Goal: Task Accomplishment & Management: Use online tool/utility

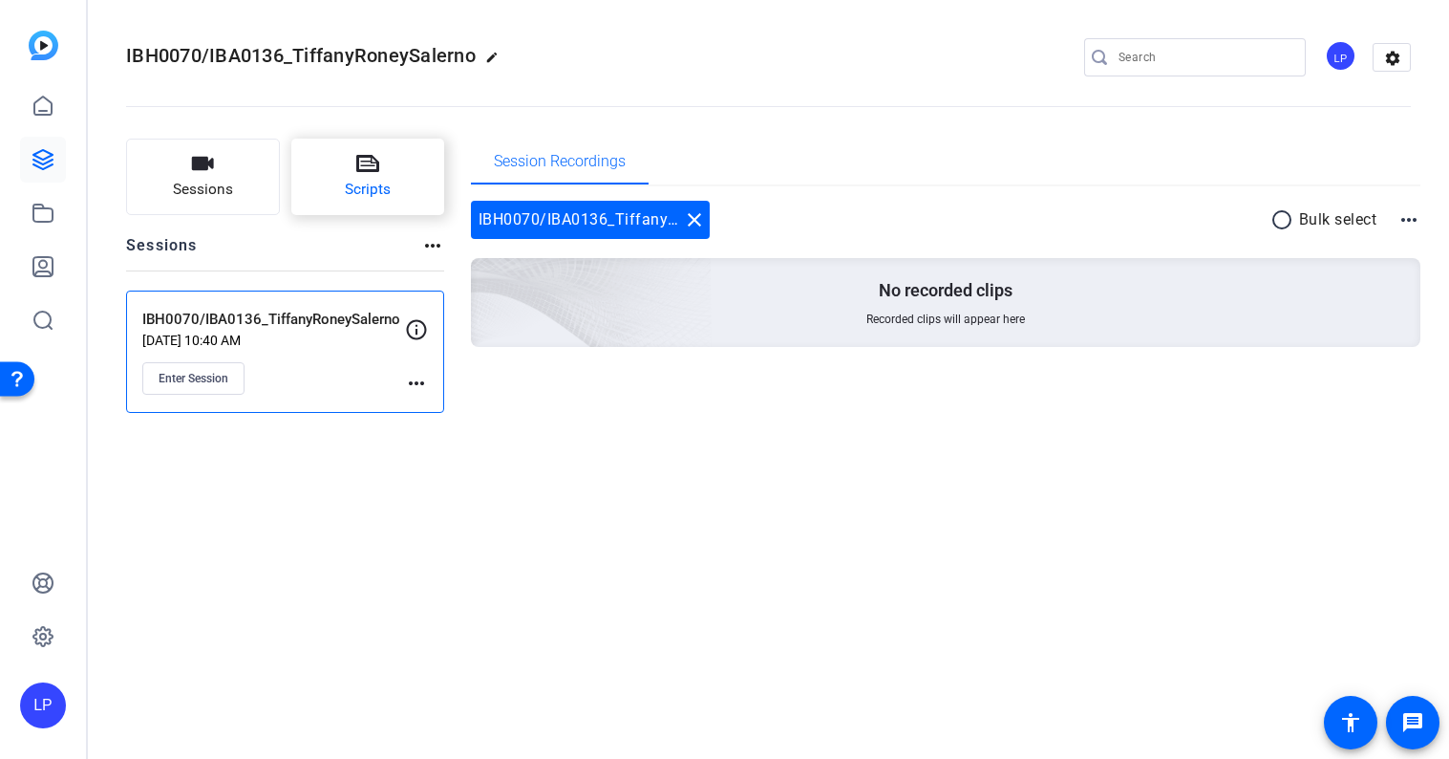
click at [362, 184] on span "Scripts" at bounding box center [368, 190] width 46 height 22
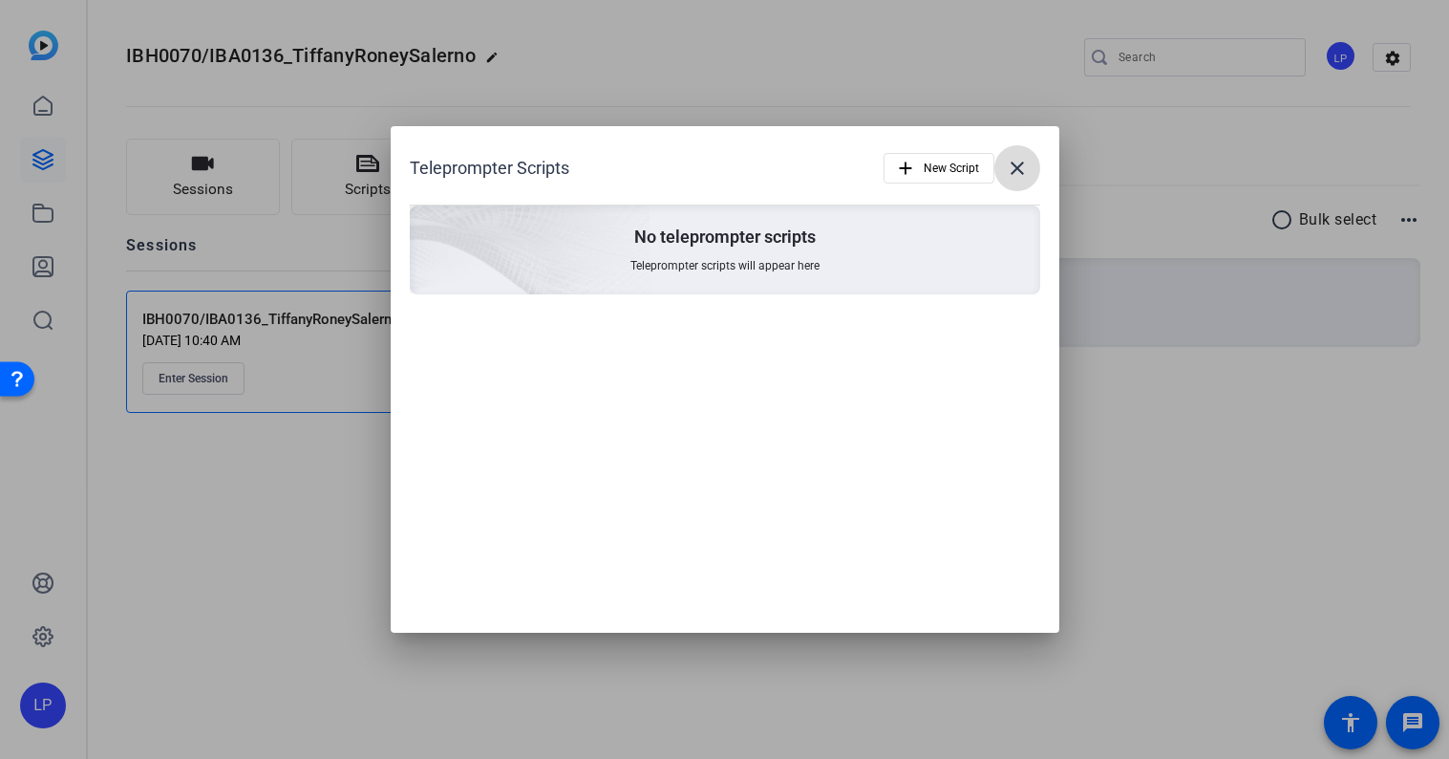
click at [1015, 165] on mat-icon "close" at bounding box center [1017, 168] width 23 height 23
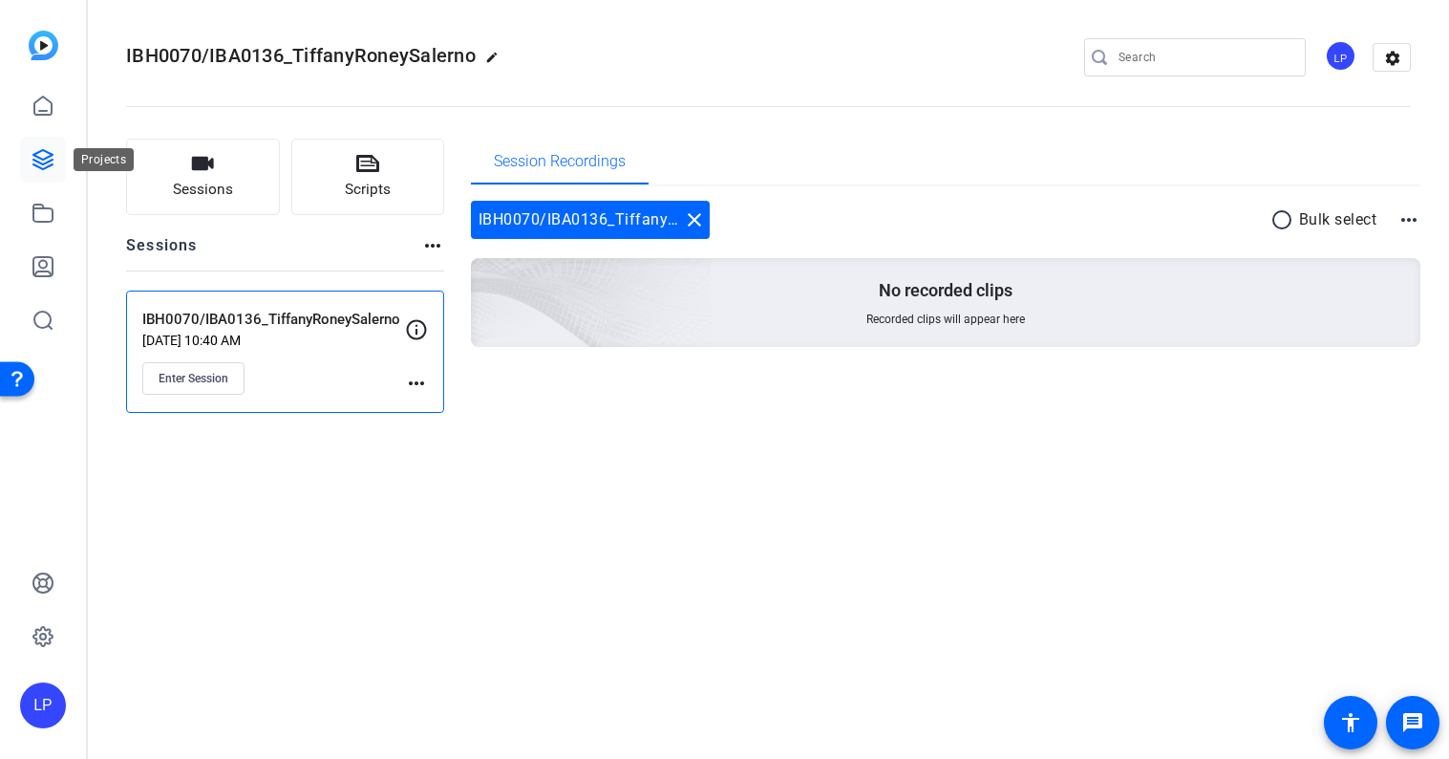
click at [33, 164] on icon at bounding box center [42, 159] width 19 height 19
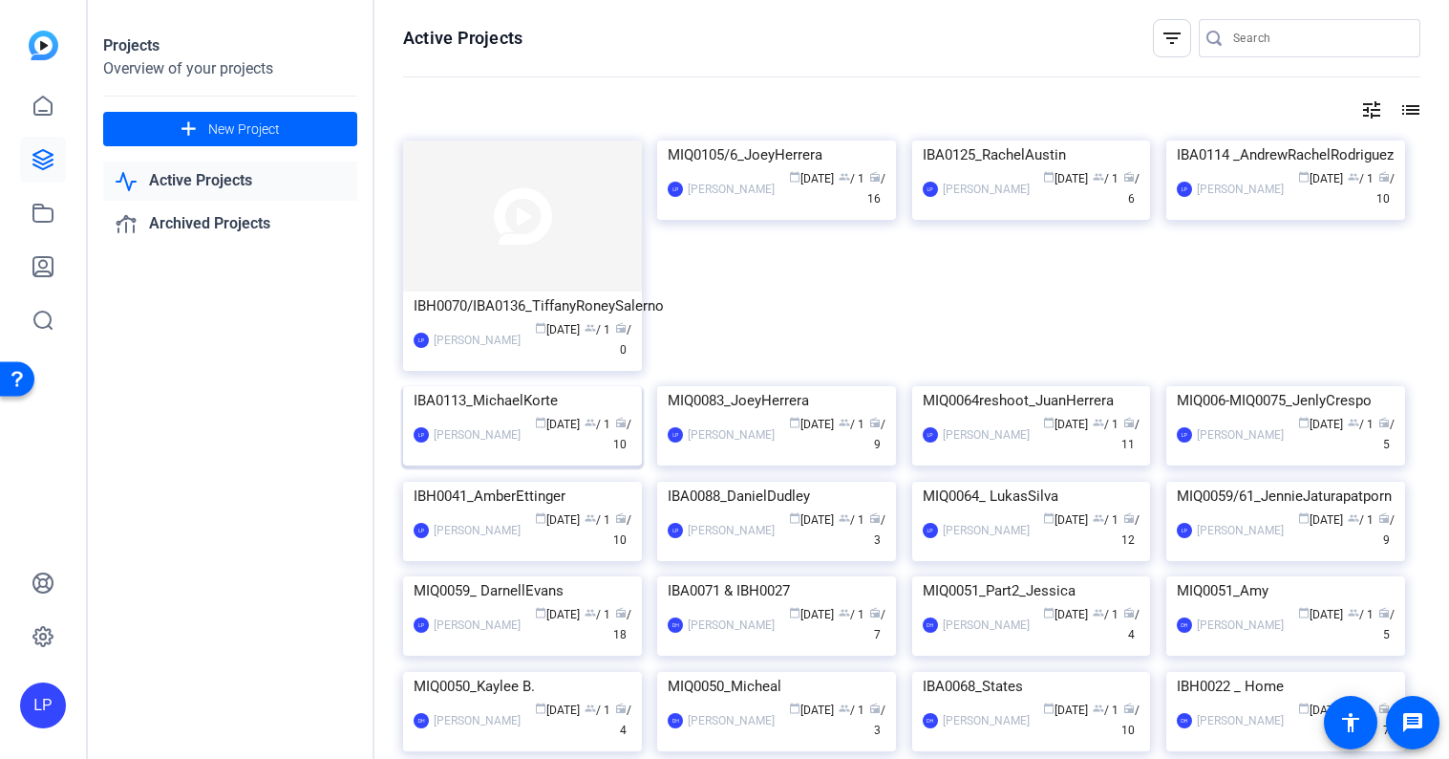
click at [465, 386] on img at bounding box center [522, 386] width 239 height 0
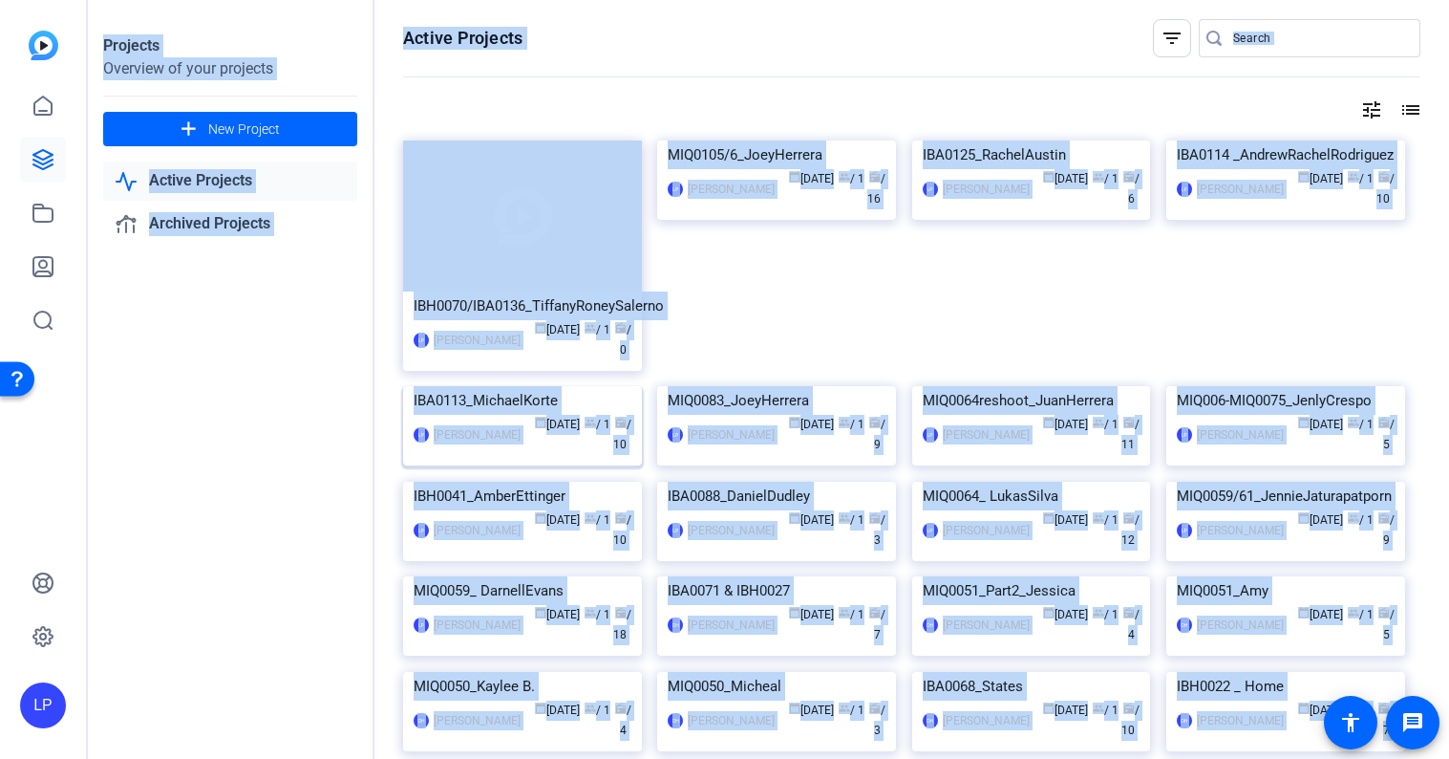
click at [465, 510] on div "Projects Overview of your projects add New Project Active Projects Archived Pro…" at bounding box center [769, 379] width 1362 height 759
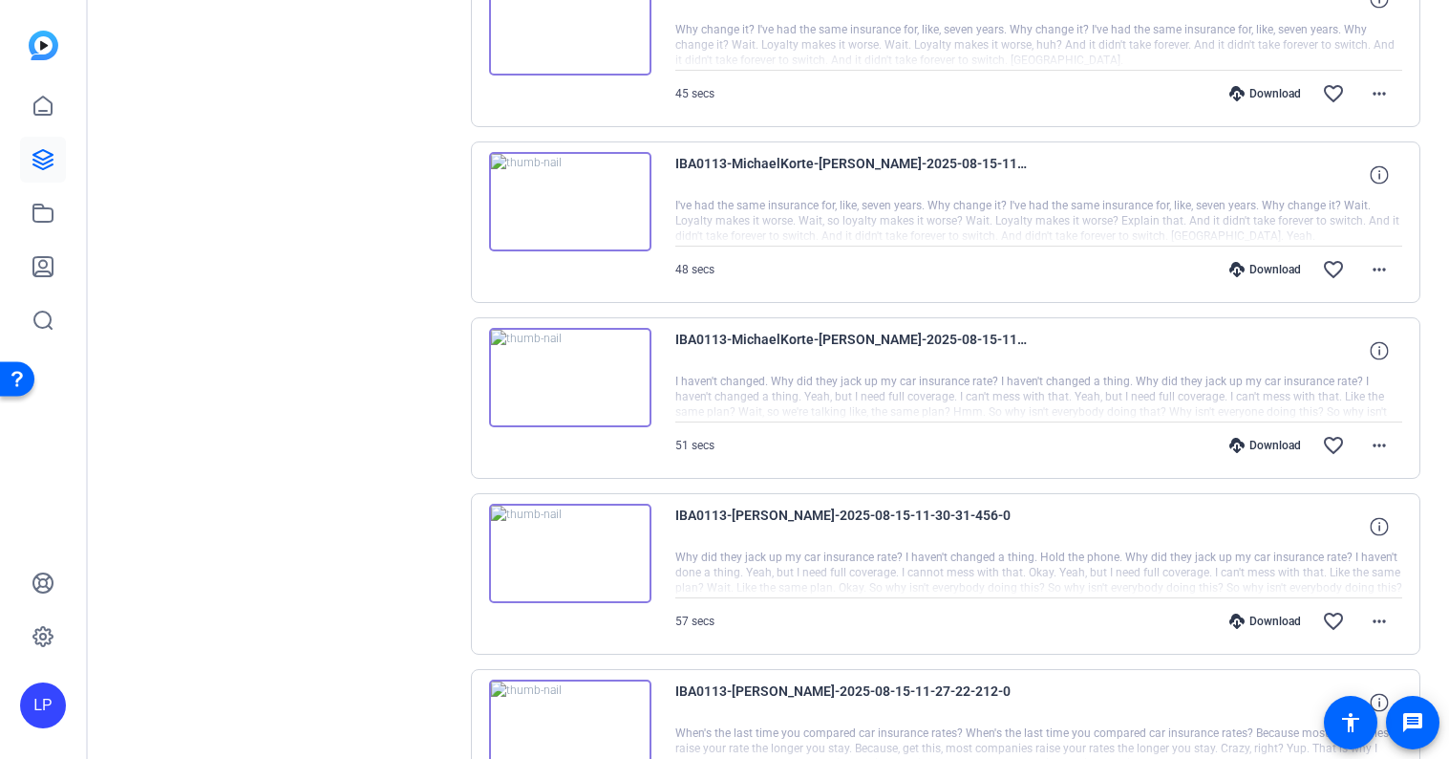
scroll to position [514, 0]
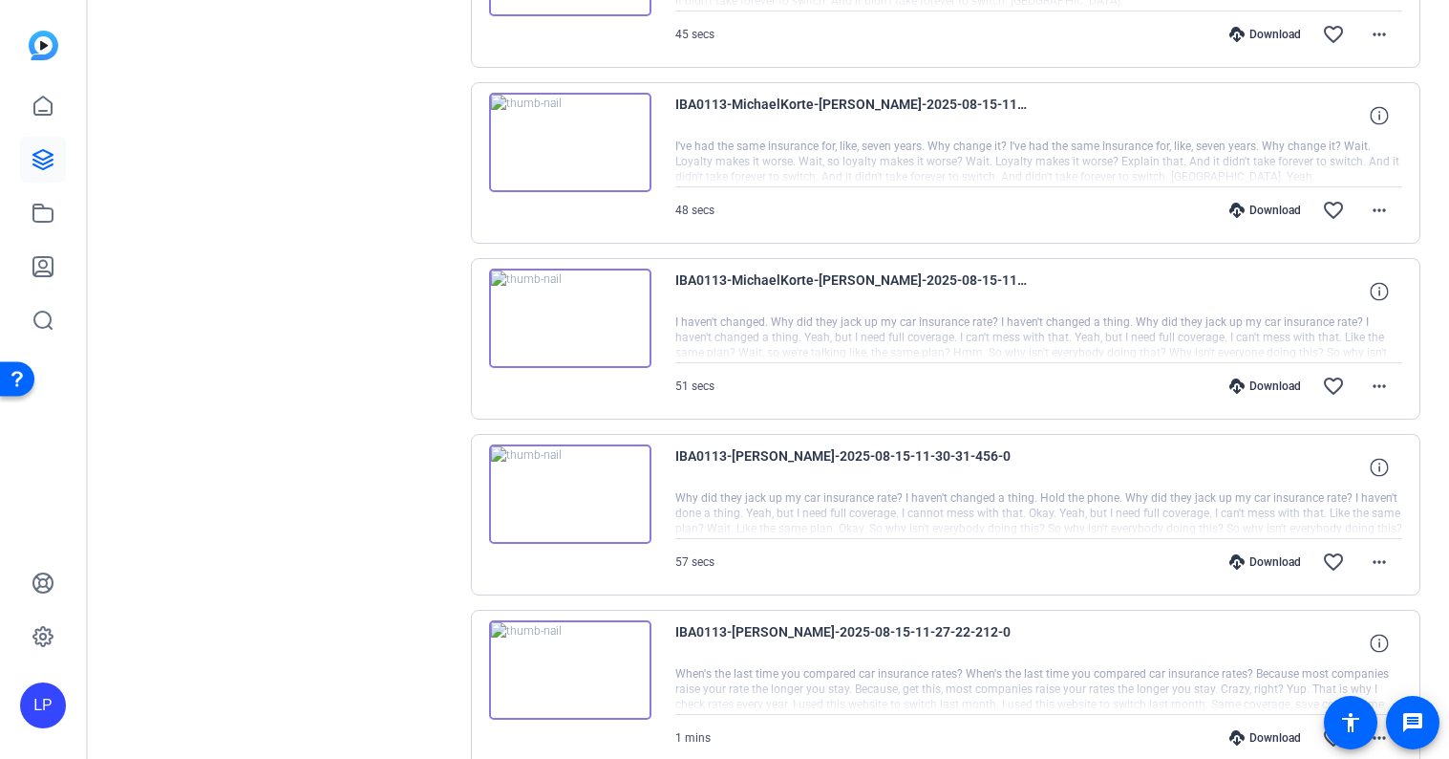
click at [571, 493] on img at bounding box center [570, 493] width 162 height 99
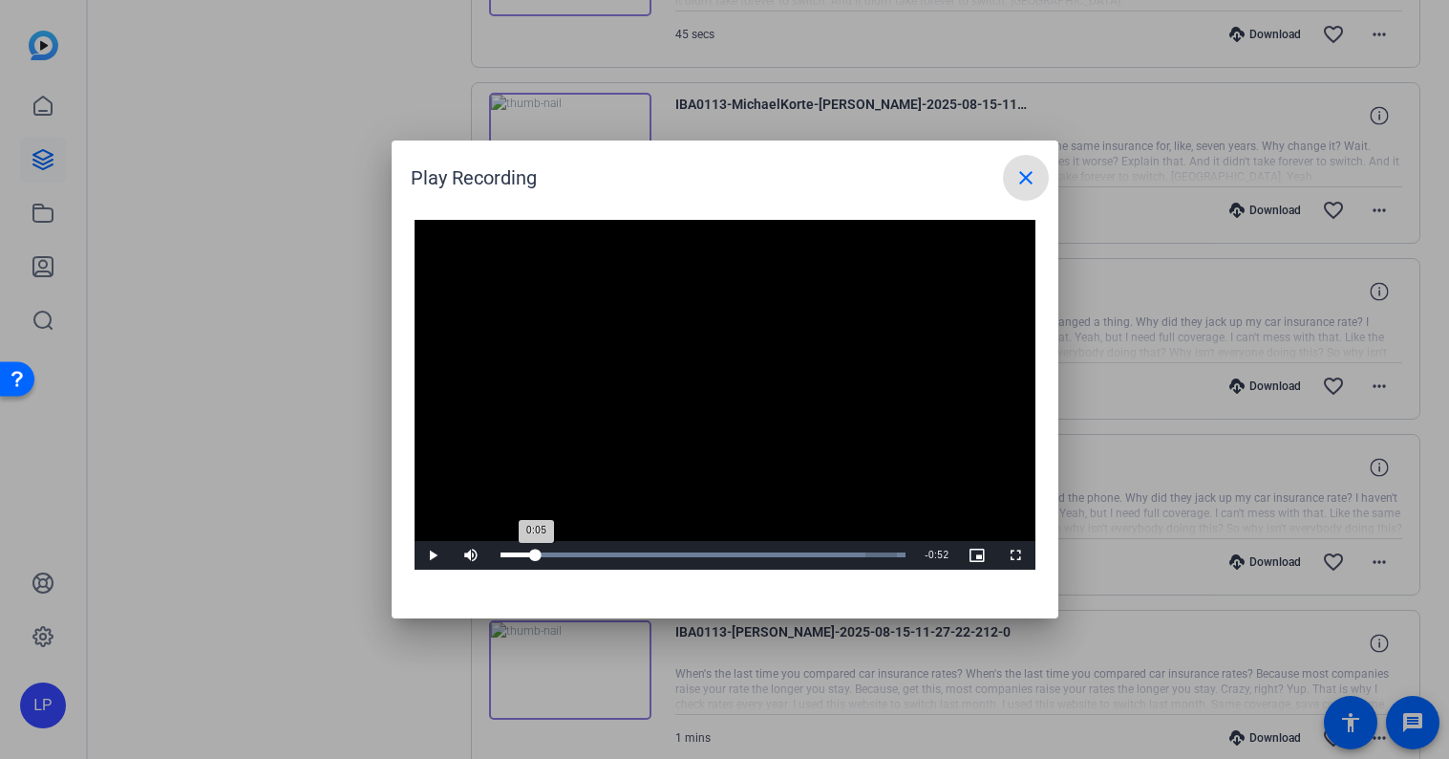
click at [536, 553] on div "Loaded : 100.00% 0:05 0:05" at bounding box center [704, 554] width 406 height 5
click at [433, 555] on span "Video Player" at bounding box center [434, 555] width 38 height 0
click at [1021, 180] on mat-icon "close" at bounding box center [1026, 177] width 23 height 23
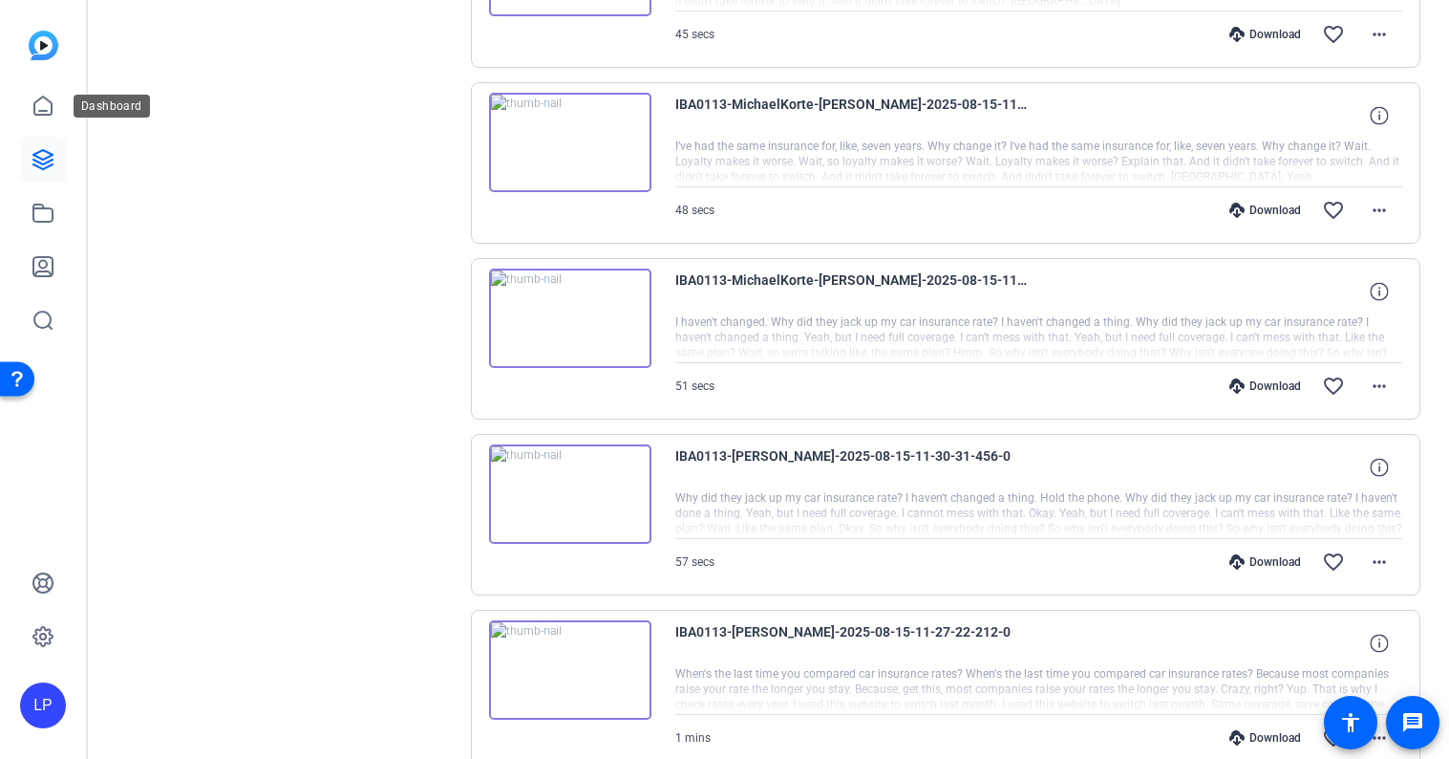
click at [41, 155] on icon at bounding box center [43, 159] width 23 height 23
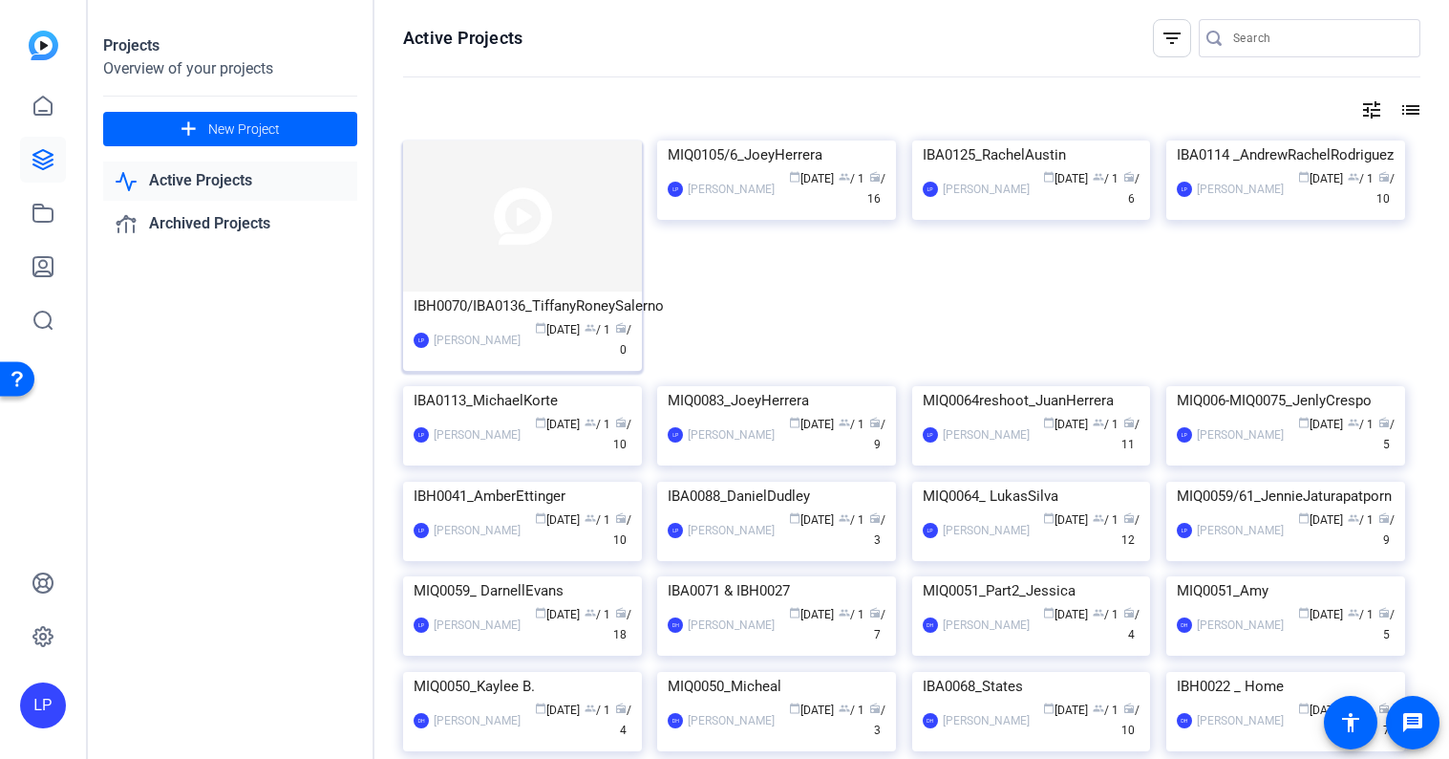
click at [538, 214] on img at bounding box center [522, 215] width 239 height 151
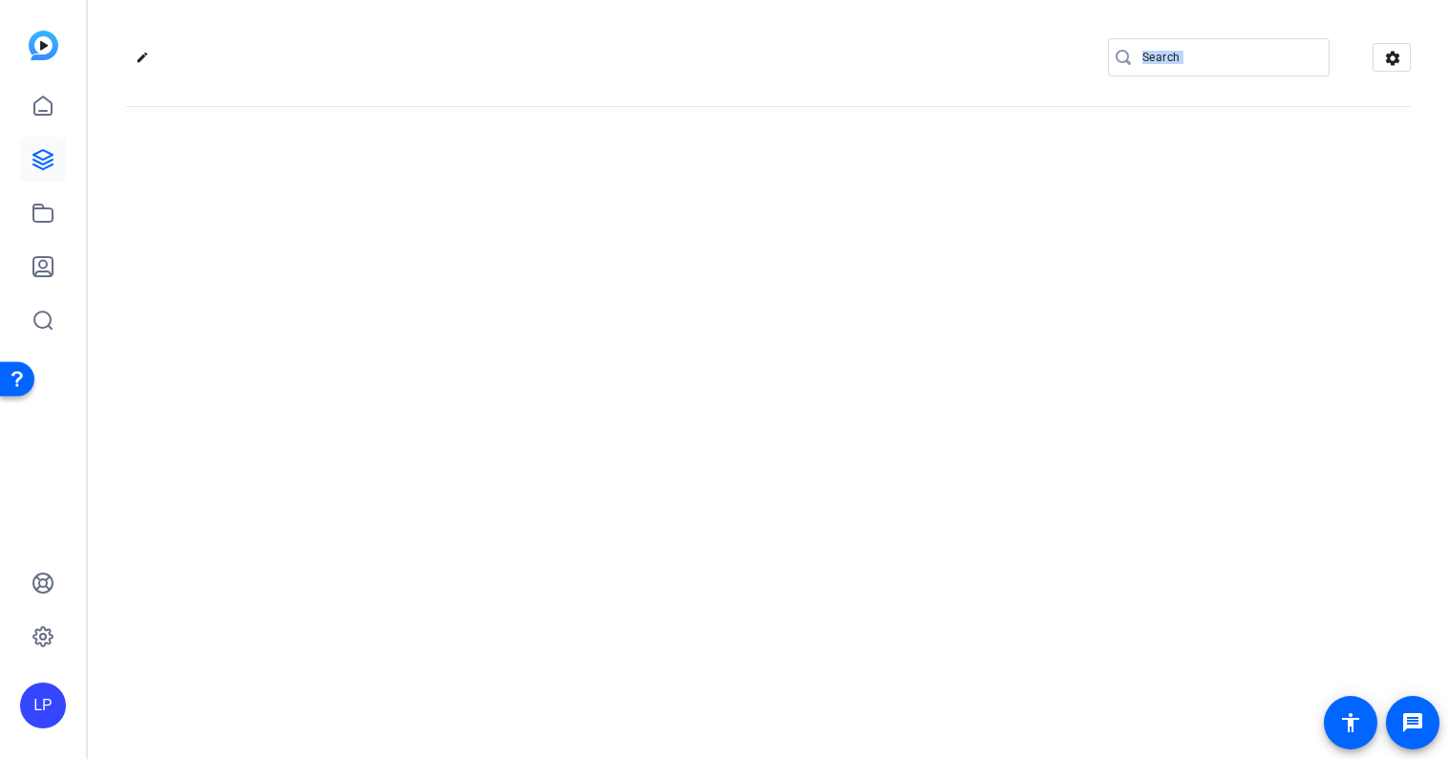
click at [538, 214] on div "edit settings" at bounding box center [769, 379] width 1362 height 759
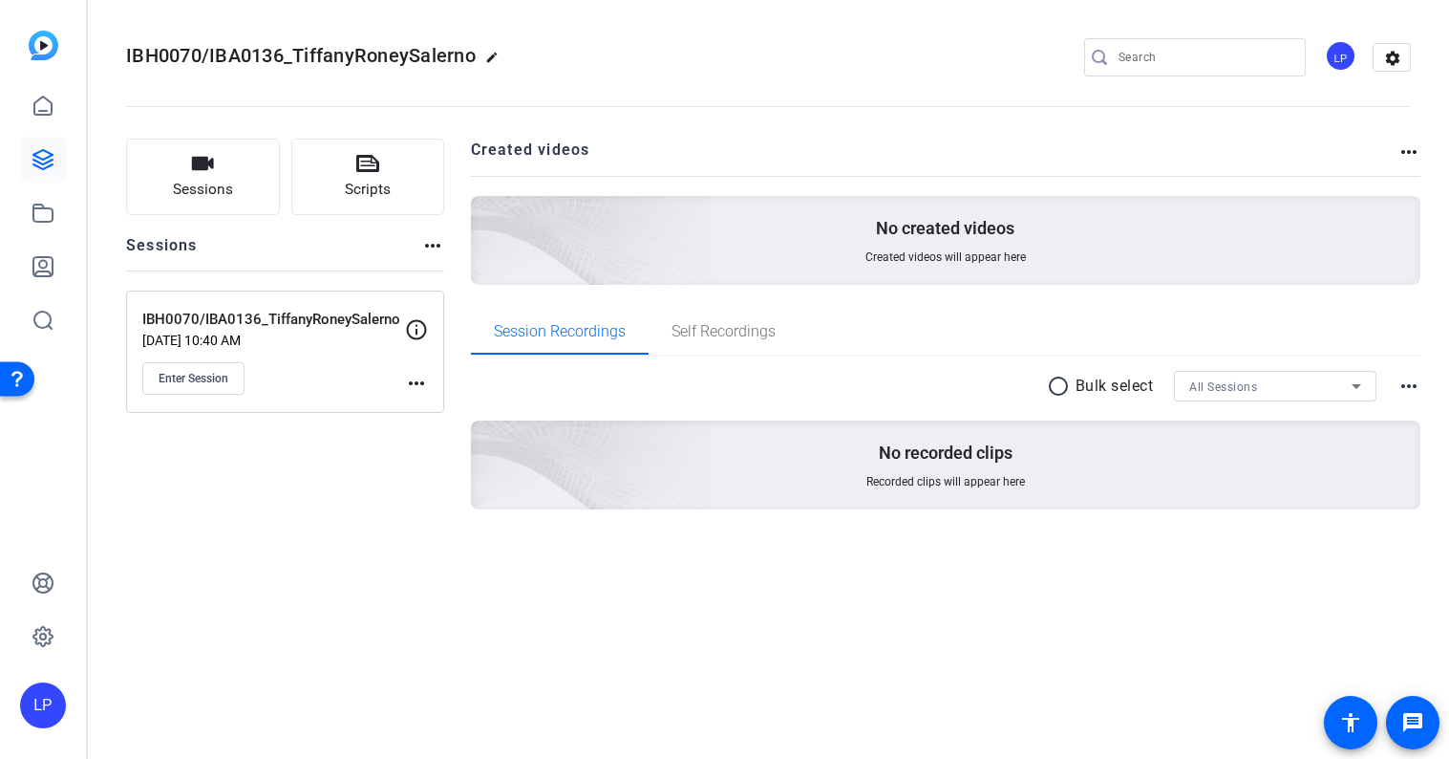
click at [348, 494] on div "Sessions Scripts Sessions more_horiz IBH0070/IBA0136_TiffanyRoneySalerno [DATE]…" at bounding box center [285, 355] width 318 height 432
click at [376, 183] on span "Scripts" at bounding box center [368, 190] width 46 height 22
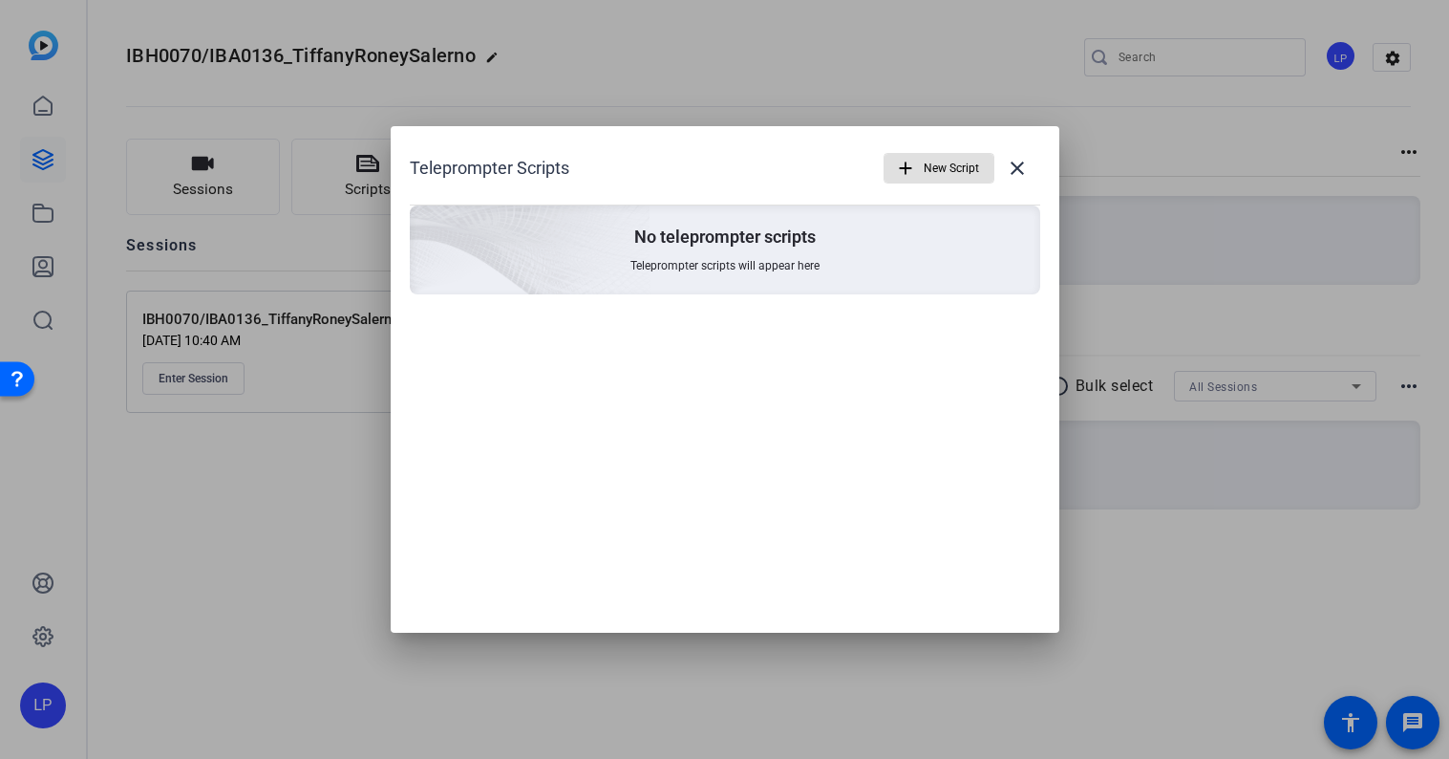
click at [904, 167] on mat-icon "add" at bounding box center [905, 168] width 21 height 21
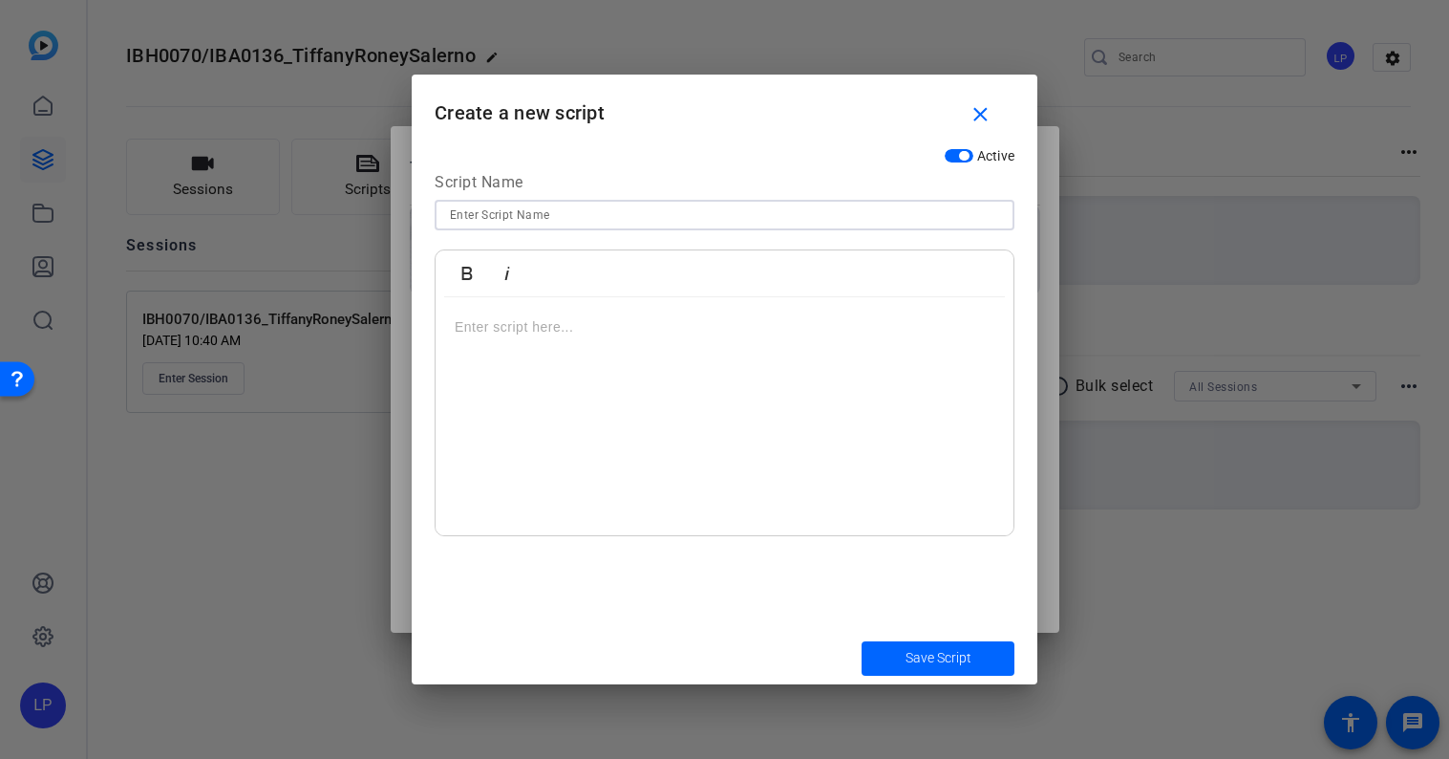
click at [850, 207] on input at bounding box center [724, 215] width 549 height 23
type input "Character 1 Version 1"
click at [856, 341] on div at bounding box center [725, 416] width 578 height 239
click at [594, 426] on div "Why did my (car/home) insurance just go up again? I haven’t even filed a claim!…" at bounding box center [725, 416] width 578 height 239
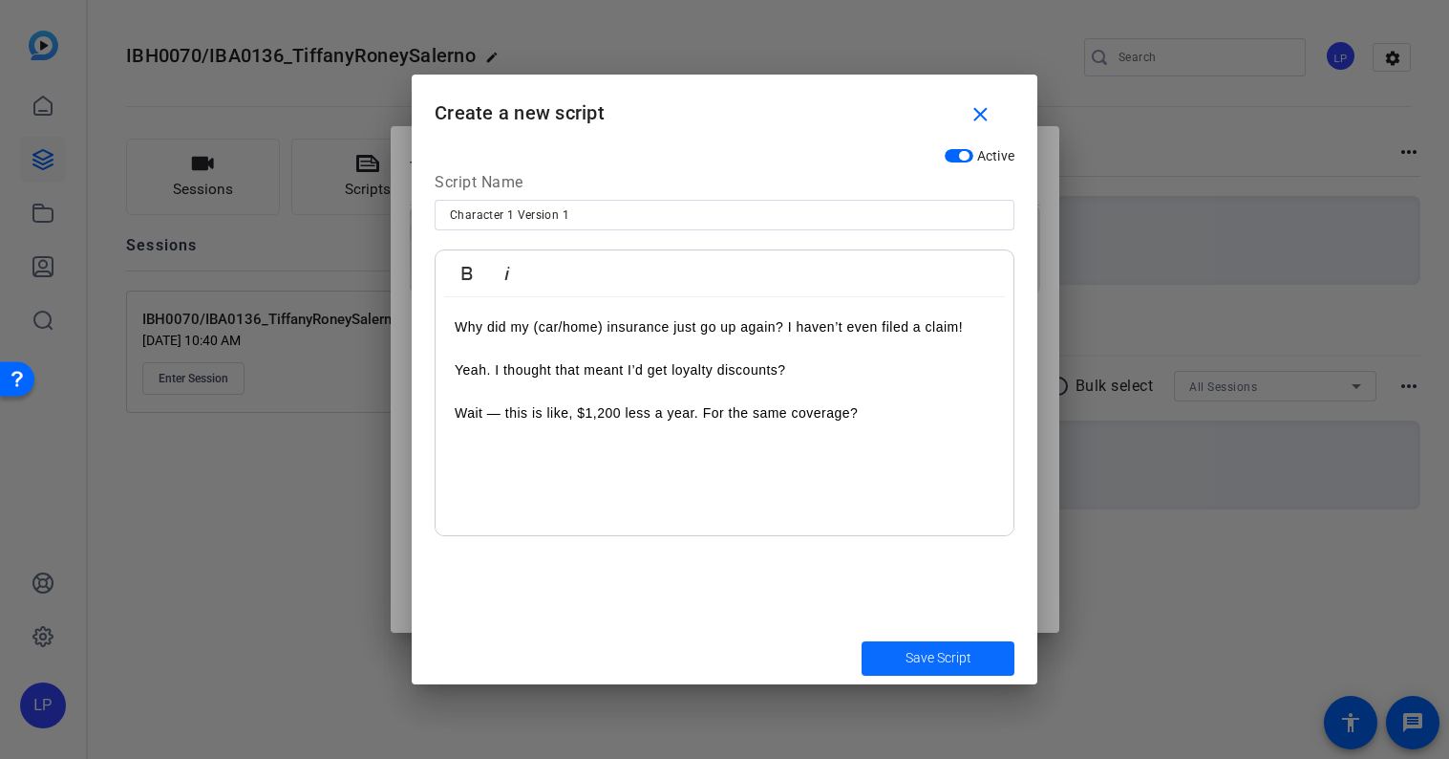
click at [949, 648] on span "Save Script" at bounding box center [939, 658] width 66 height 20
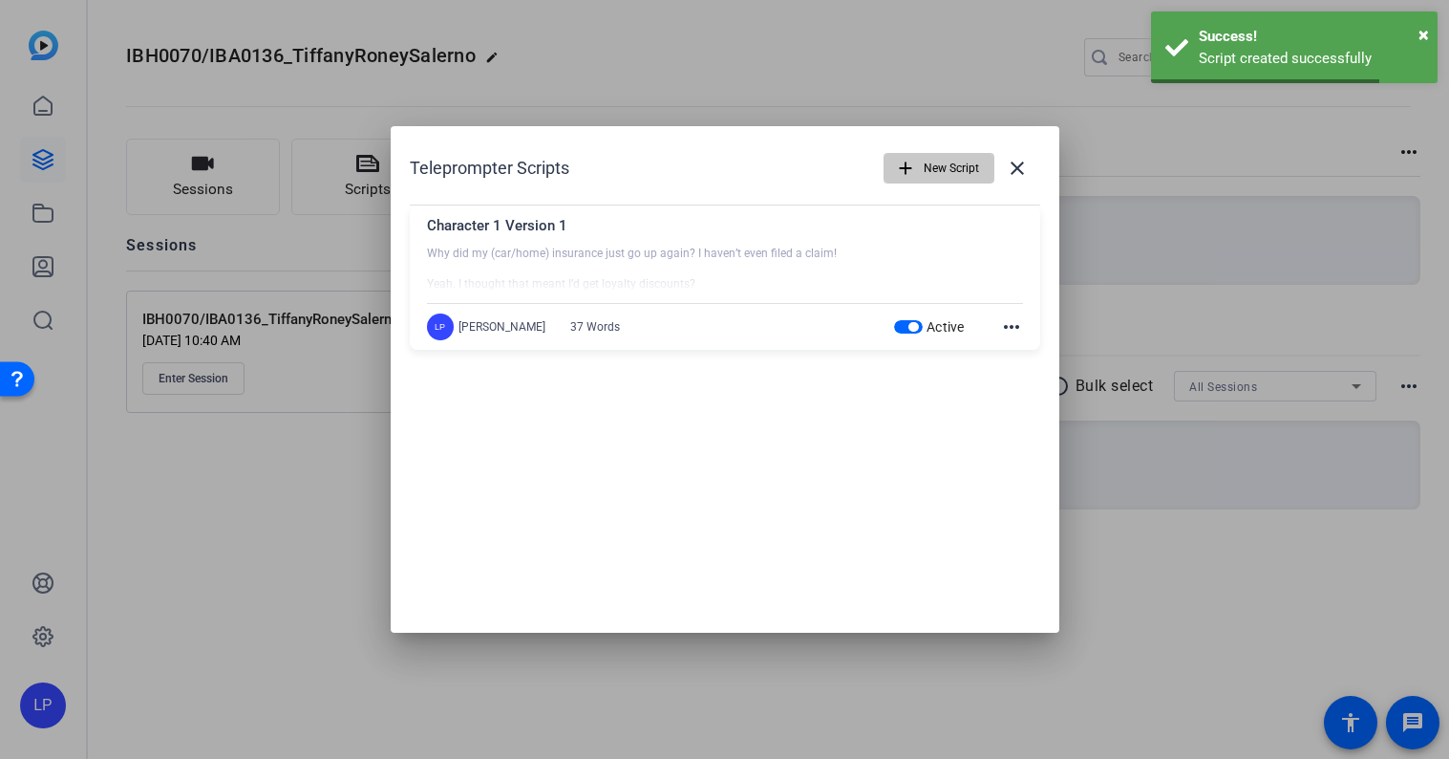
click at [912, 161] on mat-icon "add" at bounding box center [905, 168] width 21 height 21
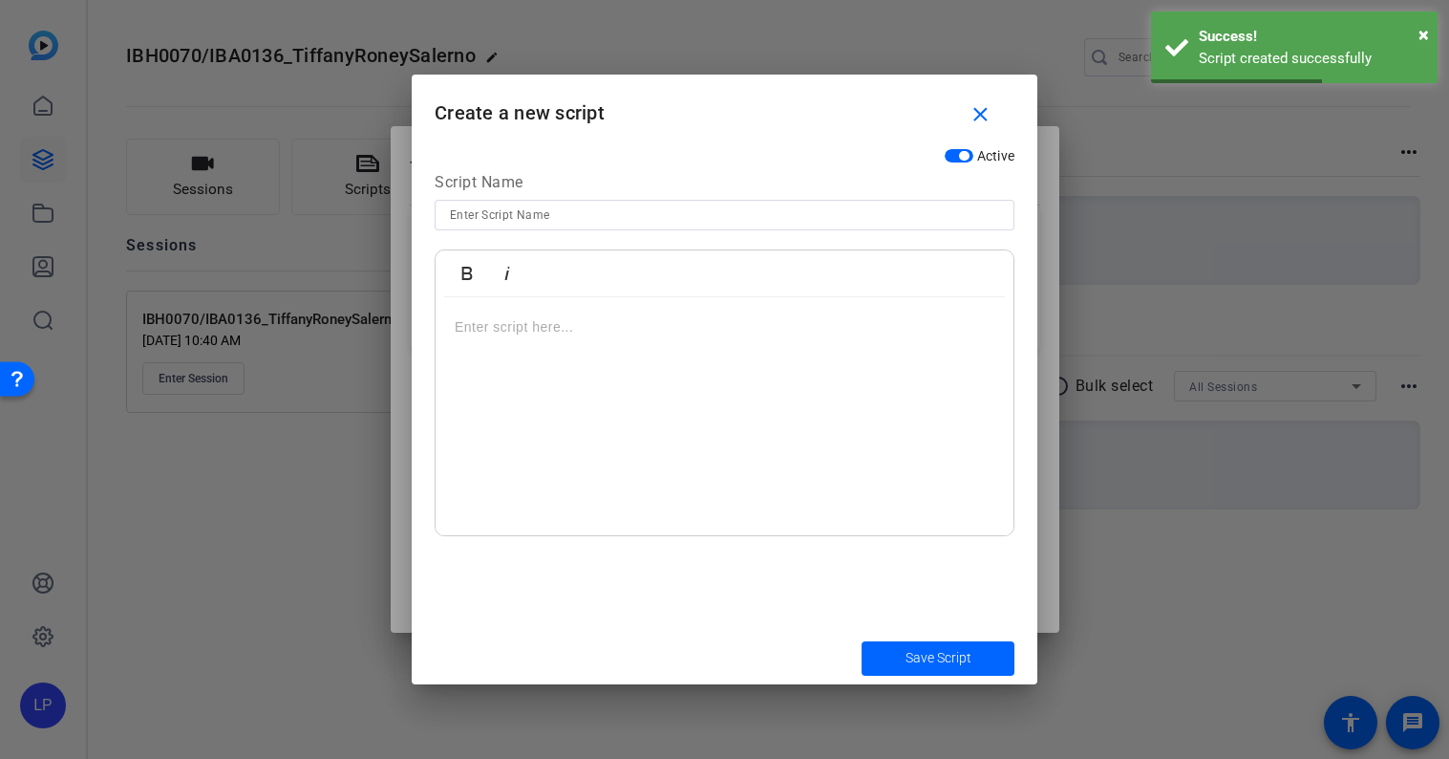
click at [711, 217] on input at bounding box center [724, 215] width 549 height 23
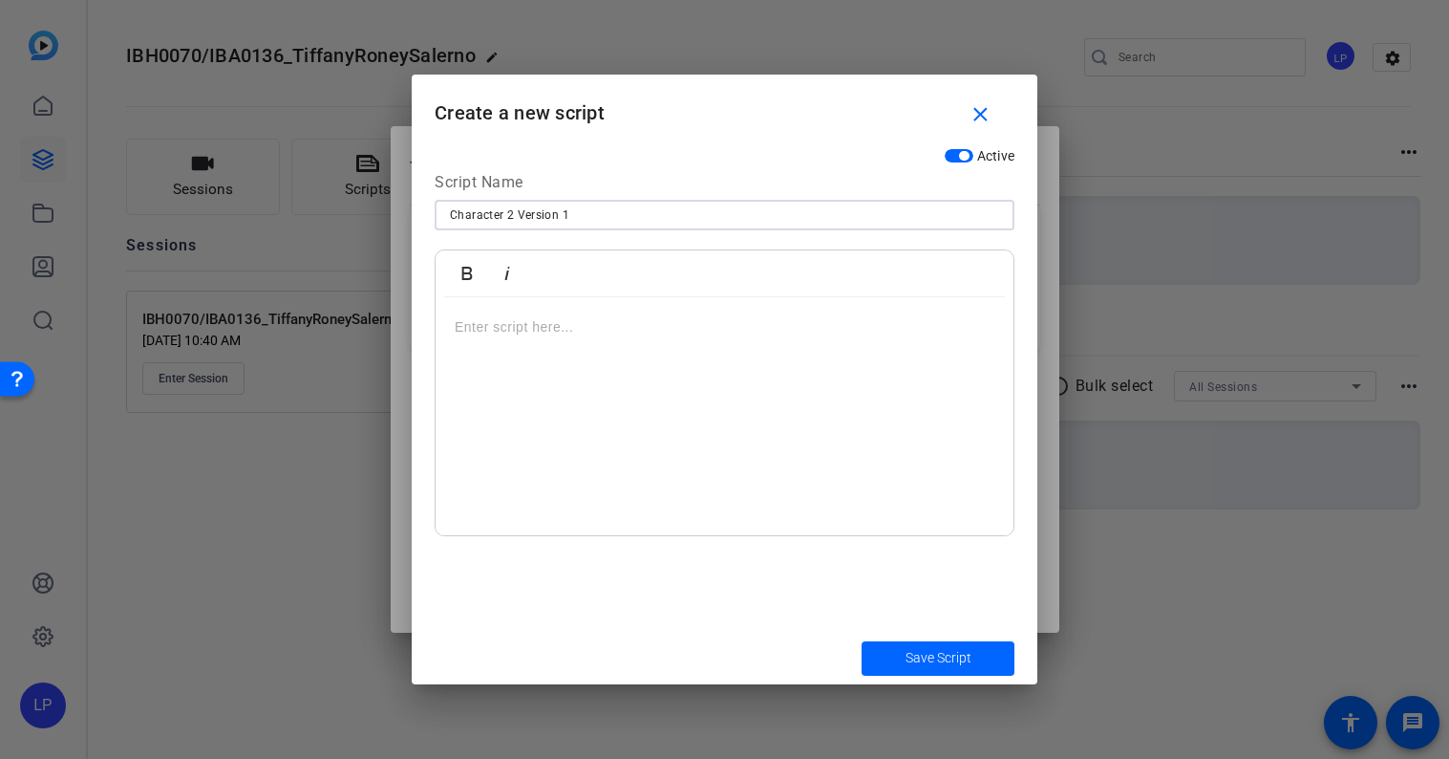
type input "Character 2 Version 1"
click at [791, 347] on div at bounding box center [725, 416] width 578 height 239
click at [934, 325] on p "Let me guess — you’ve been with the same insurance company for years?" at bounding box center [725, 326] width 540 height 21
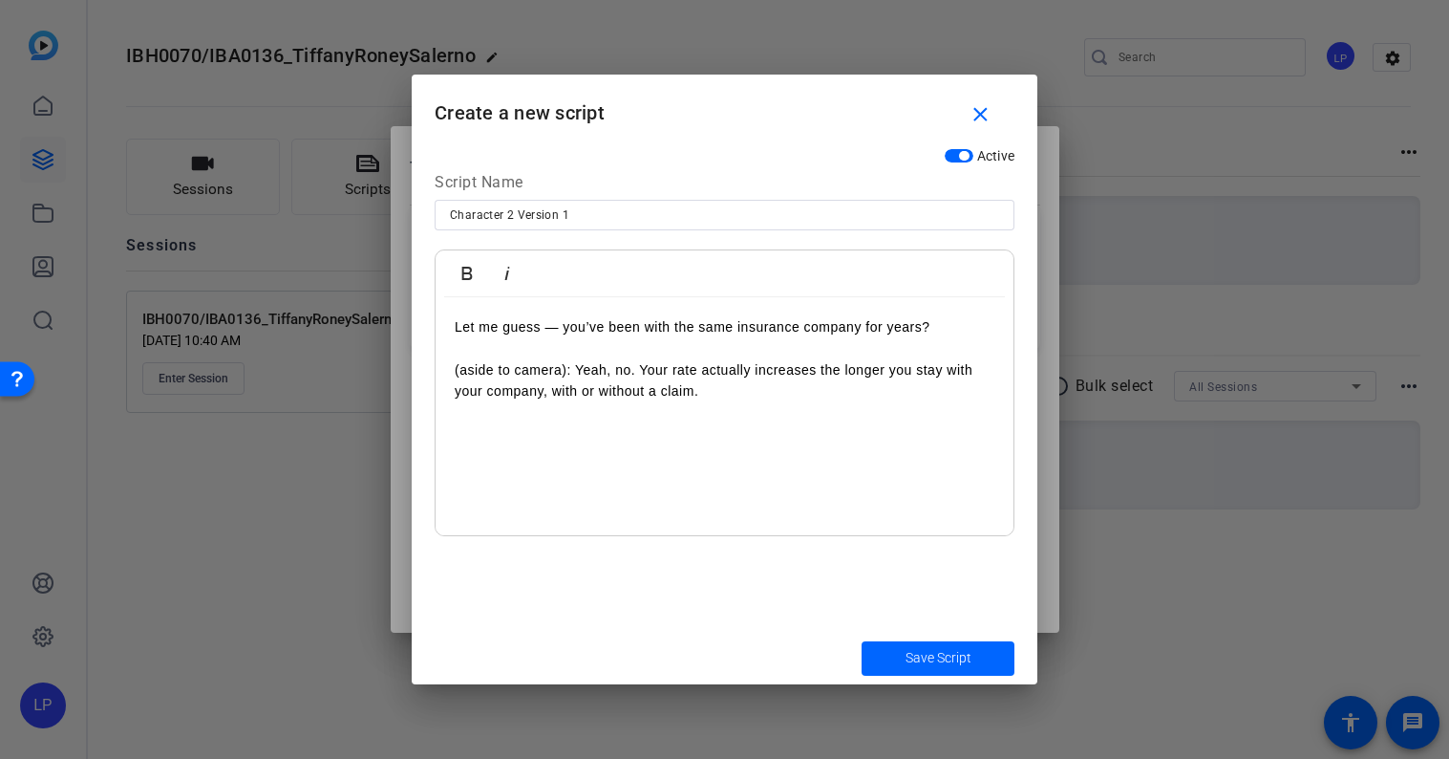
click at [765, 392] on p "(aside to camera): Yeah, no. Your rate actually increases the longer you stay w…" at bounding box center [725, 380] width 540 height 43
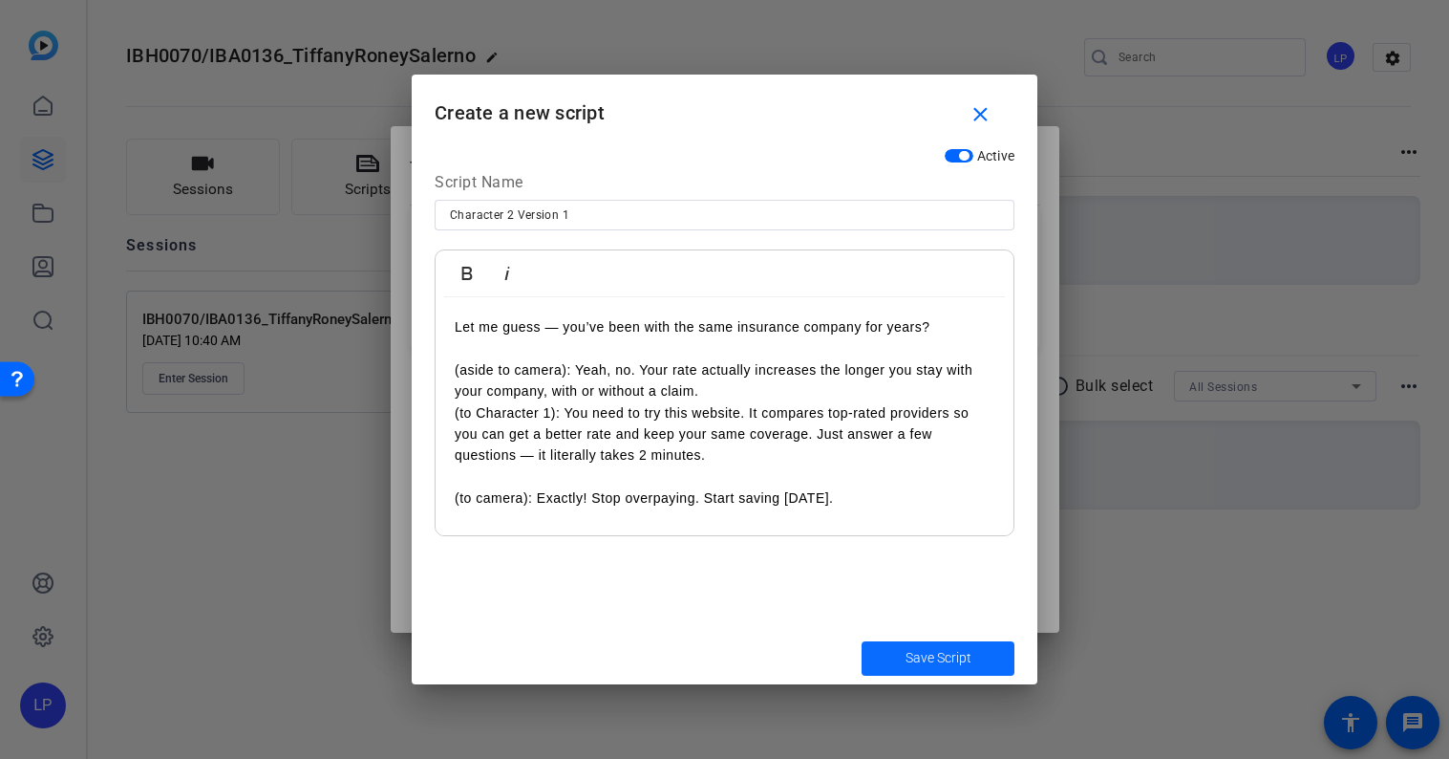
click at [915, 660] on span "Save Script" at bounding box center [939, 658] width 66 height 20
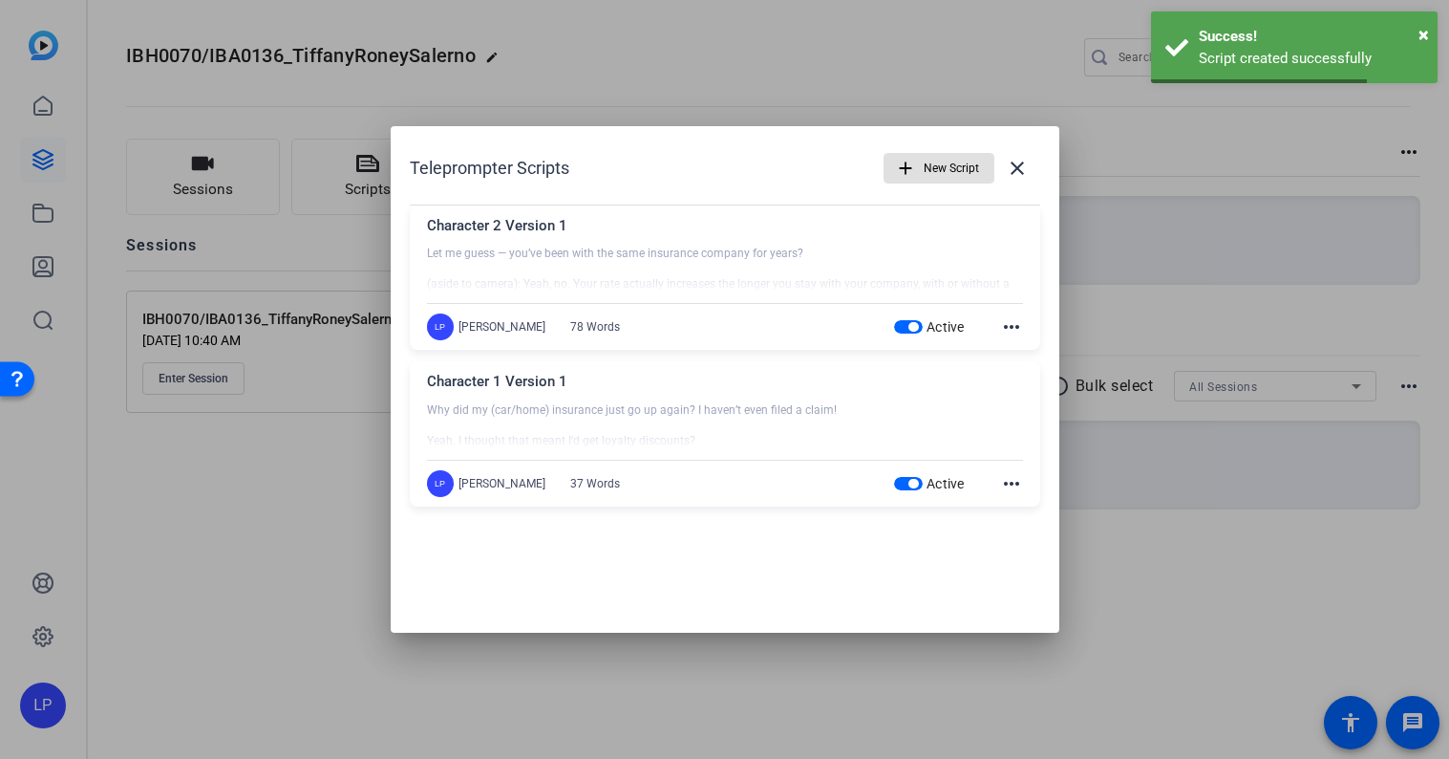
click at [918, 163] on span "button" at bounding box center [939, 168] width 109 height 46
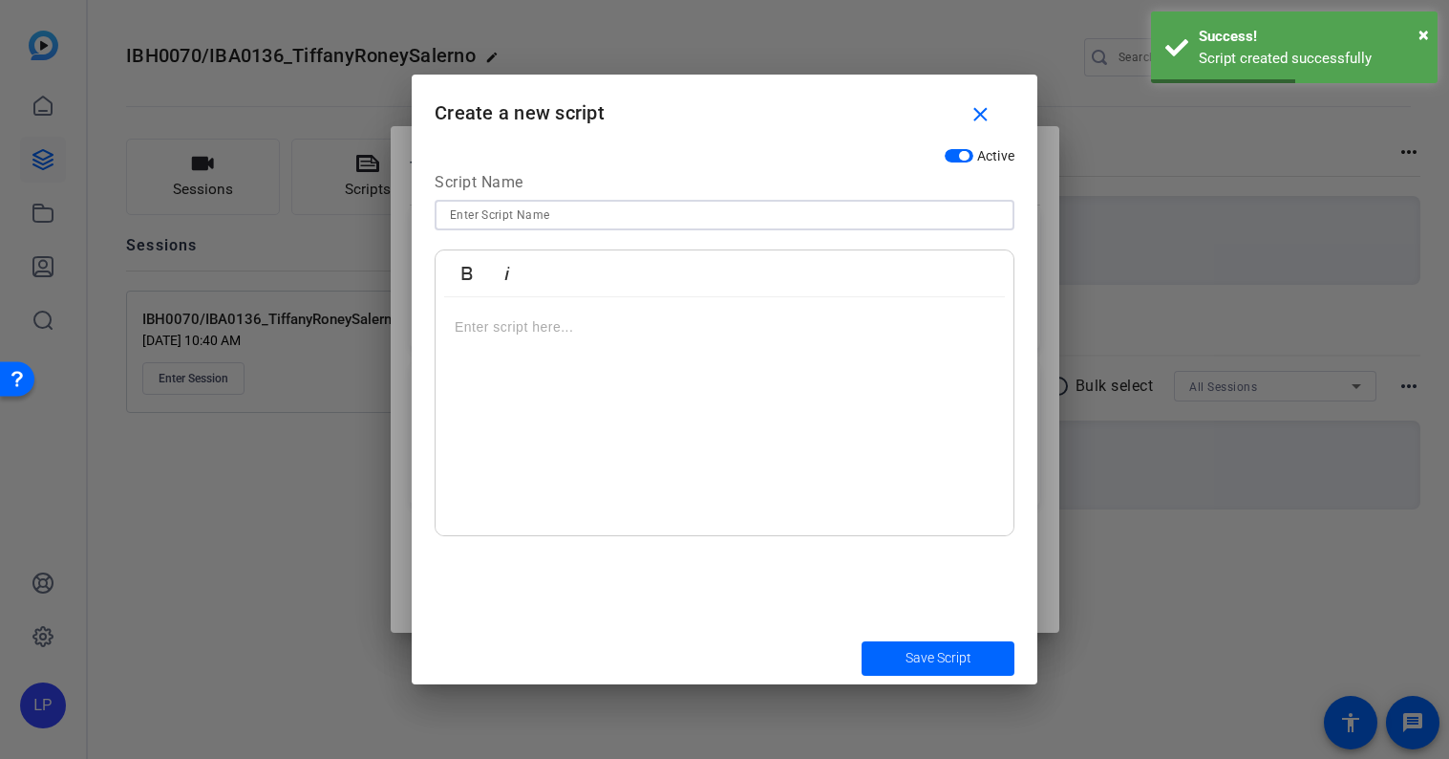
click at [524, 217] on input at bounding box center [724, 215] width 549 height 23
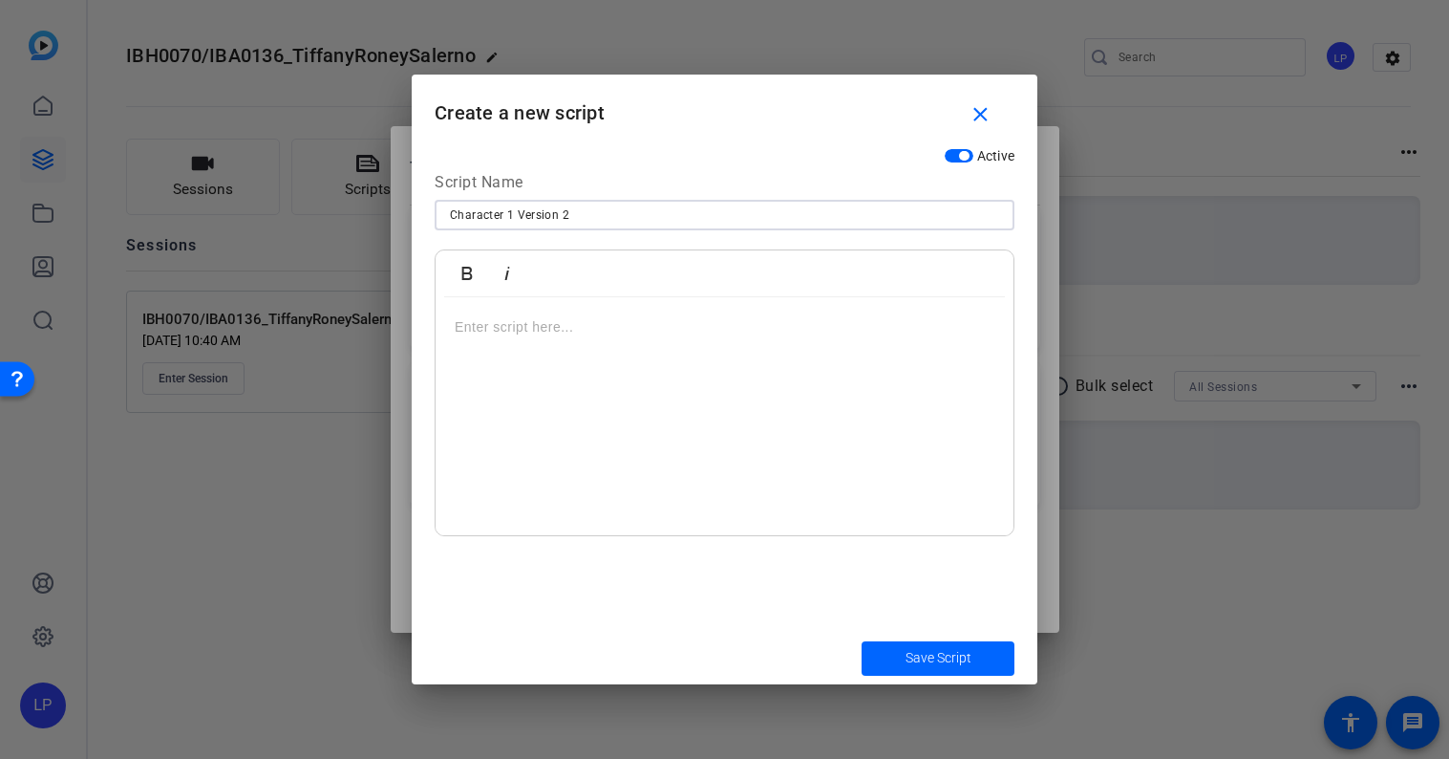
type input "Character 1 Version 2"
click at [697, 354] on div at bounding box center [725, 416] width 578 height 239
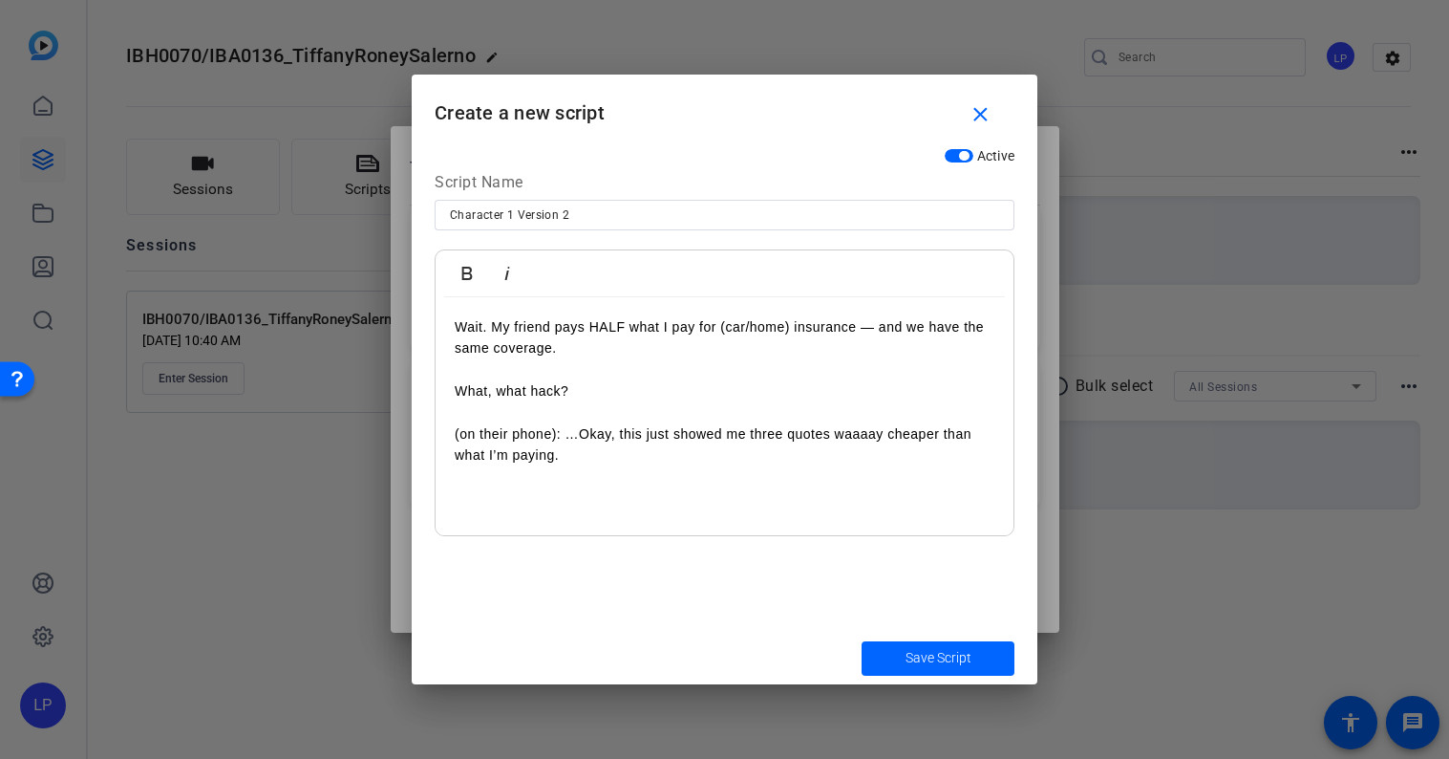
click at [462, 436] on p "(on their phone): …Okay, this just showed me three quotes waaaay cheaper than w…" at bounding box center [725, 444] width 540 height 43
click at [631, 456] on p "(on their phone): …Okay, this just showed me three quotes waaaay cheaper than w…" at bounding box center [725, 444] width 540 height 43
click at [926, 652] on span "Save Script" at bounding box center [939, 658] width 66 height 20
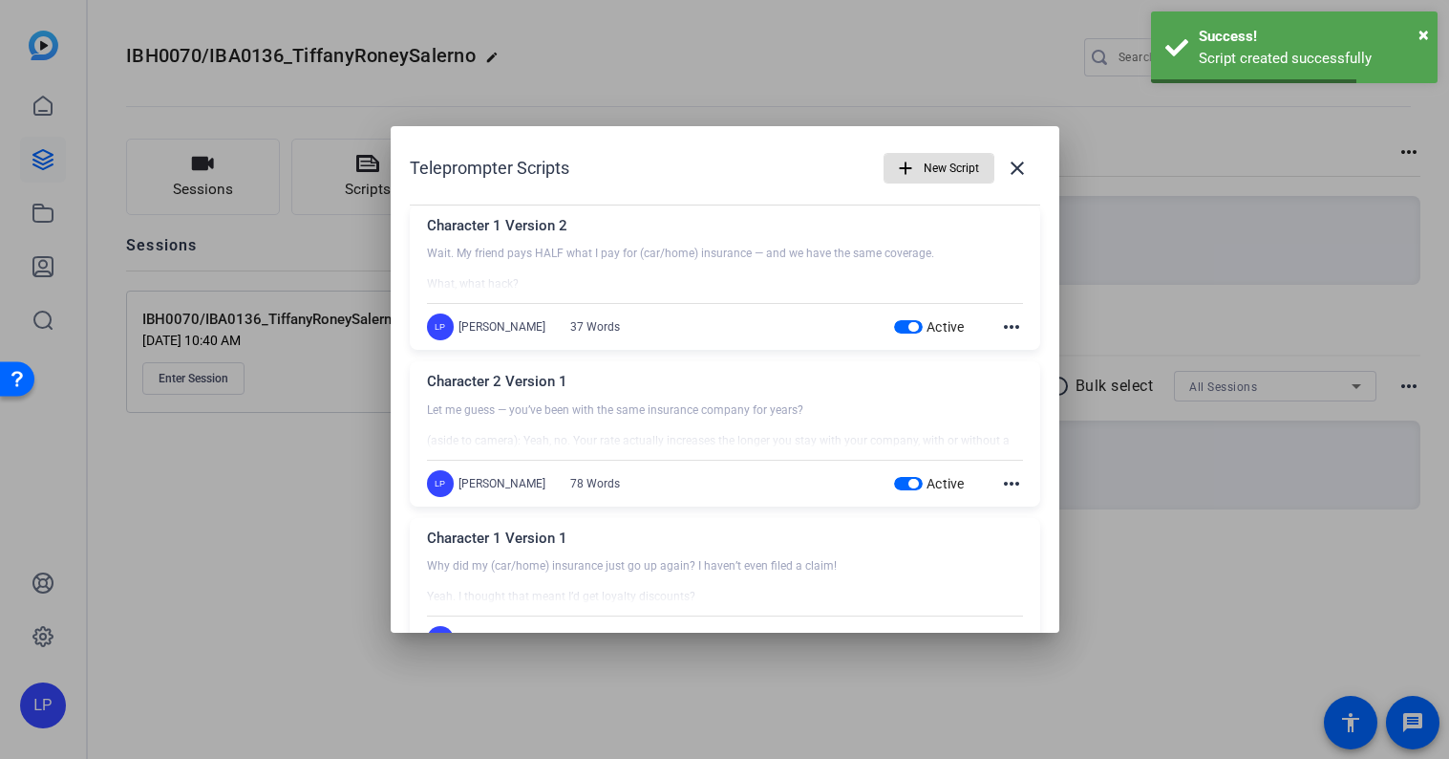
click at [949, 165] on span "New Script" at bounding box center [951, 168] width 55 height 36
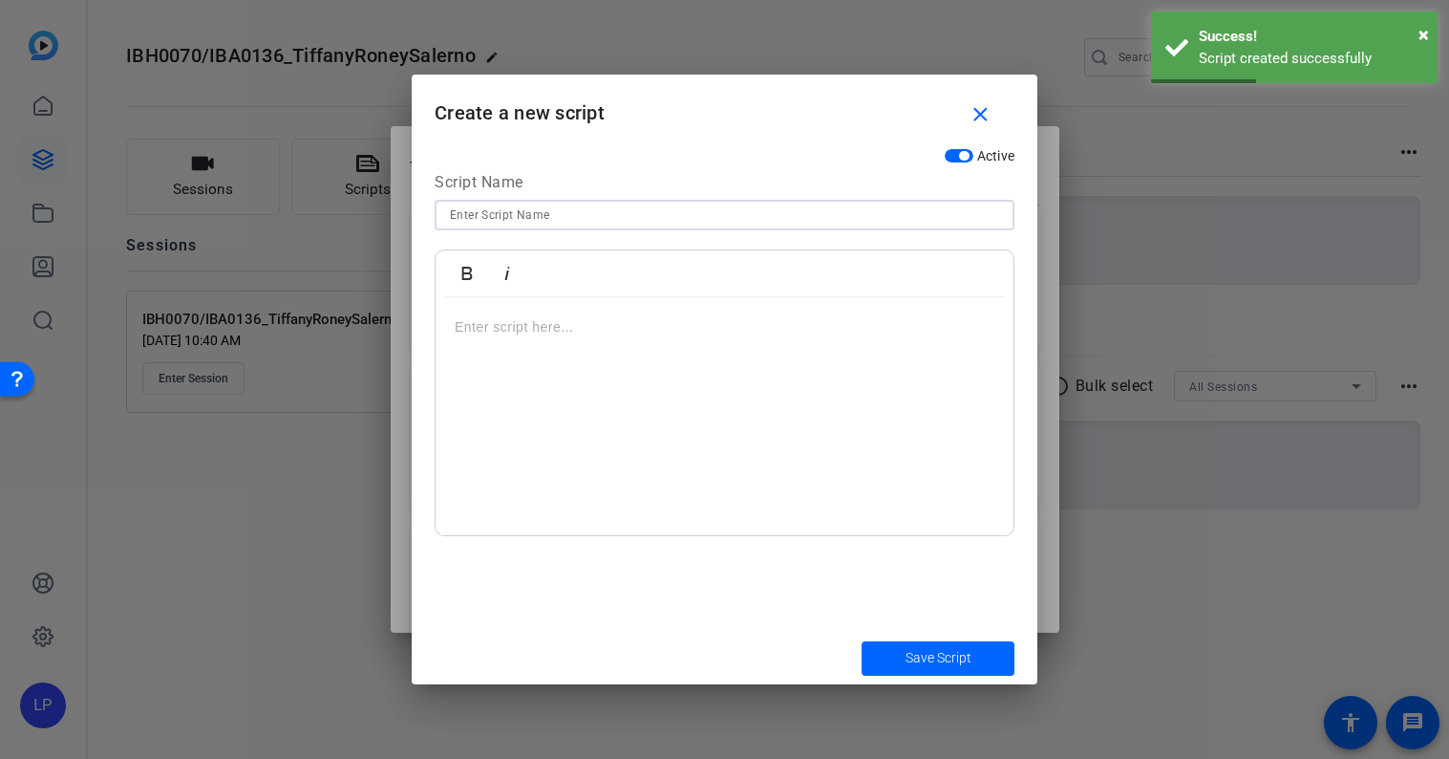
click at [567, 220] on input at bounding box center [724, 215] width 549 height 23
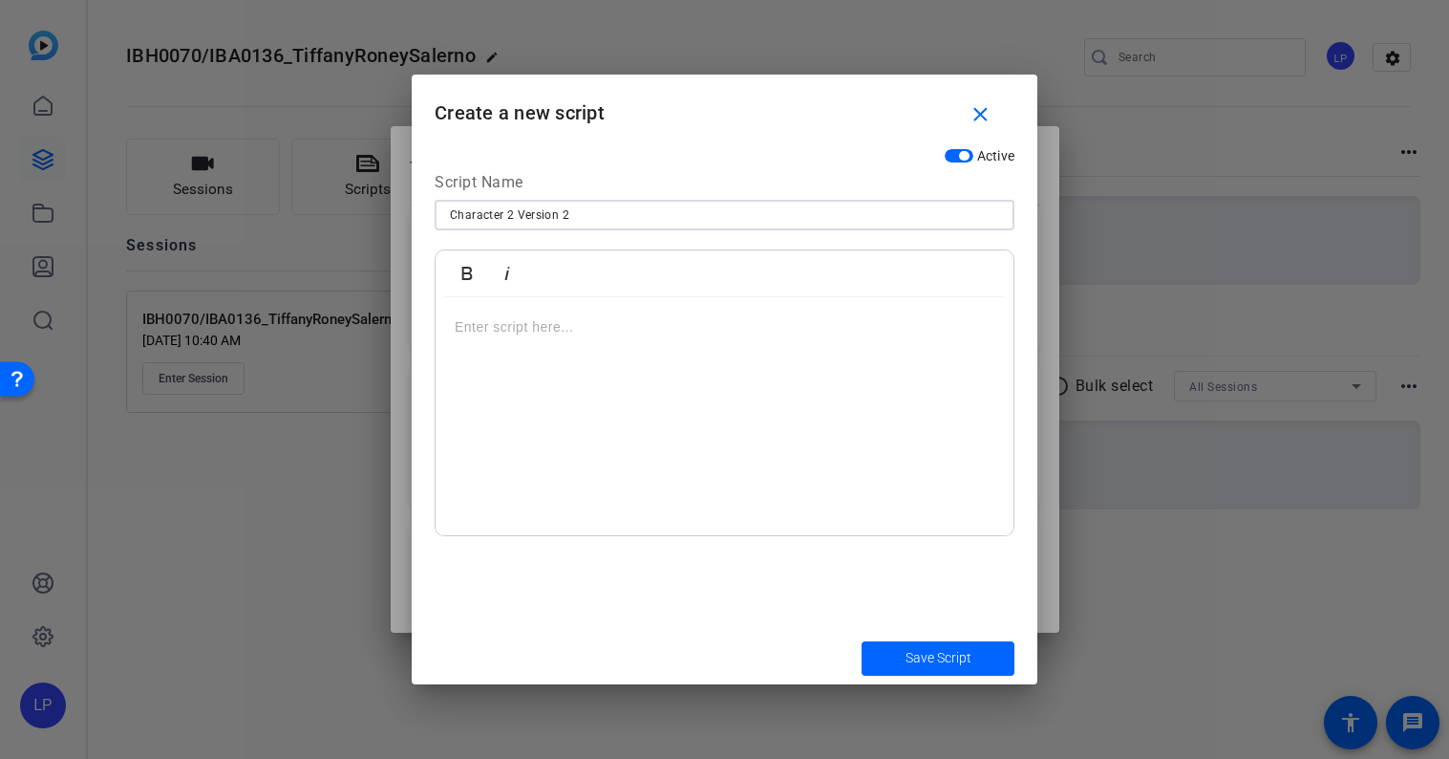
type input "Character 2 Version 2"
click at [480, 327] on p at bounding box center [725, 326] width 540 height 21
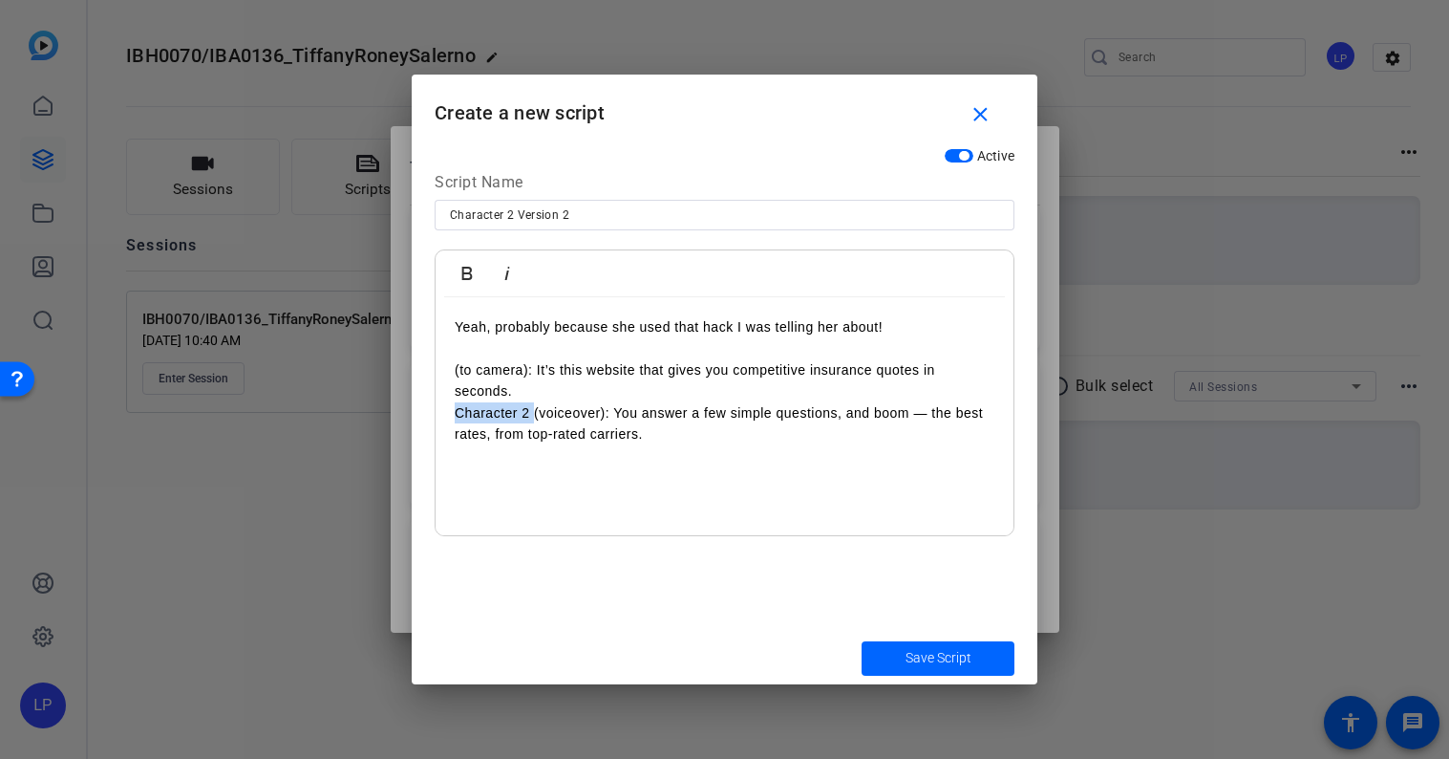
drag, startPoint x: 532, startPoint y: 411, endPoint x: 449, endPoint y: 411, distance: 83.1
click at [449, 411] on div "Yeah, probably because she used that hack I was telling her about! (to camera):…" at bounding box center [725, 416] width 578 height 239
click at [606, 430] on p "(voiceover): You answer a few simple questions, and boom — the best rates, from…" at bounding box center [725, 423] width 540 height 43
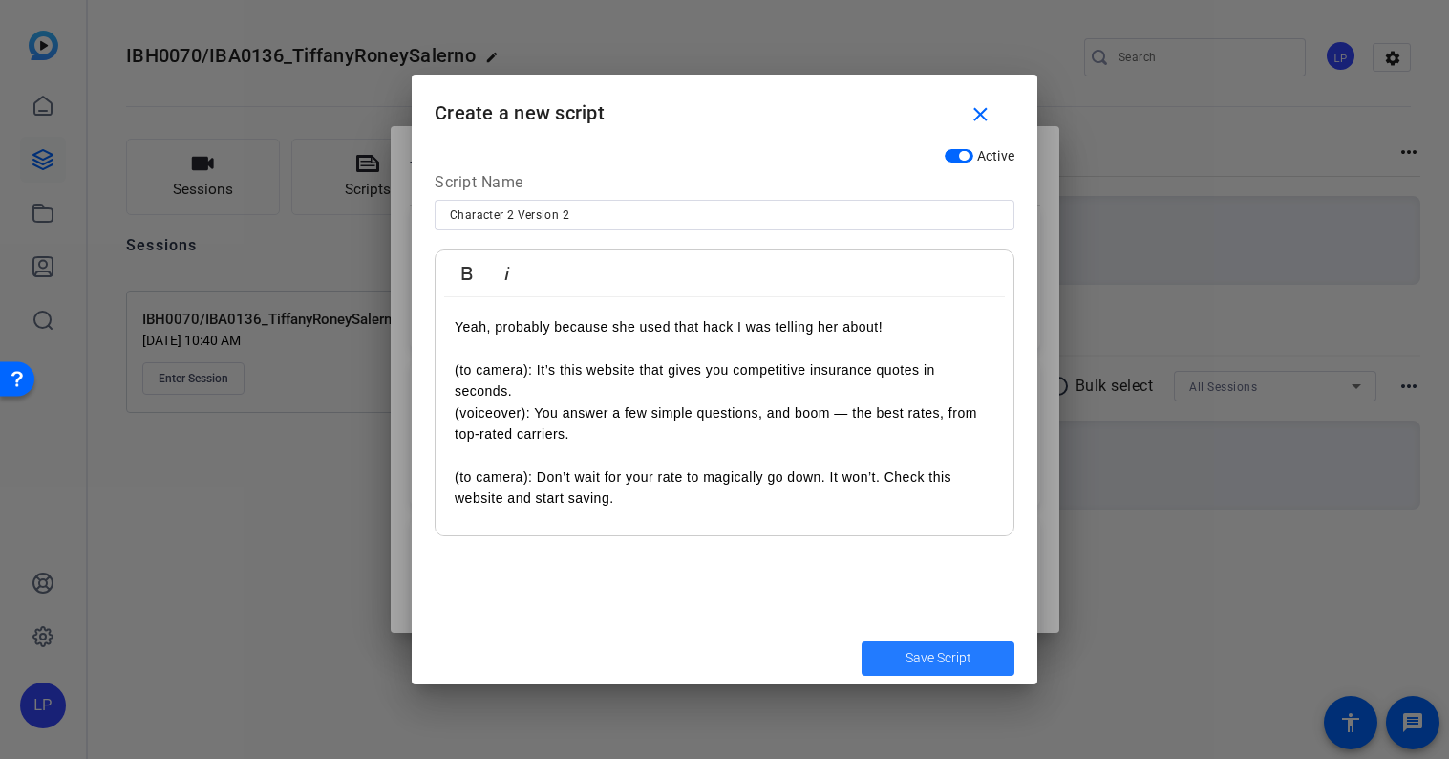
click at [949, 654] on span "Save Script" at bounding box center [939, 658] width 66 height 20
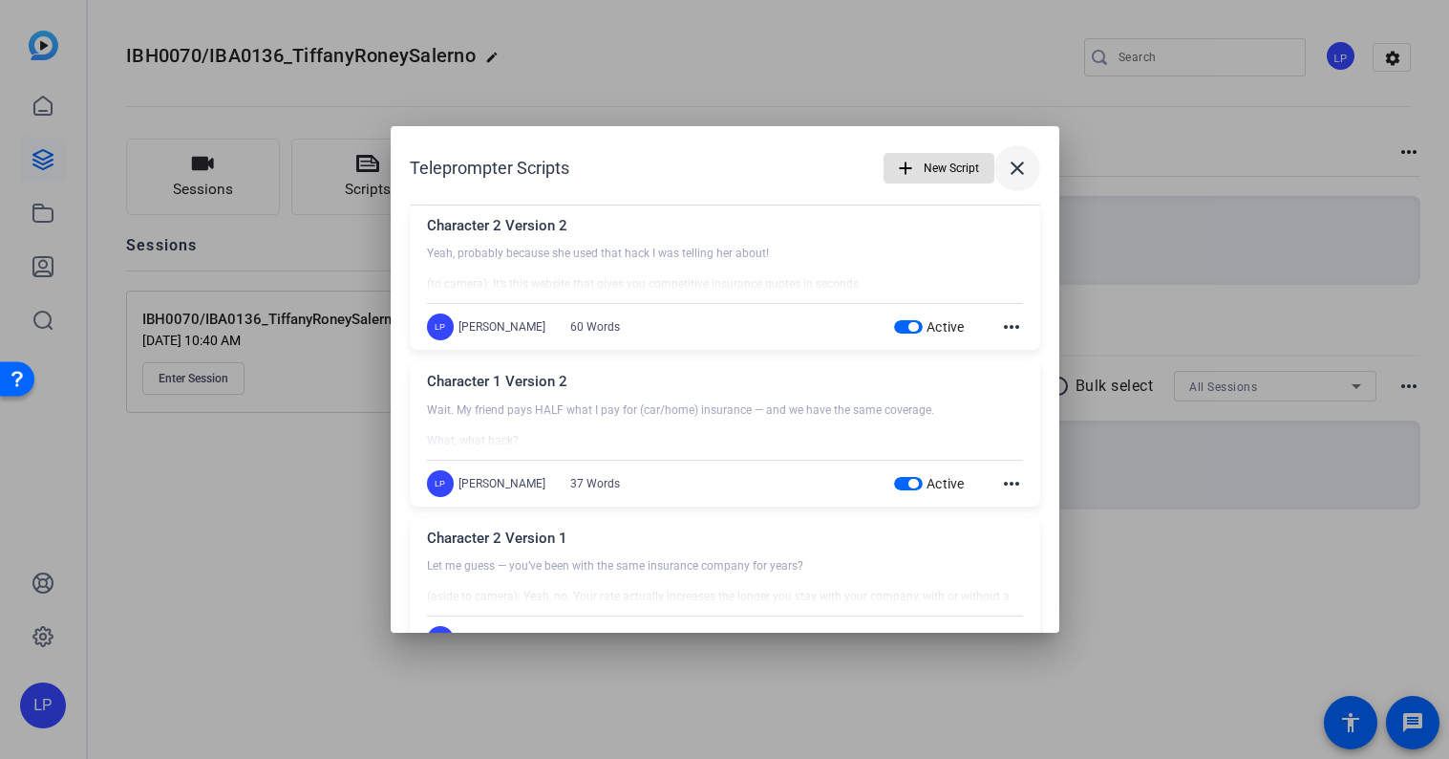
click at [1018, 168] on mat-icon "close" at bounding box center [1017, 168] width 23 height 23
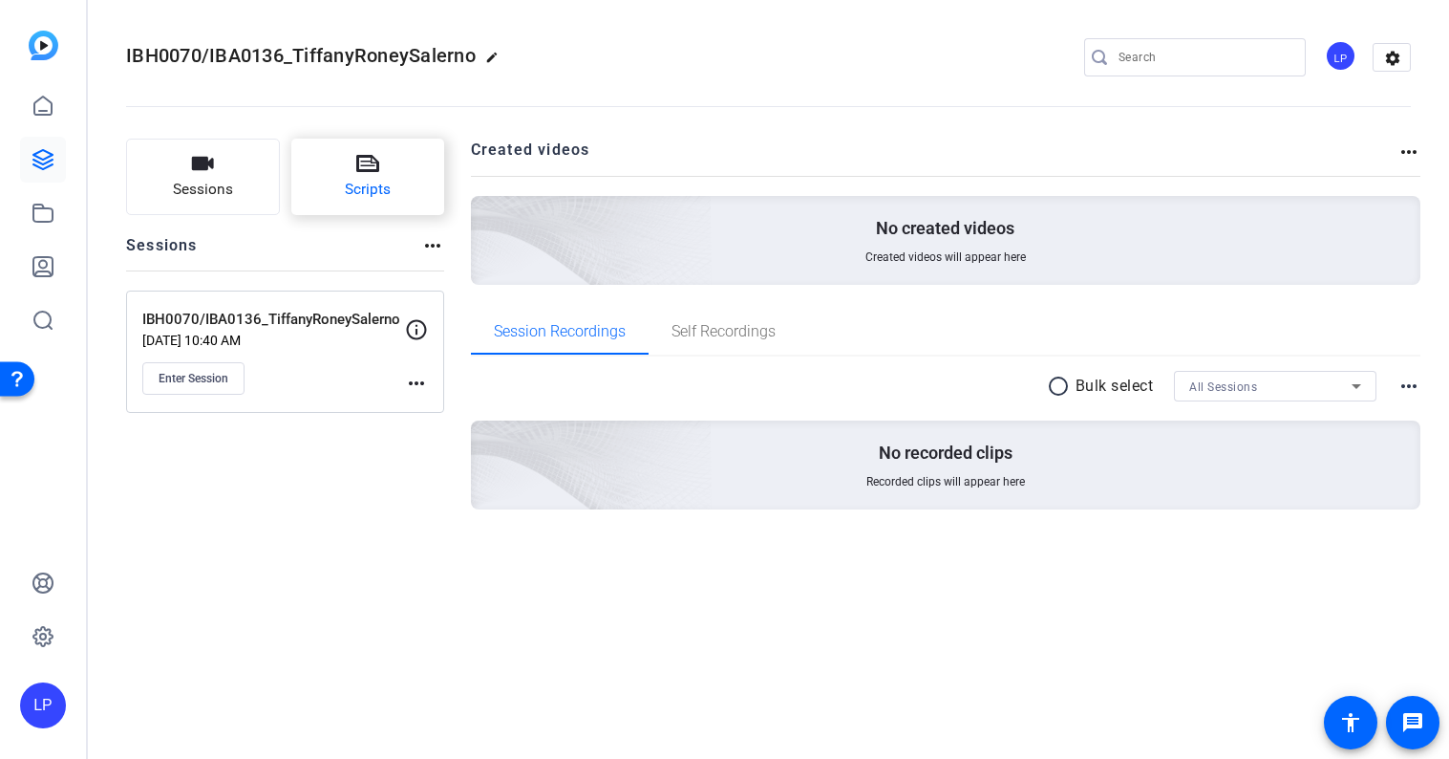
click at [400, 201] on button "Scripts" at bounding box center [368, 177] width 154 height 76
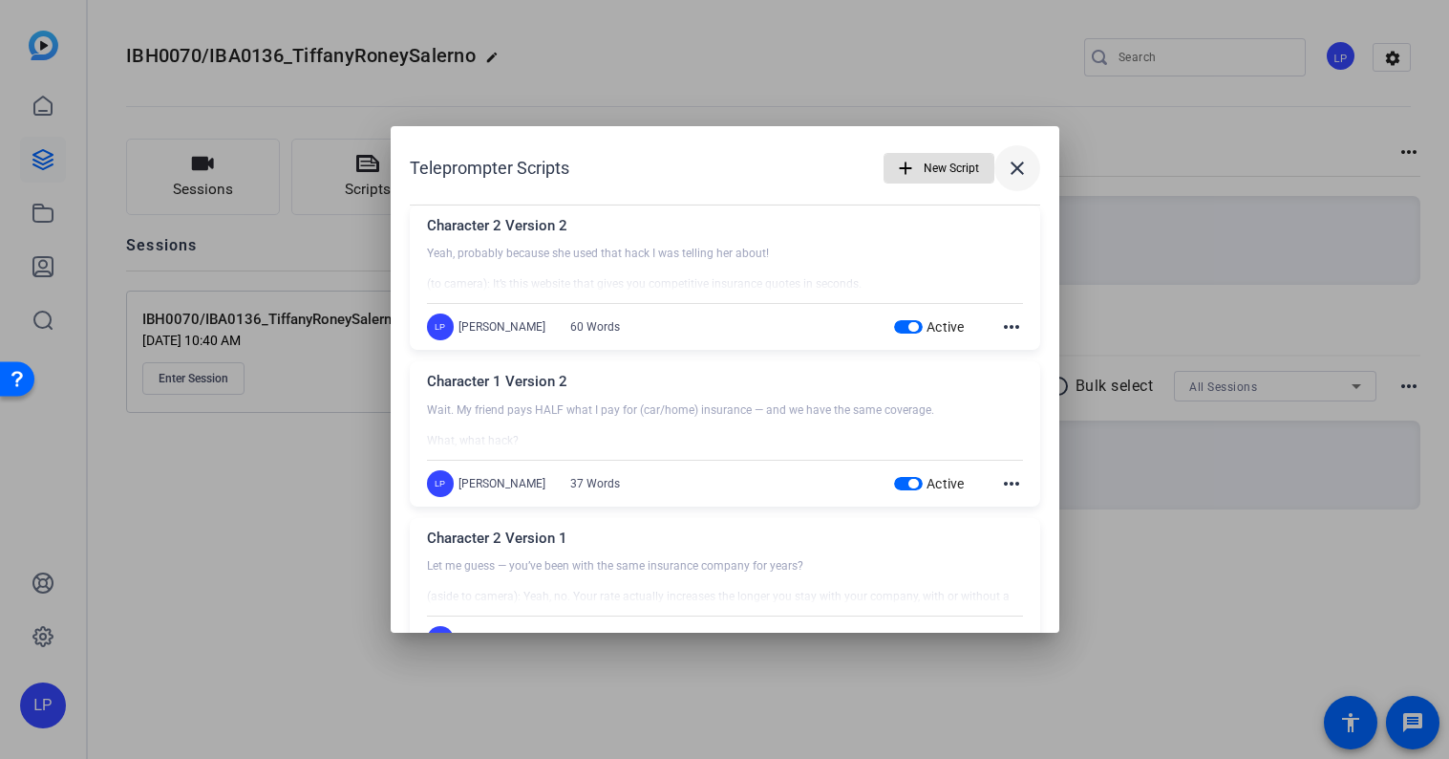
click at [1012, 177] on mat-icon "close" at bounding box center [1017, 168] width 23 height 23
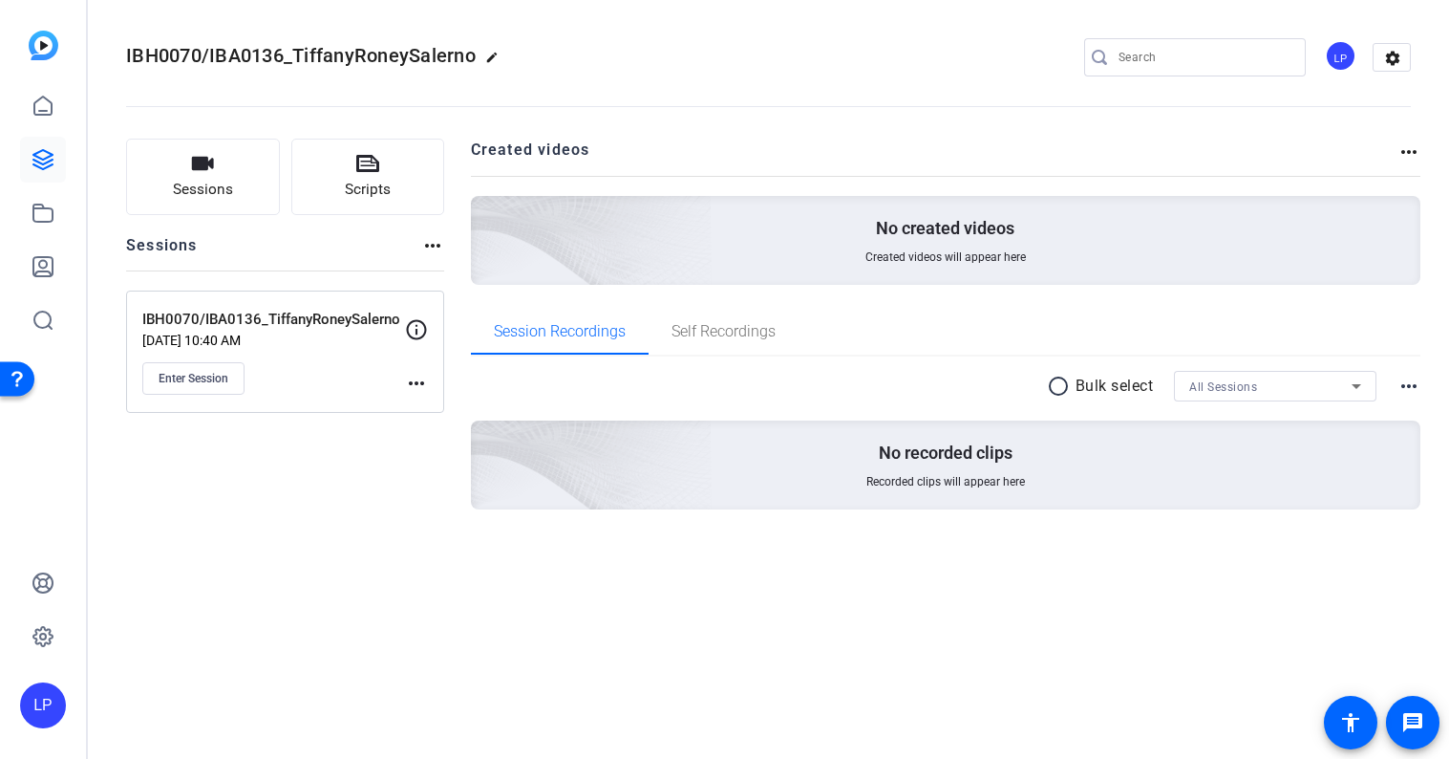
click at [258, 532] on div "Sessions Scripts Sessions more_horiz IBH0070/IBA0136_TiffanyRoneySalerno [DATE]…" at bounding box center [285, 355] width 318 height 432
click at [381, 194] on span "Scripts" at bounding box center [368, 190] width 46 height 22
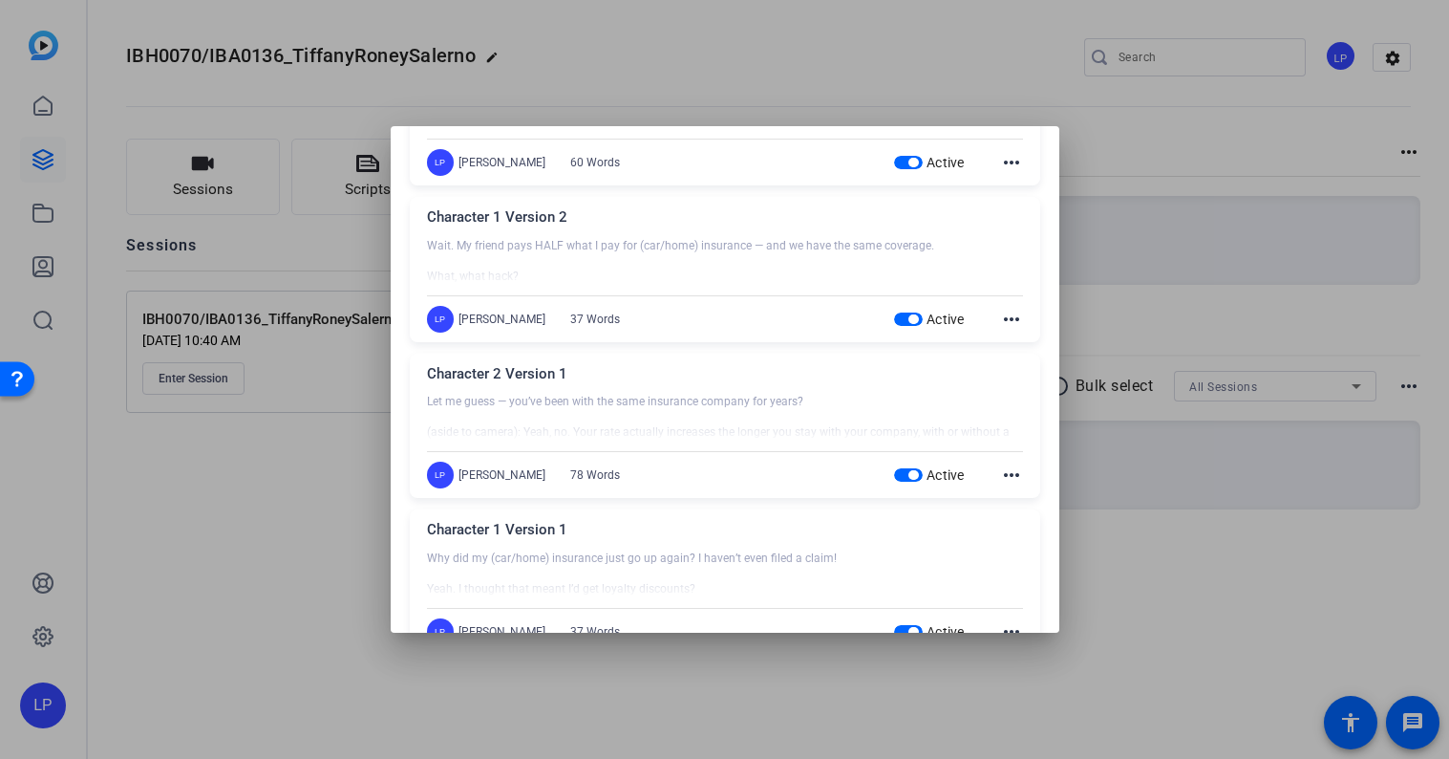
scroll to position [217, 0]
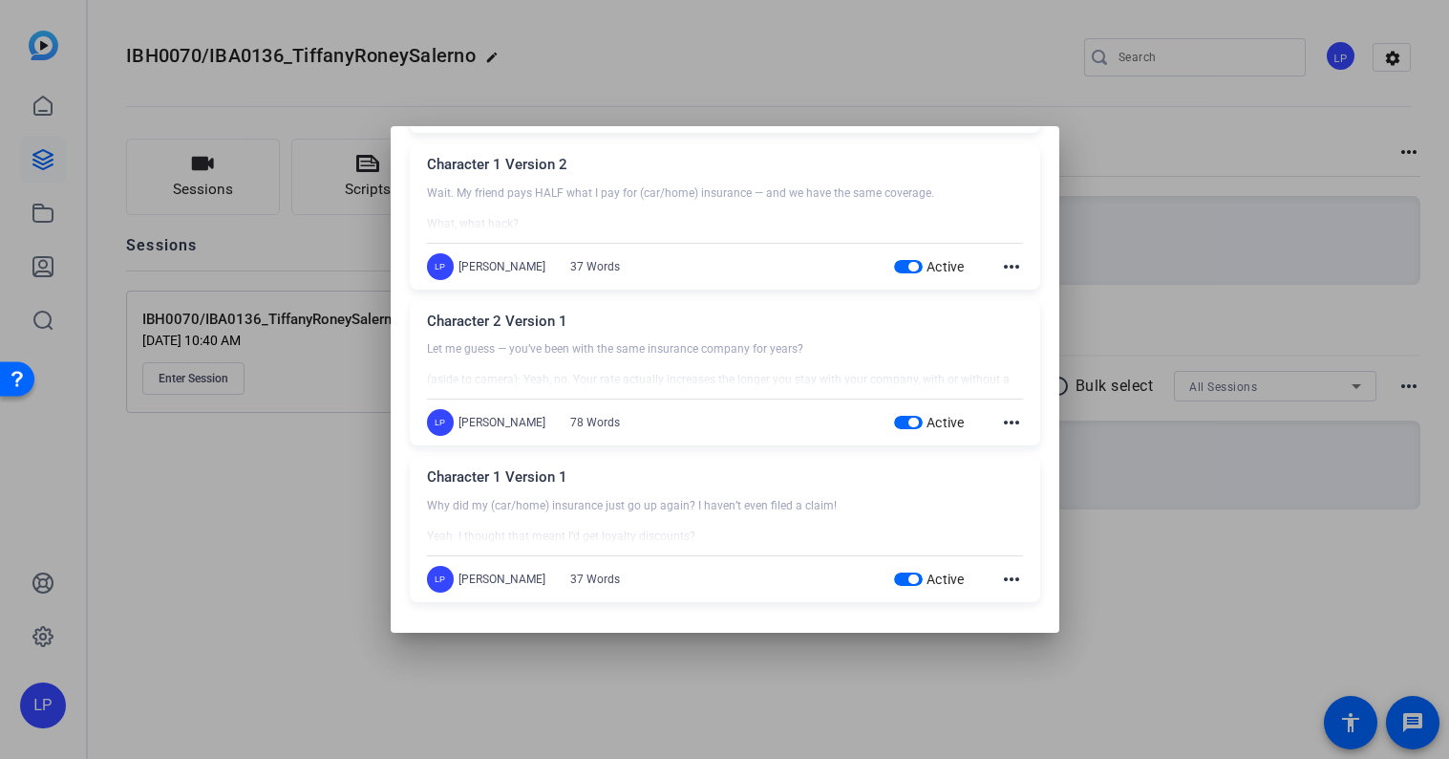
click at [656, 484] on div "Character 1 Version 1" at bounding box center [725, 482] width 596 height 32
click at [1000, 579] on mat-icon "more_horiz" at bounding box center [1011, 579] width 23 height 23
click at [1018, 607] on span "Edit" at bounding box center [1054, 606] width 76 height 23
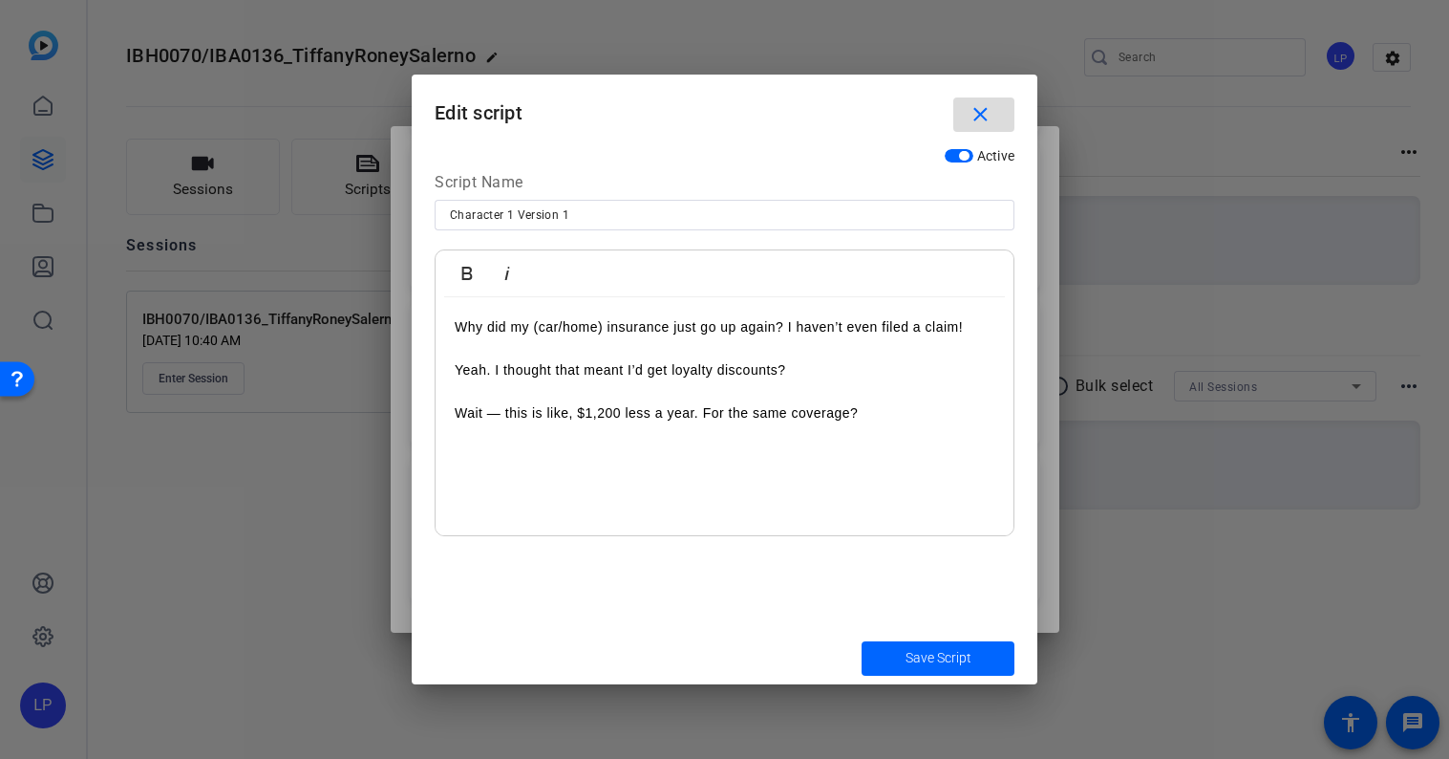
click at [984, 97] on span "button" at bounding box center [984, 115] width 61 height 46
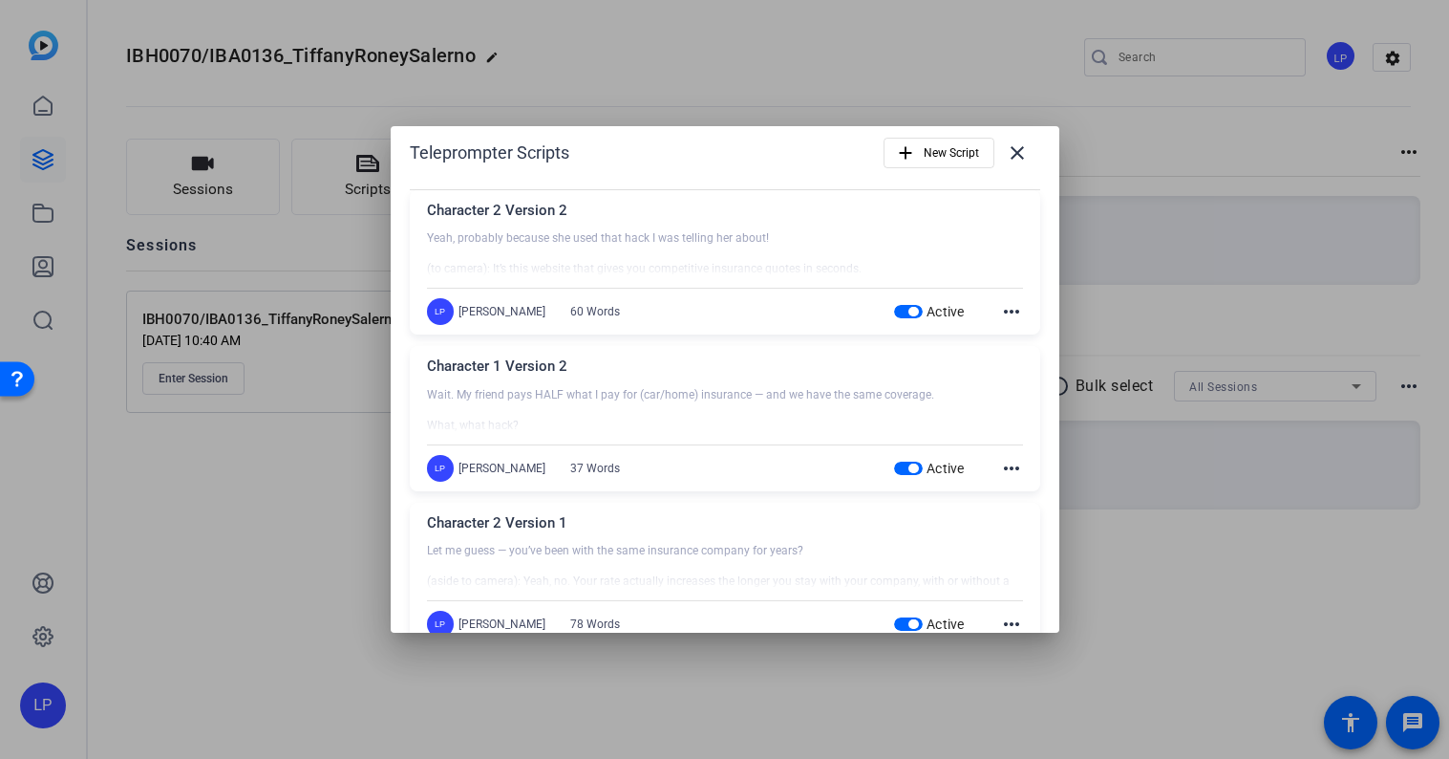
scroll to position [0, 0]
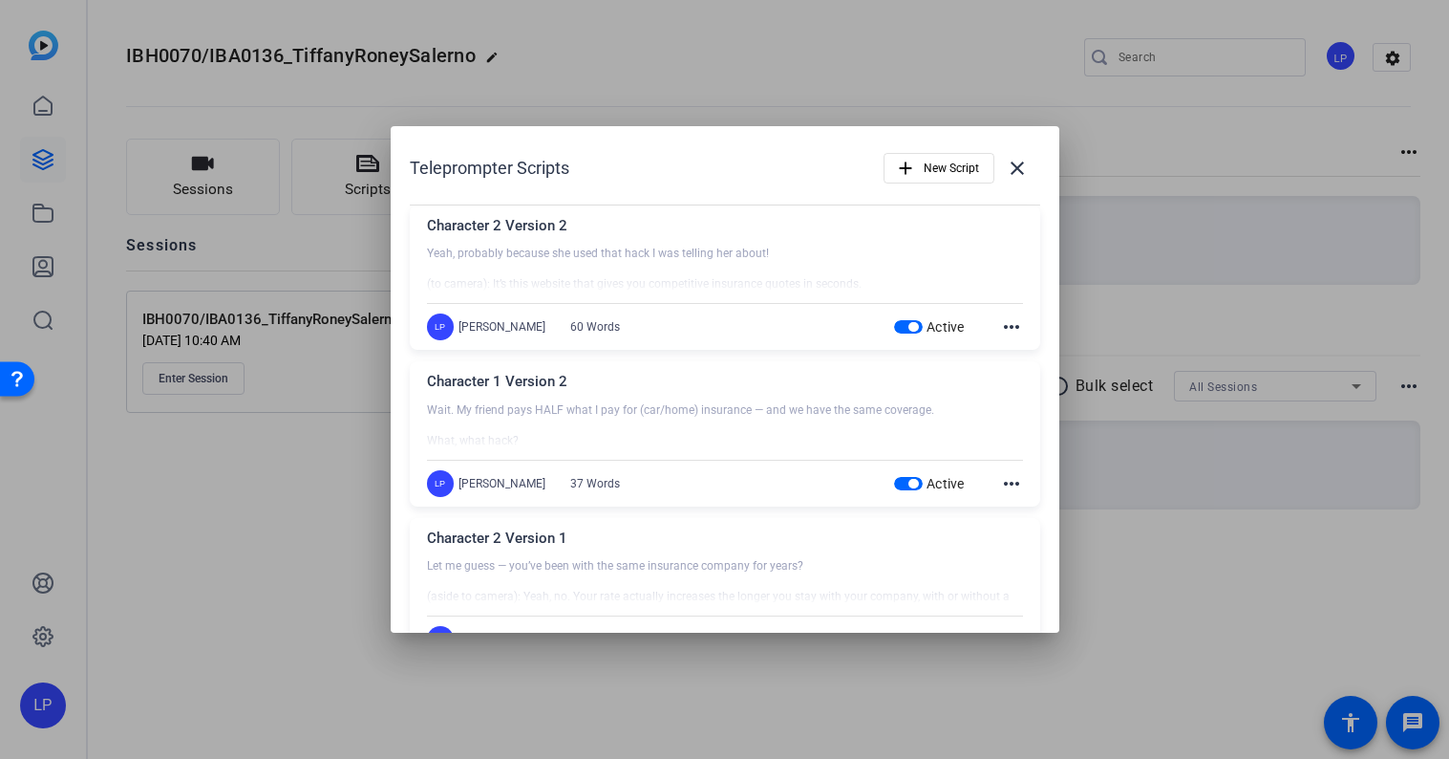
click at [279, 479] on div at bounding box center [724, 379] width 1449 height 759
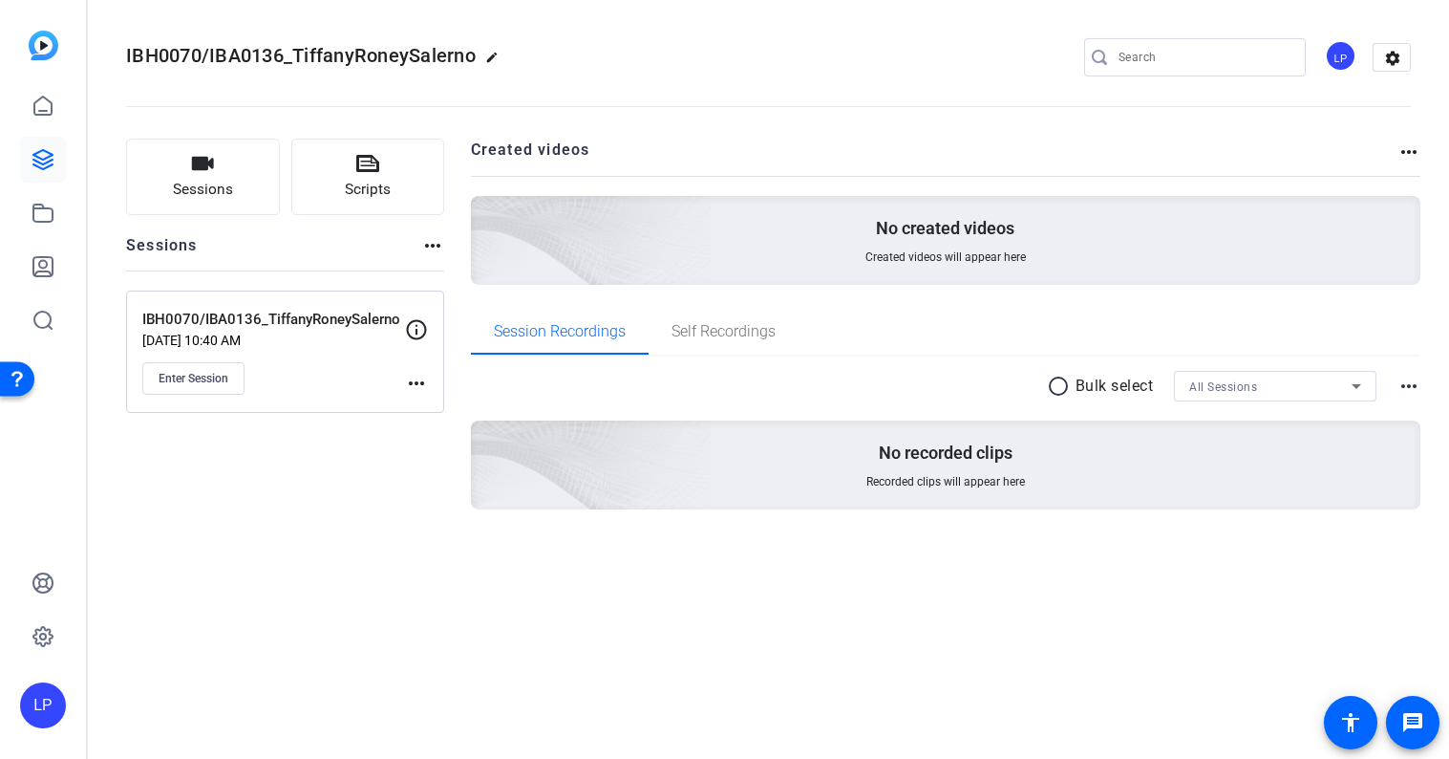
click at [1011, 106] on openreel-divider-bar at bounding box center [768, 101] width 1285 height 58
click at [214, 373] on span "Enter Session" at bounding box center [194, 378] width 70 height 15
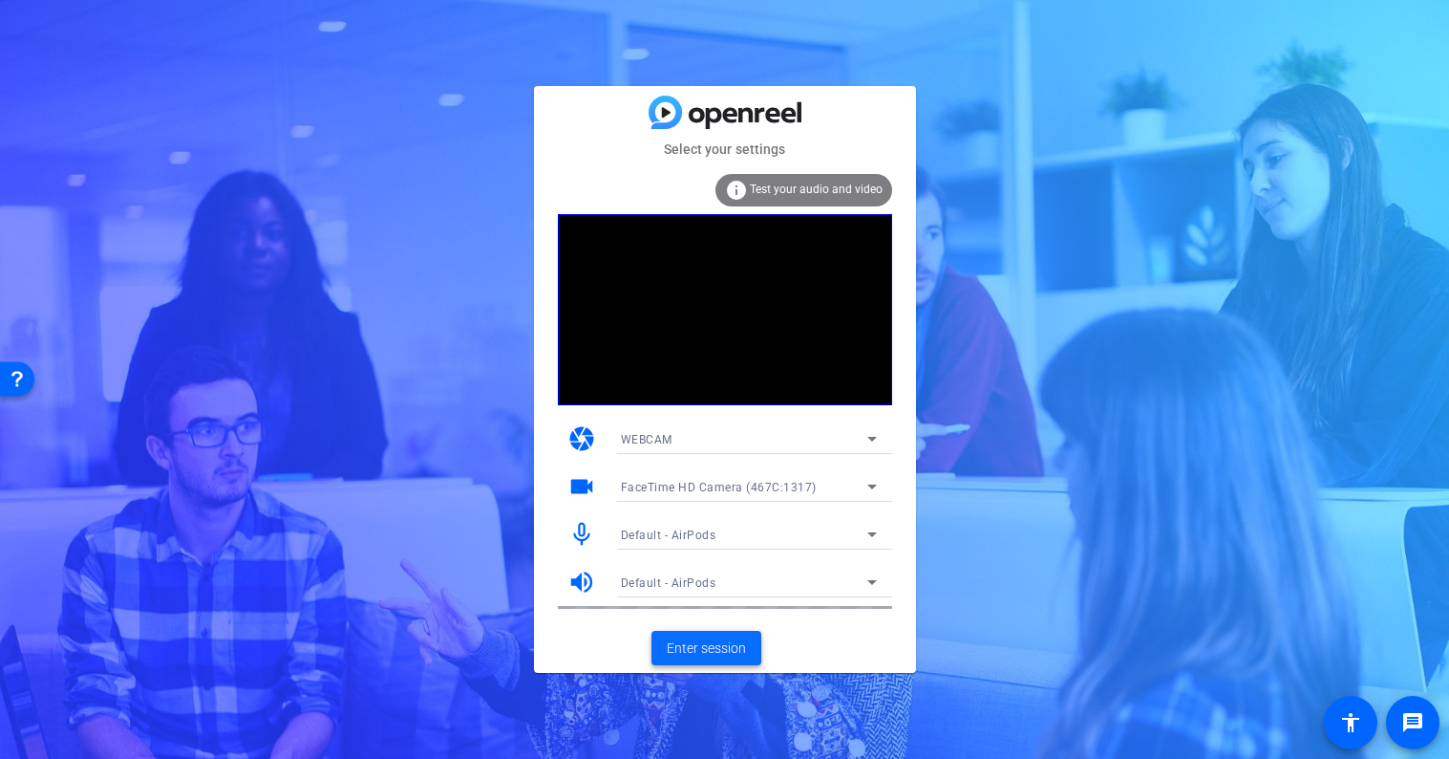
click at [717, 646] on span "Enter session" at bounding box center [706, 648] width 79 height 20
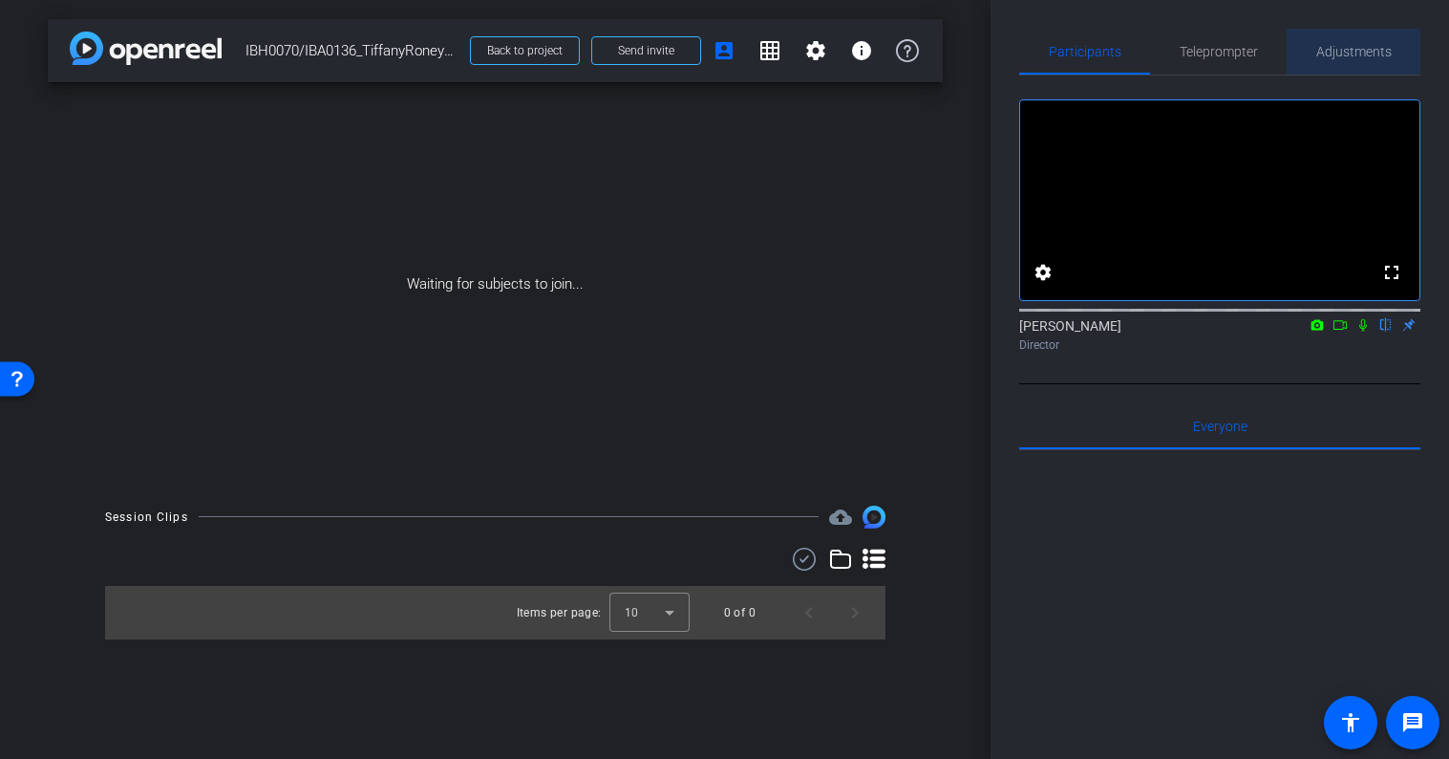
click at [1360, 42] on span "Adjustments" at bounding box center [1354, 52] width 75 height 46
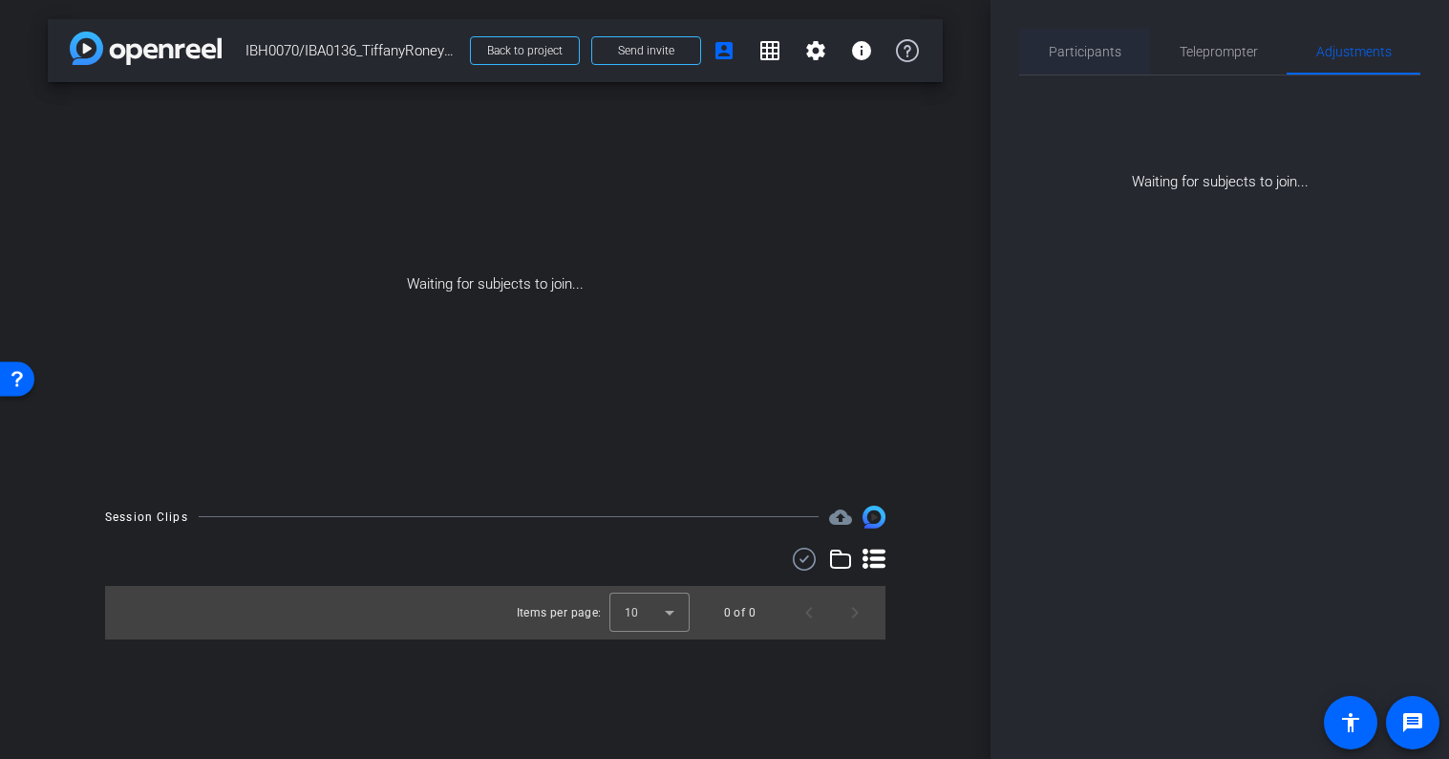
click at [1112, 49] on span "Participants" at bounding box center [1085, 51] width 73 height 13
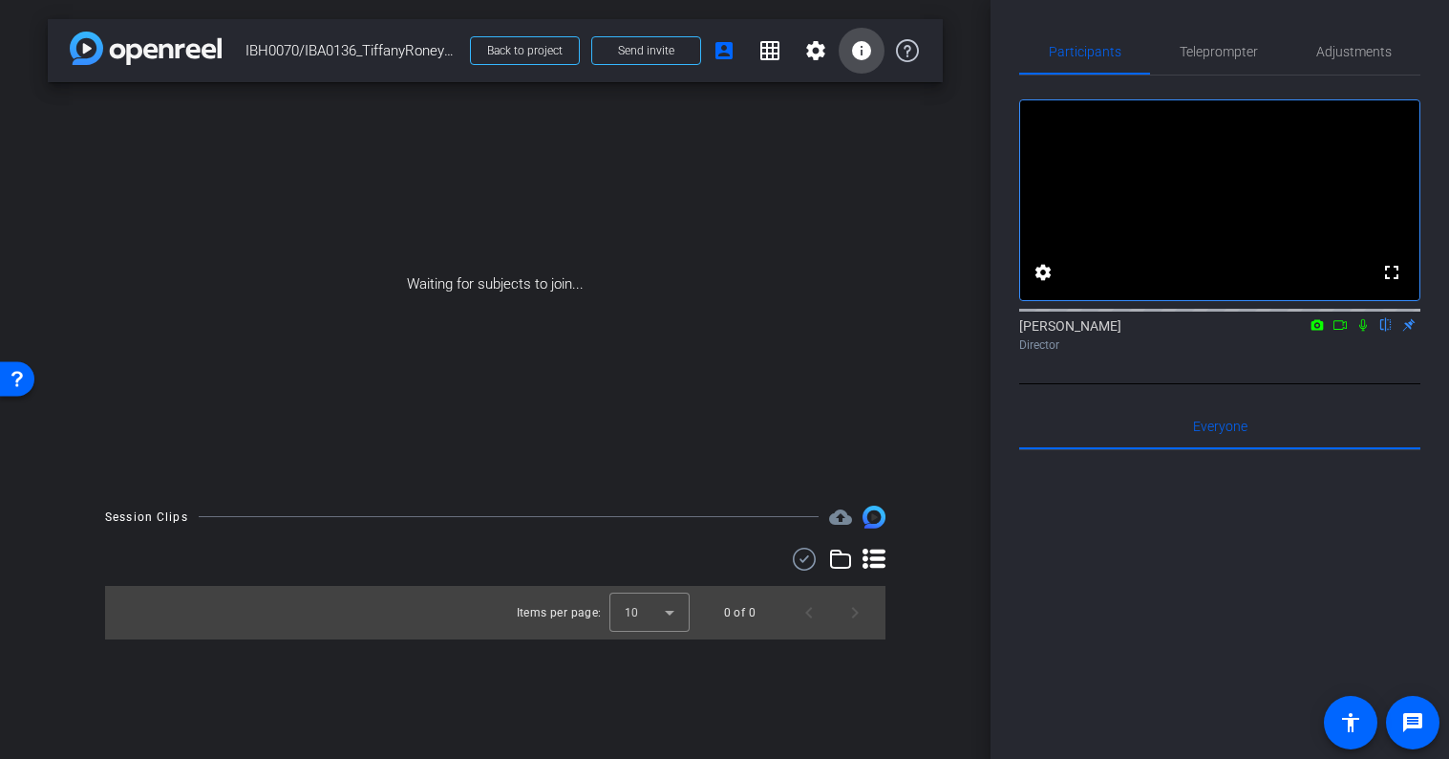
click at [868, 45] on mat-icon "info" at bounding box center [861, 50] width 23 height 23
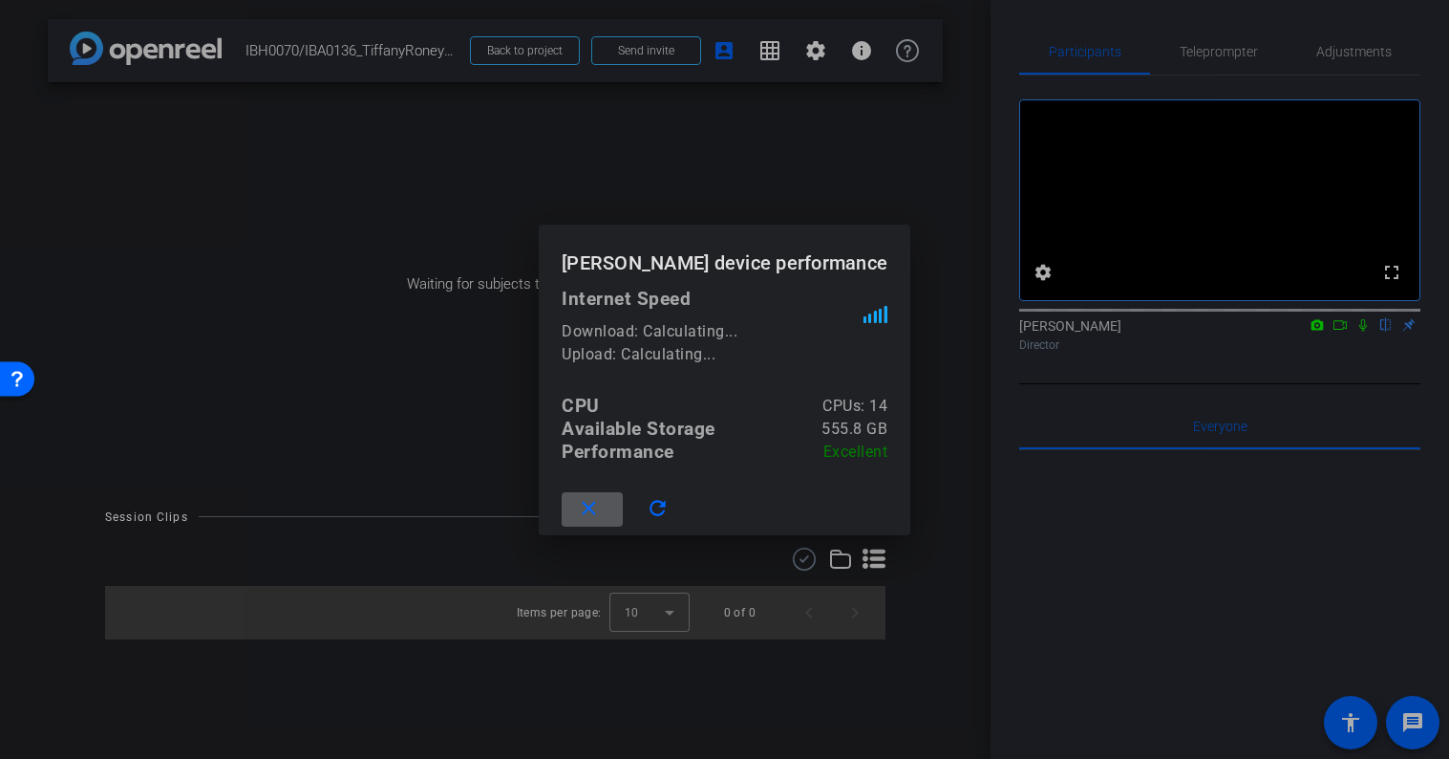
click at [862, 45] on div at bounding box center [724, 379] width 1449 height 759
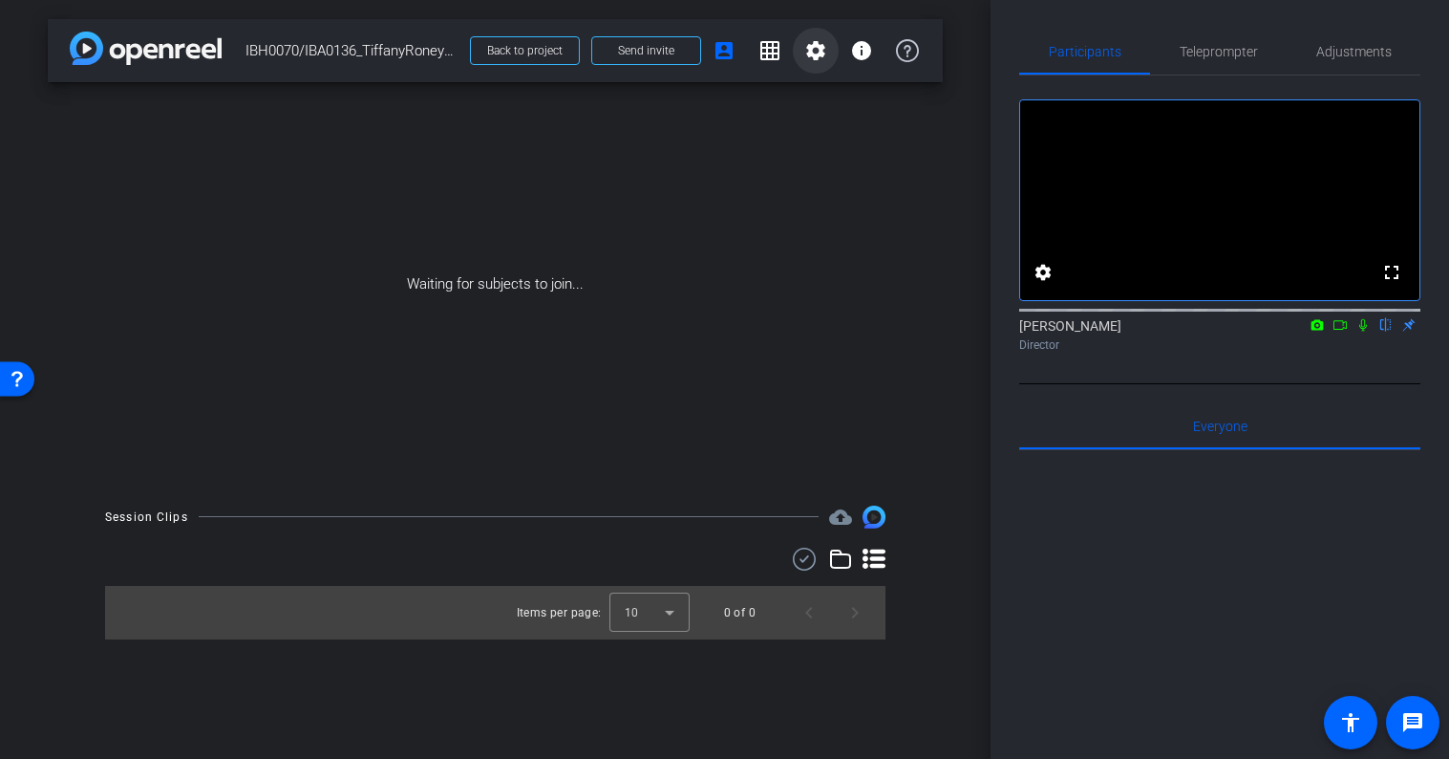
click at [813, 45] on mat-icon "settings" at bounding box center [816, 50] width 23 height 23
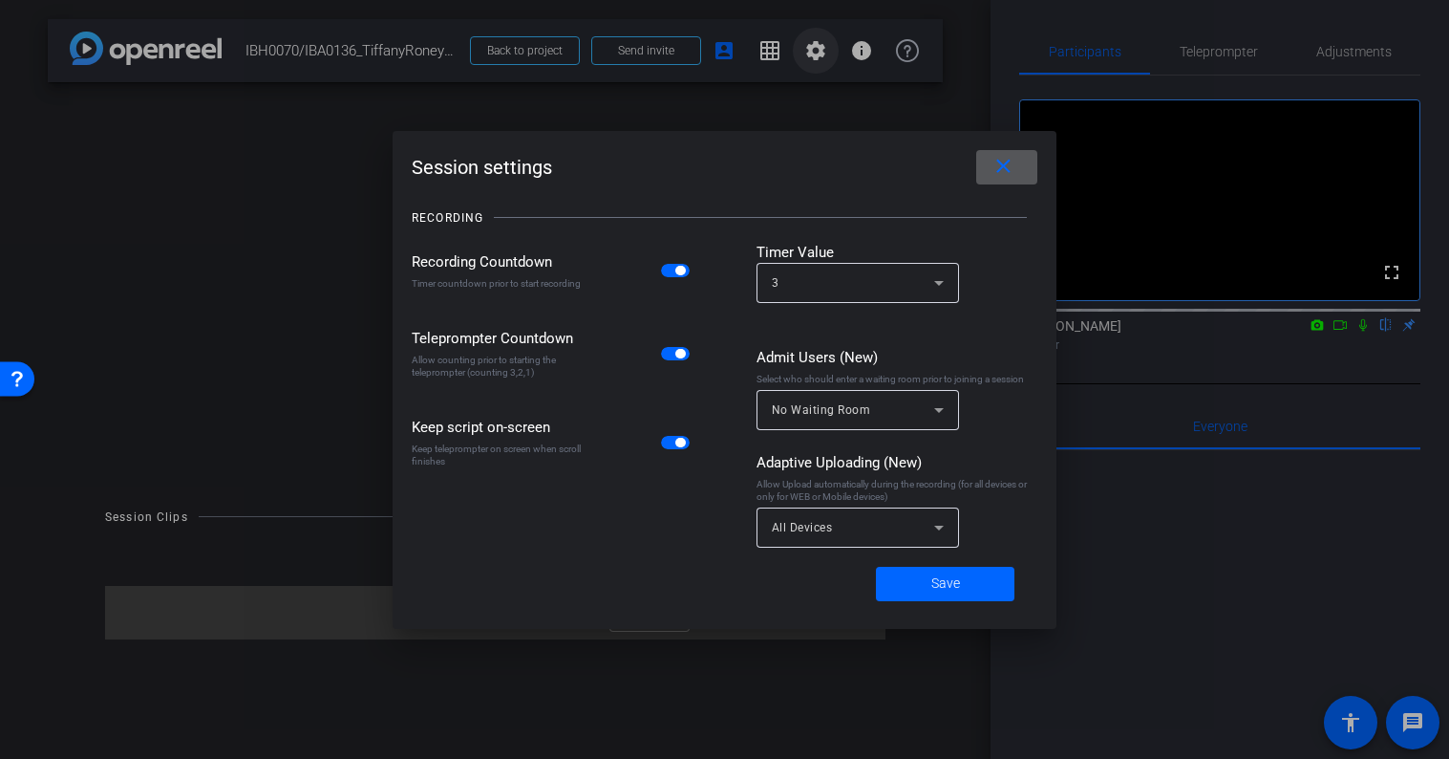
click at [813, 45] on div at bounding box center [724, 379] width 1449 height 759
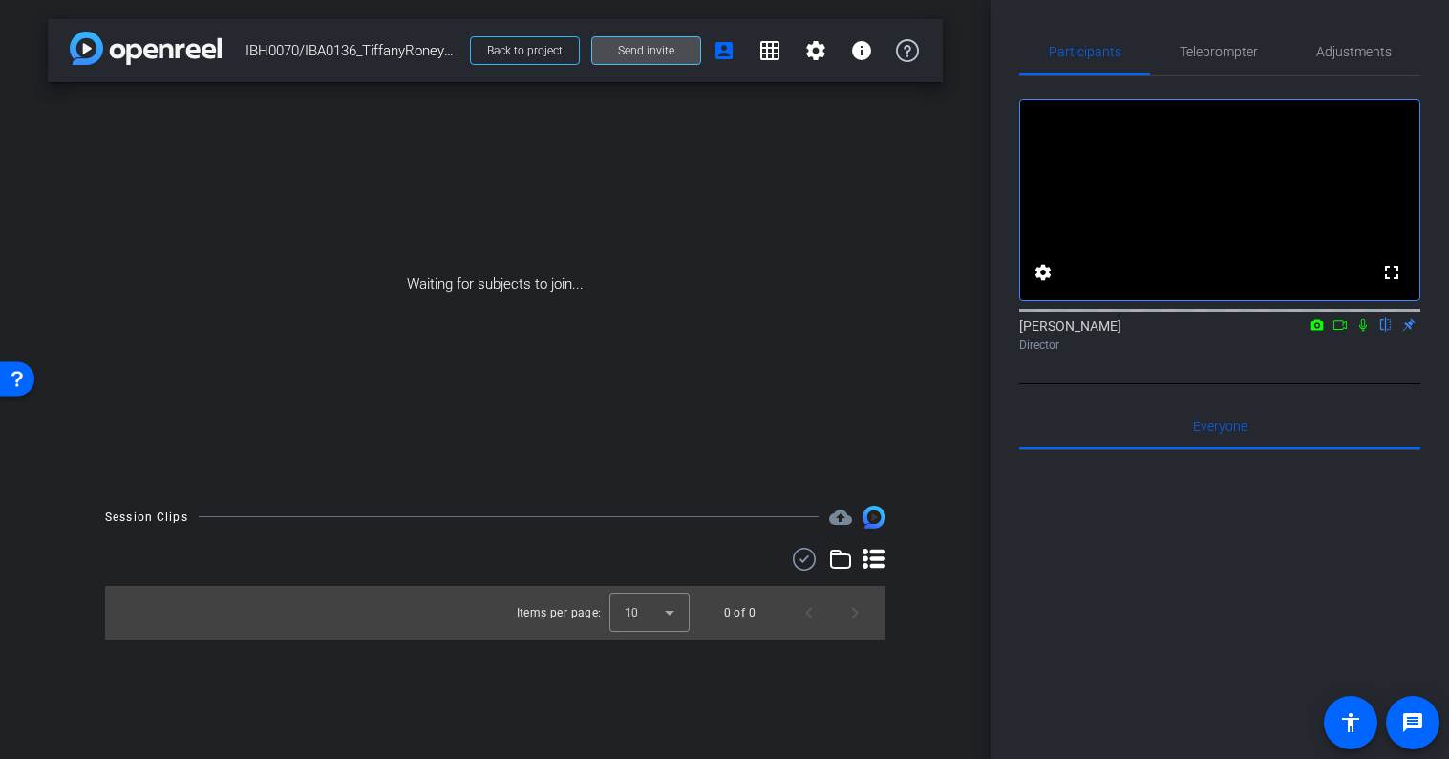
click at [681, 50] on span at bounding box center [646, 51] width 108 height 46
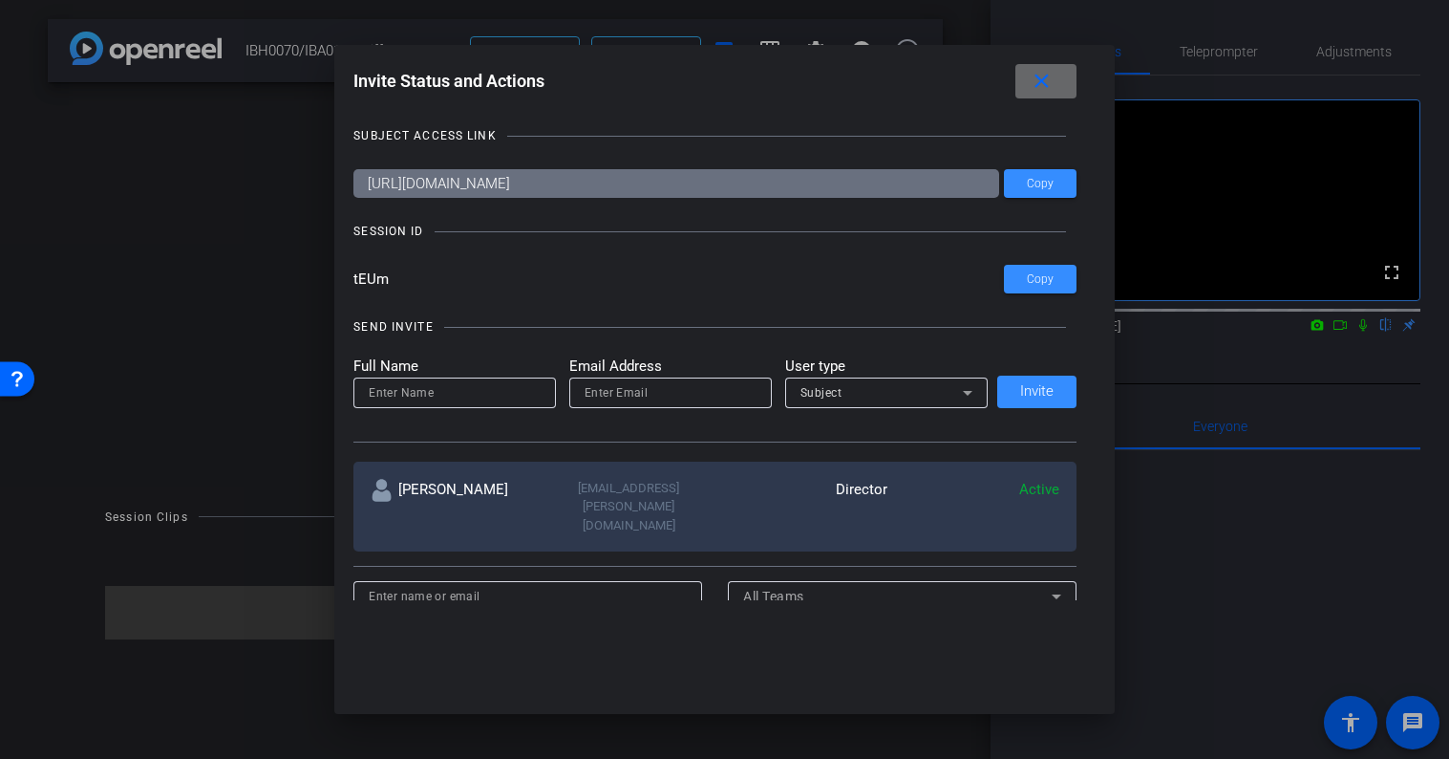
click at [1063, 75] on span at bounding box center [1046, 81] width 61 height 46
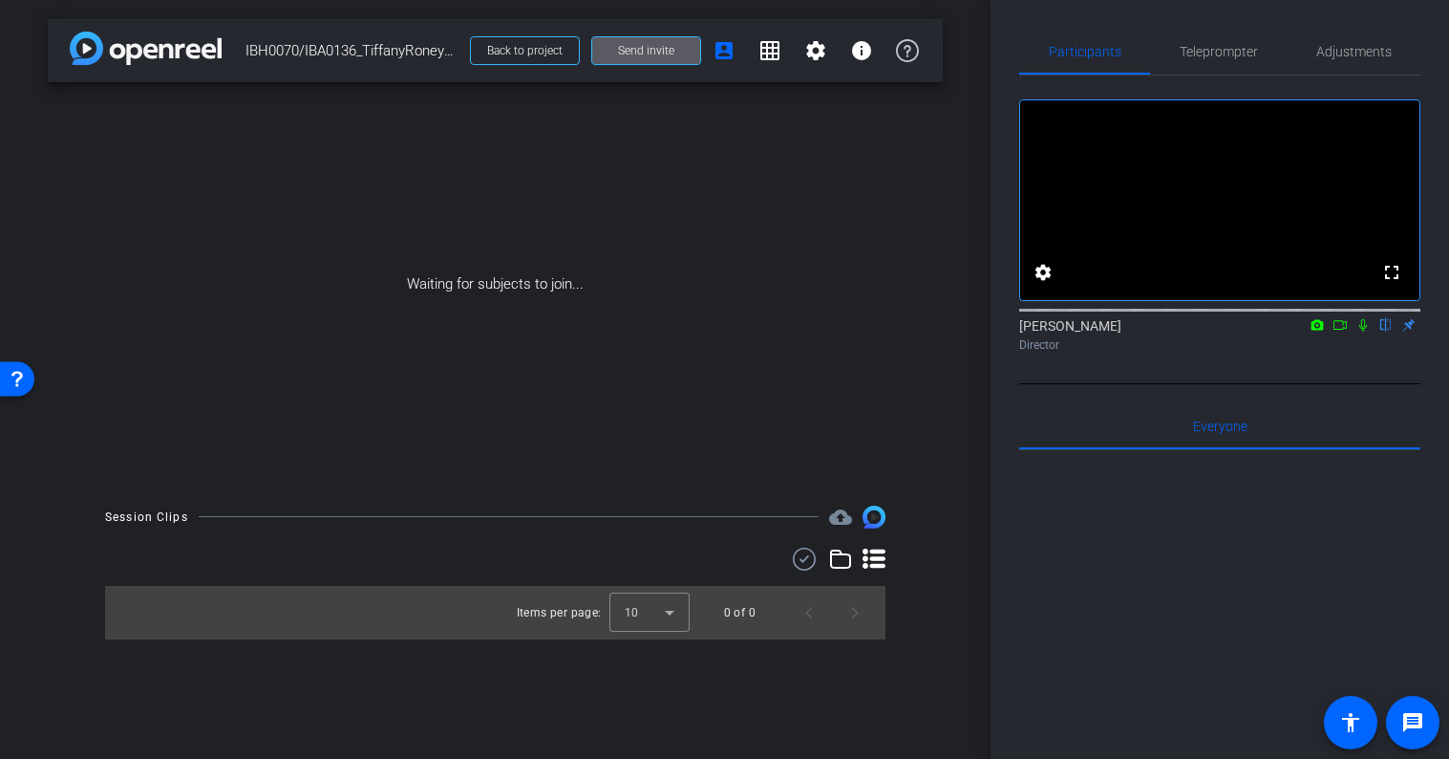
click at [1157, 547] on div at bounding box center [1220, 686] width 401 height 473
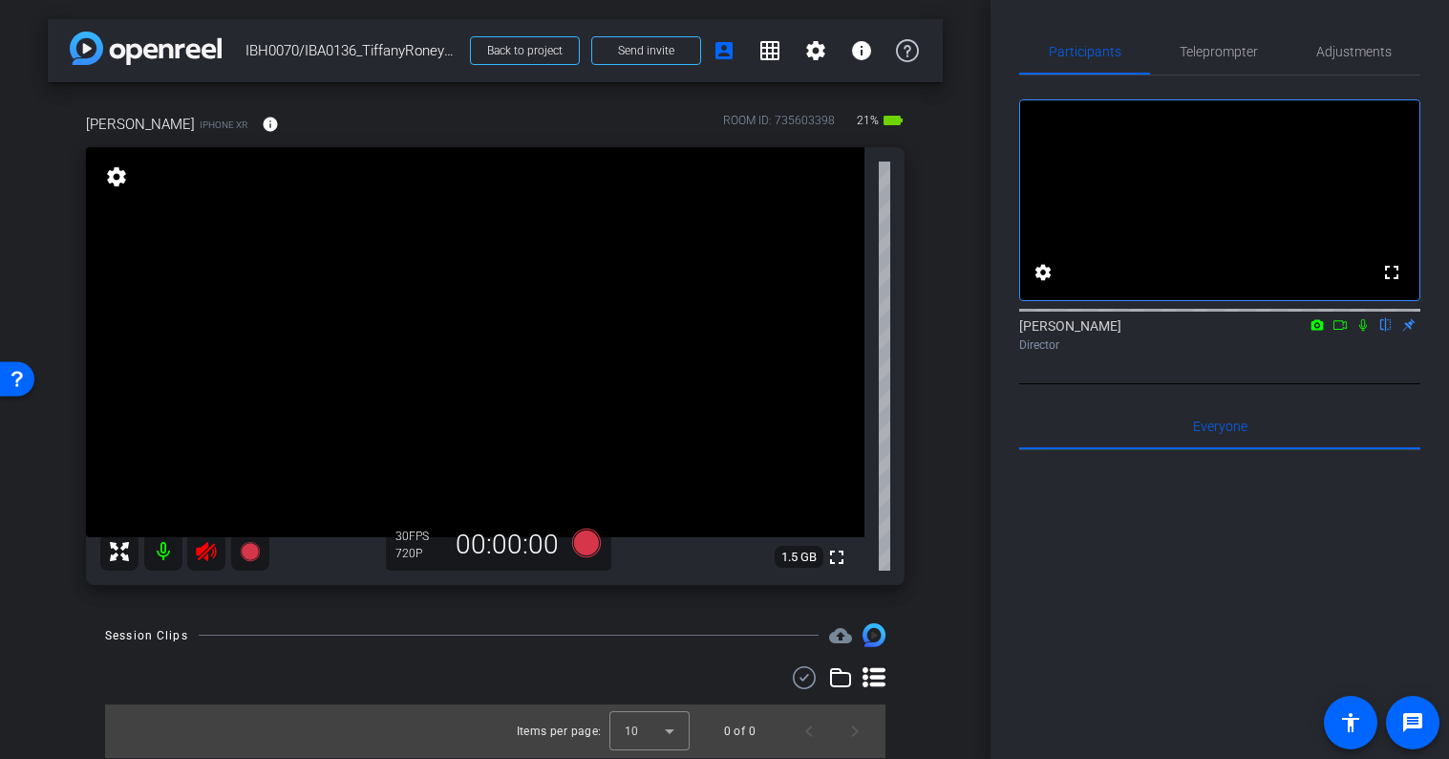
click at [204, 553] on icon at bounding box center [206, 551] width 20 height 19
click at [988, 634] on div "arrow_back IBH0070/IBA0136_TiffanyRoneySalerno Back to project Send invite acco…" at bounding box center [495, 379] width 991 height 759
click at [1058, 673] on div at bounding box center [1220, 686] width 401 height 473
click at [1126, 666] on div at bounding box center [1220, 686] width 401 height 473
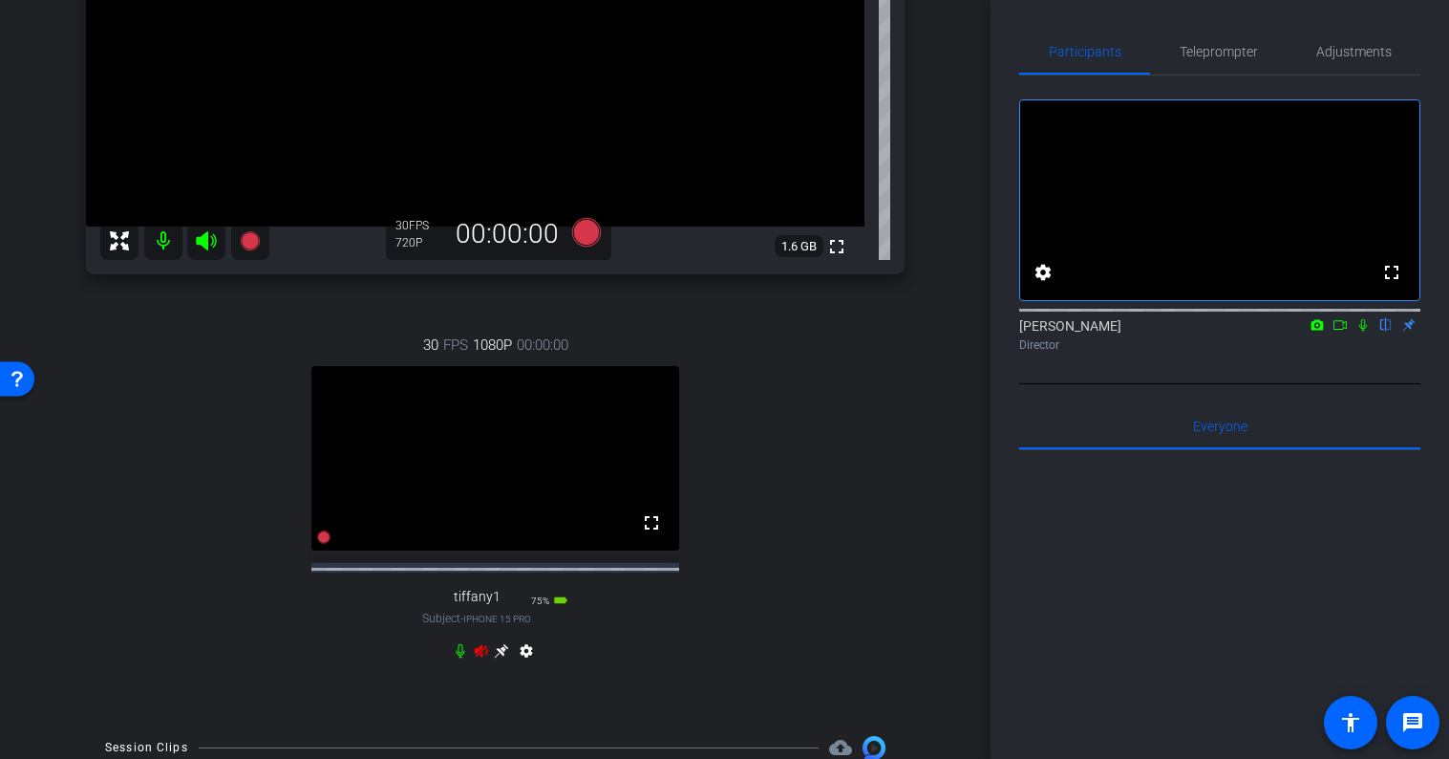
scroll to position [329, 0]
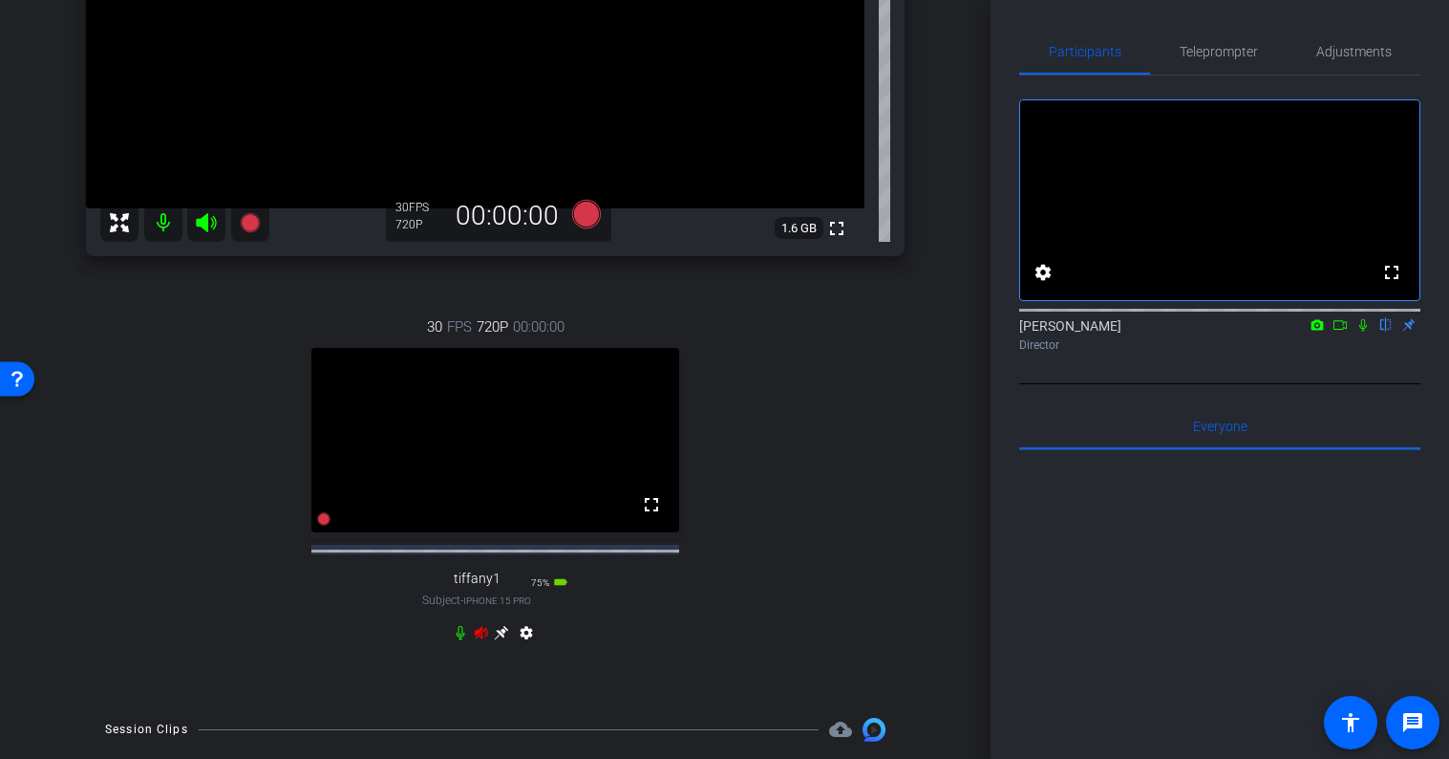
click at [481, 640] on icon at bounding box center [481, 632] width 15 height 15
click at [159, 215] on mat-icon at bounding box center [163, 223] width 38 height 38
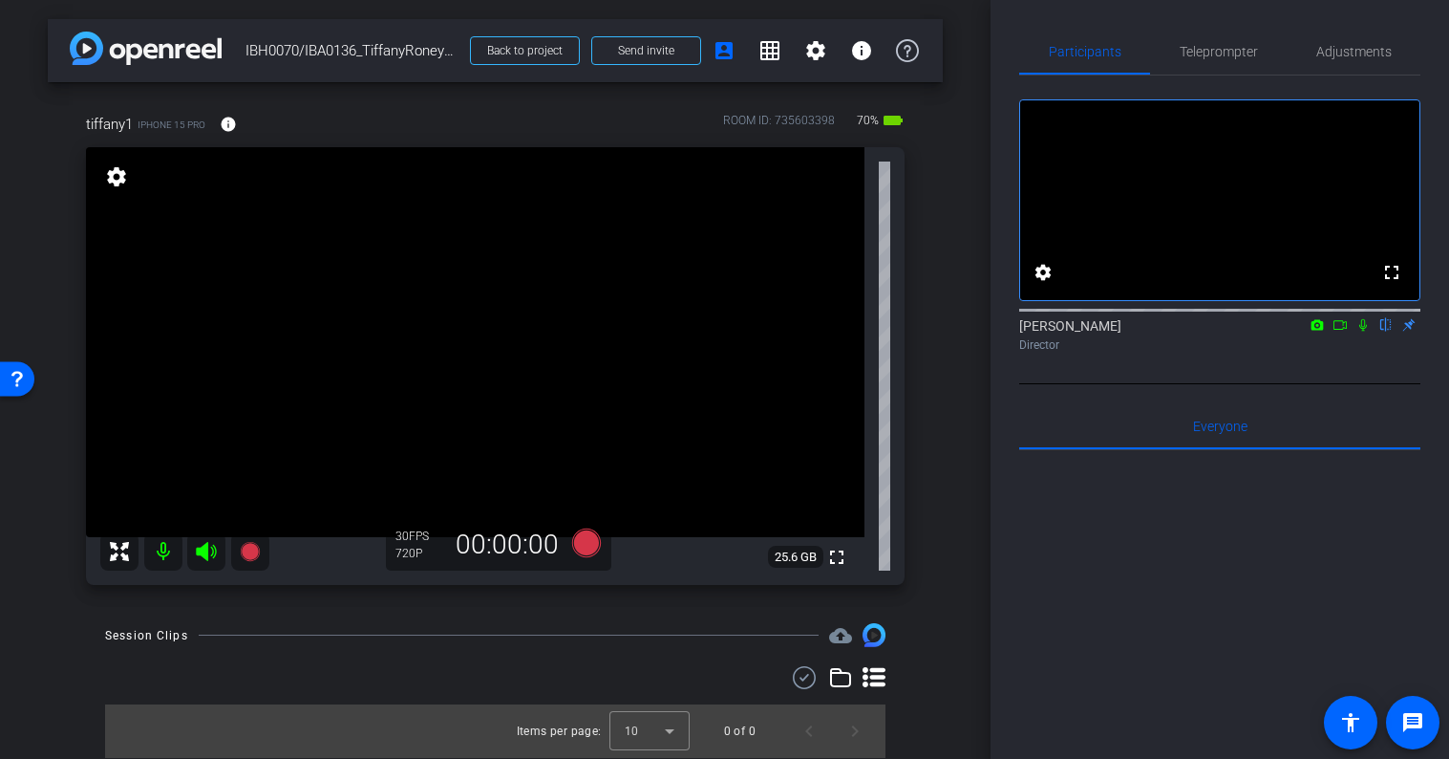
scroll to position [0, 0]
click at [1344, 69] on span "Adjustments" at bounding box center [1354, 52] width 75 height 46
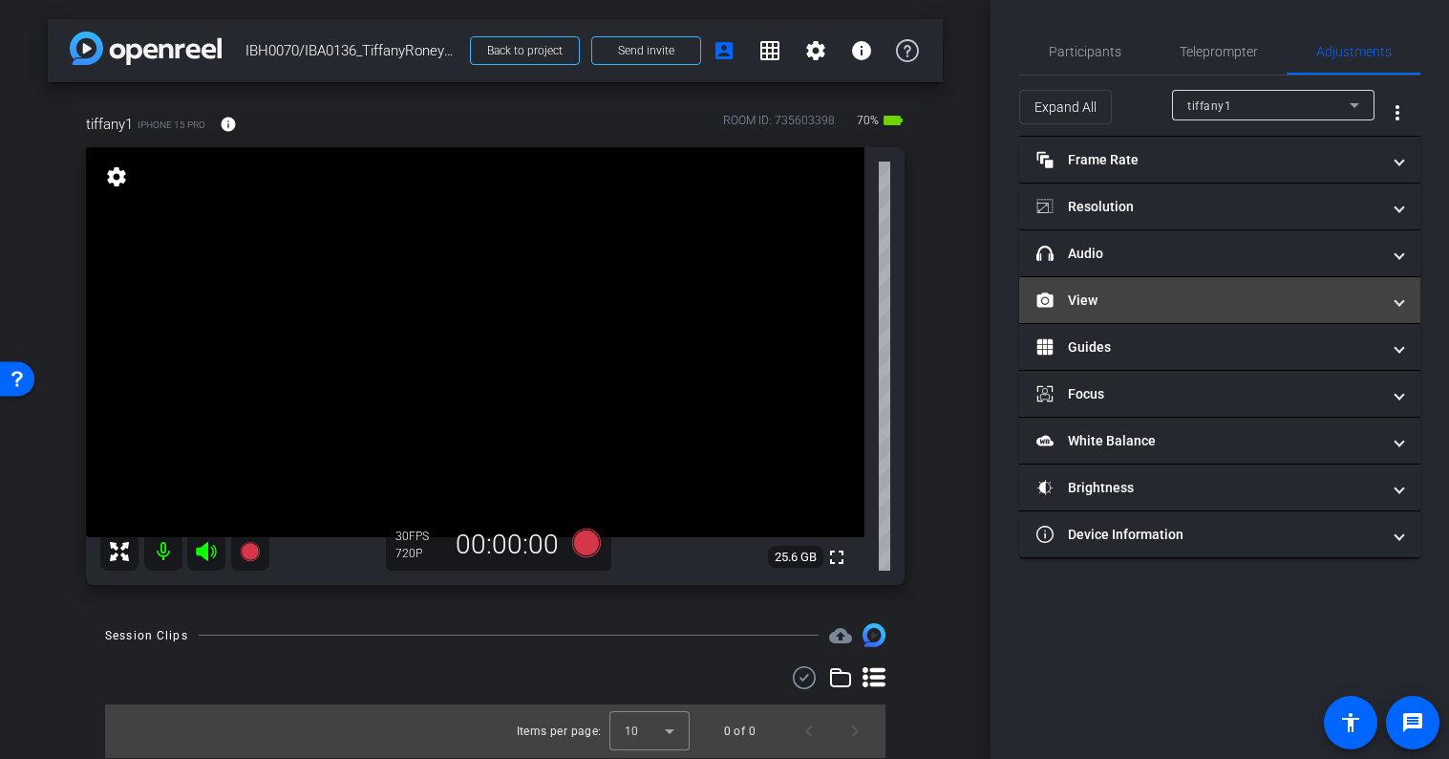
click at [1148, 307] on mat-panel-title "View" at bounding box center [1209, 300] width 344 height 20
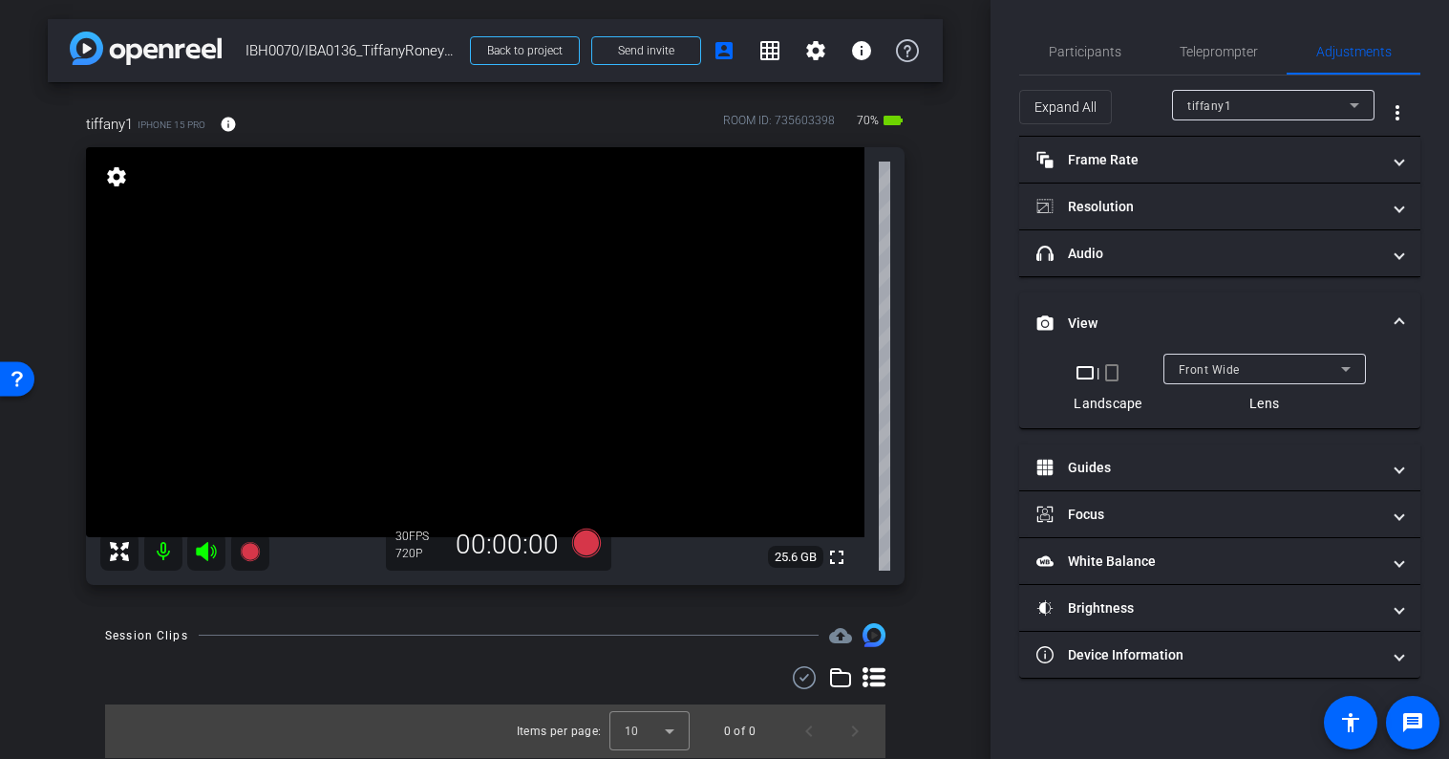
click at [1113, 375] on mat-icon "crop_portrait" at bounding box center [1112, 372] width 23 height 23
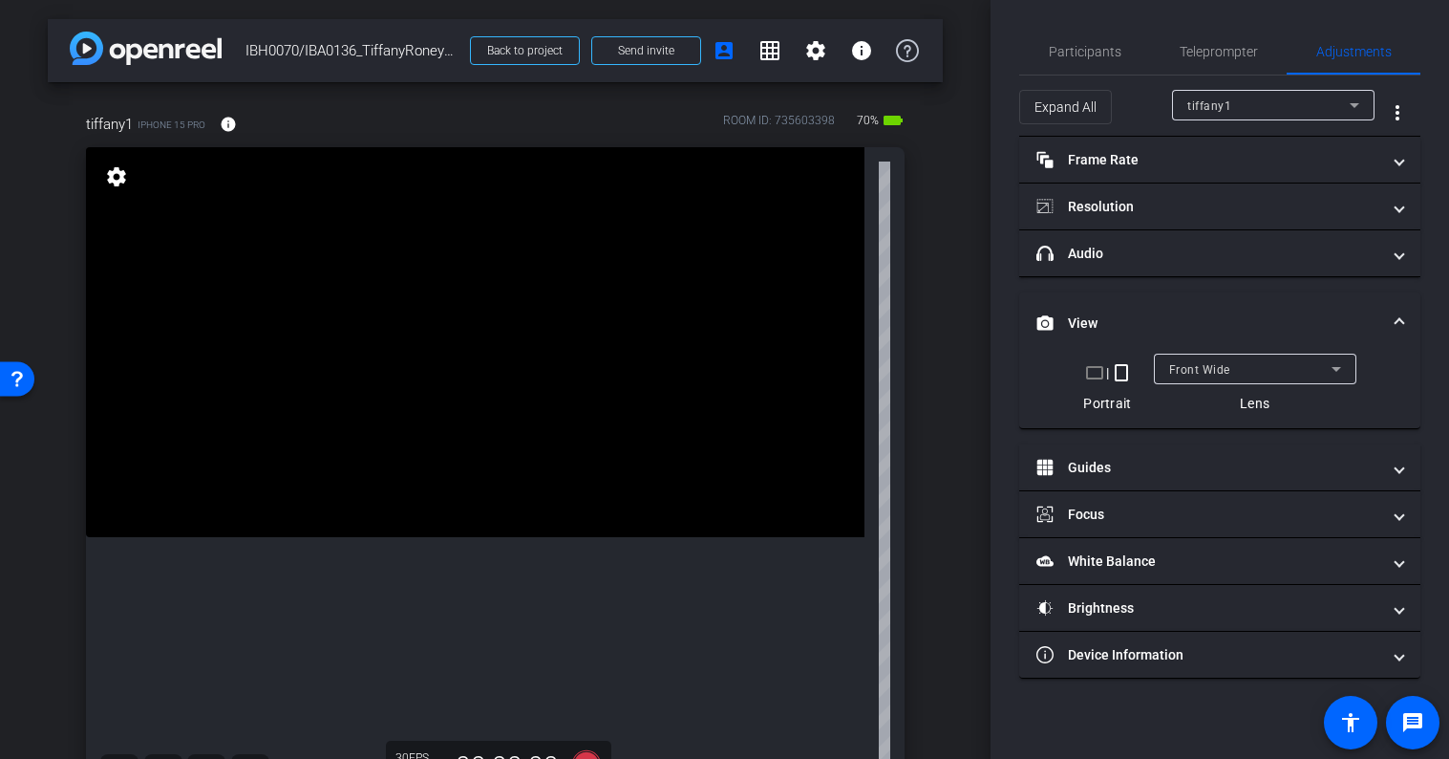
click at [1380, 313] on mat-panel-title "View" at bounding box center [1209, 323] width 344 height 20
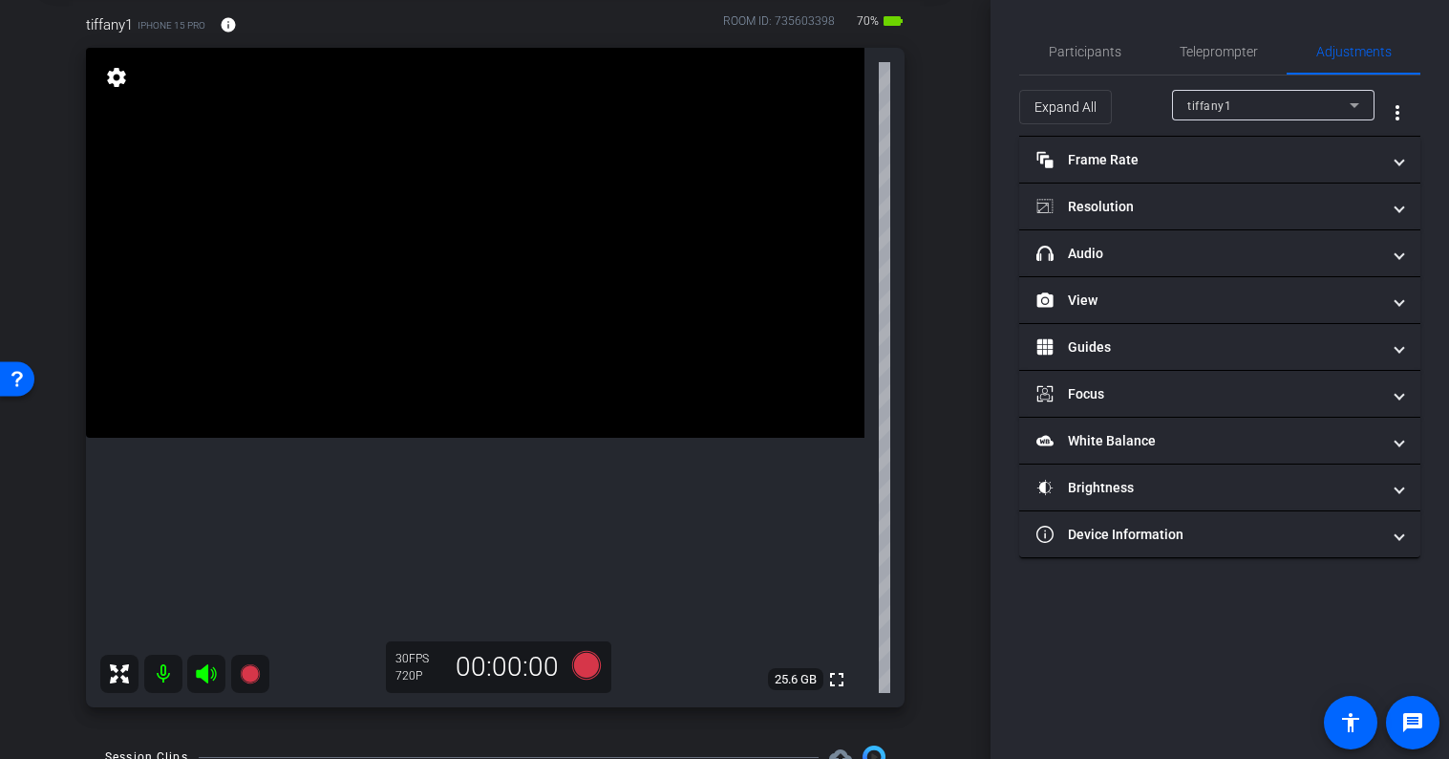
scroll to position [96, 0]
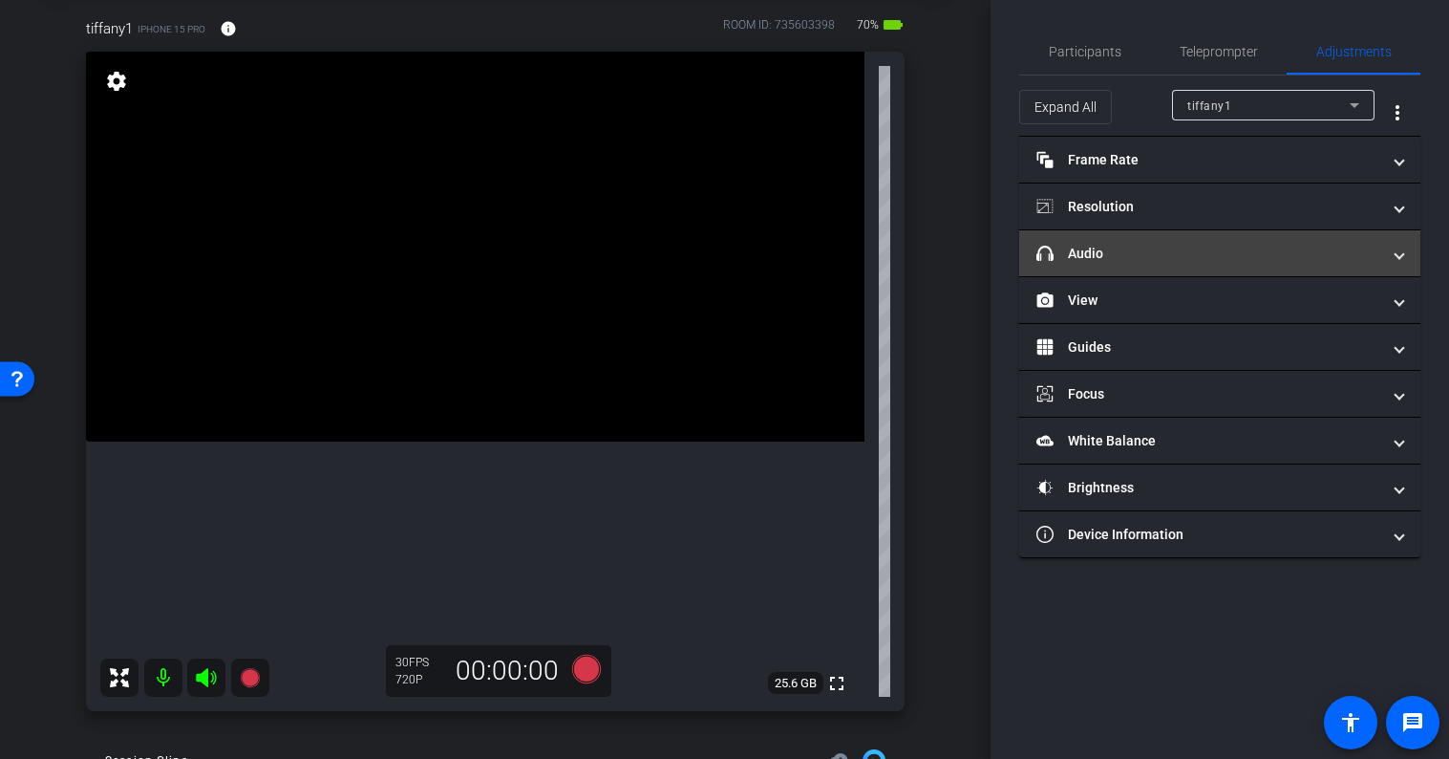
click at [1203, 264] on mat-expansion-panel-header "headphone icon Audio" at bounding box center [1220, 253] width 401 height 46
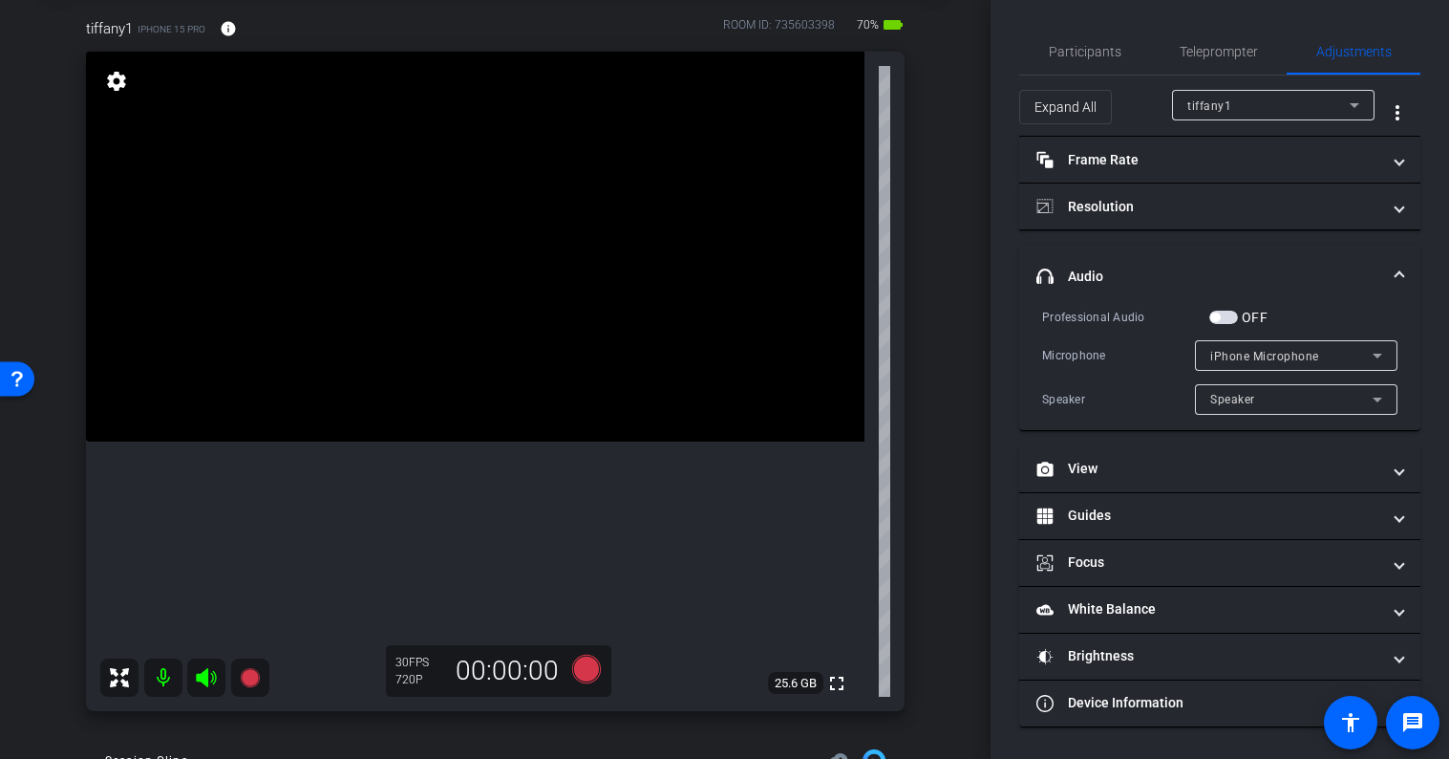
click at [1203, 264] on mat-expansion-panel-header "headphone icon Audio" at bounding box center [1220, 276] width 401 height 61
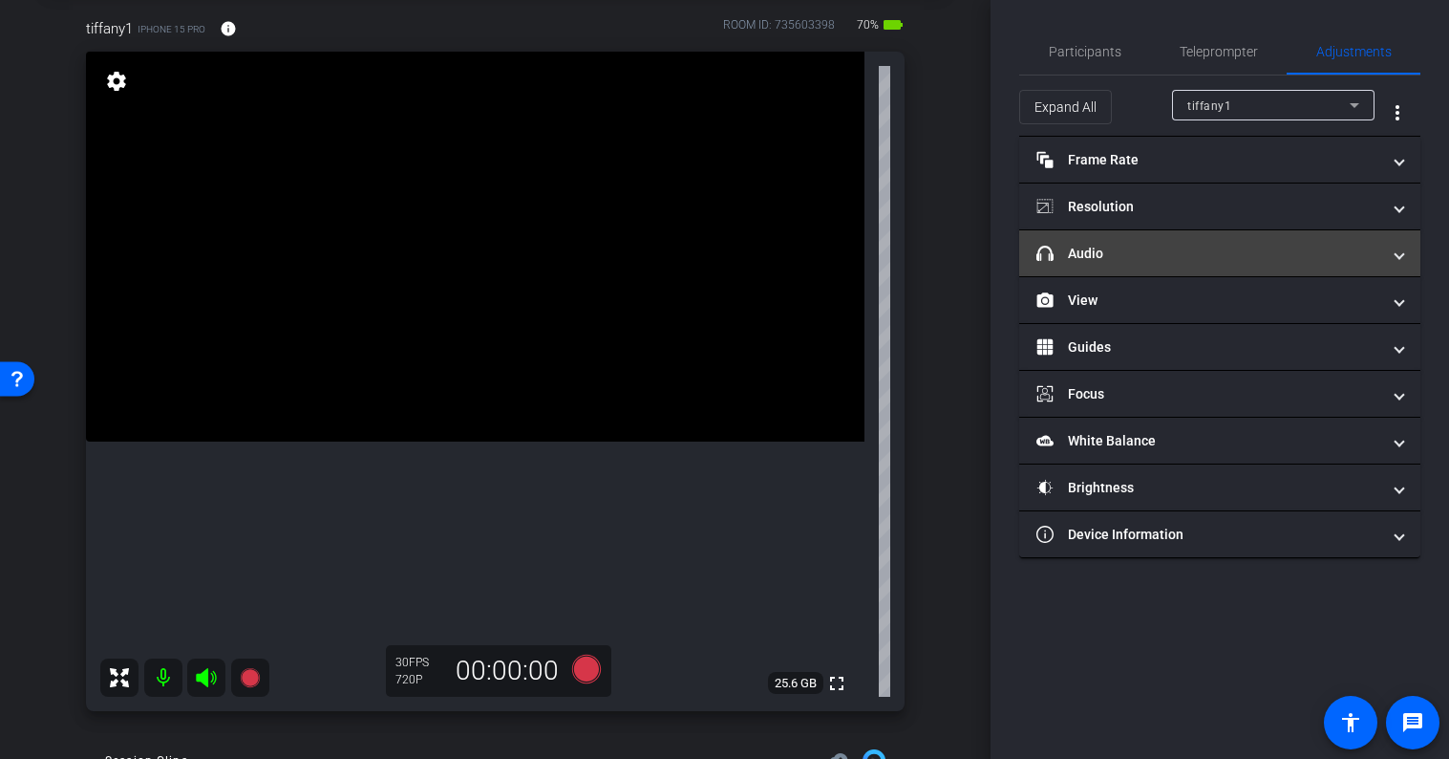
click at [1219, 245] on mat-panel-title "headphone icon Audio" at bounding box center [1209, 254] width 344 height 20
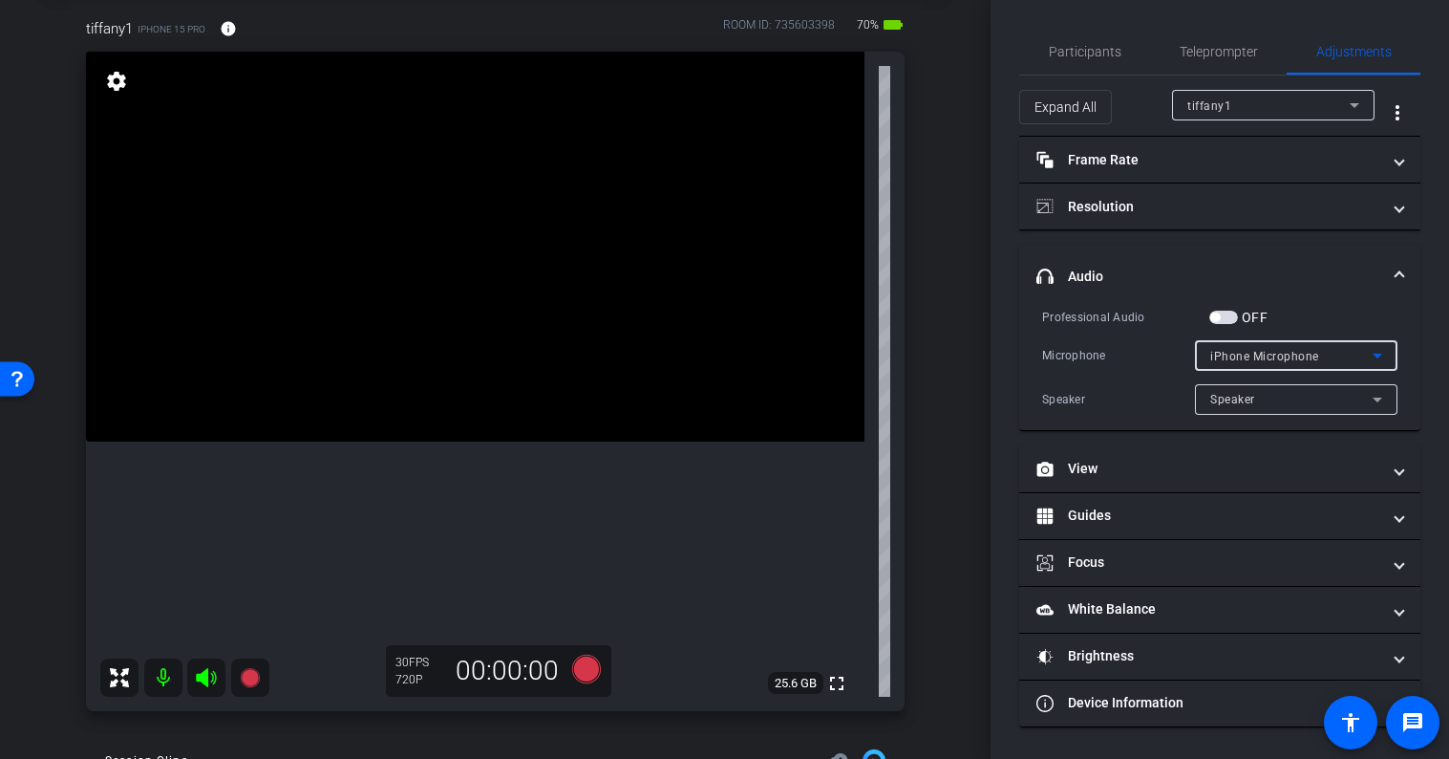
click at [1229, 347] on div "iPhone Microphone" at bounding box center [1292, 356] width 162 height 24
click at [1229, 347] on div at bounding box center [724, 379] width 1449 height 759
click at [1232, 391] on div "Speaker" at bounding box center [1292, 399] width 162 height 24
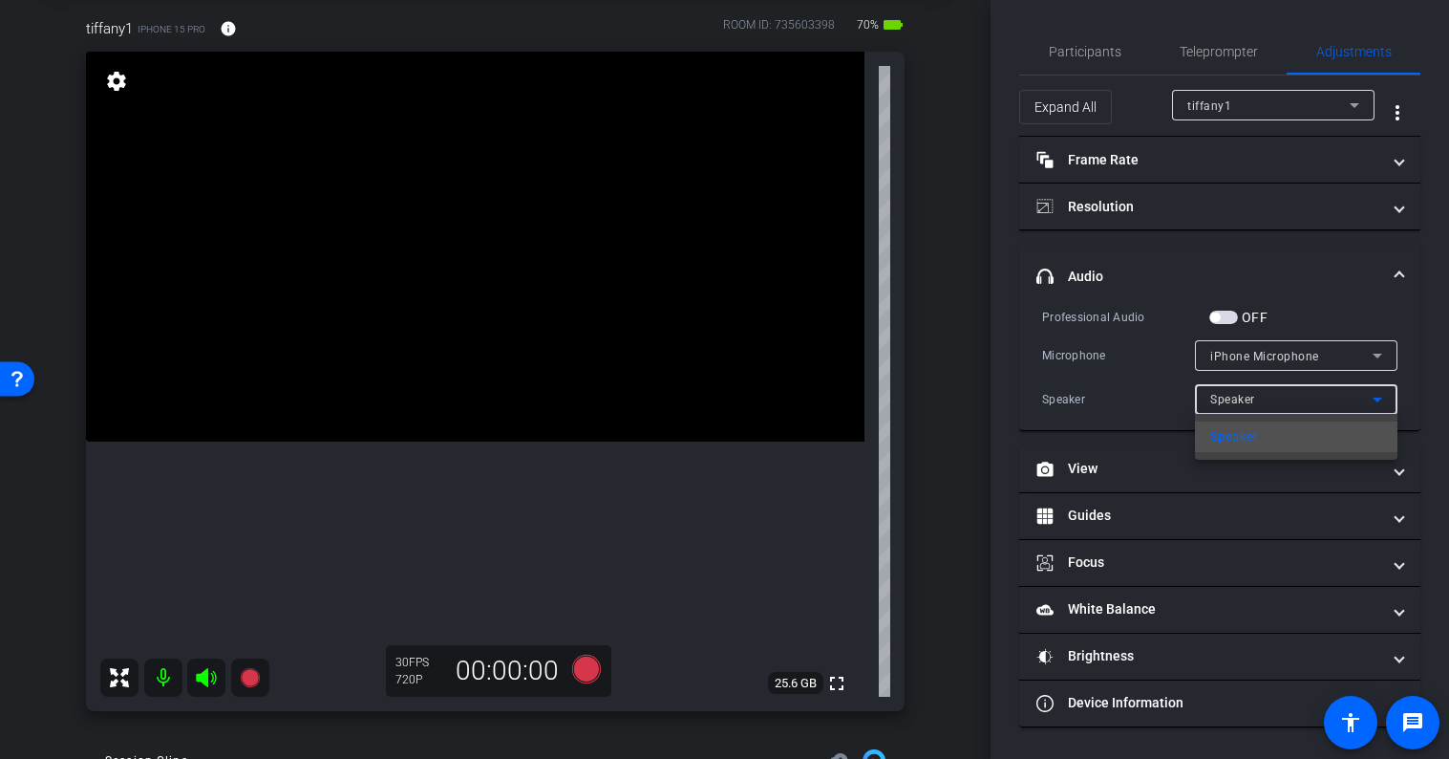
click at [1232, 391] on div at bounding box center [724, 379] width 1449 height 759
click at [1229, 319] on span "button" at bounding box center [1224, 317] width 29 height 13
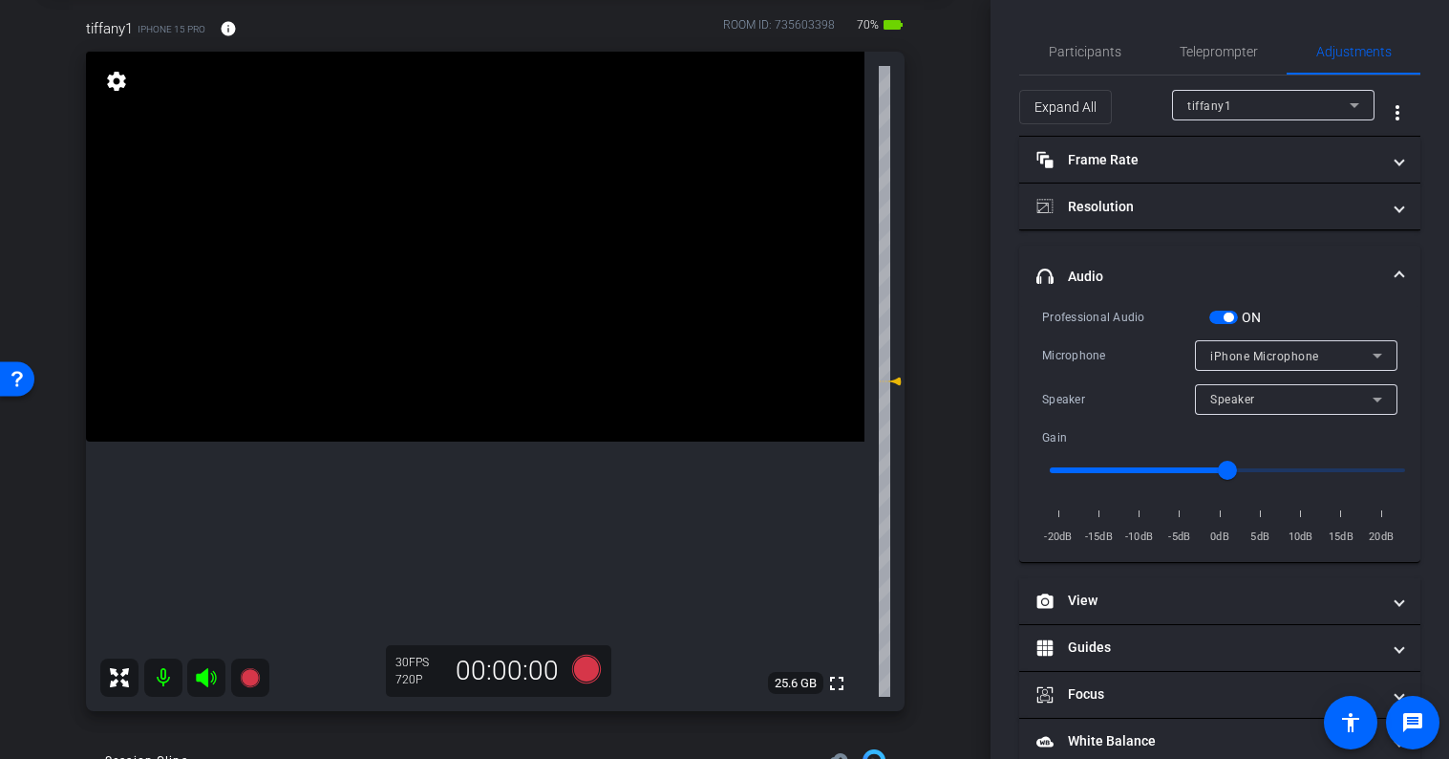
click at [1229, 319] on span "button" at bounding box center [1229, 317] width 10 height 10
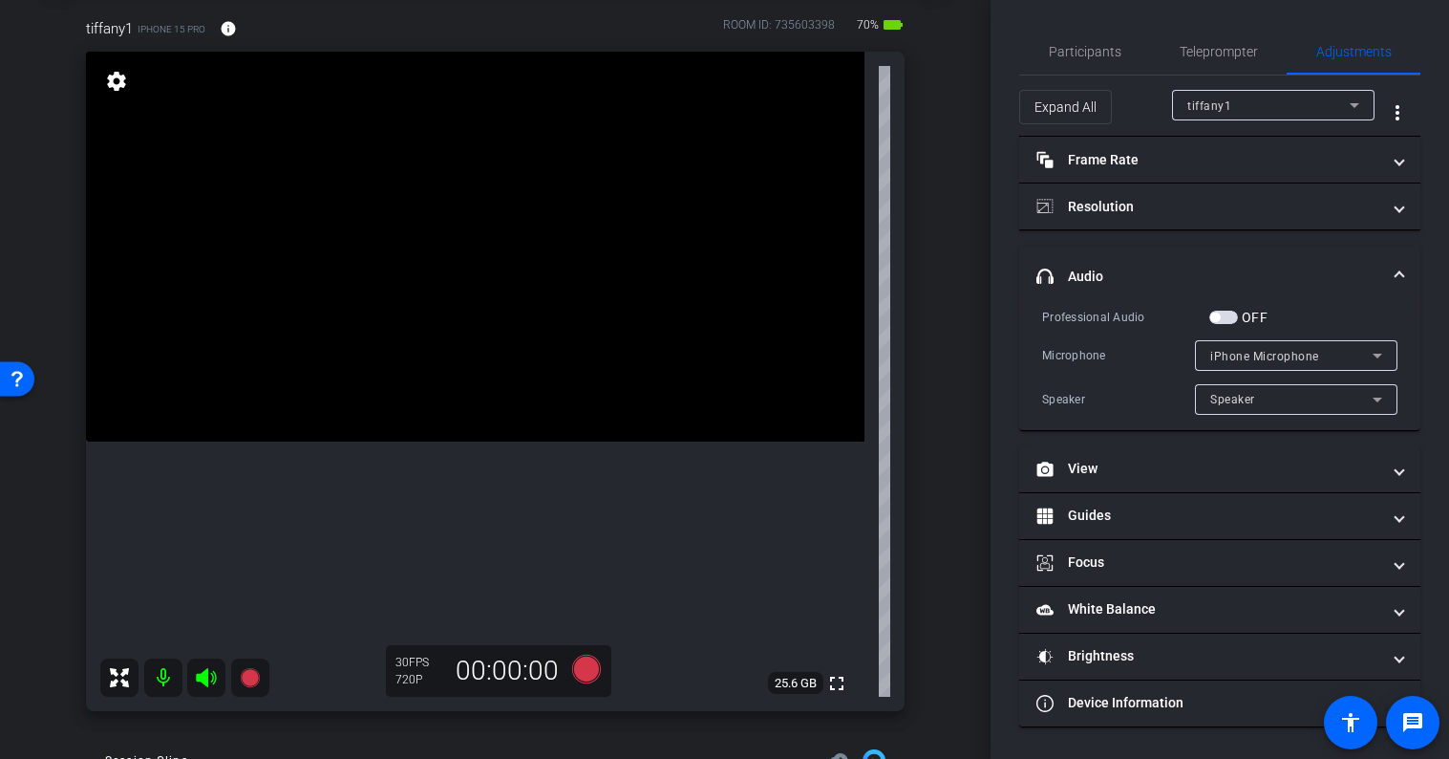
click at [1233, 321] on span "button" at bounding box center [1224, 317] width 29 height 13
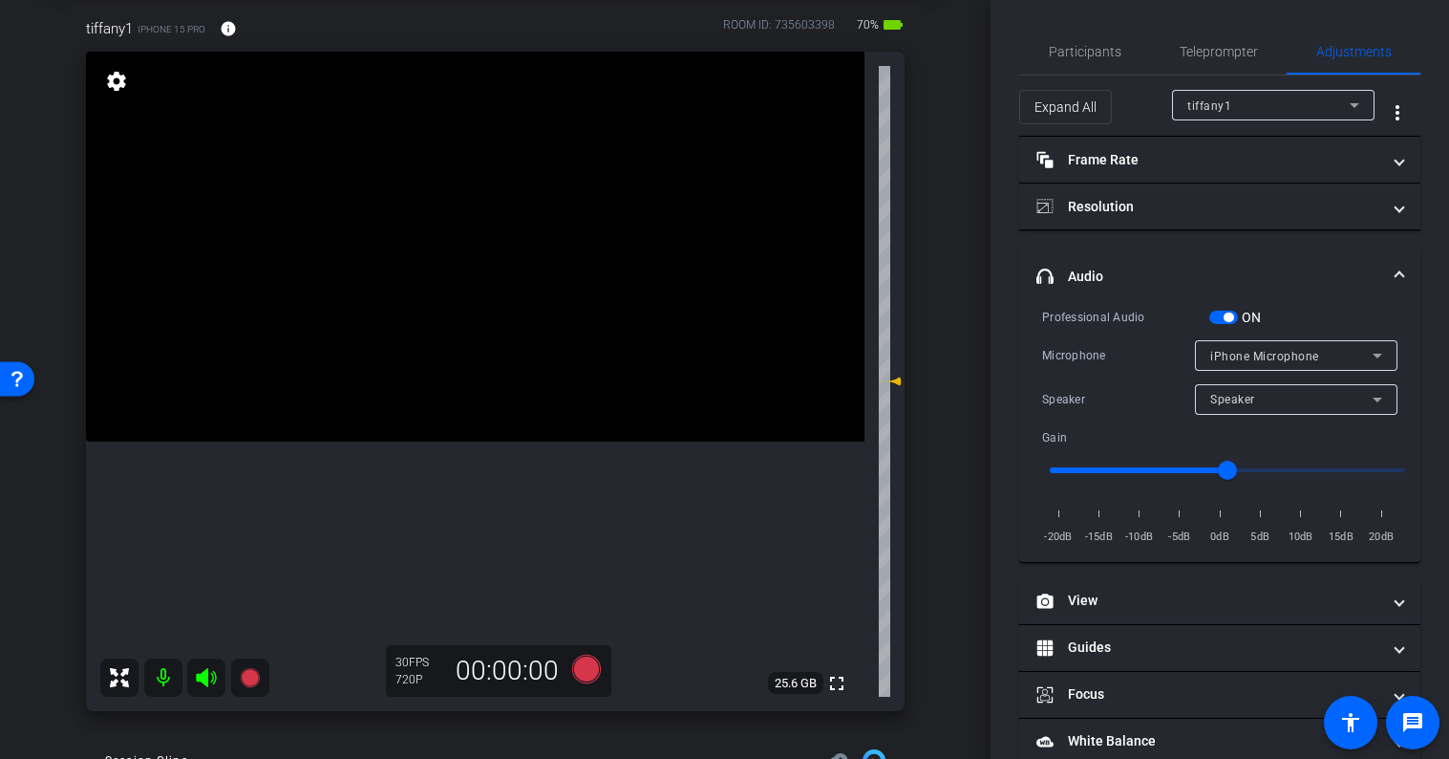
click at [1226, 316] on span "button" at bounding box center [1229, 317] width 10 height 10
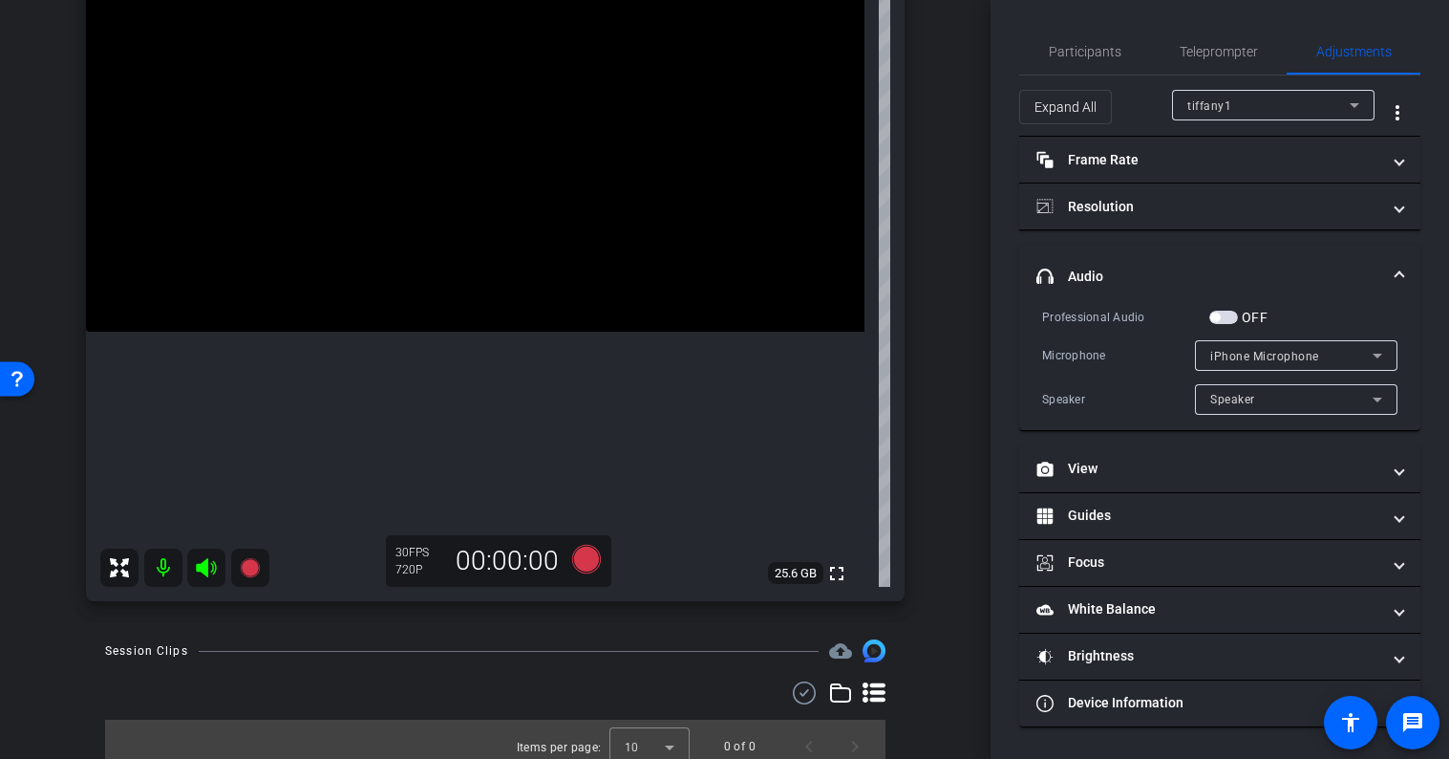
scroll to position [220, 0]
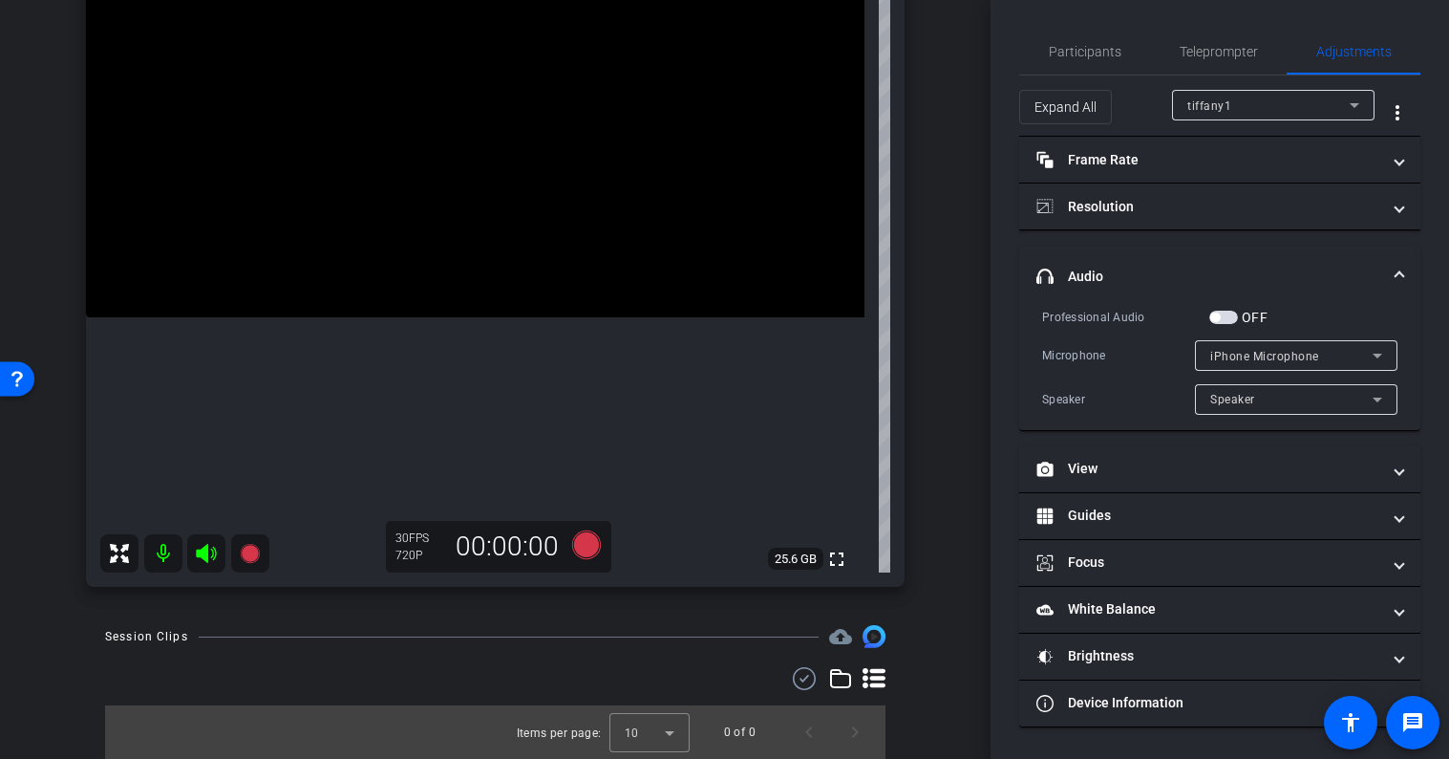
click at [1229, 314] on span "button" at bounding box center [1224, 317] width 29 height 13
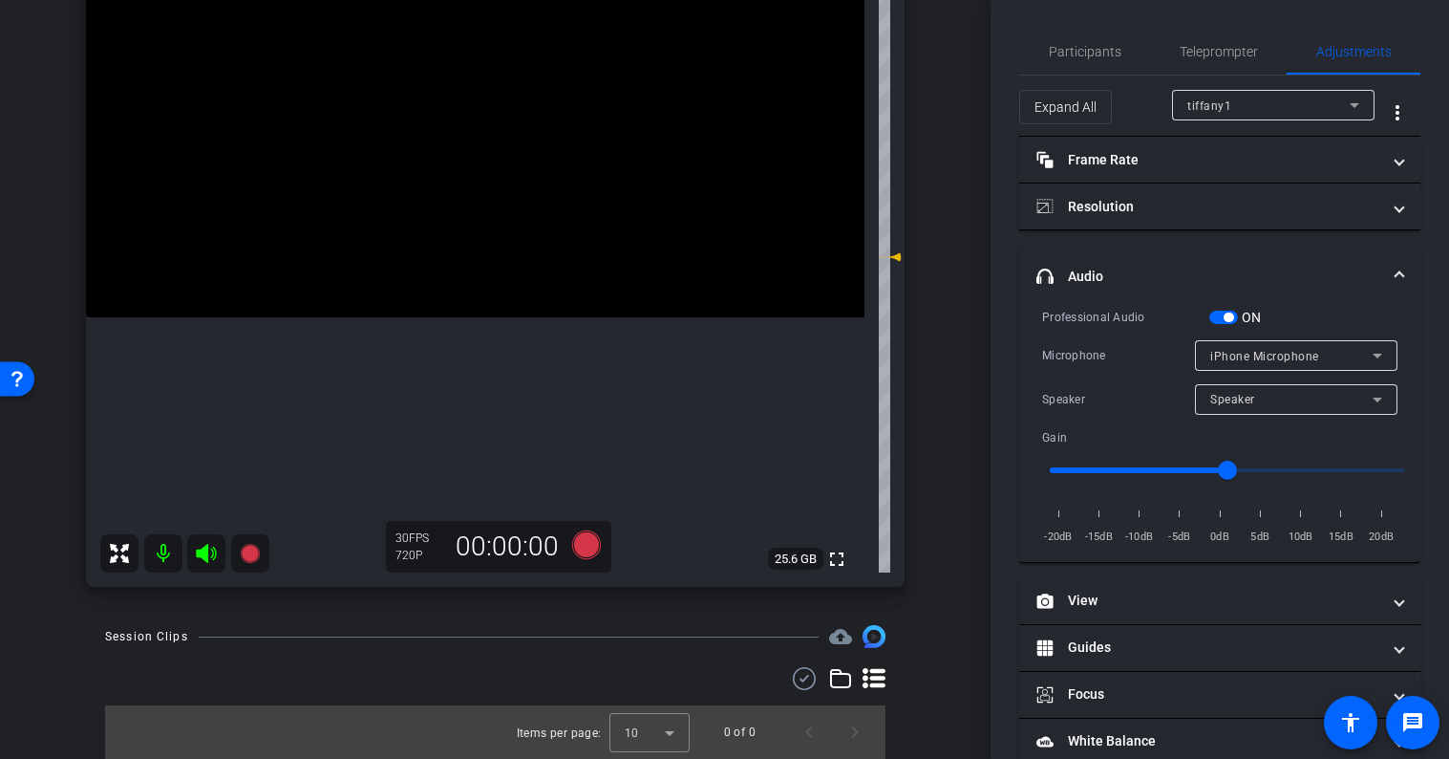
click at [1214, 277] on mat-panel-title "headphone icon Audio" at bounding box center [1209, 277] width 344 height 20
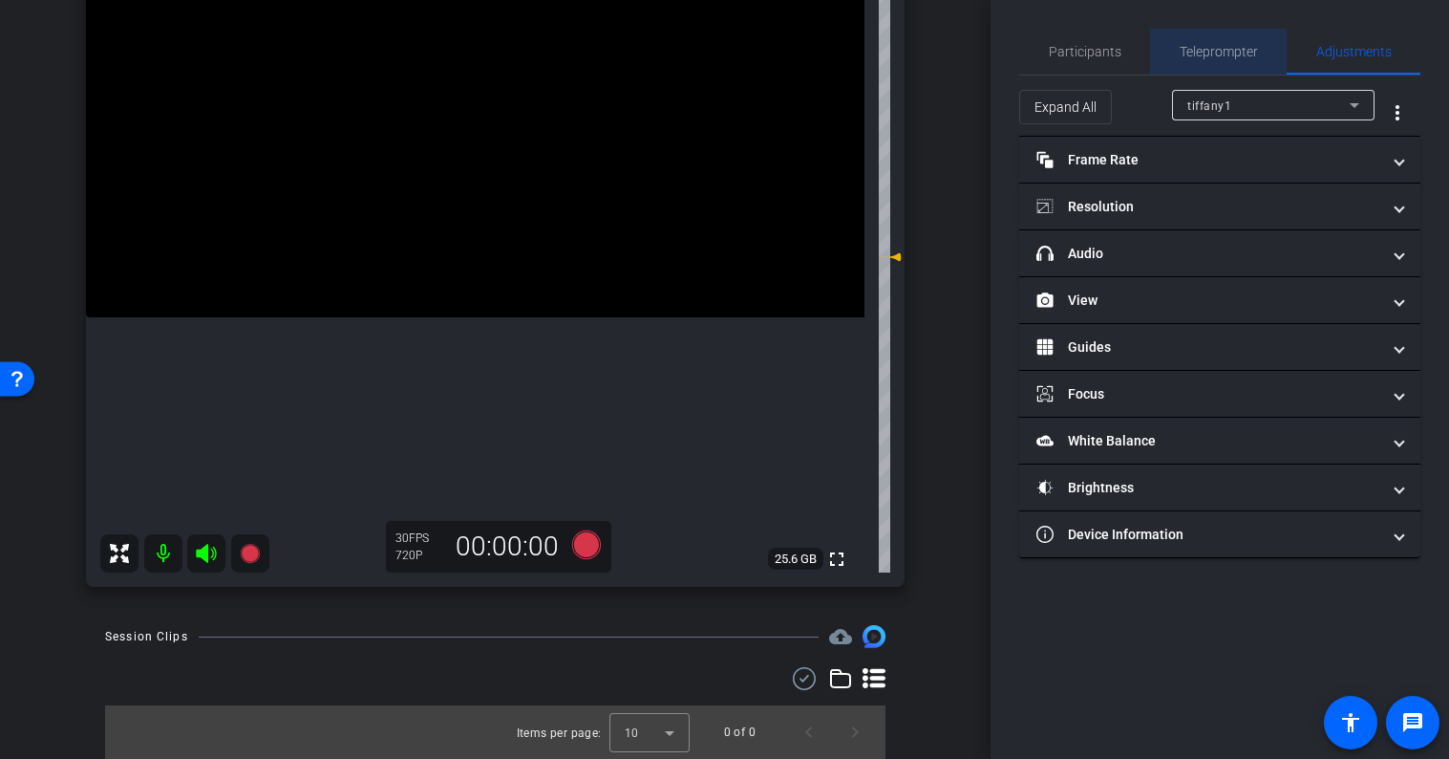
click at [1215, 48] on span "Teleprompter" at bounding box center [1219, 51] width 78 height 13
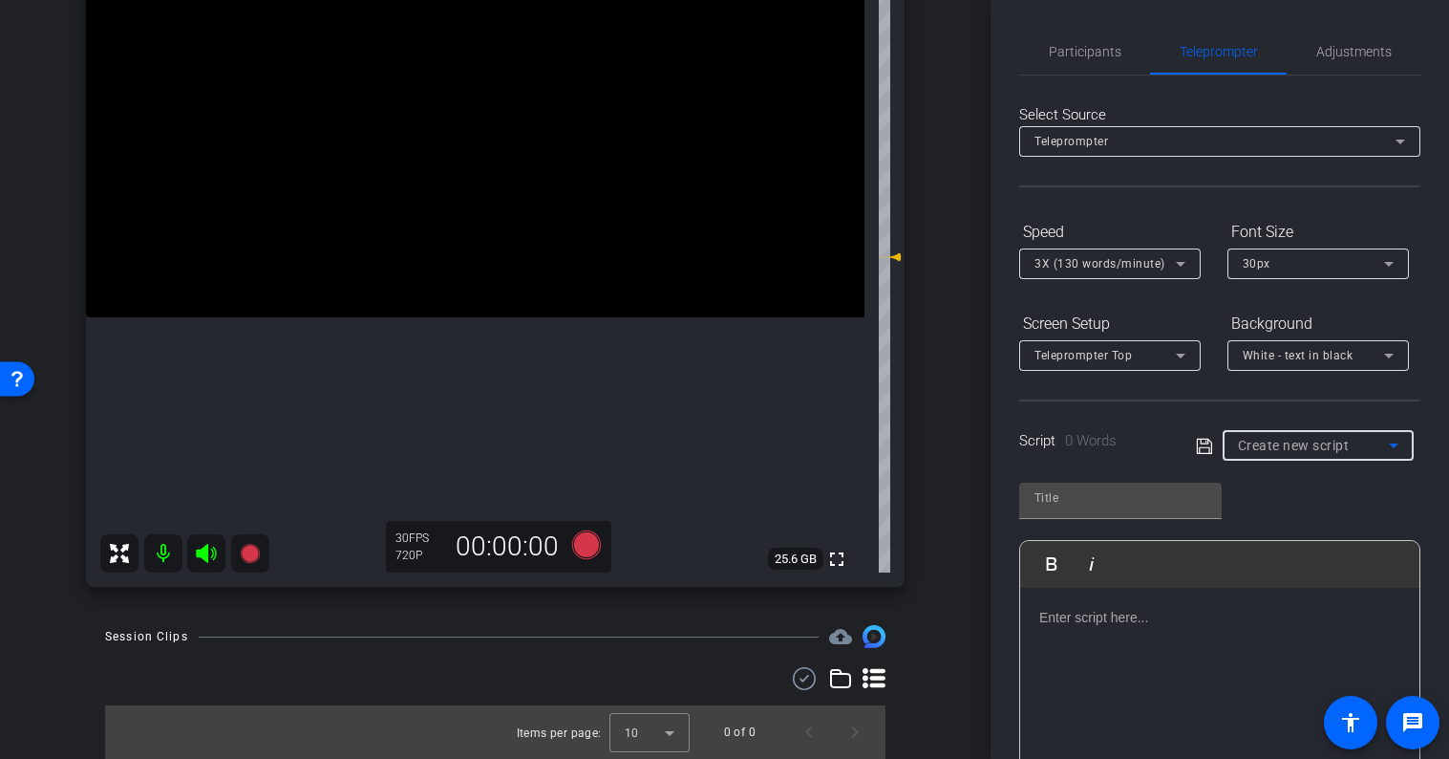
click at [1290, 442] on span "Create new script" at bounding box center [1294, 445] width 112 height 15
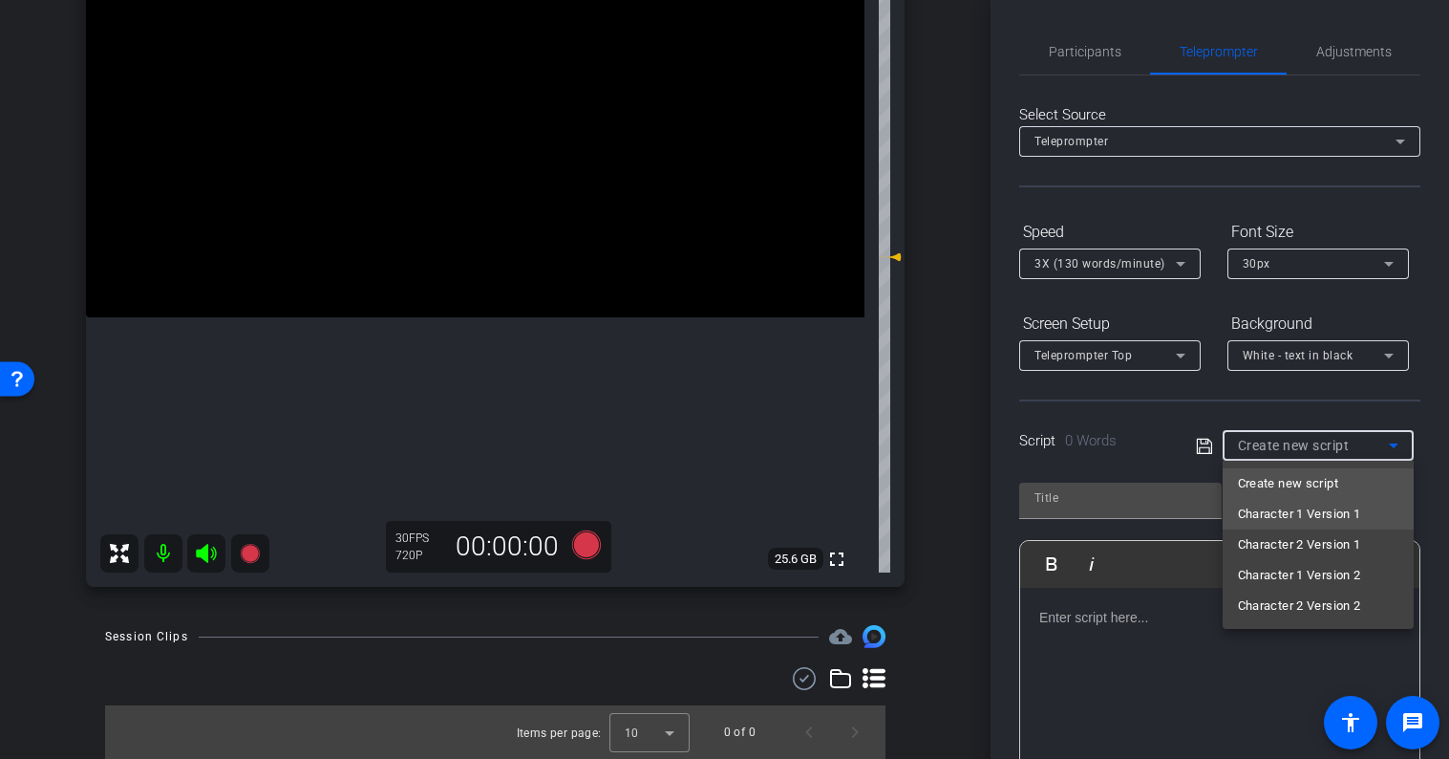
click at [1298, 507] on span "Character 1 Version 1" at bounding box center [1299, 514] width 123 height 23
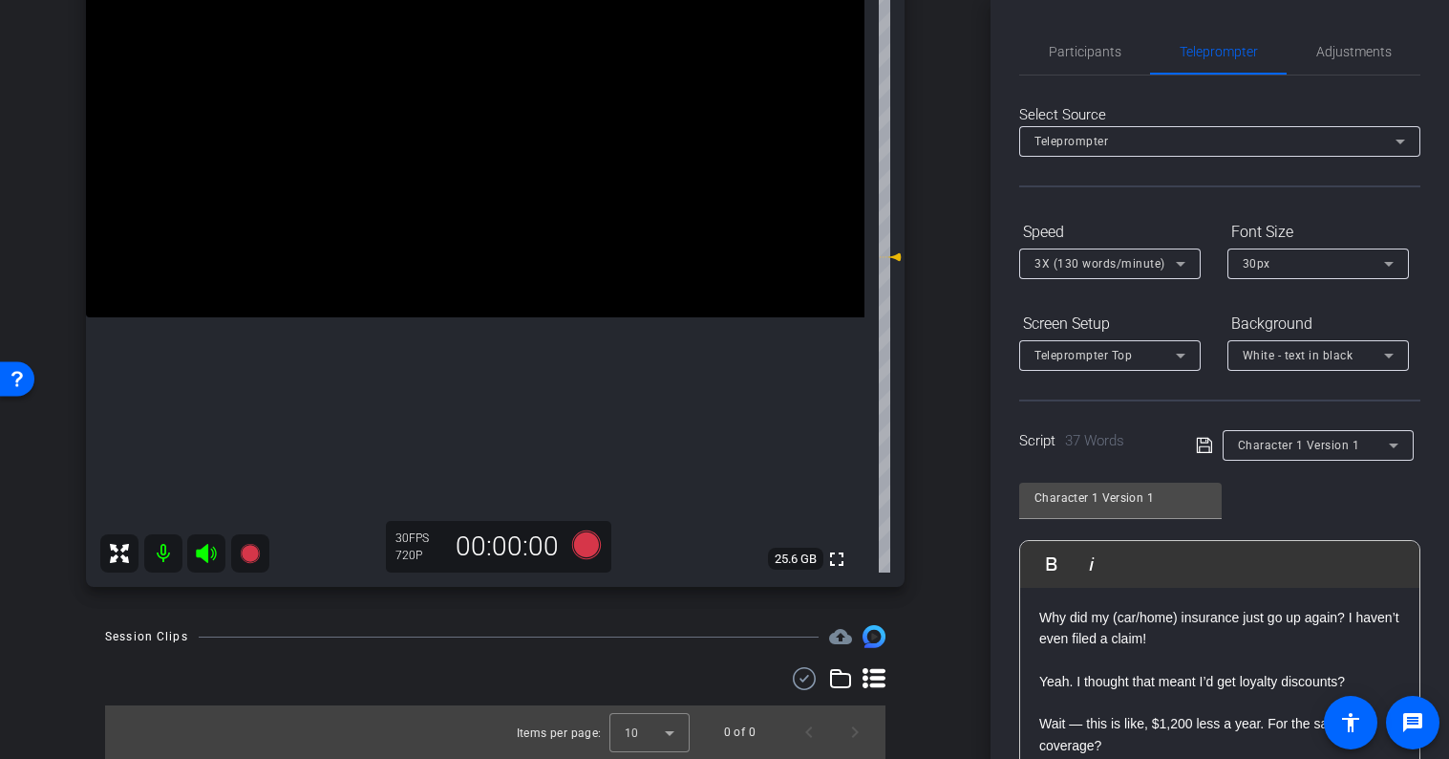
click at [1319, 486] on div "Character 1 Version 1 Play Play from this location Play Selected Play and displ…" at bounding box center [1220, 623] width 401 height 311
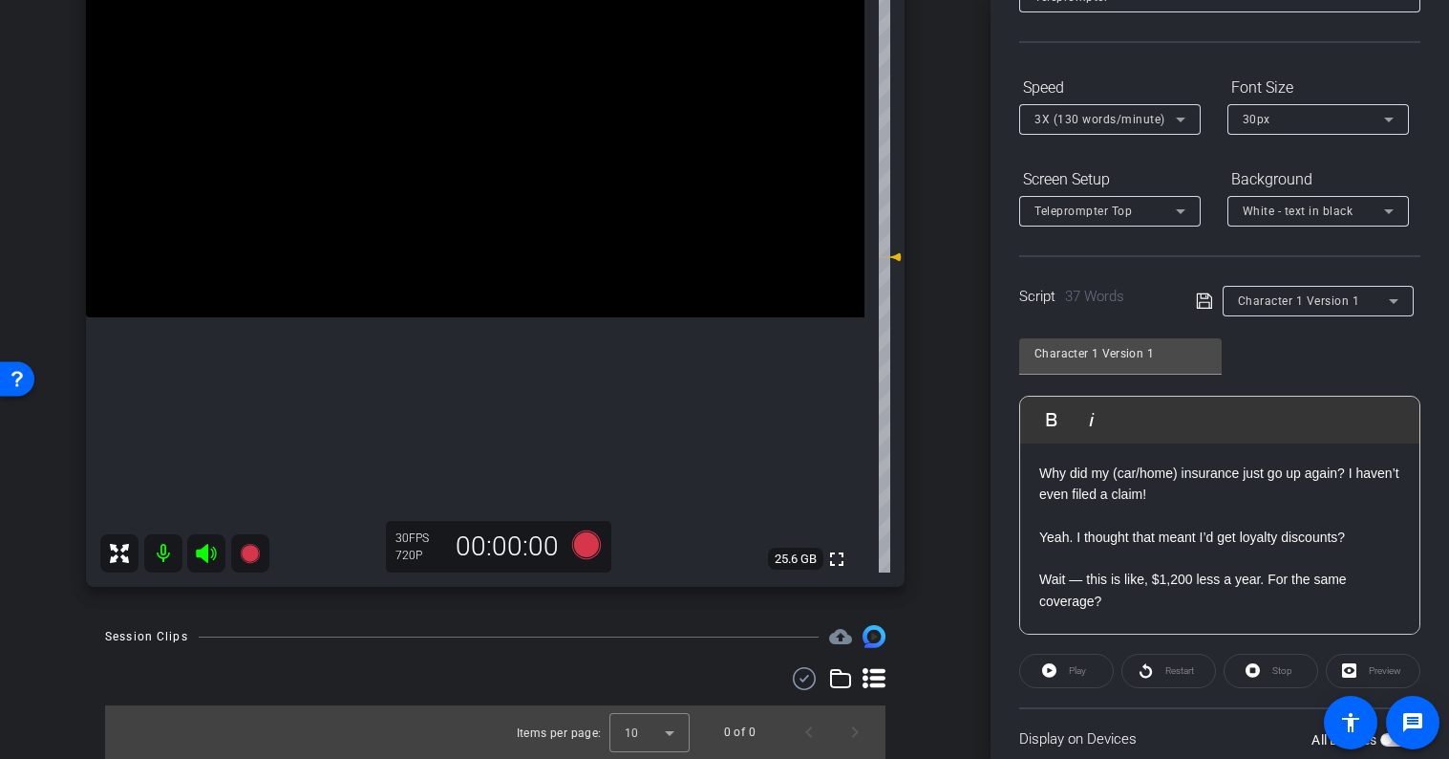
scroll to position [286, 0]
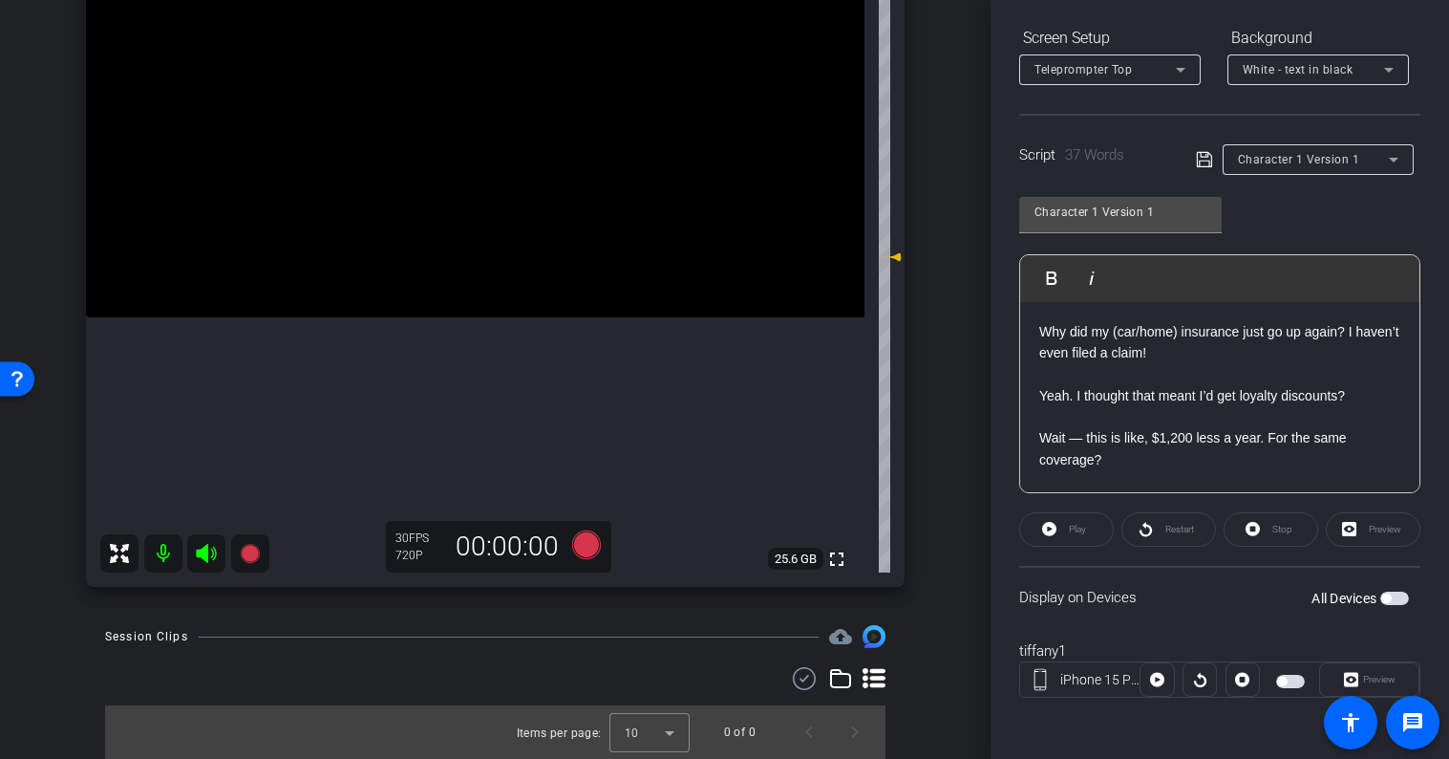
click at [1157, 687] on div at bounding box center [1157, 679] width 34 height 34
click at [1159, 677] on div at bounding box center [1157, 679] width 34 height 34
click at [1285, 685] on span "button" at bounding box center [1291, 681] width 29 height 13
click at [1157, 683] on icon at bounding box center [1157, 680] width 14 height 14
click at [1360, 678] on span "Preview" at bounding box center [1377, 679] width 37 height 27
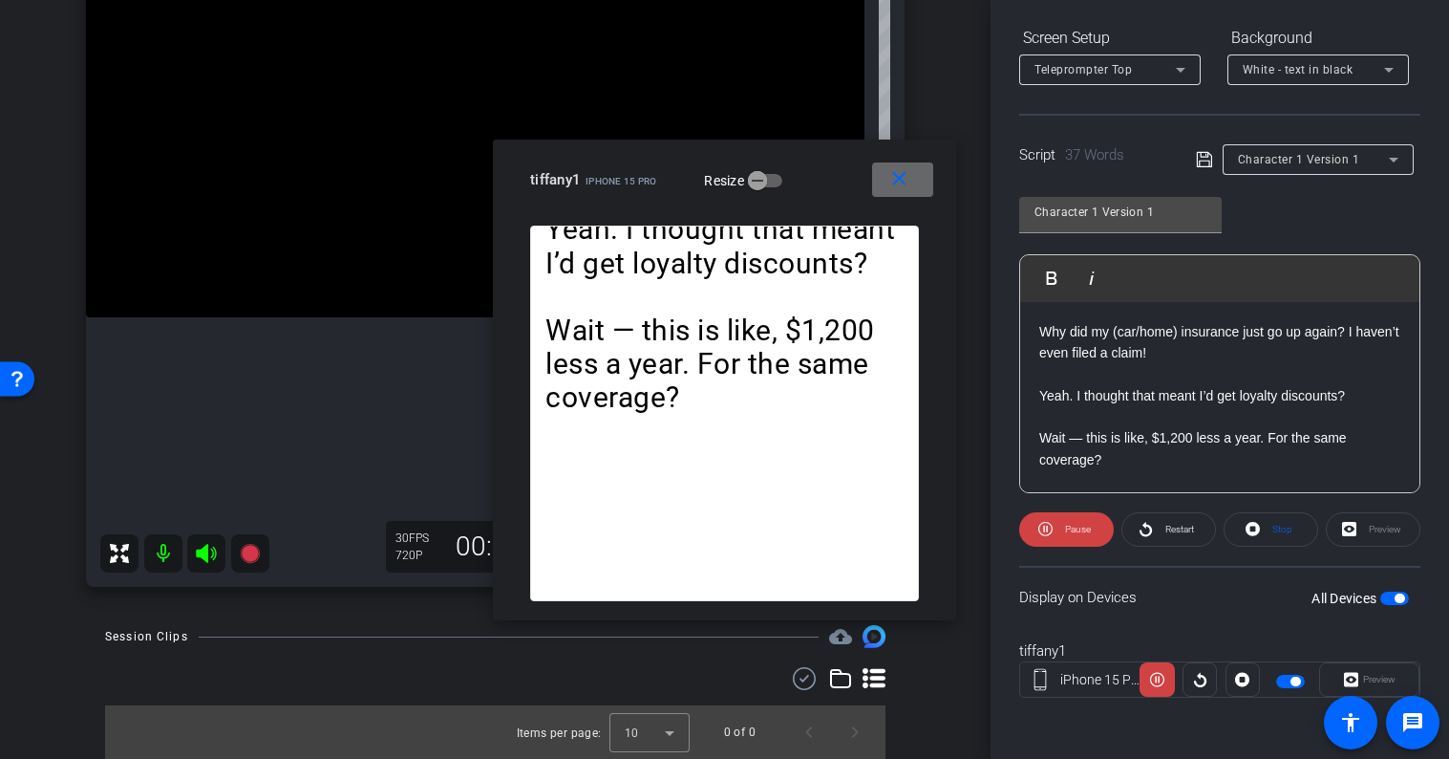
click at [906, 167] on mat-icon "close" at bounding box center [900, 179] width 24 height 24
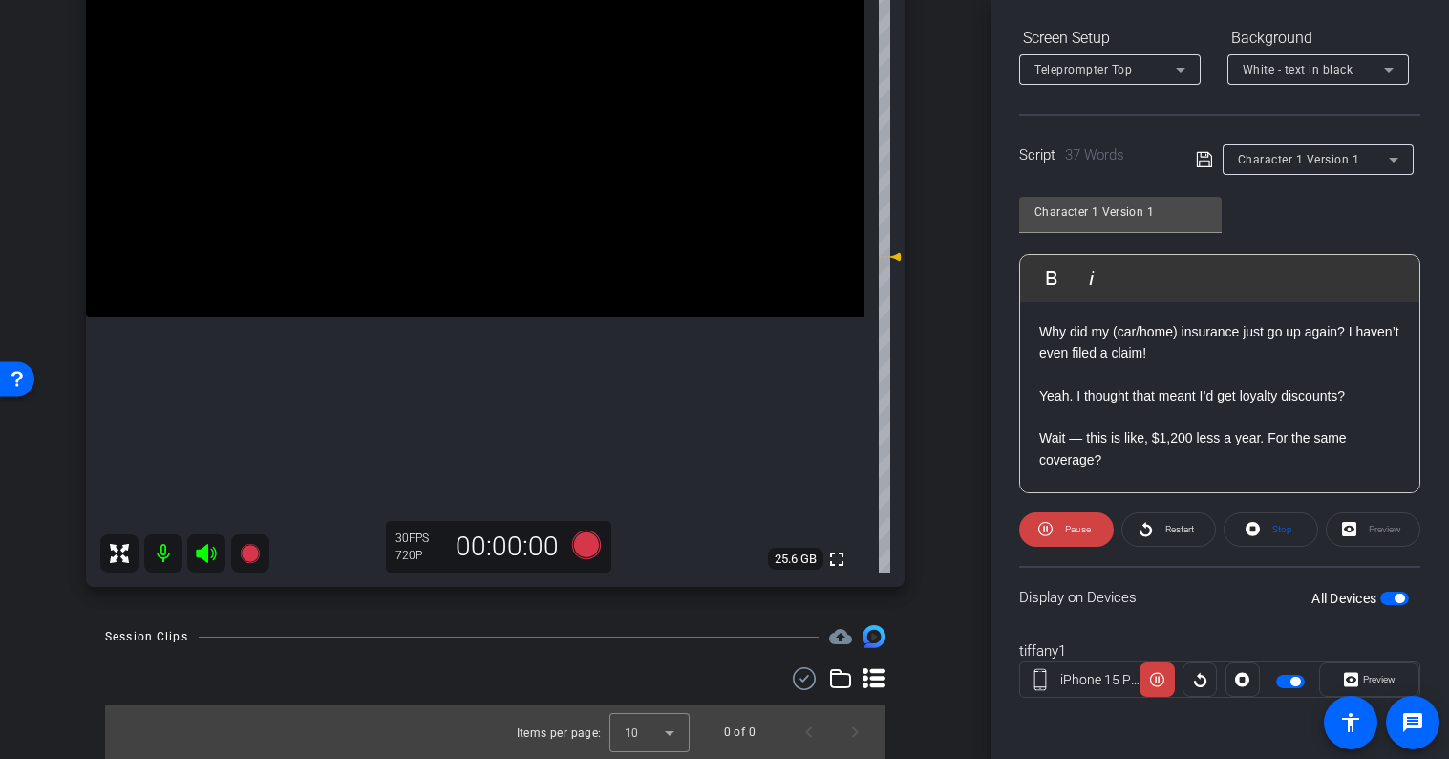
scroll to position [0, 0]
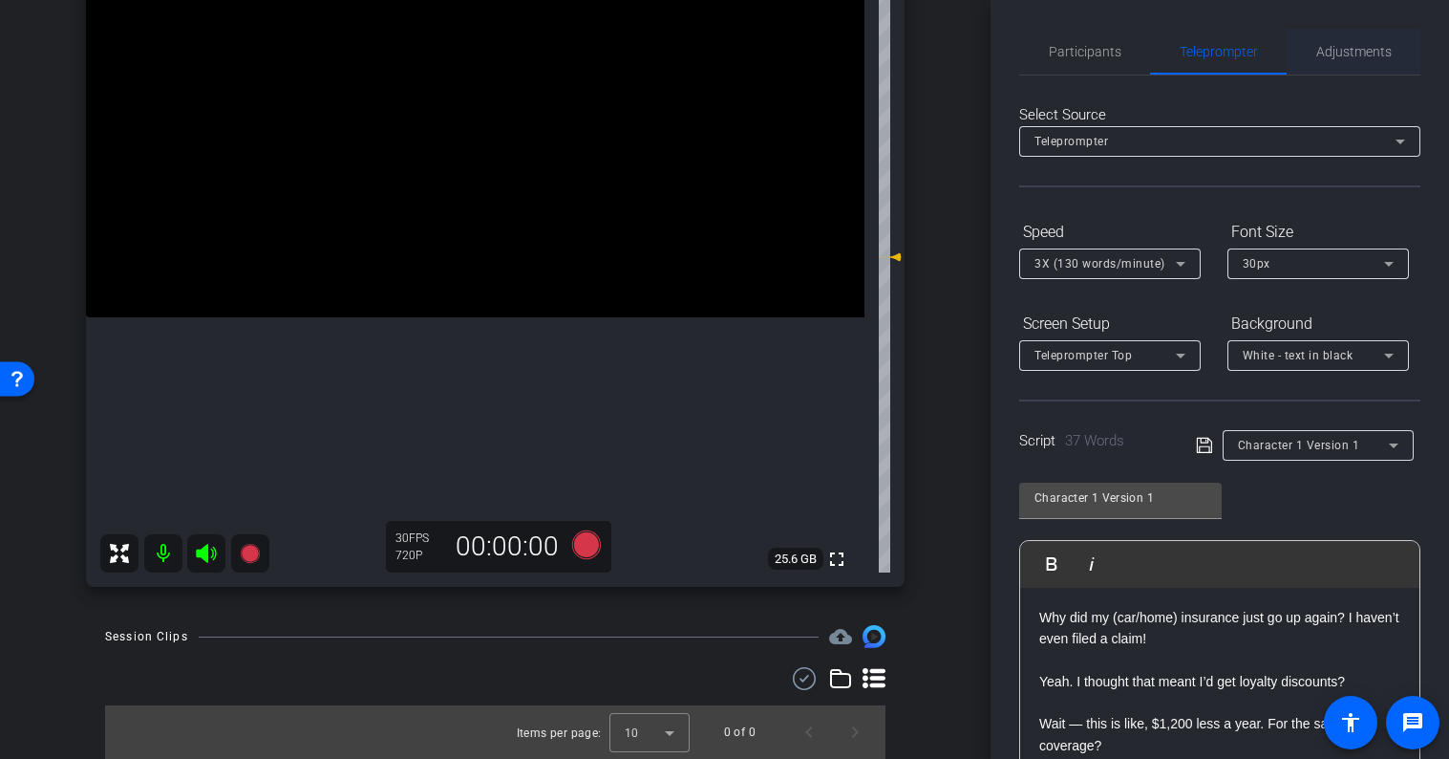
click at [1351, 47] on span "Adjustments" at bounding box center [1354, 51] width 75 height 13
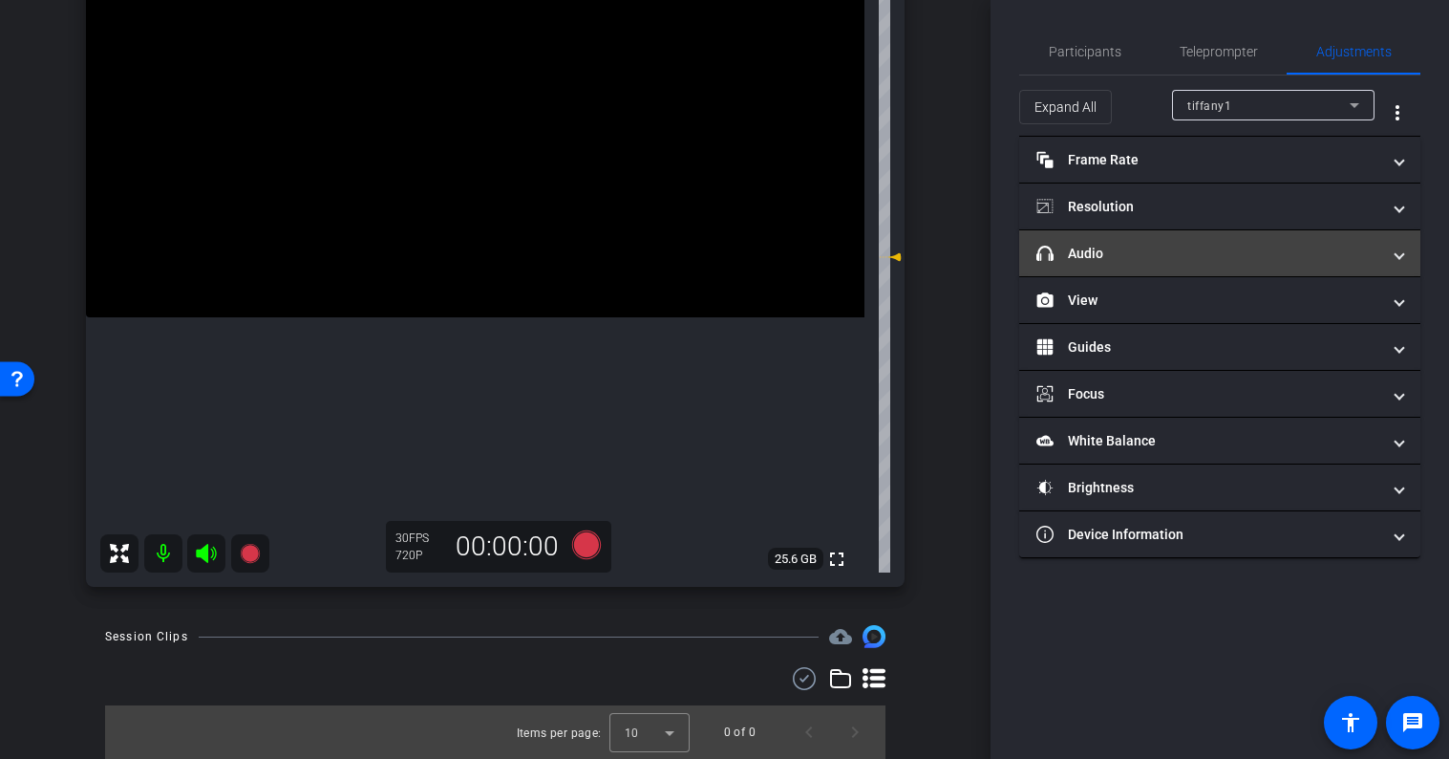
click at [1110, 264] on mat-expansion-panel-header "headphone icon Audio" at bounding box center [1220, 253] width 401 height 46
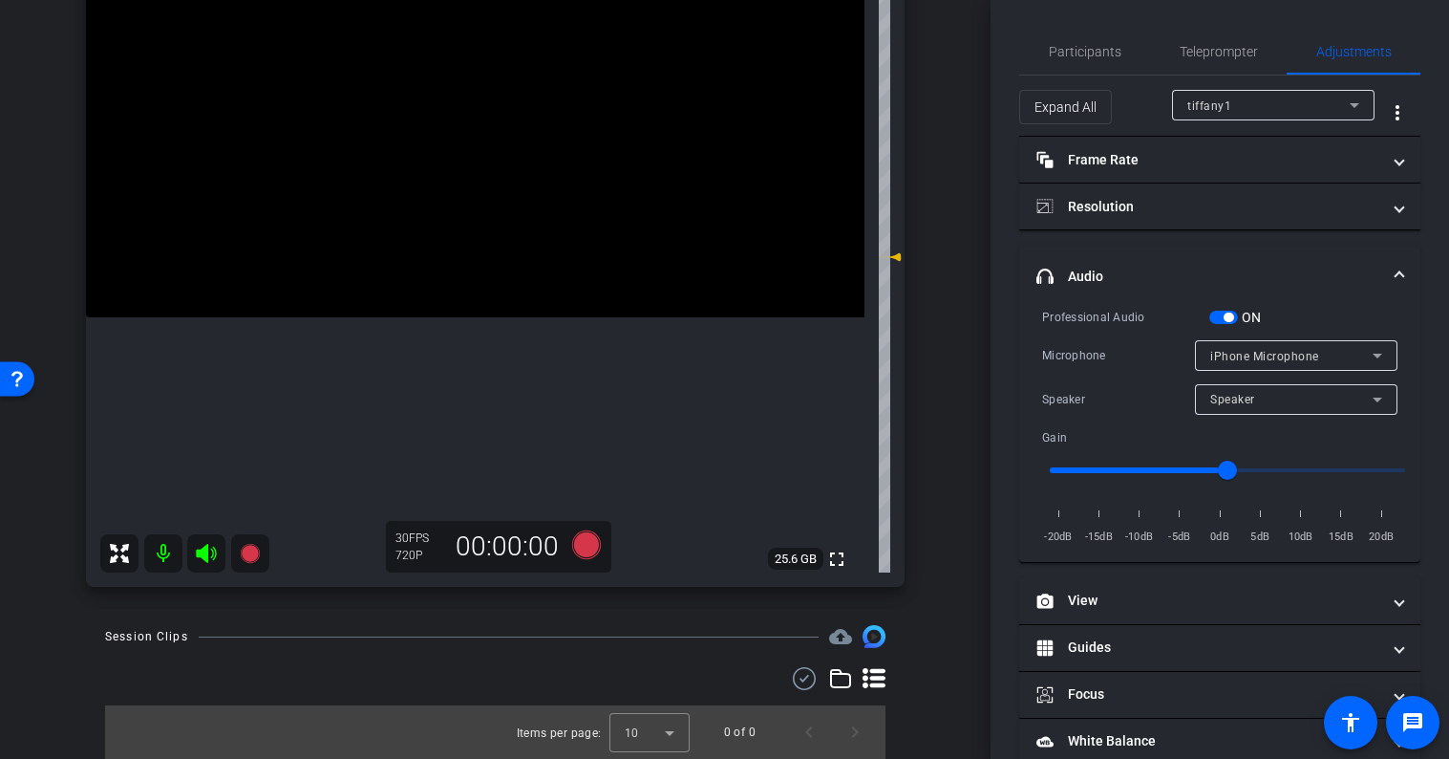
click at [1256, 354] on span "iPhone Microphone" at bounding box center [1265, 356] width 109 height 13
click at [1234, 321] on div at bounding box center [724, 379] width 1449 height 759
click at [1223, 321] on span "button" at bounding box center [1224, 317] width 29 height 13
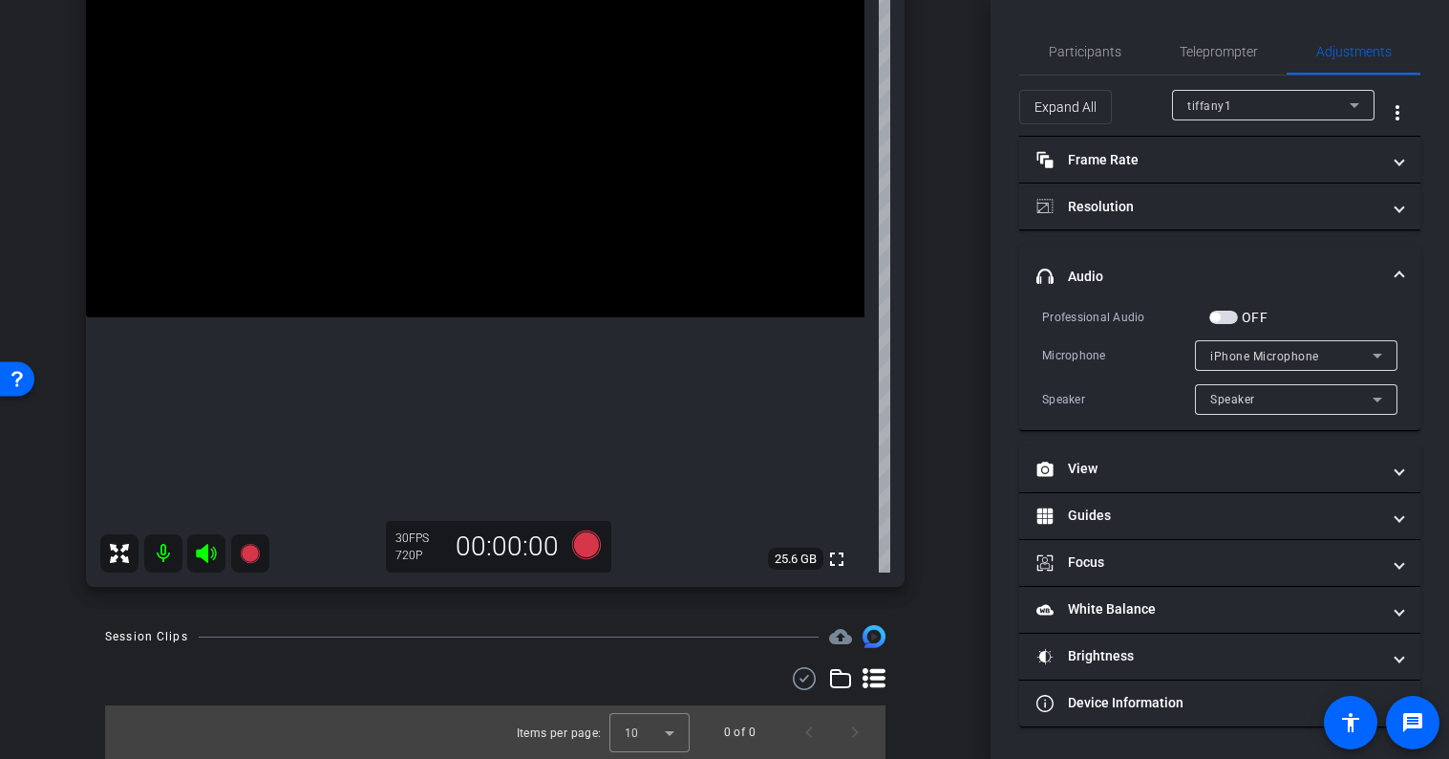
click at [1223, 271] on mat-panel-title "headphone icon Audio" at bounding box center [1209, 277] width 344 height 20
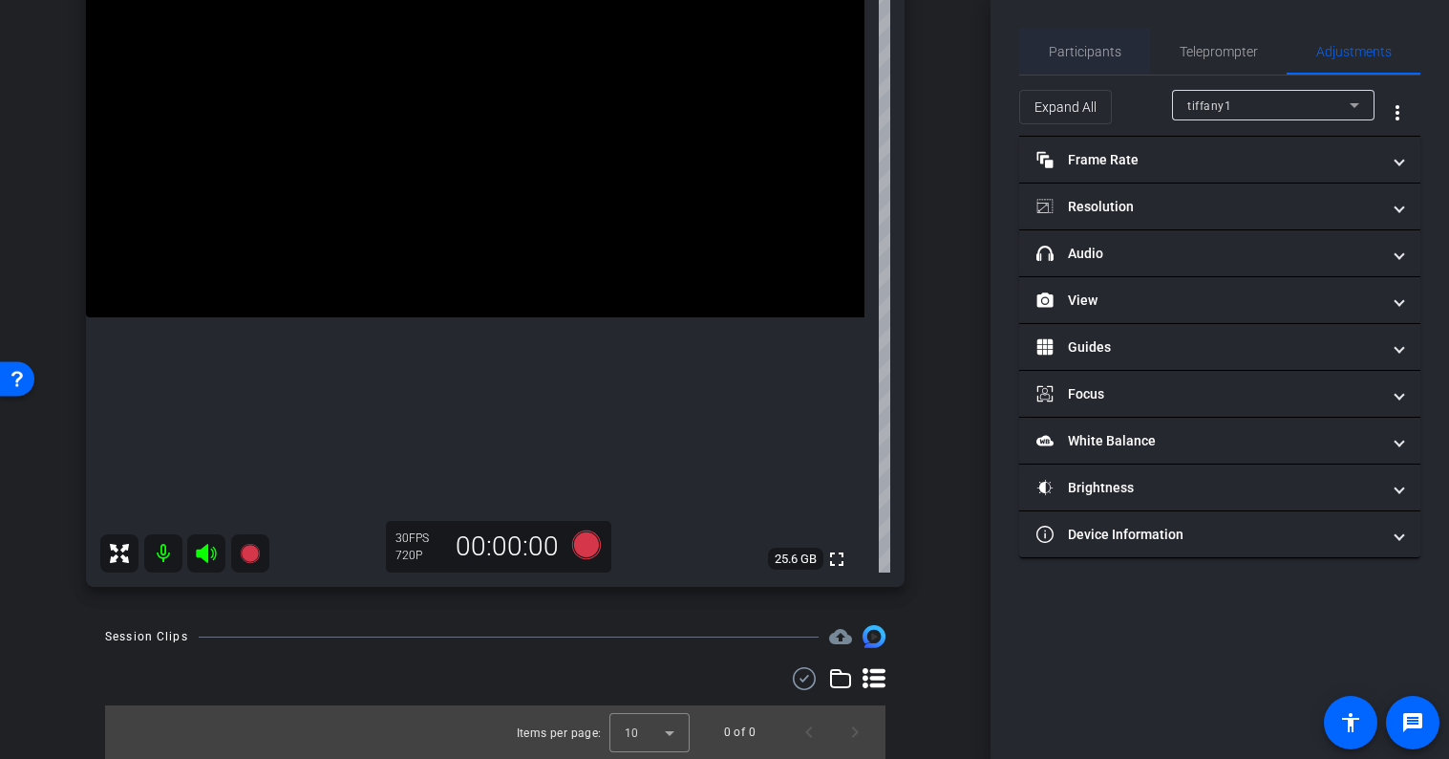
click at [1088, 57] on span "Participants" at bounding box center [1085, 51] width 73 height 13
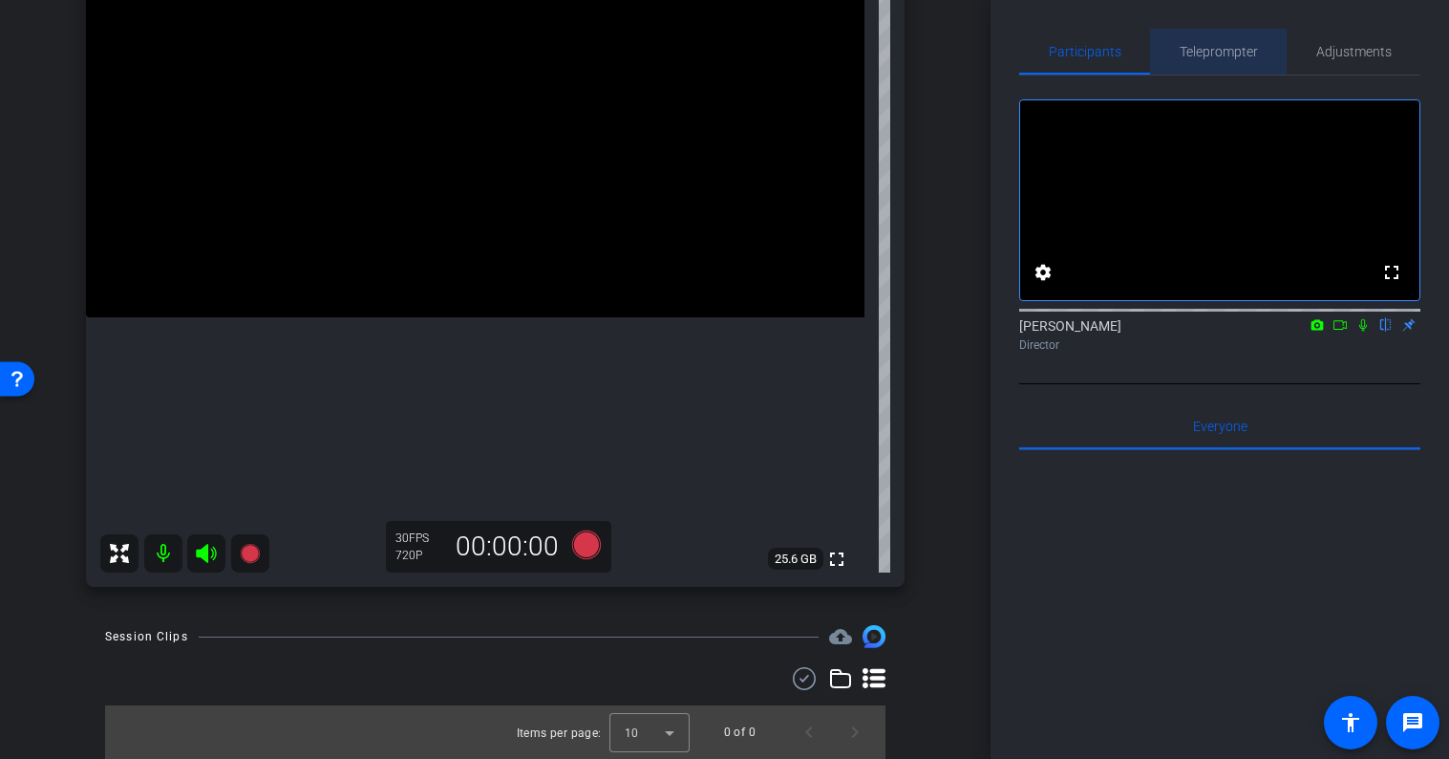
click at [1210, 59] on span "Teleprompter" at bounding box center [1219, 52] width 78 height 46
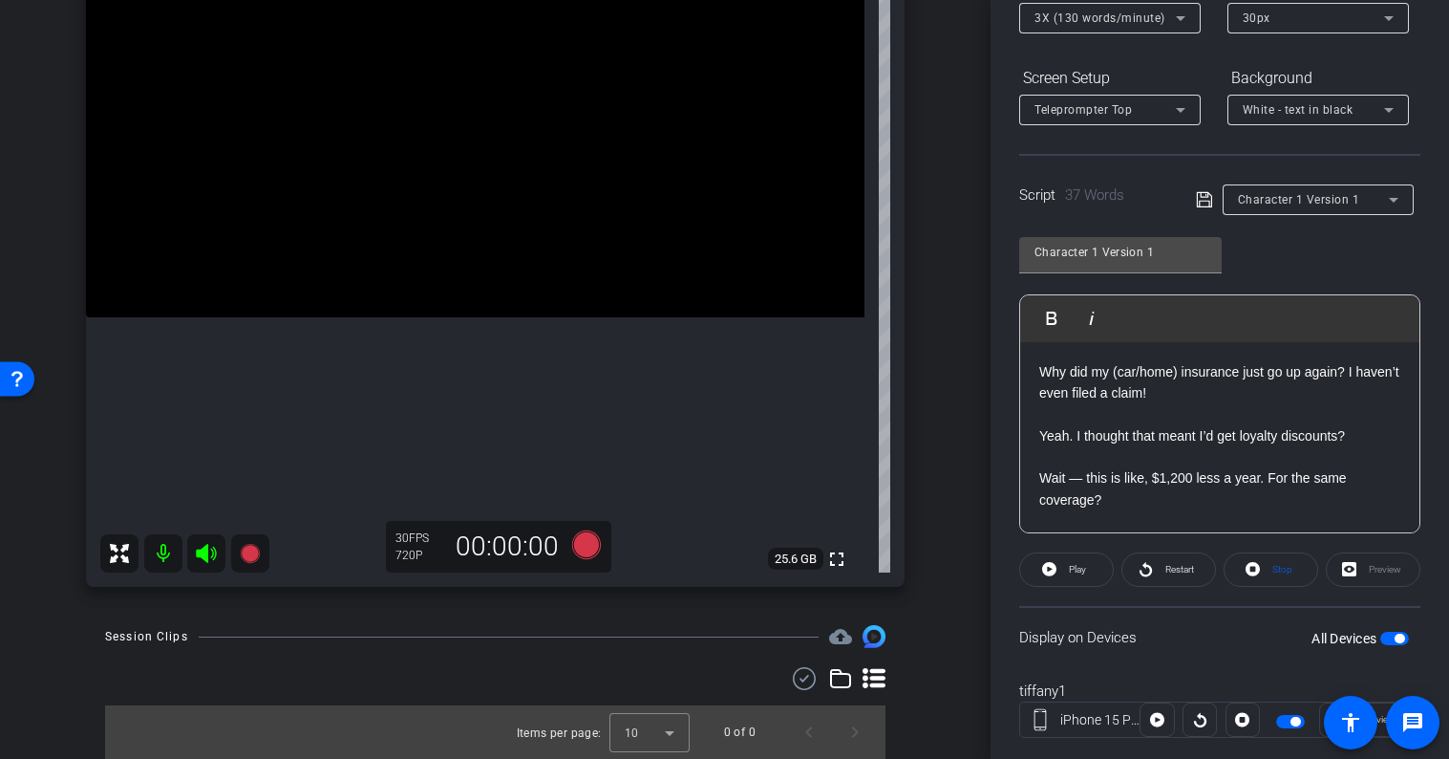
scroll to position [286, 0]
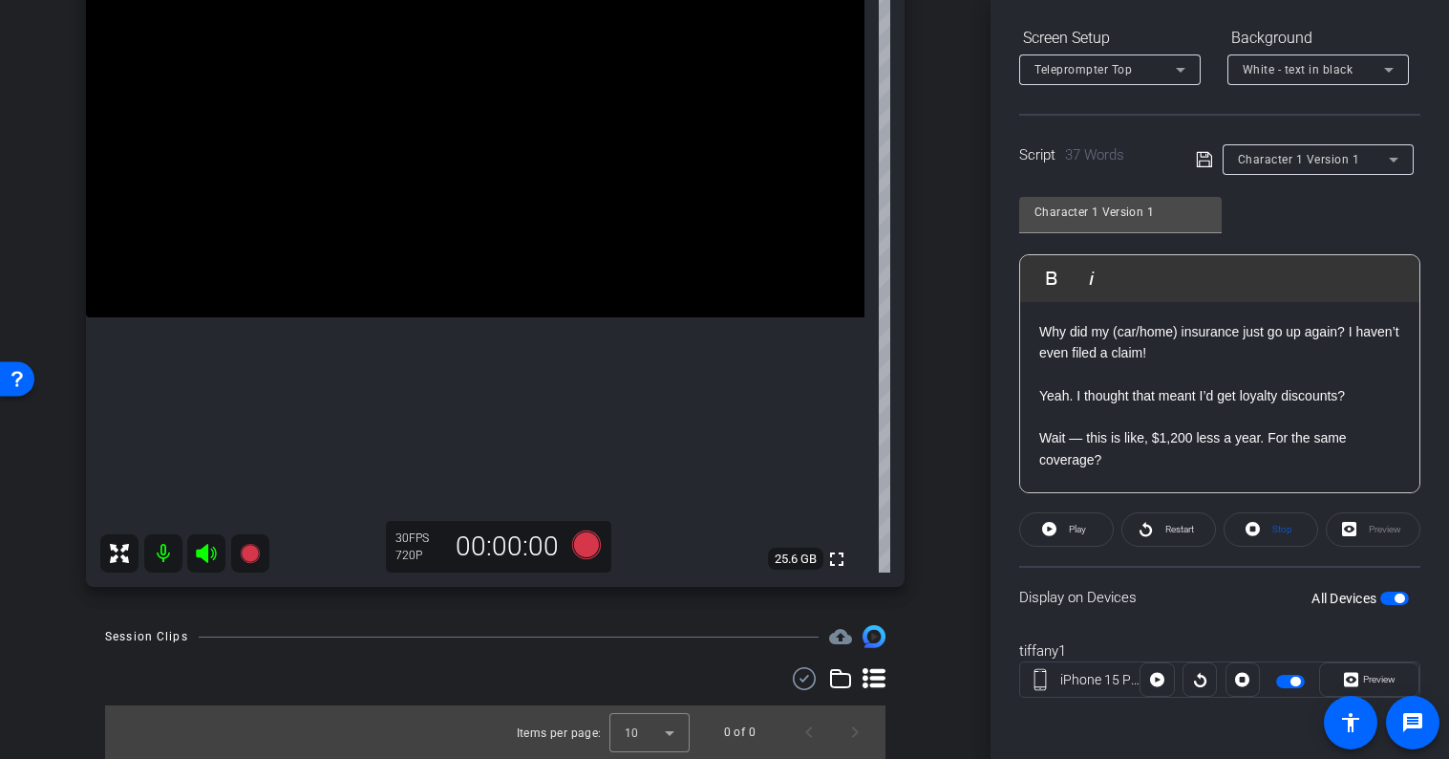
click at [1147, 457] on p "Wait — this is like, $1,200 less a year. For the same coverage?" at bounding box center [1220, 448] width 361 height 43
click at [1102, 483] on div "Why did my (car/home) insurance just go up again? I haven’t even filed a claim!…" at bounding box center [1219, 397] width 399 height 191
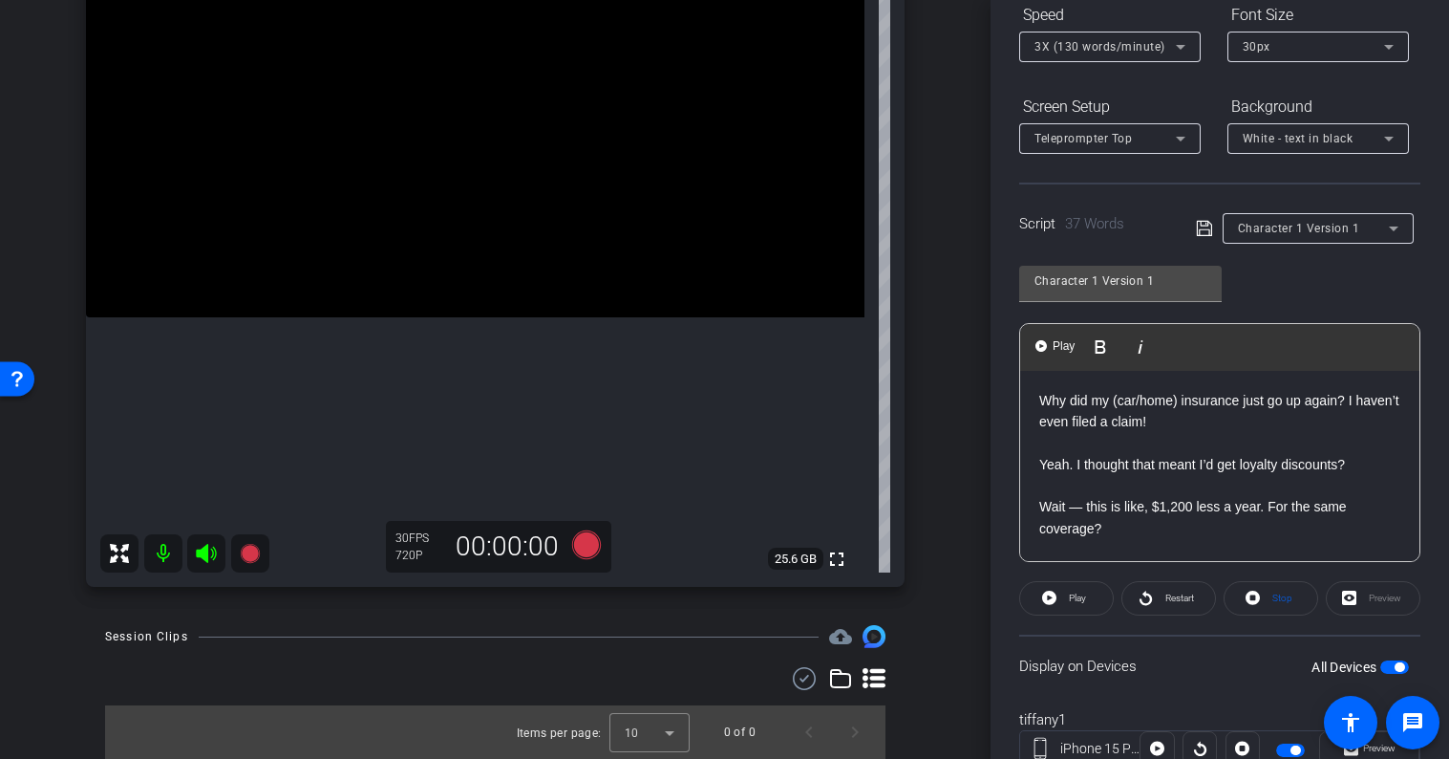
scroll to position [218, 0]
click at [1218, 425] on p "Why did my (car/home) insurance just go up again? I haven’t even filed a claim!" at bounding box center [1220, 410] width 361 height 43
click at [1220, 408] on p "Why did my (car/home) insurance just go up again? I haven’t even filed a claim!" at bounding box center [1220, 410] width 361 height 43
click at [1209, 428] on p "Why did my (car/home) insurance just go up again? I haven’t even filed a claim!" at bounding box center [1220, 410] width 361 height 43
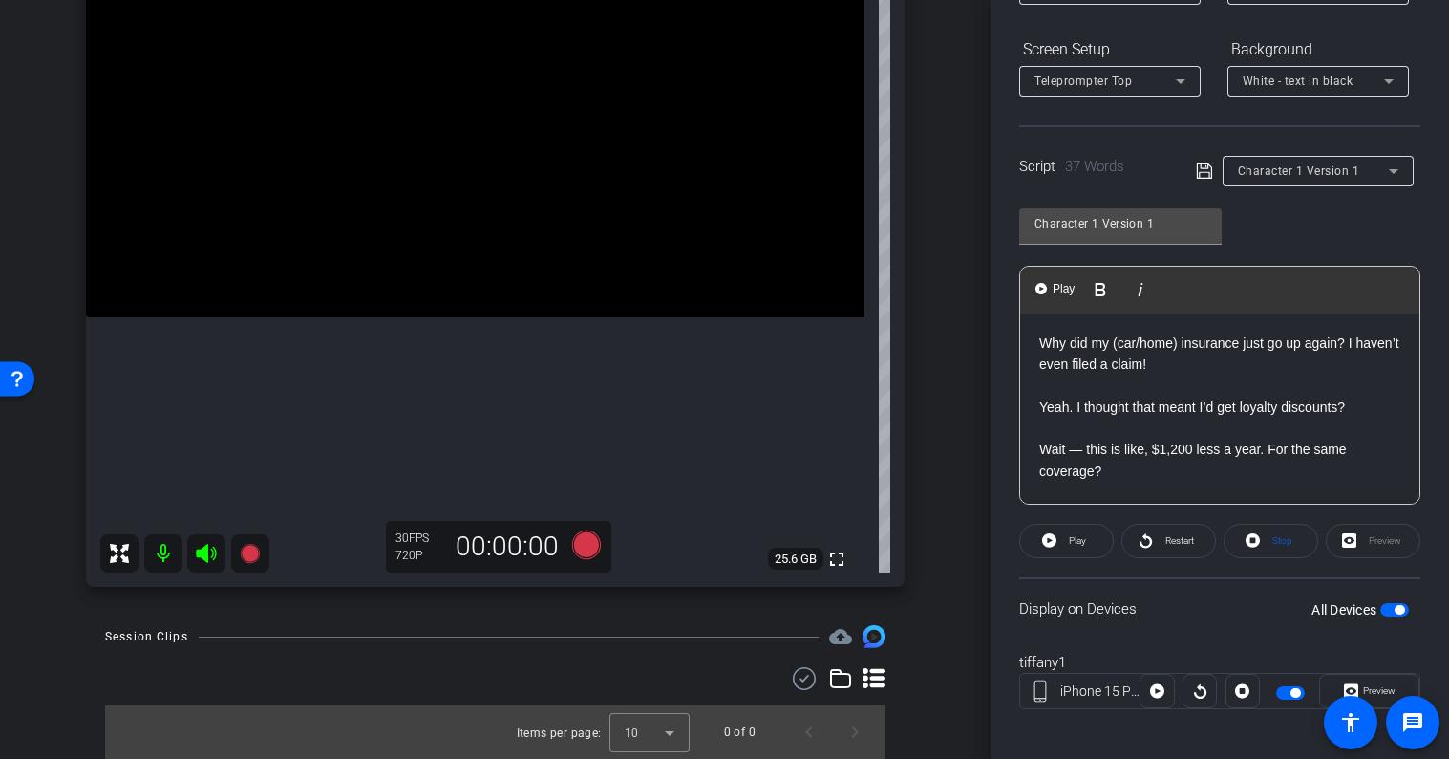
scroll to position [286, 0]
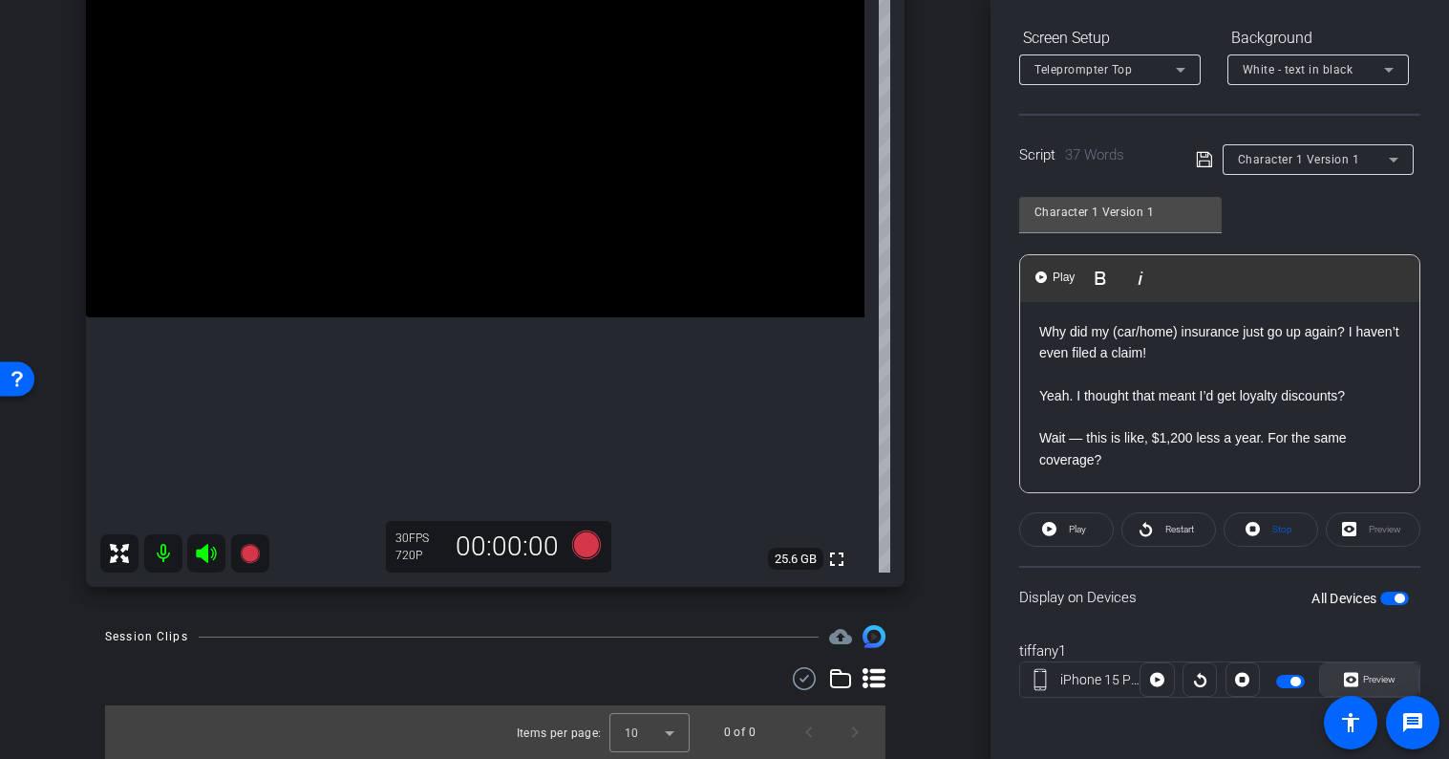
click at [1370, 683] on span "Preview" at bounding box center [1379, 679] width 32 height 11
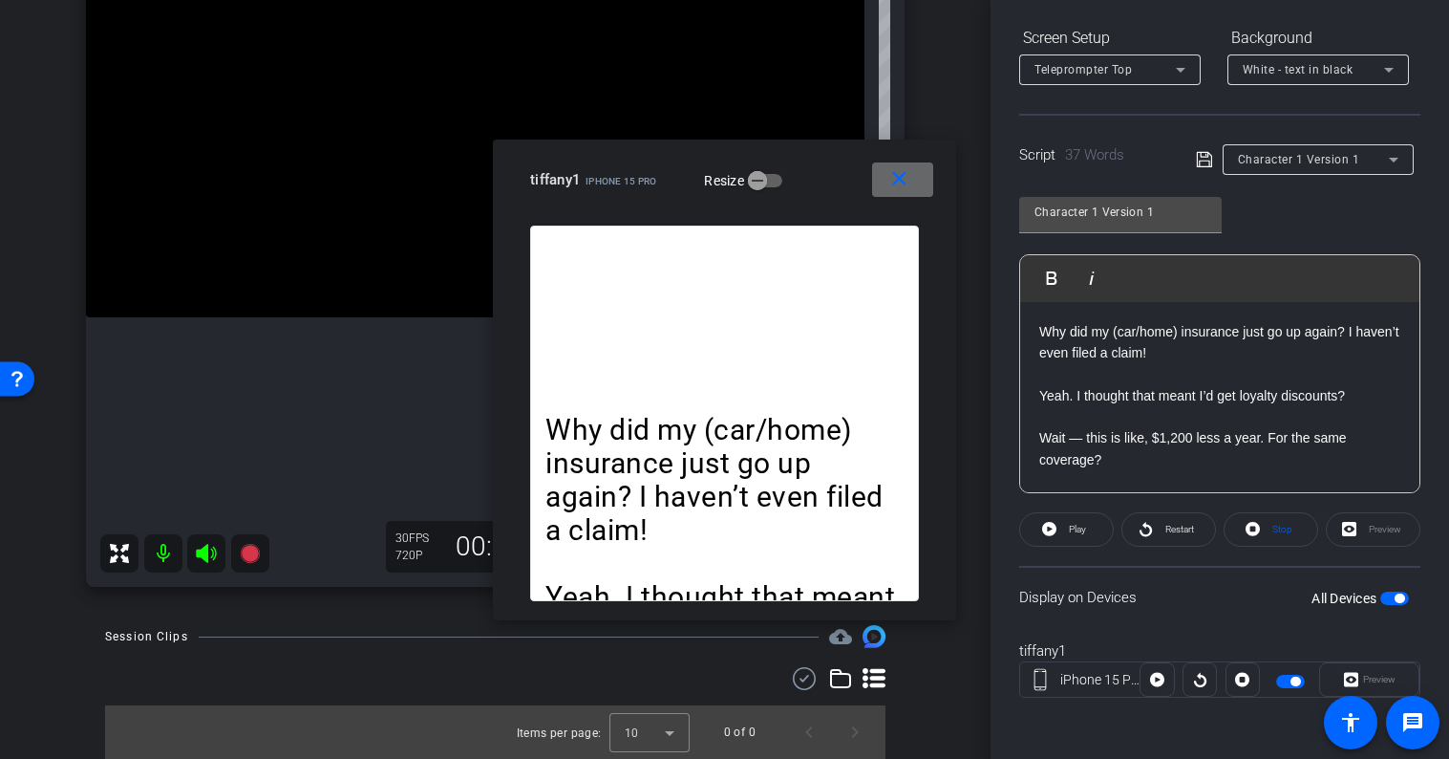
click at [899, 177] on mat-icon "close" at bounding box center [900, 179] width 24 height 24
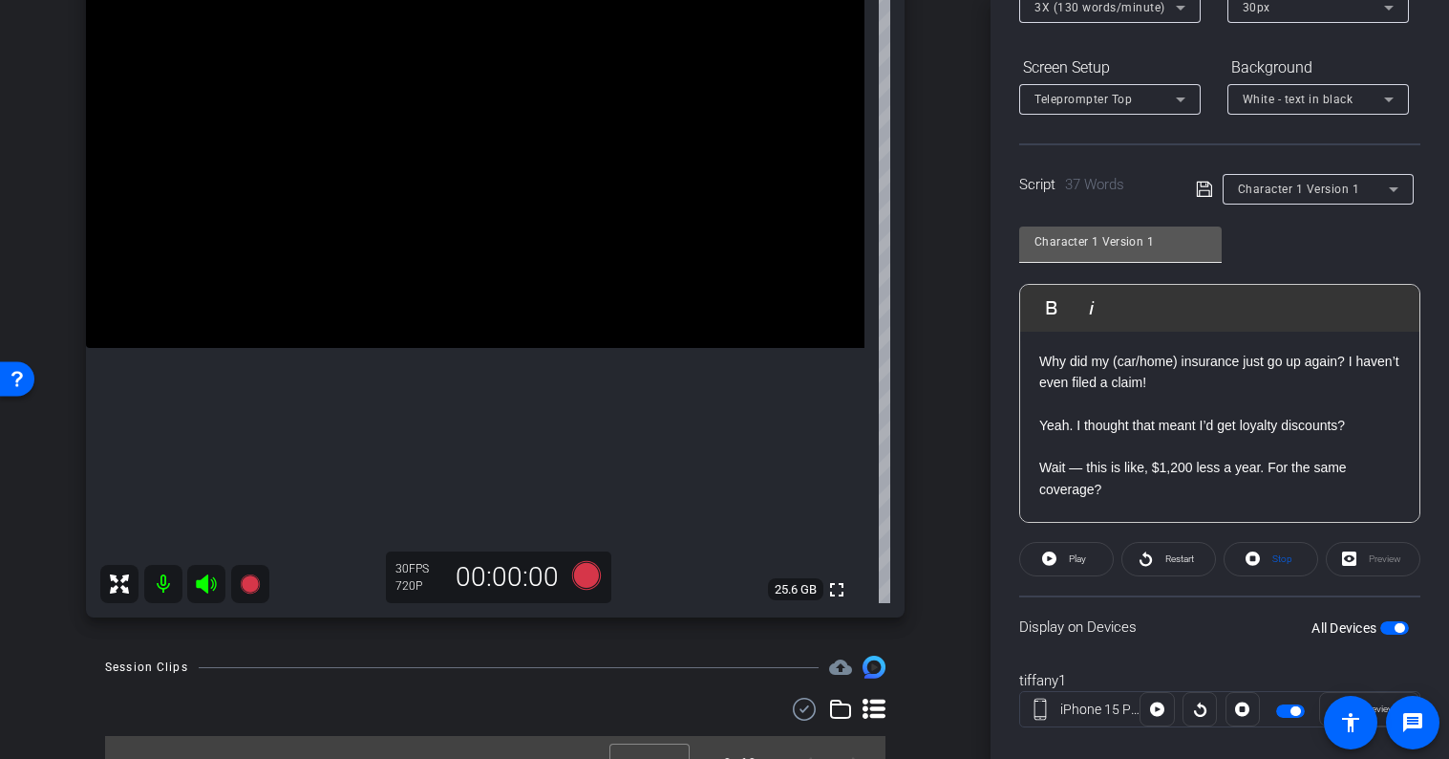
scroll to position [257, 0]
click at [1137, 247] on input "Character 1 Version 1" at bounding box center [1121, 240] width 172 height 23
click at [1151, 247] on input "Character 1 Version 1" at bounding box center [1121, 240] width 172 height 23
click at [1341, 187] on span "Character 1 Version 1" at bounding box center [1299, 188] width 122 height 13
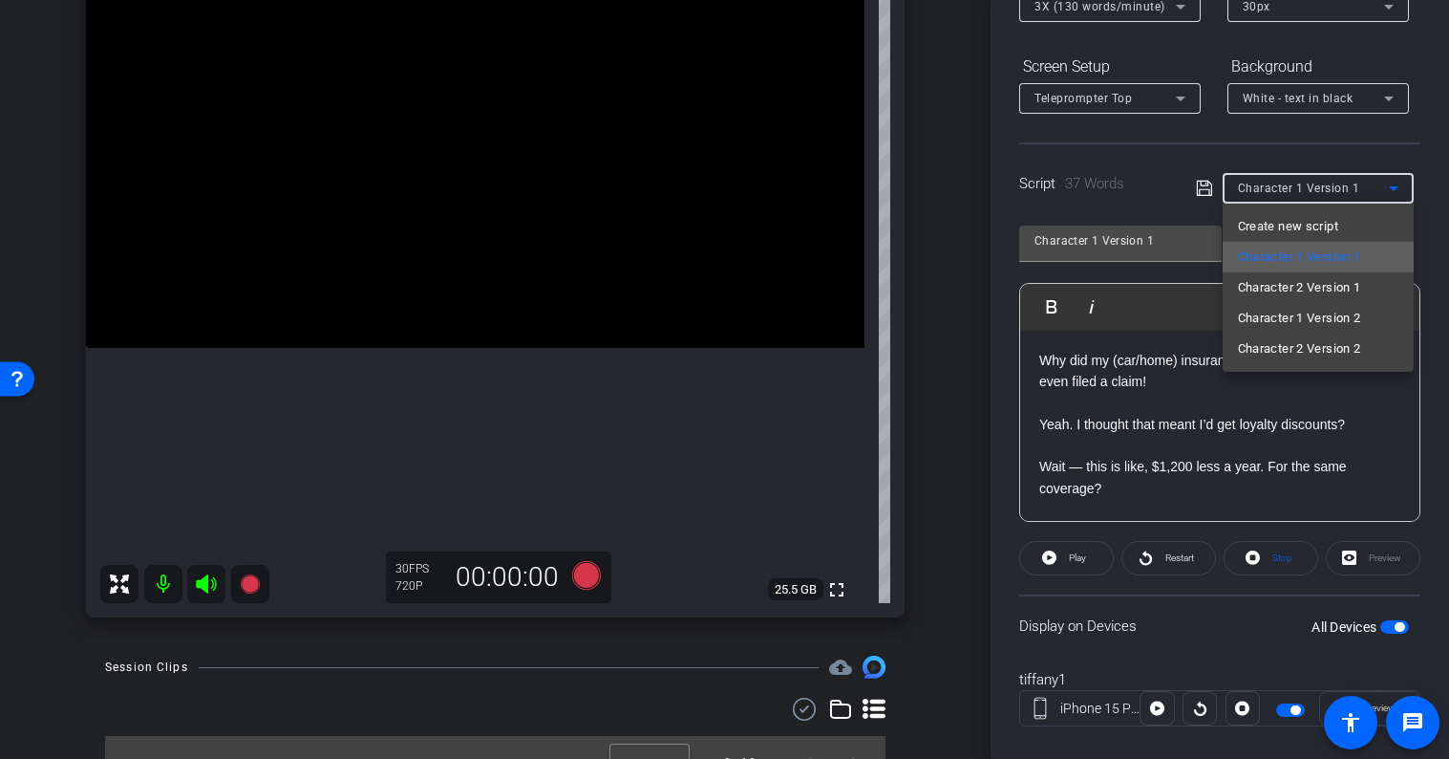
click at [1348, 257] on span "Character 1 Version 1" at bounding box center [1299, 257] width 123 height 23
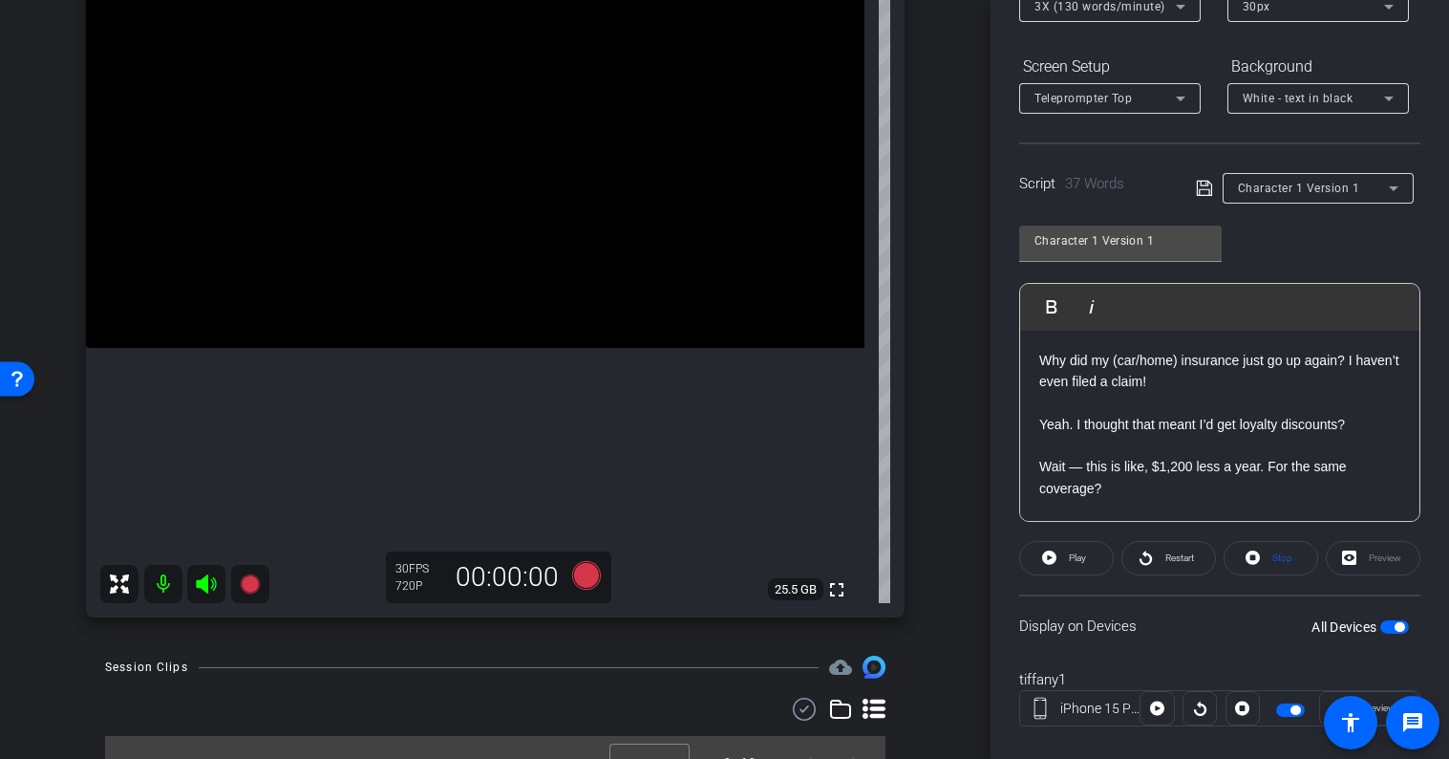
click at [1317, 235] on div "Character 1 Version 1 Play Play from this location Play Selected Play and displ…" at bounding box center [1220, 366] width 401 height 311
click at [1296, 155] on div "Script 37 Words Character 1 Version 1" at bounding box center [1220, 172] width 401 height 61
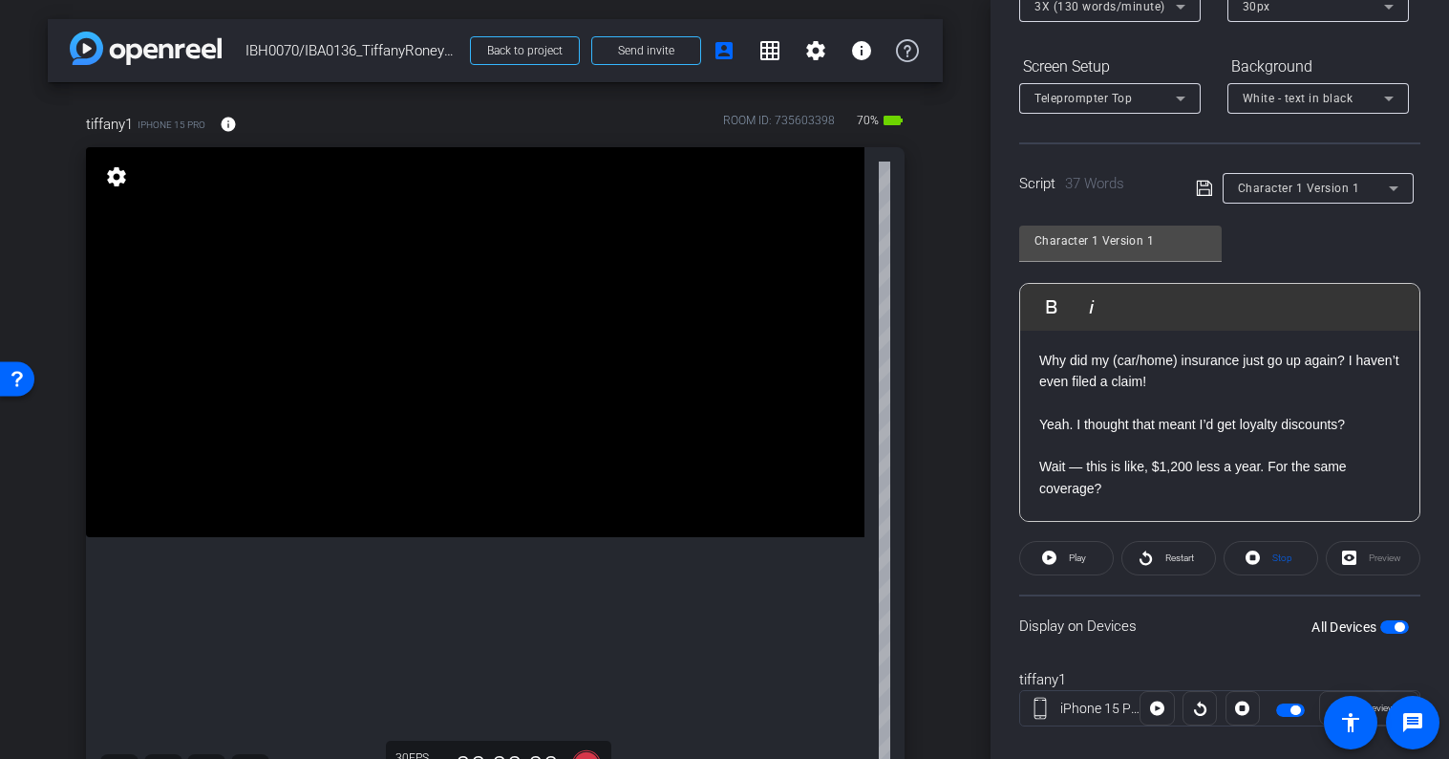
scroll to position [0, 0]
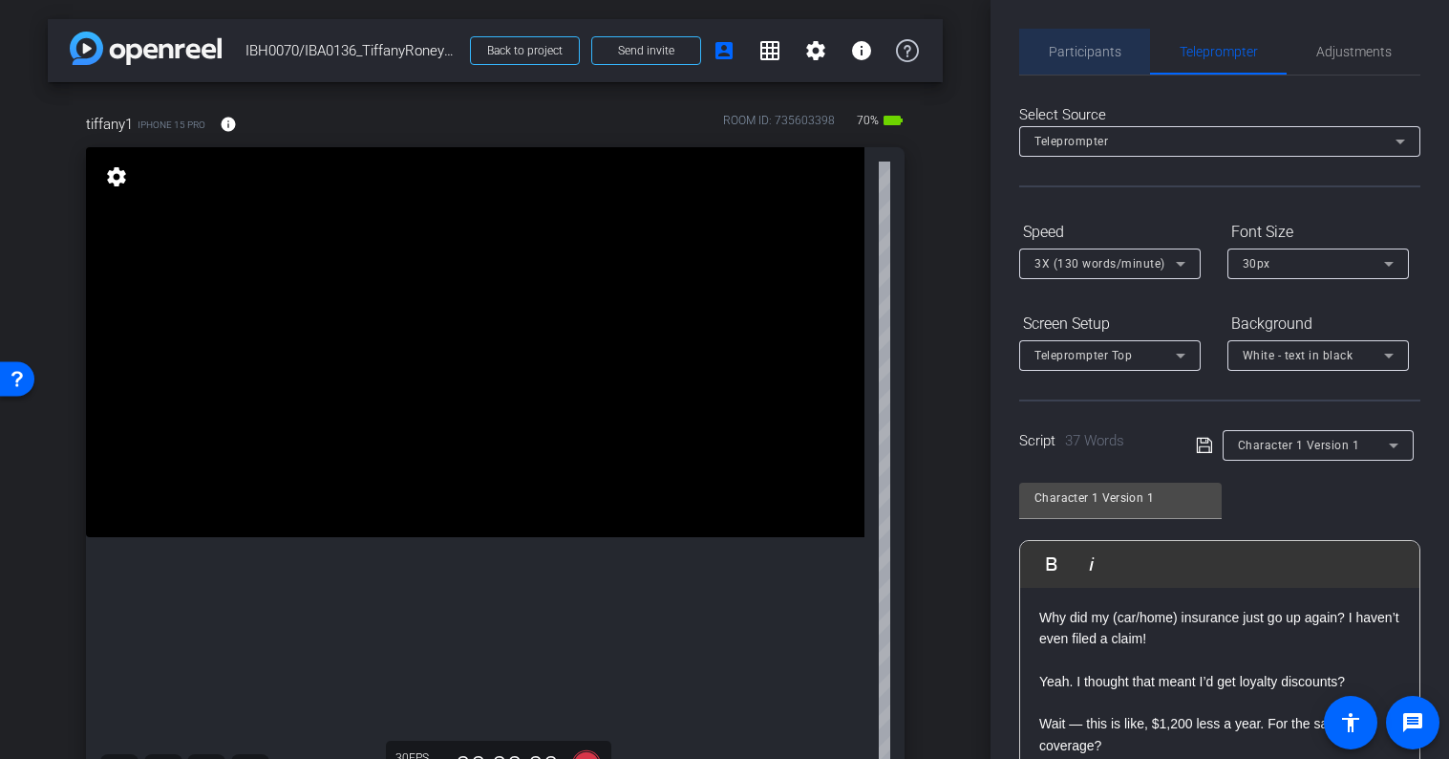
click at [1133, 58] on div "Participants" at bounding box center [1085, 52] width 131 height 46
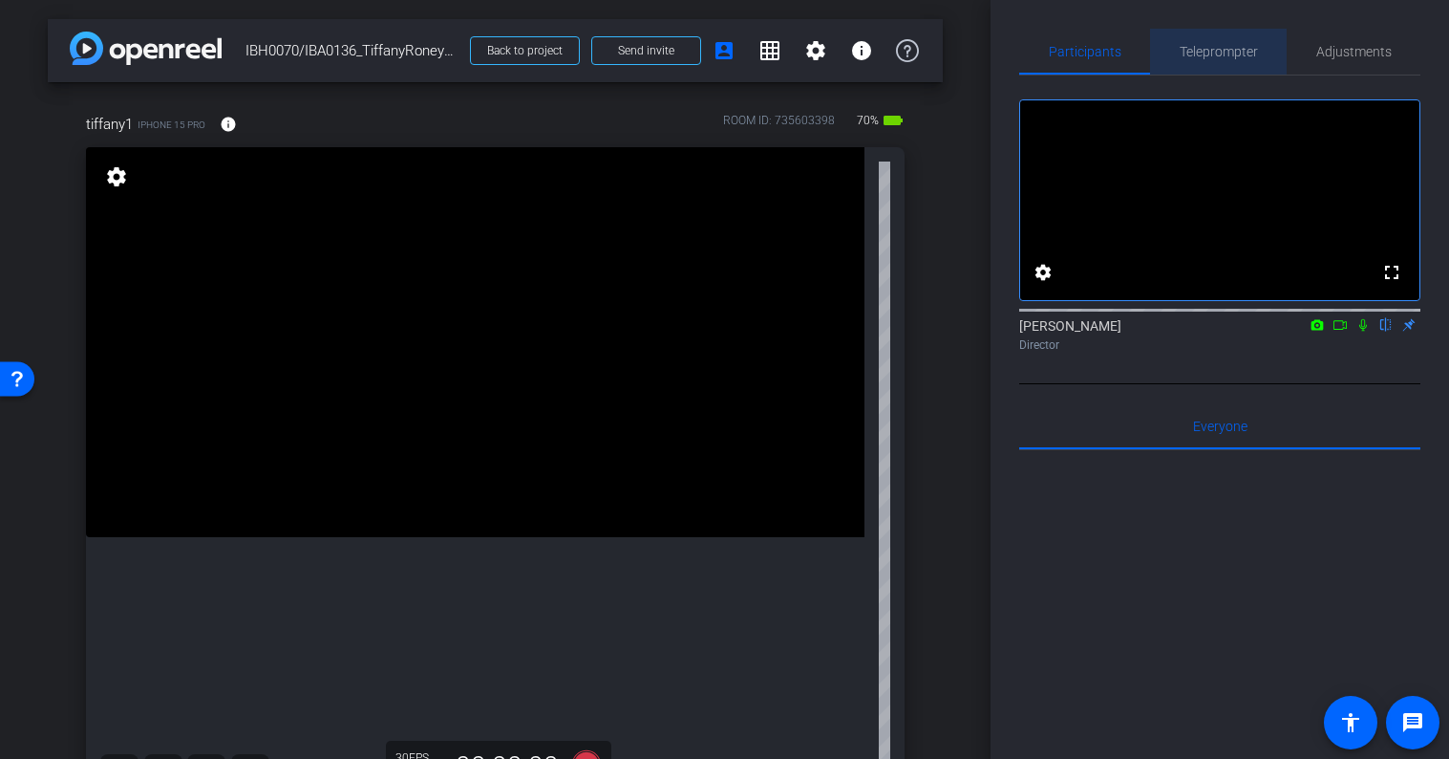
click at [1187, 60] on span "Teleprompter" at bounding box center [1219, 52] width 78 height 46
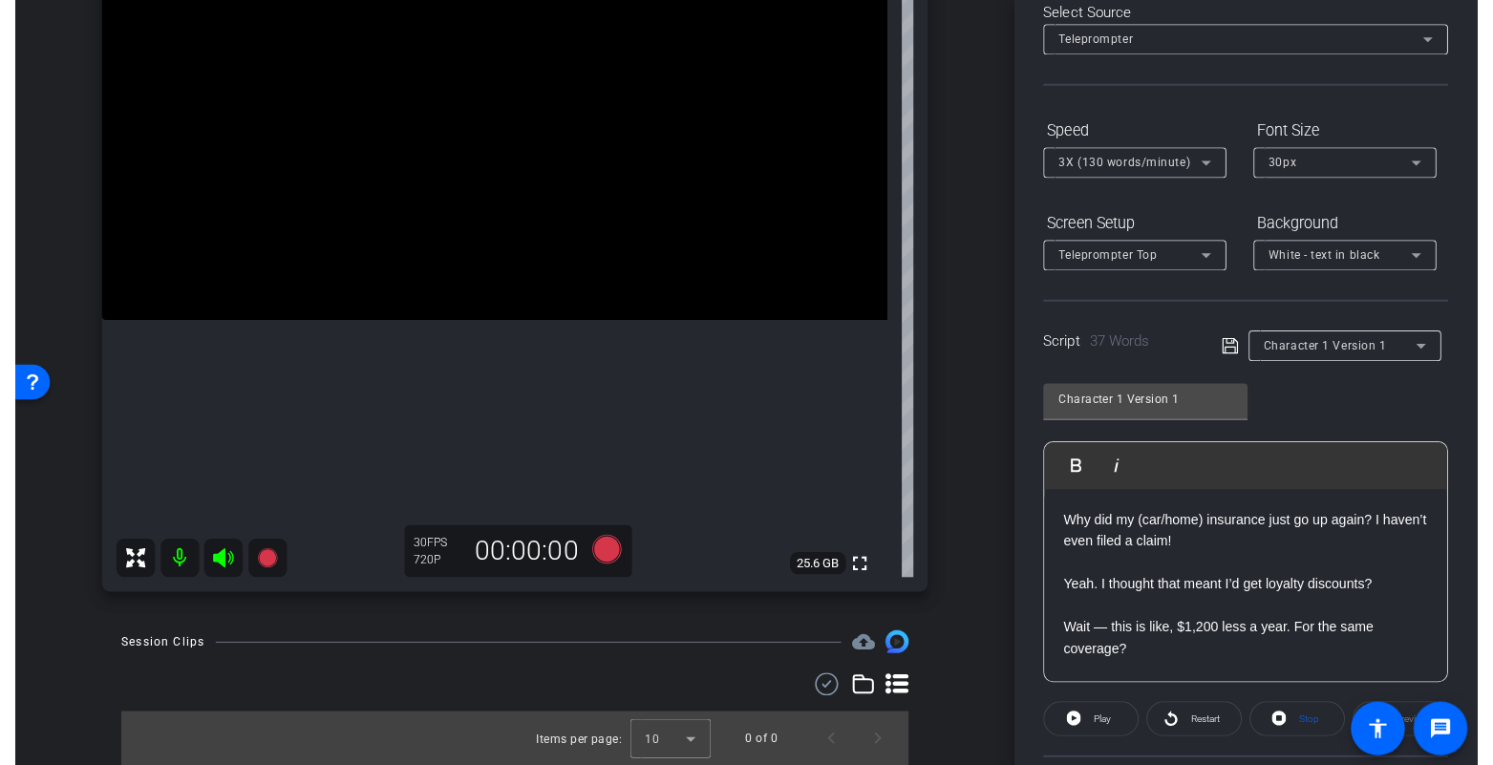
scroll to position [286, 0]
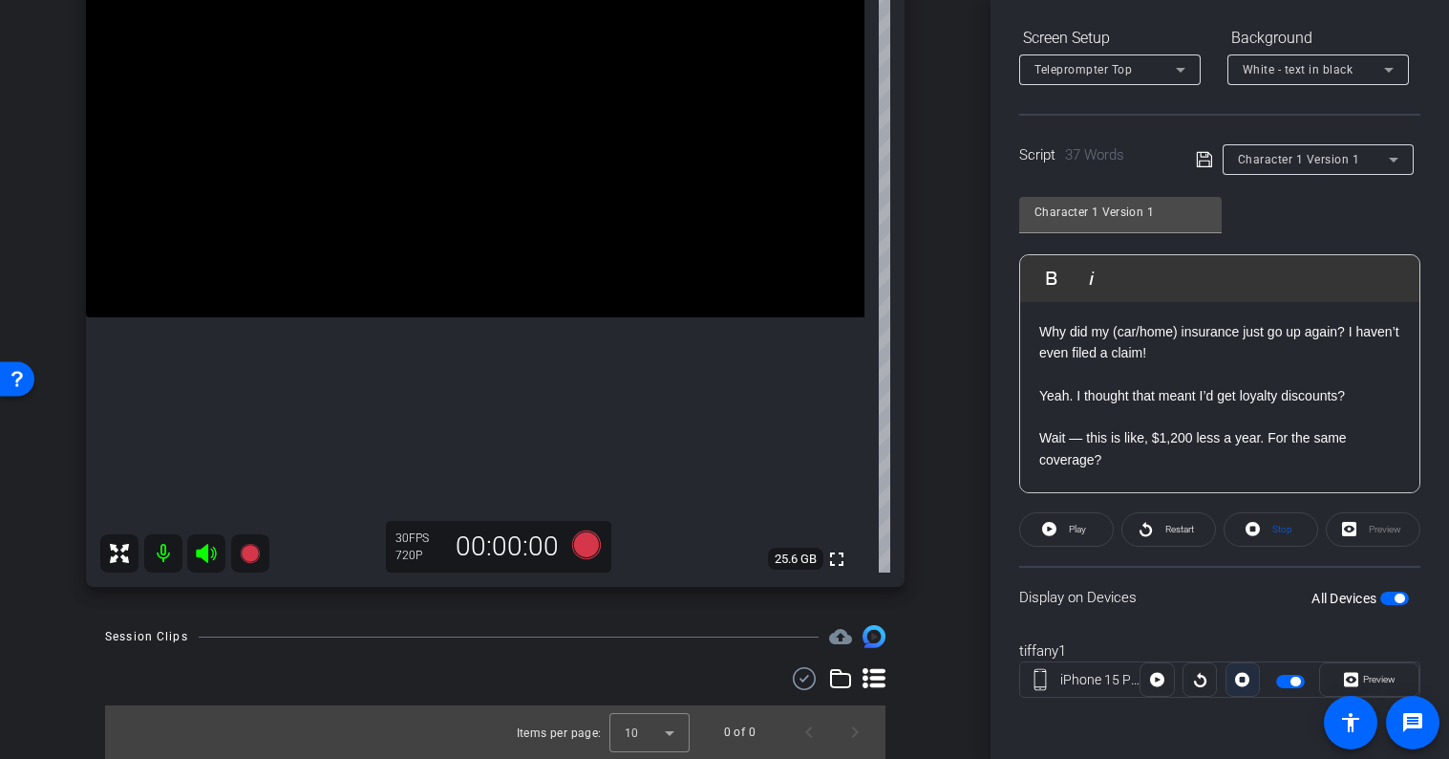
click at [1240, 680] on icon at bounding box center [1242, 679] width 14 height 29
click at [1241, 679] on div at bounding box center [1243, 679] width 34 height 34
click at [1362, 679] on span "Preview" at bounding box center [1377, 679] width 37 height 27
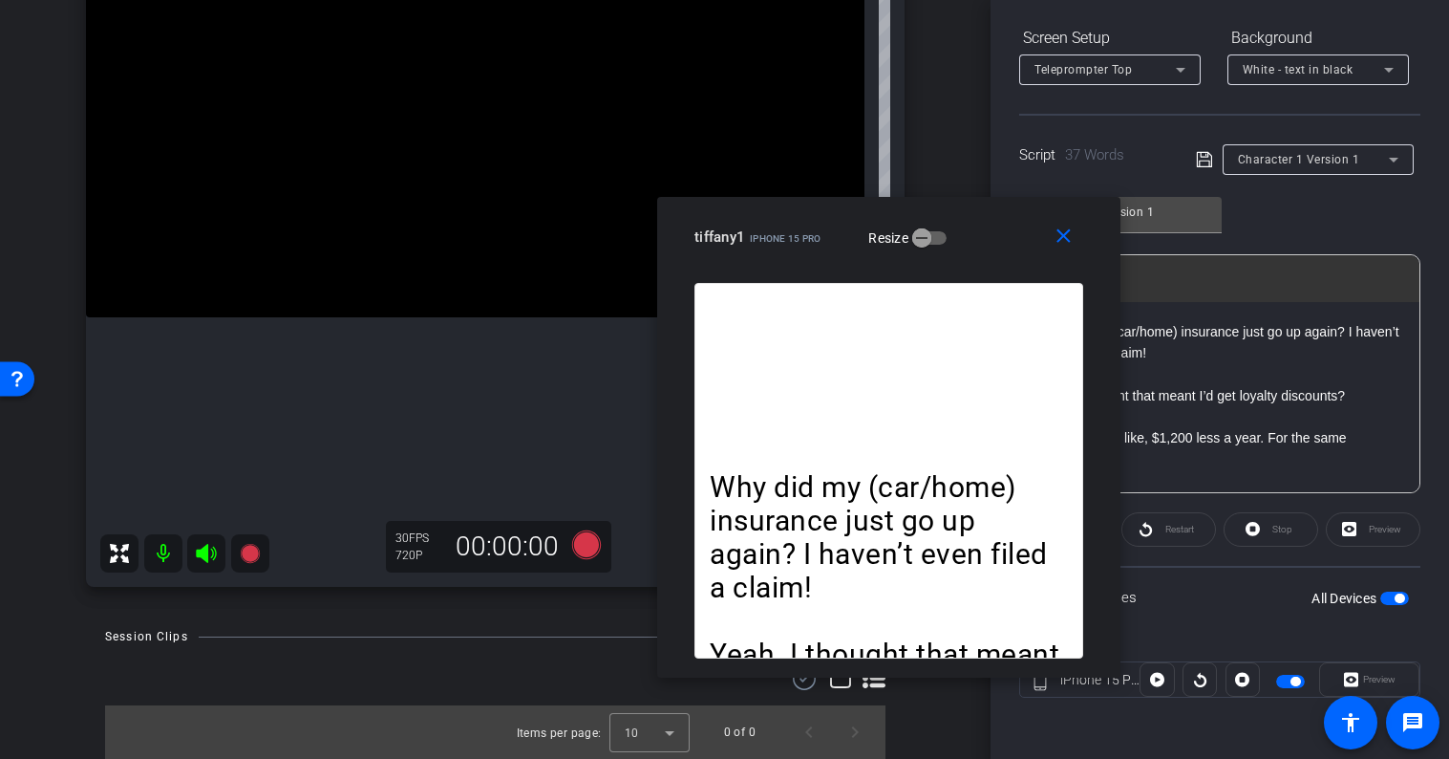
drag, startPoint x: 828, startPoint y: 168, endPoint x: 987, endPoint y: 138, distance: 161.5
click at [987, 220] on div "tiffany1 iPhone 15 Pro Resize" at bounding box center [896, 237] width 403 height 34
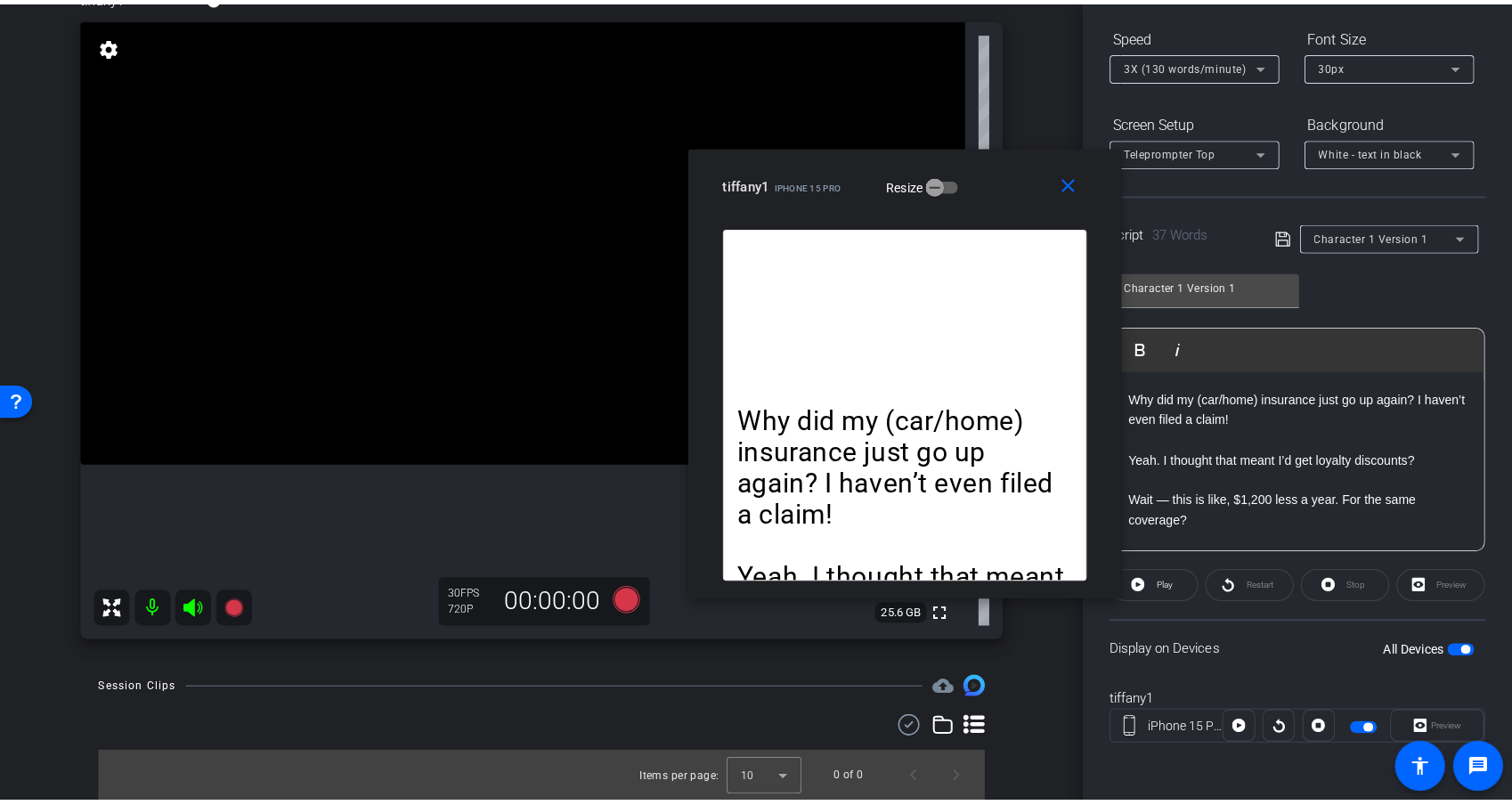
scroll to position [174, 0]
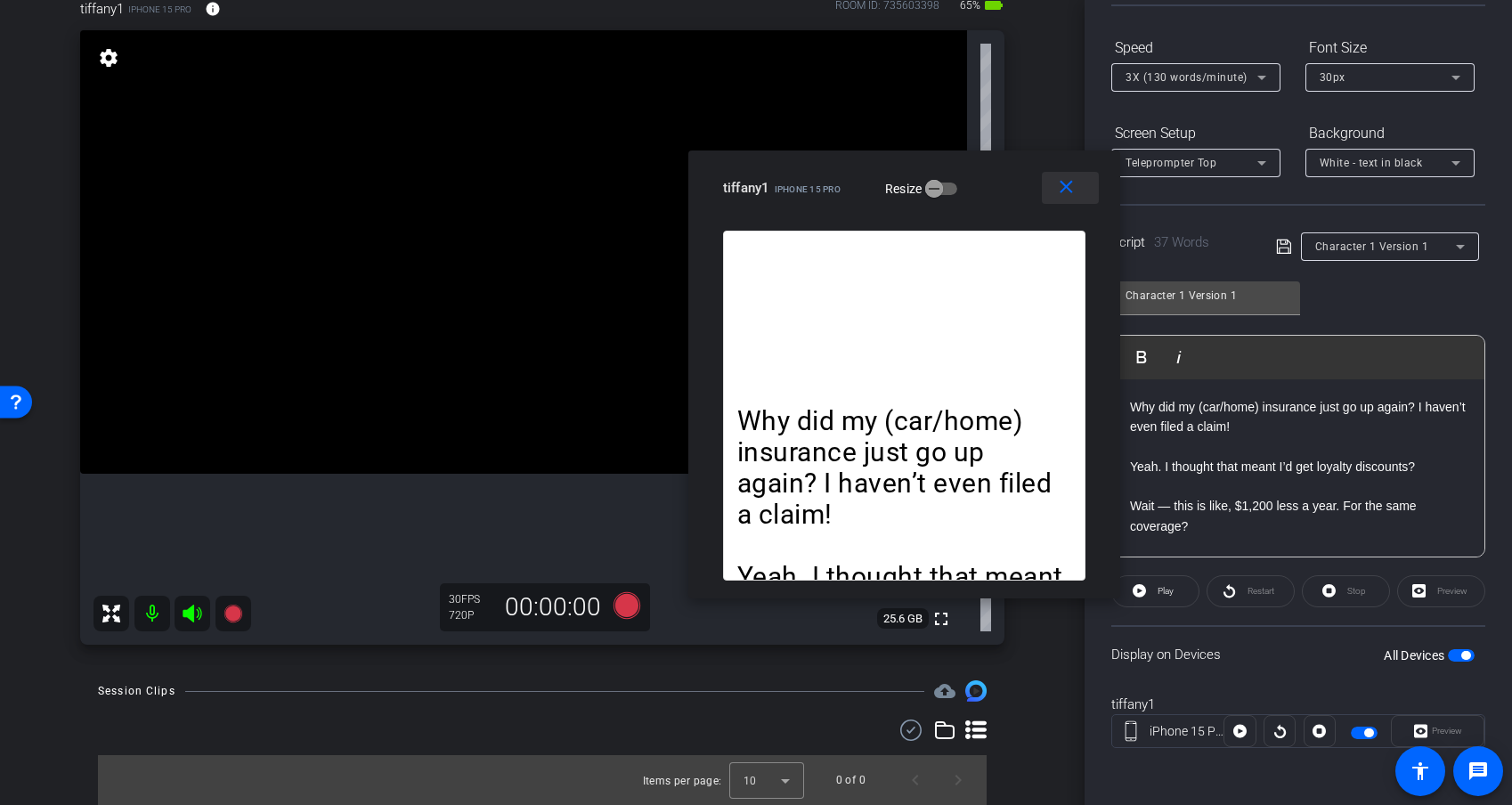
click at [1073, 189] on mat-icon "close" at bounding box center [1066, 187] width 22 height 22
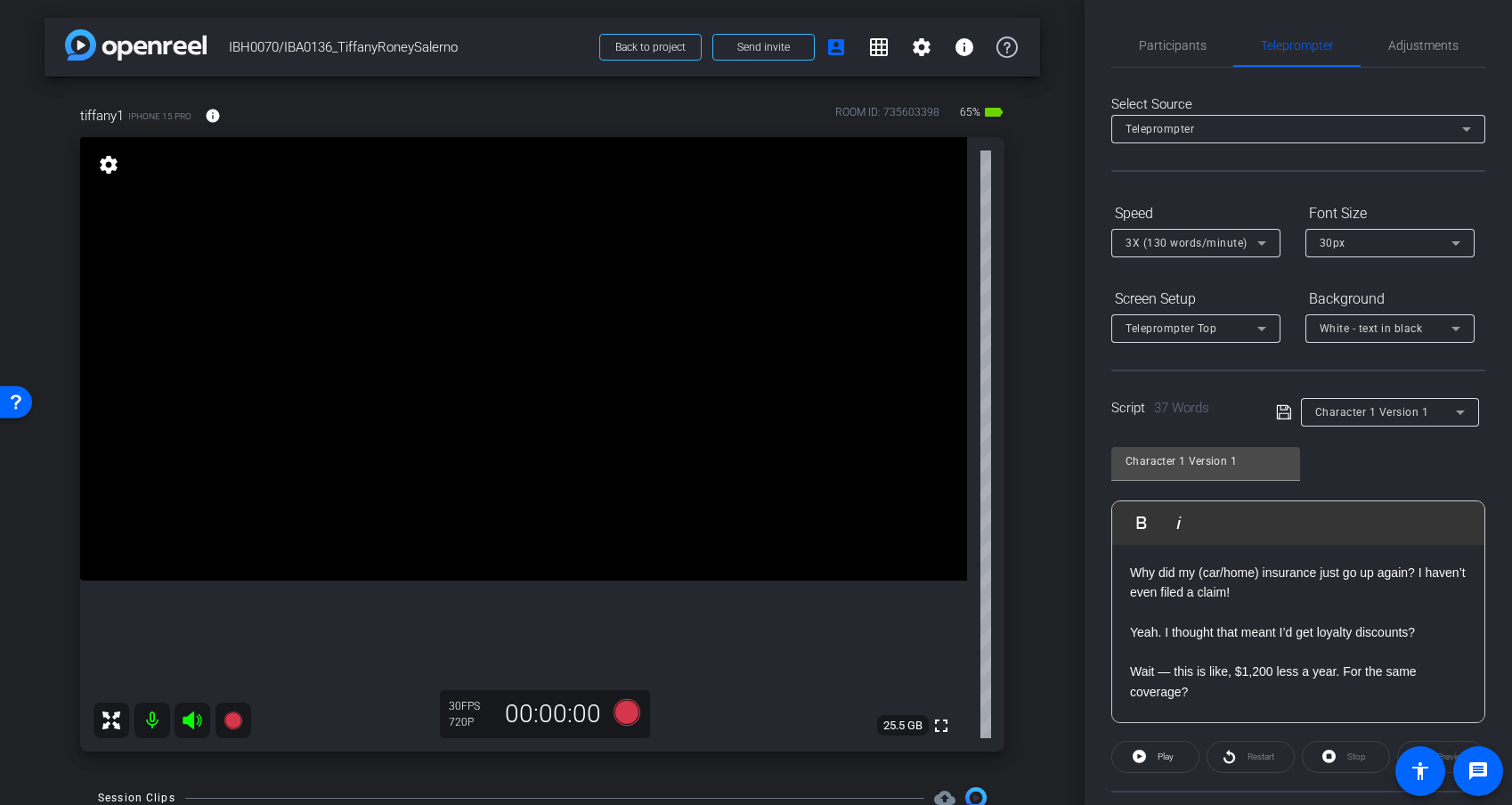
scroll to position [0, 0]
click at [1183, 48] on span "Participants" at bounding box center [1173, 48] width 68 height 12
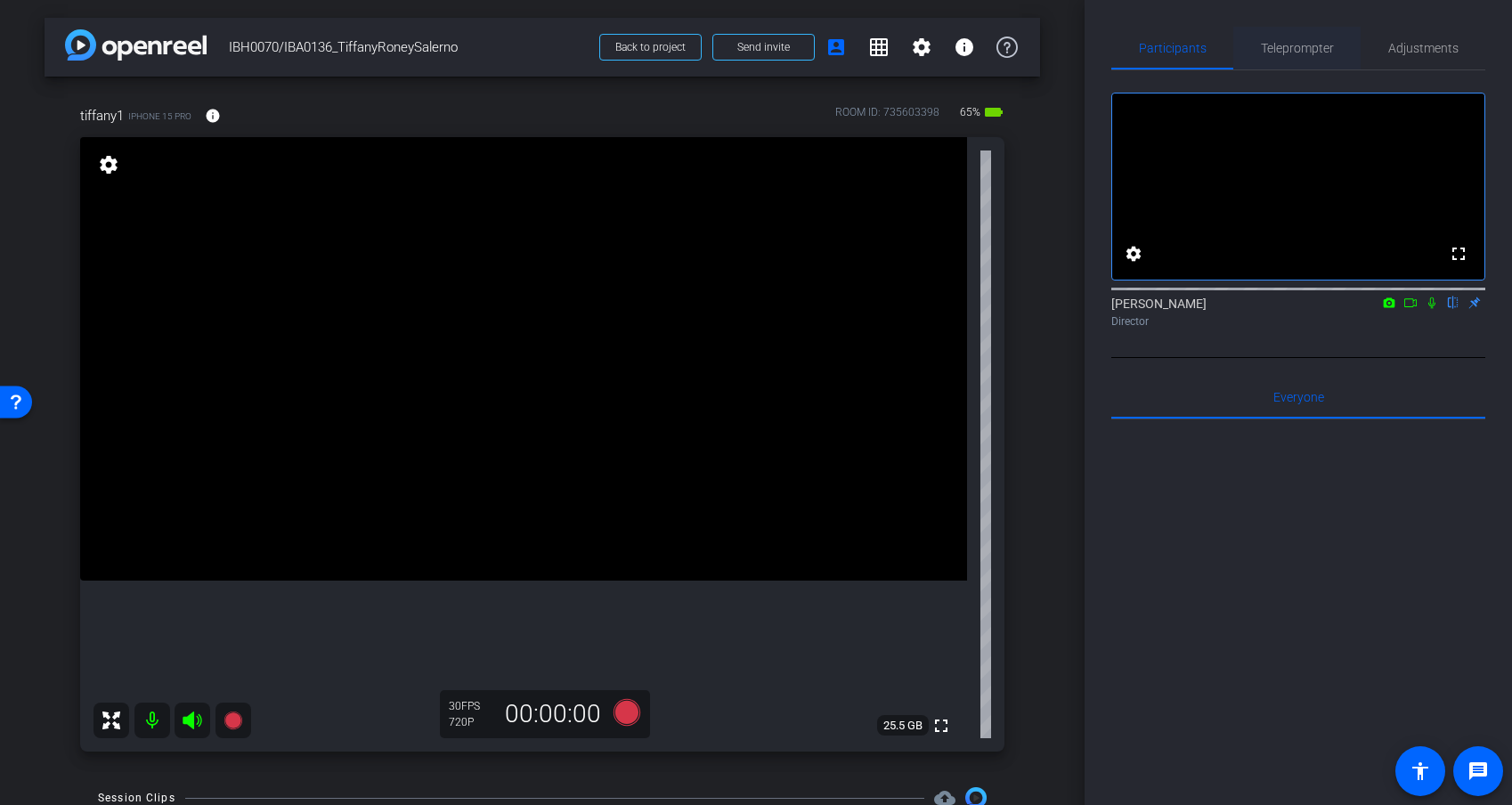
click at [1284, 50] on span "Teleprompter" at bounding box center [1298, 48] width 73 height 12
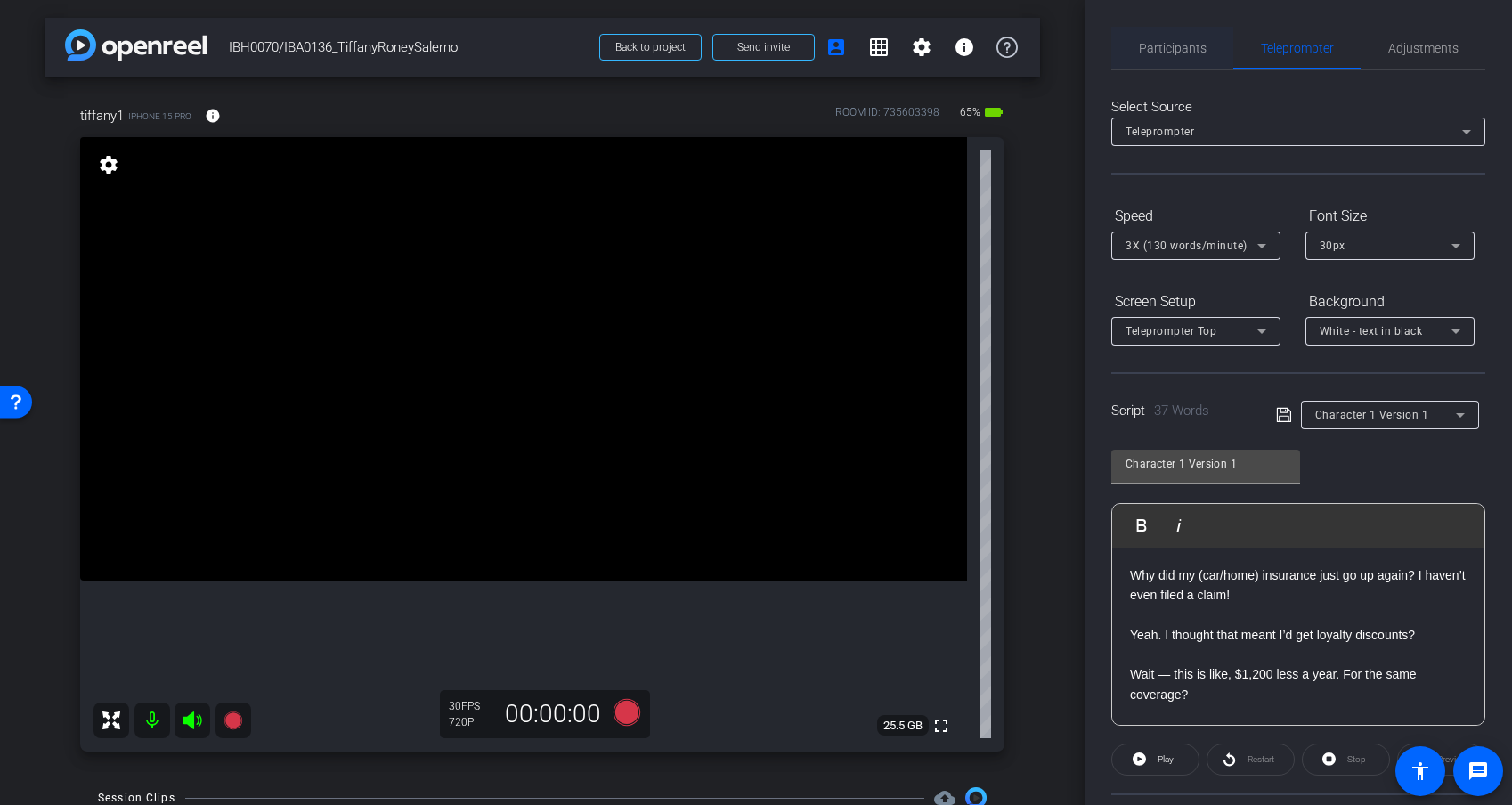
click at [1201, 50] on span "Participants" at bounding box center [1173, 48] width 68 height 12
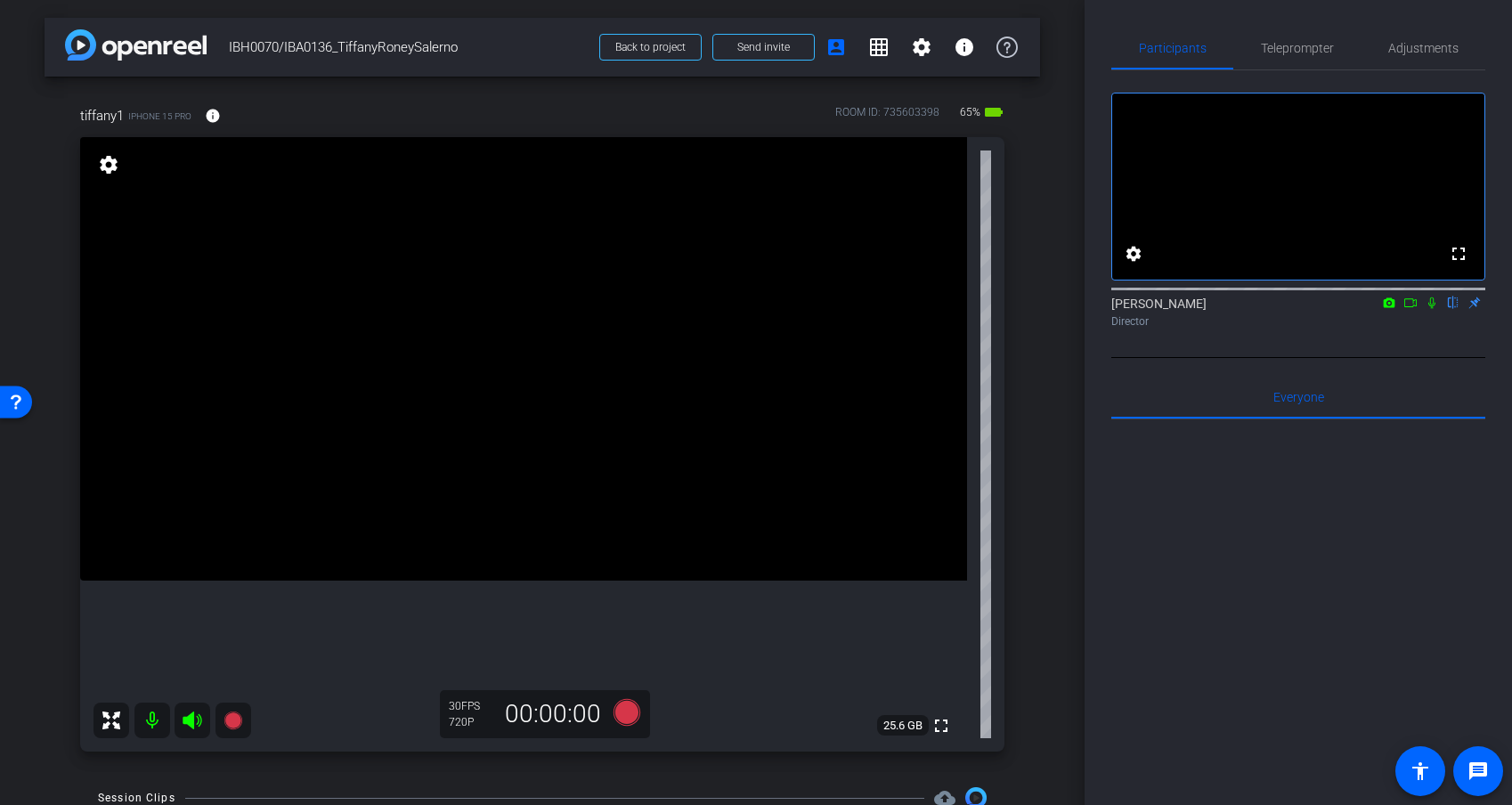
click at [1142, 518] on div at bounding box center [1298, 639] width 374 height 441
click at [1143, 505] on div at bounding box center [1298, 639] width 374 height 441
click at [1299, 49] on span "Teleprompter" at bounding box center [1298, 48] width 73 height 12
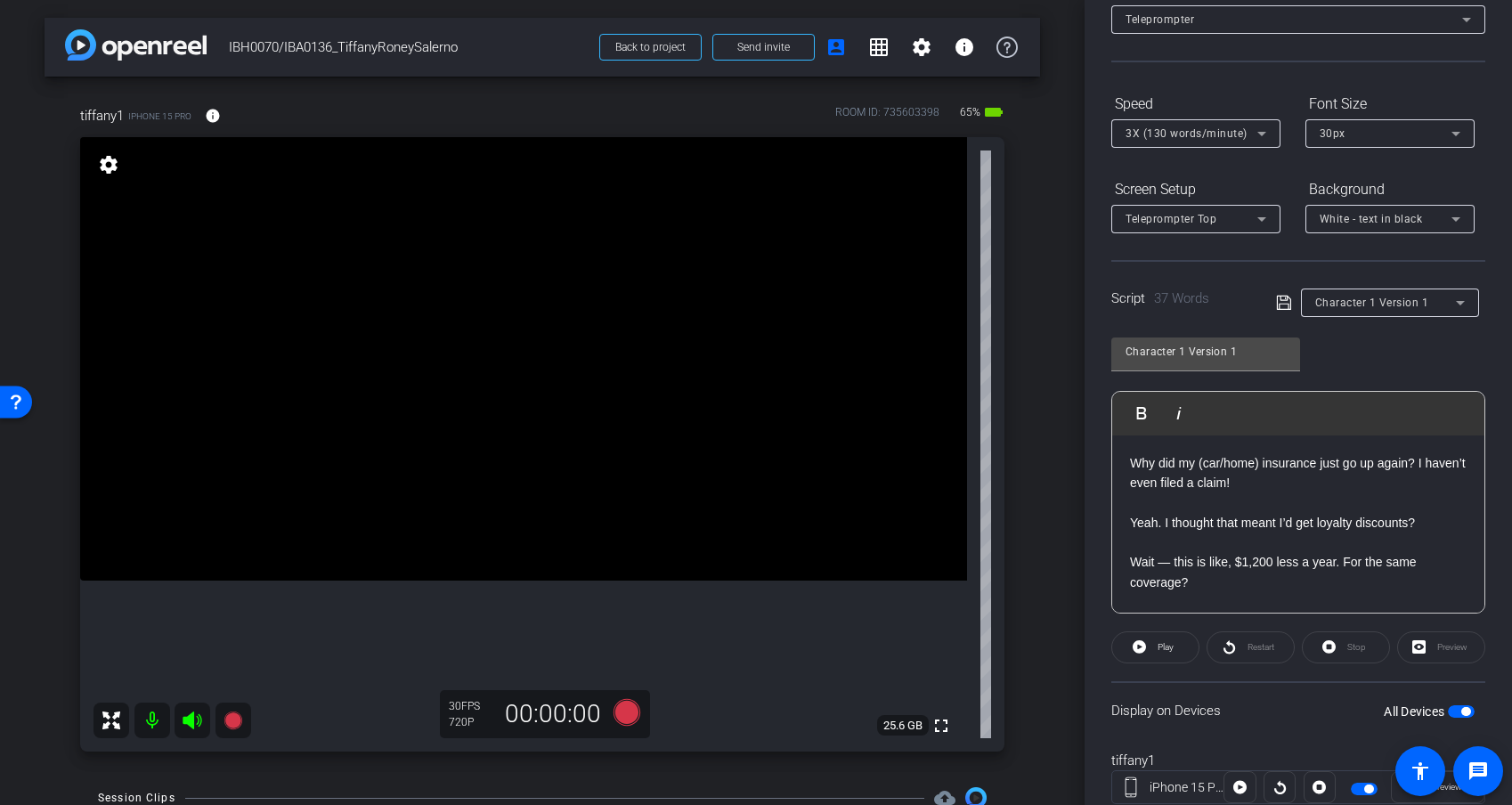
scroll to position [169, 0]
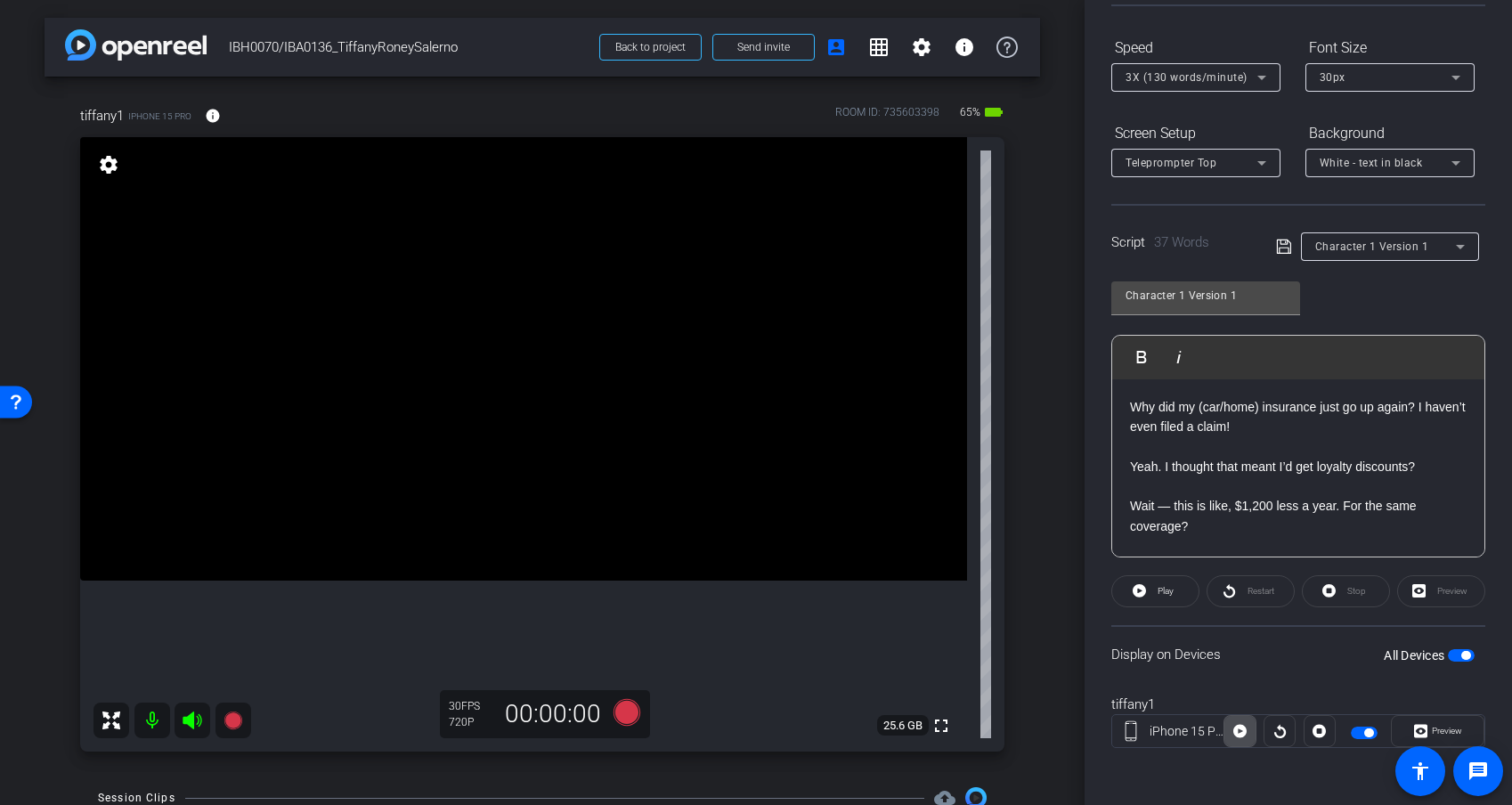
click at [1246, 706] on icon at bounding box center [1240, 730] width 13 height 27
click at [1351, 706] on span "Preview" at bounding box center [1445, 730] width 34 height 25
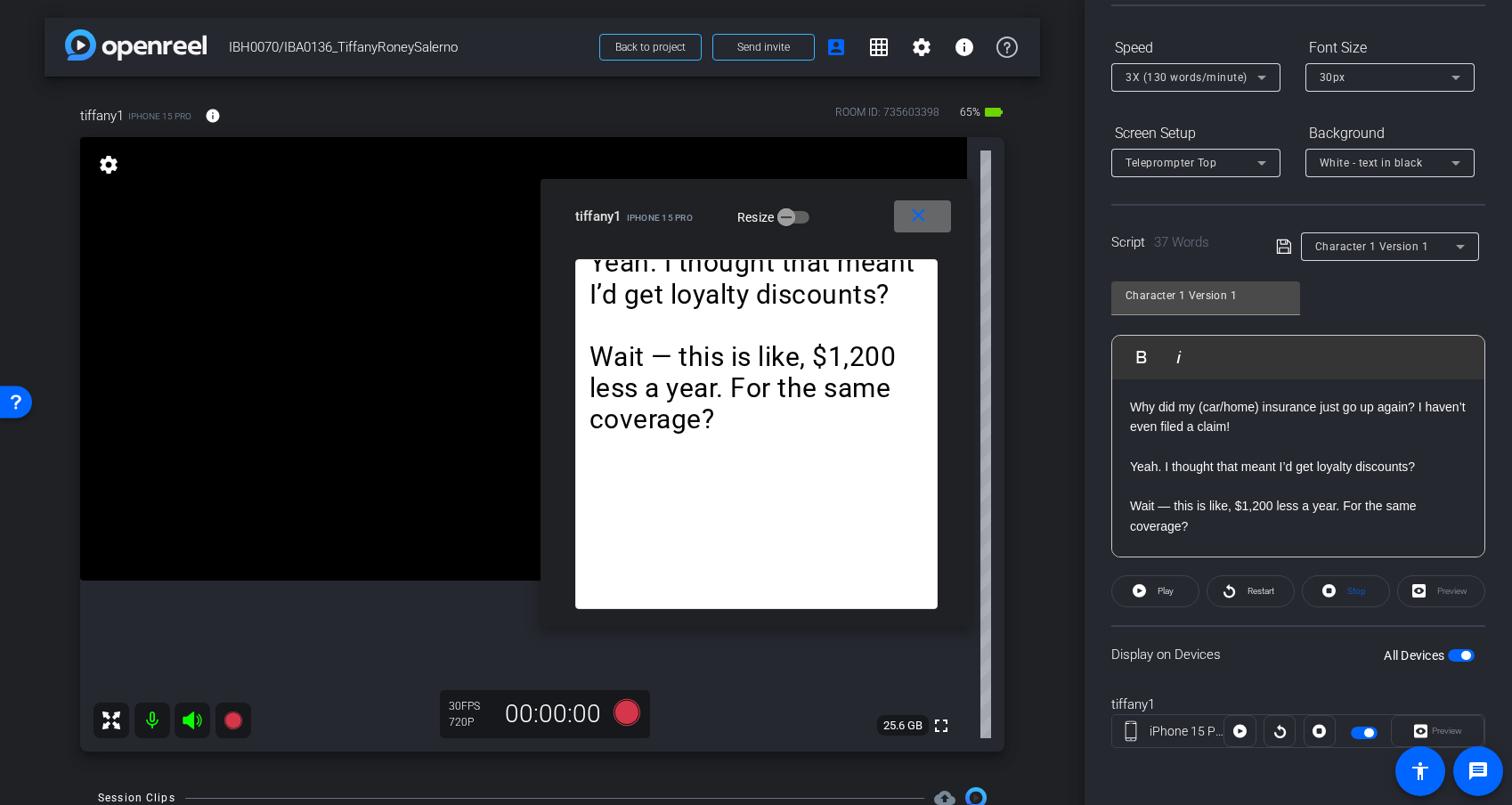
click at [932, 229] on span at bounding box center [922, 216] width 57 height 43
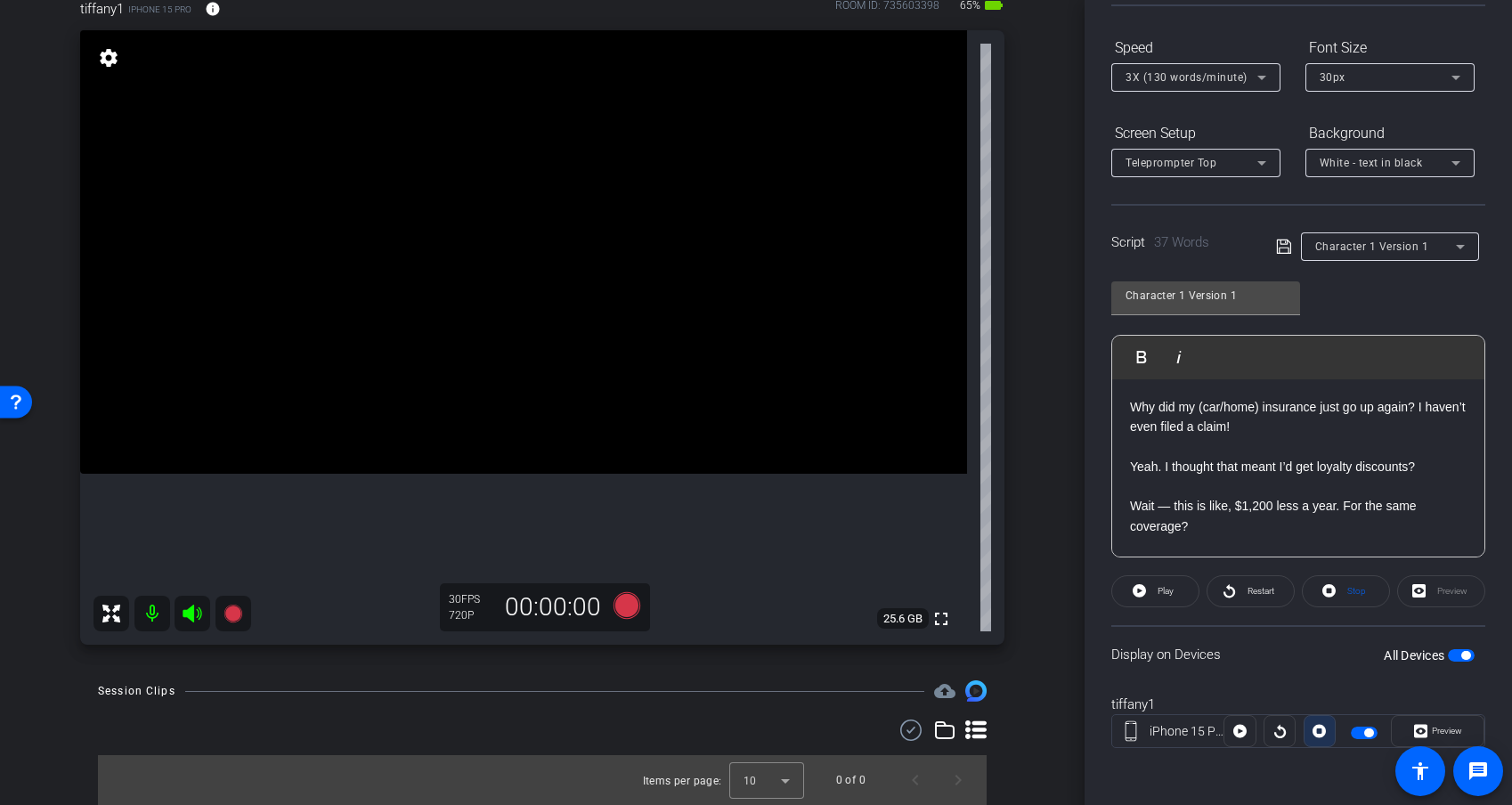
click at [1325, 706] on icon at bounding box center [1319, 731] width 13 height 13
click at [1325, 706] on div at bounding box center [1320, 730] width 32 height 32
click at [623, 610] on icon at bounding box center [626, 605] width 27 height 27
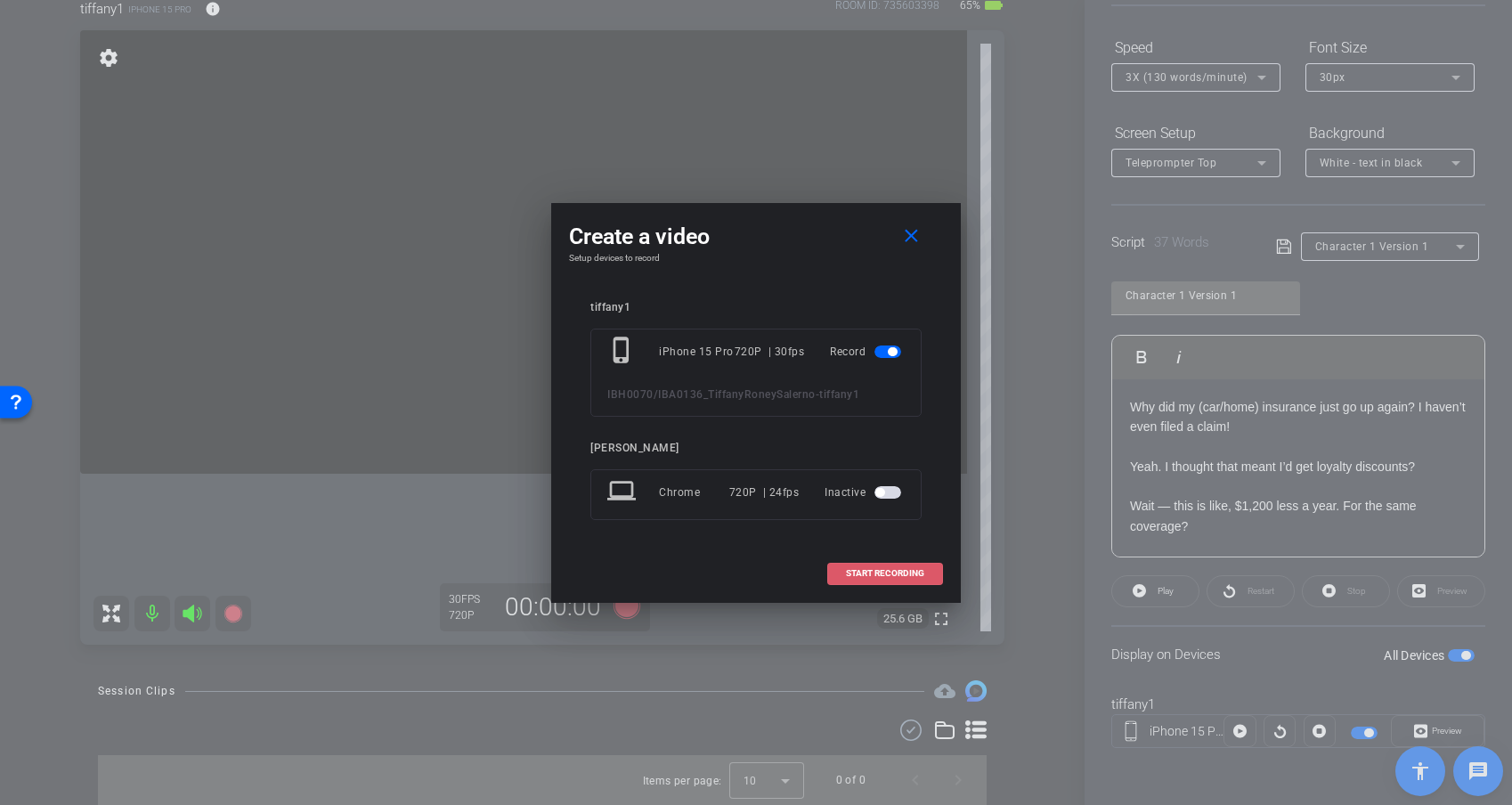
click at [897, 574] on span "START RECORDING" at bounding box center [886, 574] width 78 height 9
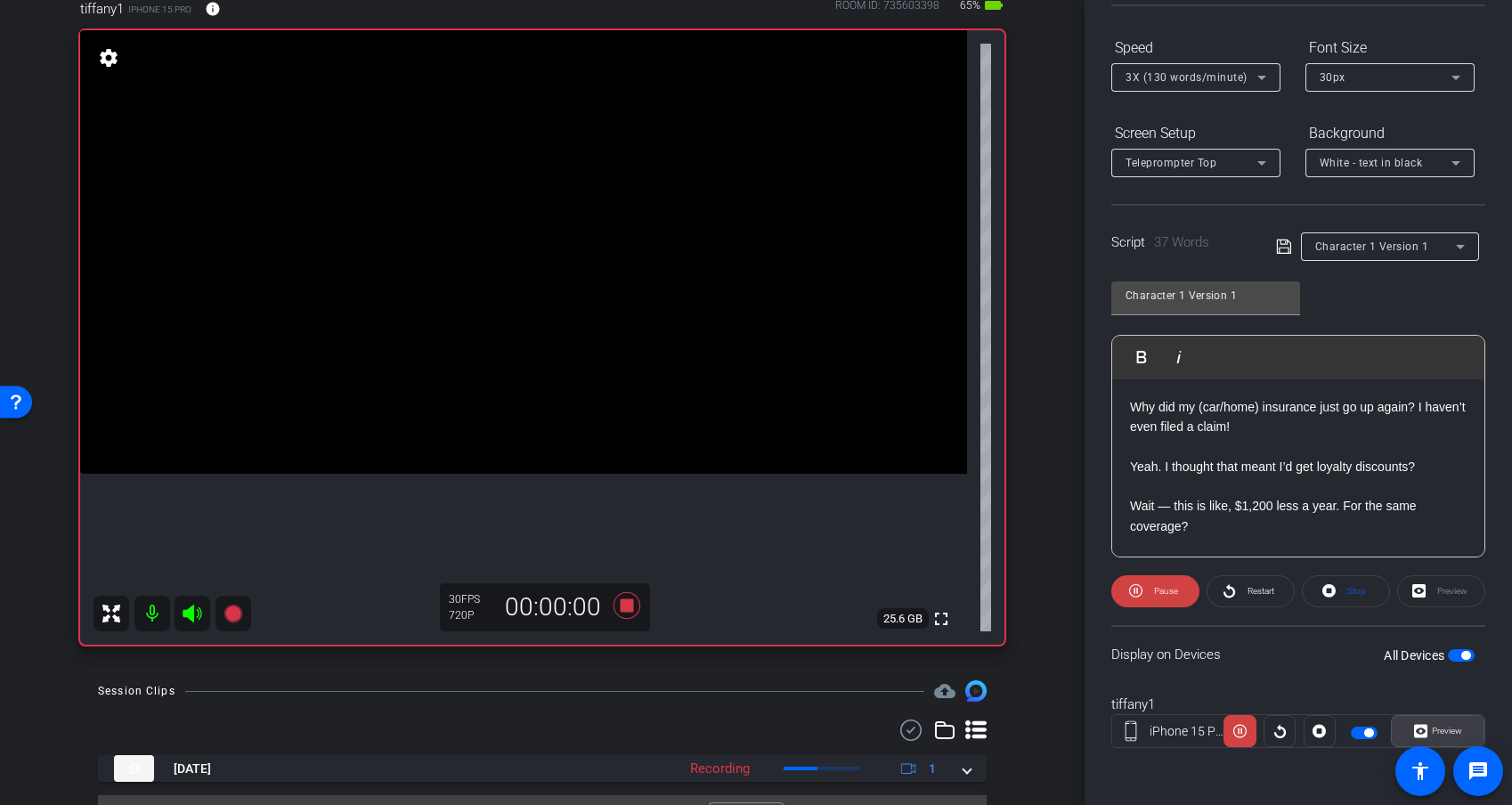
click at [1351, 706] on span "Preview" at bounding box center [1447, 730] width 30 height 10
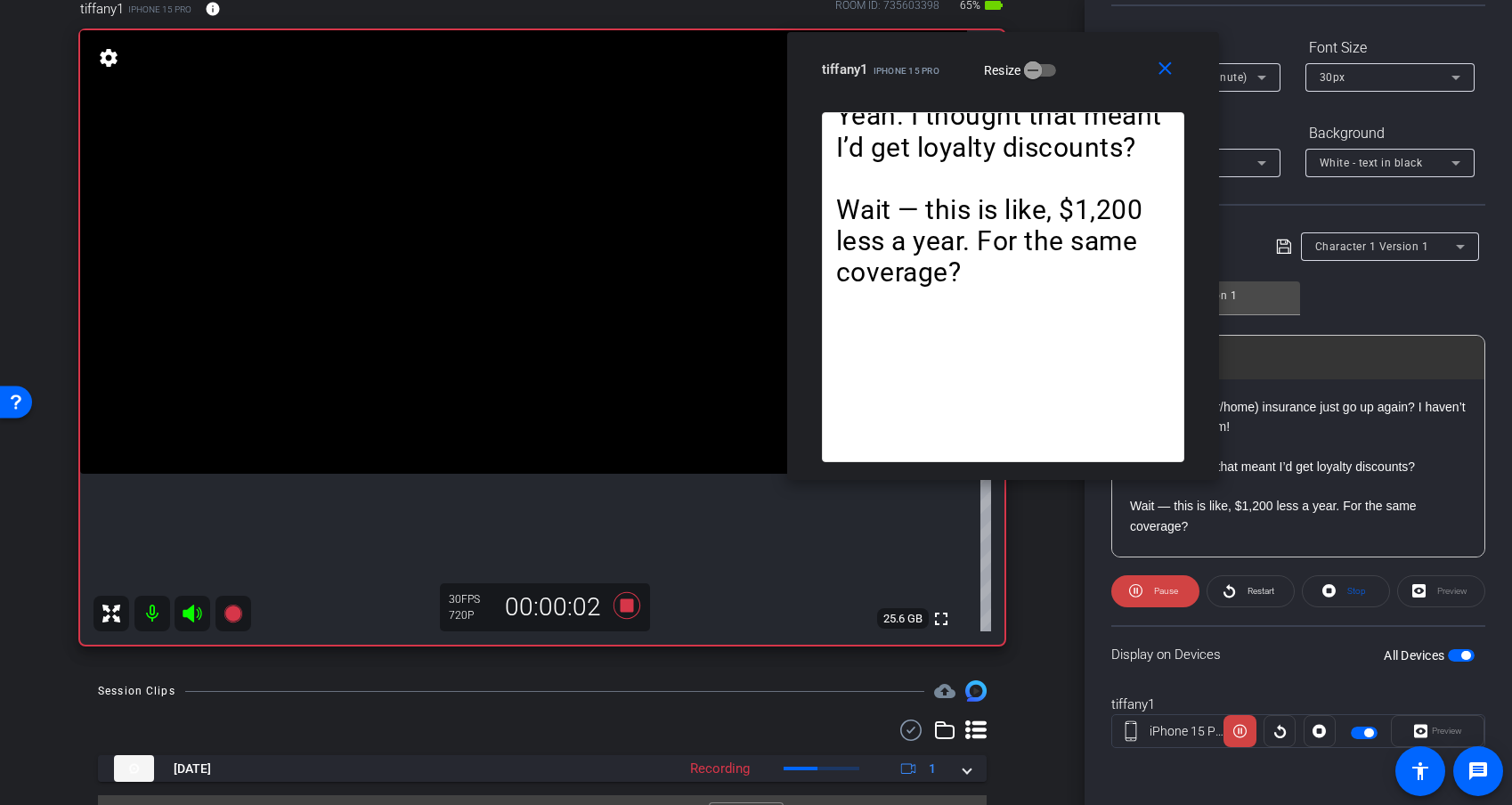
drag, startPoint x: 849, startPoint y: 201, endPoint x: 1095, endPoint y: 54, distance: 286.6
click at [1095, 54] on div "tiffany1 iPhone 15 Pro Resize" at bounding box center [1010, 69] width 376 height 32
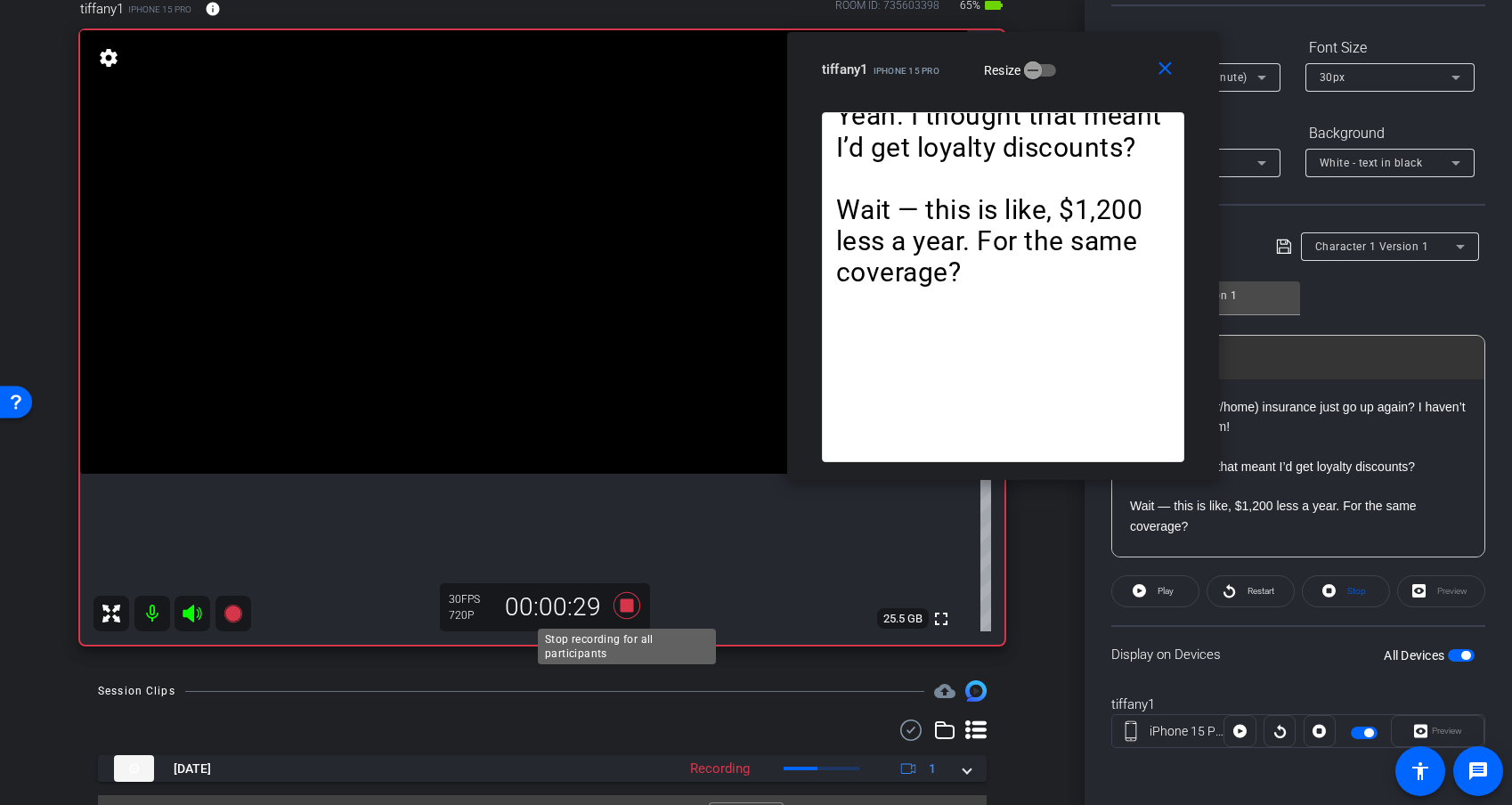
click at [633, 602] on icon at bounding box center [626, 605] width 27 height 27
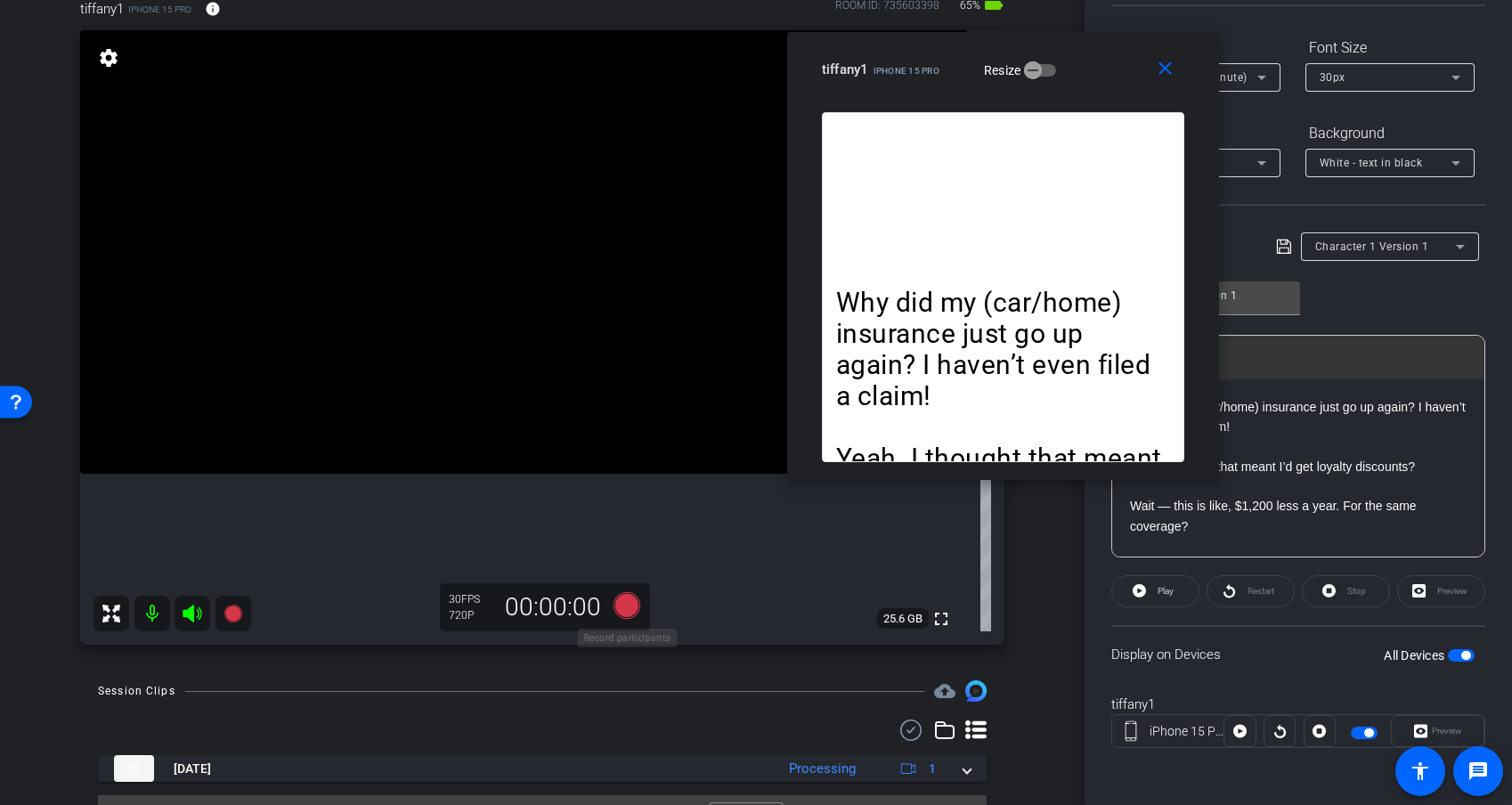
click at [633, 608] on icon at bounding box center [626, 605] width 27 height 27
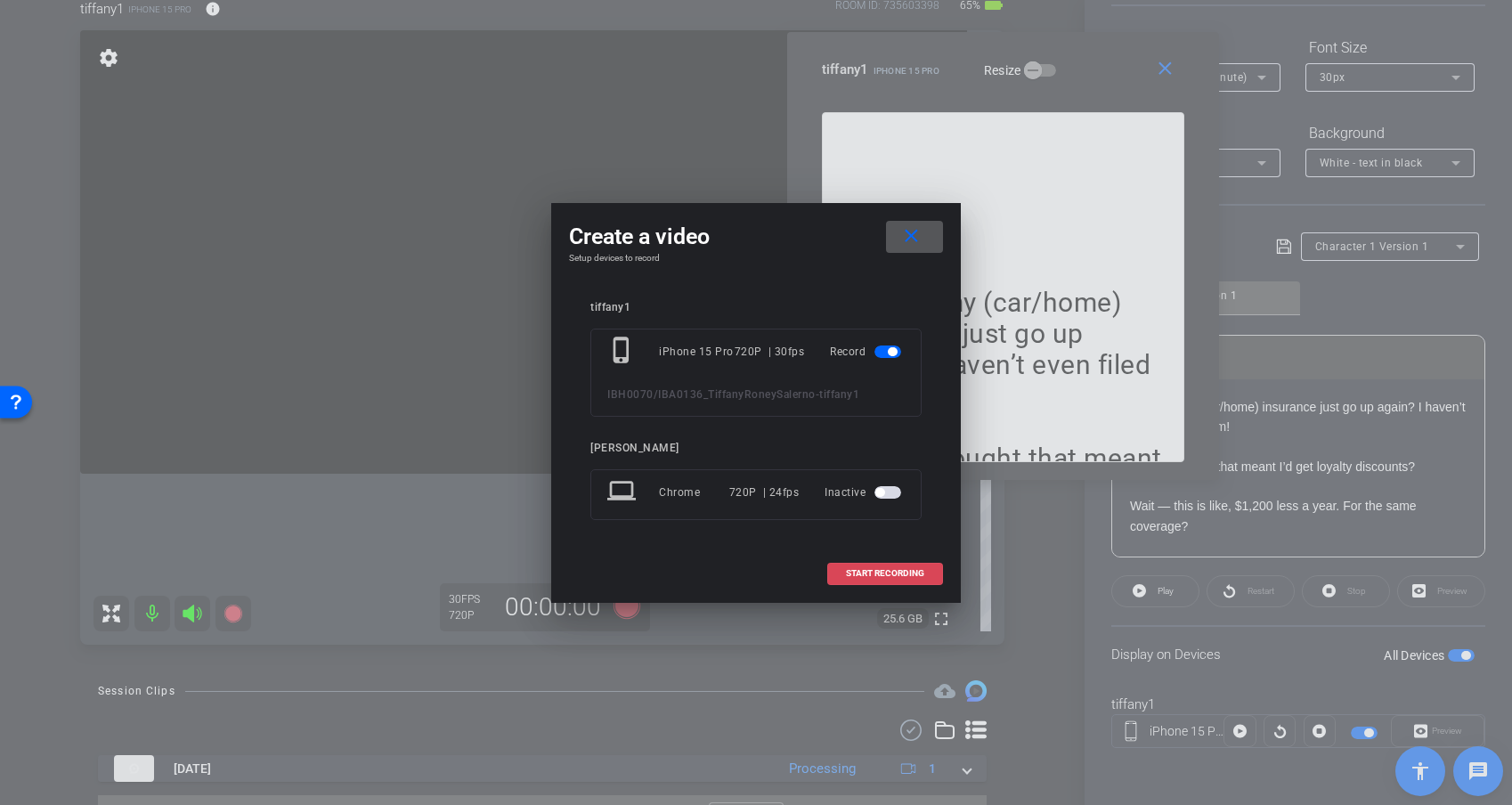
click at [869, 580] on span at bounding box center [886, 573] width 114 height 43
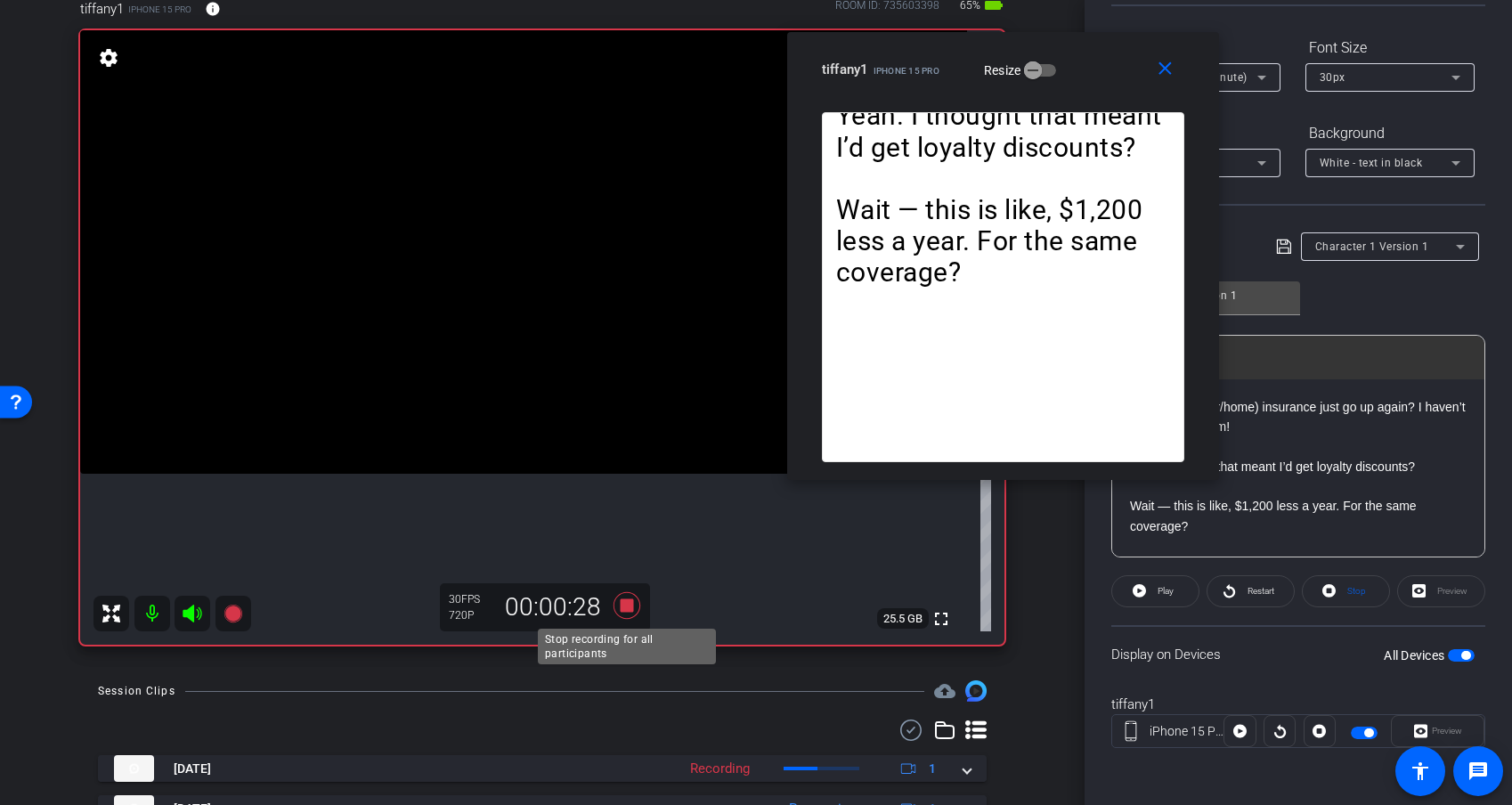
click at [631, 608] on icon at bounding box center [626, 605] width 27 height 27
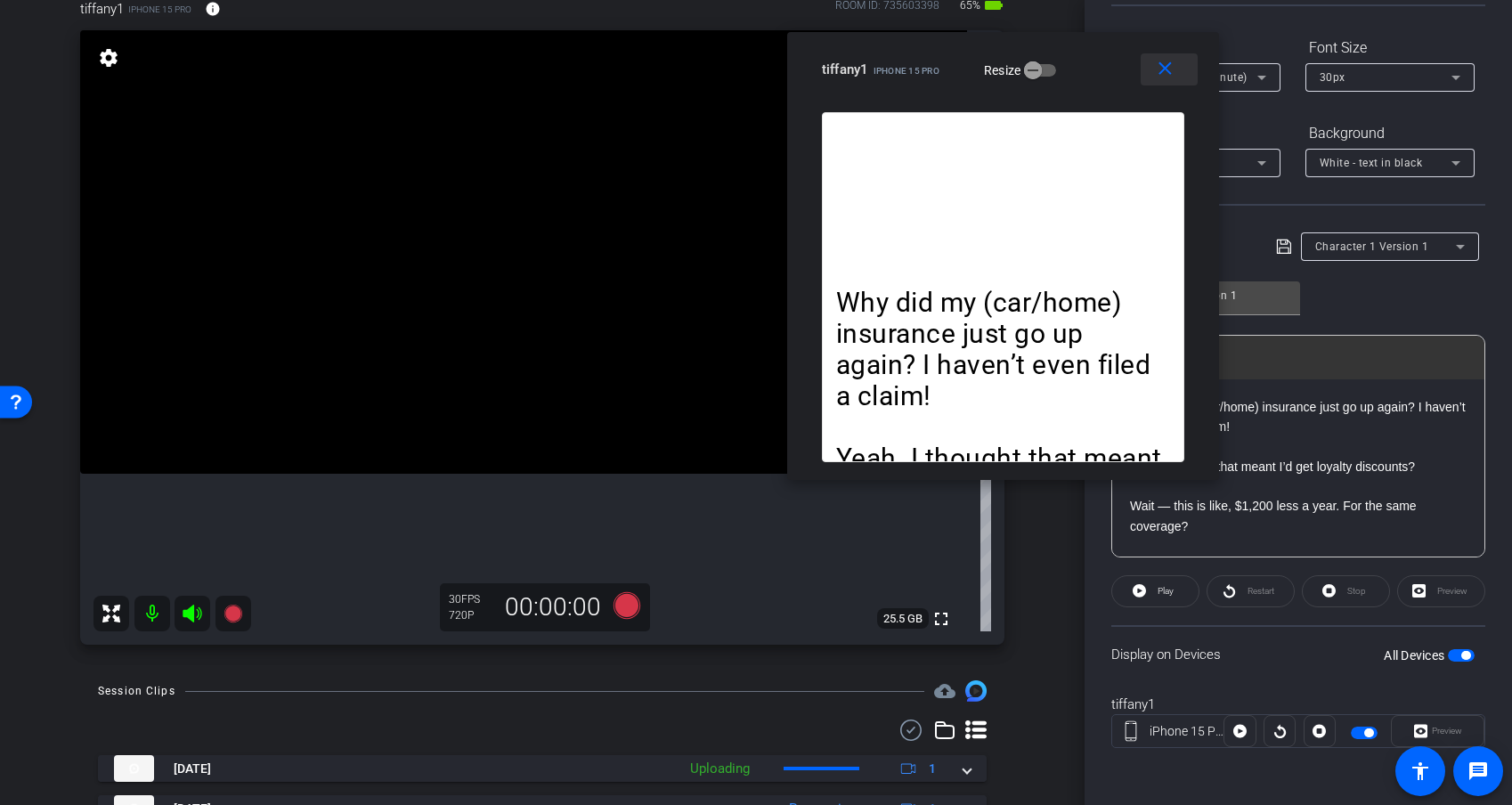
click at [1158, 70] on mat-icon "close" at bounding box center [1165, 69] width 22 height 22
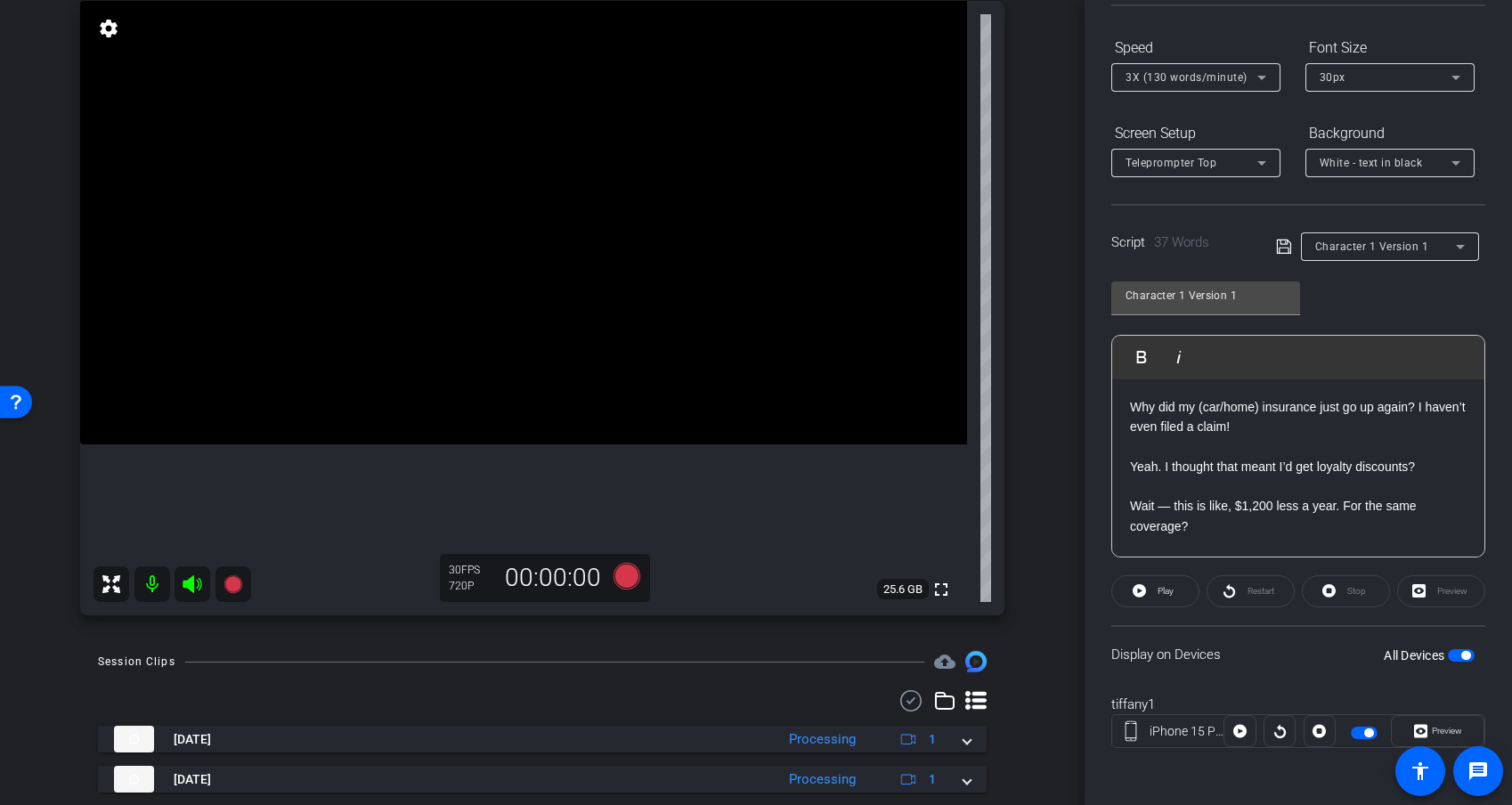
scroll to position [187, 0]
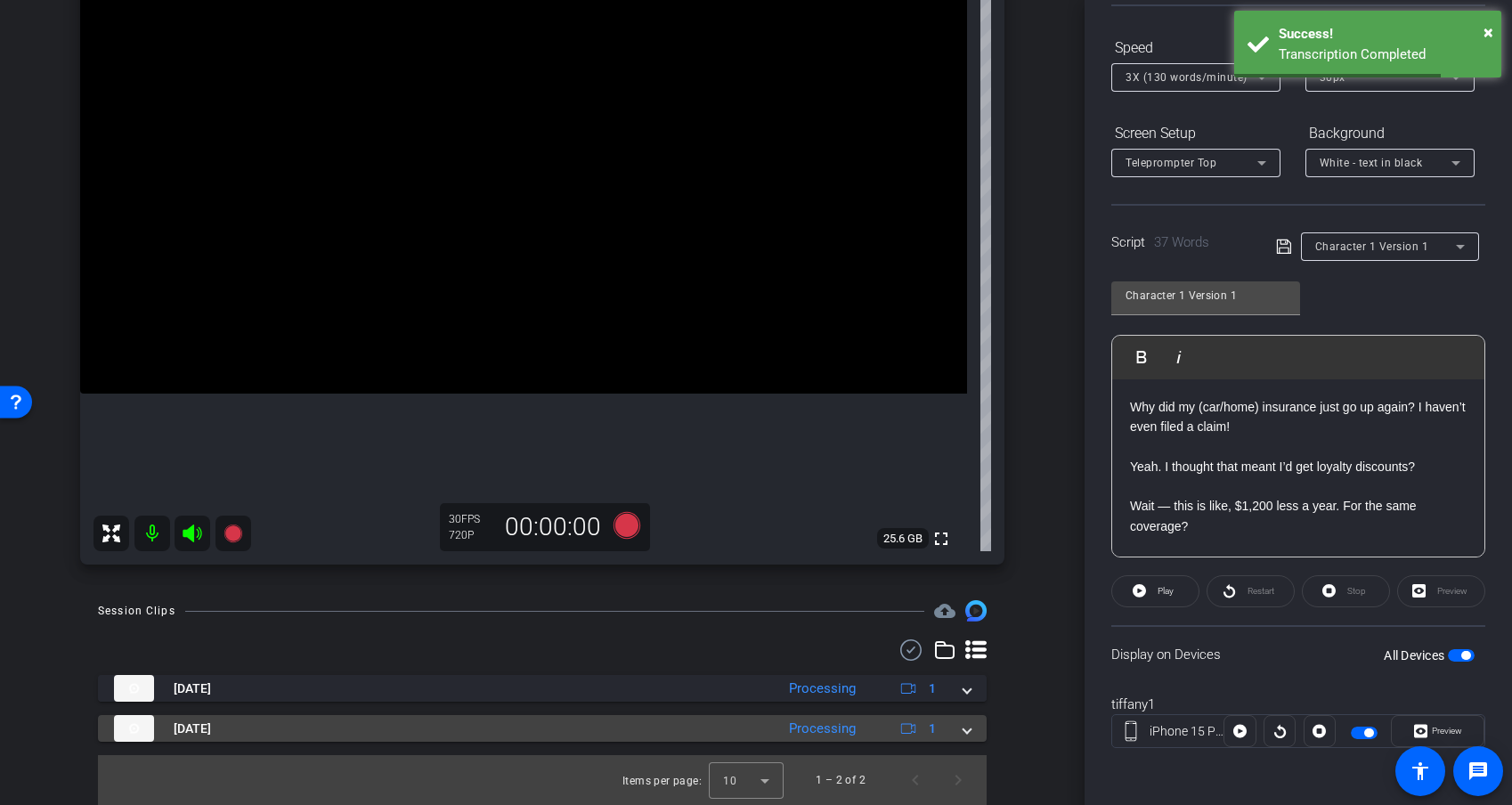
click at [969, 706] on span at bounding box center [968, 729] width 7 height 19
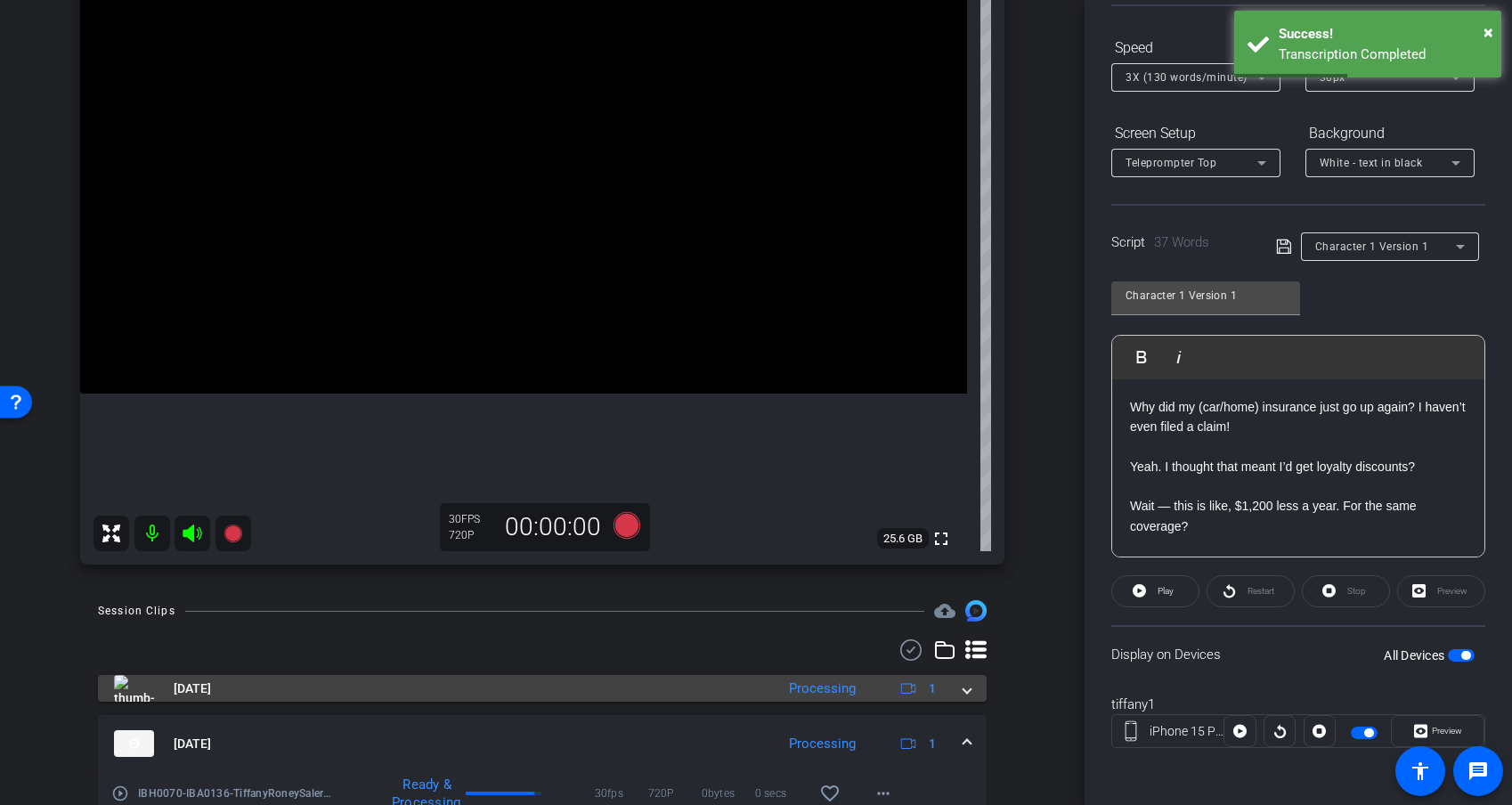
click at [966, 691] on span at bounding box center [968, 689] width 7 height 19
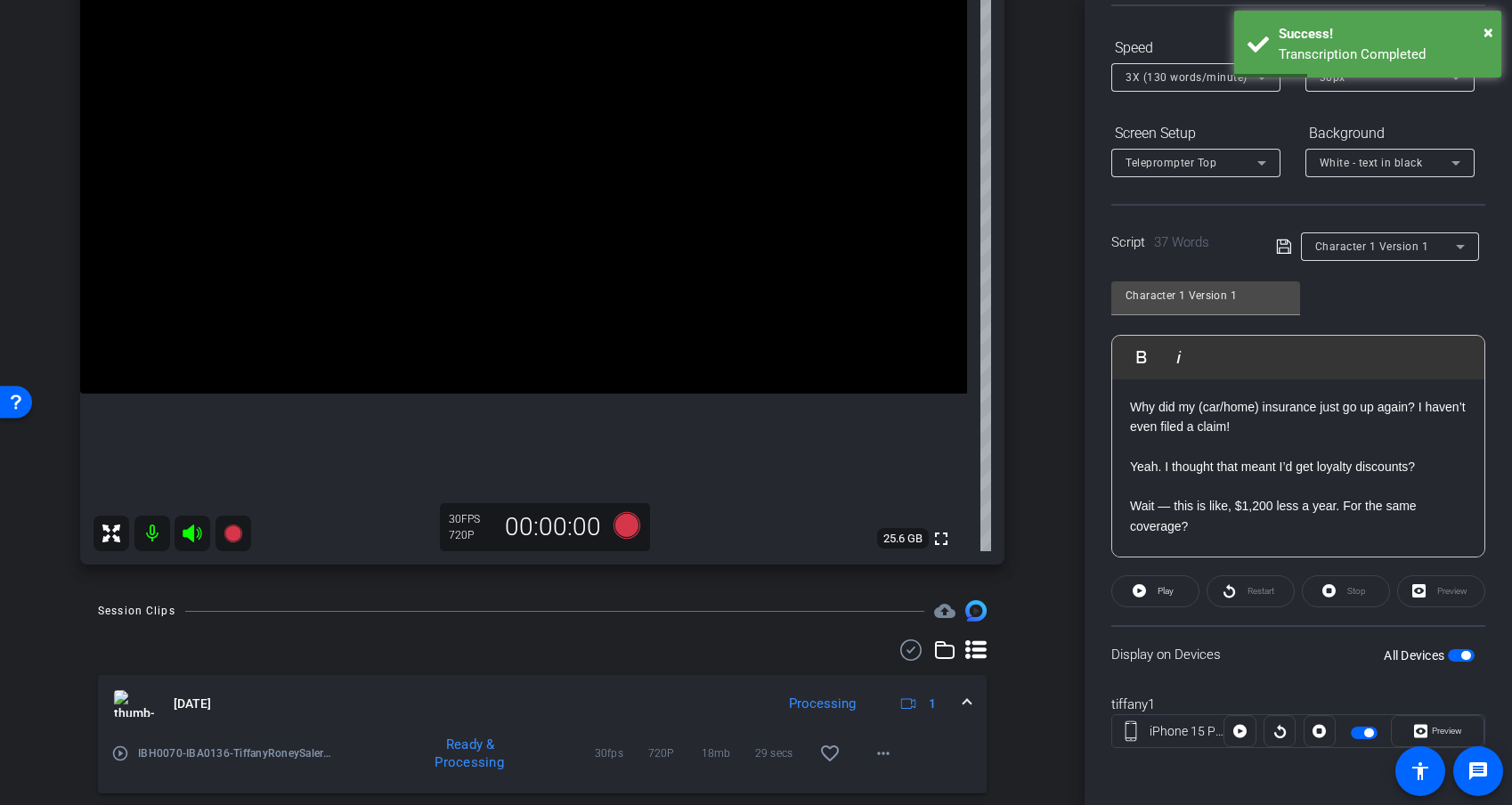
click at [969, 697] on span at bounding box center [968, 703] width 7 height 19
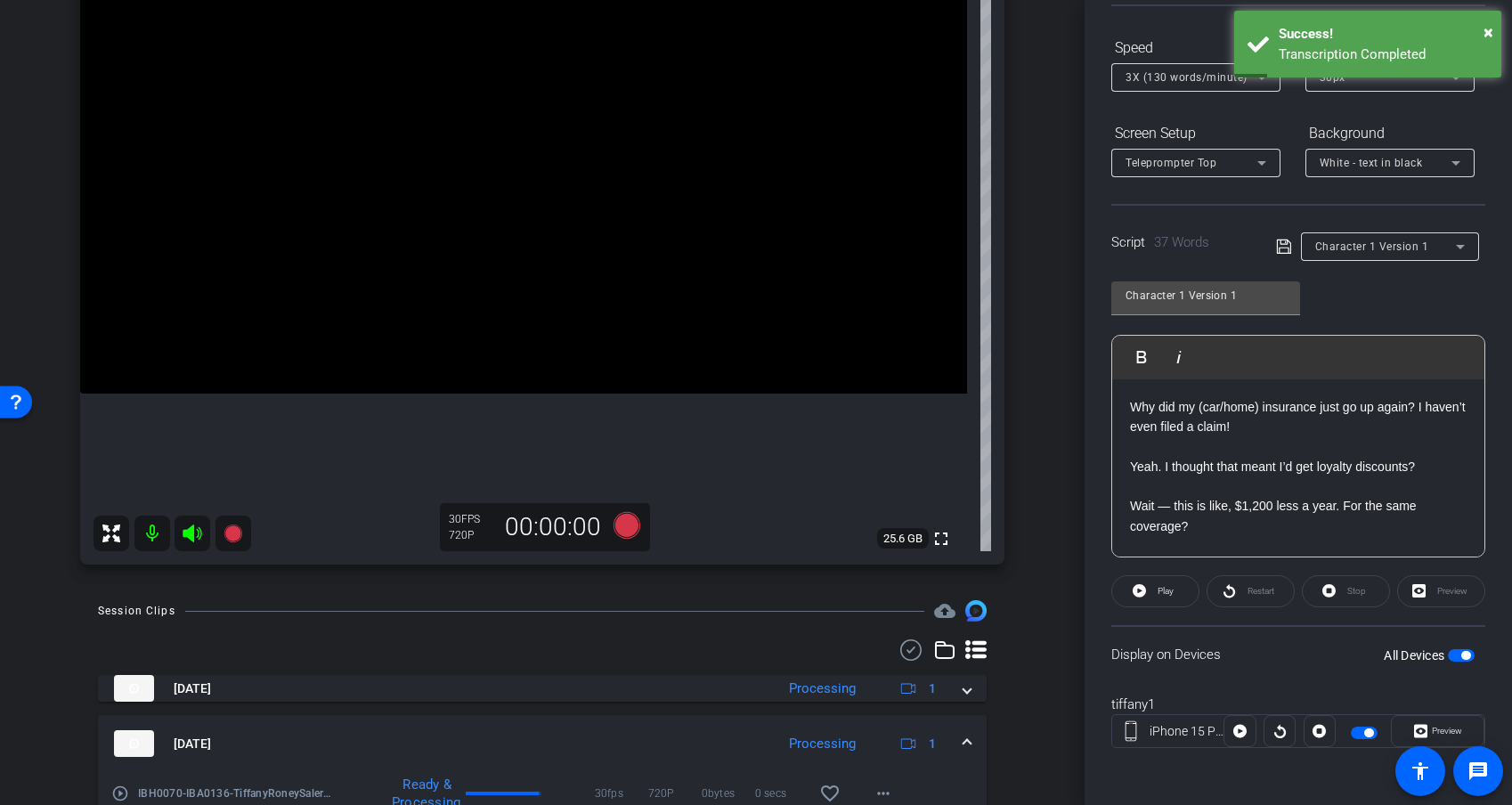
click at [969, 706] on span at bounding box center [968, 744] width 7 height 19
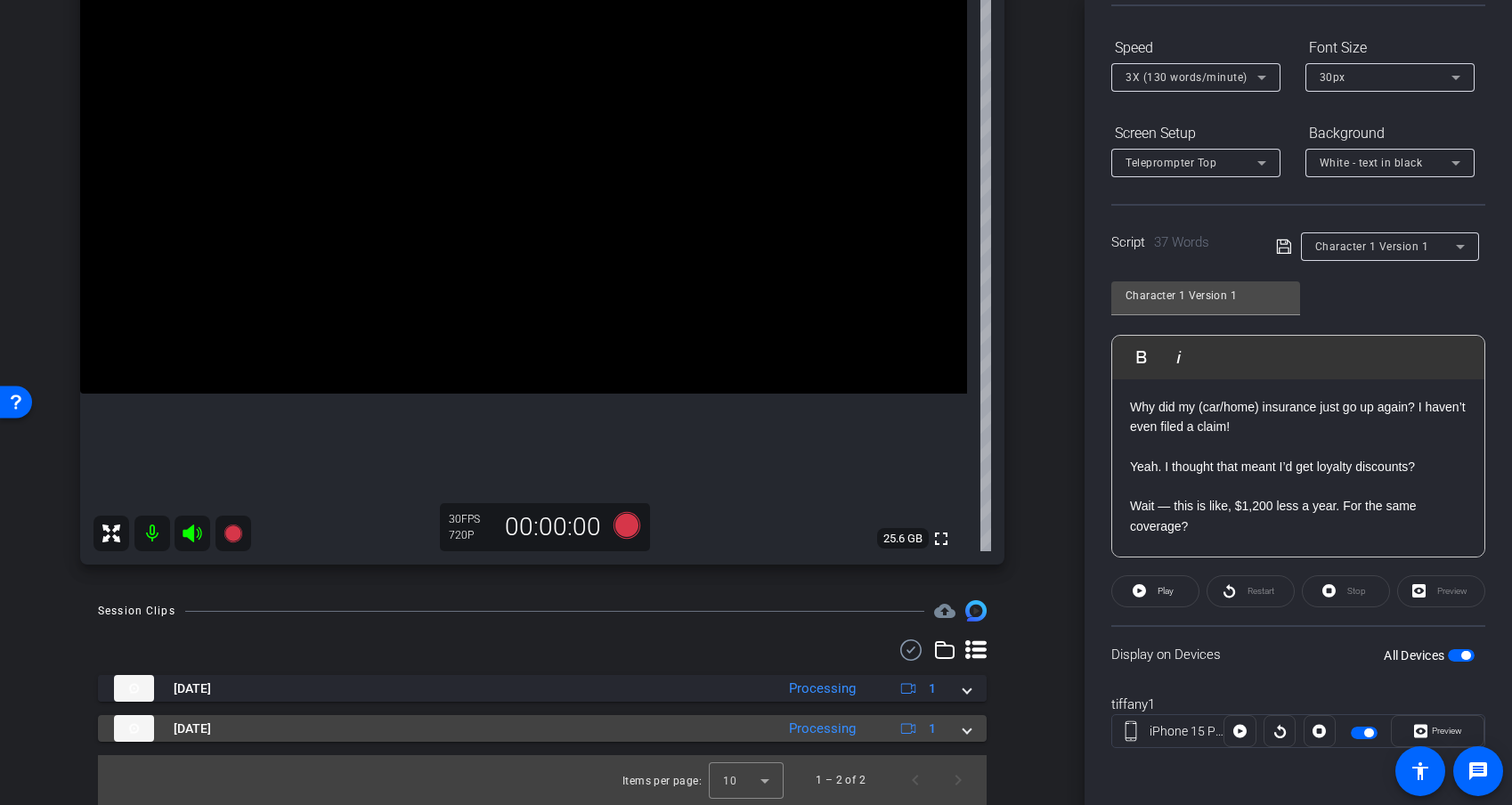
click at [970, 706] on mat-expansion-panel-header "Sep 25, 2025 Processing 1" at bounding box center [543, 728] width 889 height 27
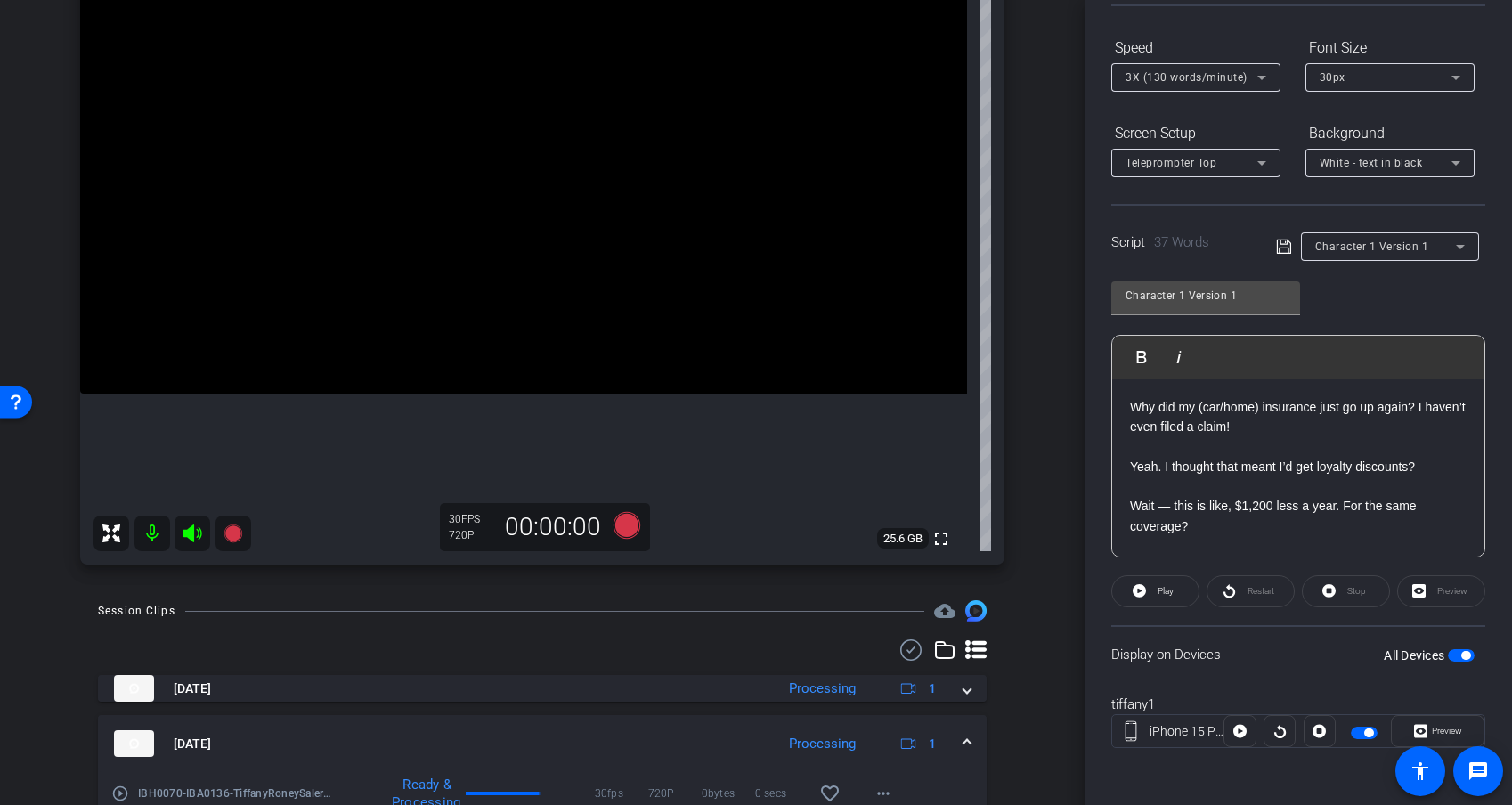
click at [970, 706] on mat-expansion-panel-header "Sep 25, 2025 Processing 1" at bounding box center [543, 743] width 889 height 57
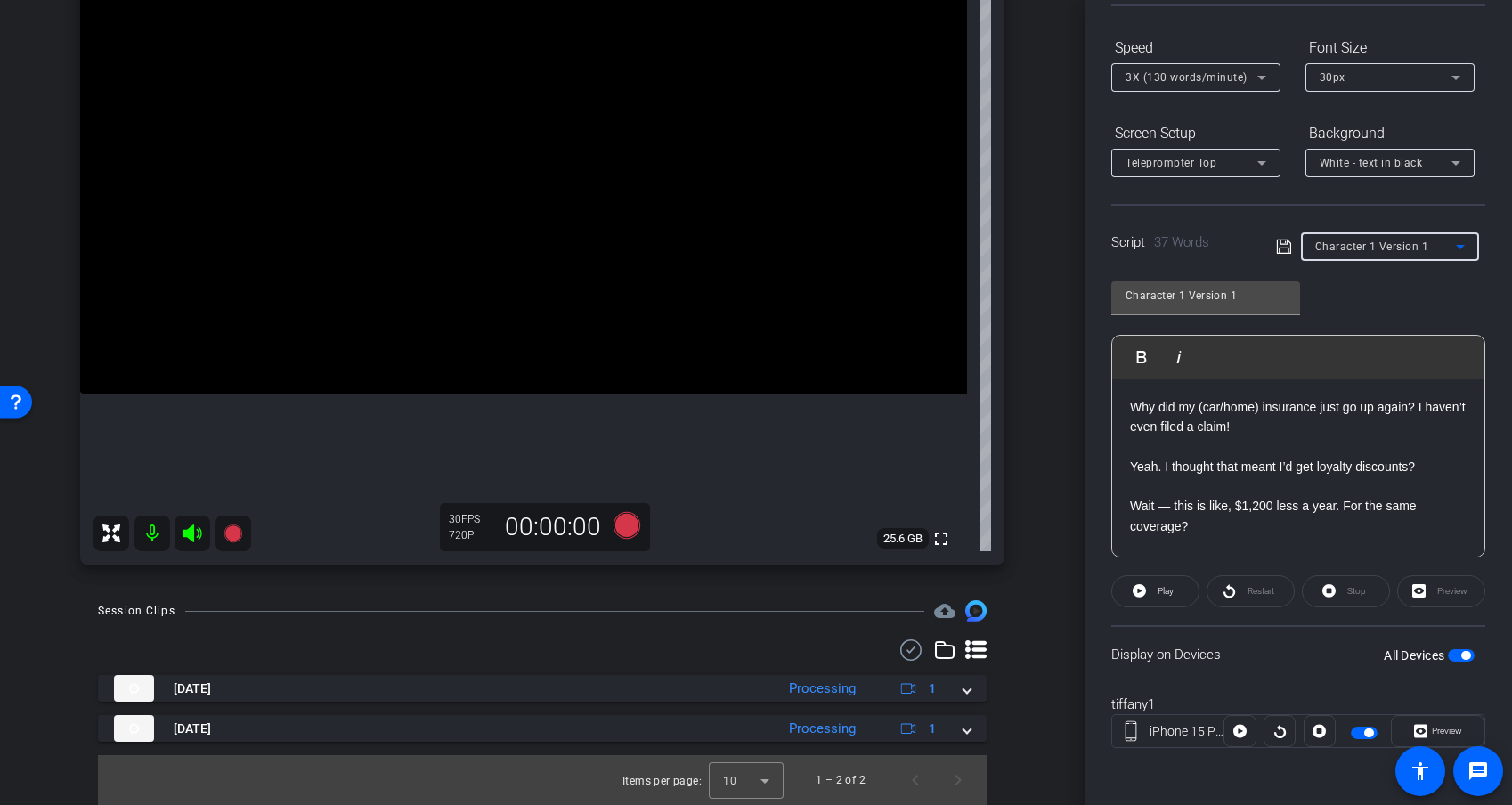
click at [1351, 247] on span "Character 1 Version 1" at bounding box center [1372, 246] width 114 height 12
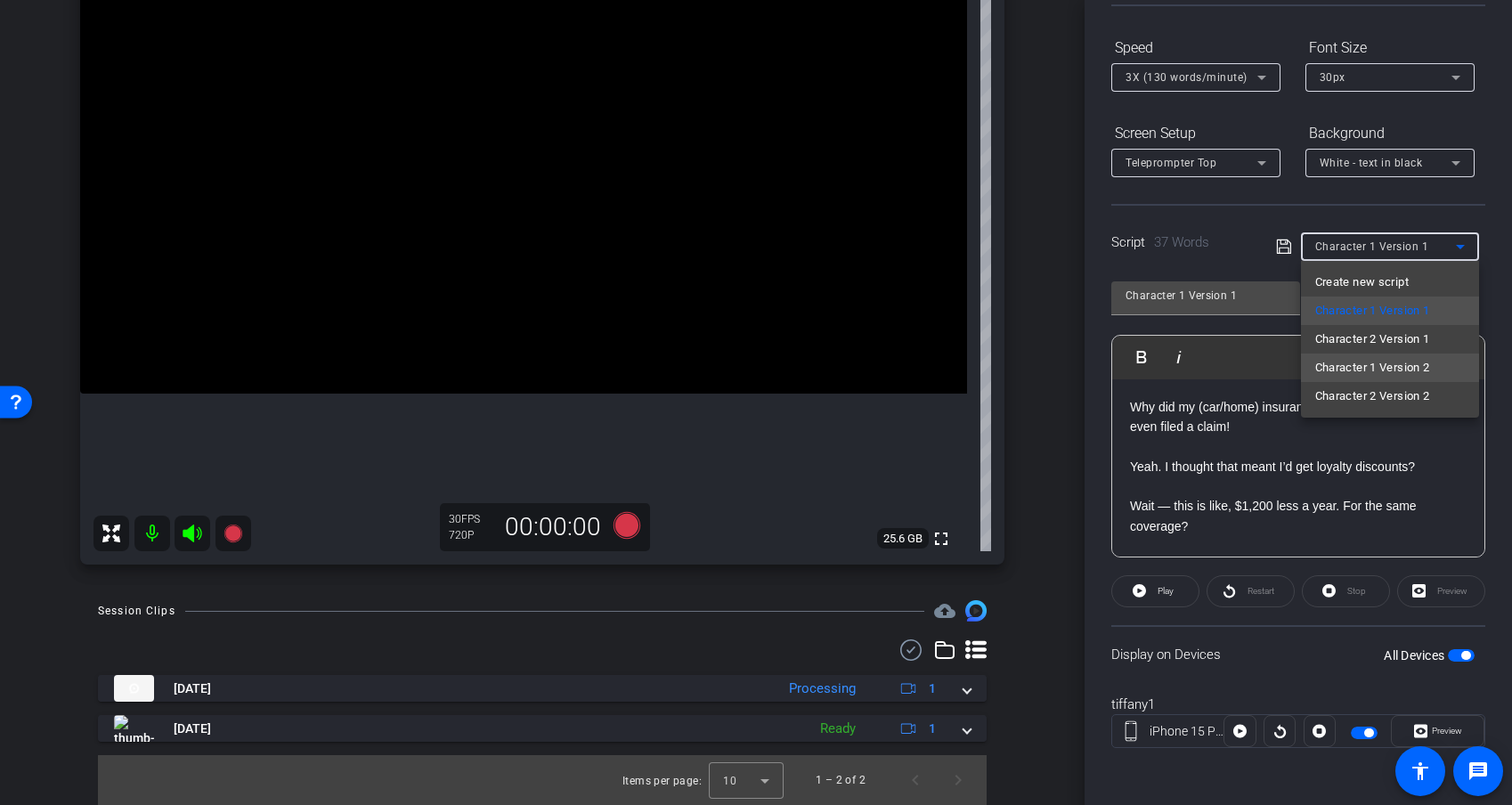
click at [1351, 369] on span "Character 1 Version 2" at bounding box center [1372, 367] width 115 height 21
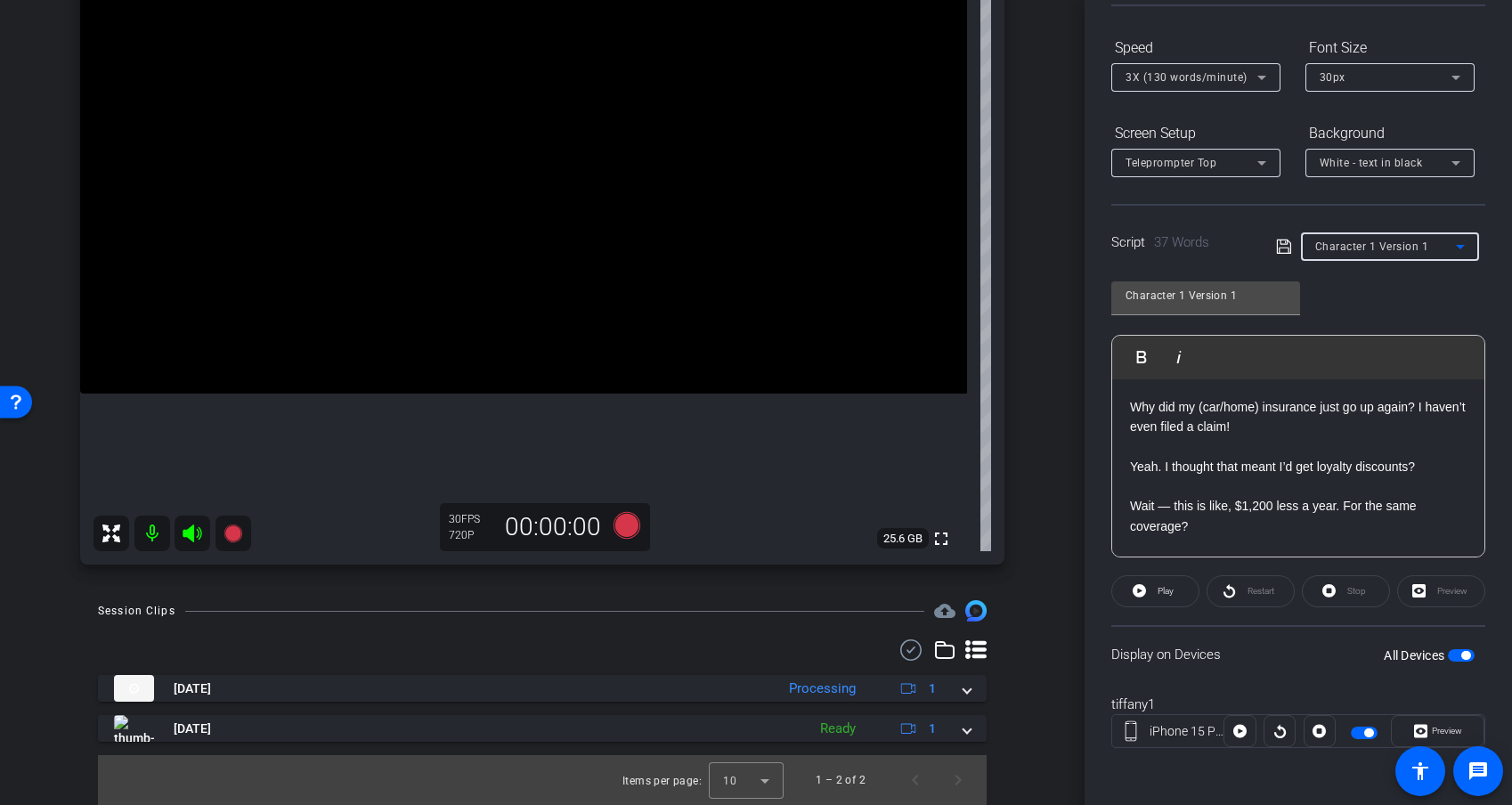
type input "Character 1 Version 2"
click at [1351, 457] on p "What, what hack?" at bounding box center [1299, 466] width 337 height 20
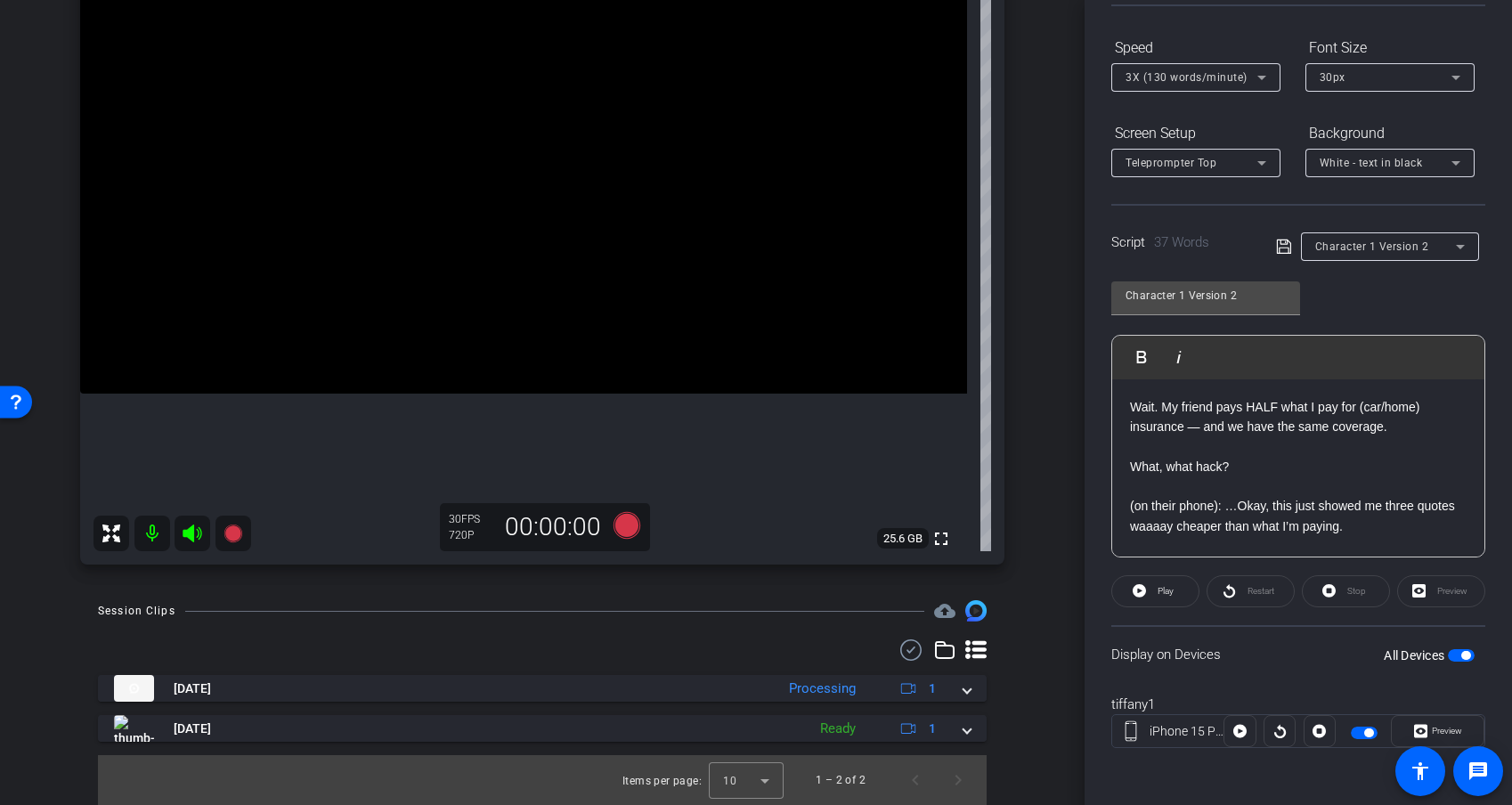
click at [1324, 706] on div at bounding box center [1320, 730] width 32 height 32
click at [1245, 706] on icon at bounding box center [1240, 730] width 13 height 27
click at [1351, 706] on span "Preview" at bounding box center [1447, 730] width 30 height 10
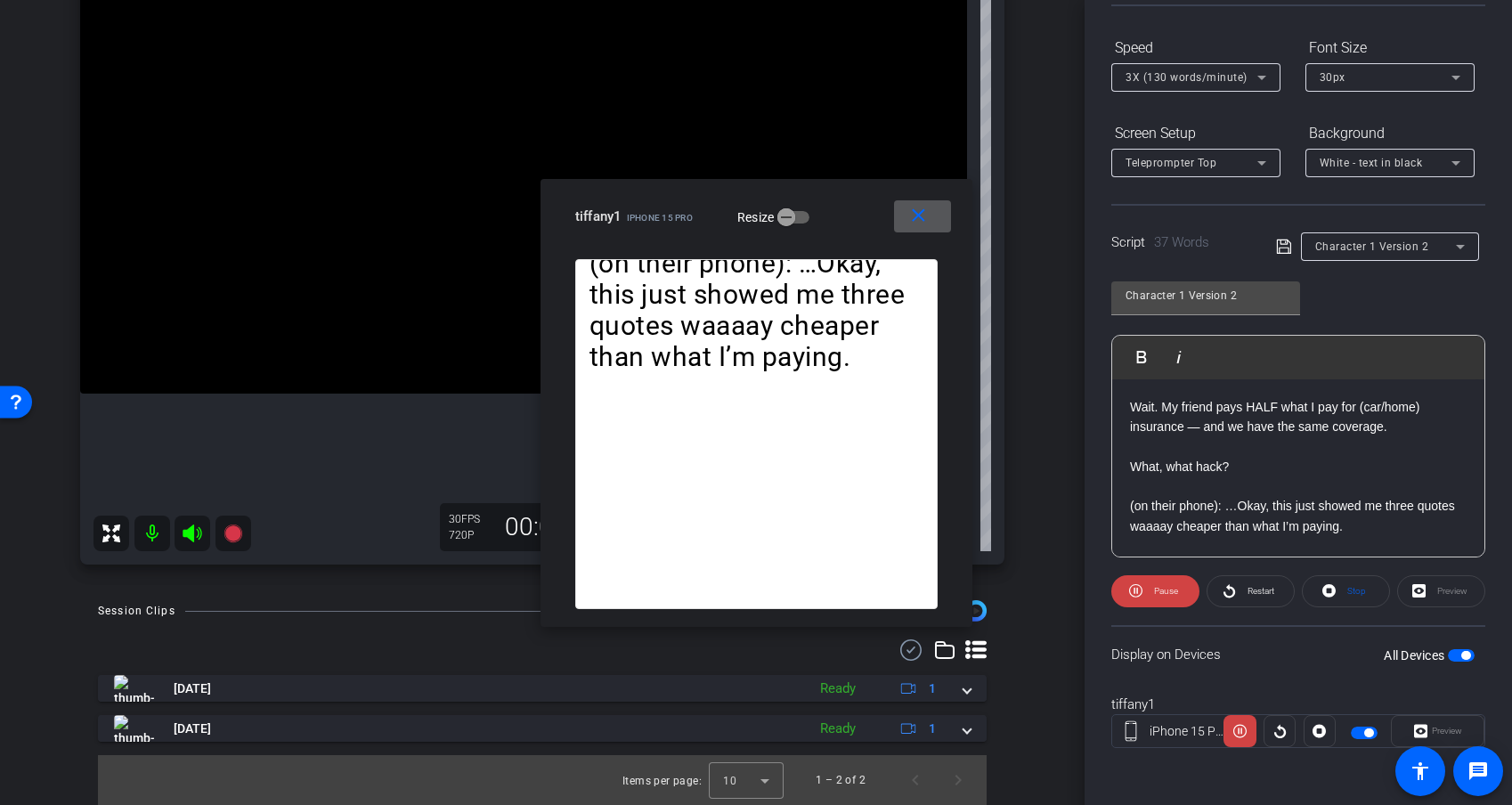
click at [940, 219] on span at bounding box center [922, 216] width 57 height 43
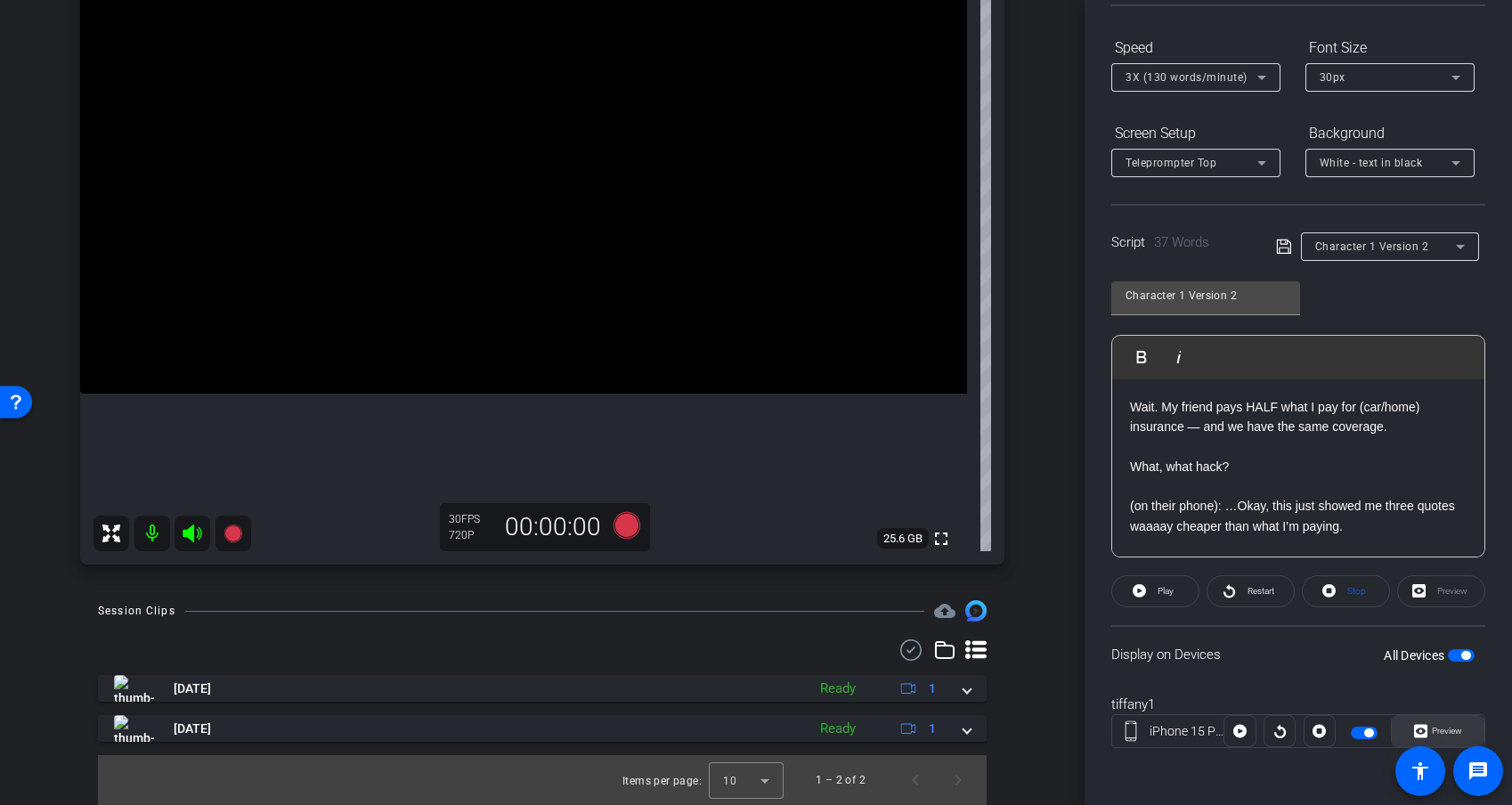
click at [1351, 706] on span "Preview" at bounding box center [1447, 730] width 30 height 10
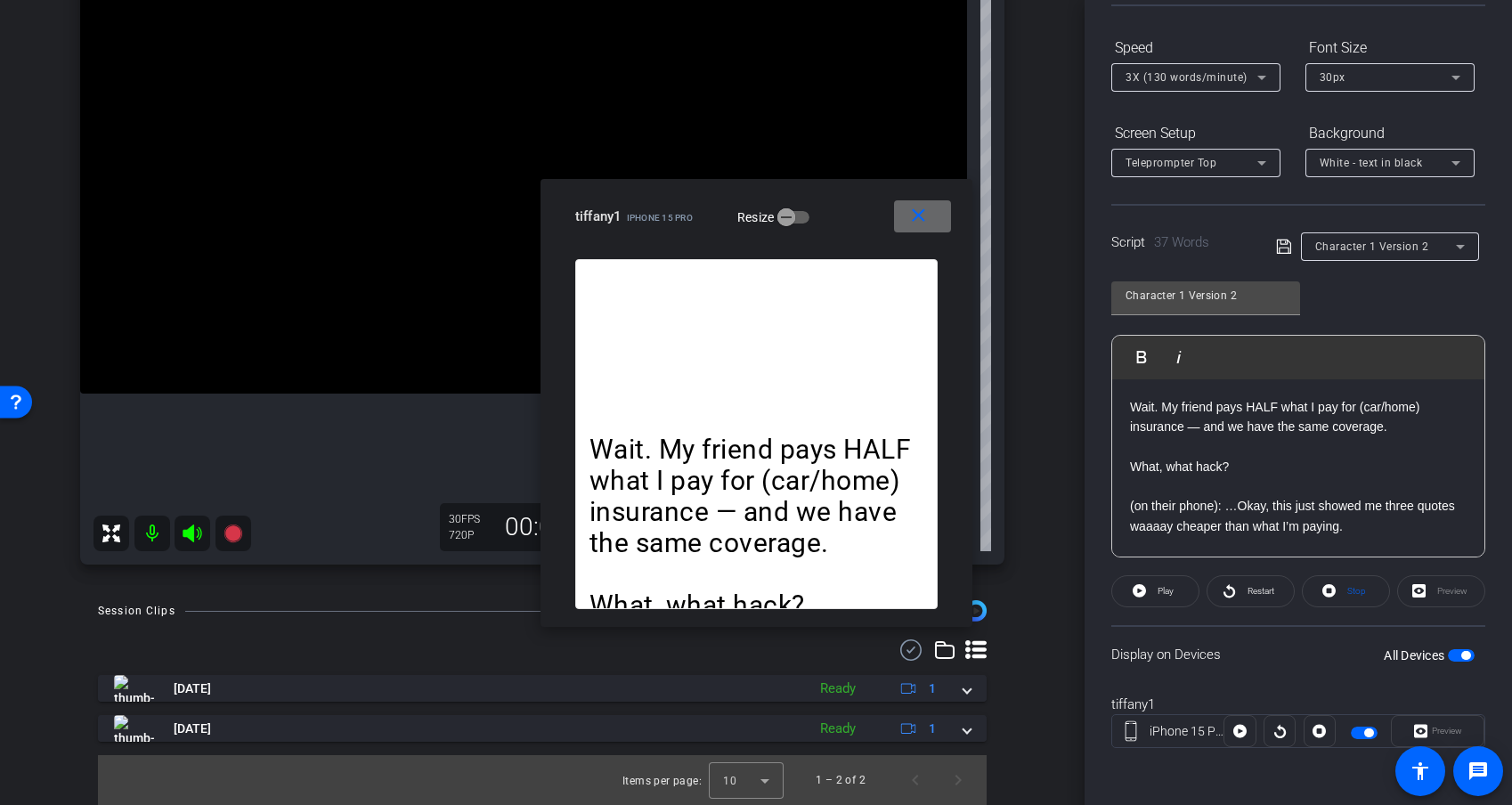
click at [928, 210] on mat-icon "close" at bounding box center [919, 216] width 22 height 22
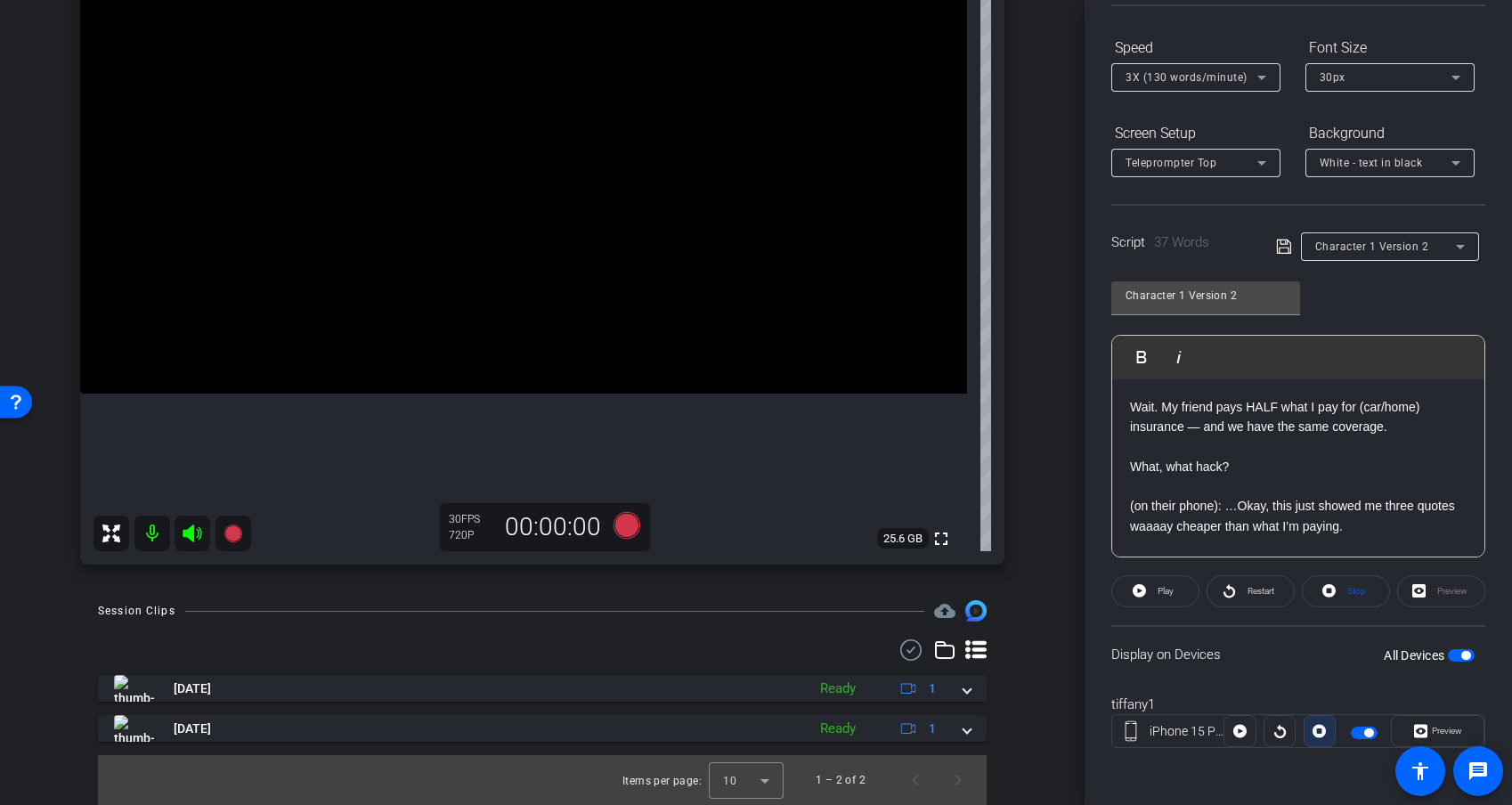
click at [1310, 706] on span at bounding box center [1320, 731] width 30 height 43
click at [1315, 706] on div at bounding box center [1320, 730] width 32 height 32
click at [1245, 706] on icon at bounding box center [1240, 731] width 13 height 13
click at [1351, 706] on span "Preview" at bounding box center [1445, 730] width 34 height 25
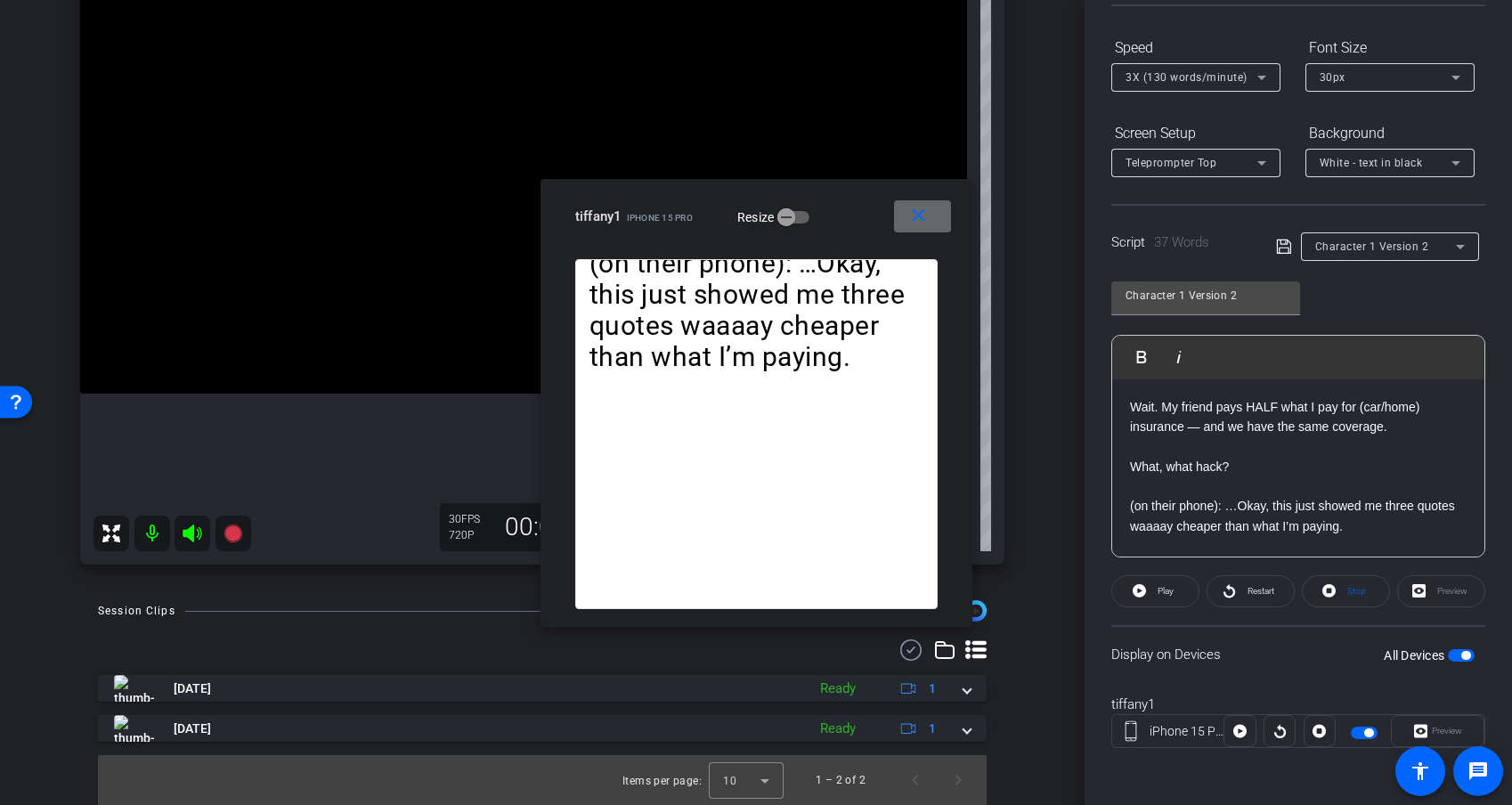
click at [925, 215] on mat-icon "close" at bounding box center [919, 216] width 22 height 22
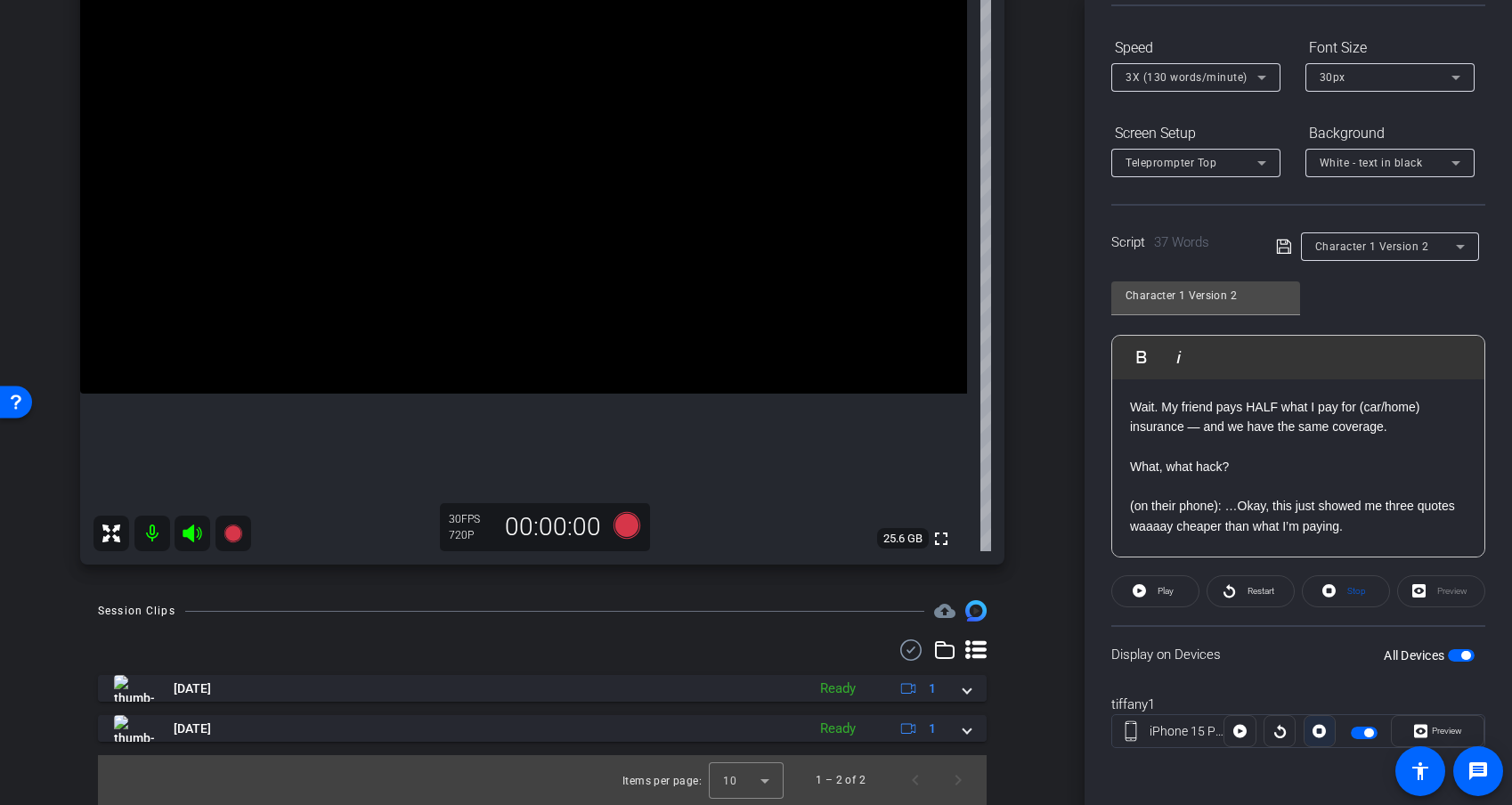
click at [1317, 706] on icon at bounding box center [1319, 731] width 13 height 13
click at [1317, 706] on div at bounding box center [1320, 730] width 32 height 32
click at [1160, 476] on p at bounding box center [1299, 485] width 337 height 20
click at [1159, 471] on p "What, what hack?" at bounding box center [1299, 466] width 337 height 20
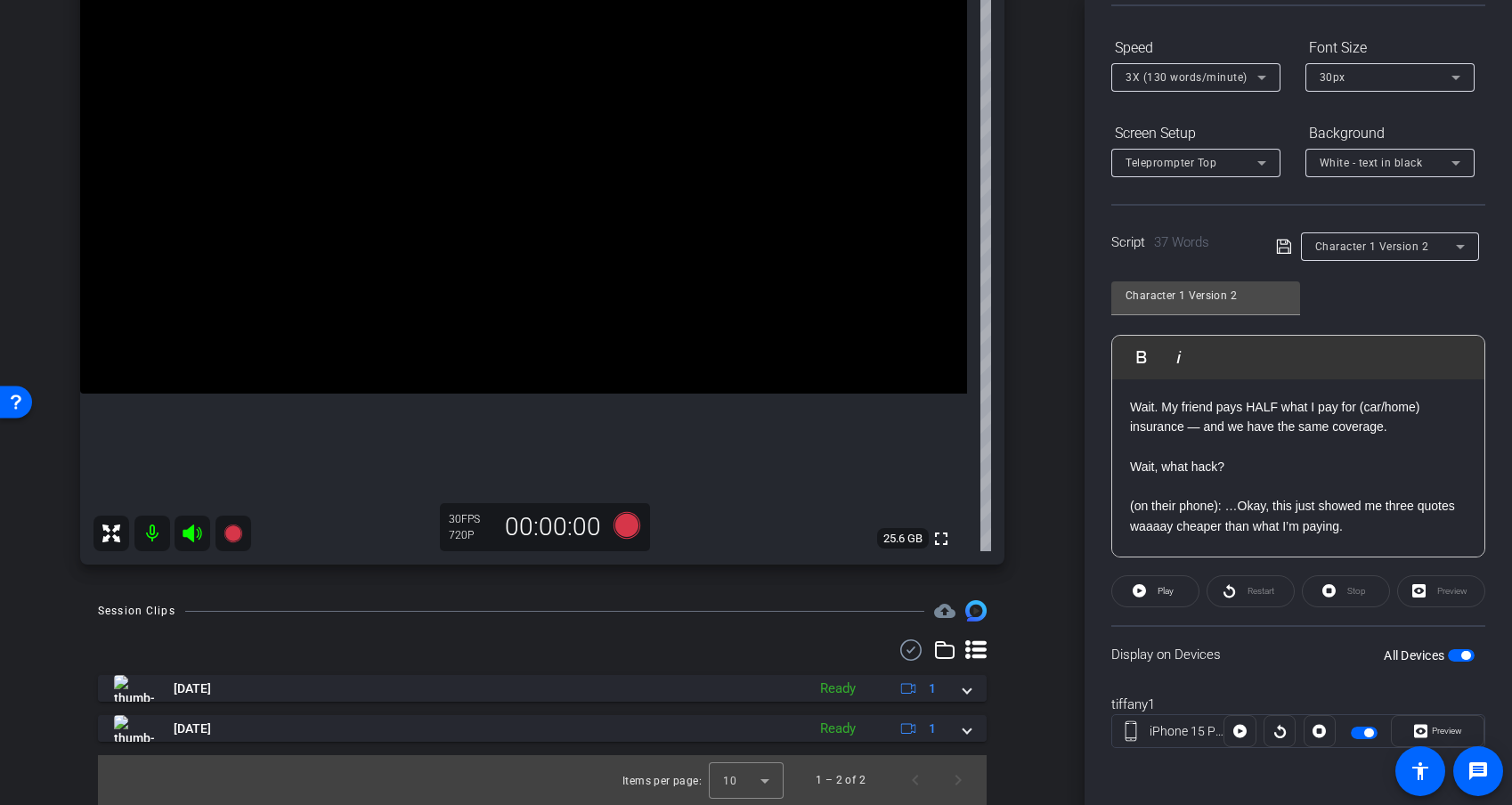
click at [1281, 250] on icon at bounding box center [1284, 246] width 16 height 21
click at [1241, 706] on icon at bounding box center [1240, 731] width 13 height 13
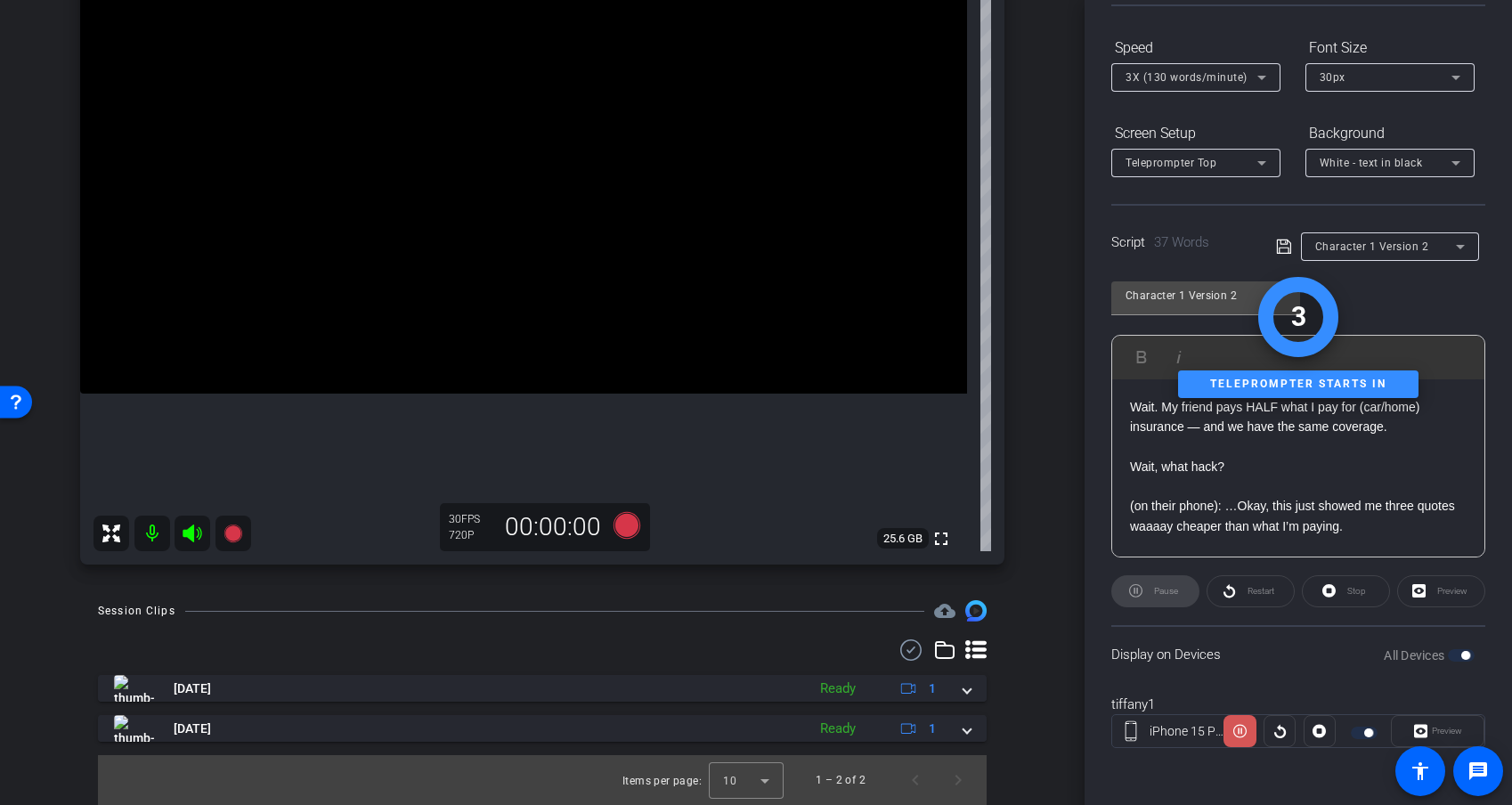
click at [1241, 706] on icon at bounding box center [1240, 730] width 13 height 27
click at [1316, 706] on icon at bounding box center [1319, 731] width 13 height 13
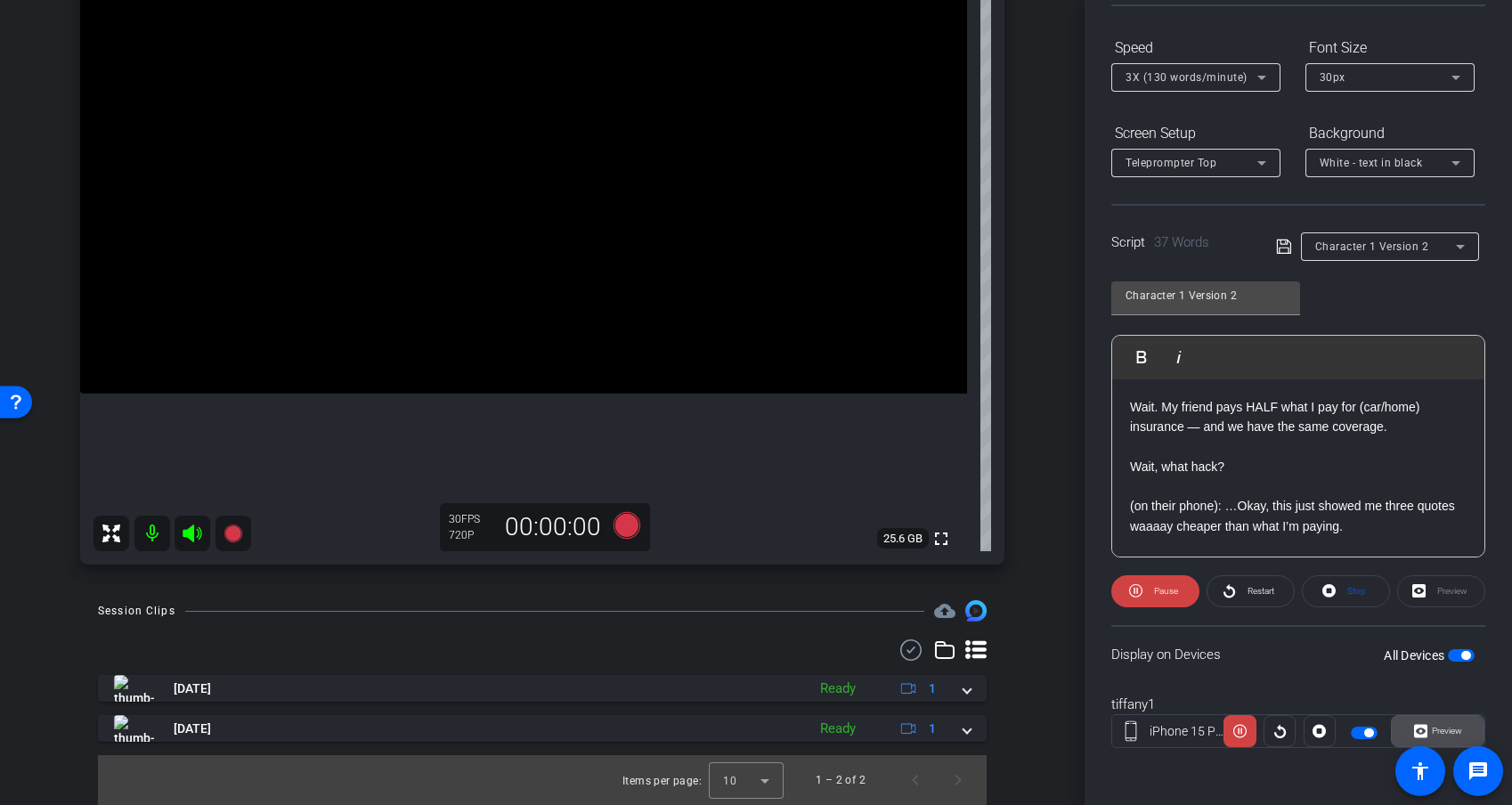
click at [1351, 706] on span "Preview" at bounding box center [1447, 730] width 30 height 10
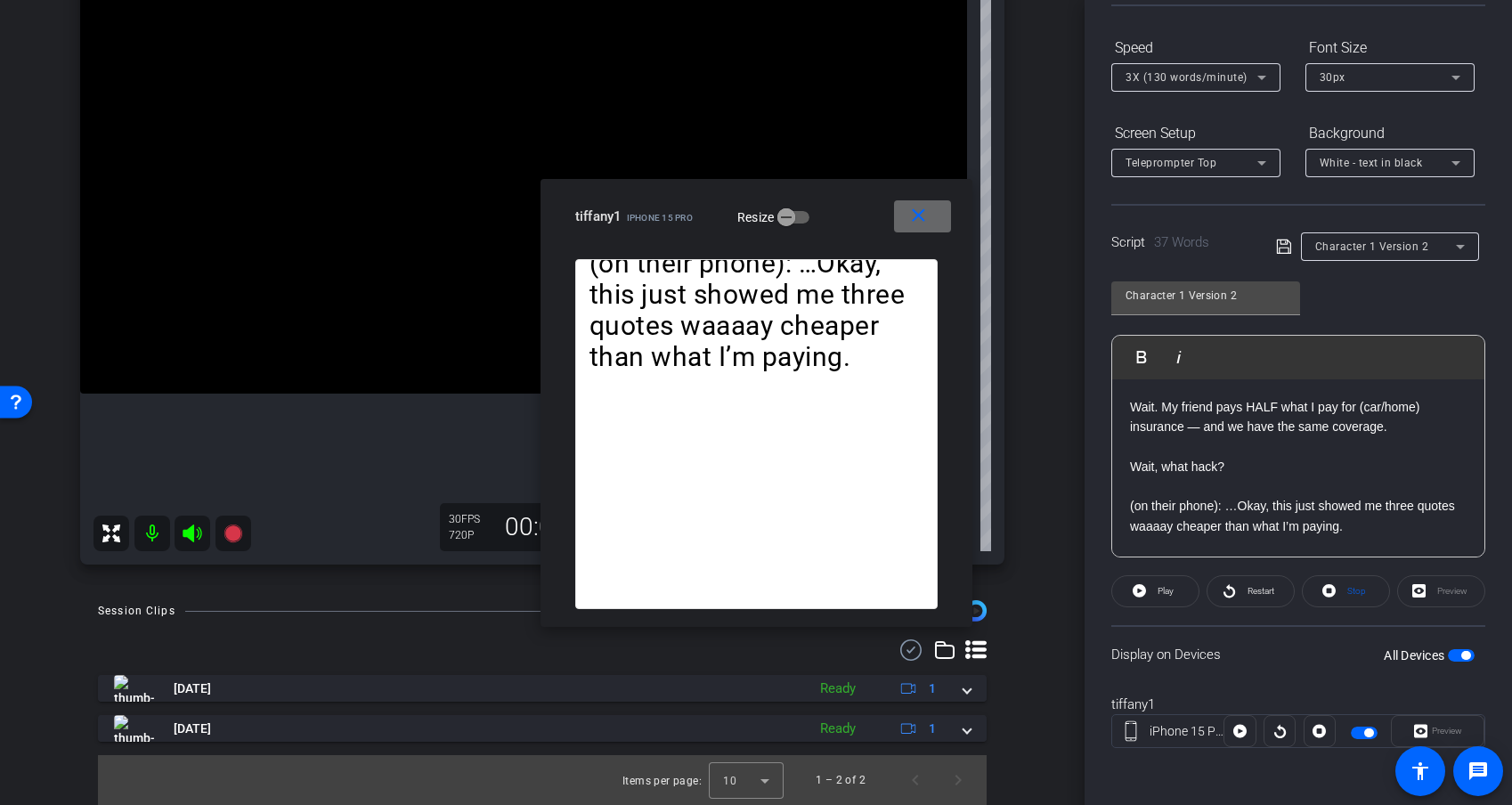
click at [916, 218] on mat-icon "close" at bounding box center [919, 216] width 22 height 22
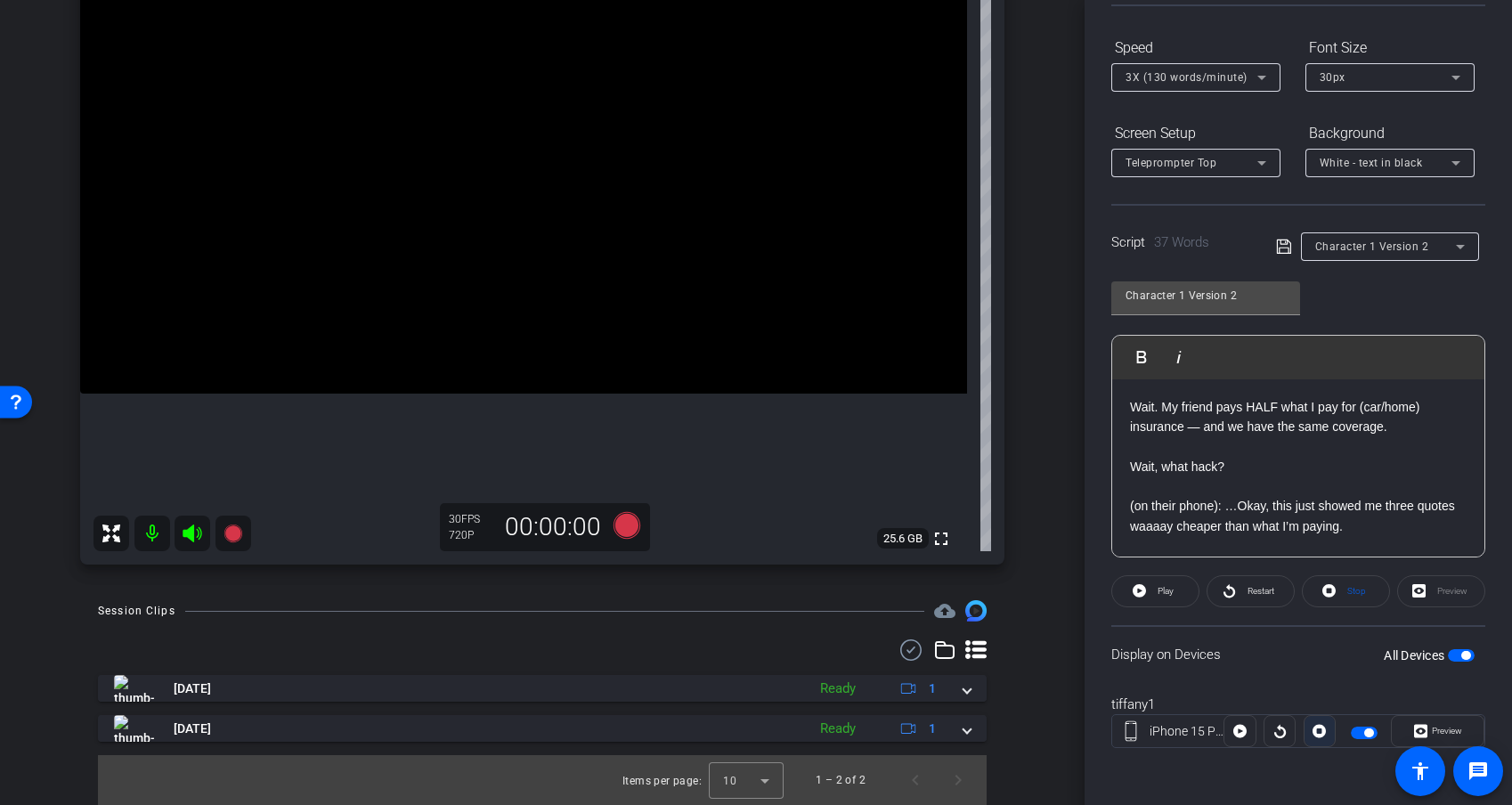
click at [1324, 706] on icon at bounding box center [1319, 731] width 13 height 13
click at [1324, 706] on div at bounding box center [1320, 730] width 32 height 32
click at [638, 524] on icon at bounding box center [626, 525] width 27 height 27
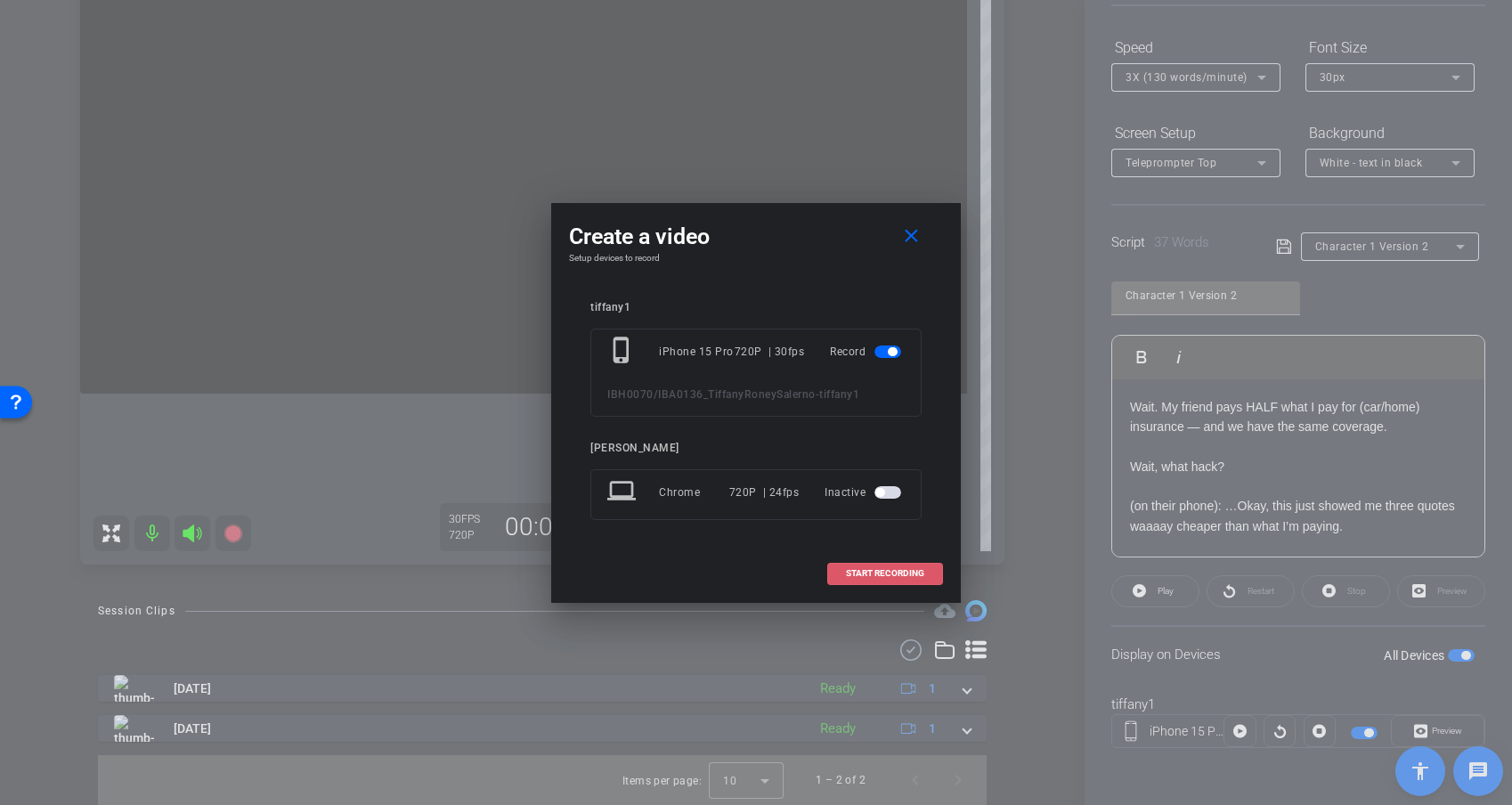
click at [903, 576] on span "START RECORDING" at bounding box center [886, 574] width 78 height 9
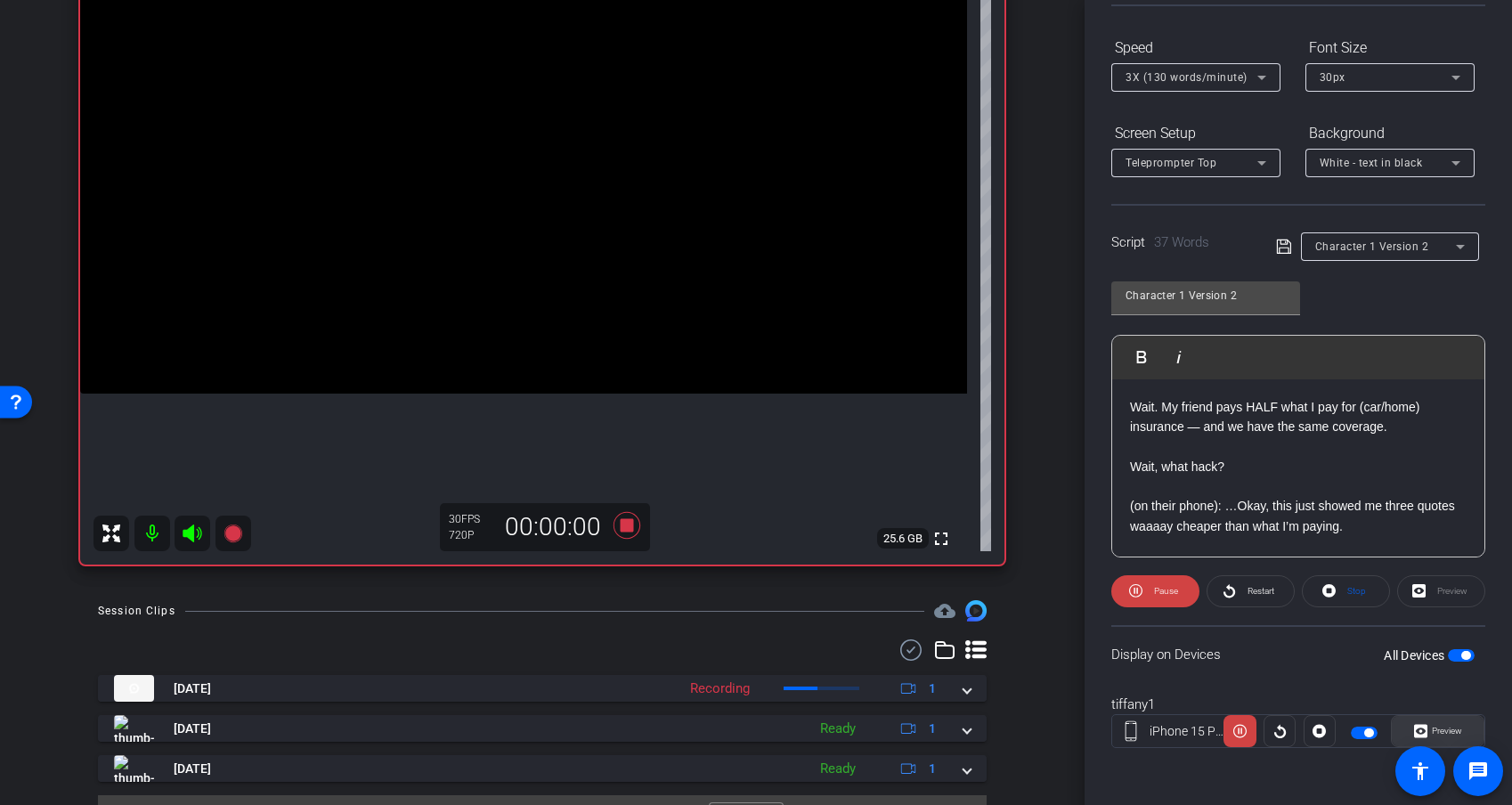
click at [1351, 706] on span "Preview" at bounding box center [1445, 730] width 34 height 25
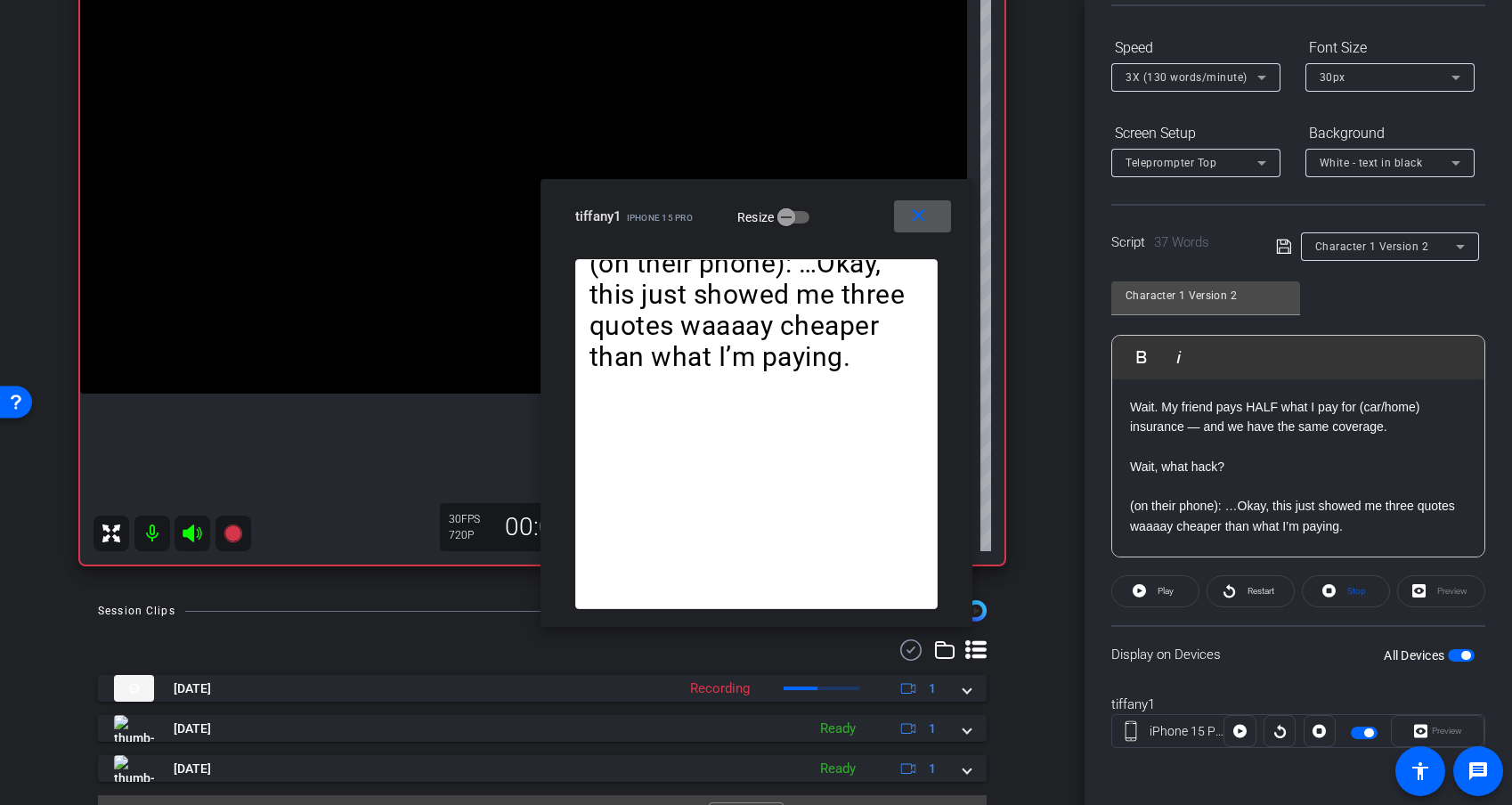
click at [920, 211] on mat-icon "close" at bounding box center [919, 216] width 22 height 22
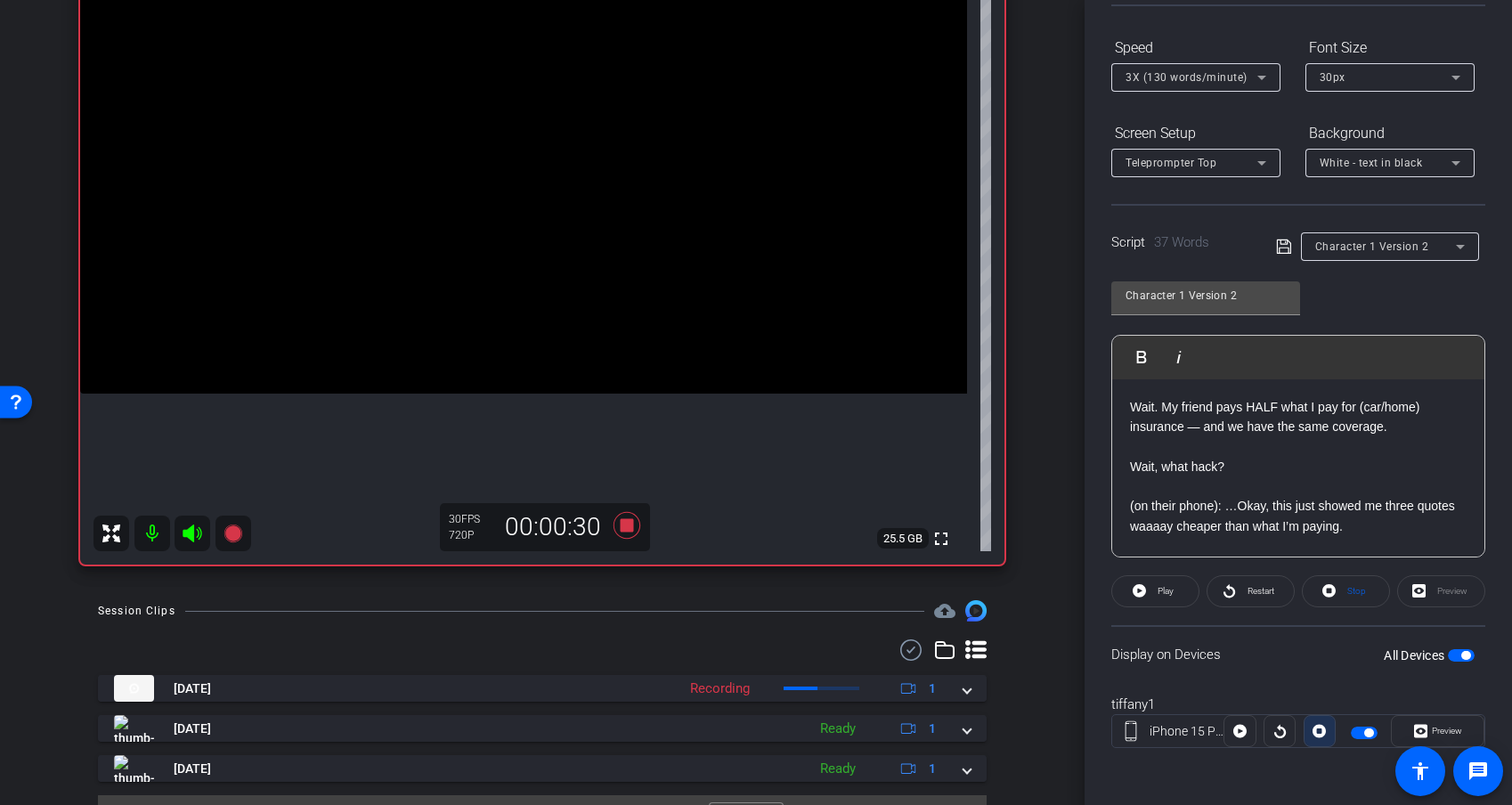
click at [1313, 706] on icon at bounding box center [1319, 730] width 13 height 27
click at [1313, 706] on div at bounding box center [1320, 730] width 32 height 32
click at [1318, 706] on div at bounding box center [1320, 730] width 32 height 32
click at [1240, 706] on icon at bounding box center [1240, 730] width 13 height 27
click at [1351, 706] on span "Preview" at bounding box center [1447, 730] width 30 height 10
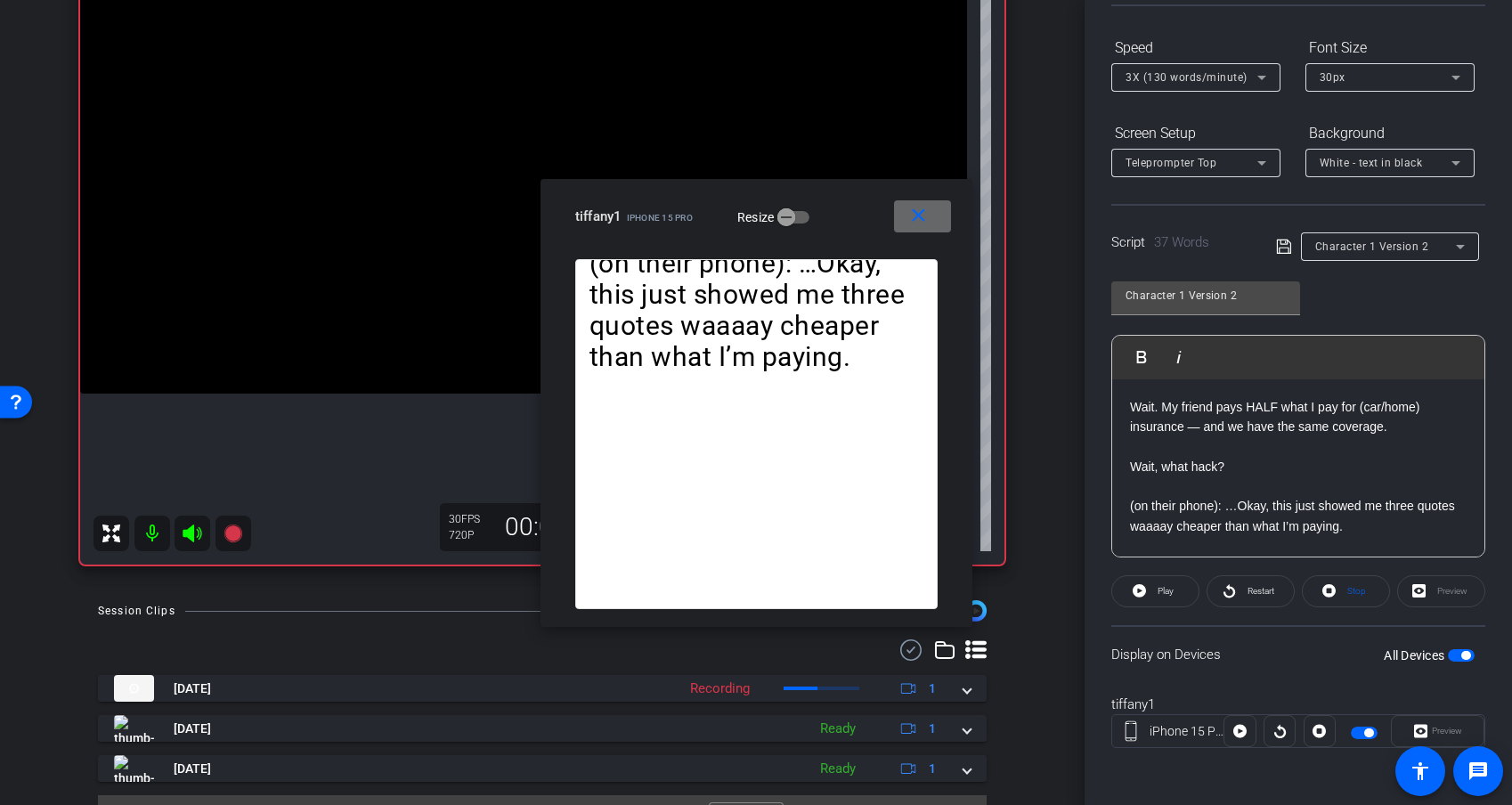
click at [915, 213] on mat-icon "close" at bounding box center [919, 216] width 22 height 22
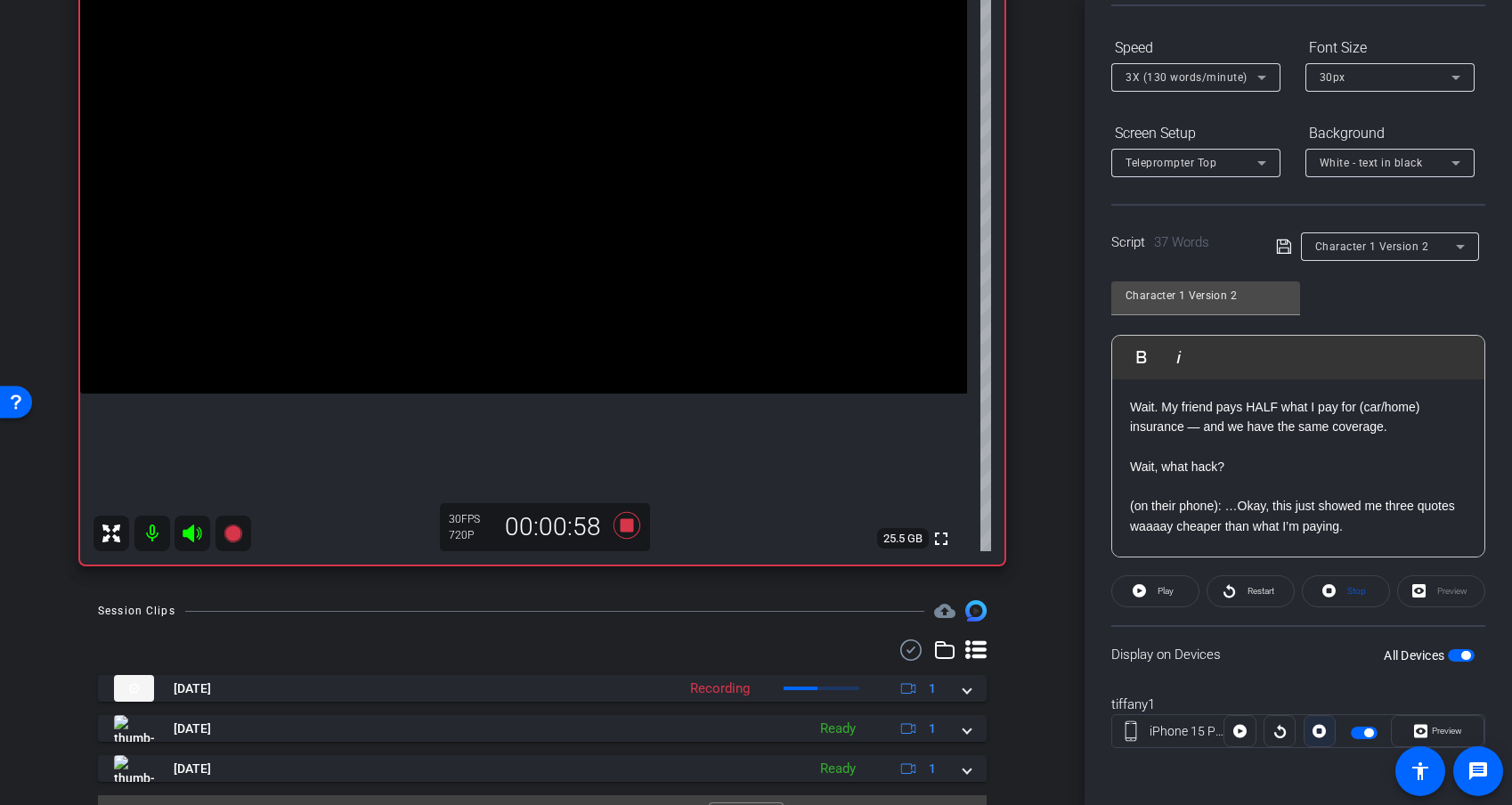
click at [1317, 706] on icon at bounding box center [1319, 730] width 13 height 27
click at [1318, 706] on div at bounding box center [1320, 730] width 32 height 32
click at [1321, 706] on div at bounding box center [1320, 730] width 32 height 32
click at [630, 525] on icon at bounding box center [626, 525] width 27 height 27
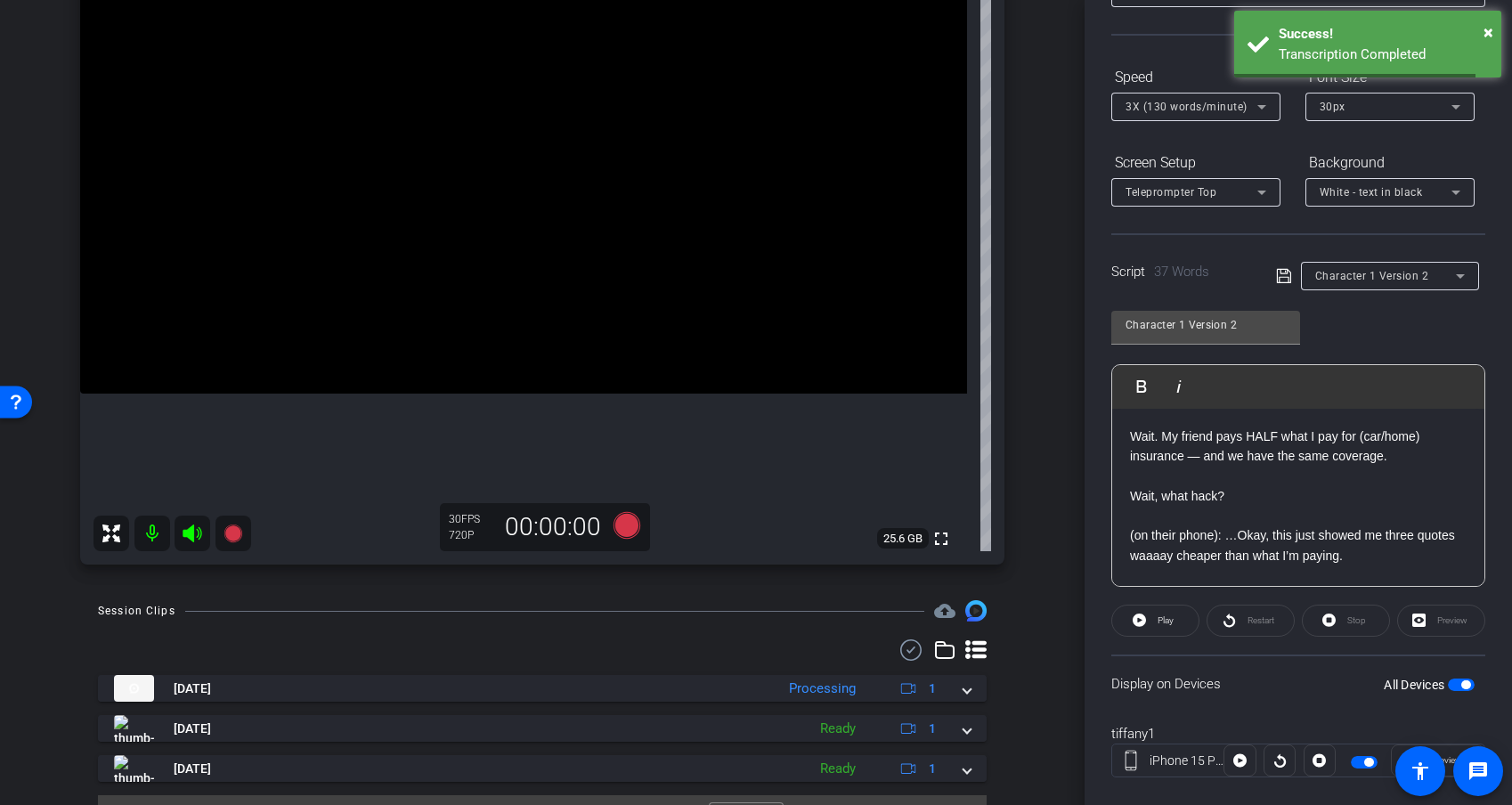
scroll to position [169, 0]
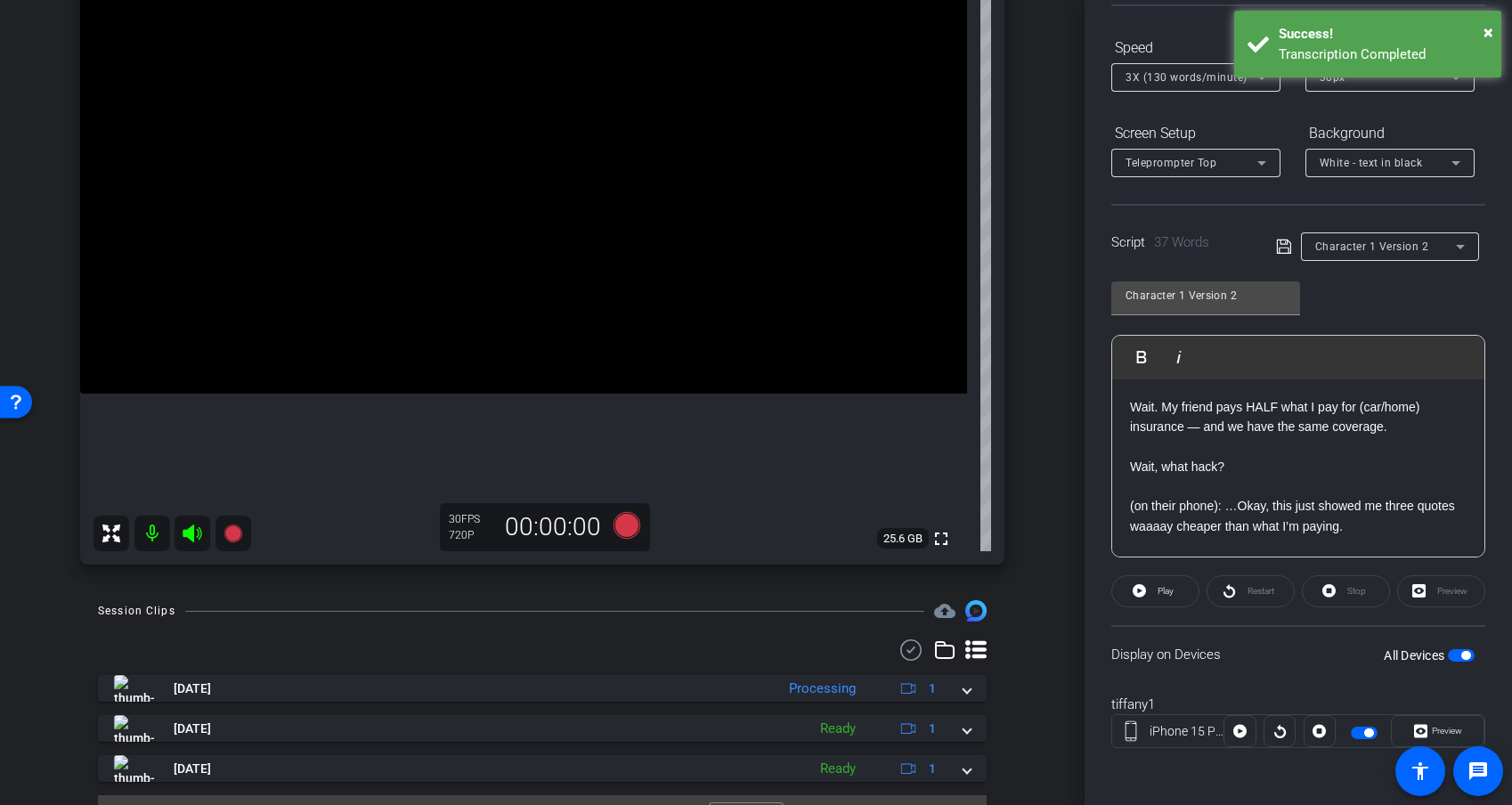
click at [1316, 706] on div at bounding box center [1320, 730] width 32 height 32
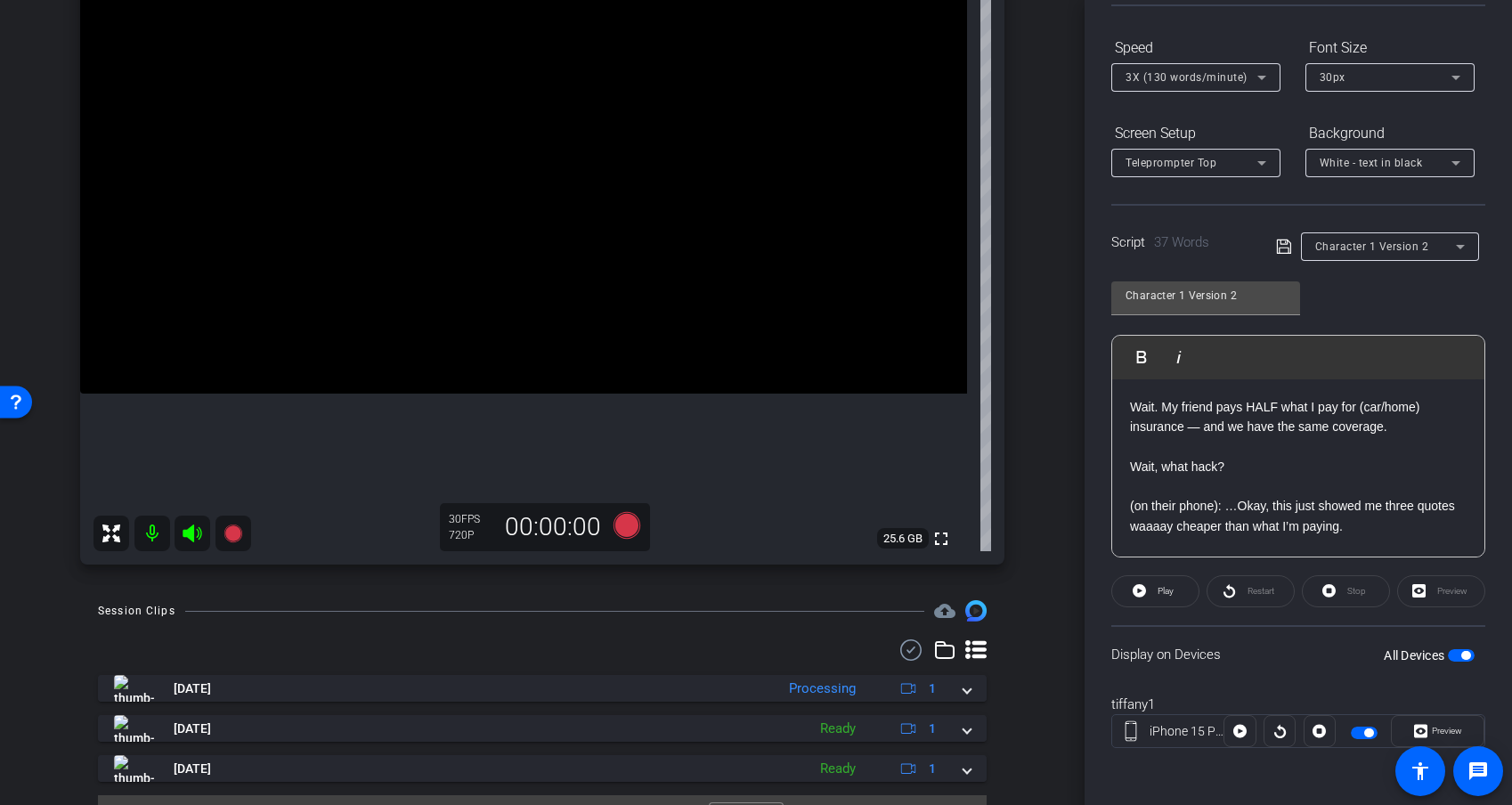
click at [1316, 706] on div at bounding box center [1320, 730] width 32 height 32
click at [624, 527] on icon at bounding box center [626, 525] width 27 height 27
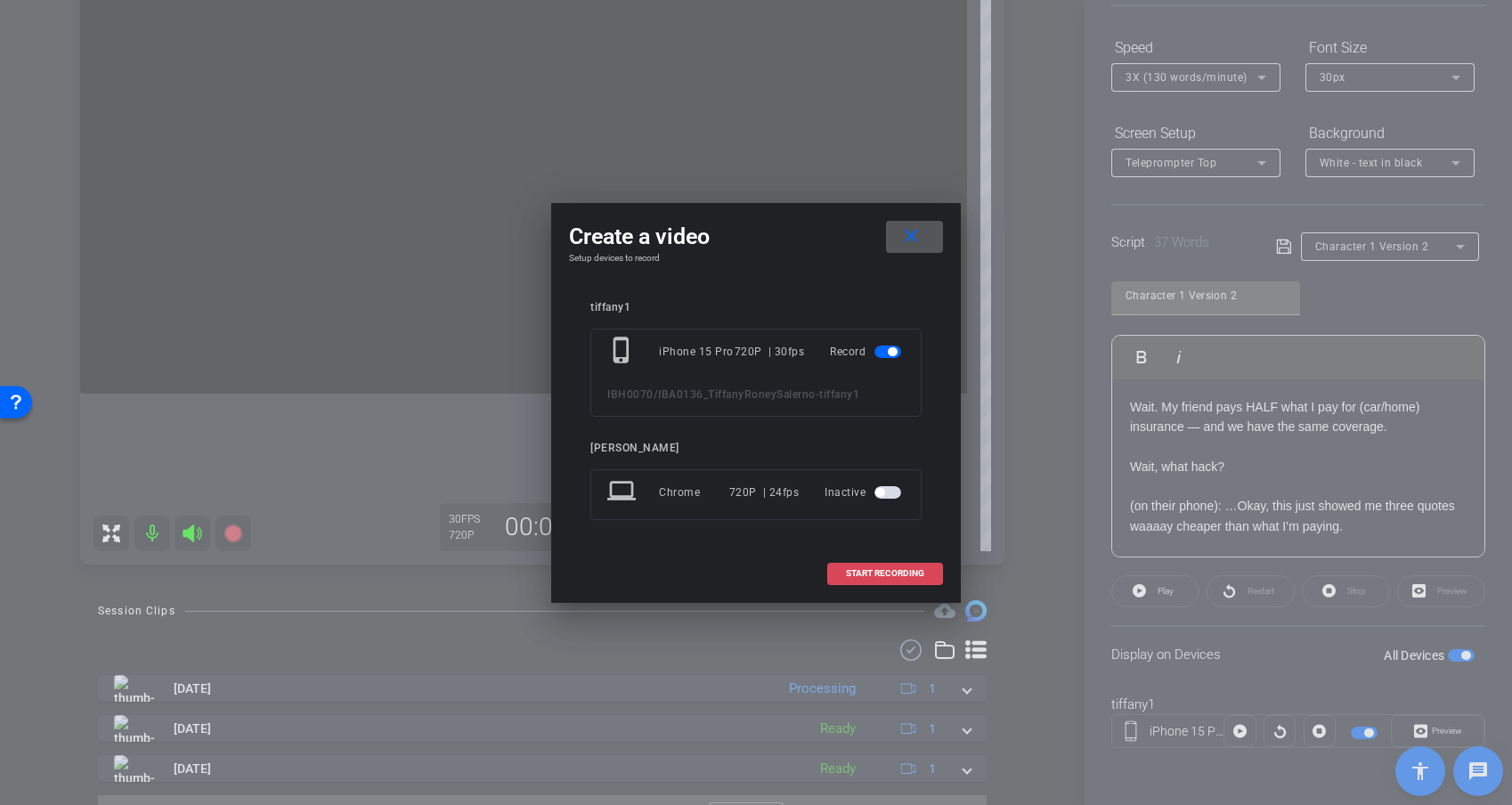
click at [871, 570] on span "START RECORDING" at bounding box center [886, 574] width 78 height 9
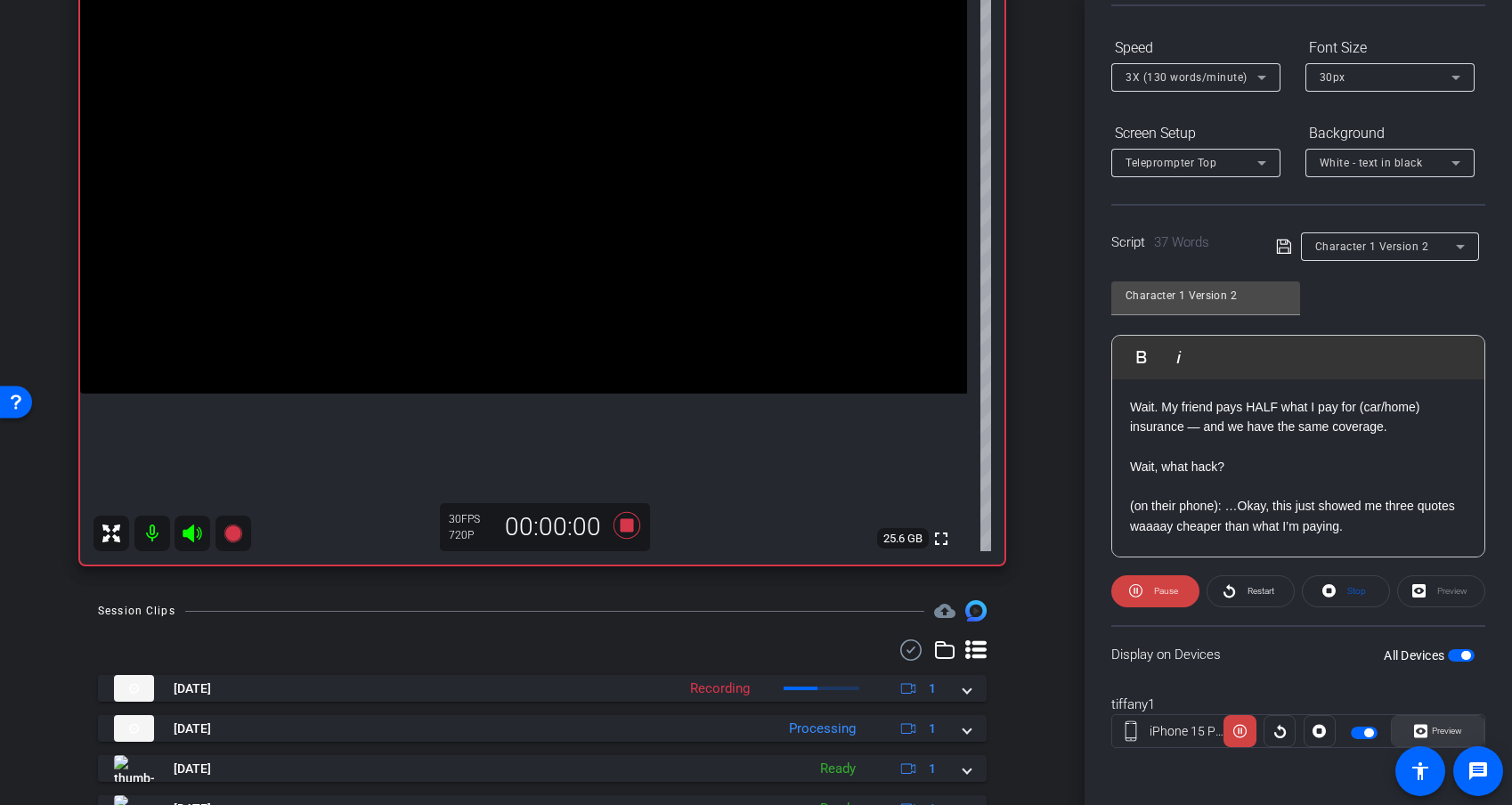
click at [1351, 706] on span "Preview" at bounding box center [1447, 730] width 30 height 10
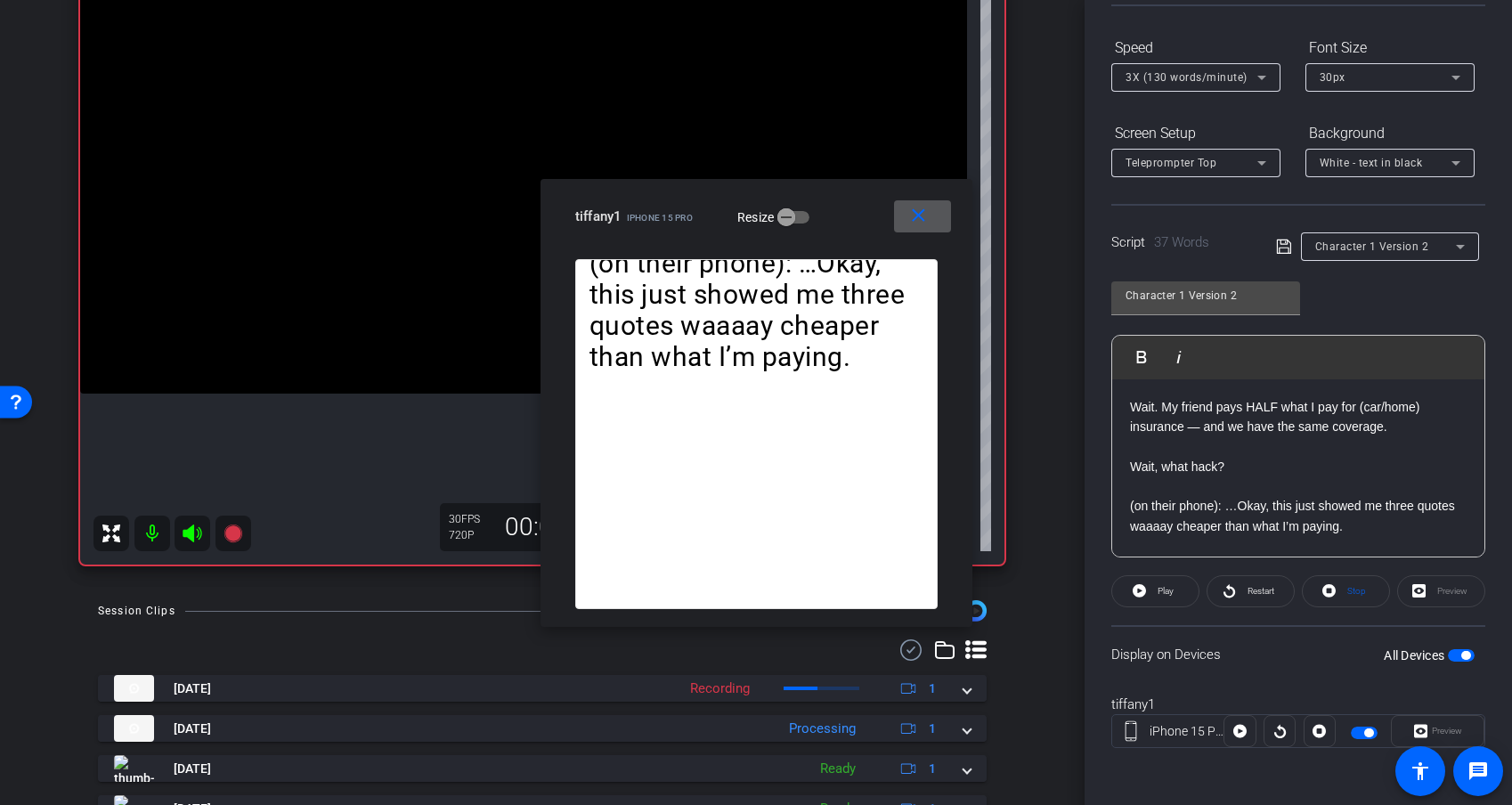
click at [914, 219] on mat-icon "close" at bounding box center [919, 216] width 22 height 22
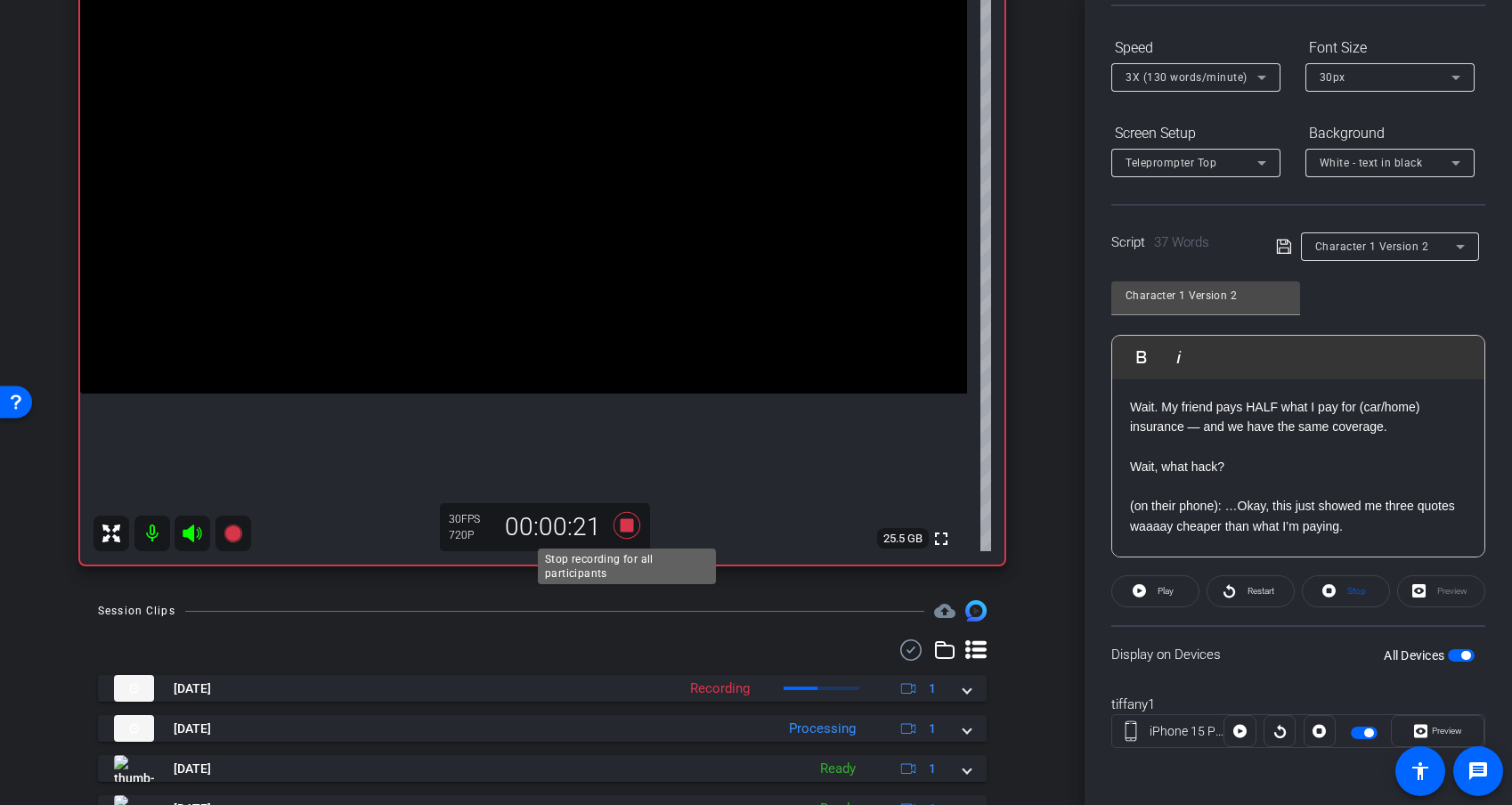
click at [630, 526] on icon at bounding box center [626, 525] width 27 height 27
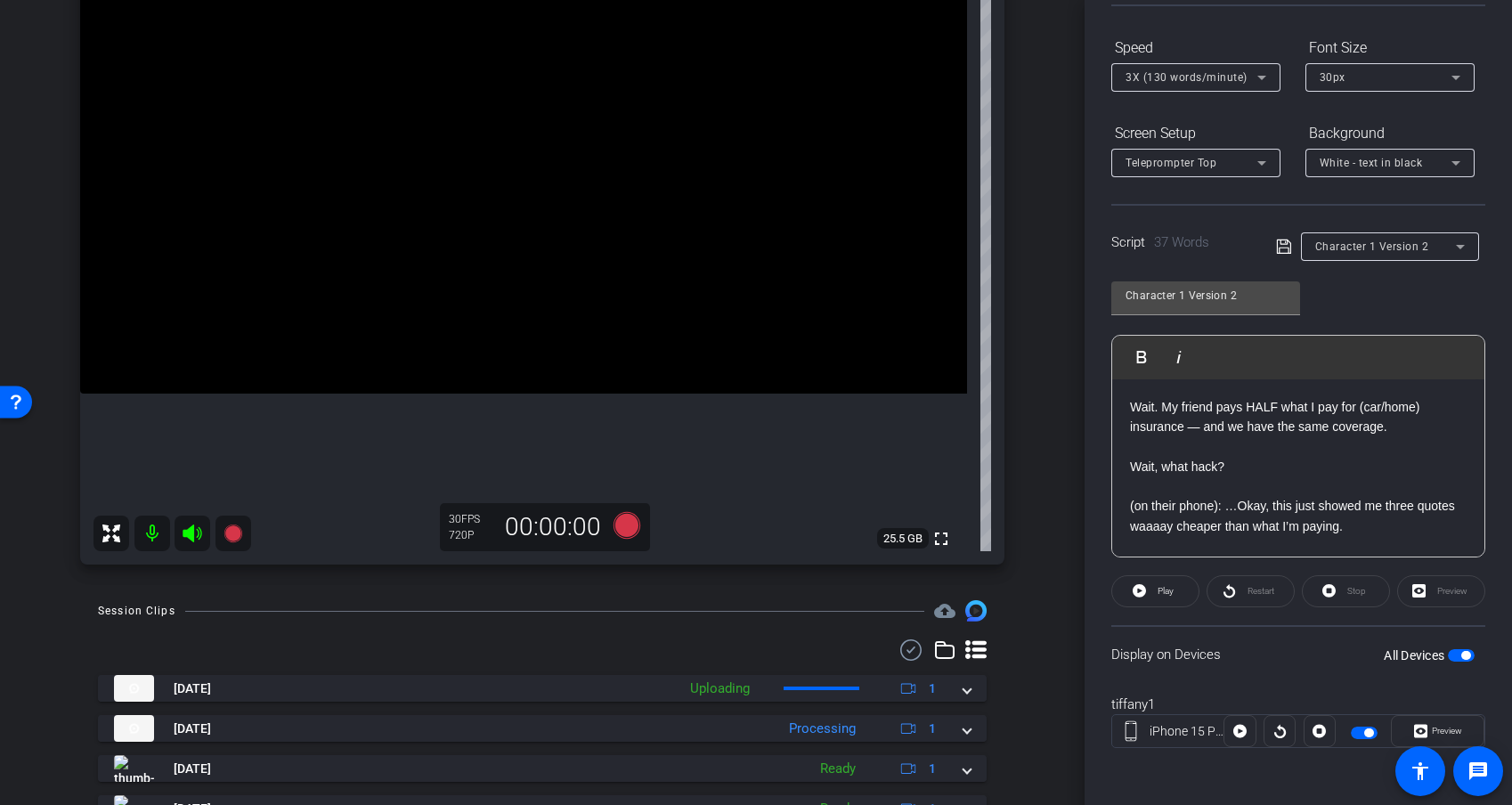
click at [1351, 410] on p "Wait. My friend pays HALF what I pay for (car/home) insurance — and we have the…" at bounding box center [1299, 416] width 337 height 40
click at [1351, 402] on p "Wait. My friend pays HALF what I pay for (car/home) insurance — and we have the…" at bounding box center [1299, 416] width 337 height 40
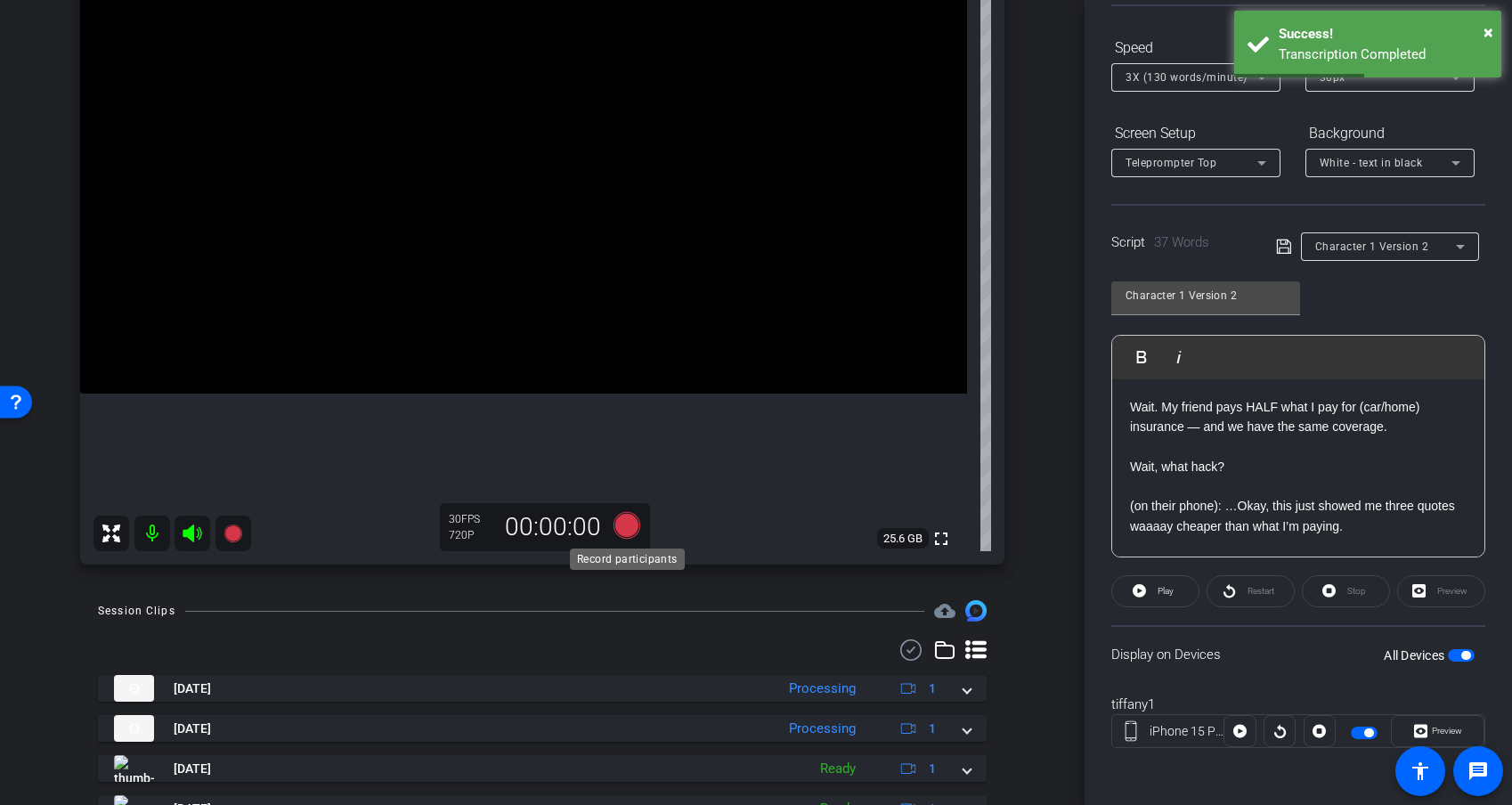
click at [635, 530] on icon at bounding box center [626, 525] width 27 height 27
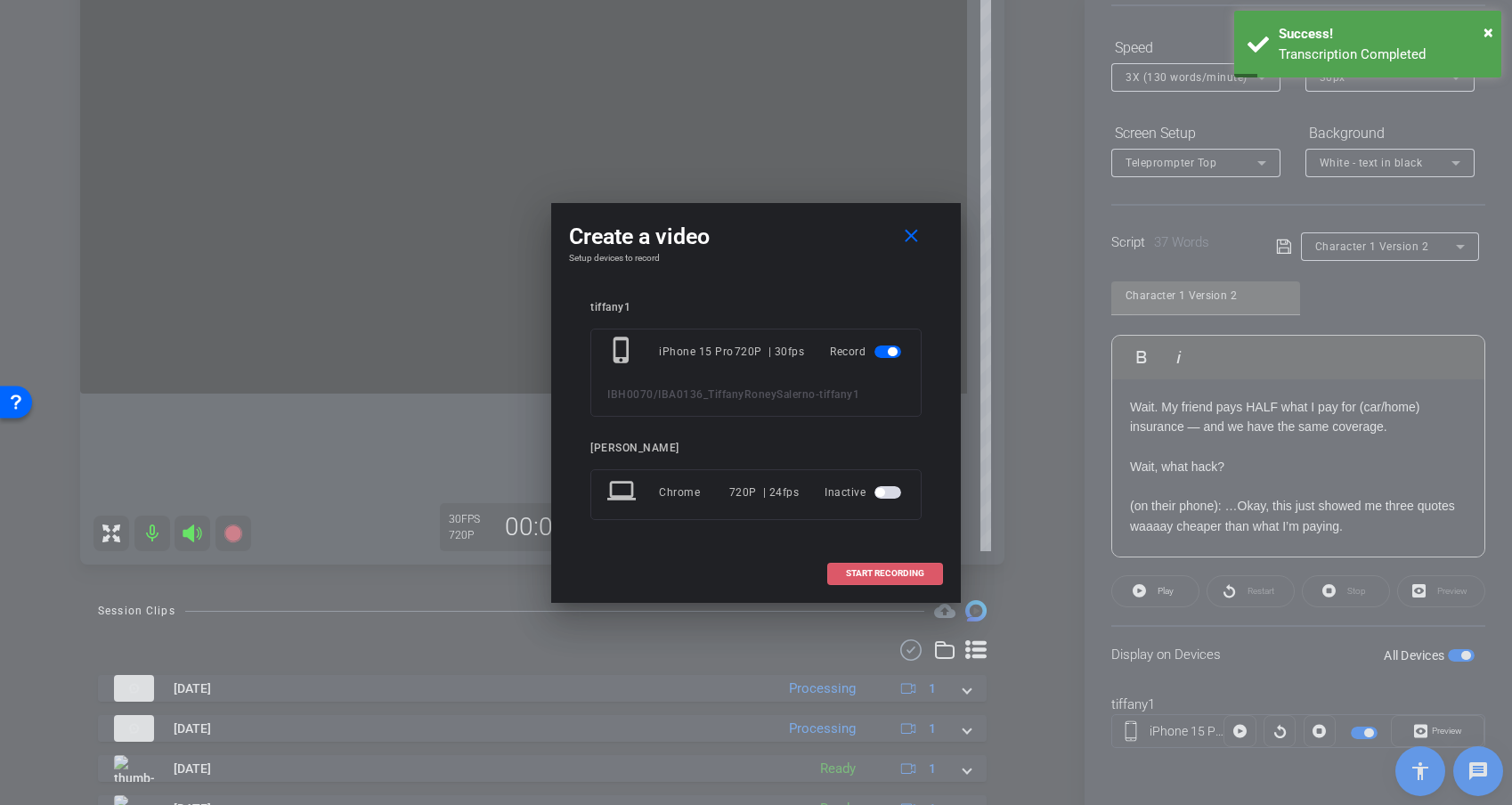
click at [868, 579] on span at bounding box center [886, 573] width 114 height 43
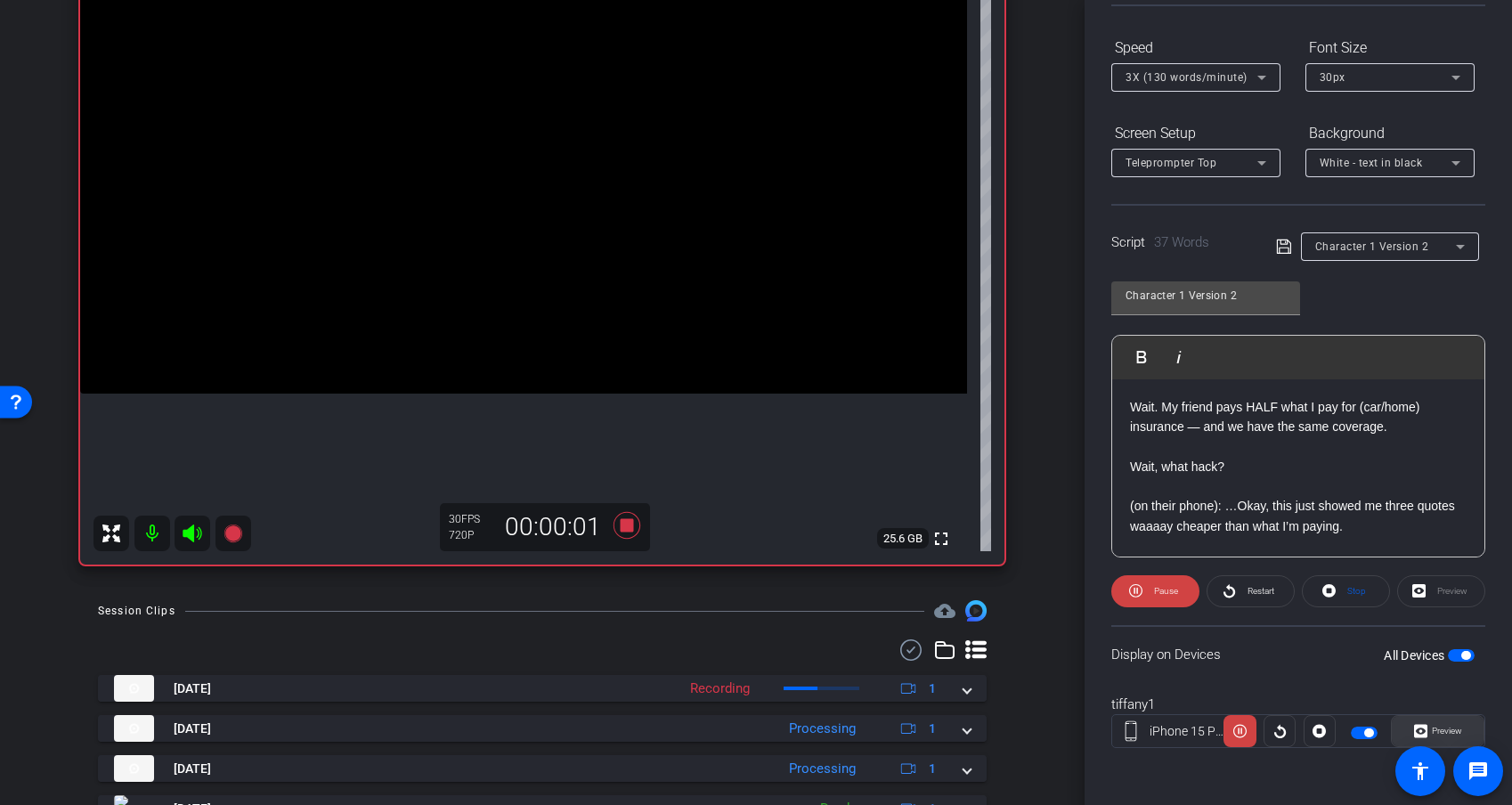
click at [1351, 706] on span "Preview" at bounding box center [1447, 730] width 30 height 10
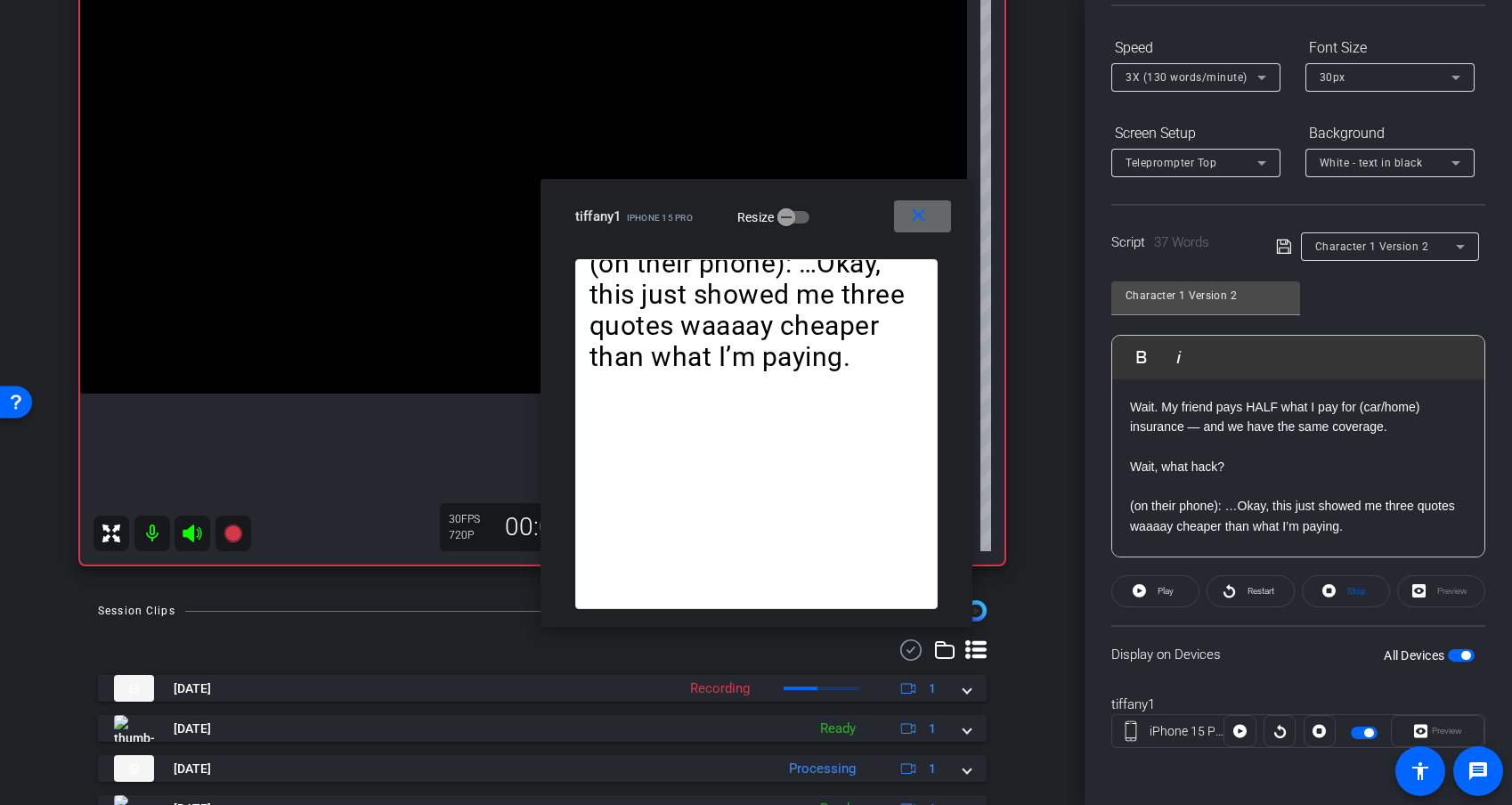
click at [917, 215] on mat-icon "close" at bounding box center [919, 216] width 22 height 22
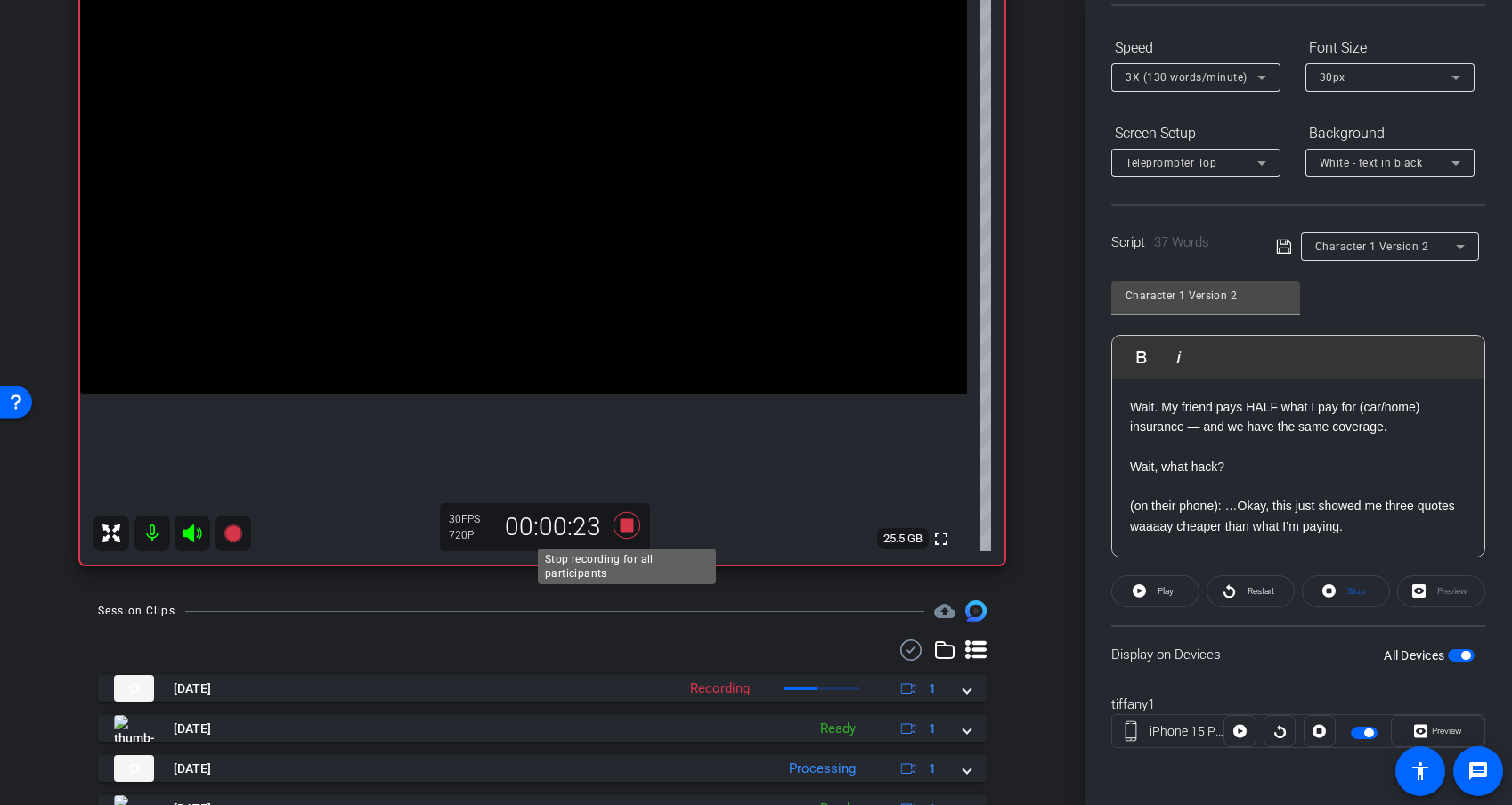
click at [628, 527] on icon at bounding box center [626, 525] width 27 height 27
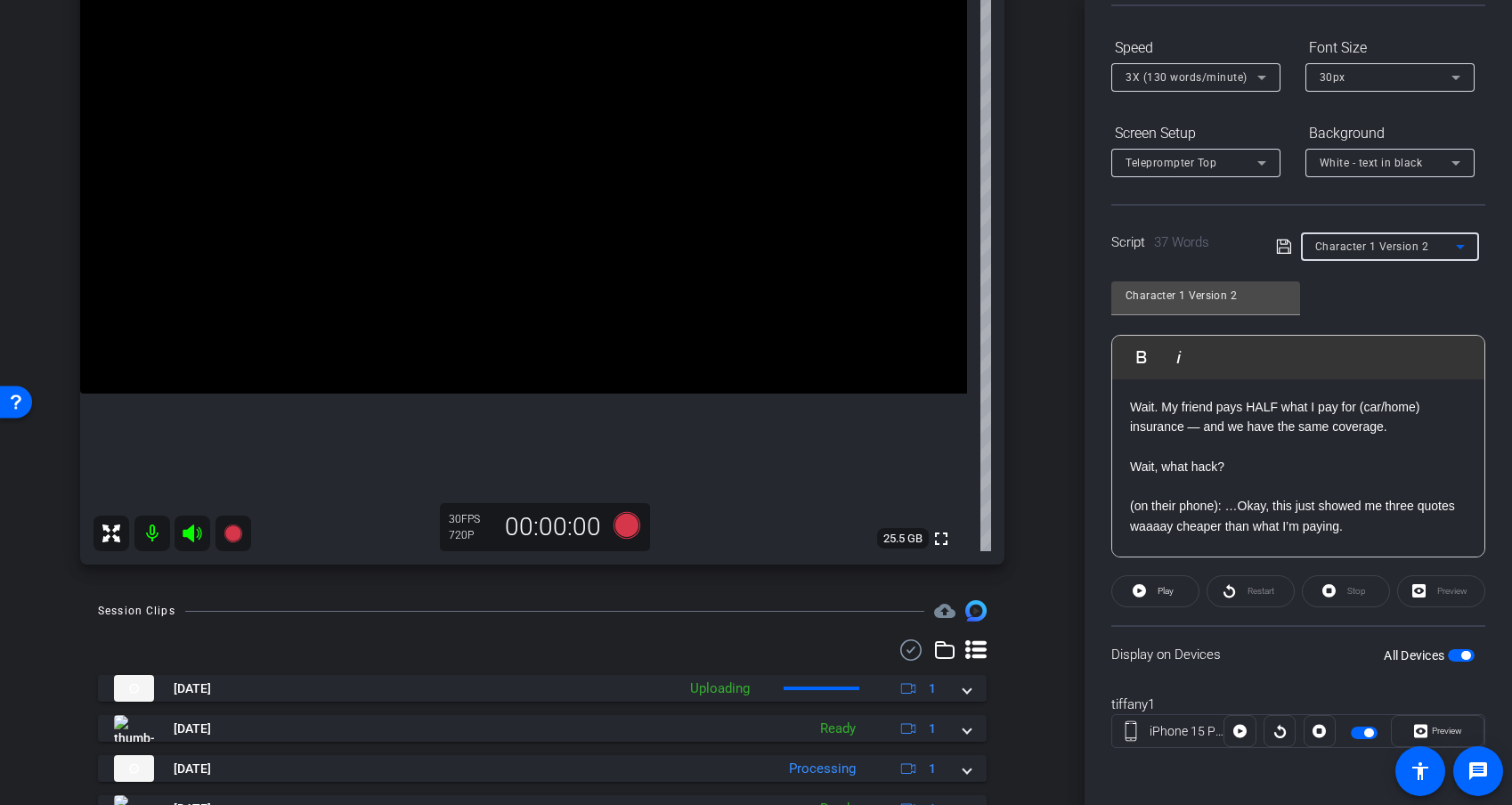
click at [1348, 249] on span "Character 1 Version 2" at bounding box center [1372, 246] width 114 height 12
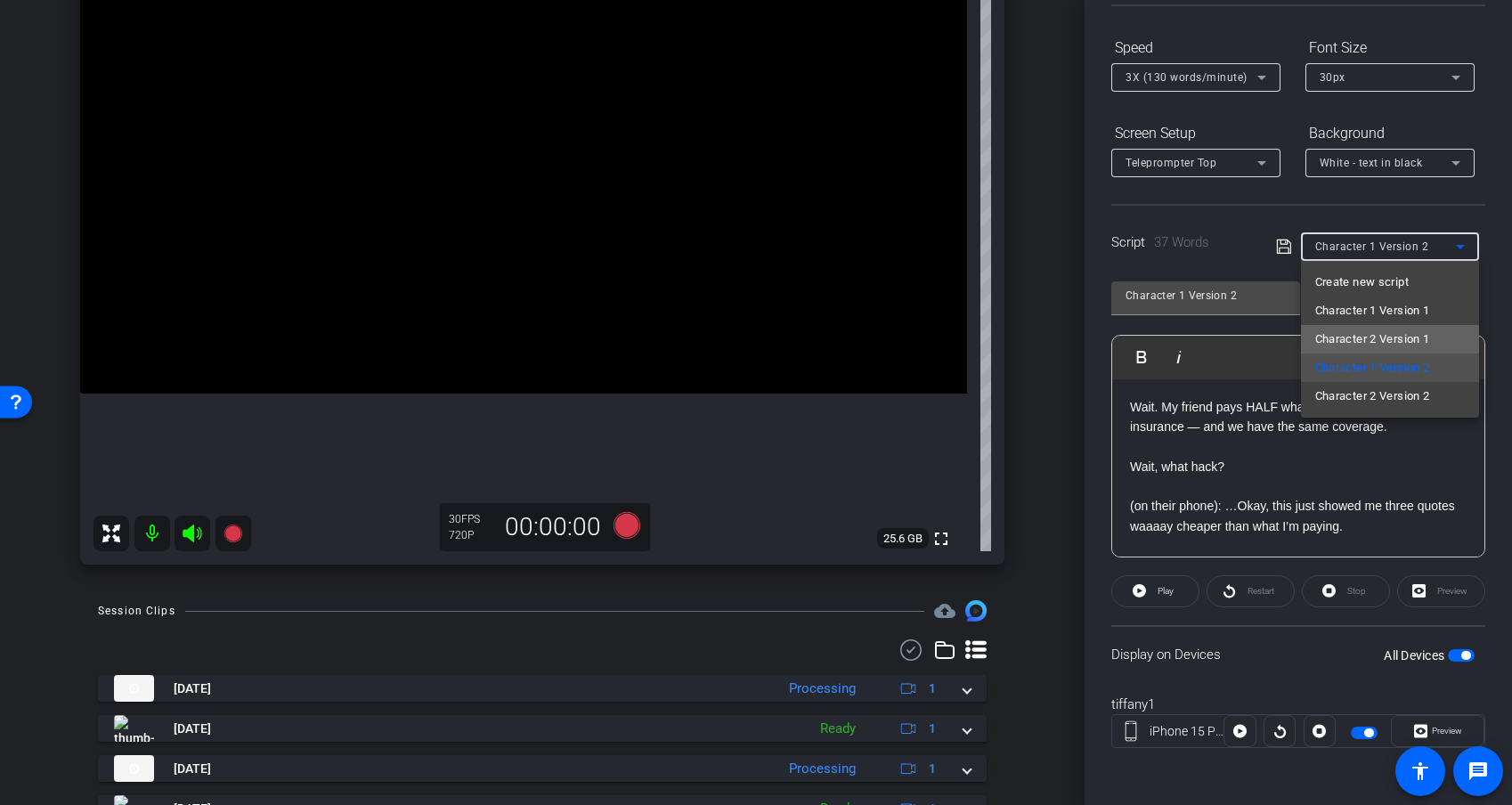
click at [1351, 333] on span "Character 2 Version 1" at bounding box center [1372, 339] width 115 height 21
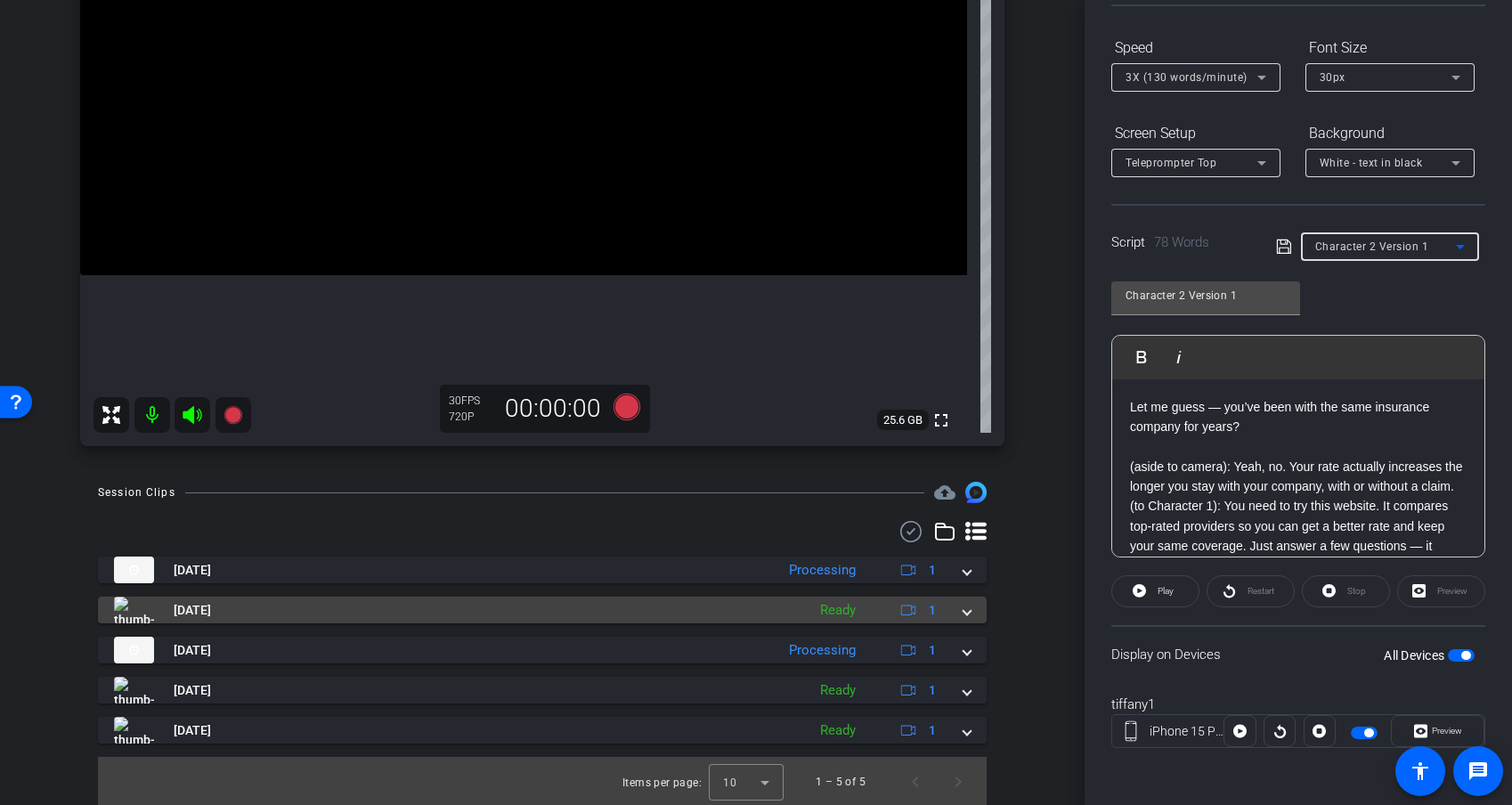
scroll to position [307, 0]
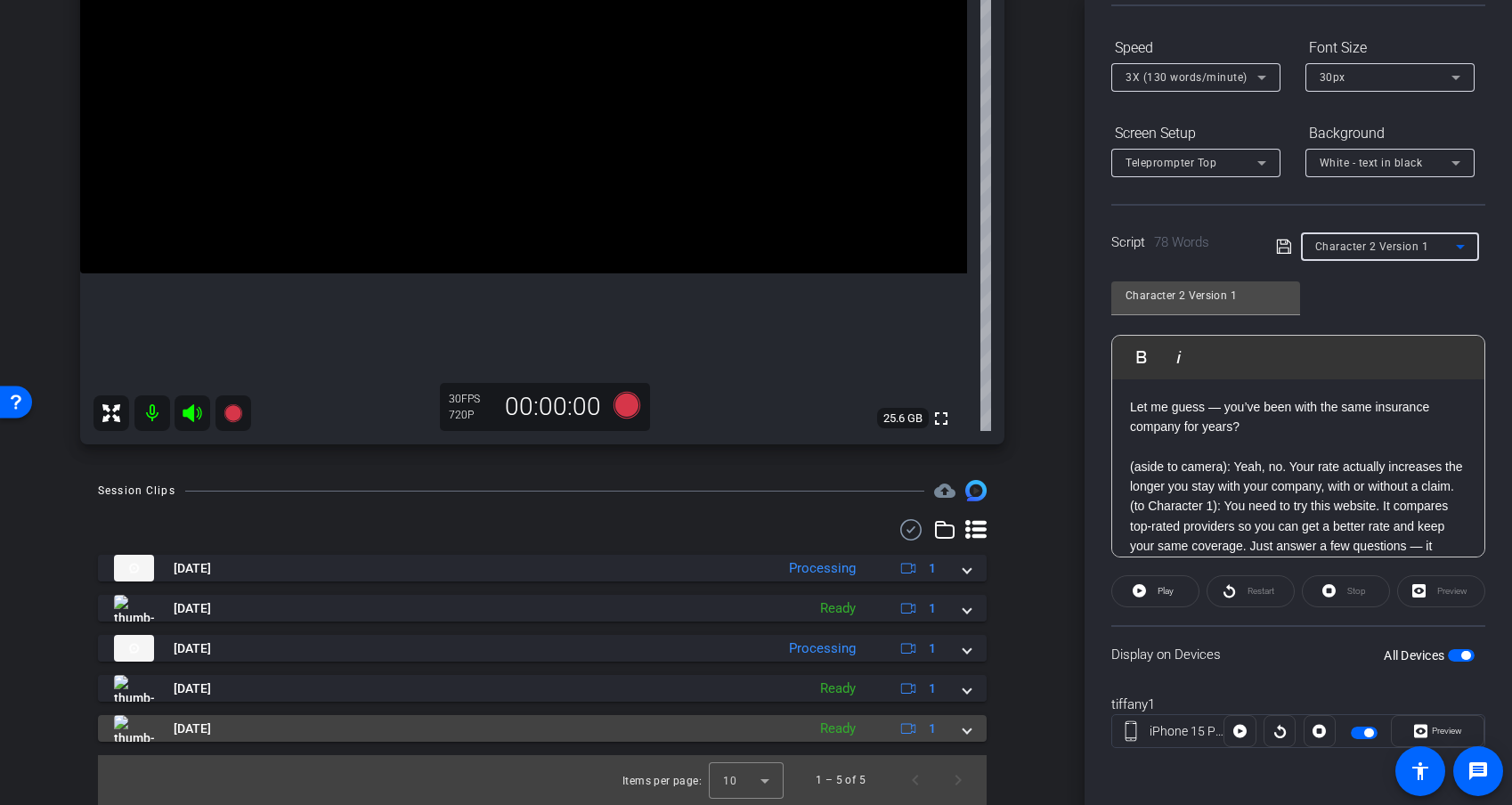
click at [965, 706] on span at bounding box center [968, 729] width 7 height 19
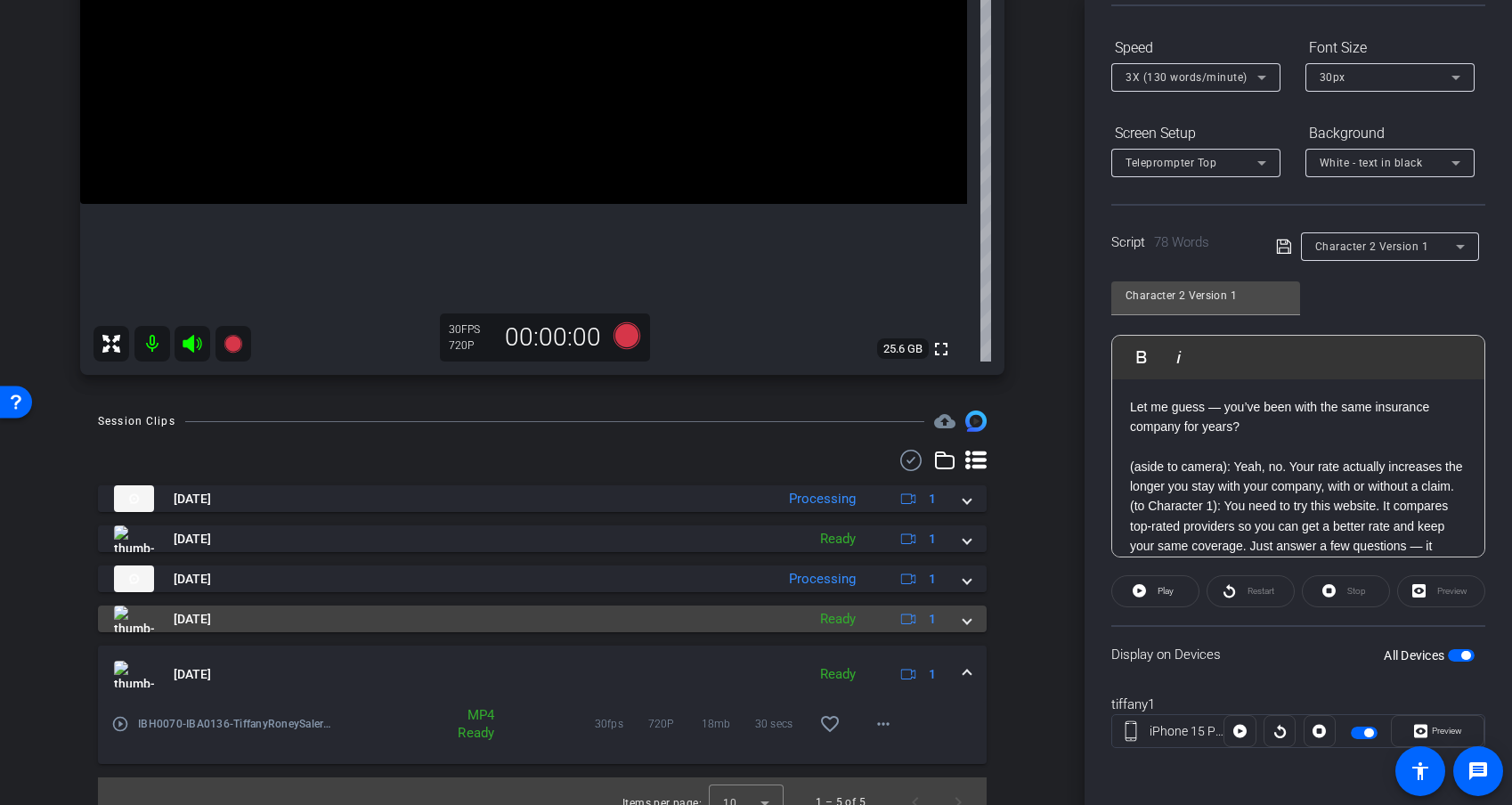
scroll to position [399, 0]
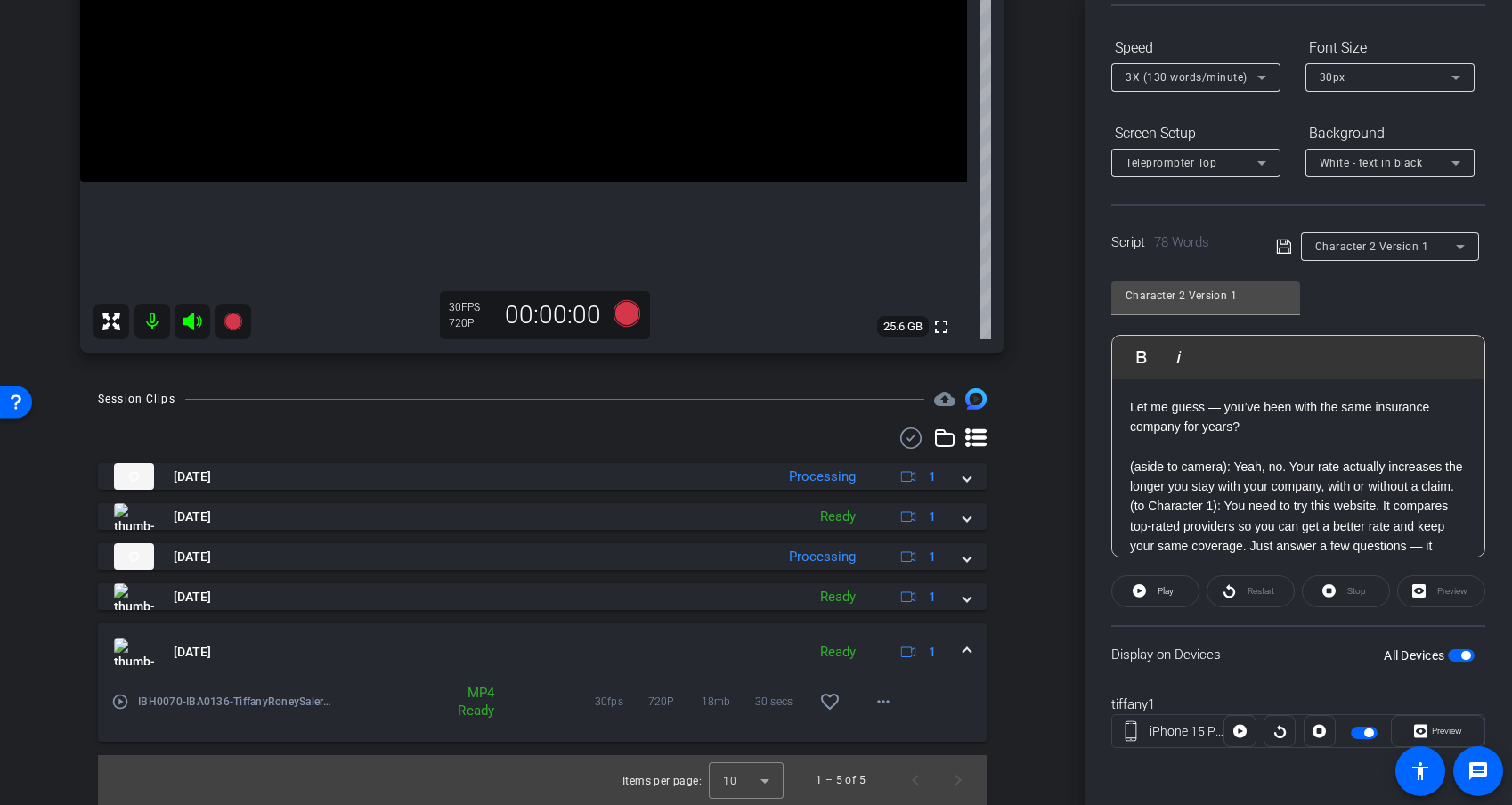
click at [126, 703] on mat-icon "play_circle_outline" at bounding box center [119, 701] width 18 height 18
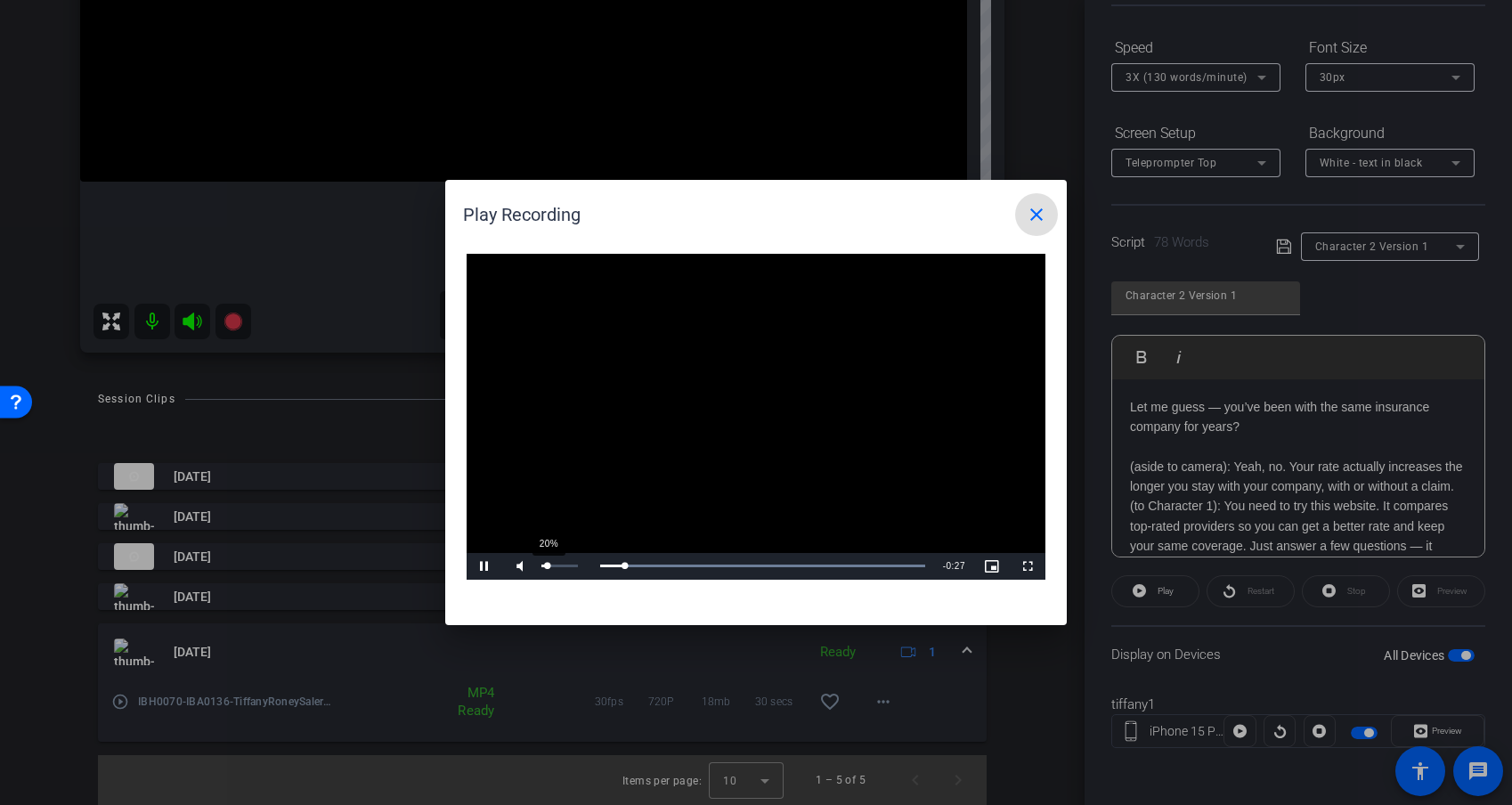
click at [548, 566] on div "20%" at bounding box center [559, 566] width 36 height 3
click at [1035, 230] on span at bounding box center [1037, 214] width 43 height 43
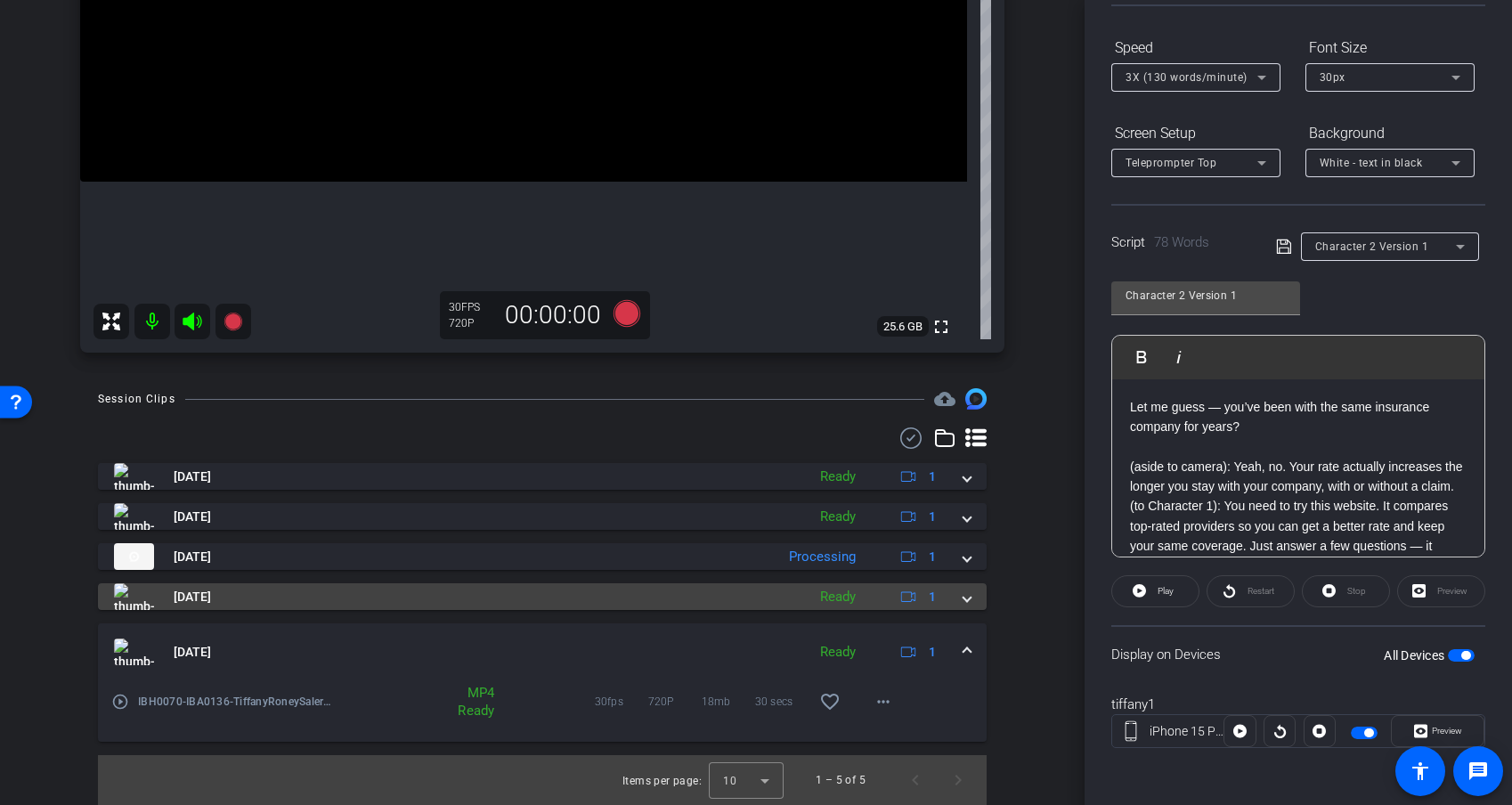
click at [178, 603] on span "Sep 25, 2025" at bounding box center [192, 597] width 37 height 19
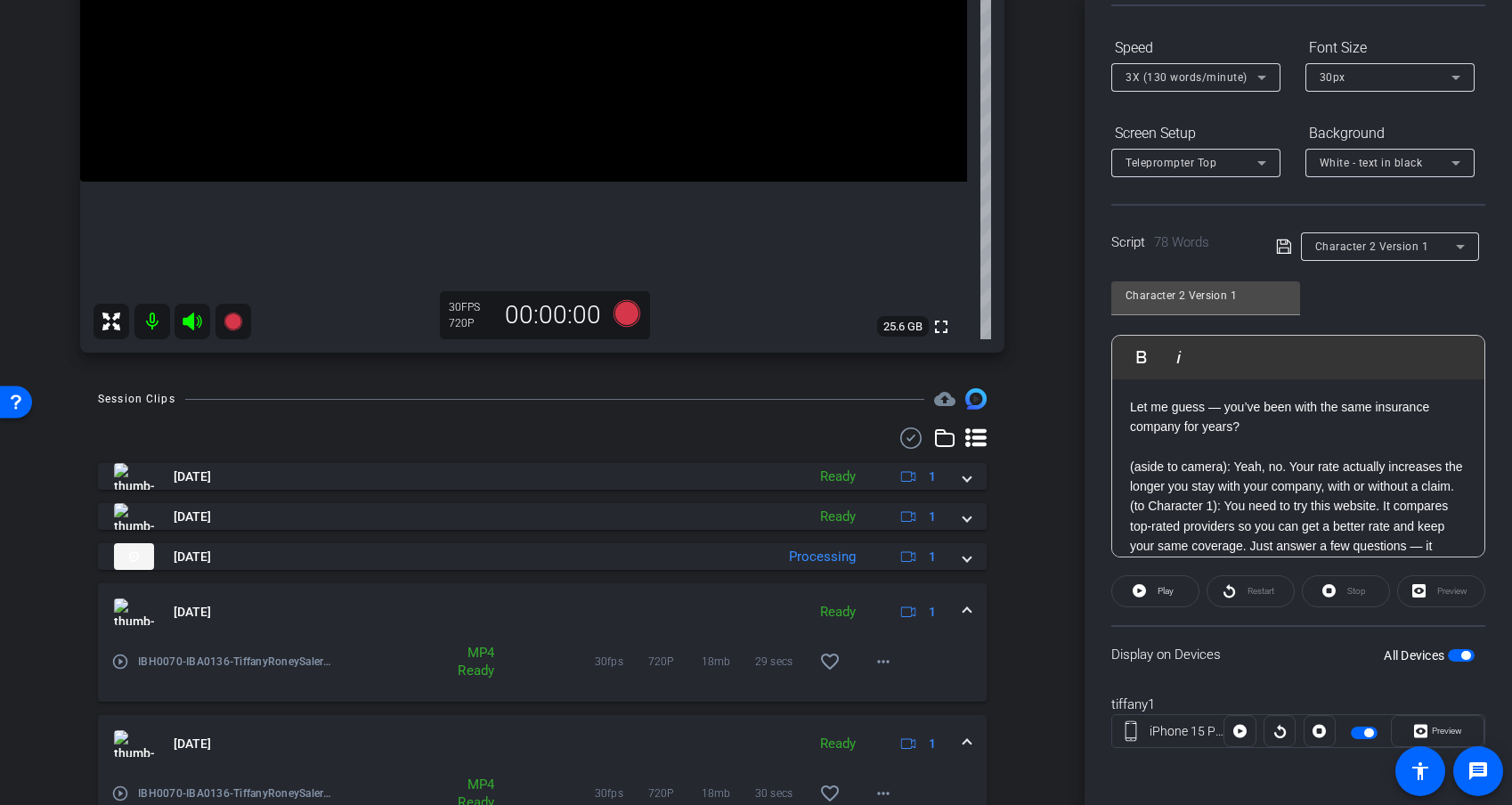
click at [127, 664] on mat-icon "play_circle_outline" at bounding box center [119, 661] width 18 height 18
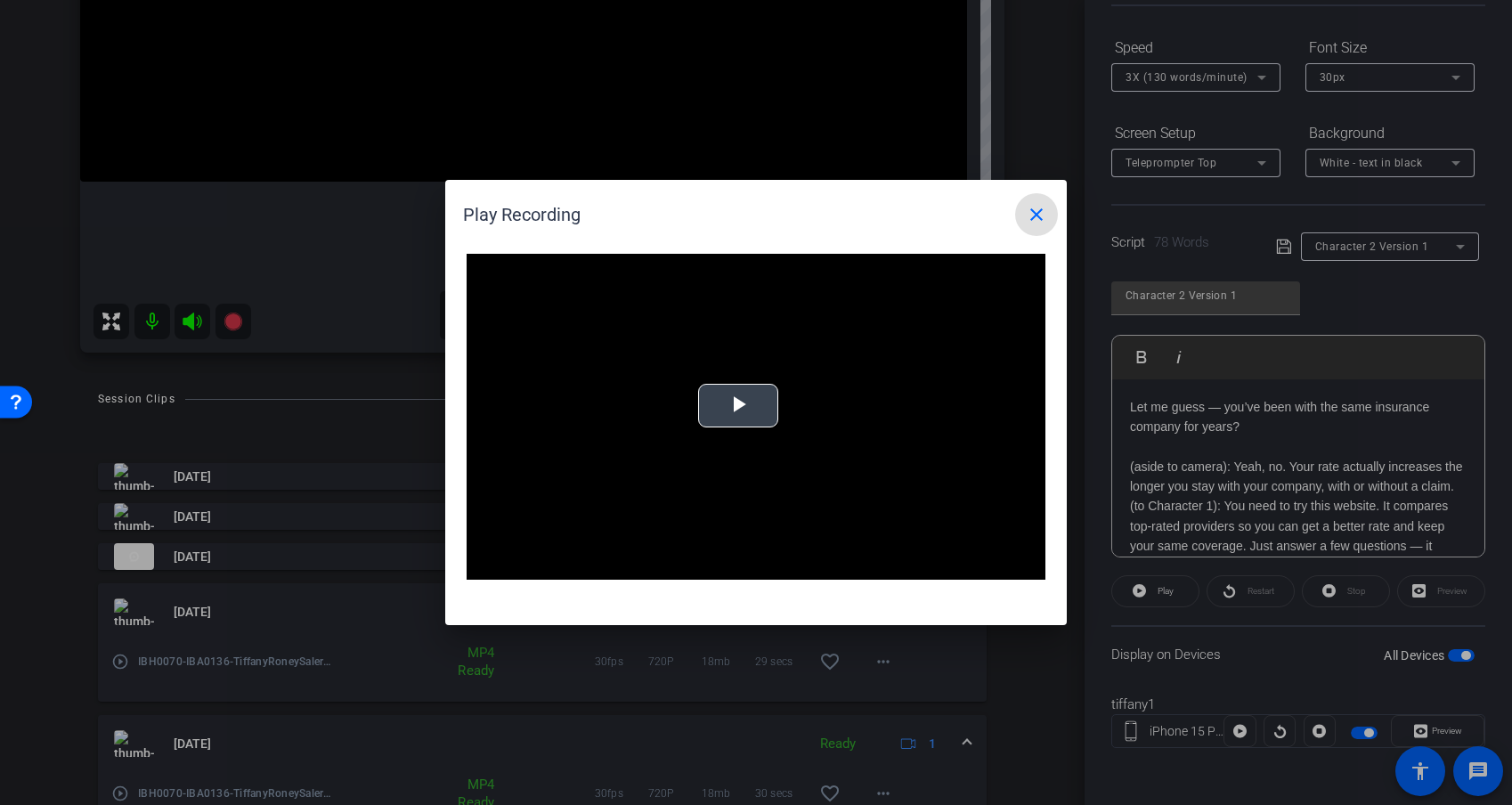
click at [738, 406] on span "Video Player" at bounding box center [738, 406] width 0 height 0
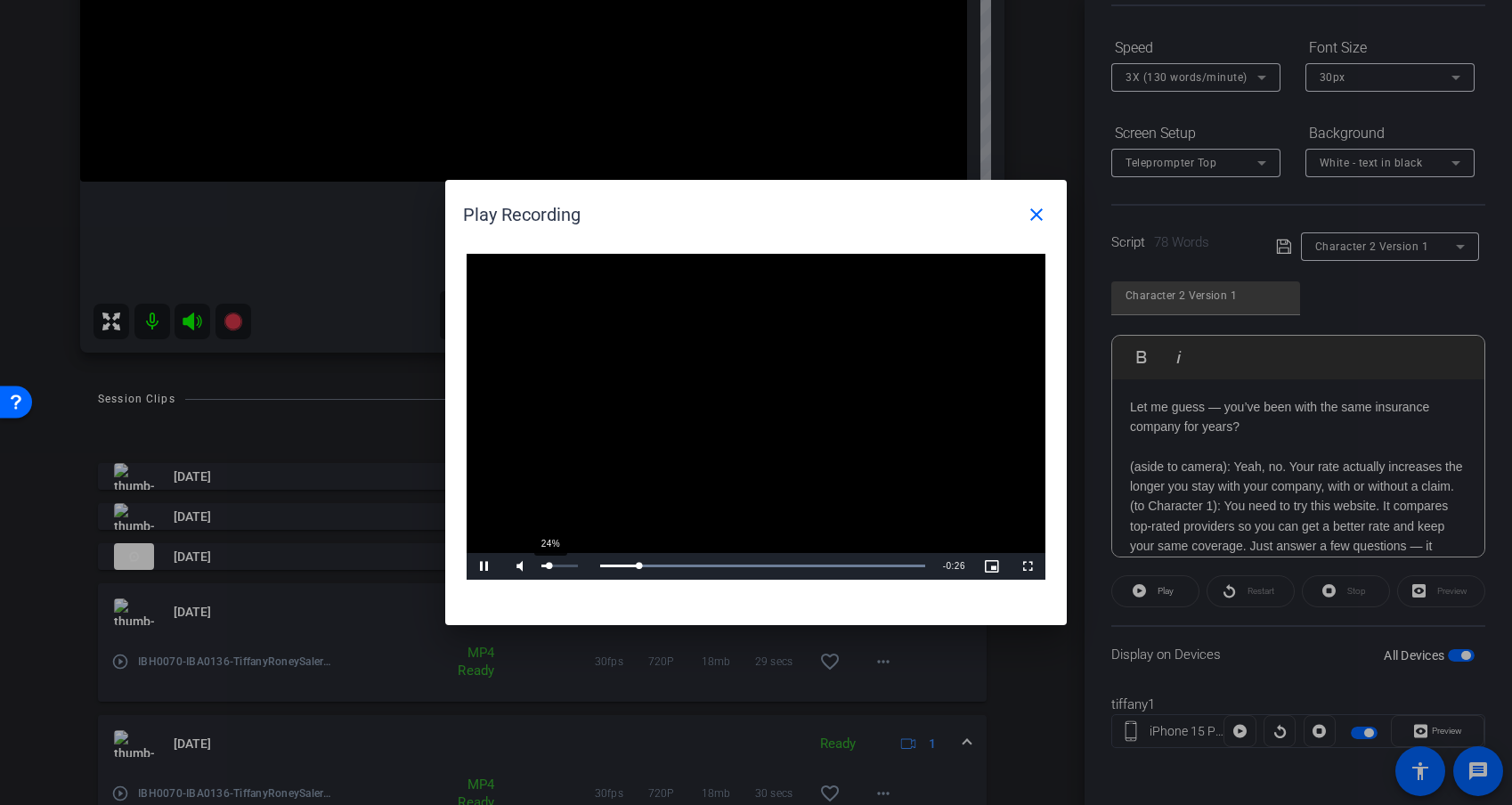
click at [550, 563] on div "24%" at bounding box center [559, 566] width 45 height 27
click at [485, 566] on span "Video Player" at bounding box center [485, 566] width 35 height 0
click at [1026, 210] on mat-icon "close" at bounding box center [1037, 214] width 21 height 21
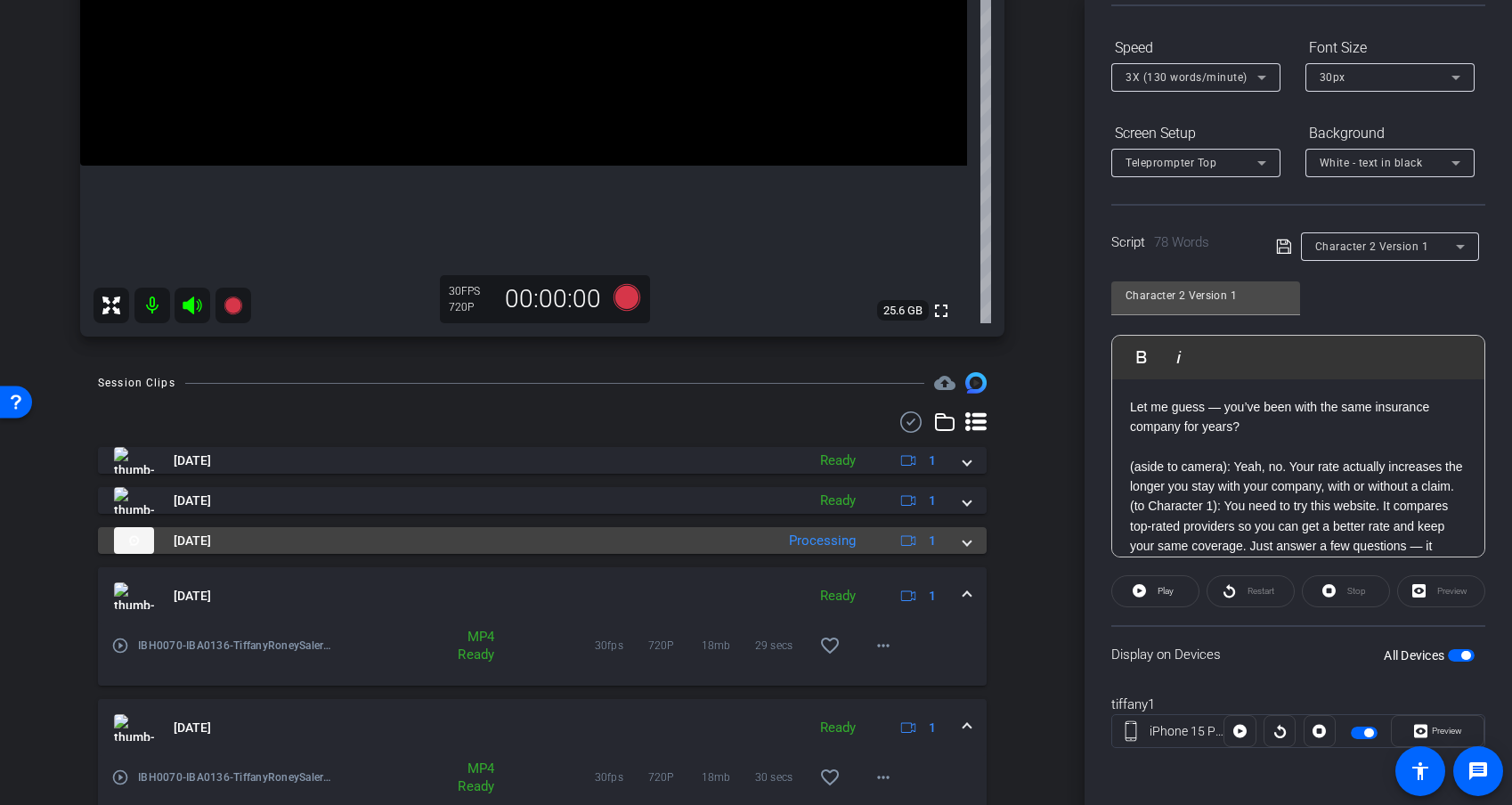
scroll to position [421, 0]
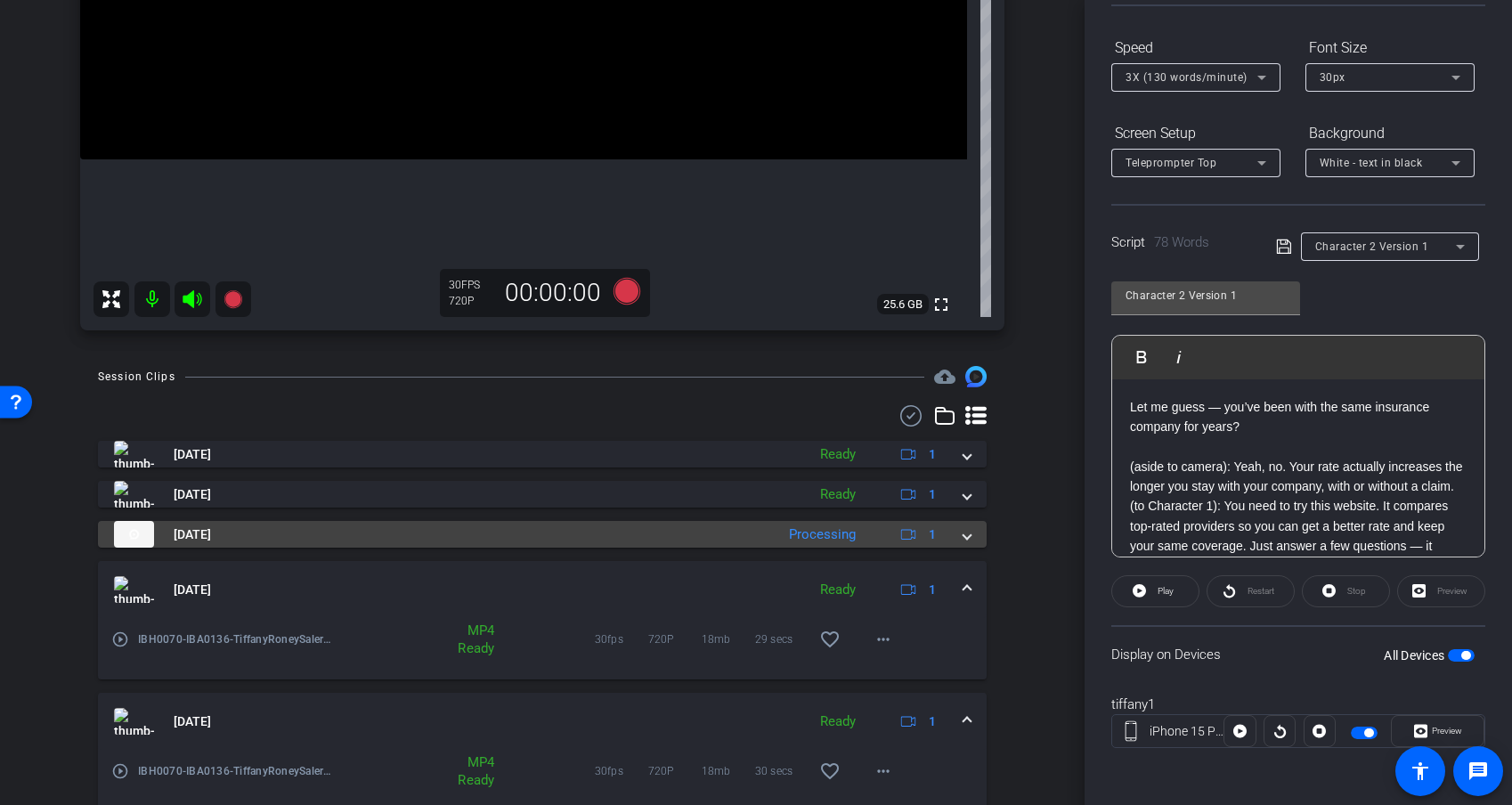
click at [211, 531] on span "Sep 25, 2025" at bounding box center [192, 535] width 37 height 19
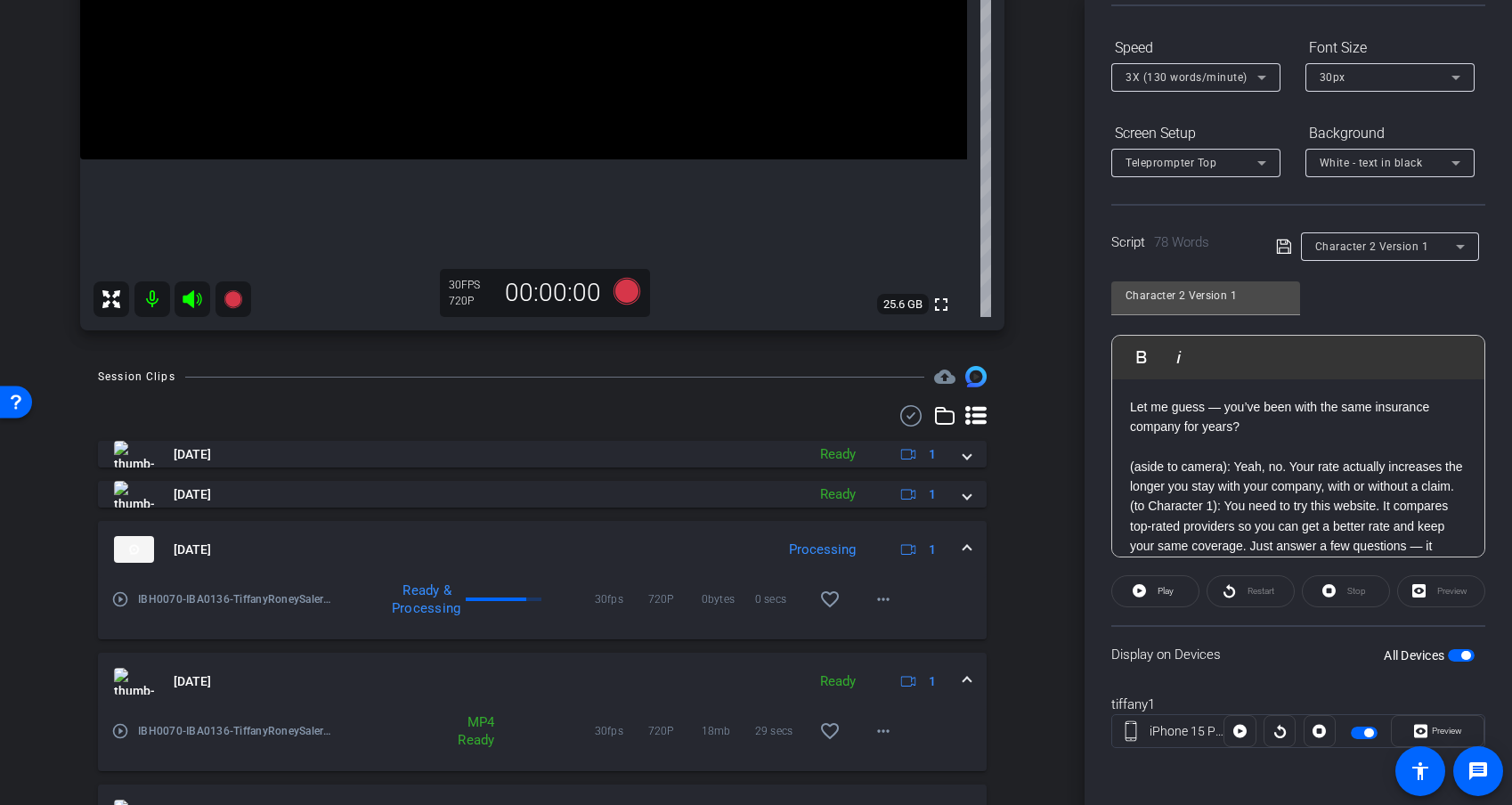
click at [122, 600] on mat-icon "play_circle_outline" at bounding box center [119, 598] width 18 height 18
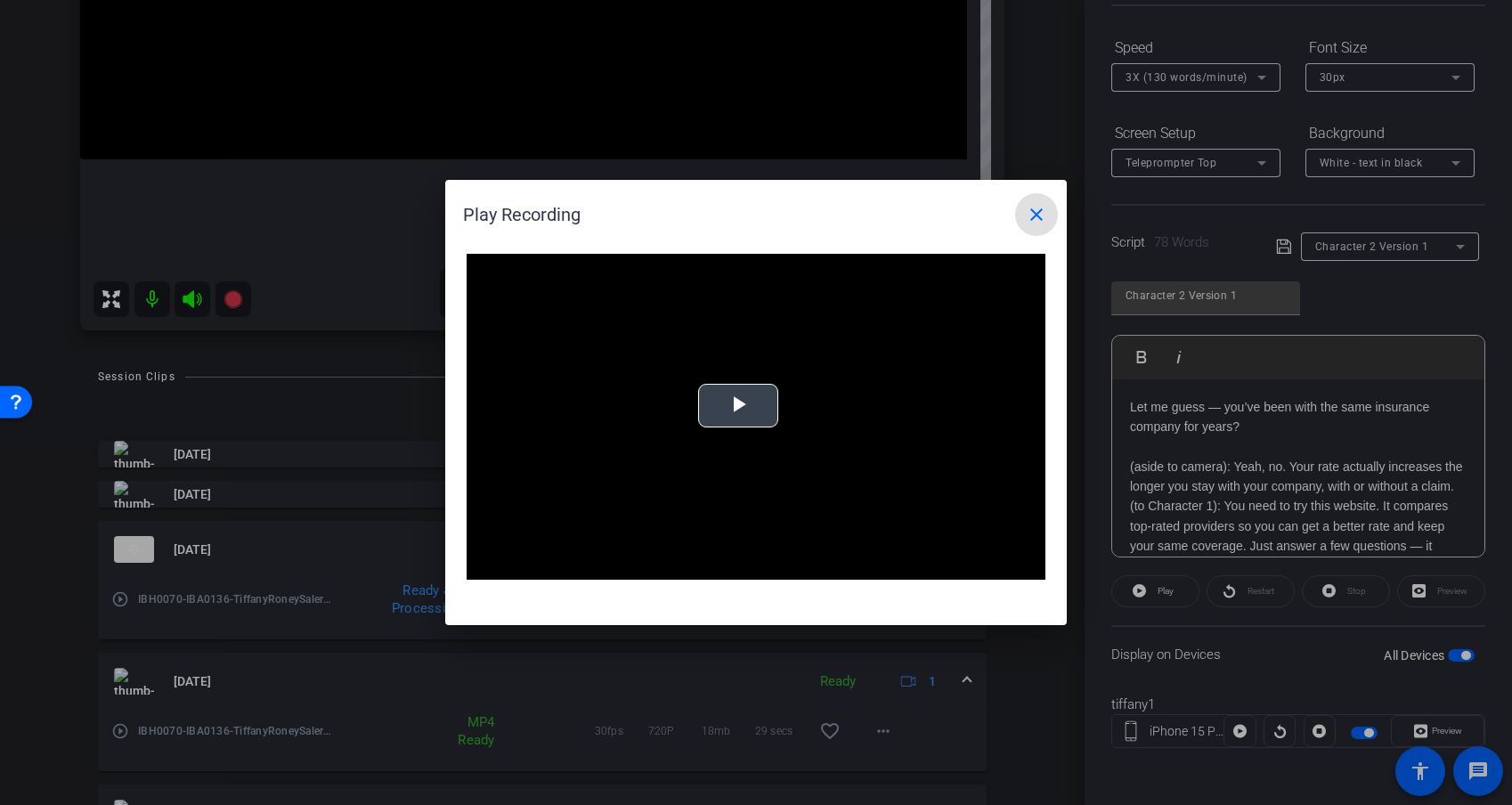
click at [738, 406] on span "Video Player" at bounding box center [738, 406] width 0 height 0
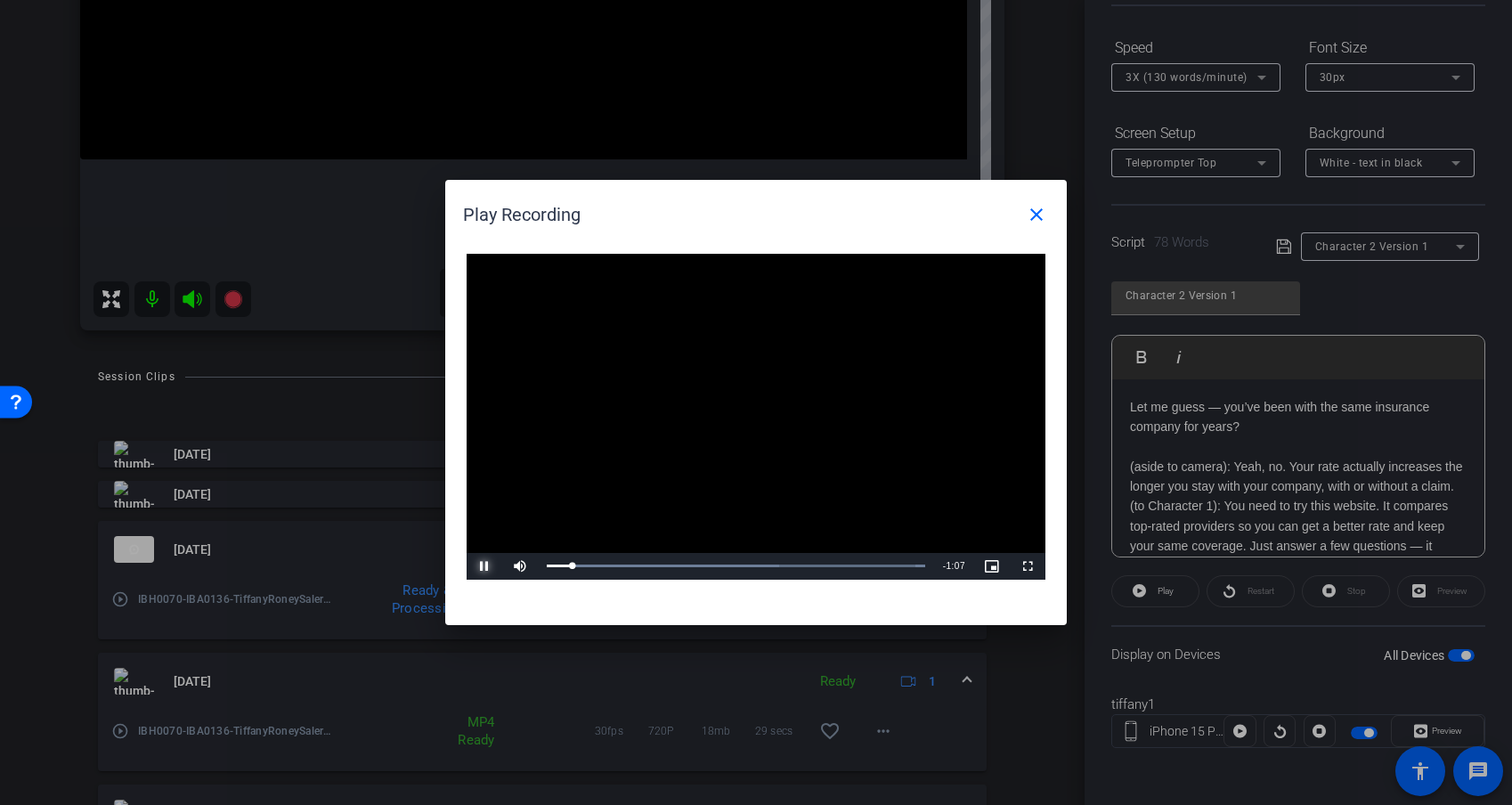
click at [486, 566] on span "Video Player" at bounding box center [485, 566] width 35 height 0
click at [1033, 217] on mat-icon "close" at bounding box center [1037, 214] width 21 height 21
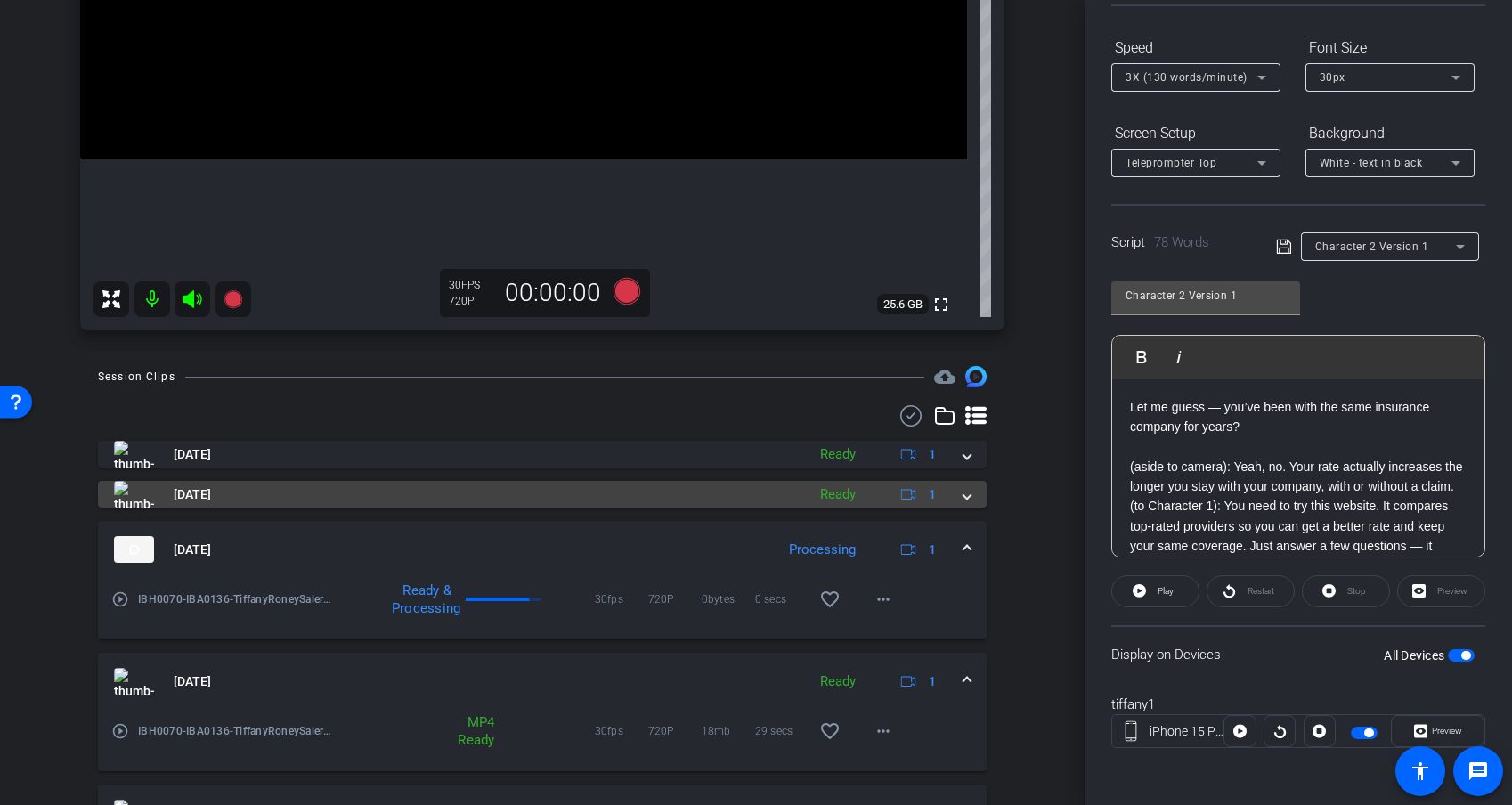
click at [211, 494] on span "Sep 25, 2025" at bounding box center [192, 495] width 37 height 19
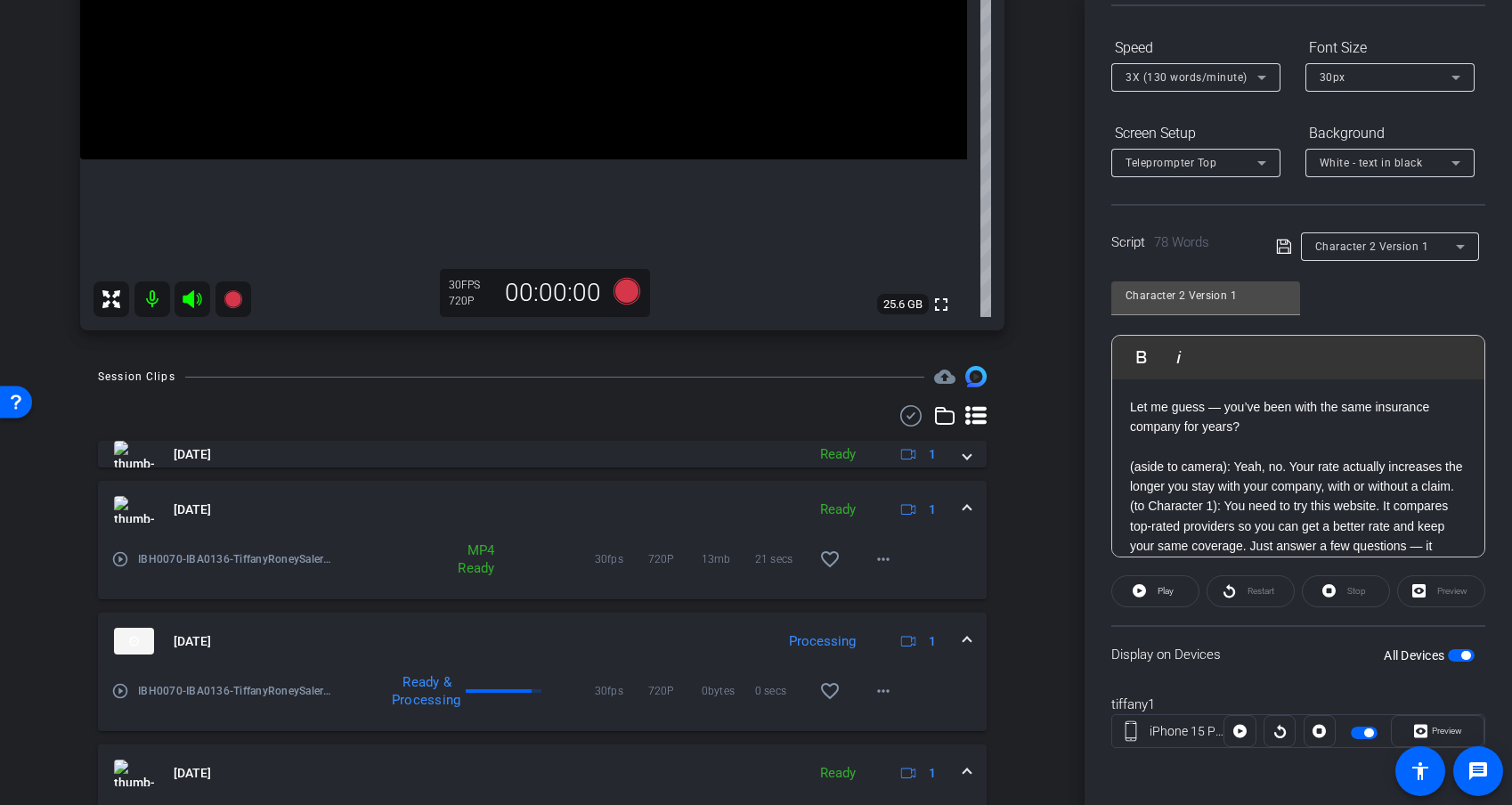
click at [123, 560] on mat-icon "play_circle_outline" at bounding box center [119, 558] width 18 height 18
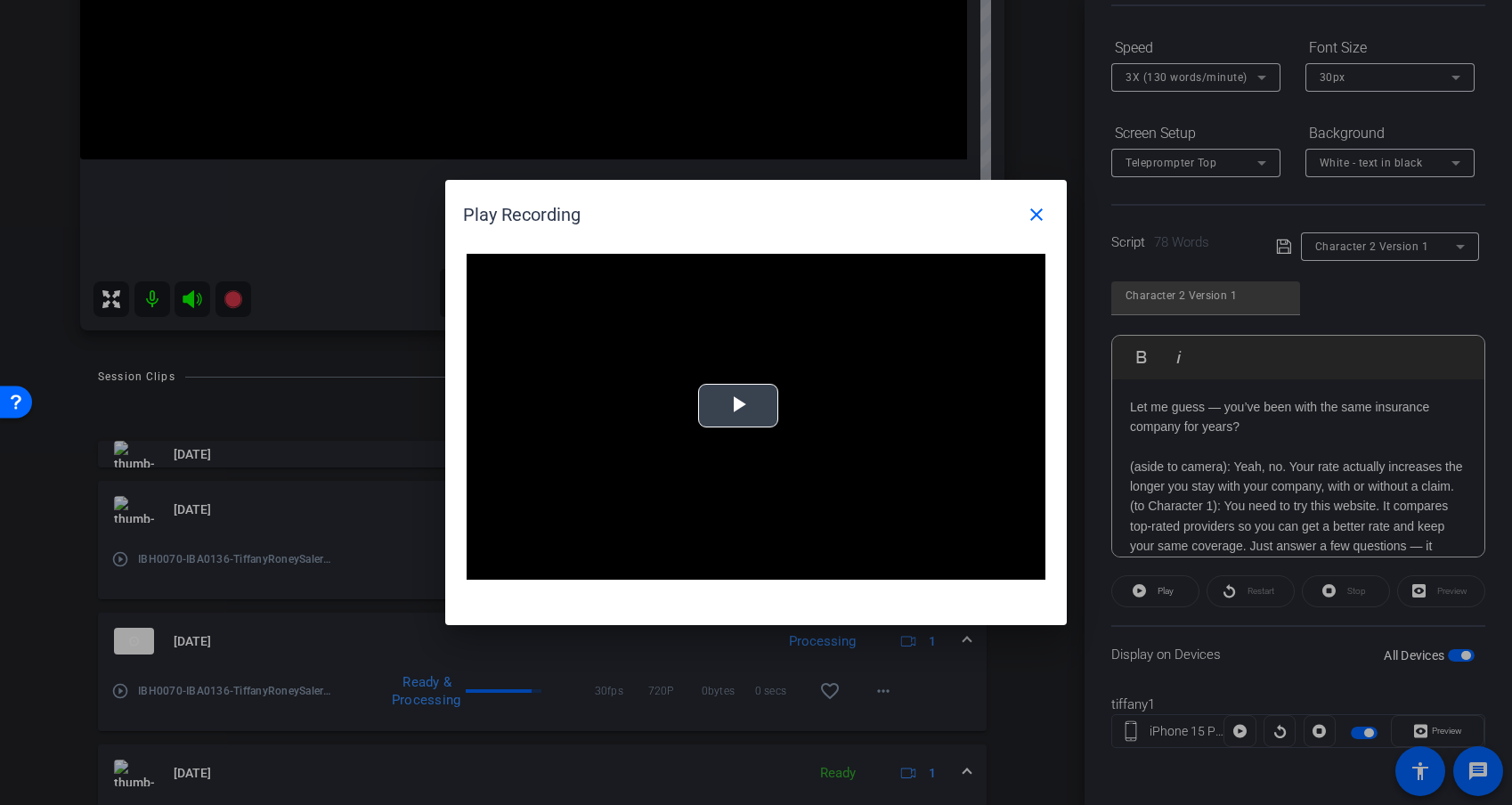
click at [738, 406] on span "Video Player" at bounding box center [738, 406] width 0 height 0
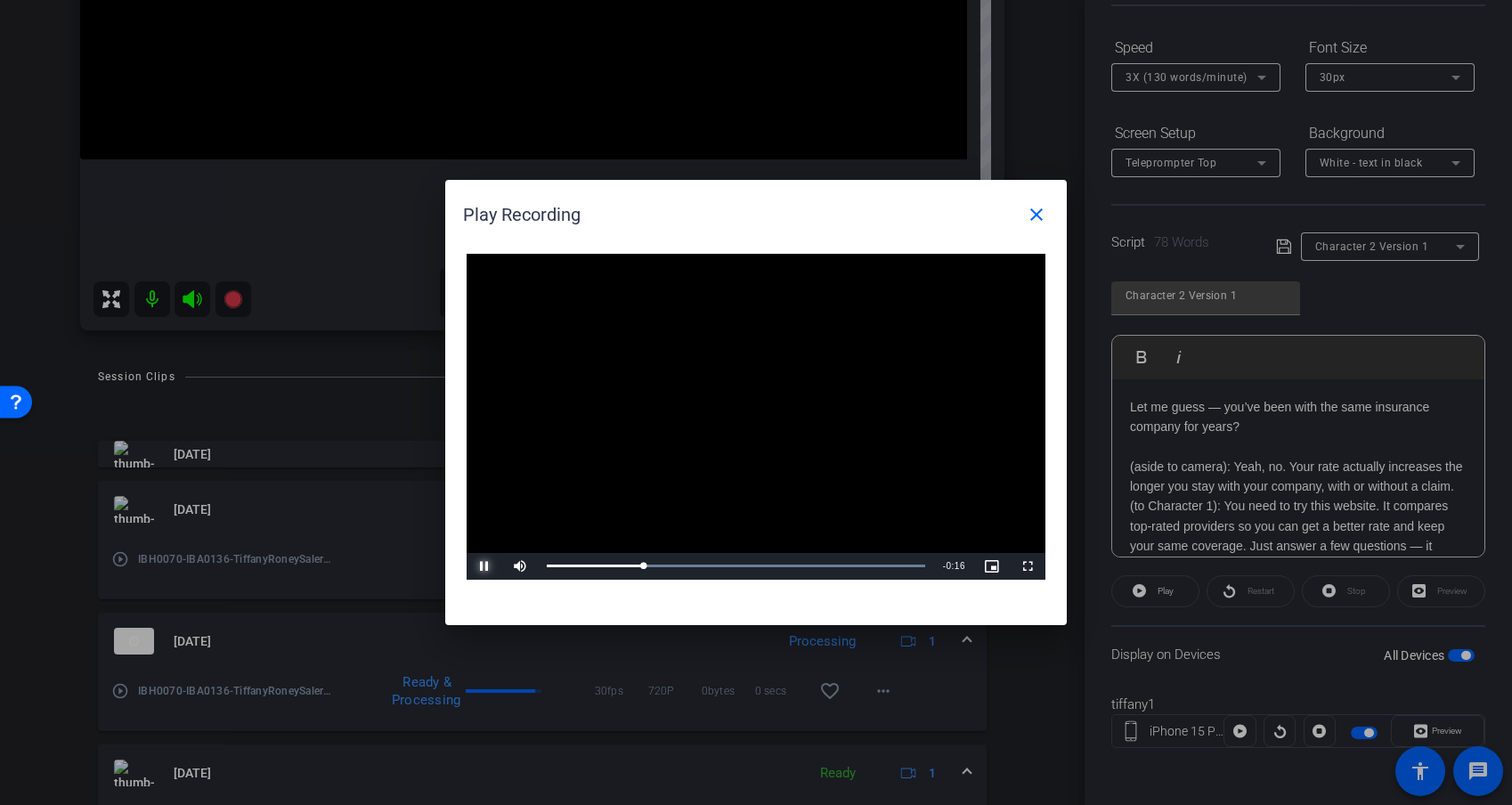
click at [481, 566] on span "Video Player" at bounding box center [485, 566] width 35 height 0
click at [1040, 210] on mat-icon "close" at bounding box center [1037, 214] width 21 height 21
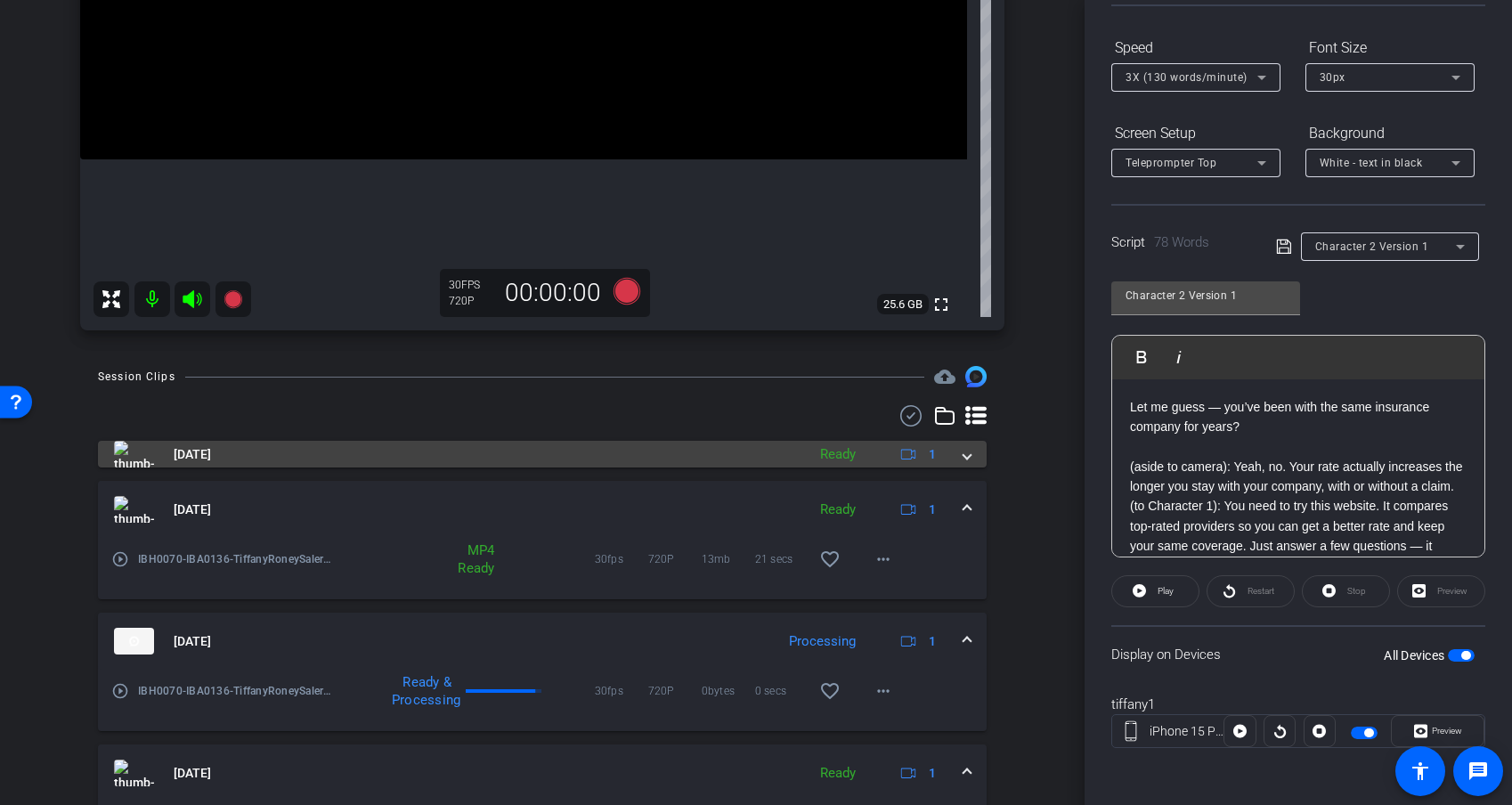
click at [335, 445] on mat-panel-title "Sep 25, 2025" at bounding box center [455, 454] width 683 height 27
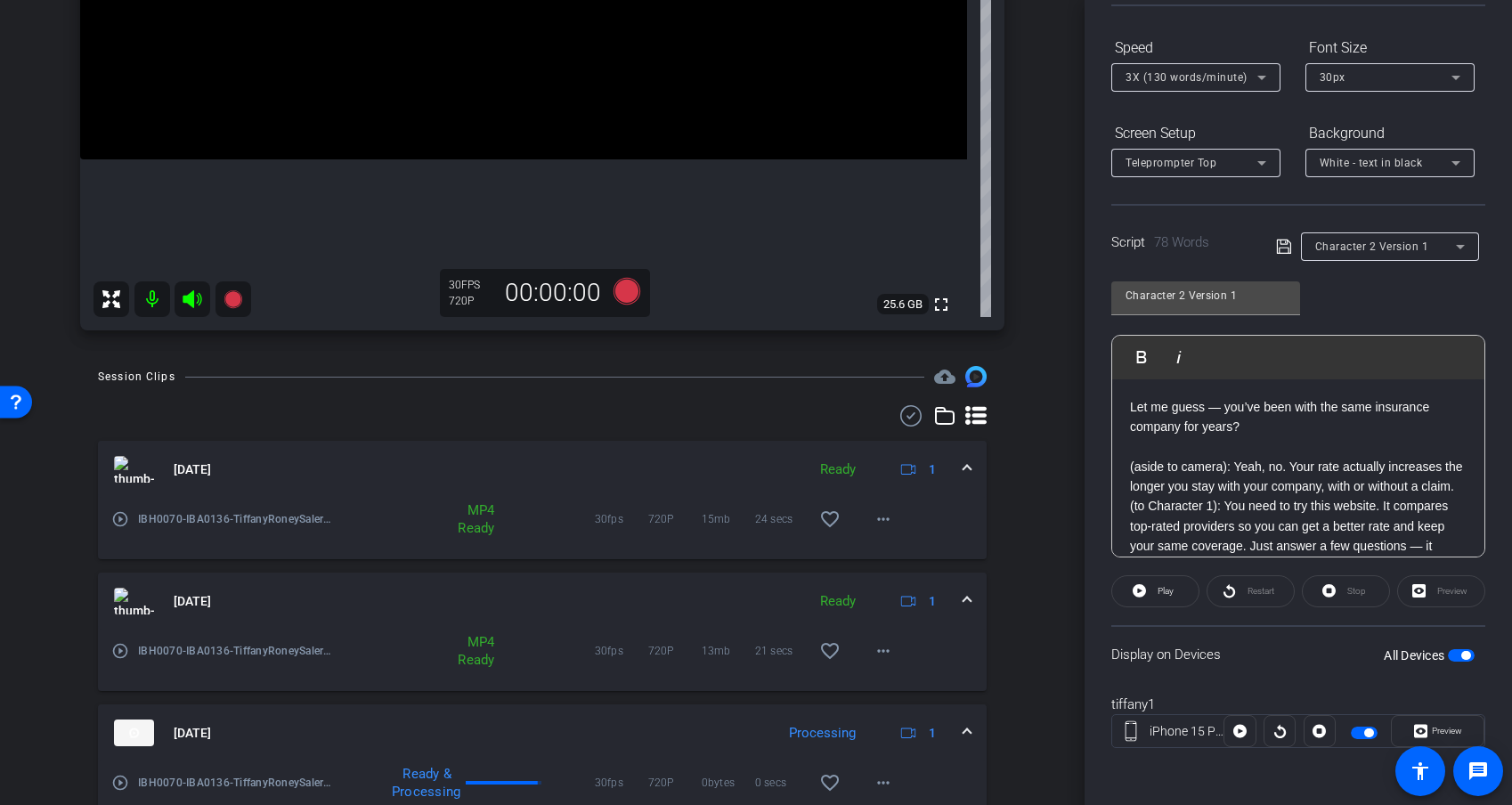
click at [120, 521] on mat-icon "play_circle_outline" at bounding box center [119, 518] width 18 height 18
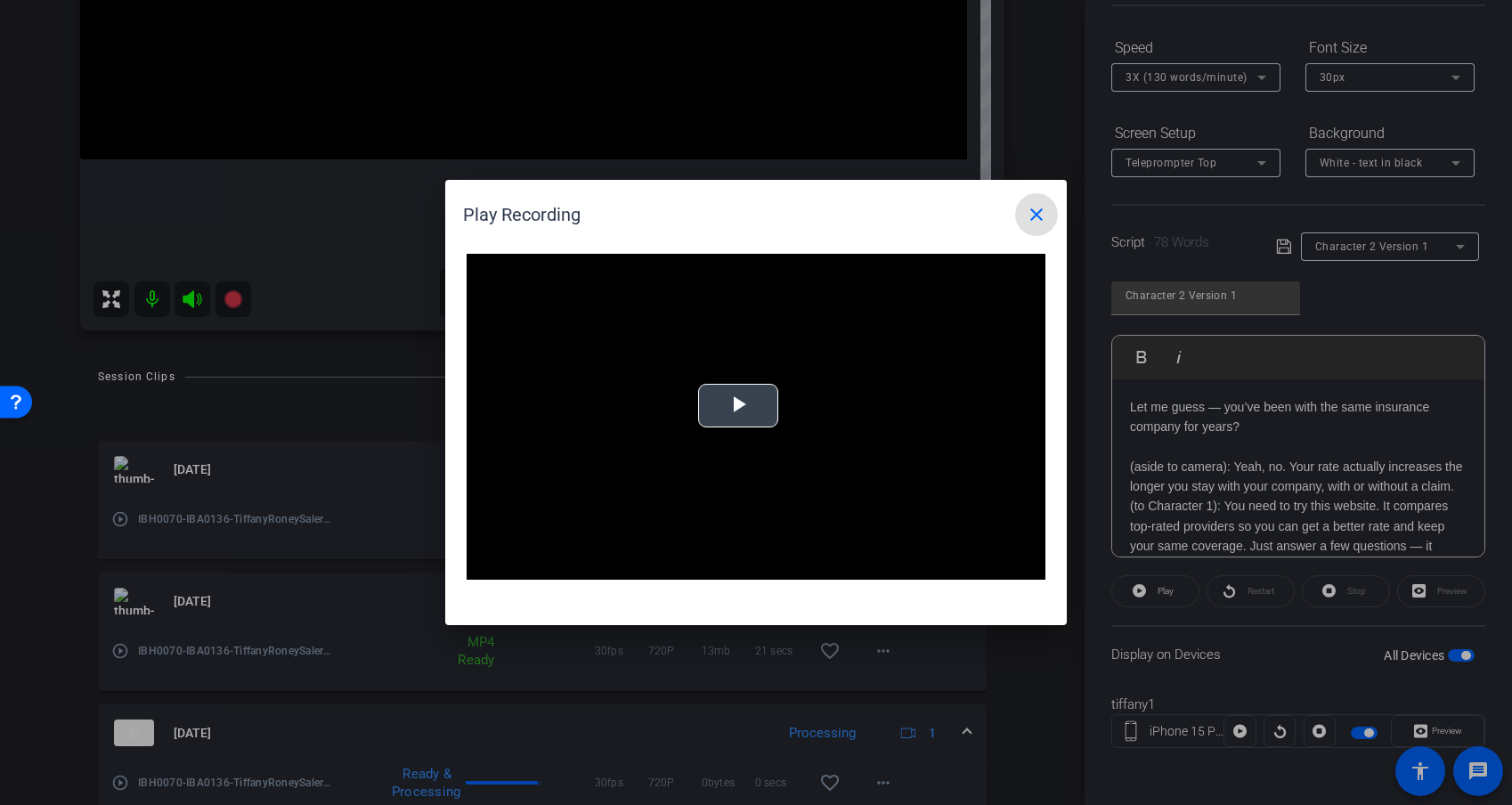
click at [738, 406] on span "Video Player" at bounding box center [738, 406] width 0 height 0
click at [1030, 223] on mat-icon "close" at bounding box center [1037, 214] width 21 height 21
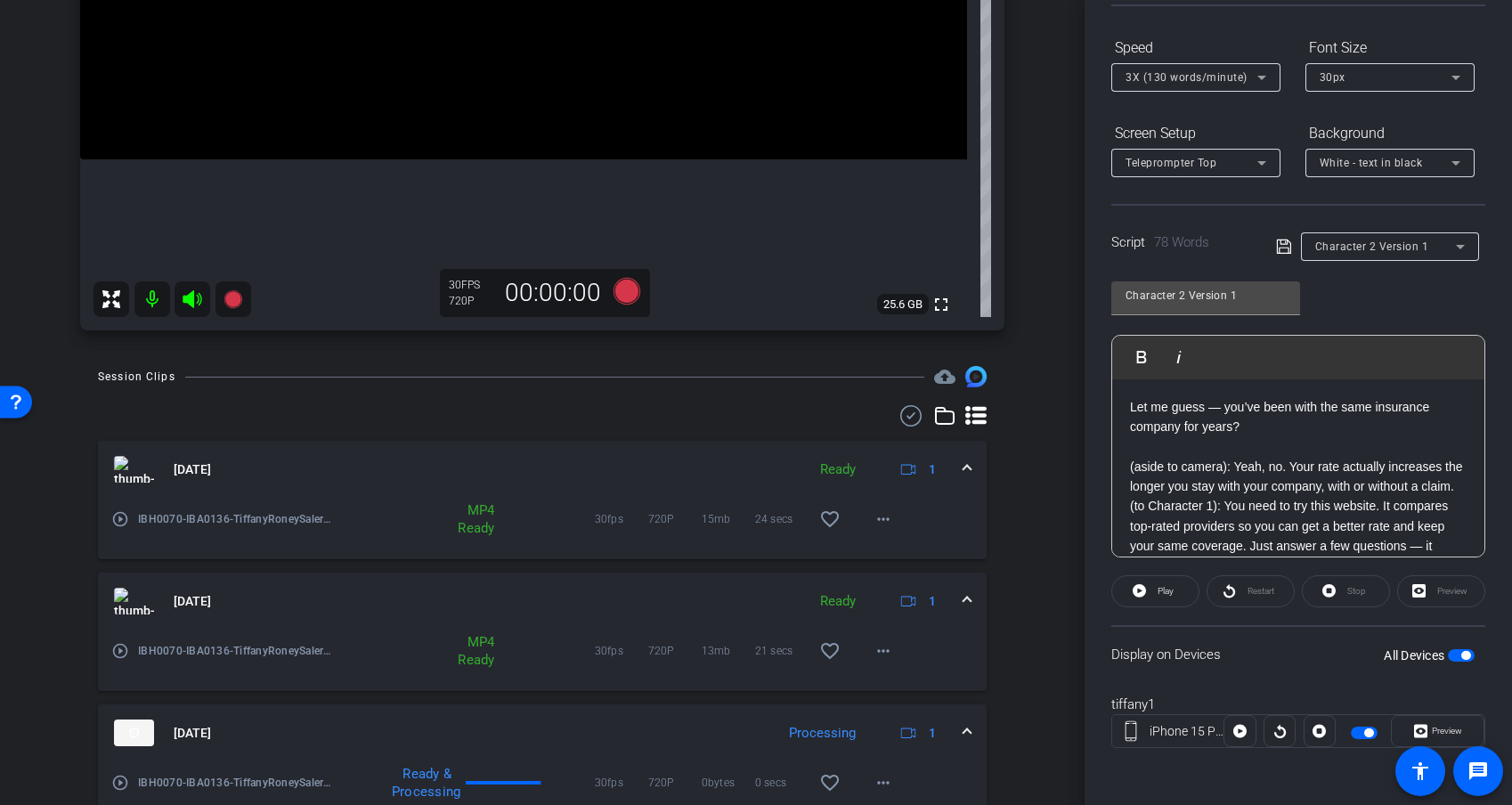
click at [964, 460] on span at bounding box center [968, 470] width 7 height 19
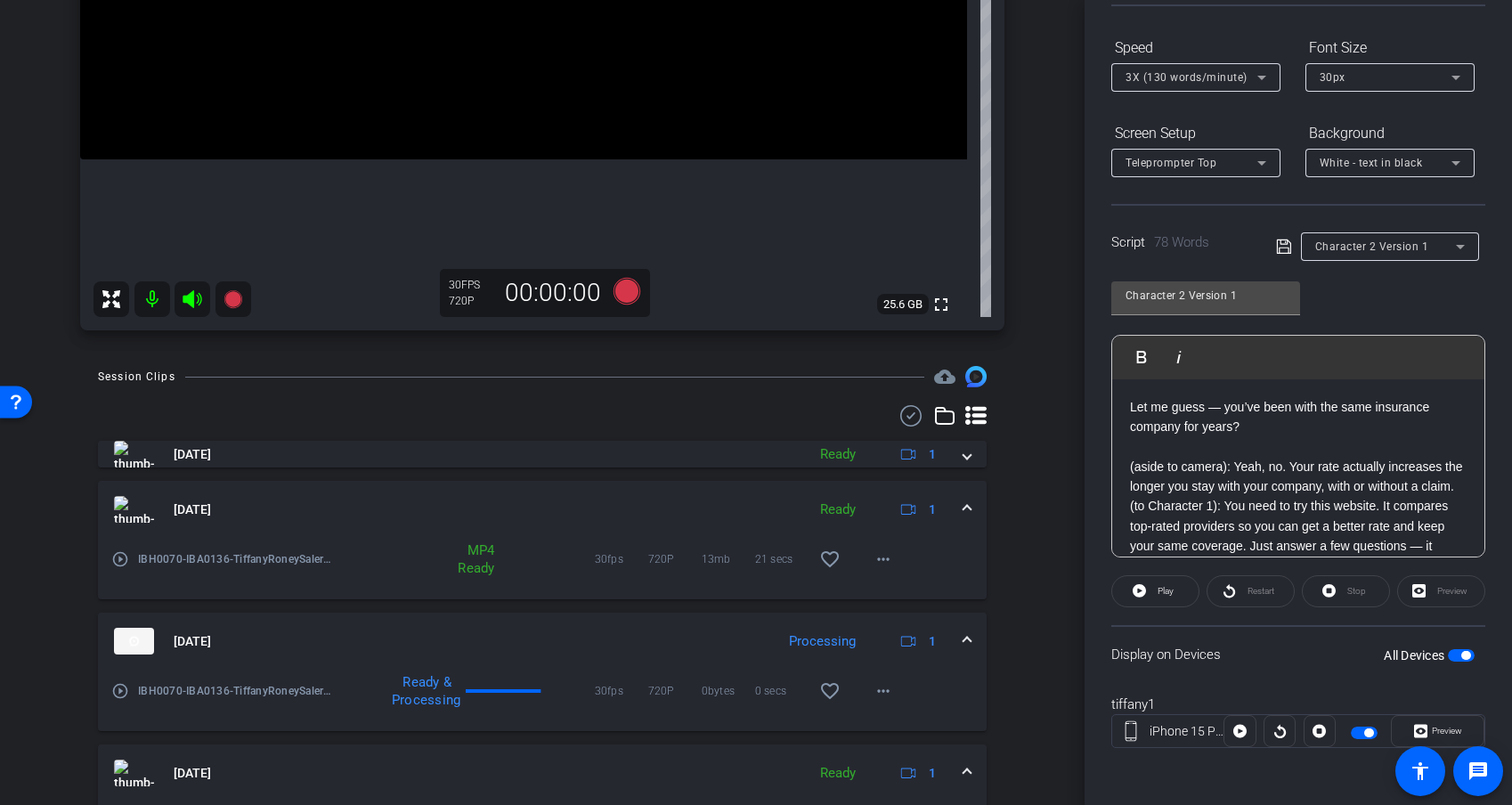
click at [962, 512] on div "Sep 25, 2025 Ready 1" at bounding box center [539, 509] width 850 height 27
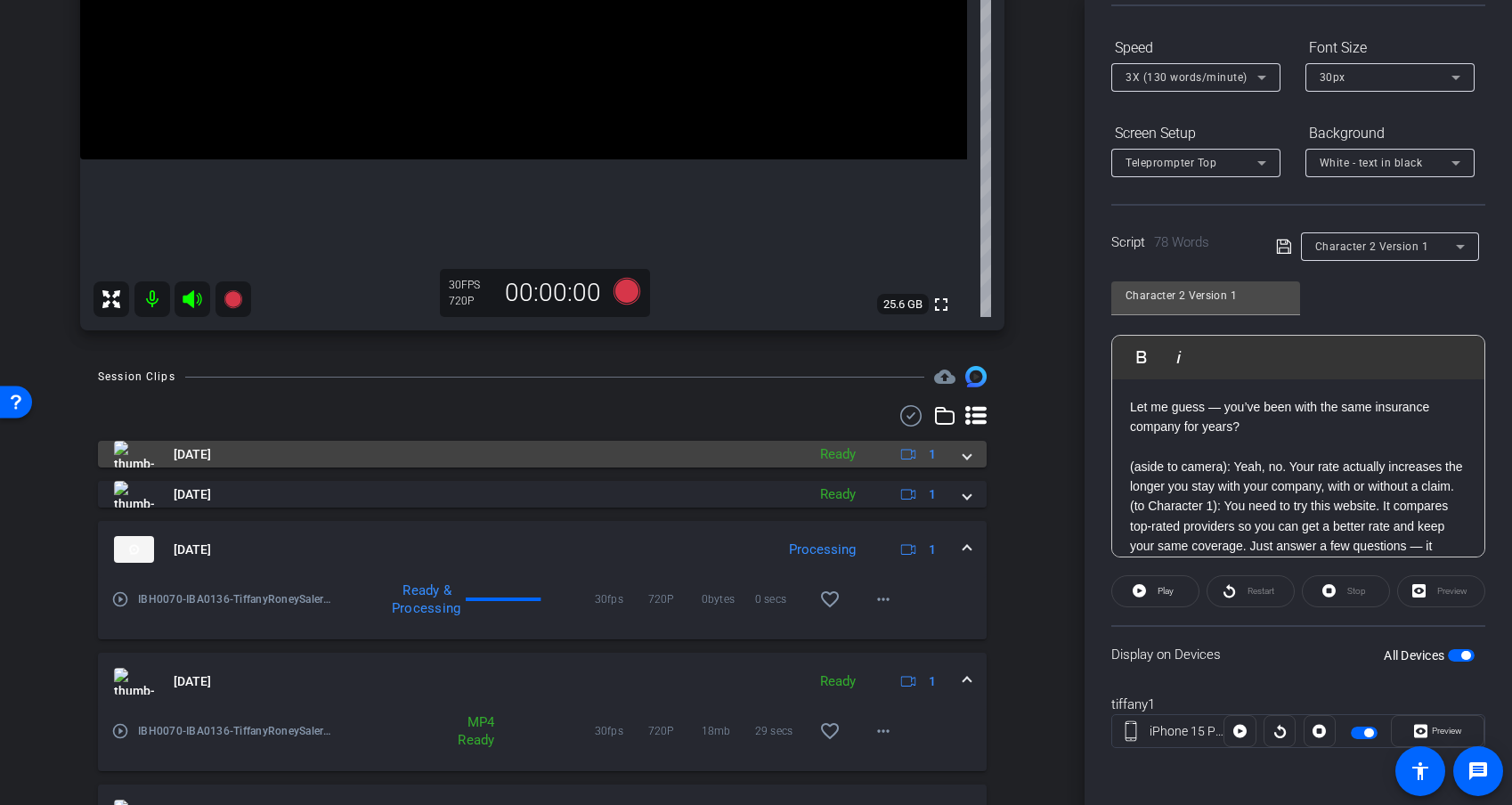
click at [727, 459] on mat-panel-title "Sep 25, 2025" at bounding box center [455, 454] width 683 height 27
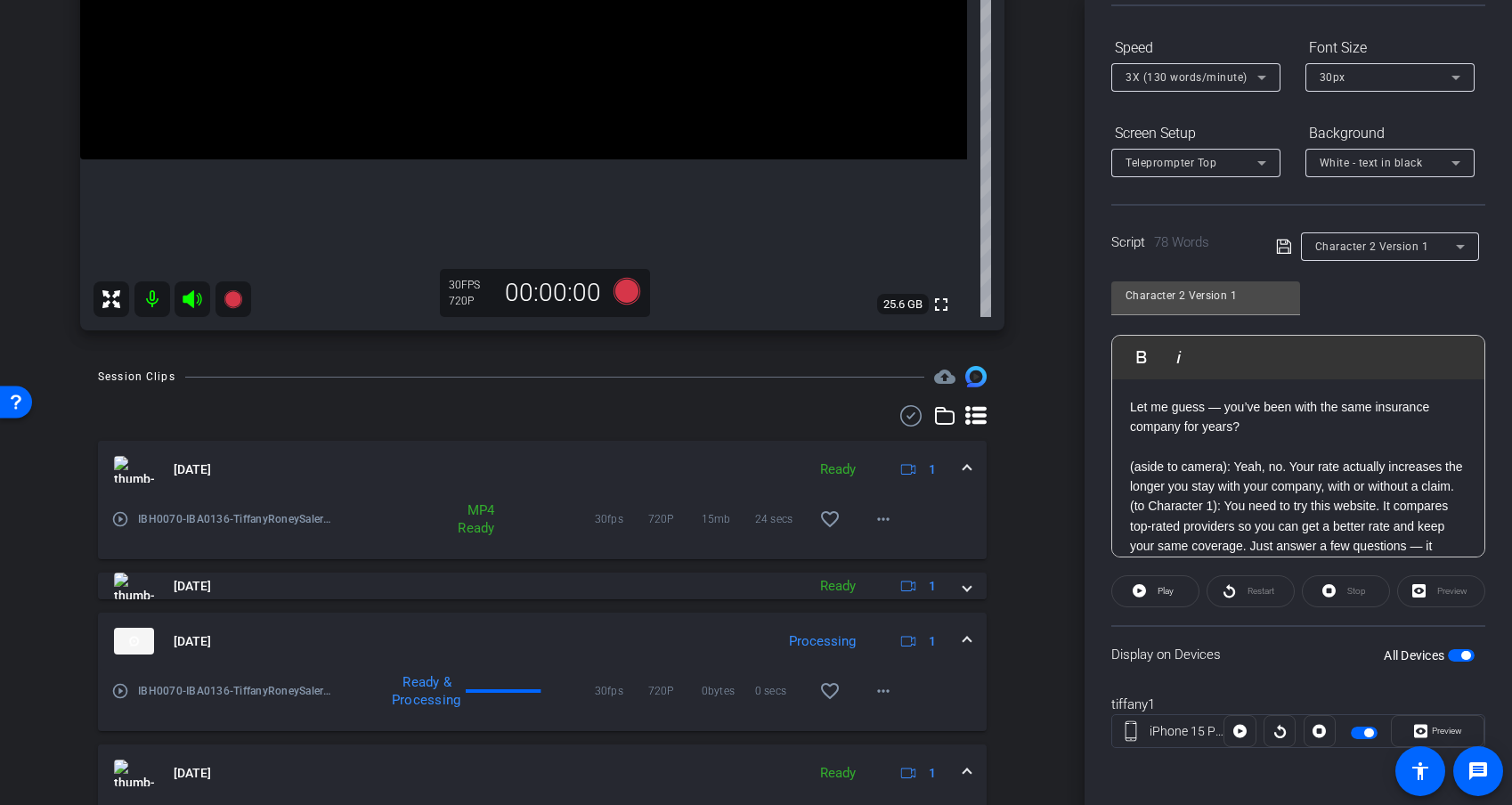
click at [122, 518] on mat-icon "play_circle_outline" at bounding box center [119, 518] width 18 height 18
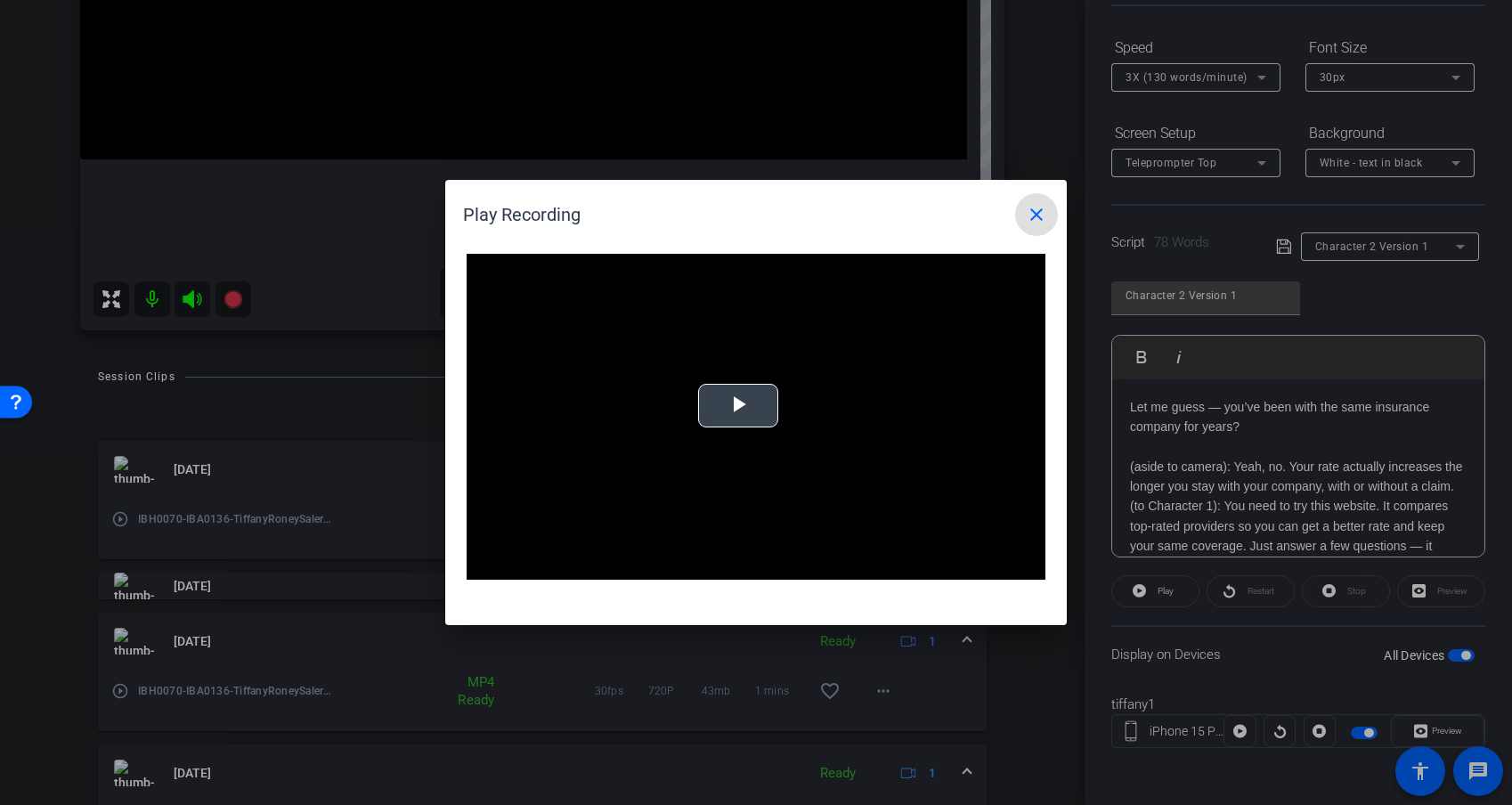
click at [738, 406] on span "Video Player" at bounding box center [738, 406] width 0 height 0
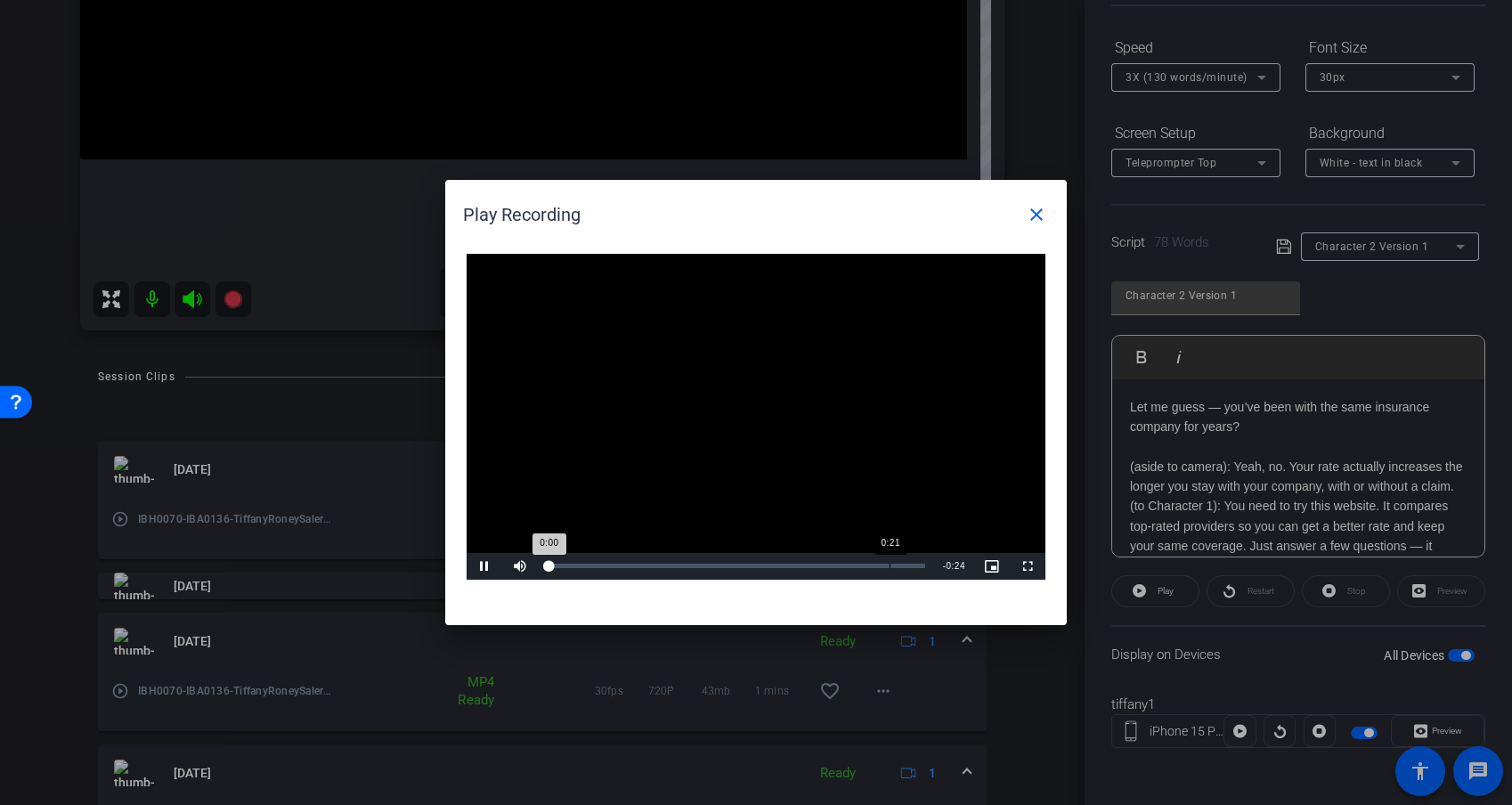
click at [889, 569] on div "Loaded : 0% 0:21 0:00" at bounding box center [735, 566] width 396 height 27
click at [805, 565] on div "Loaded : 100.00% 0:16 0:23" at bounding box center [736, 566] width 378 height 5
click at [480, 566] on span "Video Player" at bounding box center [485, 566] width 35 height 0
click at [1042, 216] on mat-icon "close" at bounding box center [1037, 214] width 21 height 21
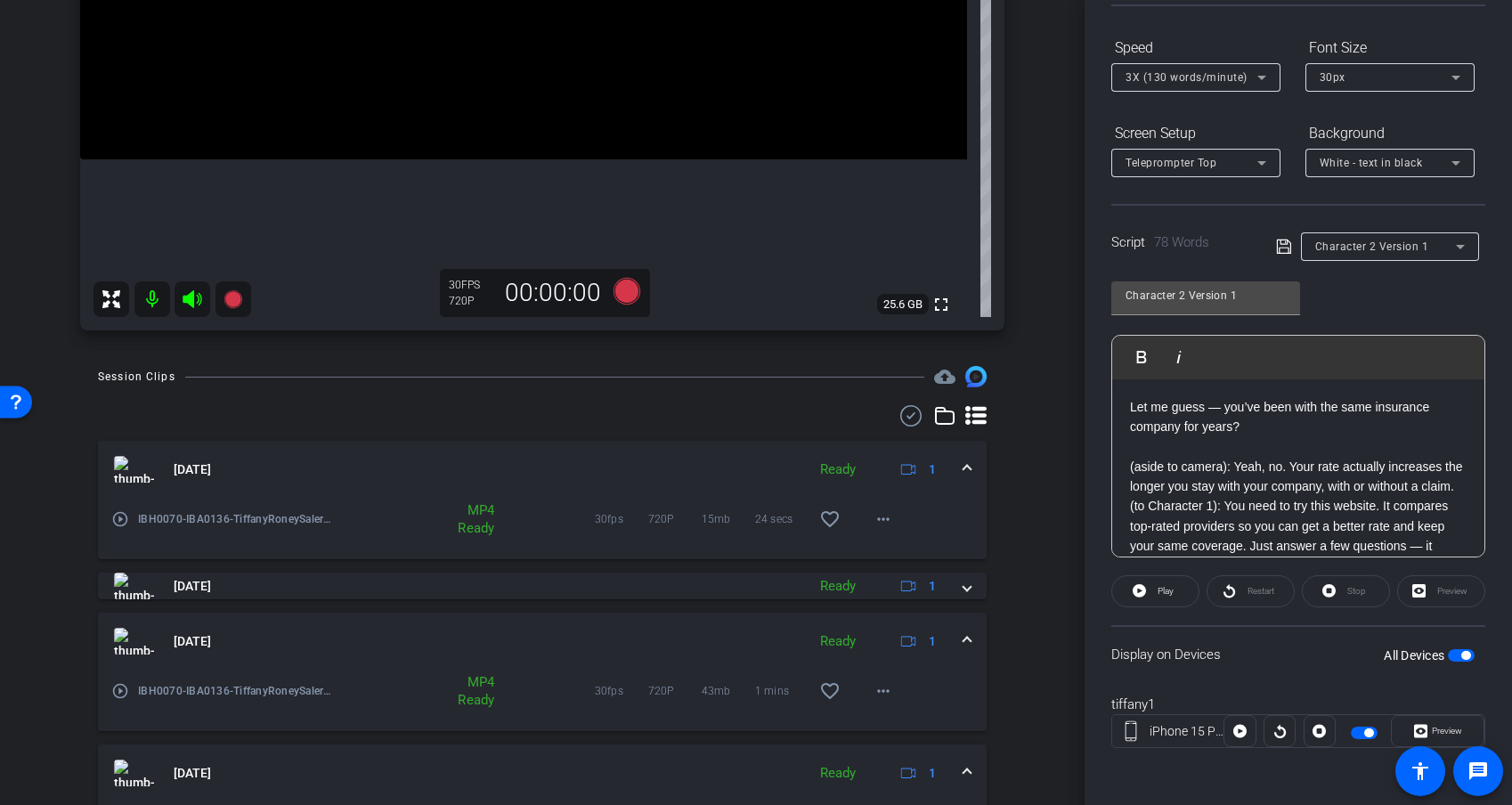
click at [361, 469] on mat-panel-title "Sep 25, 2025" at bounding box center [455, 469] width 683 height 27
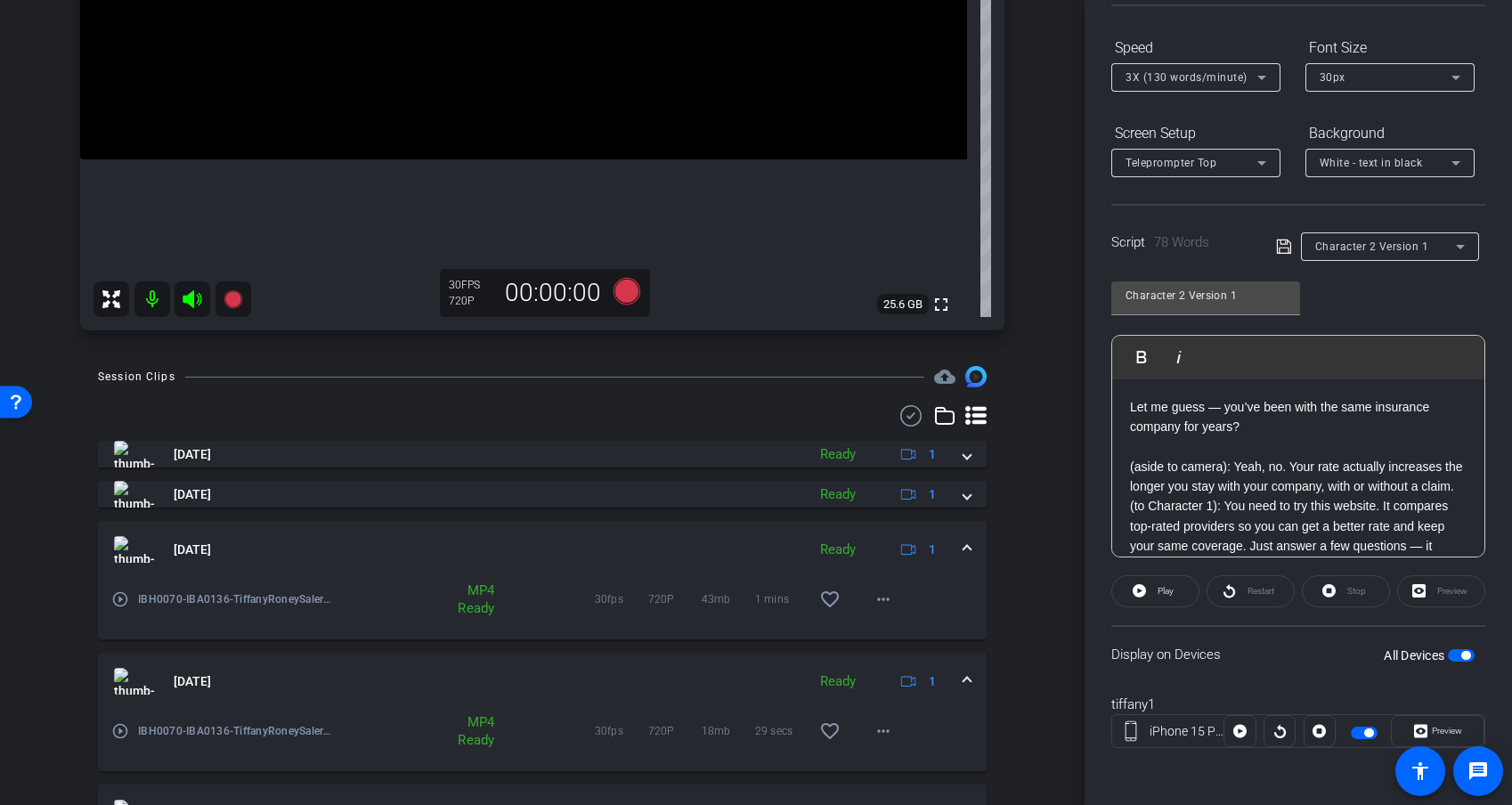
click at [342, 583] on div "MP4 Ready" at bounding box center [465, 599] width 259 height 35
click at [342, 555] on mat-panel-title "Sep 25, 2025" at bounding box center [455, 549] width 683 height 27
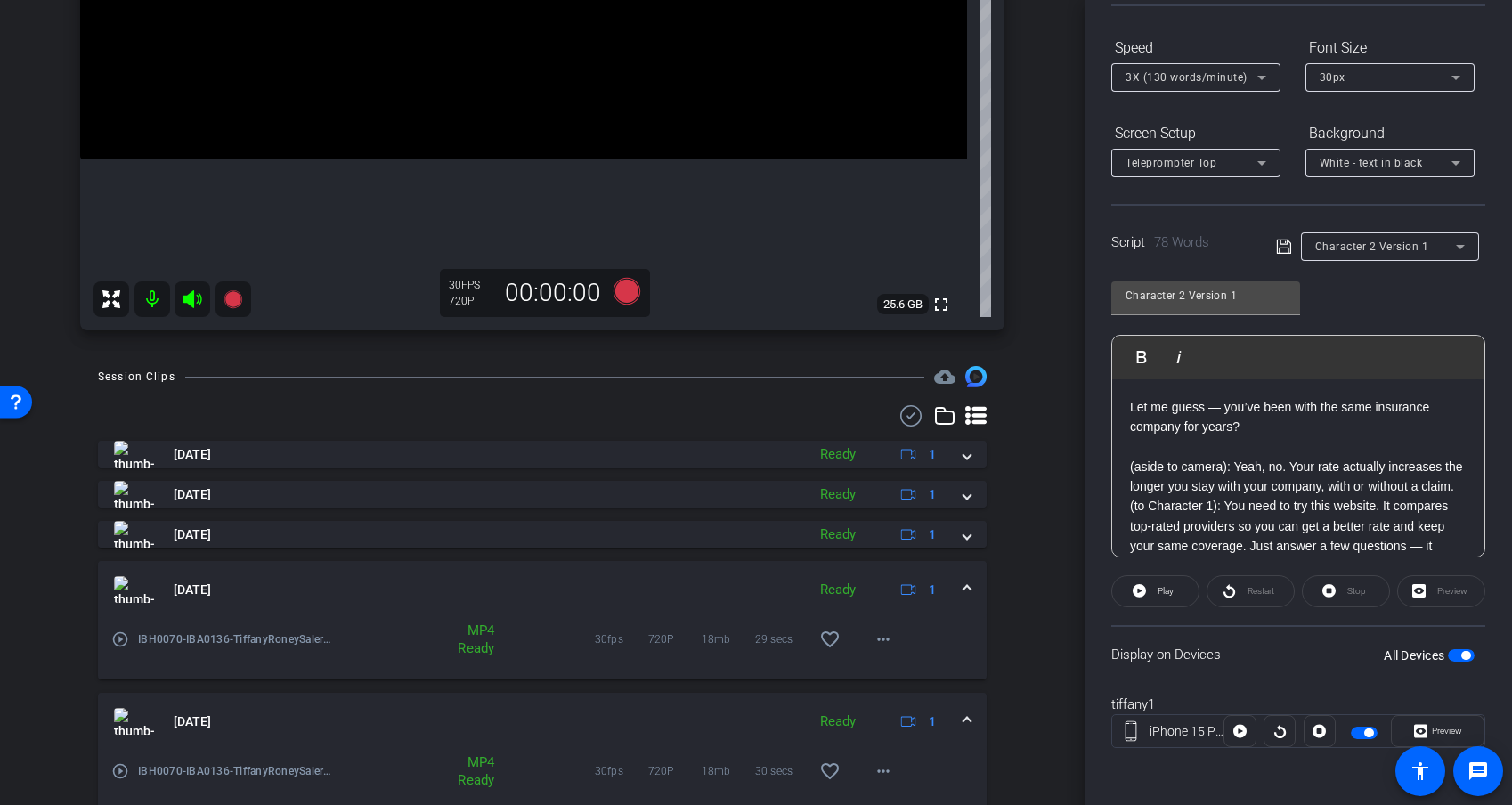
click at [346, 584] on mat-panel-title "Sep 25, 2025" at bounding box center [455, 589] width 683 height 27
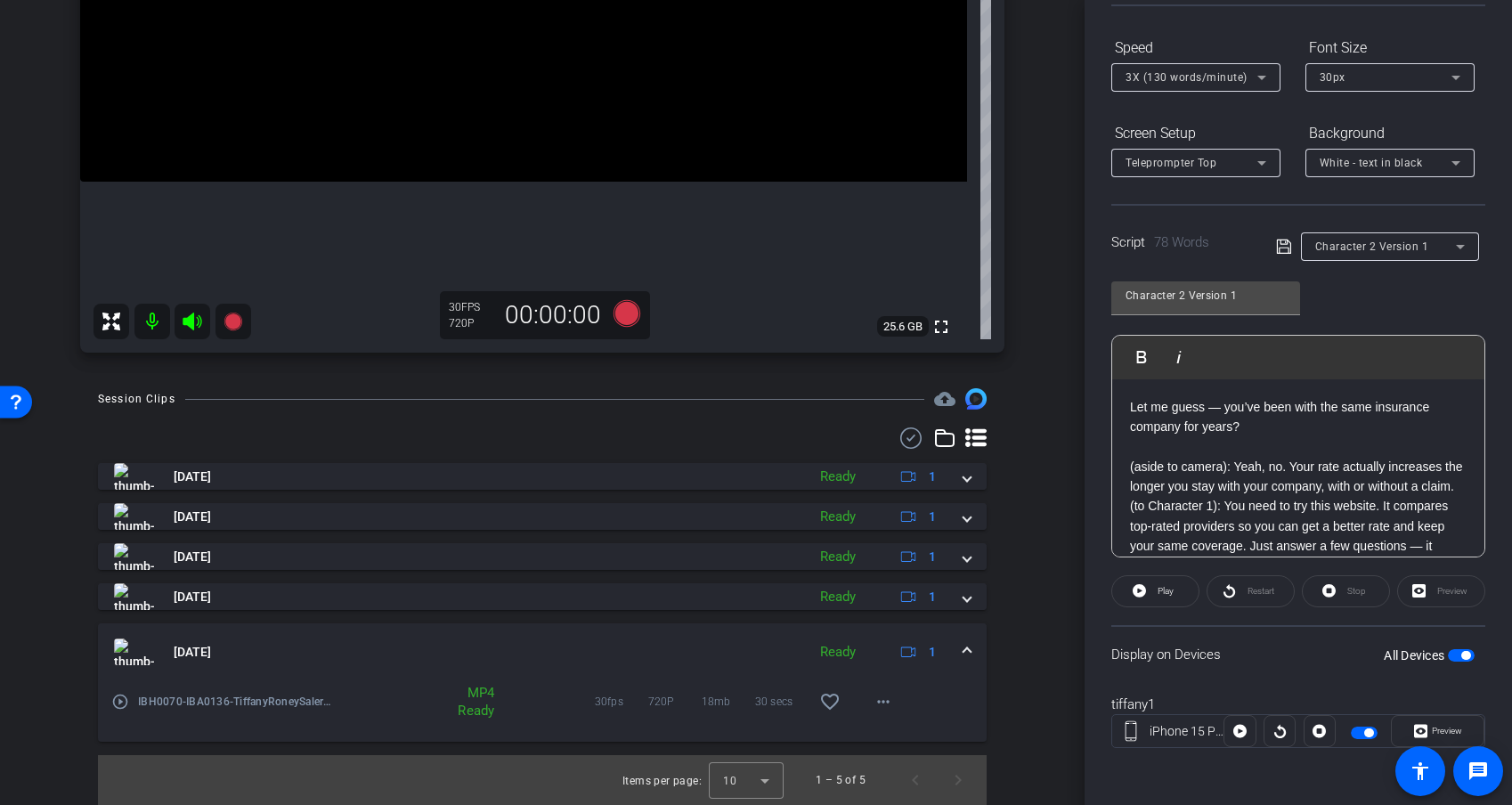
click at [370, 648] on mat-panel-title "Sep 25, 2025" at bounding box center [455, 651] width 683 height 27
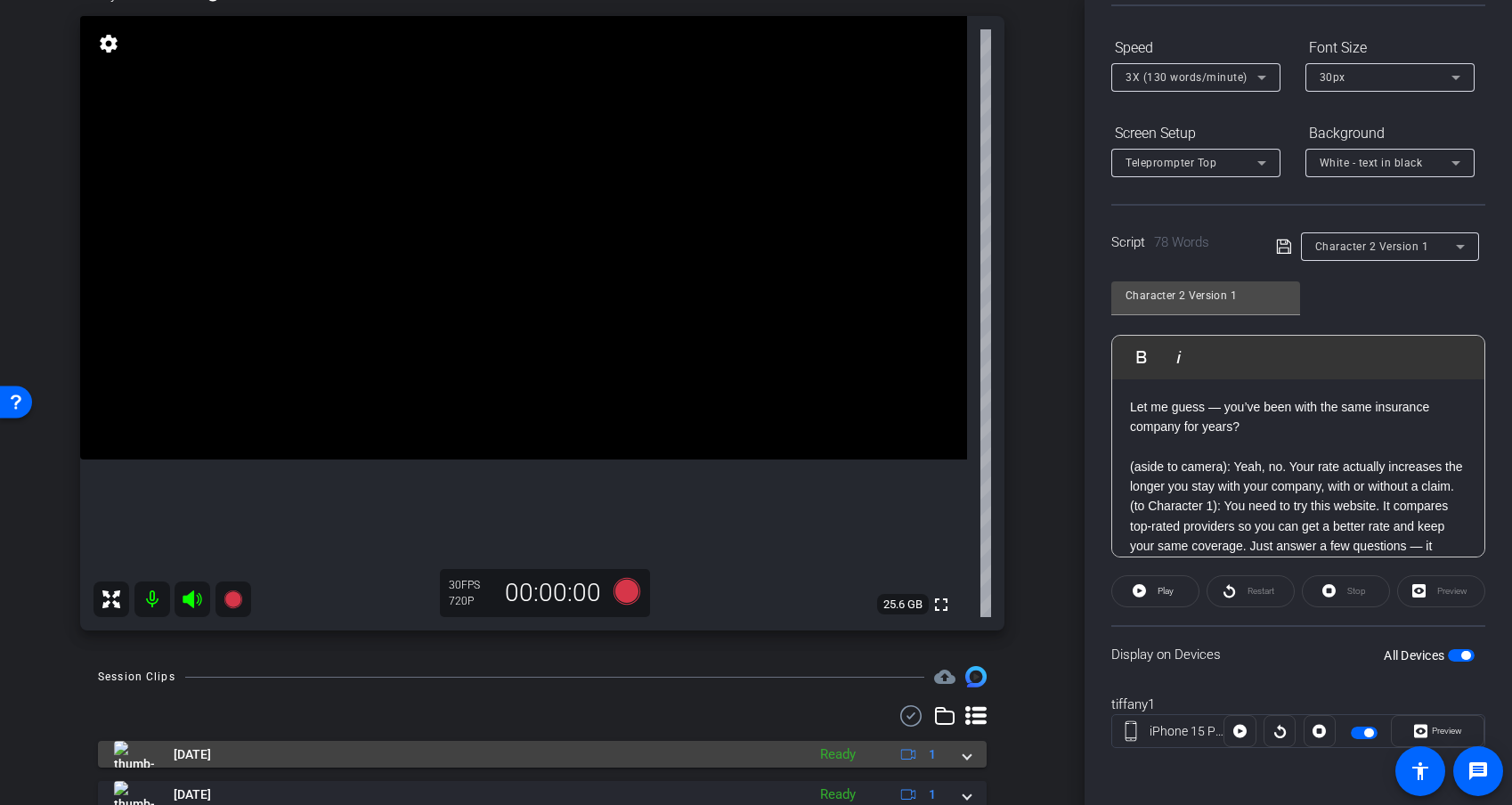
scroll to position [307, 0]
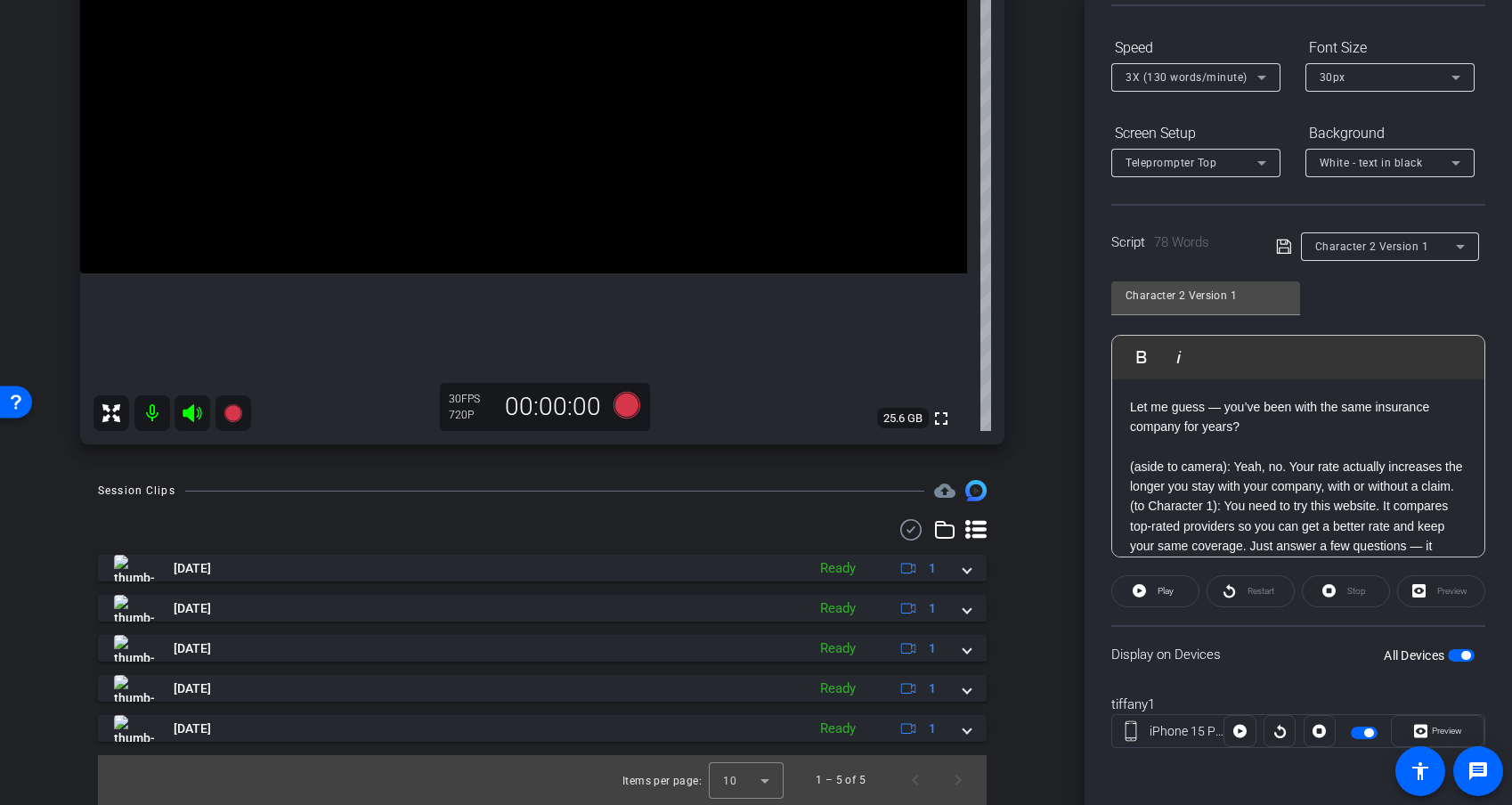
click at [1274, 494] on p "(aside to camera): Yeah, no. Your rate actually increases the longer you stay w…" at bounding box center [1299, 476] width 337 height 40
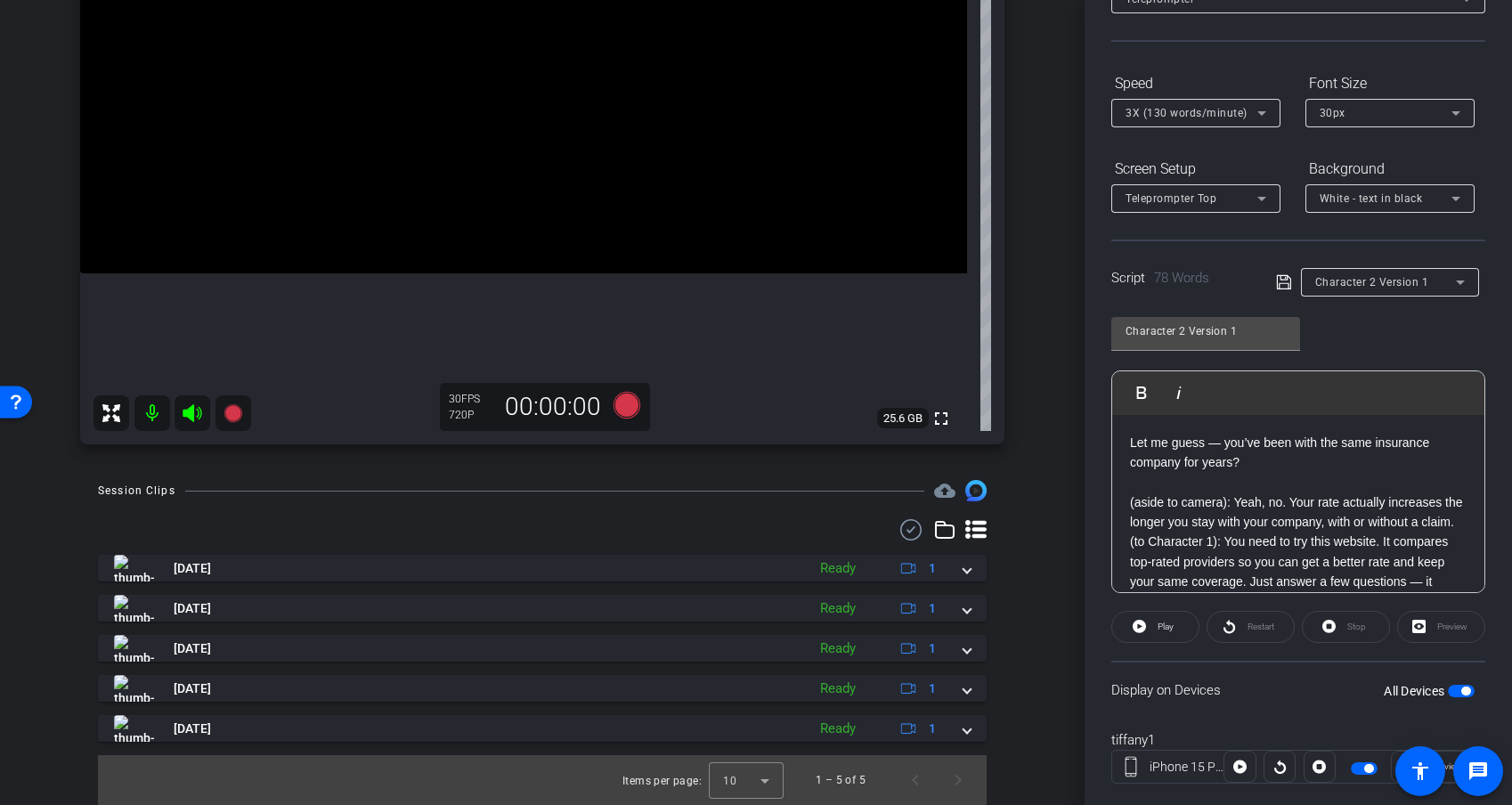
scroll to position [127, 0]
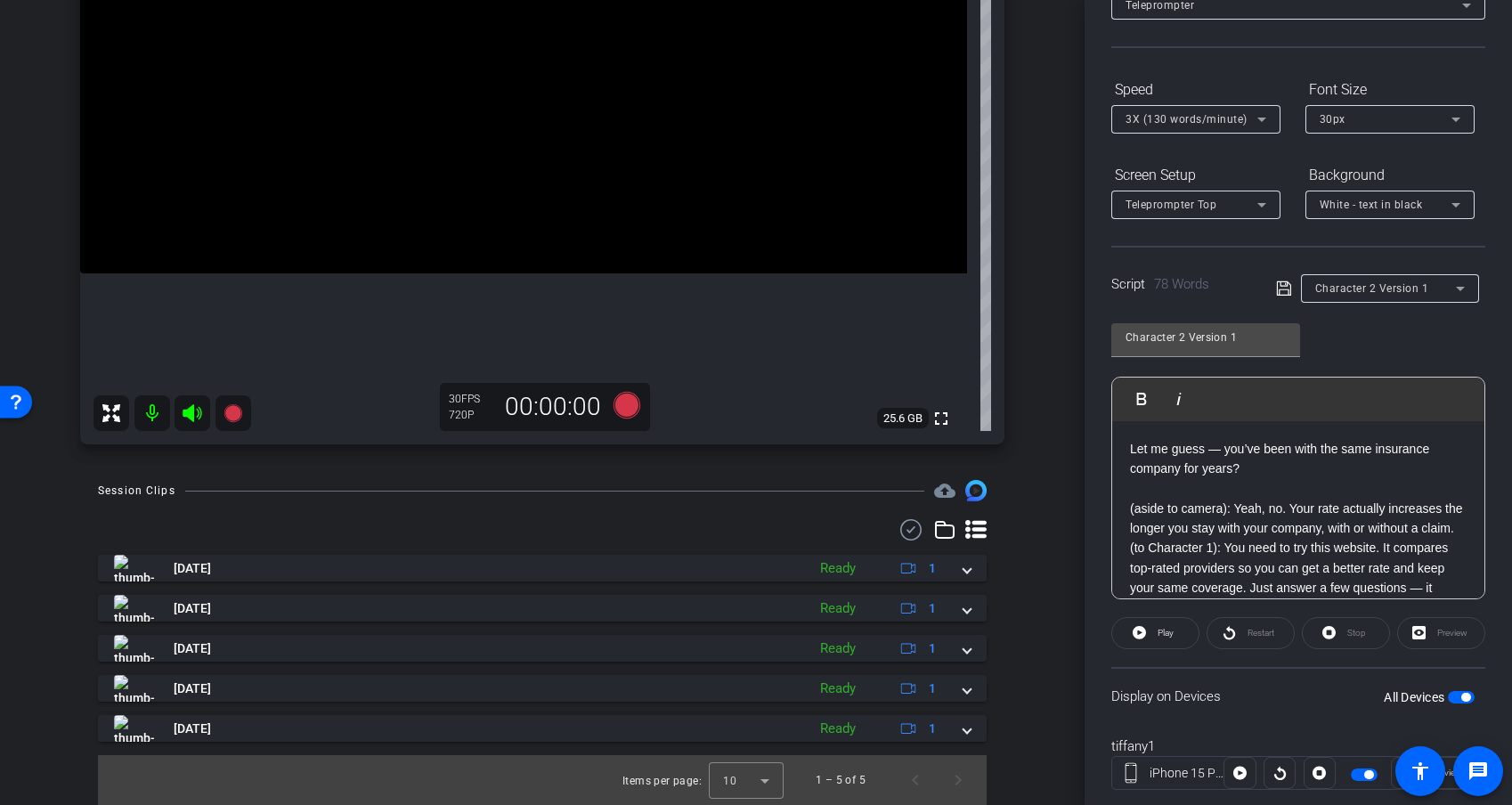
click at [1346, 292] on span "Character 2 Version 1" at bounding box center [1372, 288] width 114 height 12
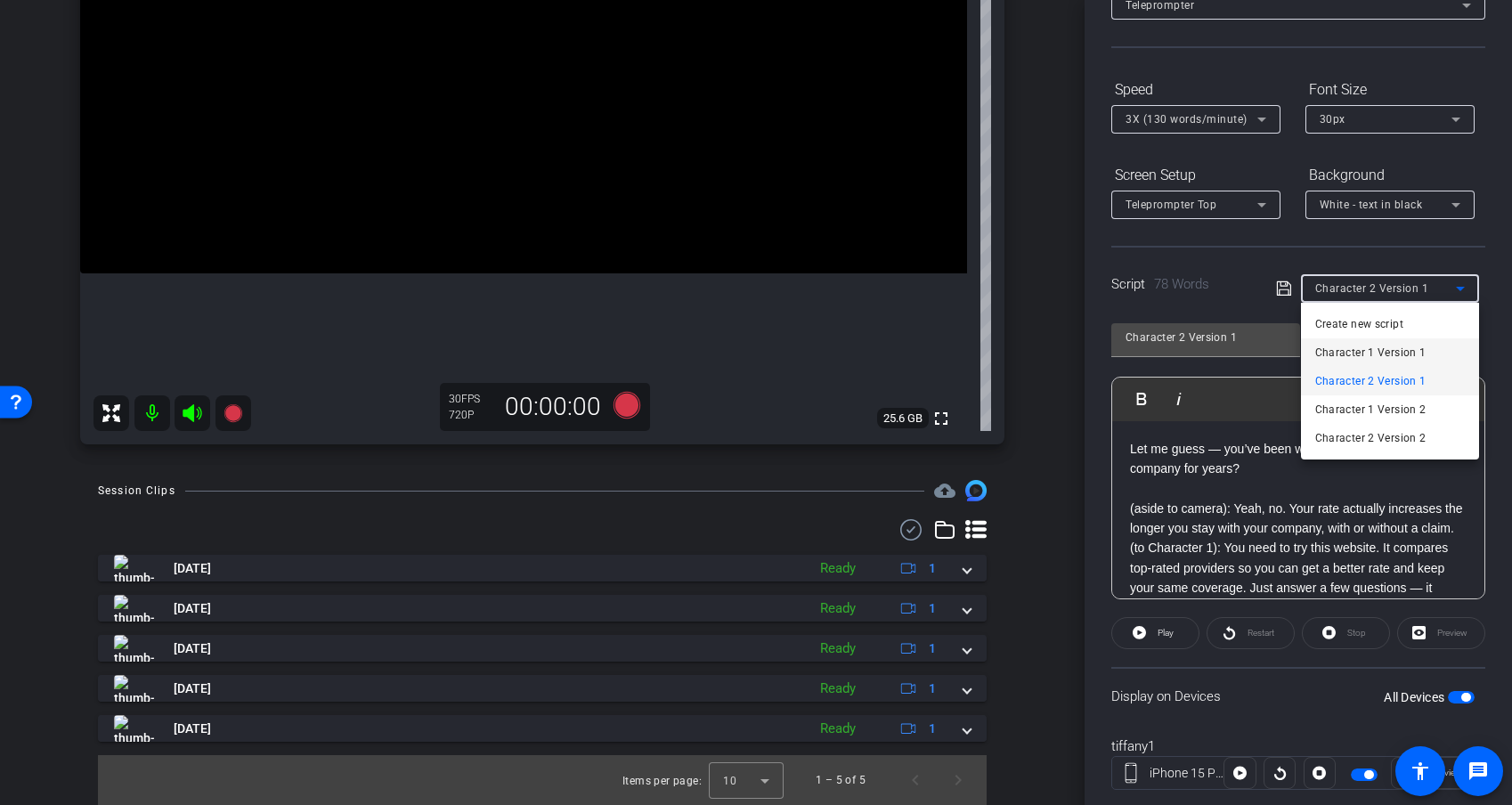
click at [1351, 346] on span "Character 1 Version 1" at bounding box center [1370, 352] width 111 height 21
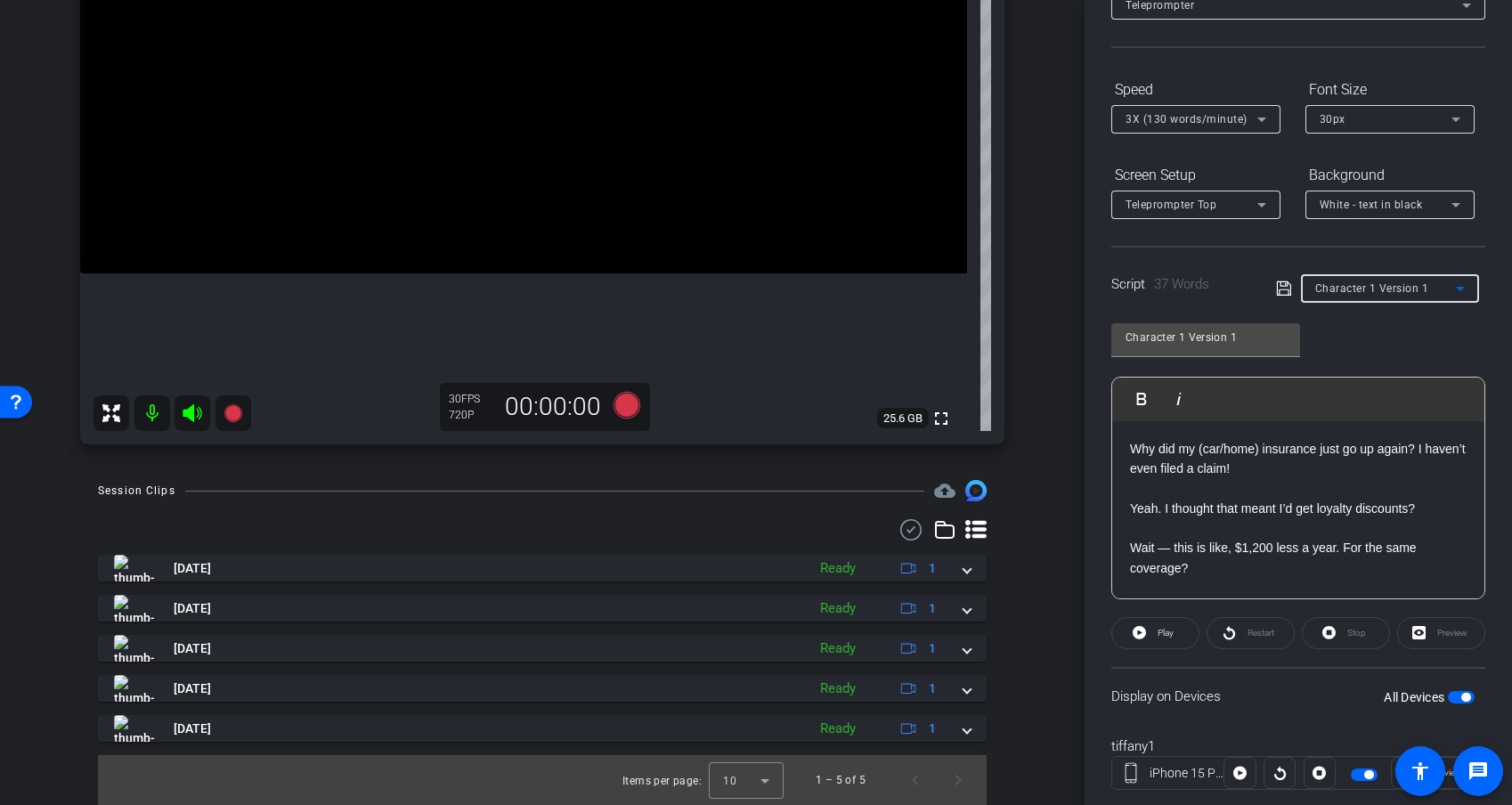
click at [1231, 471] on p "Why did my (car/home) insurance just go up again? I haven’t even filed a claim!" at bounding box center [1299, 458] width 337 height 40
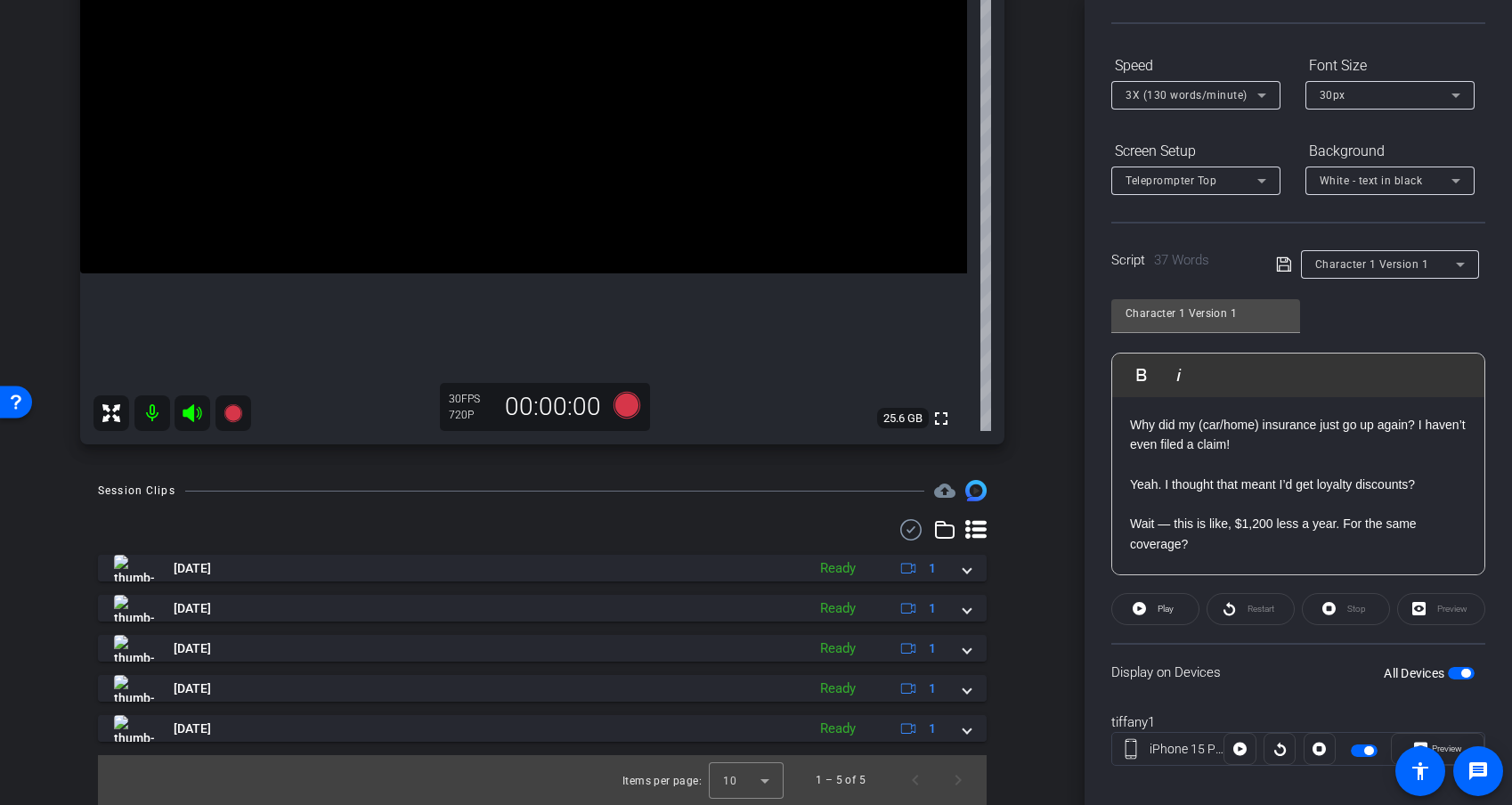
scroll to position [169, 0]
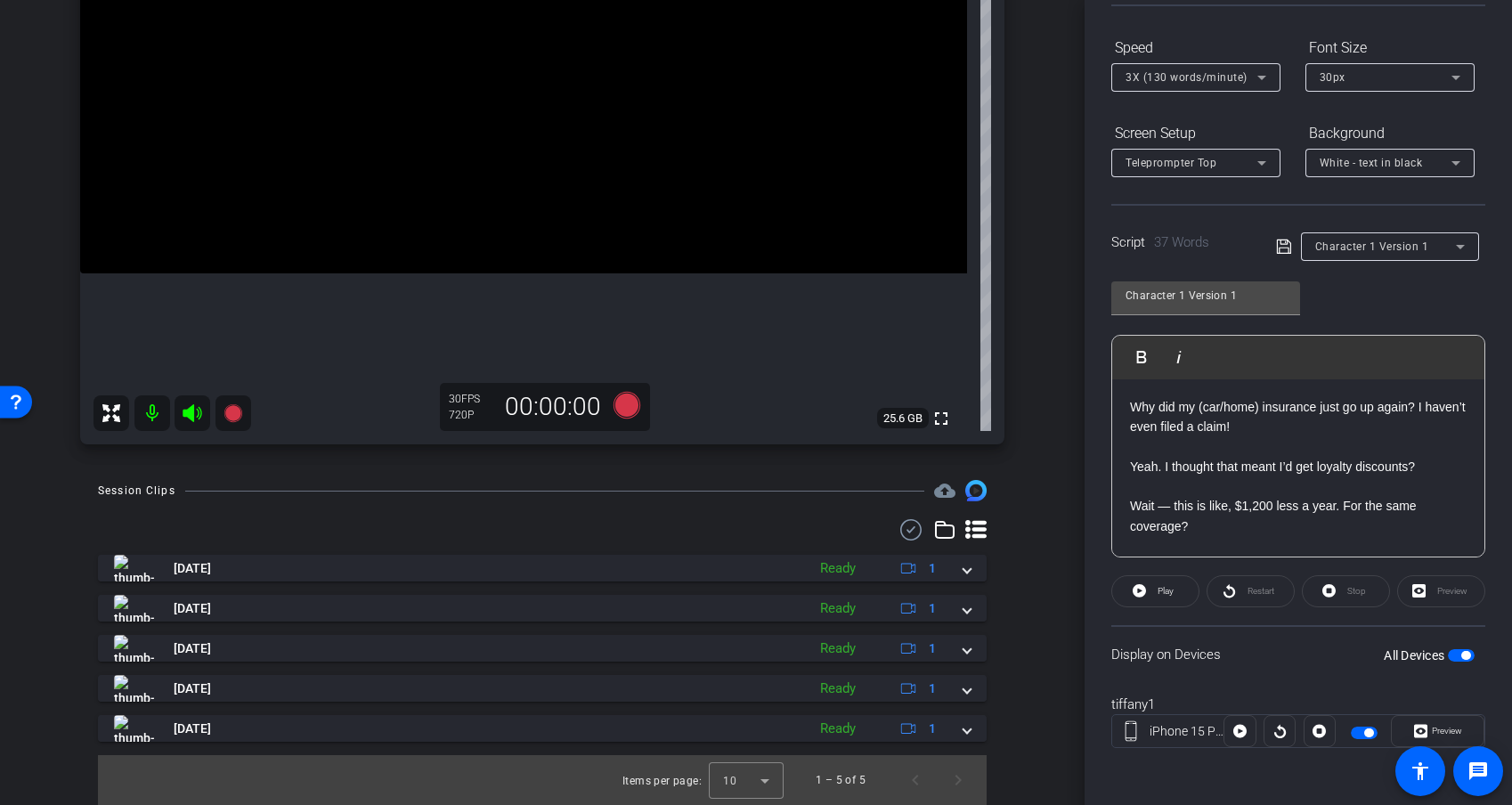
click at [1307, 473] on p "Yeah. I thought that meant I’d get loyalty discounts?" at bounding box center [1299, 466] width 337 height 20
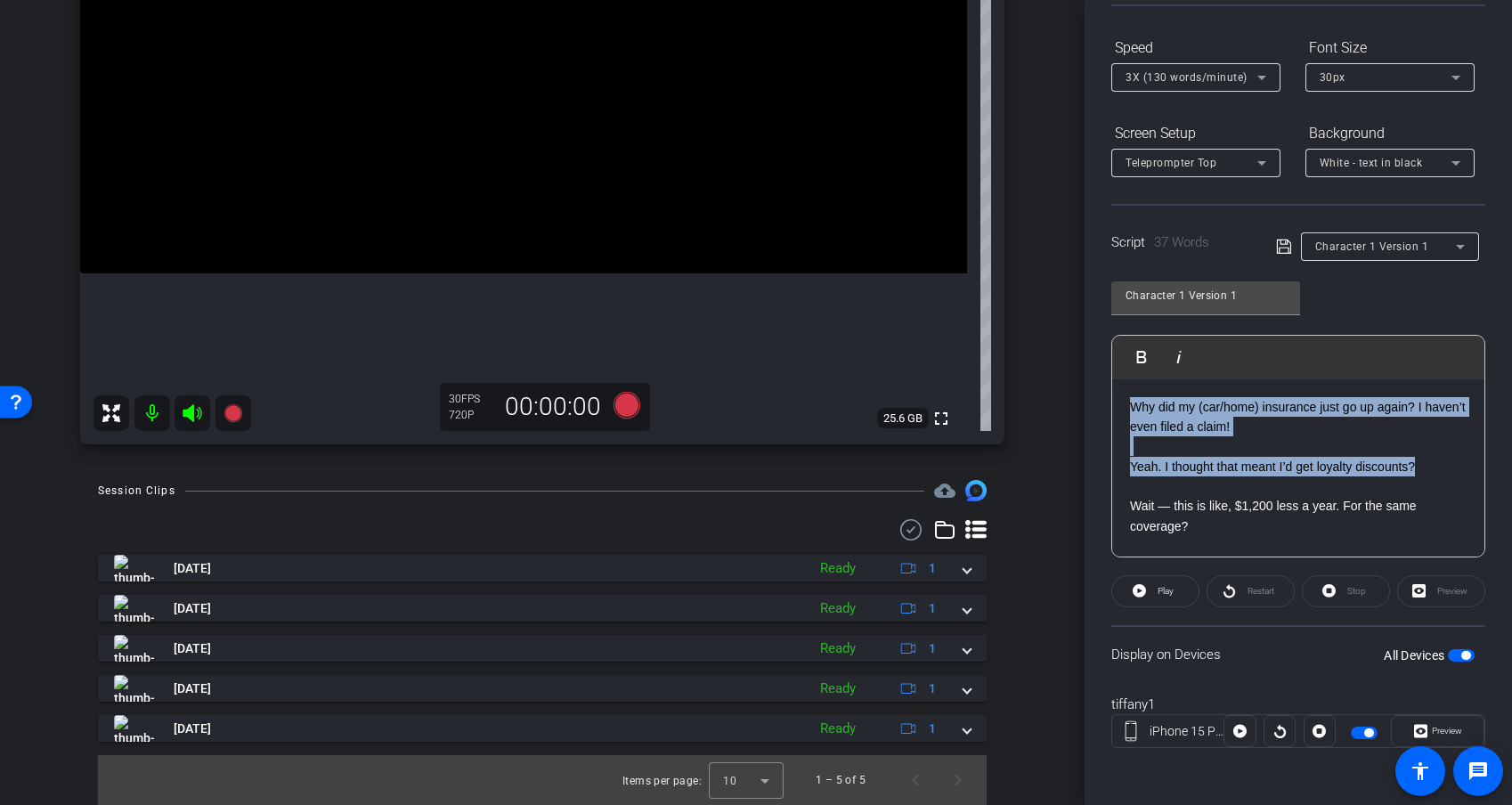
drag, startPoint x: 1436, startPoint y: 470, endPoint x: 1116, endPoint y: 402, distance: 327.1
click at [1115, 403] on div "Why did my (car/home) insurance just go up again? I haven’t even filed a claim!…" at bounding box center [1298, 468] width 372 height 178
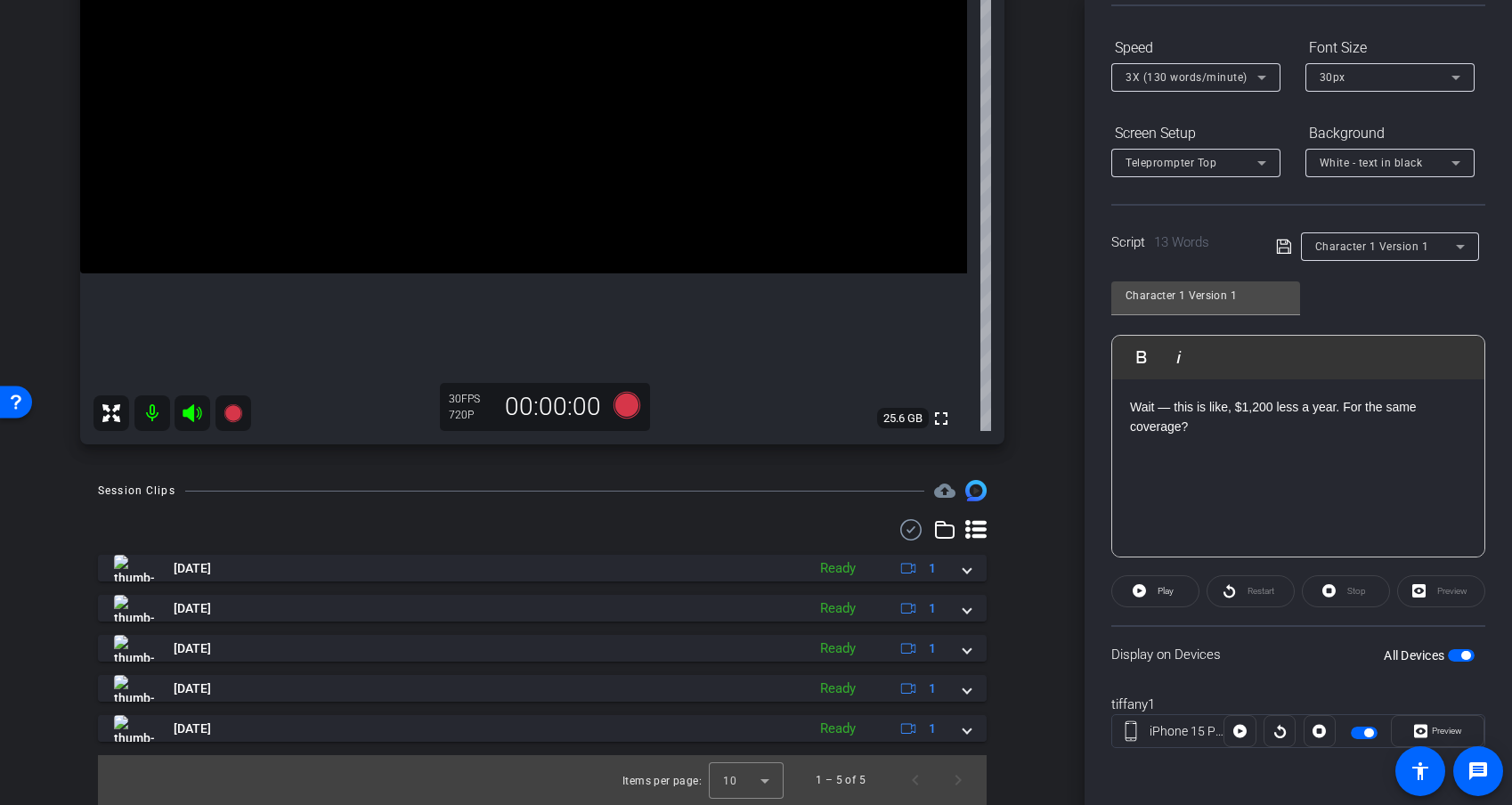
click at [1289, 239] on icon at bounding box center [1284, 246] width 16 height 21
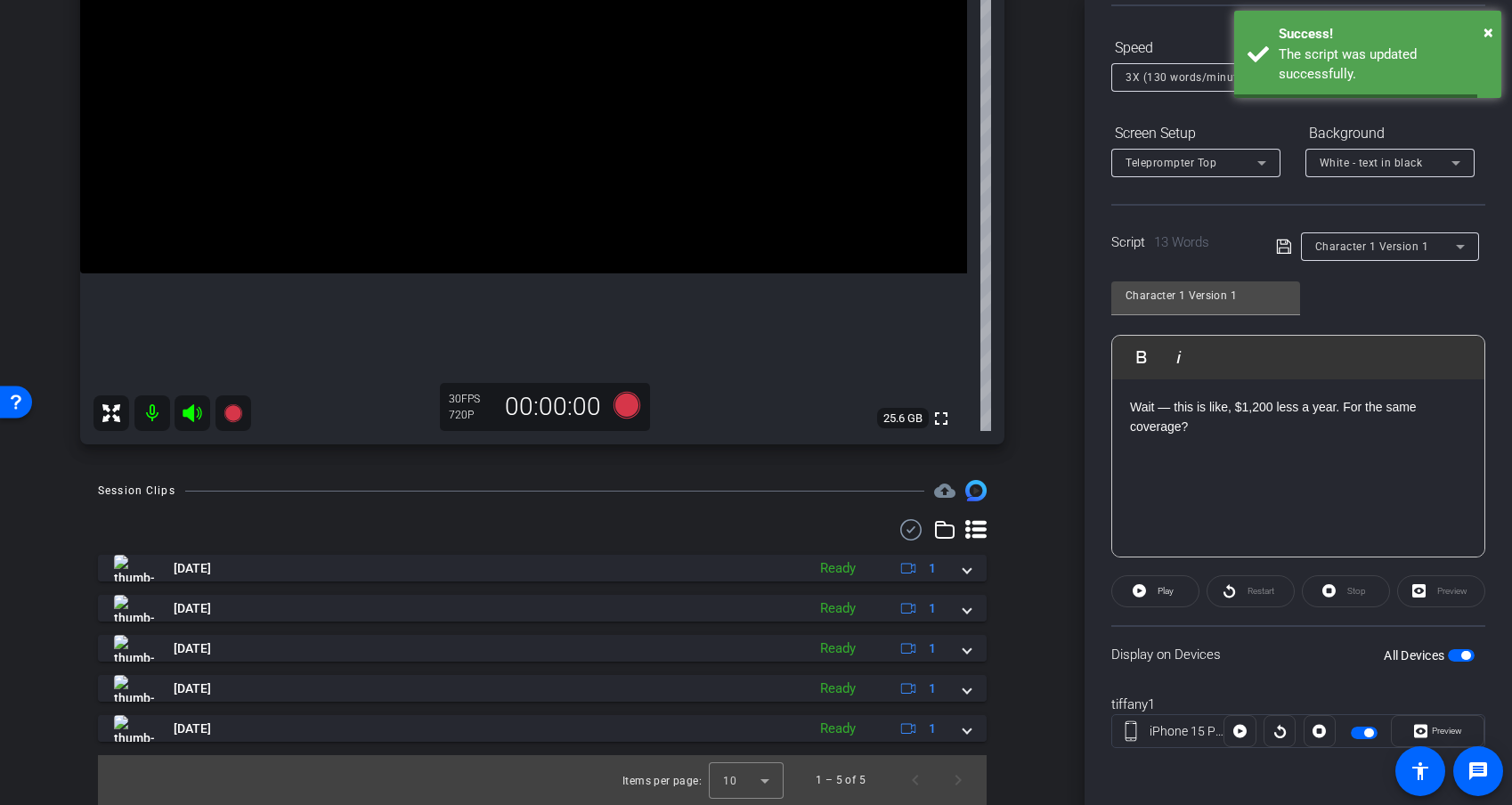
click at [1288, 247] on icon at bounding box center [1284, 246] width 16 height 21
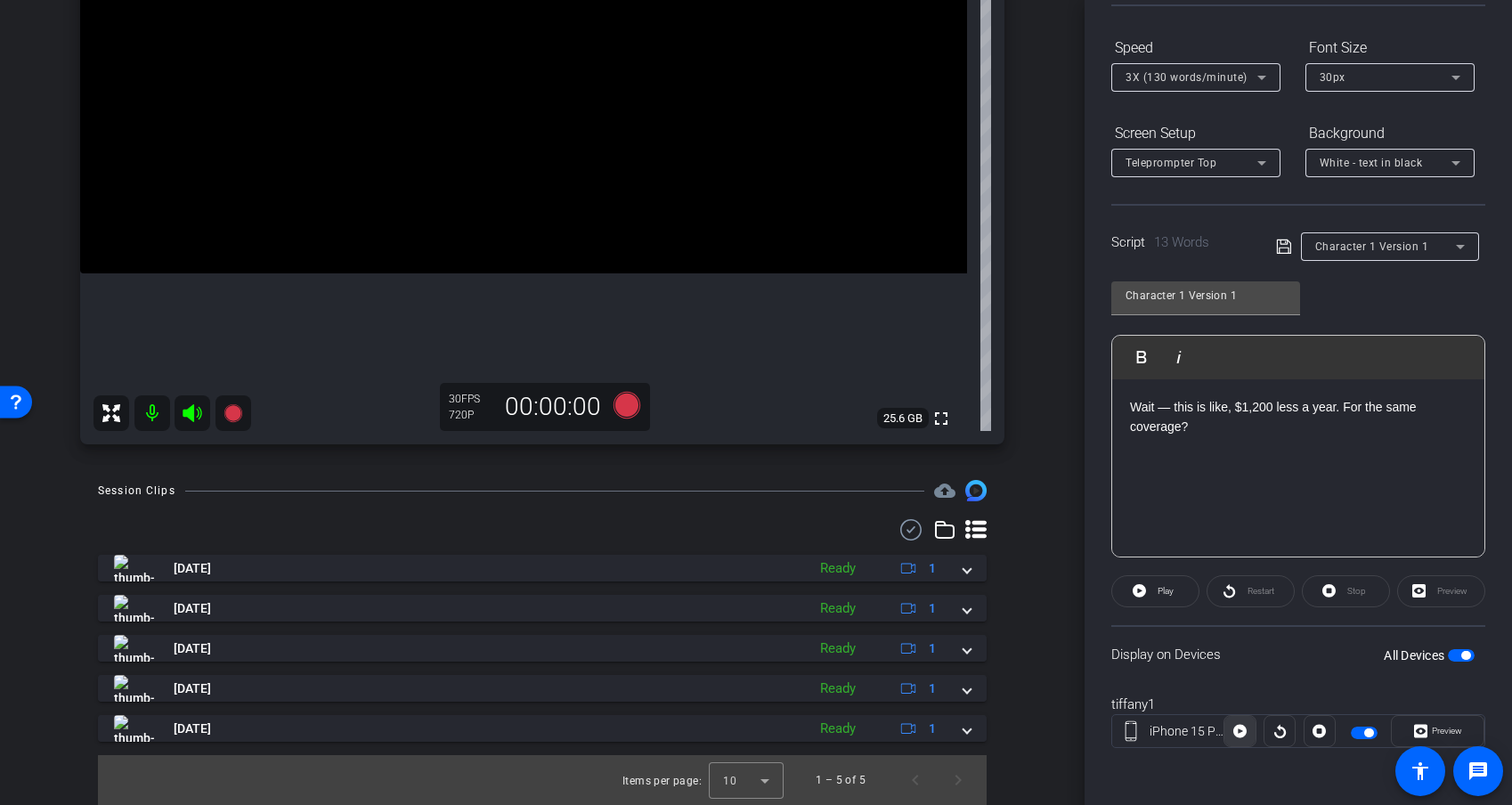
click at [1247, 706] on span at bounding box center [1240, 731] width 30 height 43
click at [1351, 706] on span "Preview" at bounding box center [1445, 730] width 34 height 25
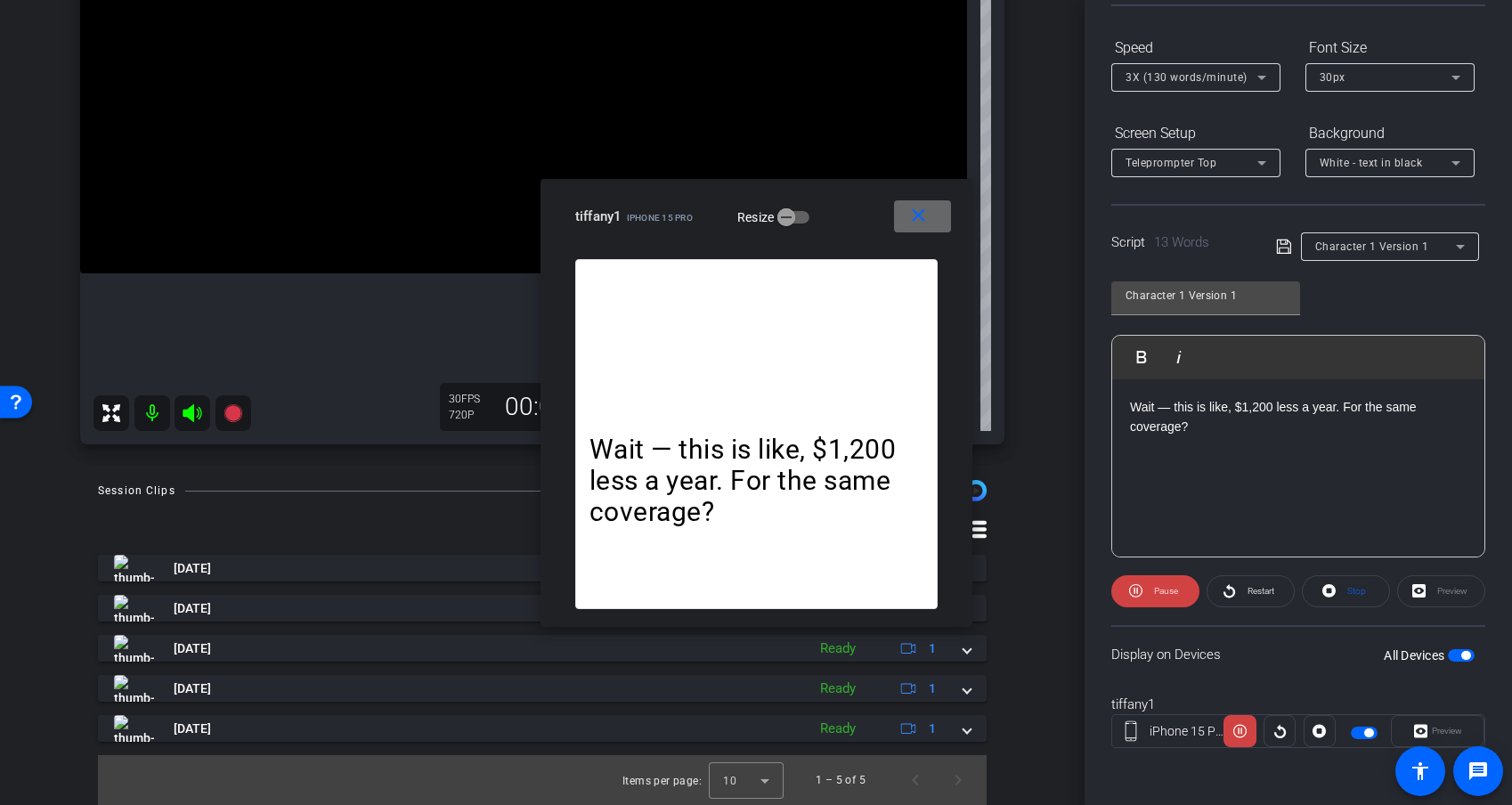
click at [913, 224] on mat-icon "close" at bounding box center [919, 216] width 22 height 22
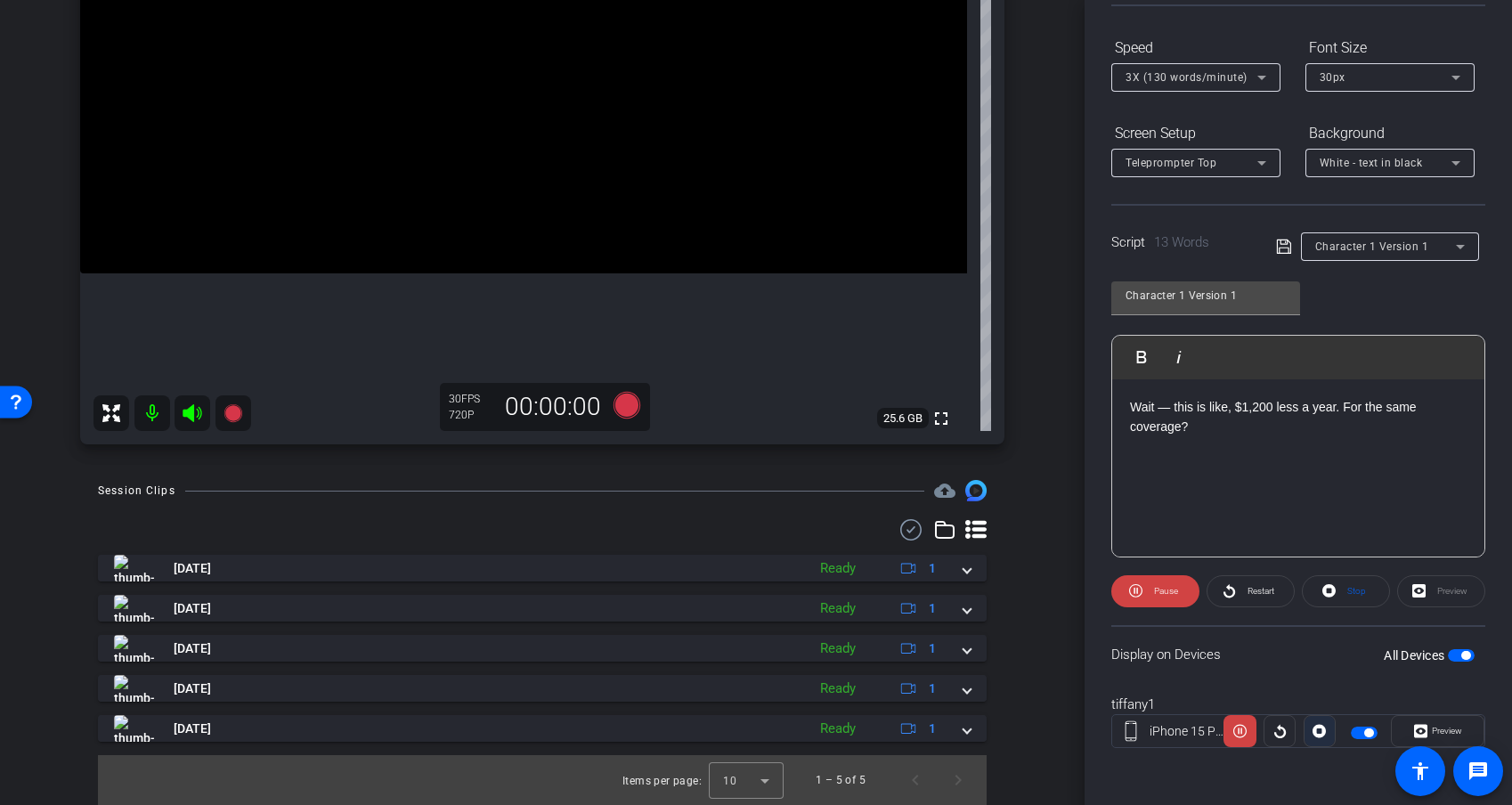
click at [1323, 706] on icon at bounding box center [1319, 731] width 13 height 13
click at [1323, 706] on div at bounding box center [1320, 730] width 32 height 32
click at [1286, 246] on icon at bounding box center [1284, 246] width 16 height 21
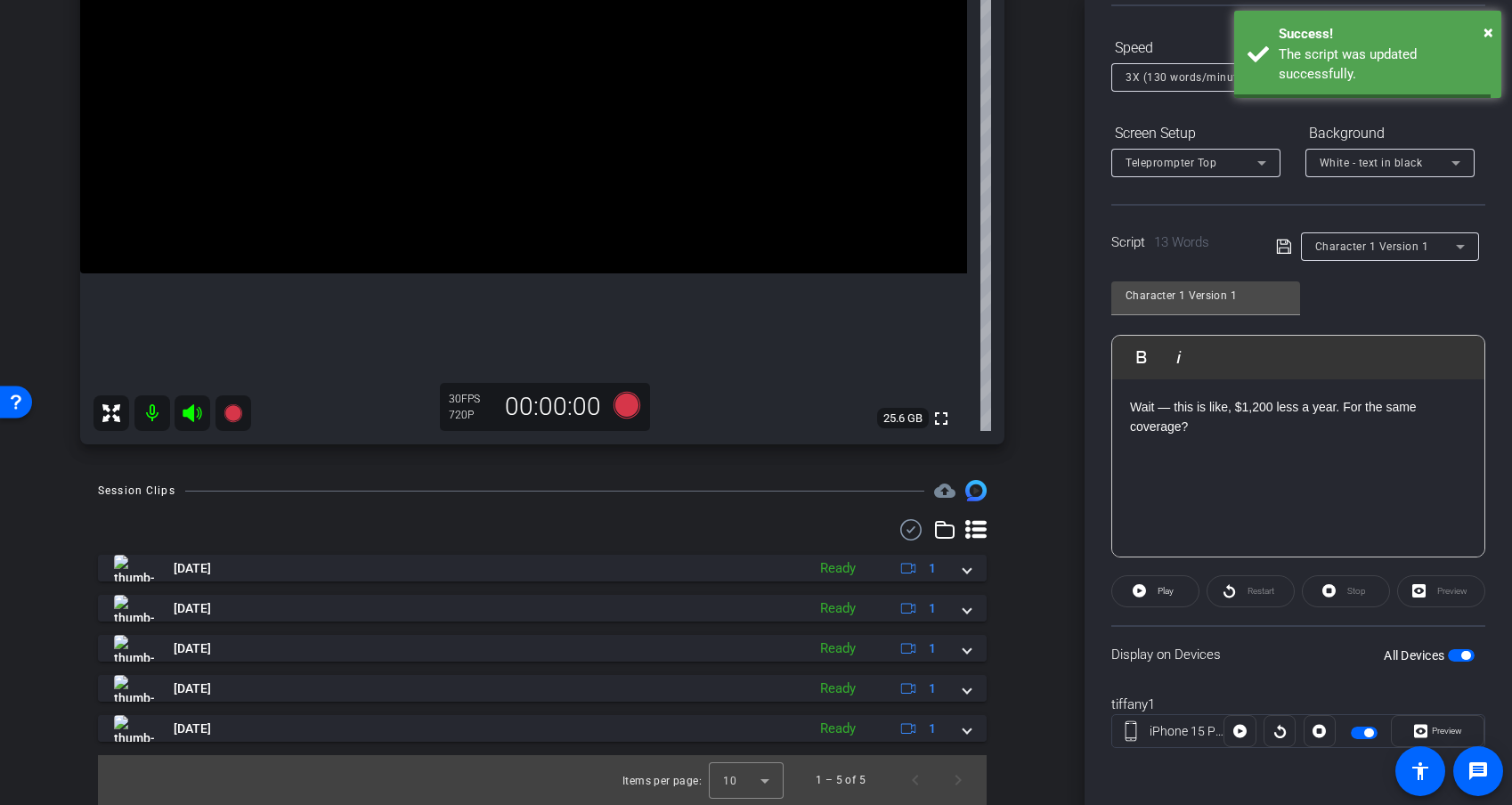
click at [1286, 246] on icon at bounding box center [1284, 246] width 16 height 21
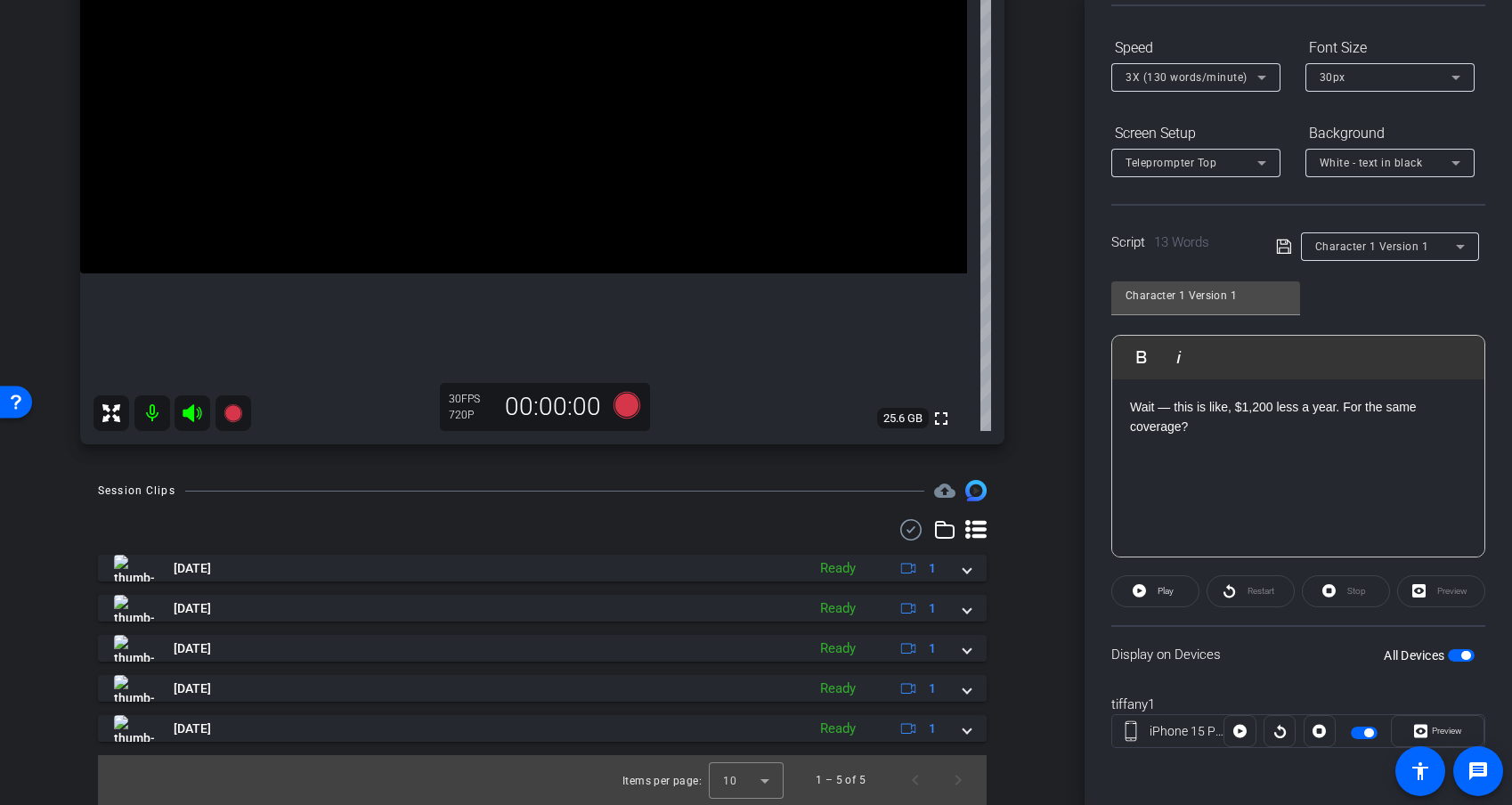
click at [1313, 706] on div at bounding box center [1320, 730] width 32 height 32
click at [1289, 706] on div at bounding box center [1280, 730] width 32 height 32
click at [1275, 706] on div at bounding box center [1280, 730] width 32 height 32
click at [1237, 706] on icon at bounding box center [1240, 731] width 13 height 13
click at [1351, 706] on span "Preview" at bounding box center [1445, 730] width 34 height 25
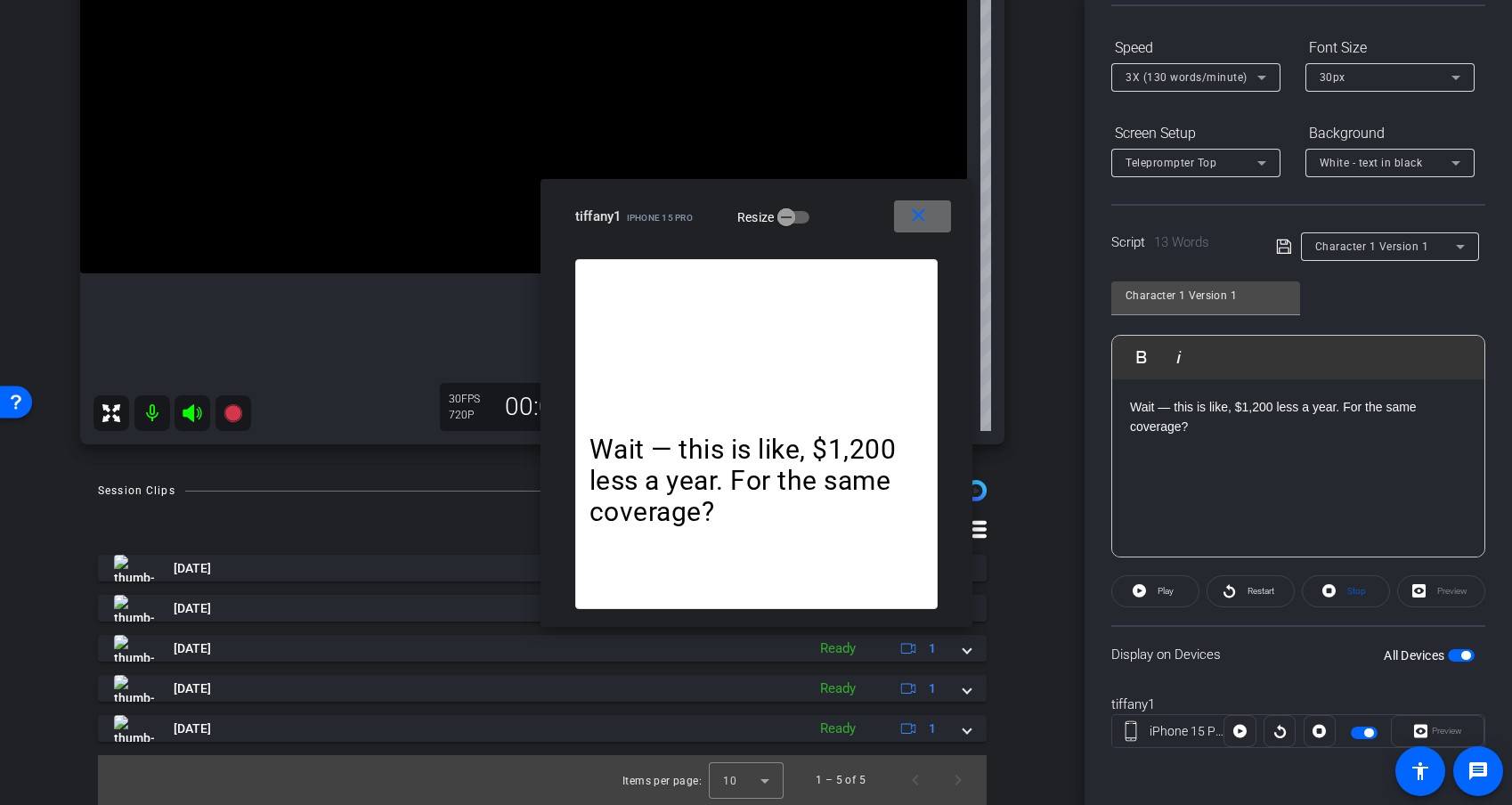
click at [931, 210] on span at bounding box center [922, 216] width 57 height 43
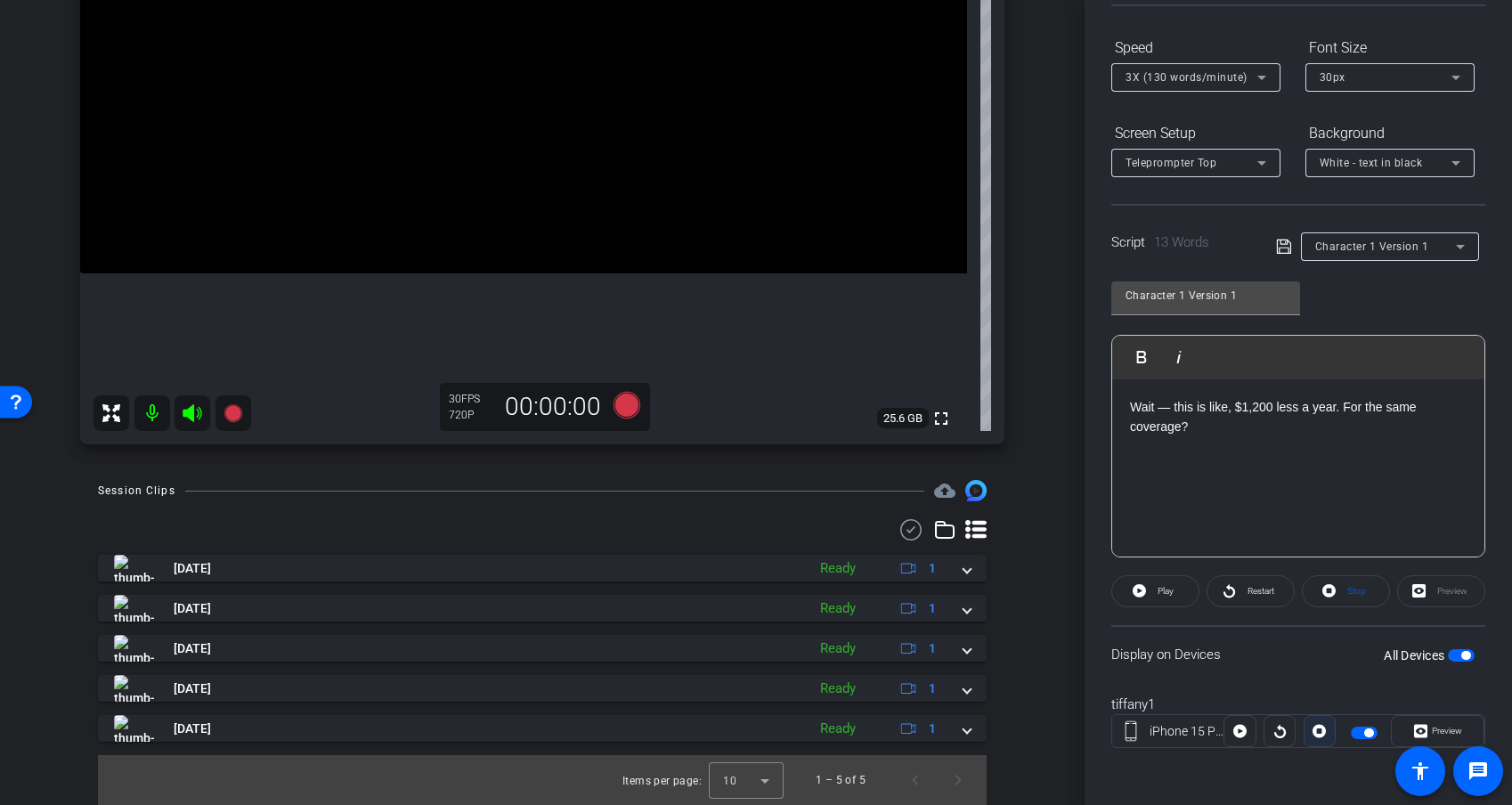
click at [1313, 706] on icon at bounding box center [1319, 730] width 13 height 27
click at [1313, 706] on div at bounding box center [1320, 730] width 32 height 32
click at [626, 402] on icon at bounding box center [626, 404] width 27 height 27
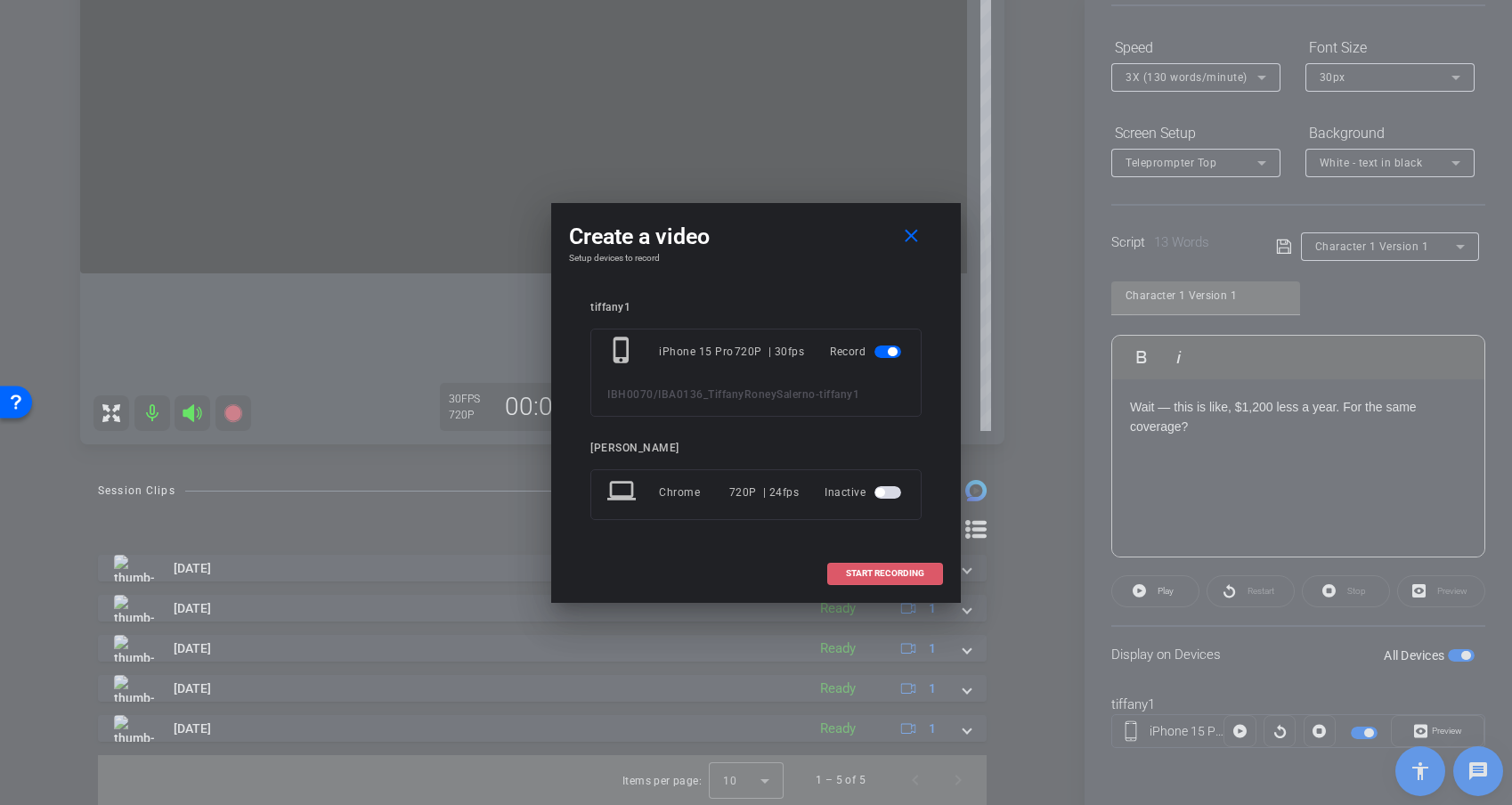
click at [902, 571] on span "START RECORDING" at bounding box center [886, 574] width 78 height 9
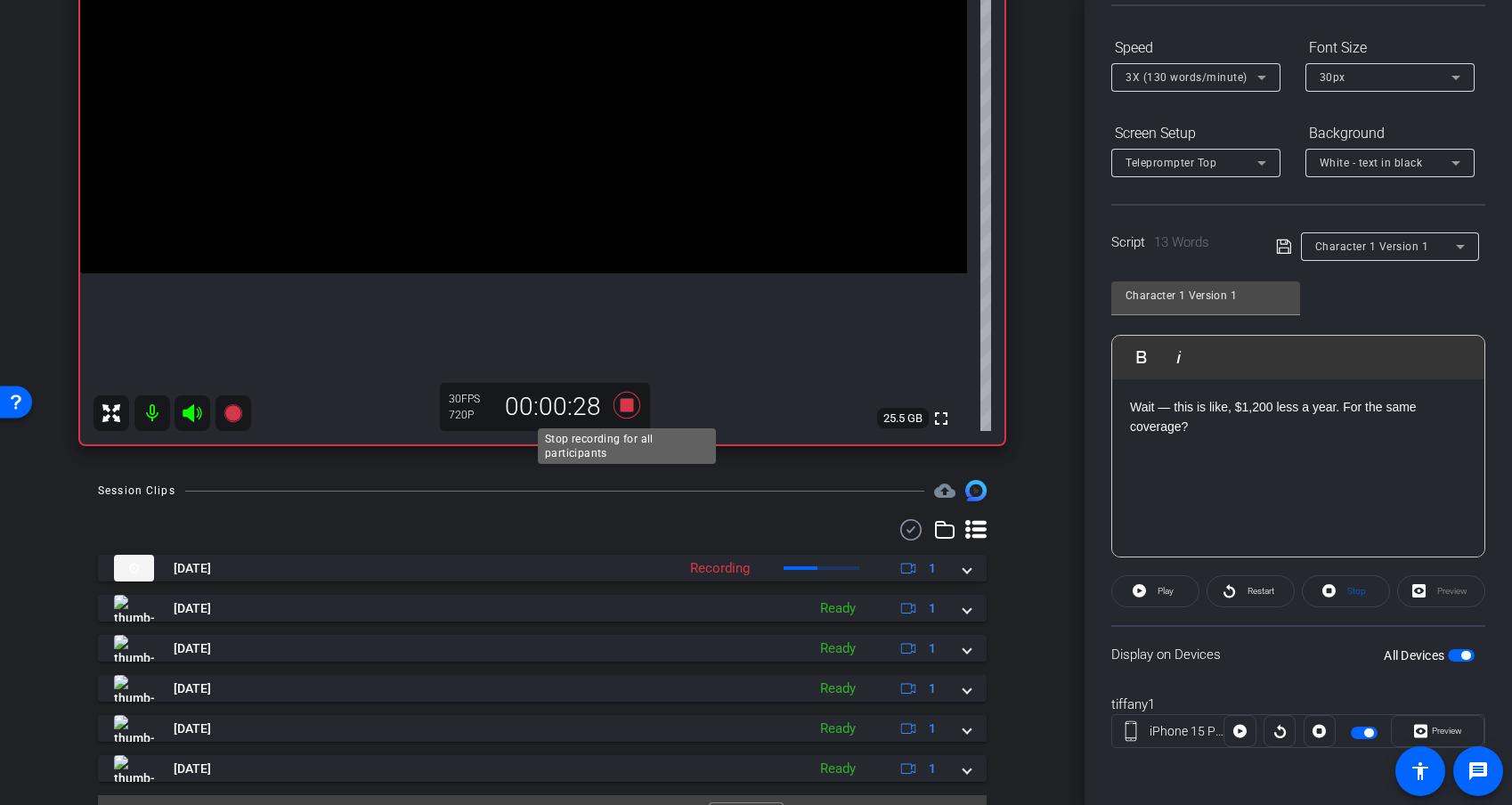
click at [630, 410] on icon at bounding box center [626, 404] width 27 height 27
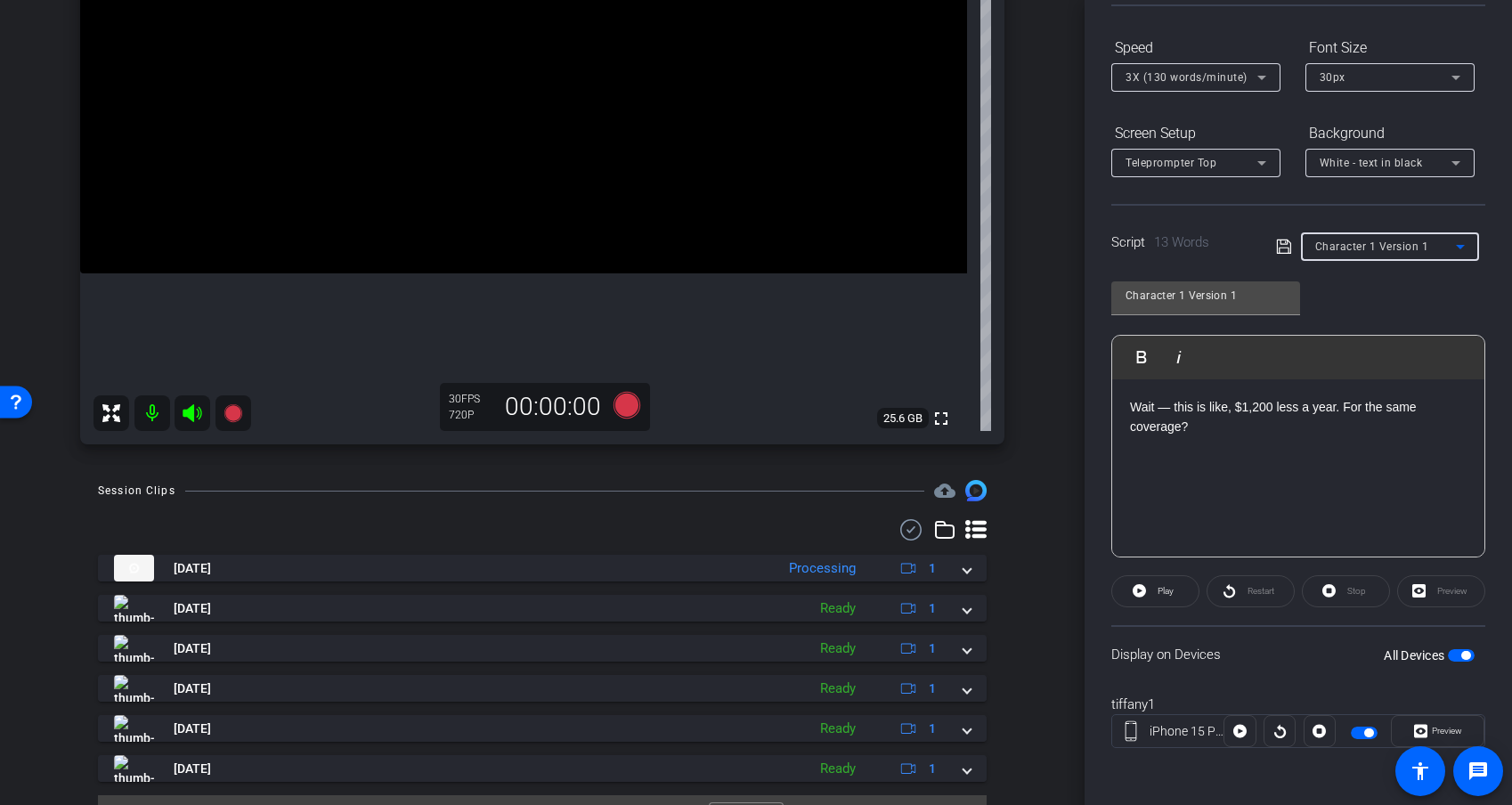
click at [1351, 247] on span "Character 1 Version 1" at bounding box center [1372, 246] width 114 height 12
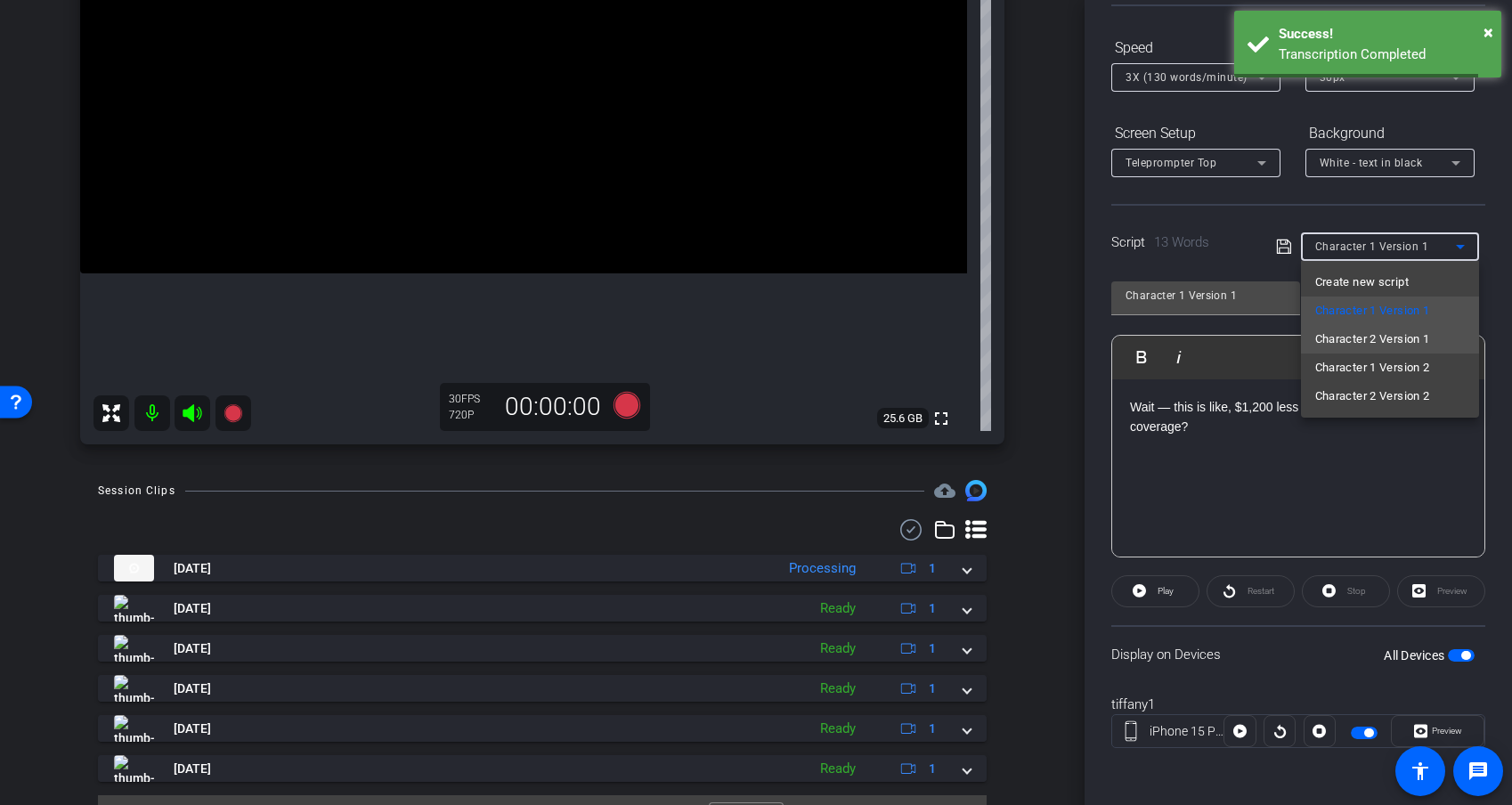
click at [1351, 342] on span "Character 2 Version 1" at bounding box center [1372, 339] width 115 height 21
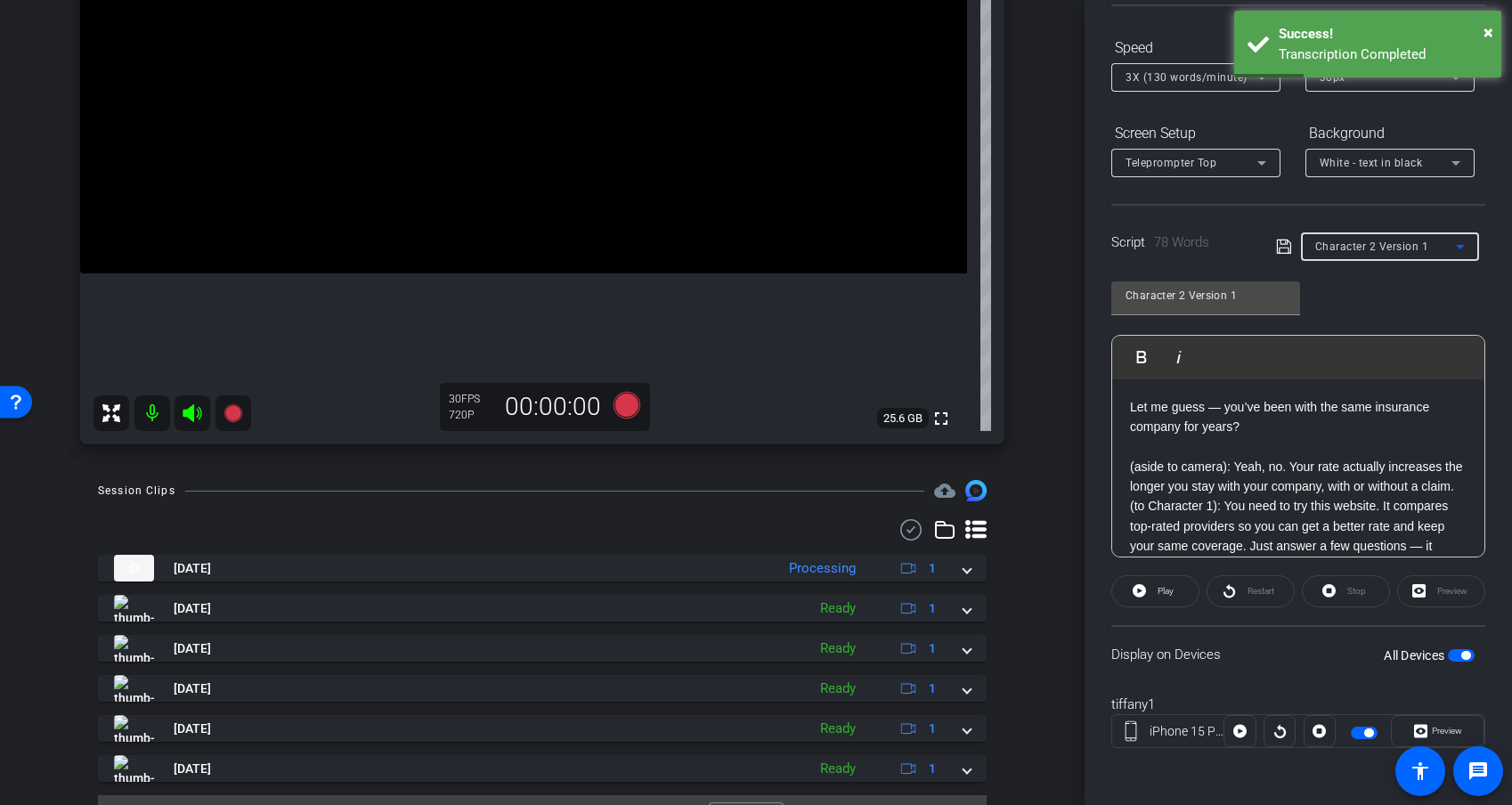
click at [1248, 419] on p "Let me guess — you’ve been with the same insurance company for years?" at bounding box center [1299, 416] width 337 height 40
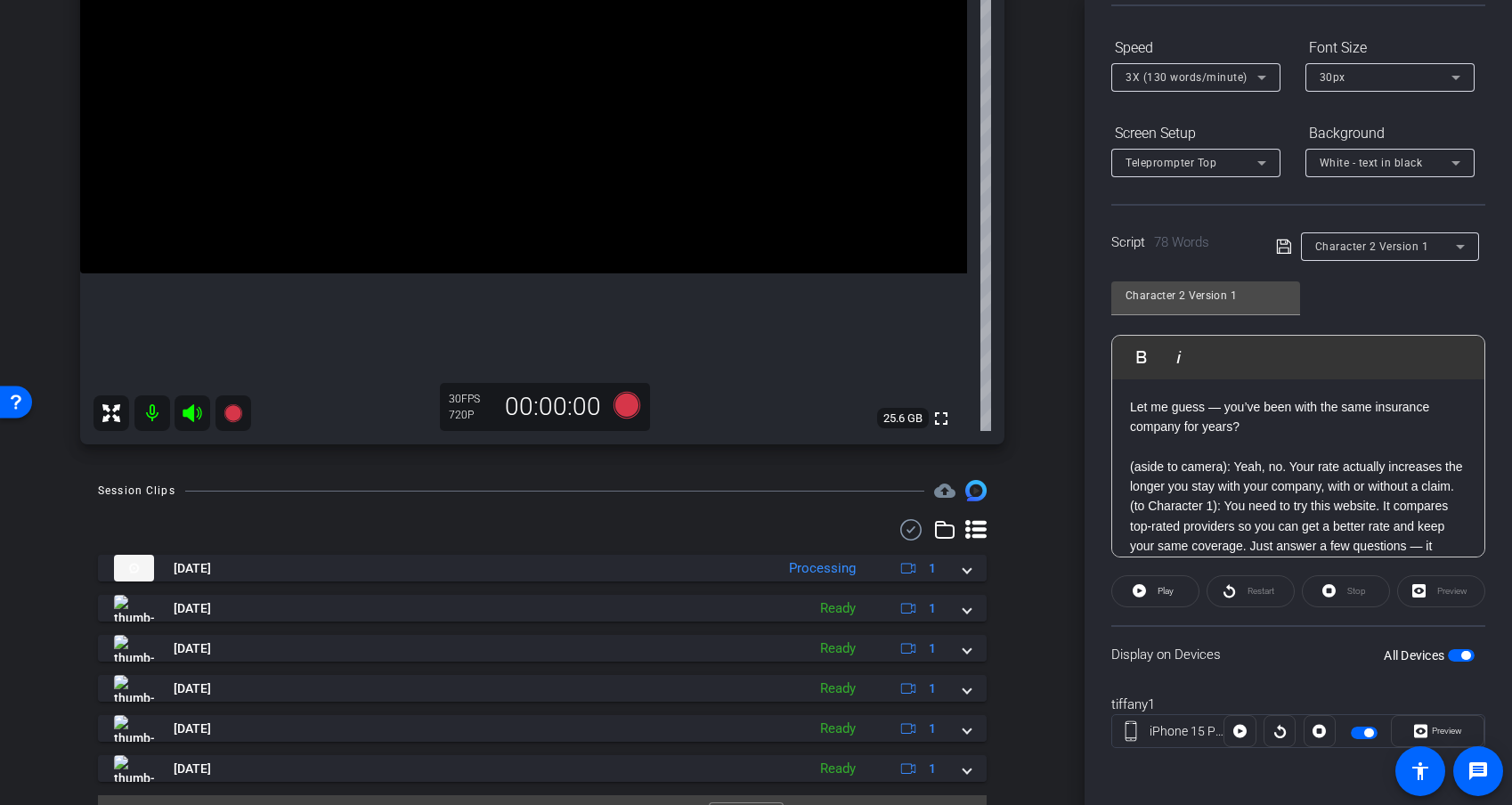
click at [1319, 706] on div at bounding box center [1320, 730] width 32 height 32
click at [1331, 590] on div "Stop" at bounding box center [1346, 591] width 89 height 32
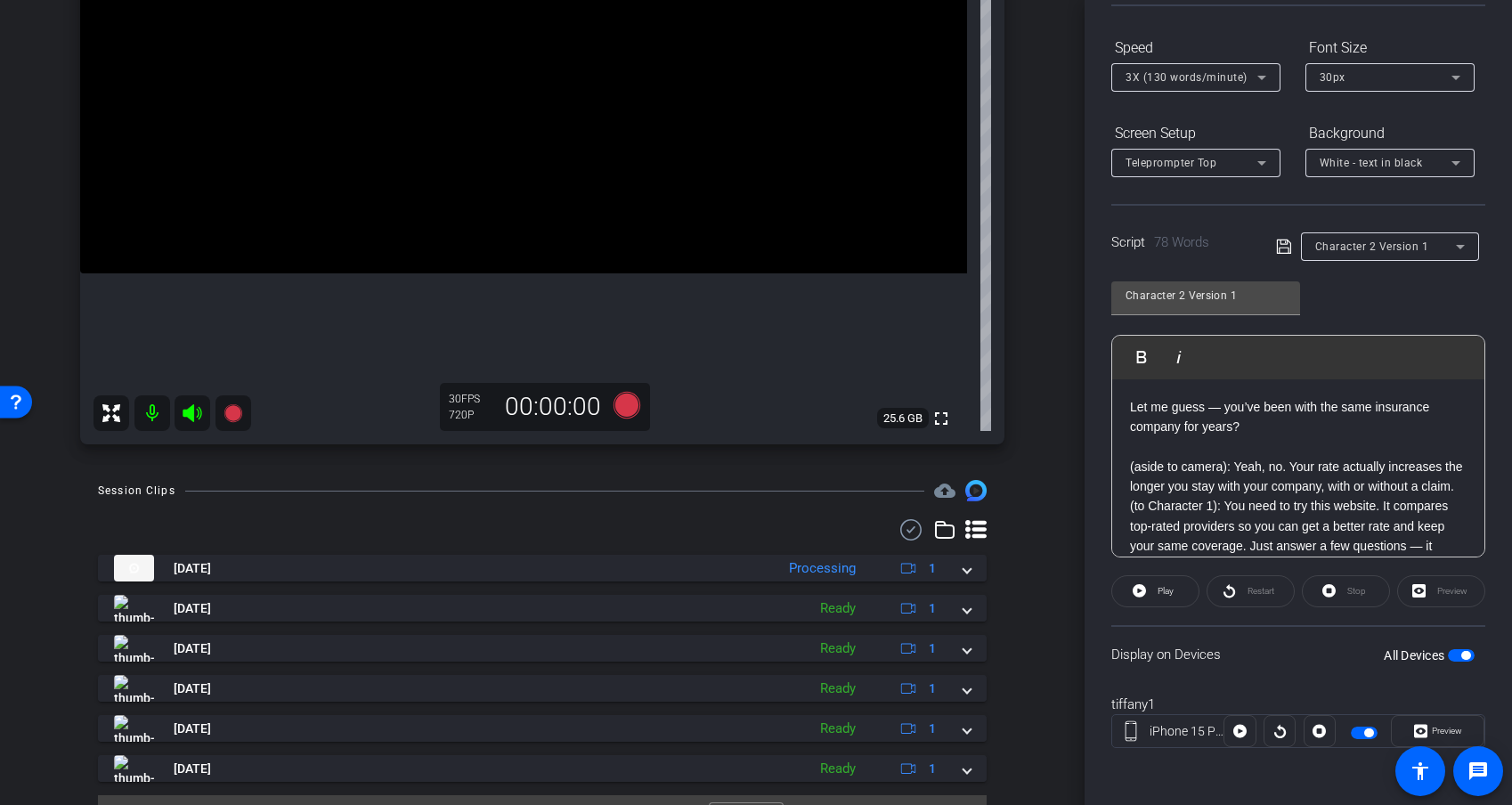
click at [1317, 706] on div at bounding box center [1320, 730] width 32 height 32
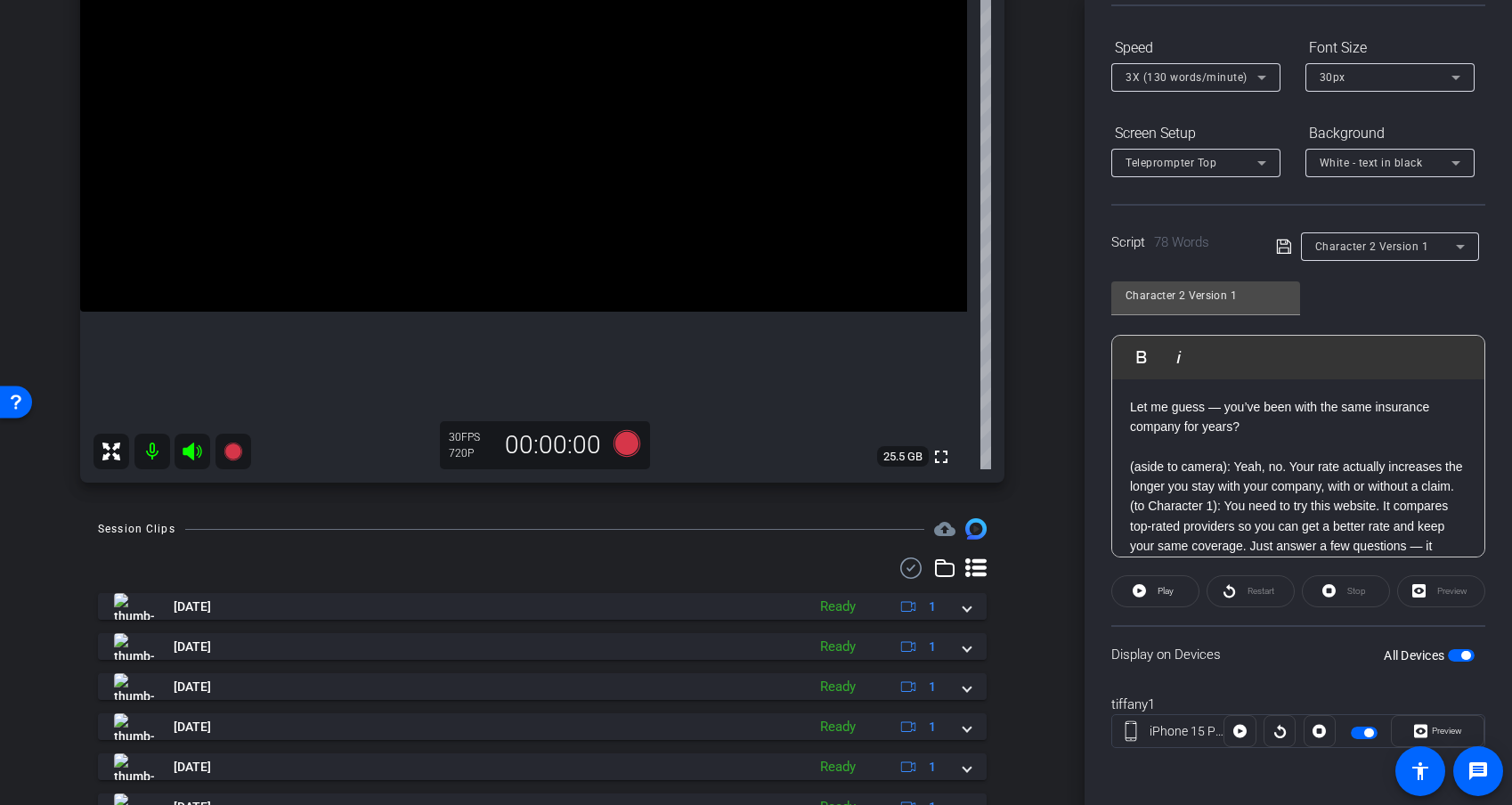
scroll to position [348, 0]
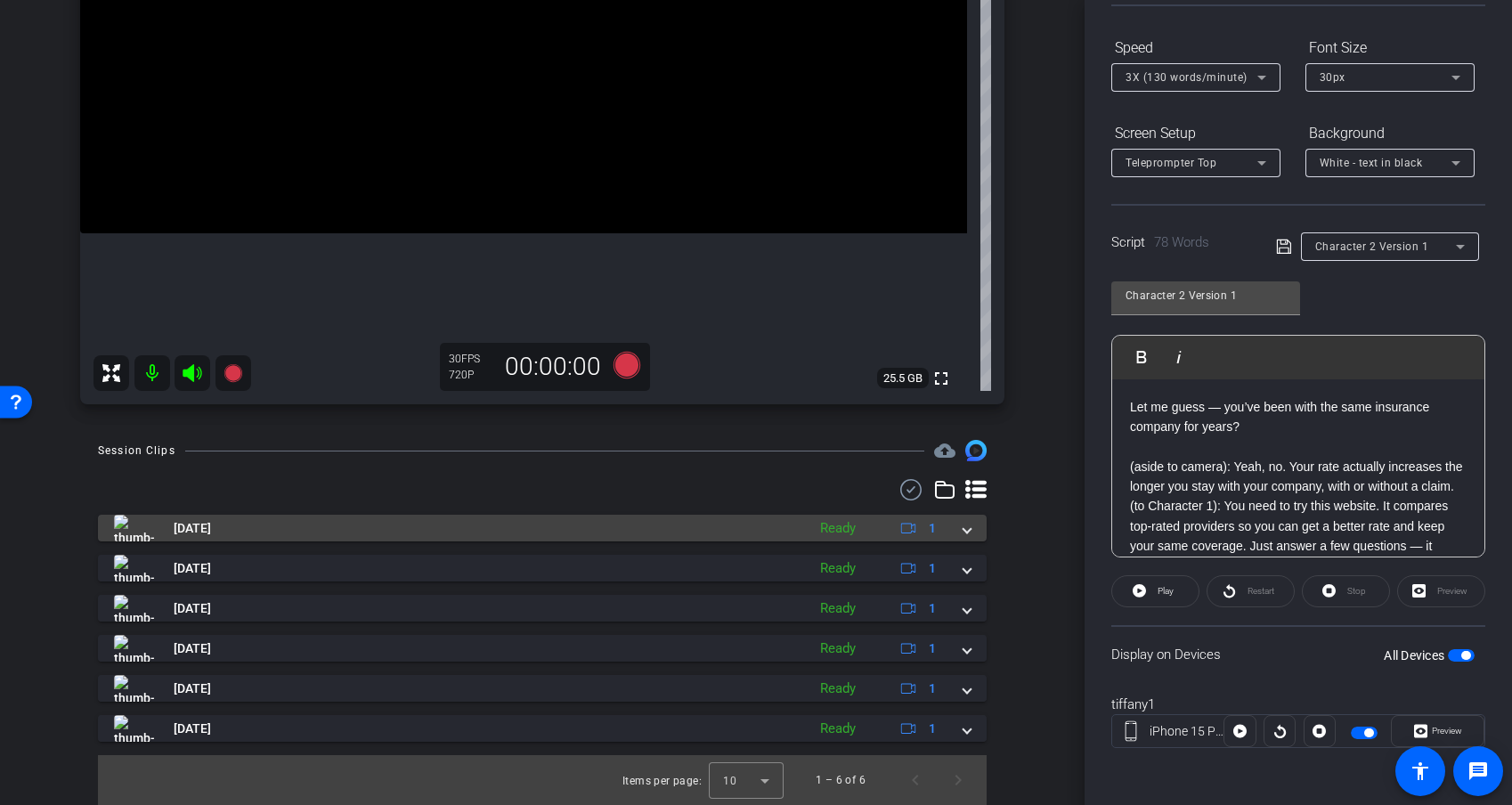
click at [964, 533] on span at bounding box center [968, 528] width 7 height 19
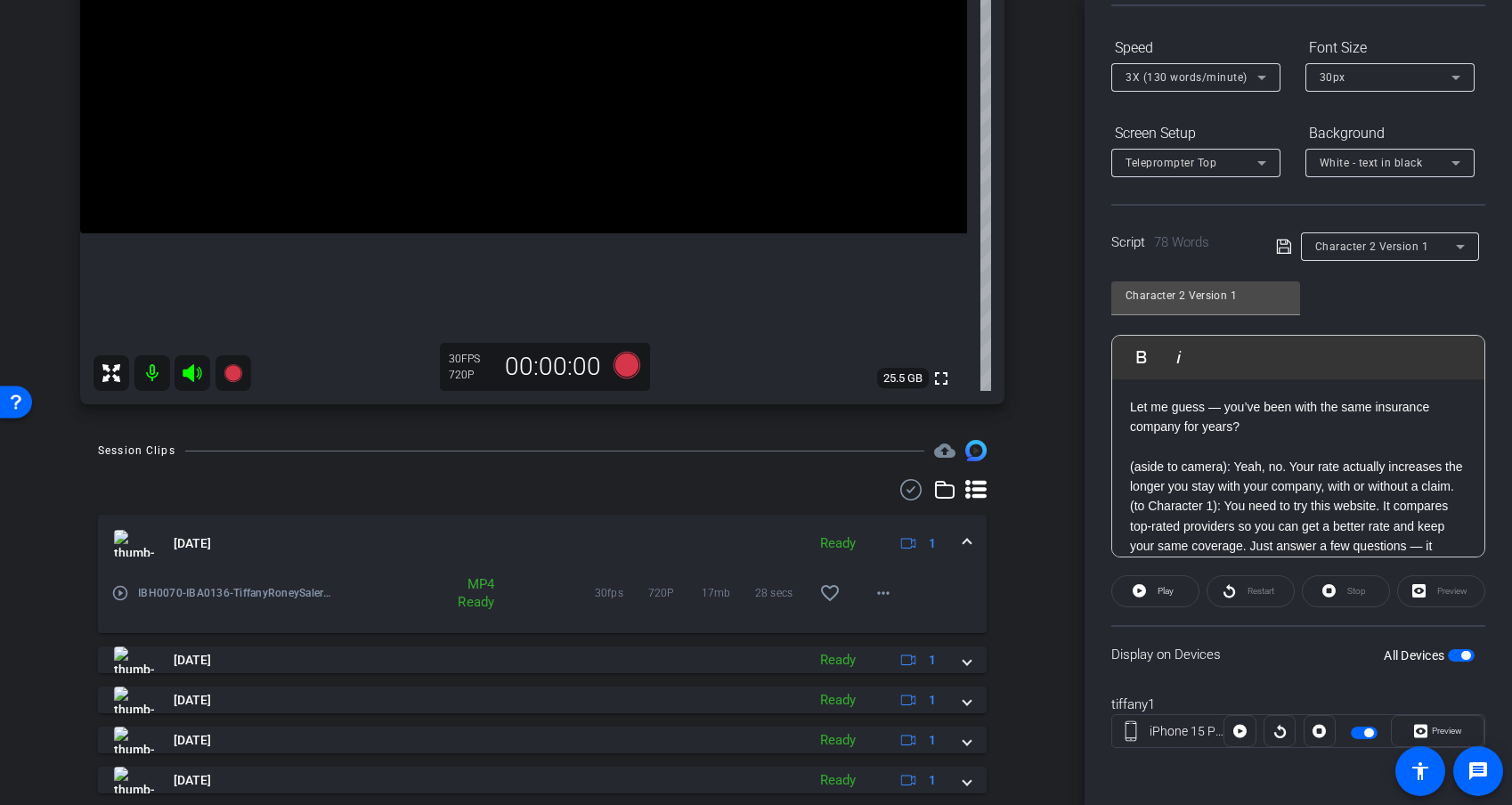
click at [119, 594] on mat-icon "play_circle_outline" at bounding box center [119, 593] width 18 height 18
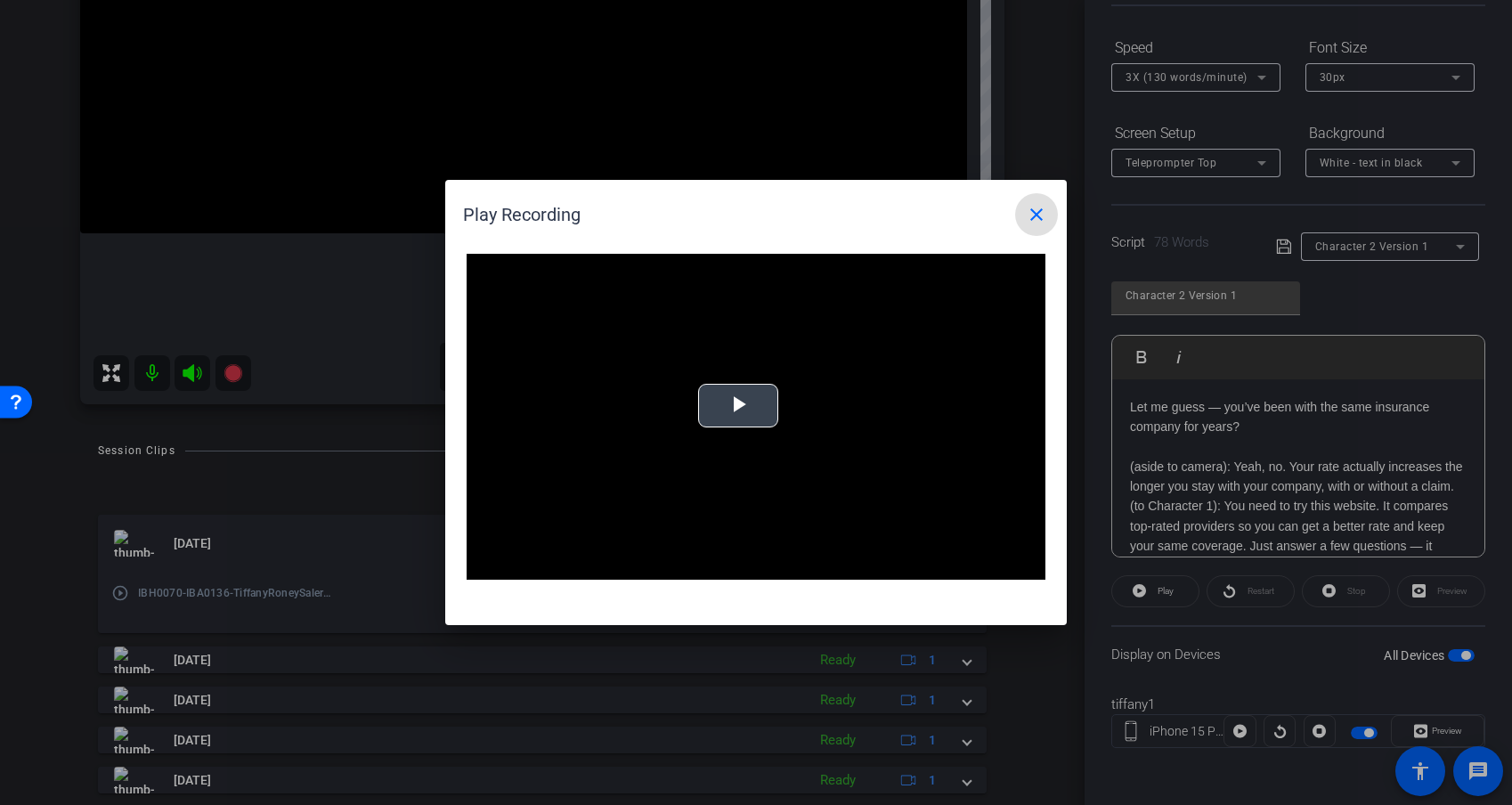
click at [738, 406] on span "Video Player" at bounding box center [738, 406] width 0 height 0
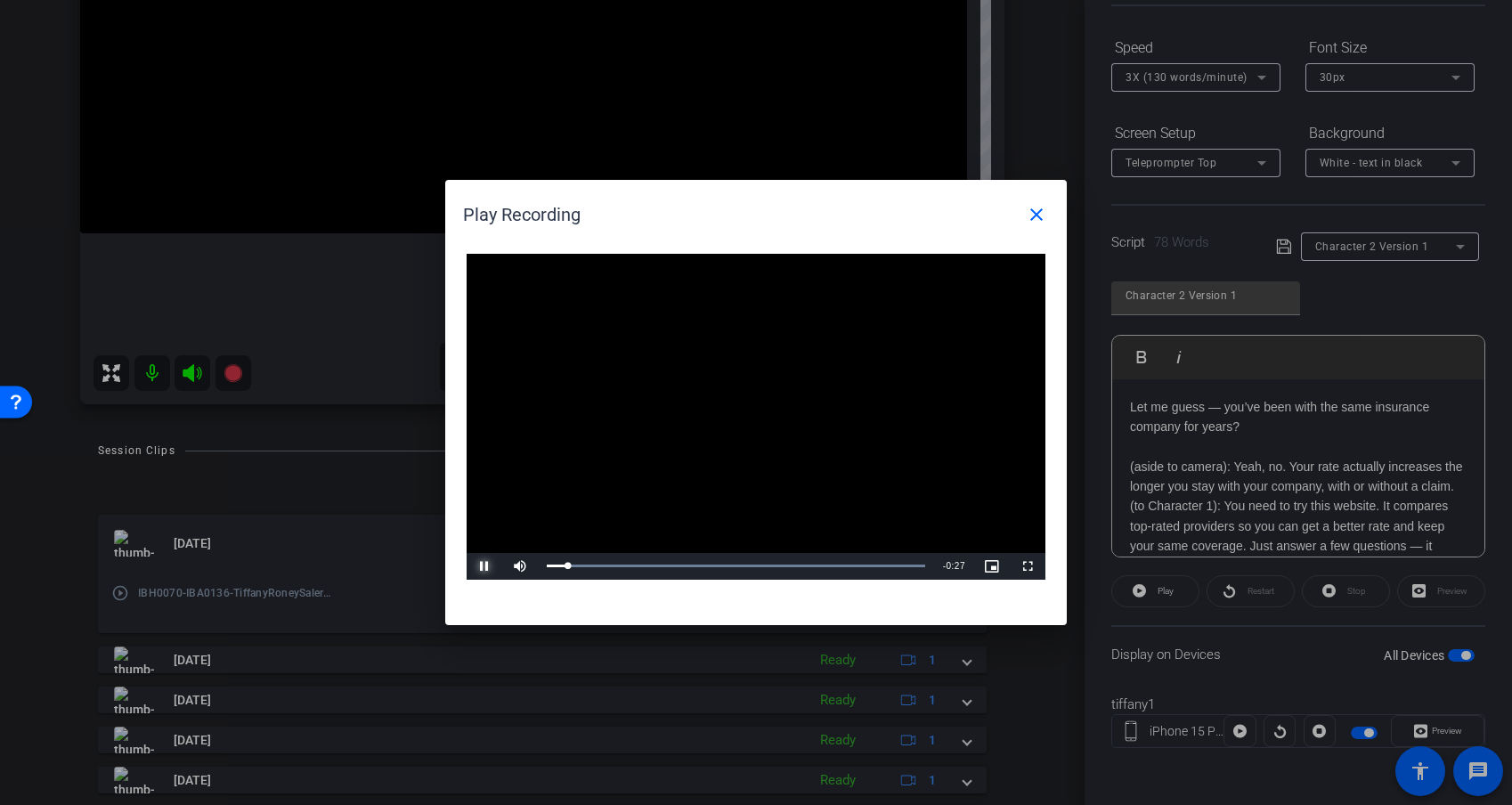
click at [483, 566] on span "Video Player" at bounding box center [485, 566] width 35 height 0
click at [1038, 208] on mat-icon "close" at bounding box center [1037, 214] width 21 height 21
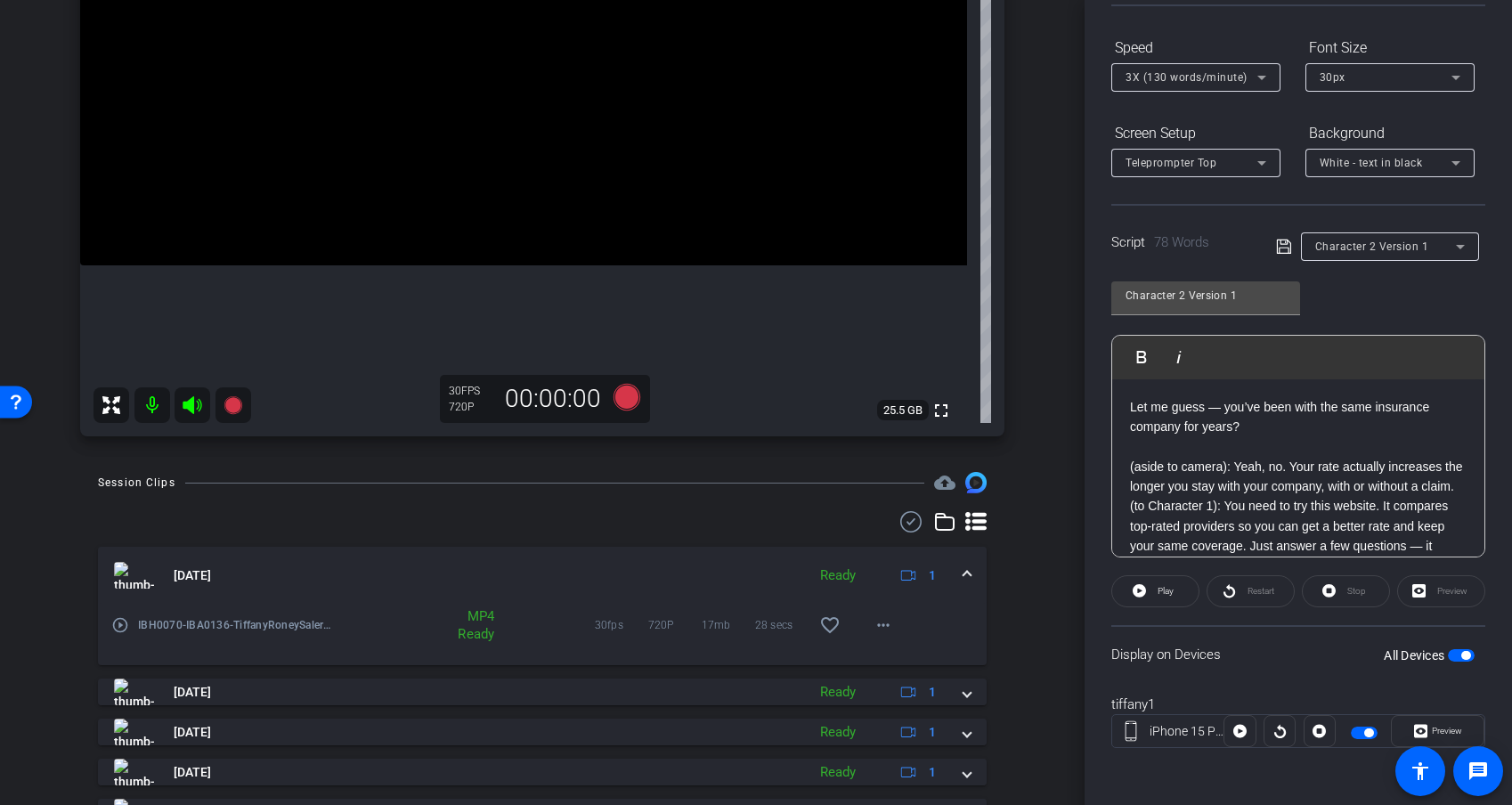
scroll to position [330, 0]
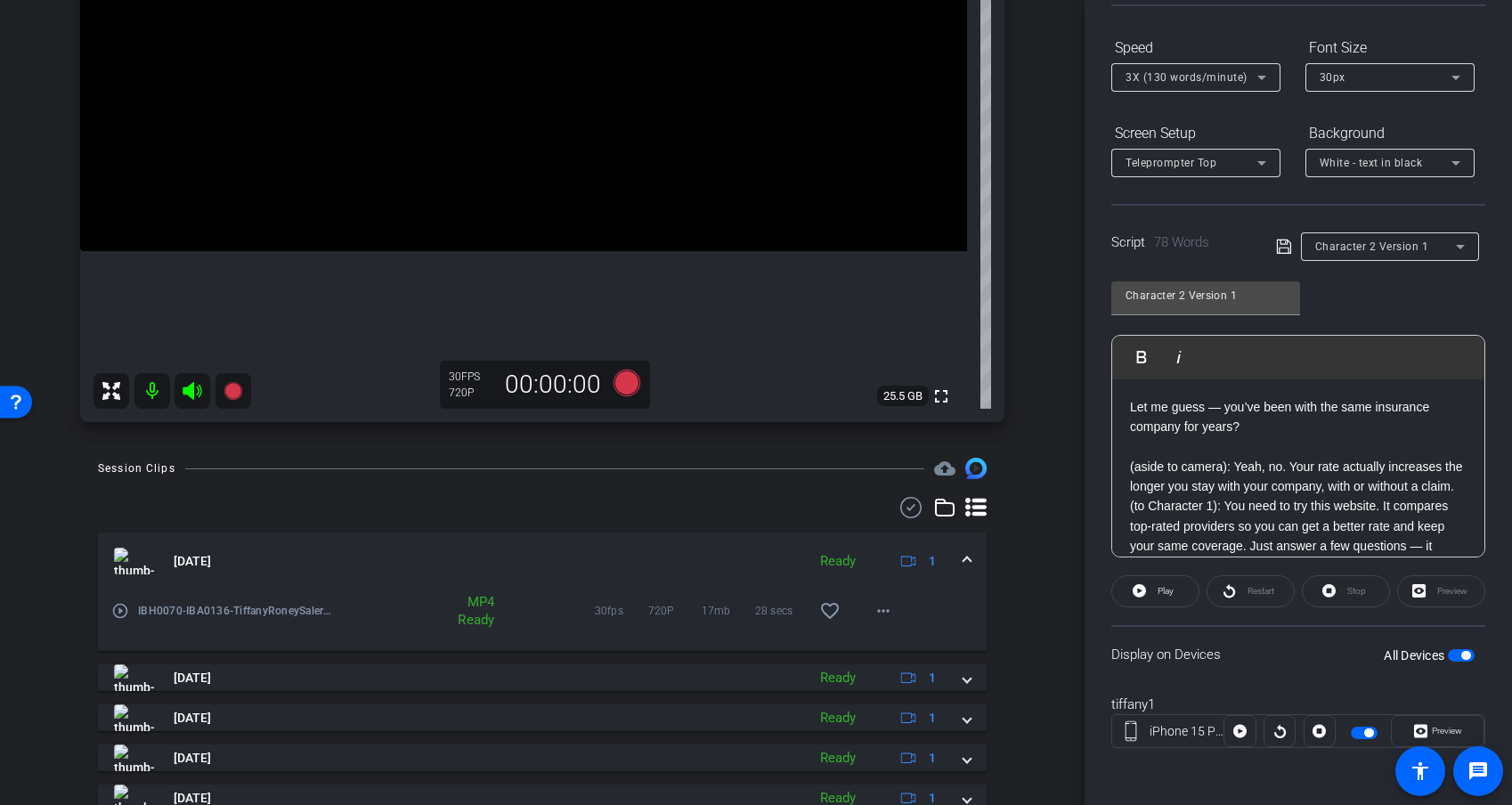
click at [968, 561] on span at bounding box center [968, 561] width 7 height 19
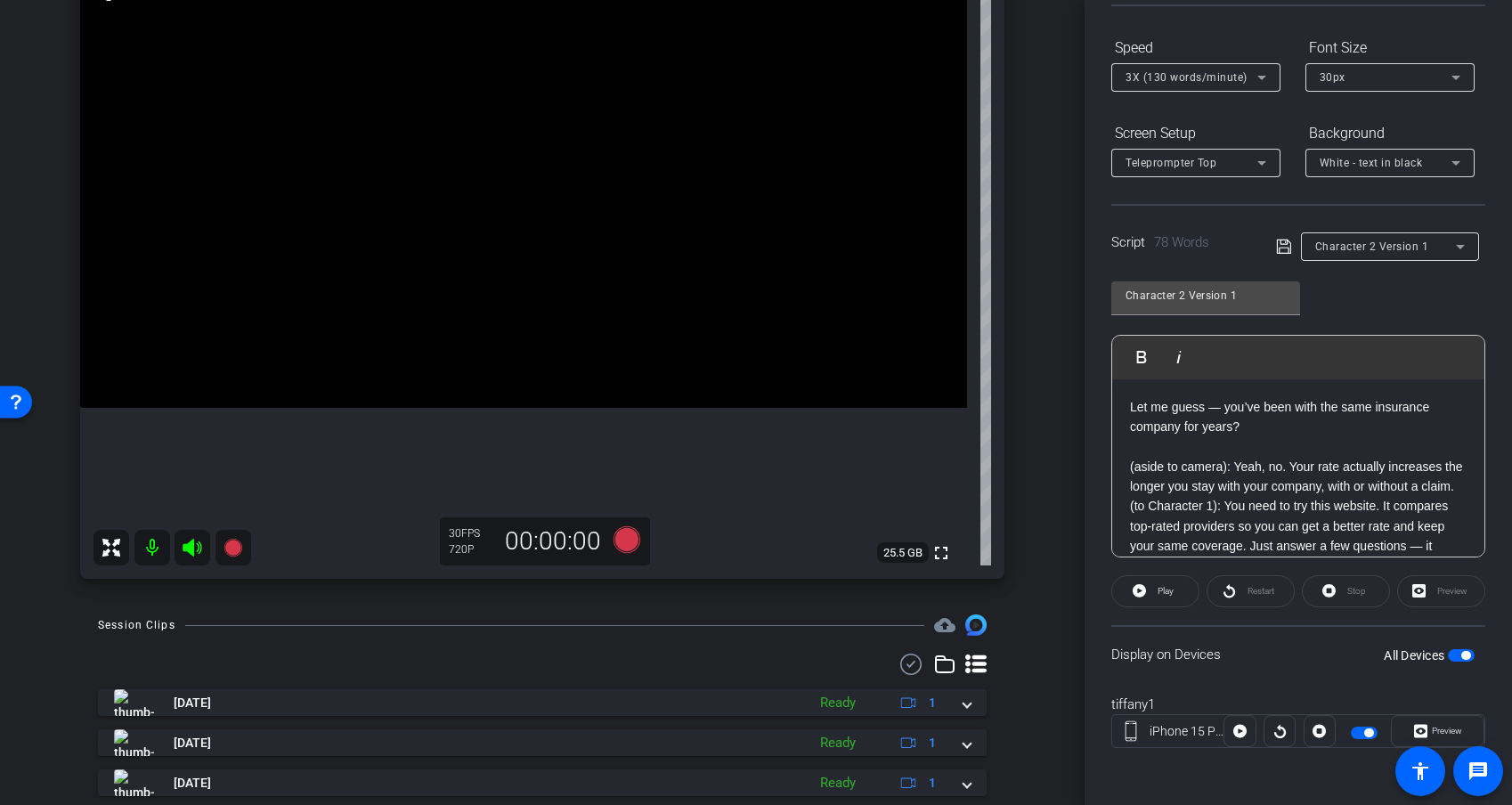
scroll to position [176, 0]
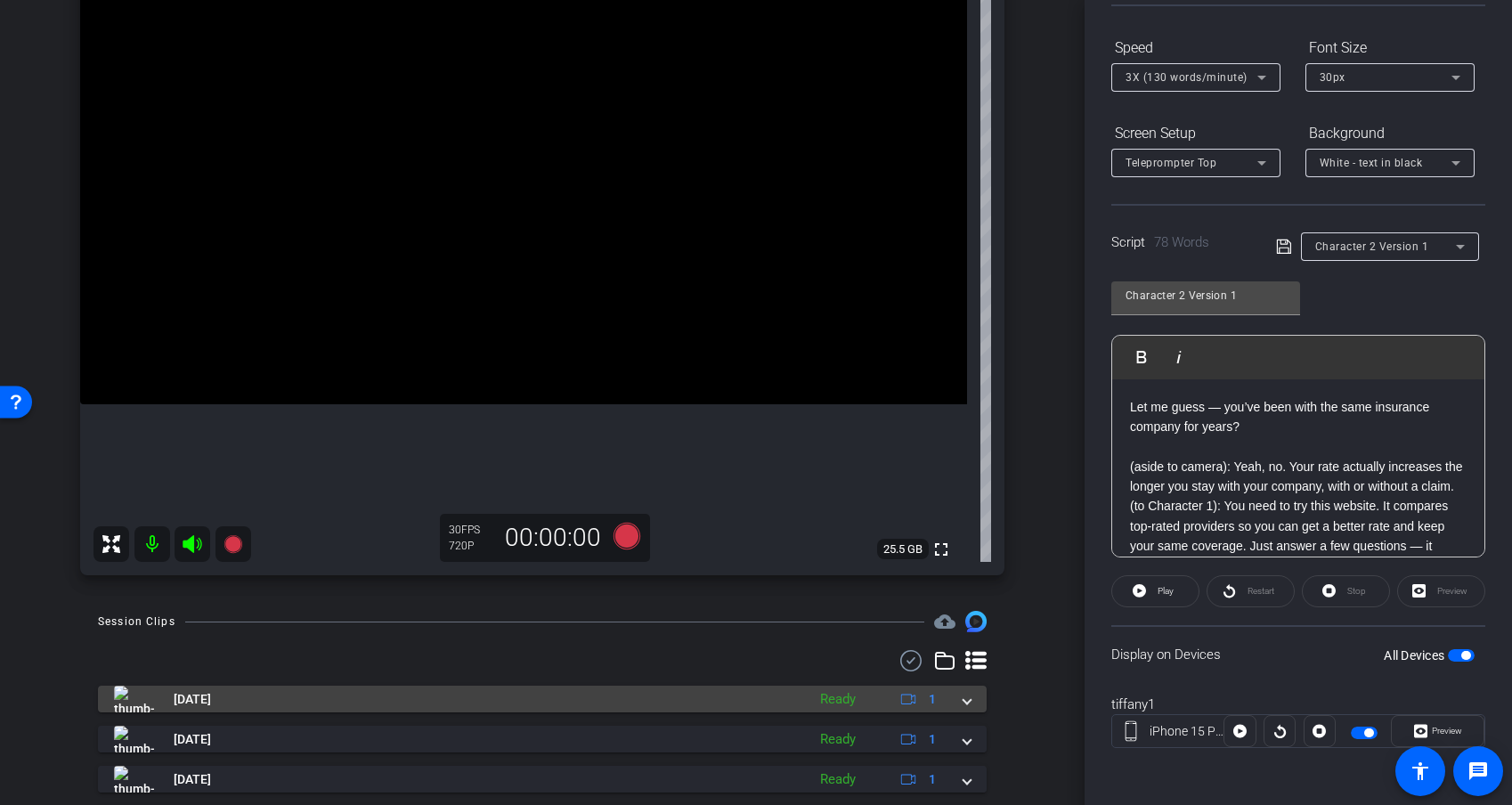
click at [265, 689] on mat-panel-title "Sep 25, 2025" at bounding box center [455, 699] width 683 height 27
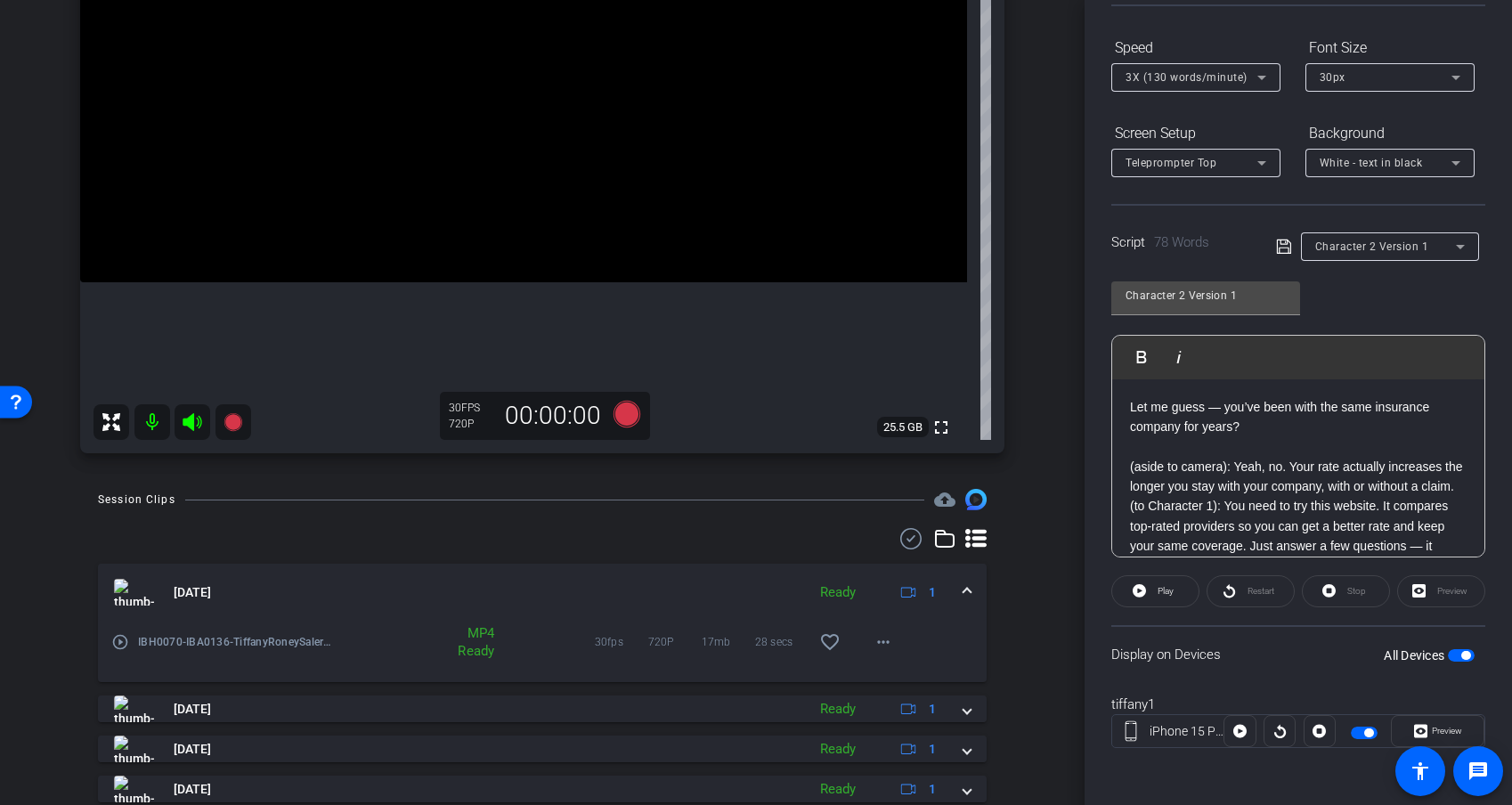
scroll to position [361, 0]
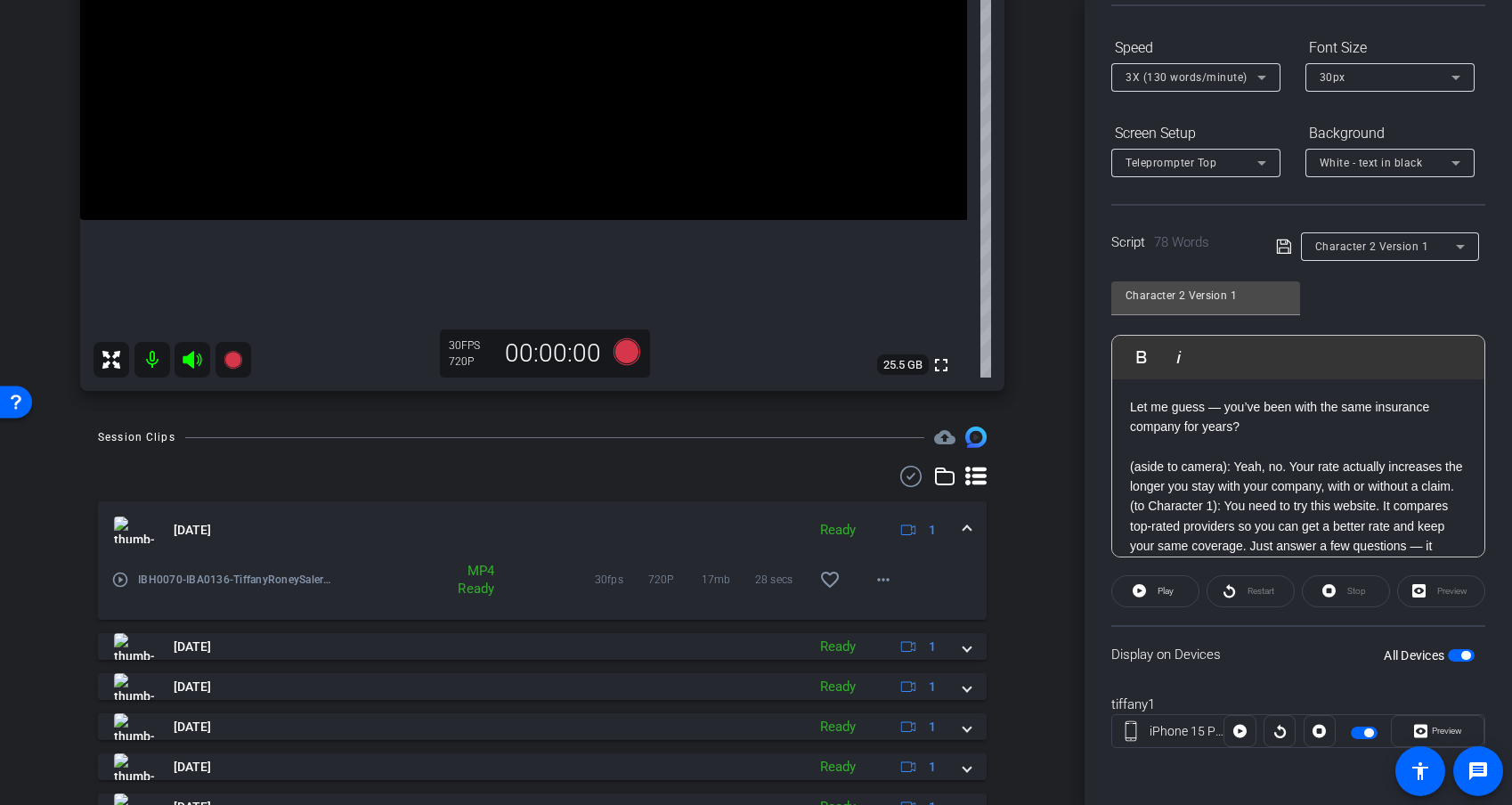
click at [117, 580] on mat-icon "play_circle_outline" at bounding box center [119, 579] width 18 height 18
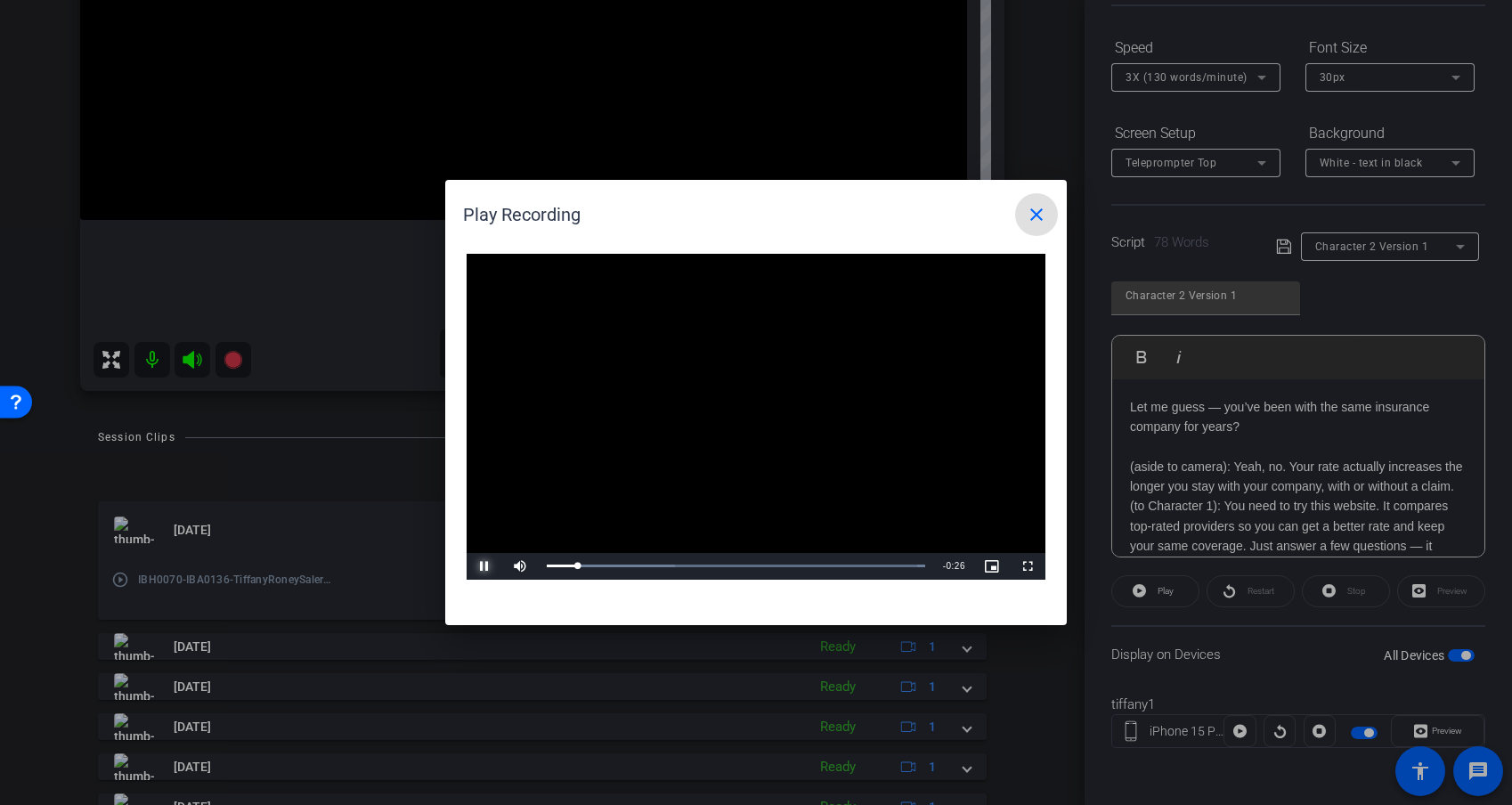
click at [483, 566] on span "Video Player" at bounding box center [485, 566] width 35 height 0
click at [1044, 210] on mat-icon "close" at bounding box center [1037, 214] width 21 height 21
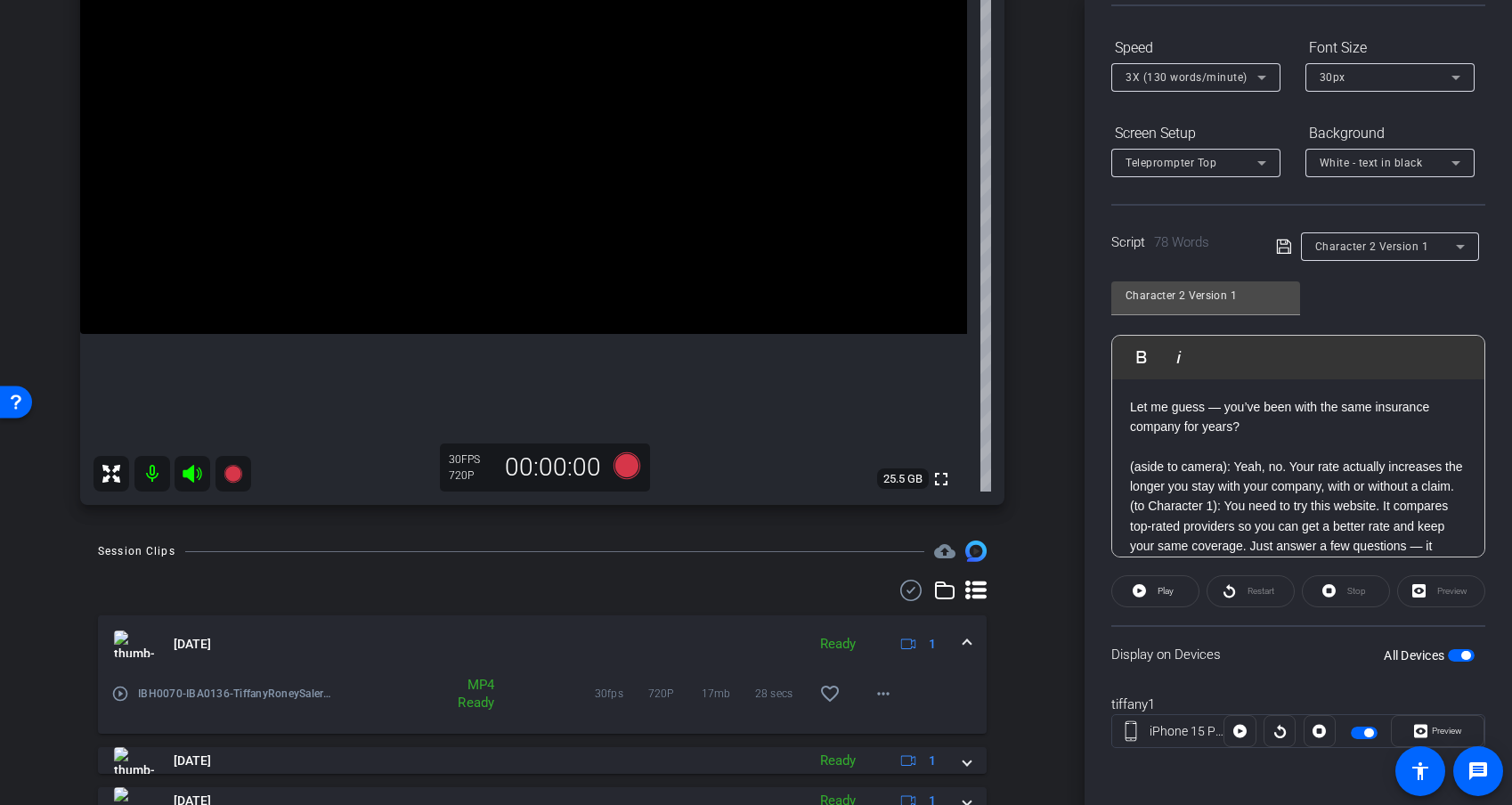
scroll to position [271, 0]
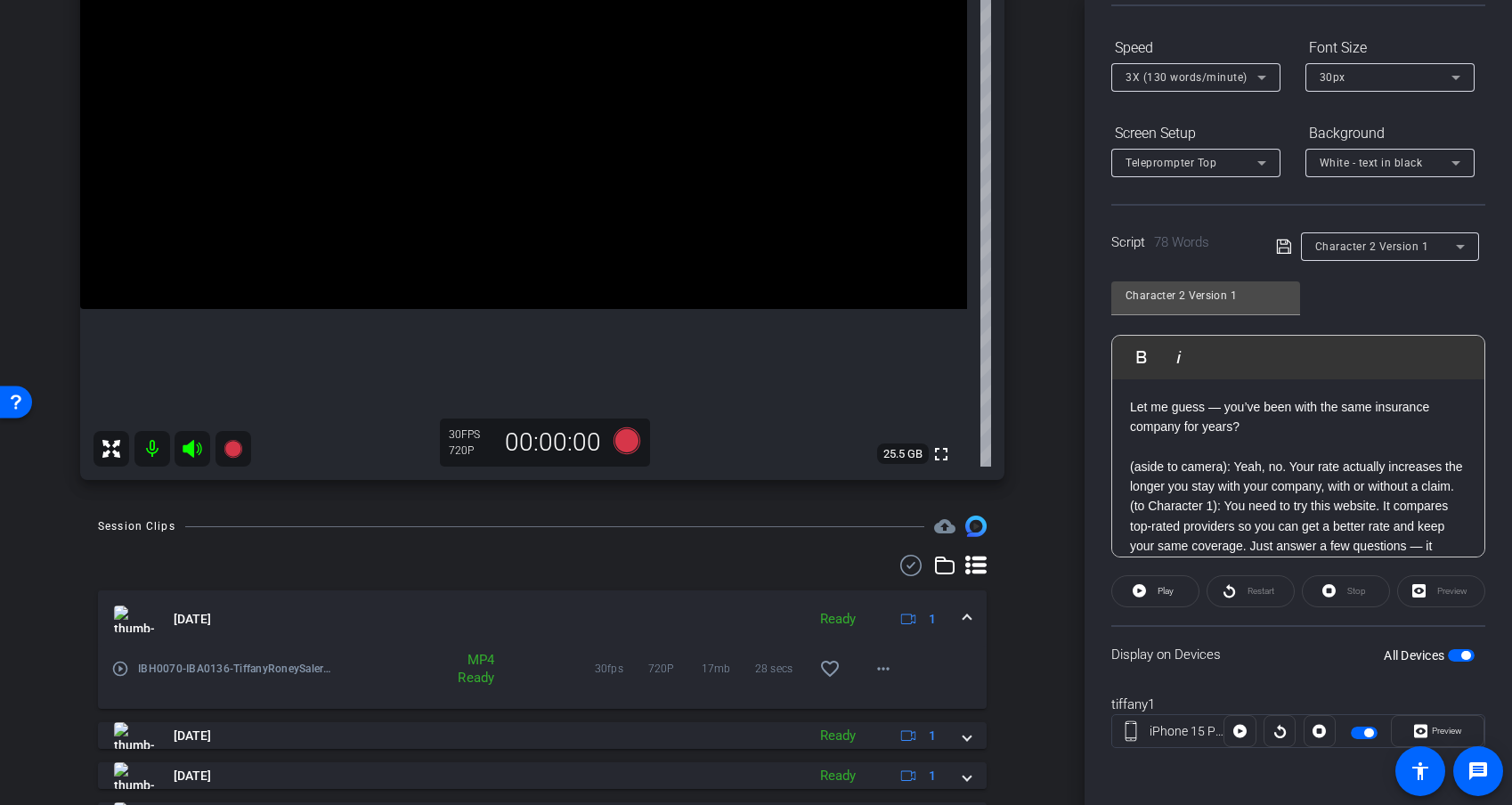
click at [293, 628] on mat-panel-title "Sep 25, 2025" at bounding box center [455, 619] width 683 height 27
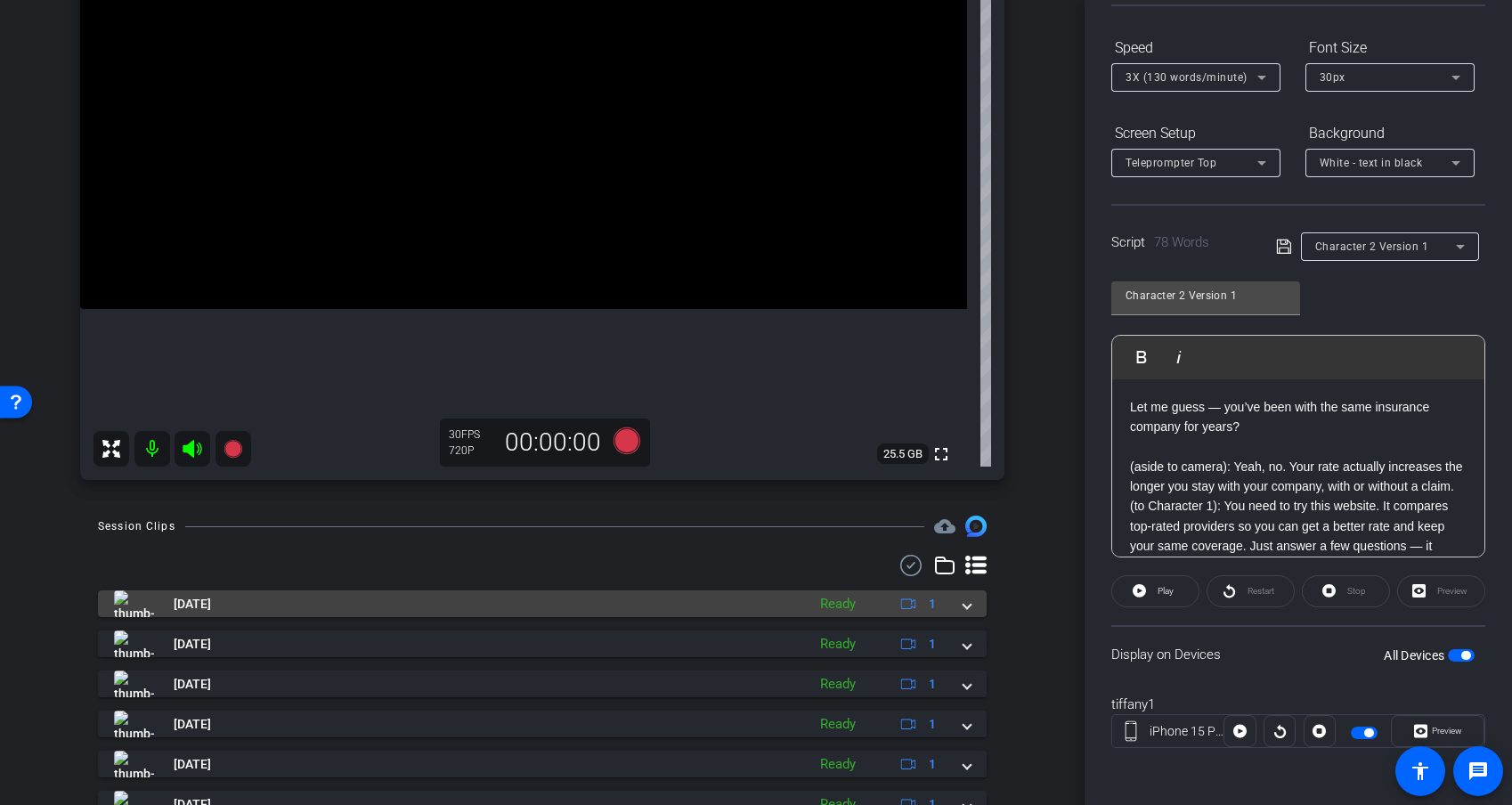
click at [292, 610] on mat-panel-title "Sep 25, 2025" at bounding box center [455, 603] width 683 height 27
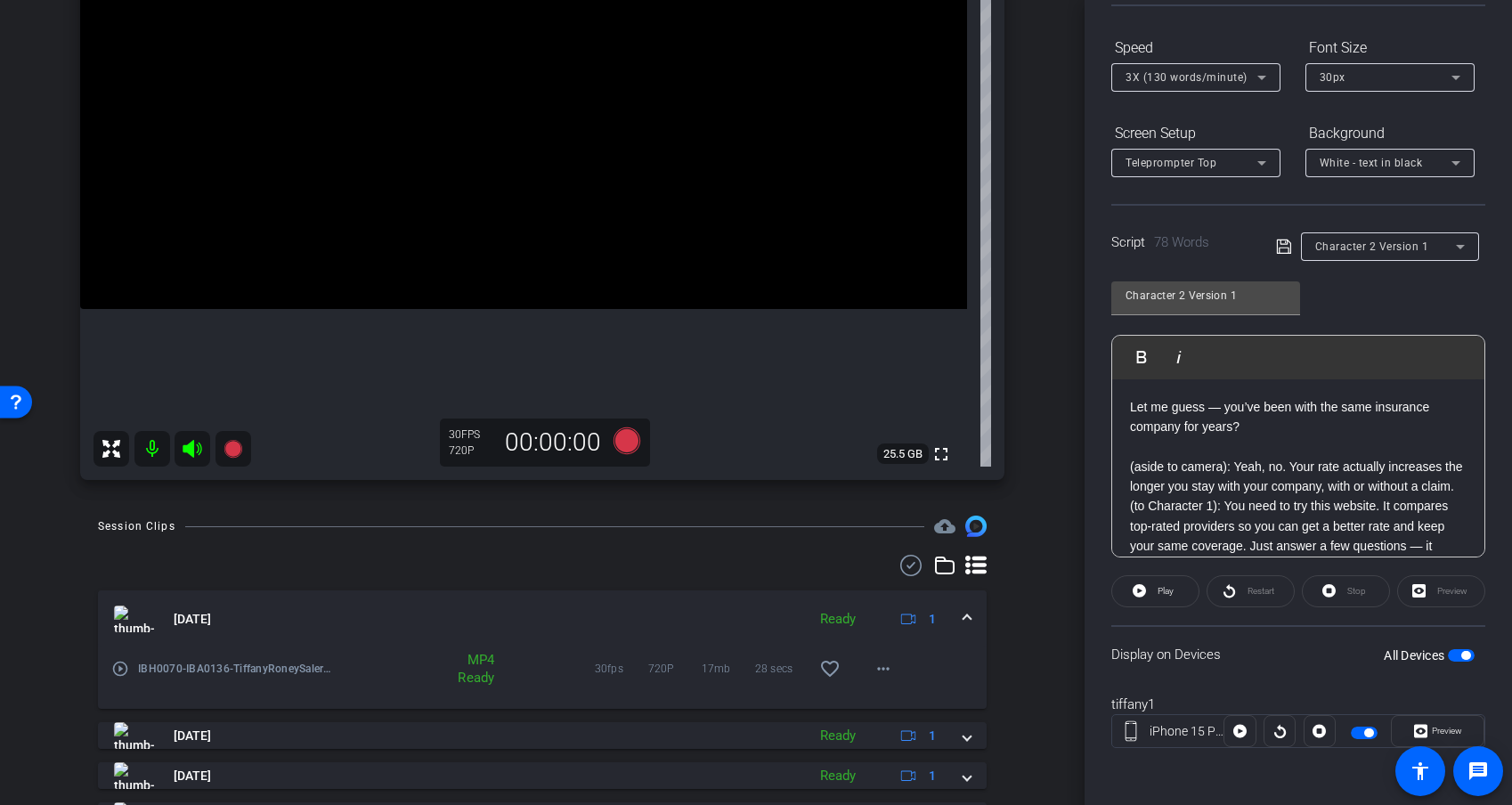
click at [123, 668] on mat-icon "play_circle_outline" at bounding box center [119, 668] width 18 height 18
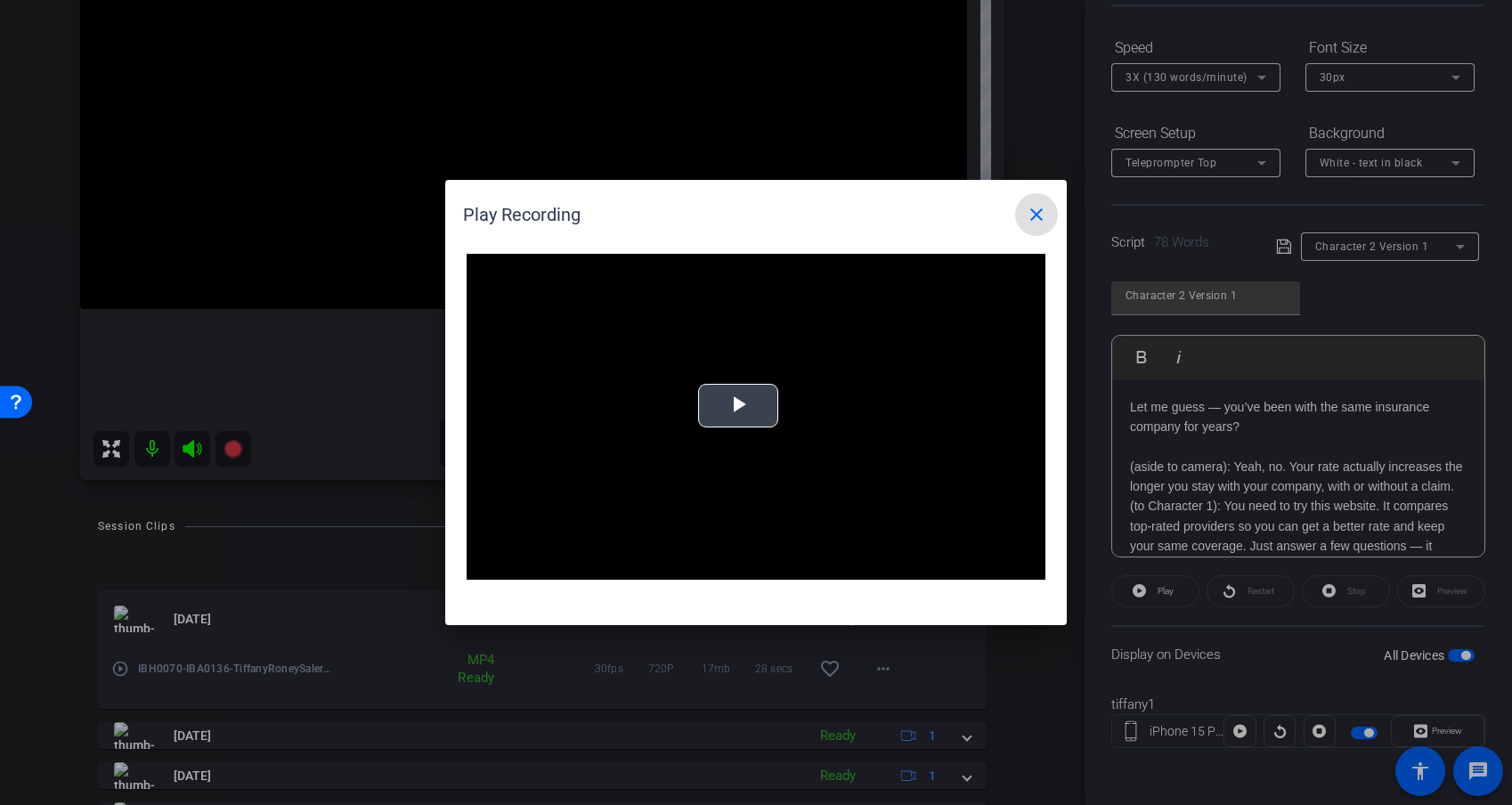
click at [738, 406] on span "Video Player" at bounding box center [738, 406] width 0 height 0
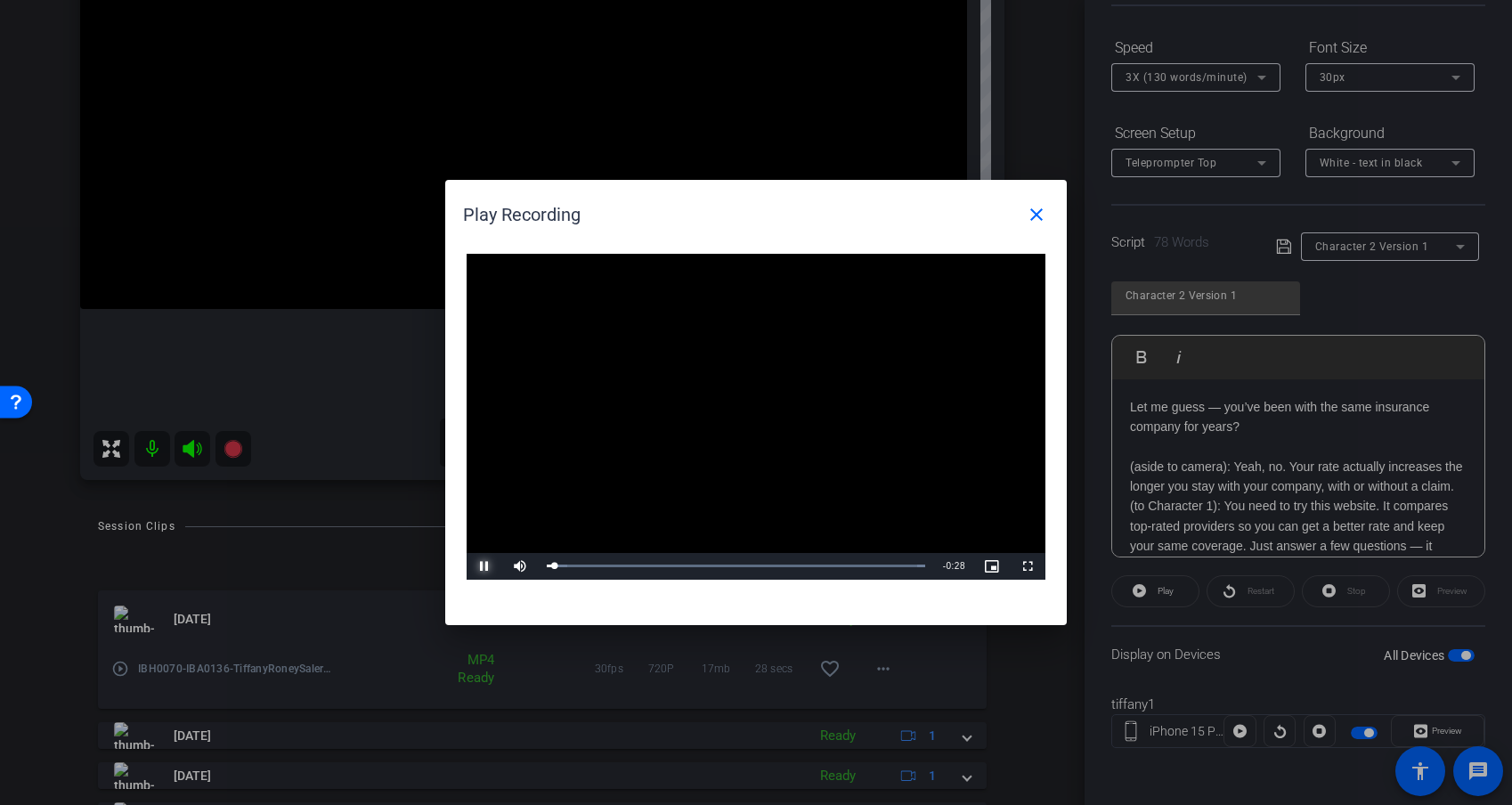
click at [476, 566] on span "Video Player" at bounding box center [485, 566] width 35 height 0
click at [1049, 207] on span at bounding box center [1037, 214] width 43 height 43
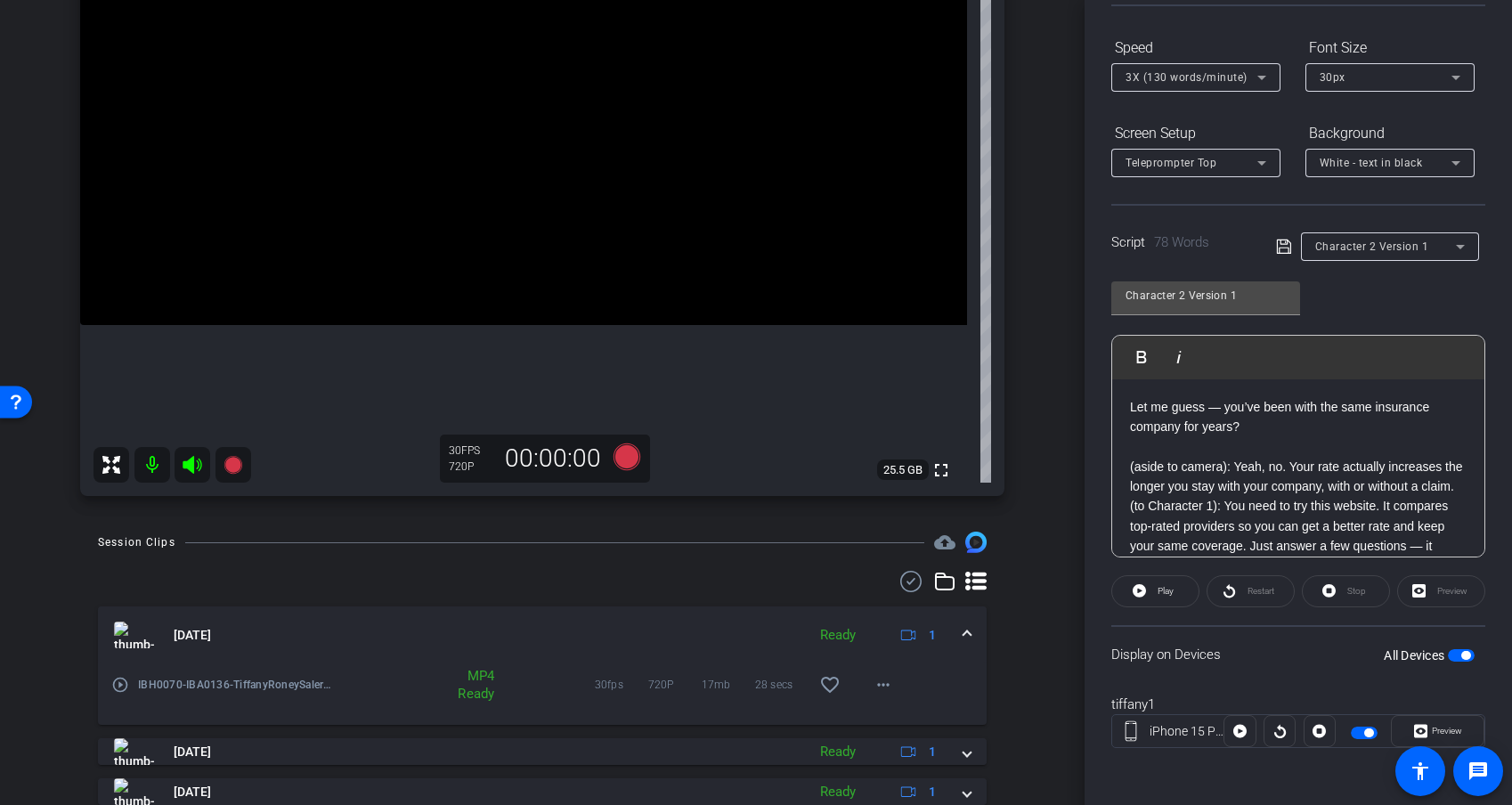
scroll to position [241, 0]
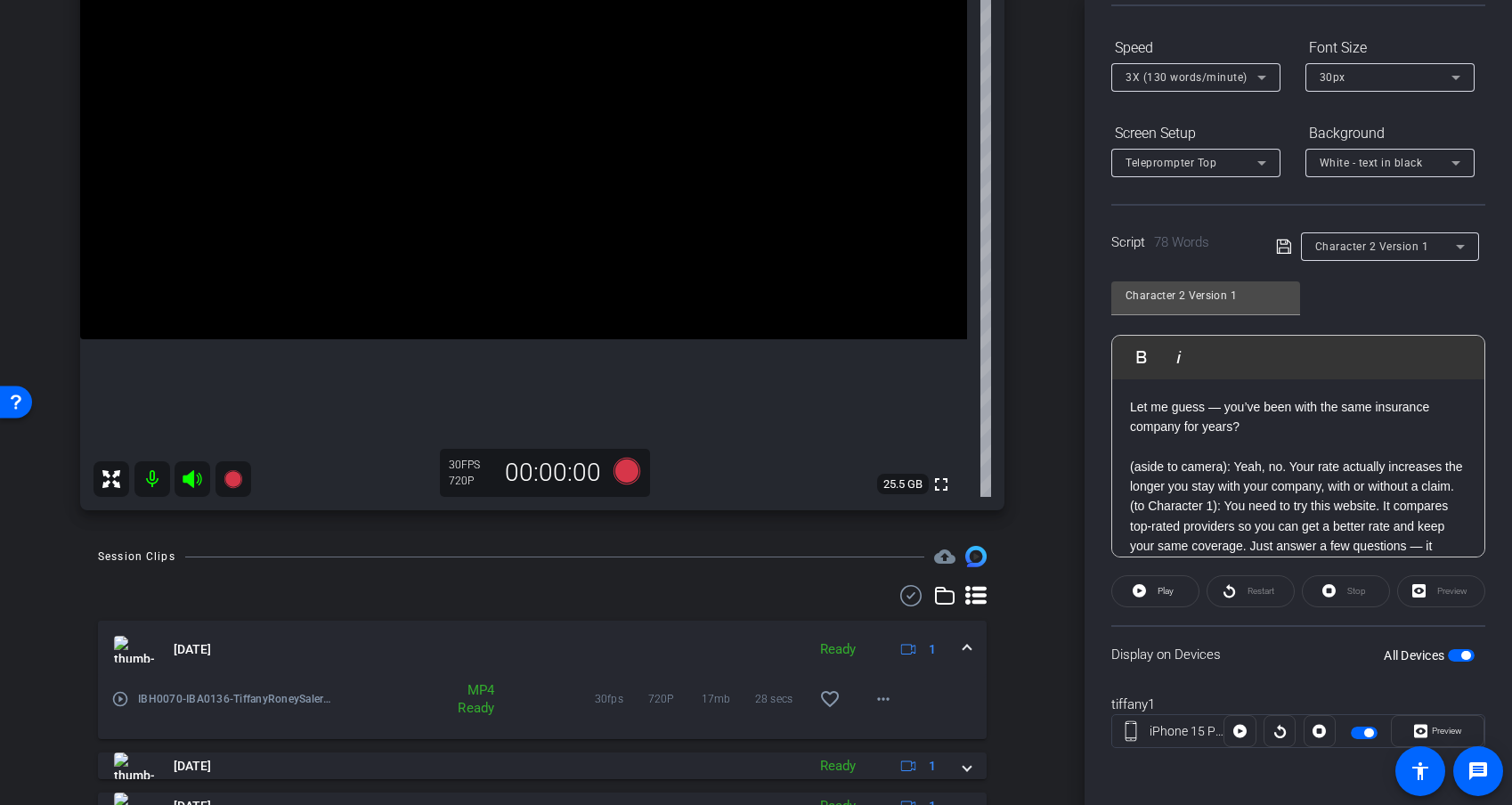
click at [970, 653] on span at bounding box center [968, 649] width 7 height 19
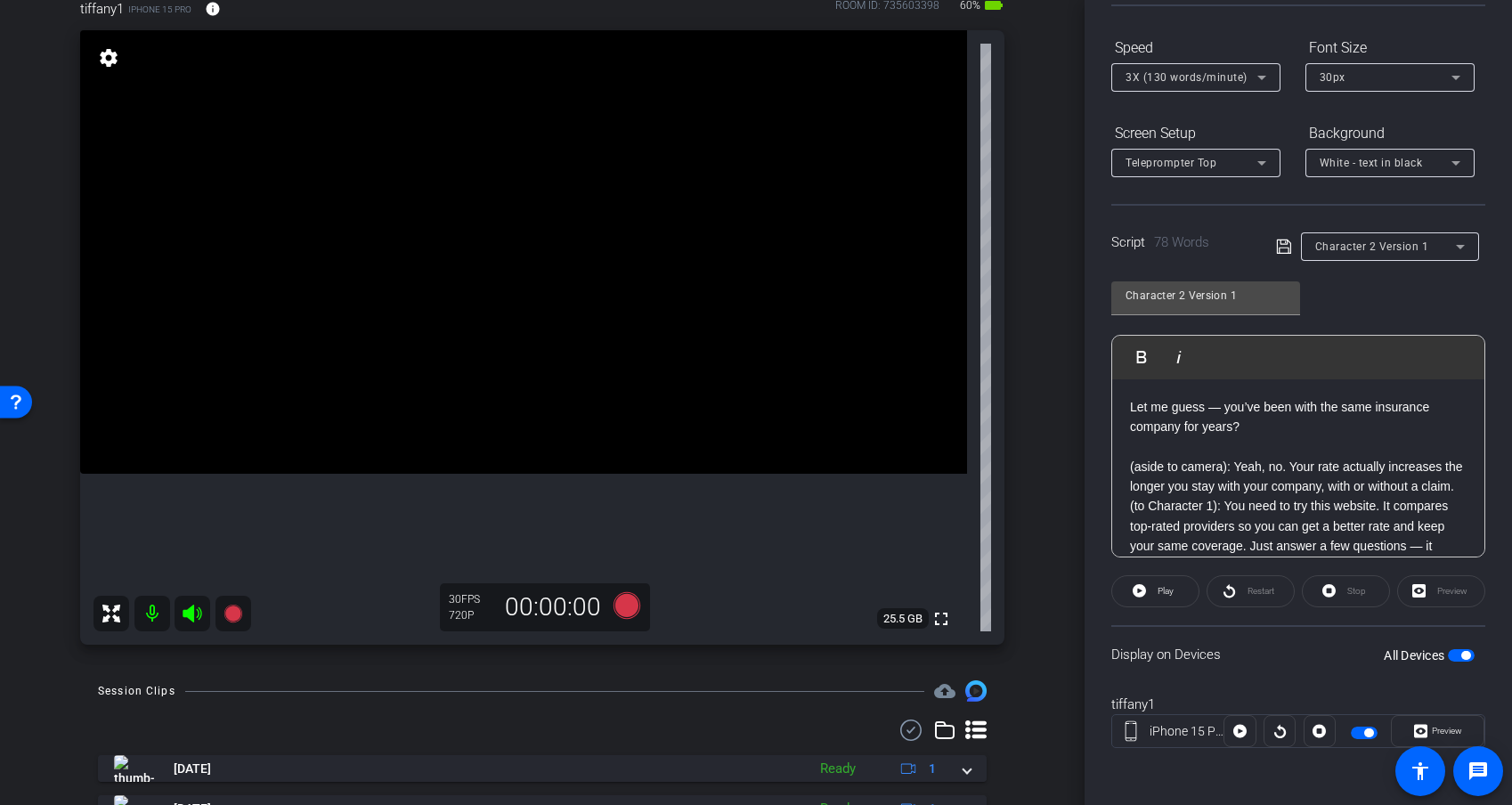
scroll to position [122, 0]
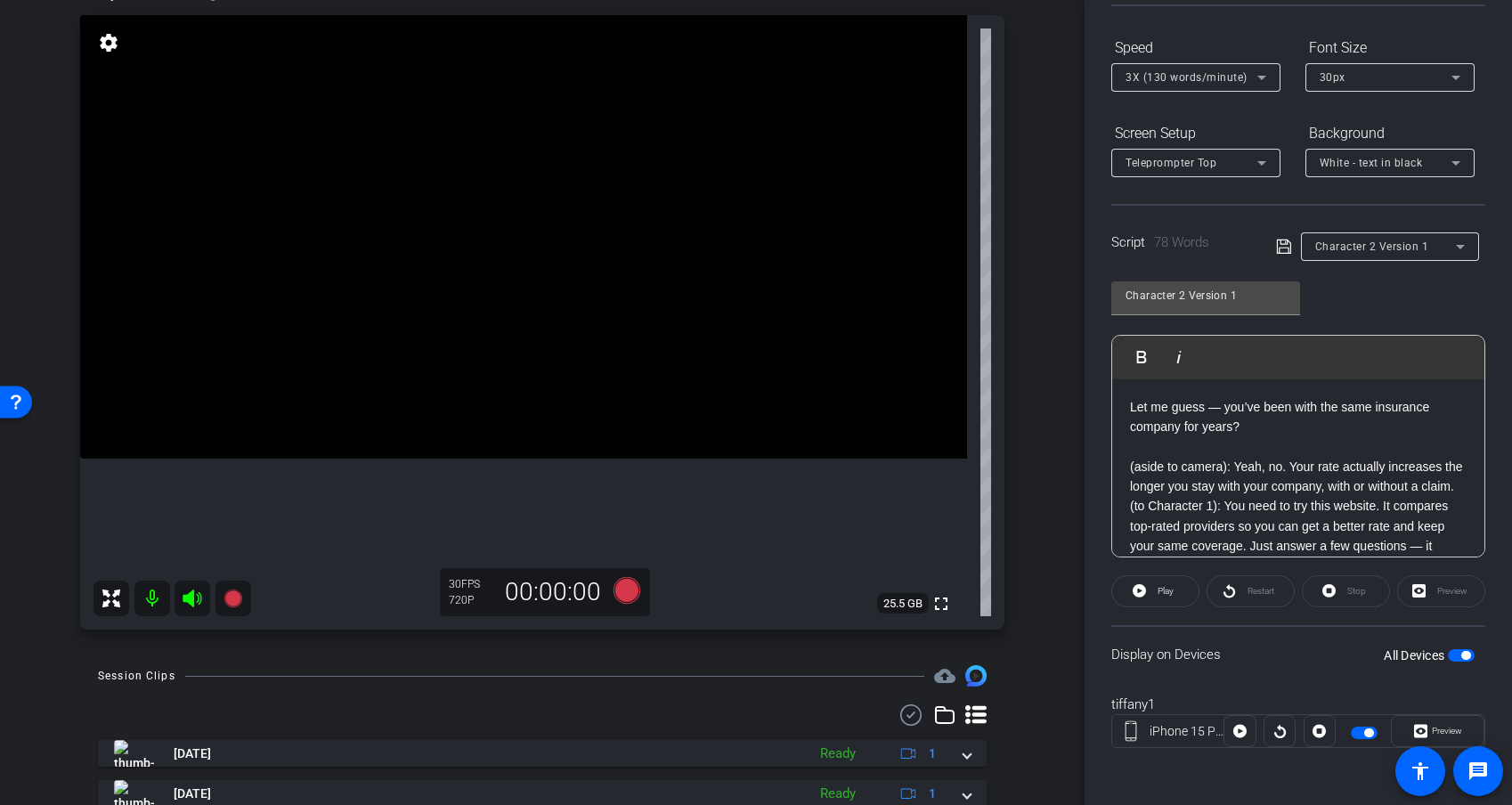
click at [1347, 592] on div "Stop" at bounding box center [1346, 591] width 89 height 32
click at [1339, 592] on div "Stop" at bounding box center [1346, 591] width 89 height 32
click at [1351, 706] on span "Preview" at bounding box center [1447, 730] width 30 height 10
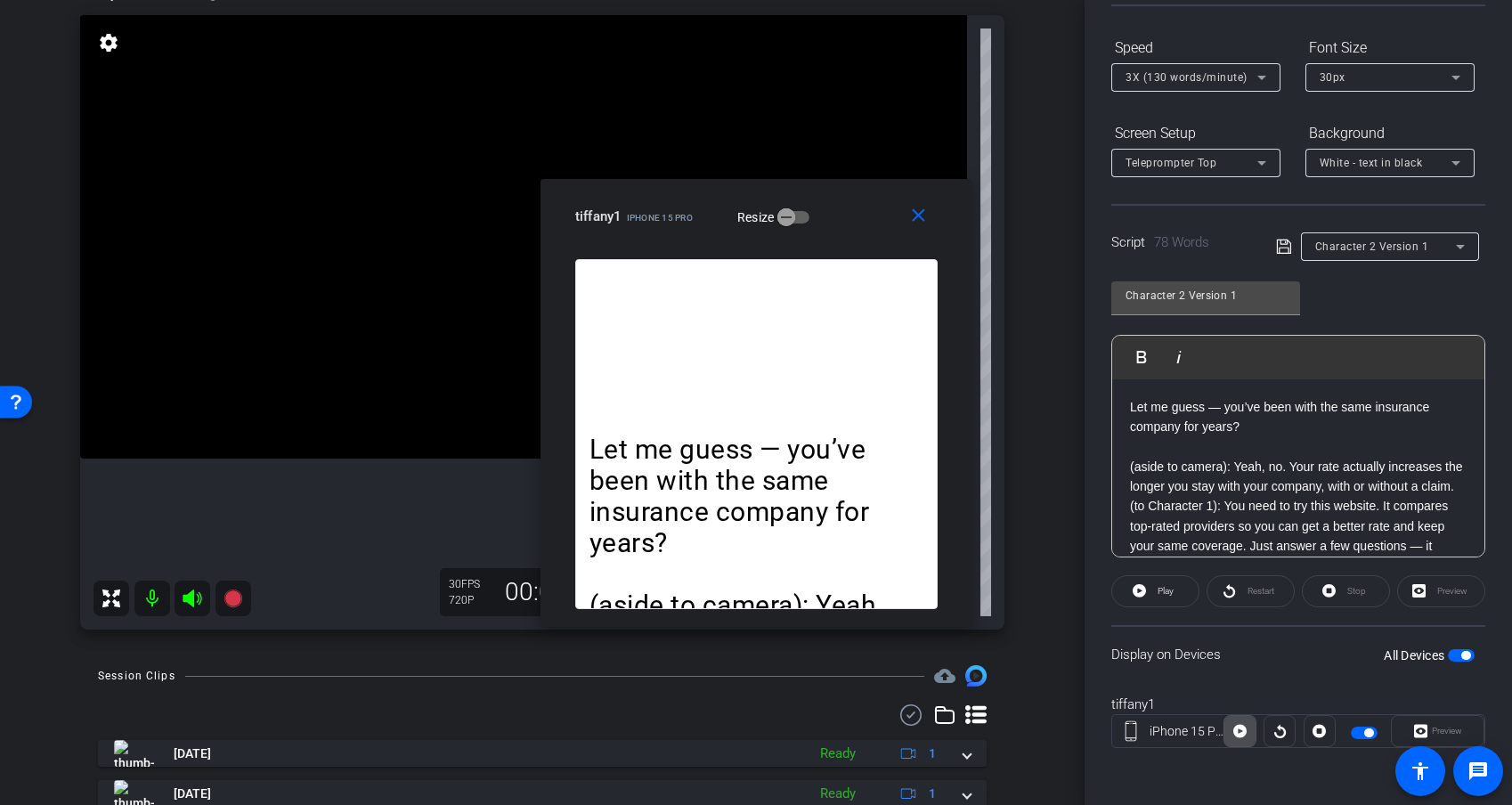
click at [1240, 706] on icon at bounding box center [1240, 730] width 13 height 27
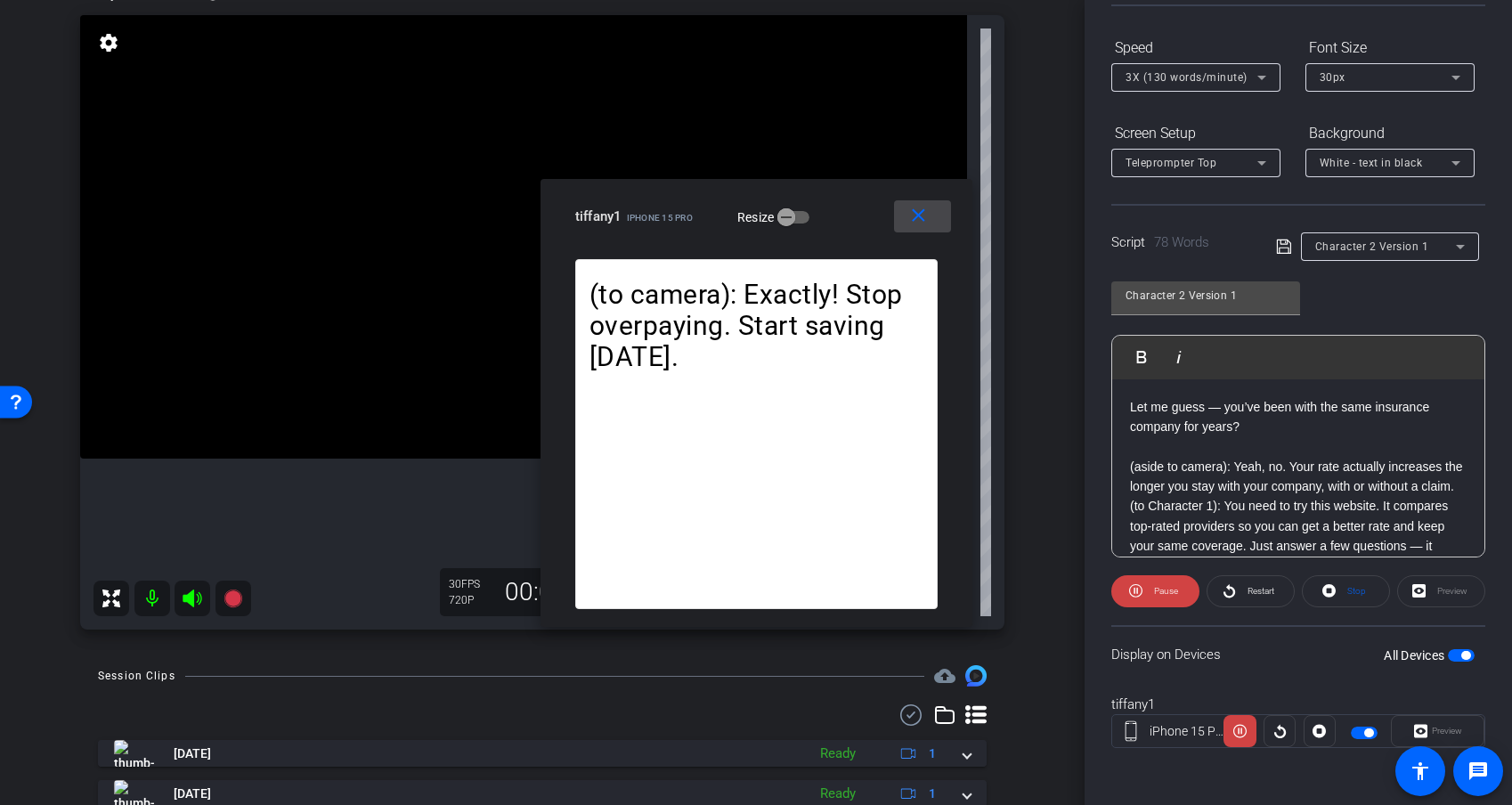
click at [914, 225] on mat-icon "close" at bounding box center [919, 216] width 22 height 22
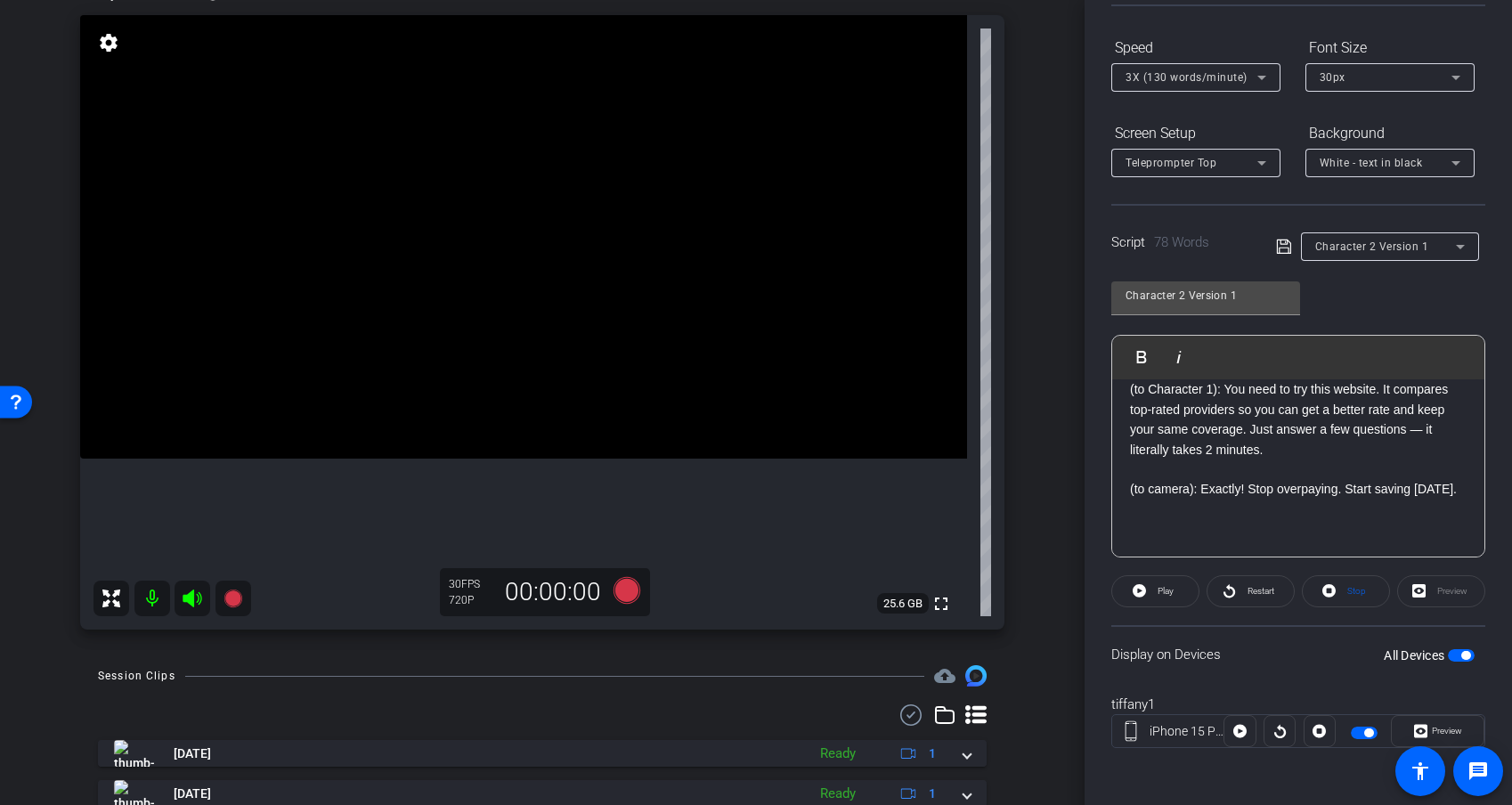
scroll to position [0, 0]
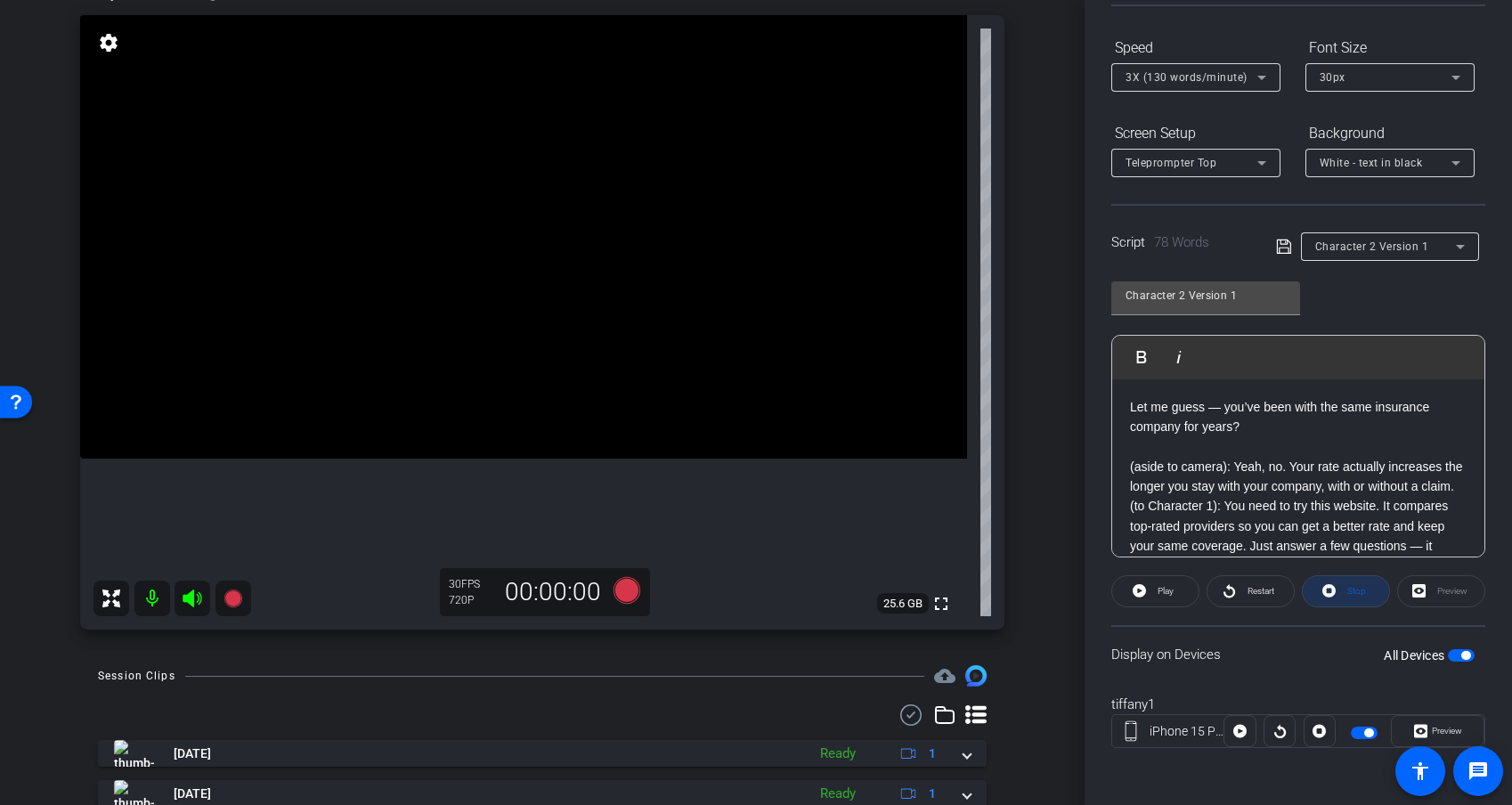
click at [1349, 600] on span "Stop" at bounding box center [1354, 591] width 23 height 25
click at [1310, 706] on div at bounding box center [1320, 730] width 32 height 32
click at [1289, 706] on div at bounding box center [1280, 730] width 32 height 32
click at [1282, 706] on div at bounding box center [1280, 730] width 32 height 32
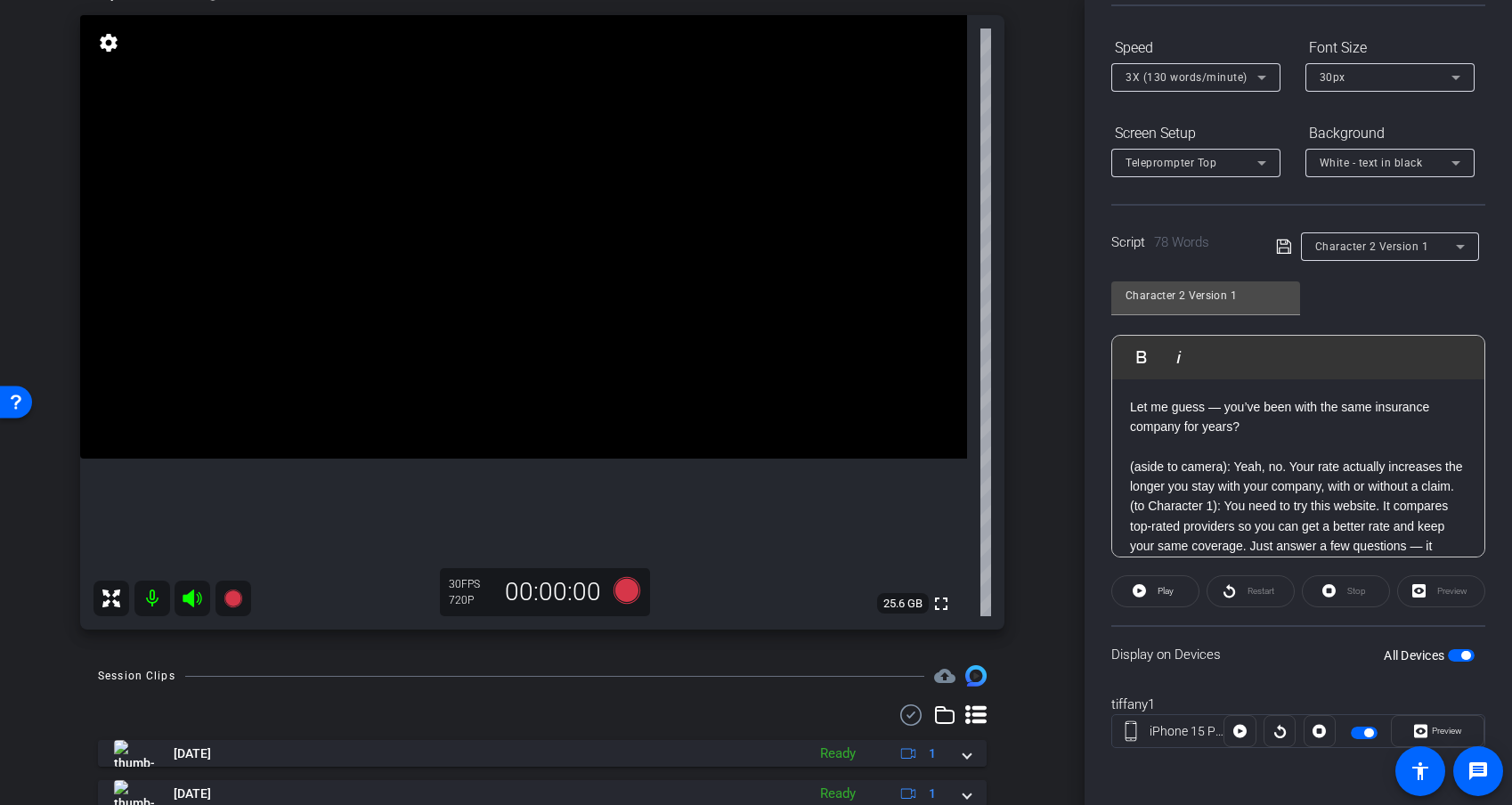
click at [1318, 706] on div at bounding box center [1320, 730] width 32 height 32
click at [1277, 706] on div at bounding box center [1280, 730] width 32 height 32
click at [1335, 592] on div "Stop" at bounding box center [1346, 591] width 89 height 32
click at [1278, 591] on div "Restart" at bounding box center [1251, 591] width 89 height 32
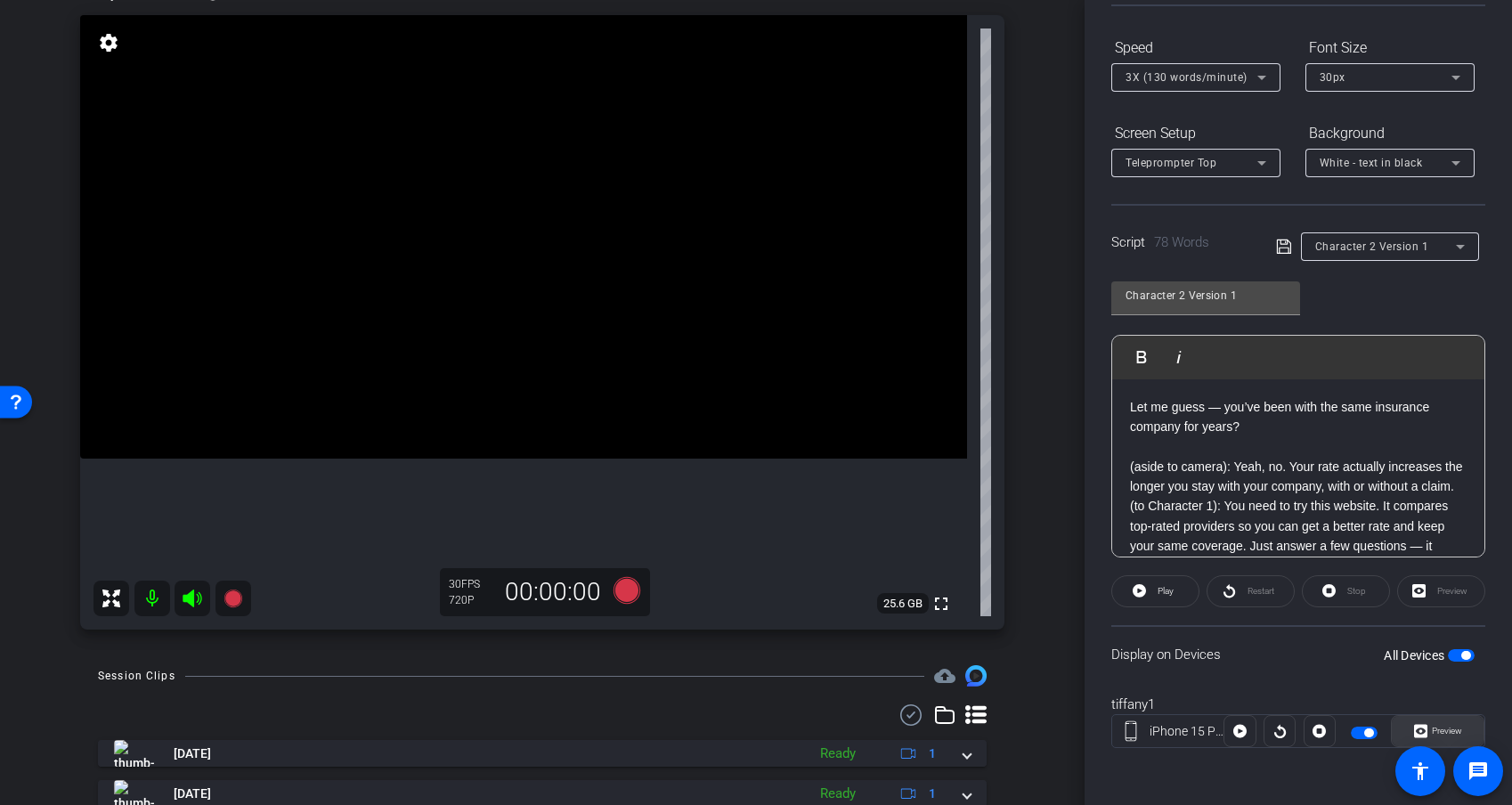
click at [1351, 706] on span "Preview" at bounding box center [1445, 730] width 34 height 25
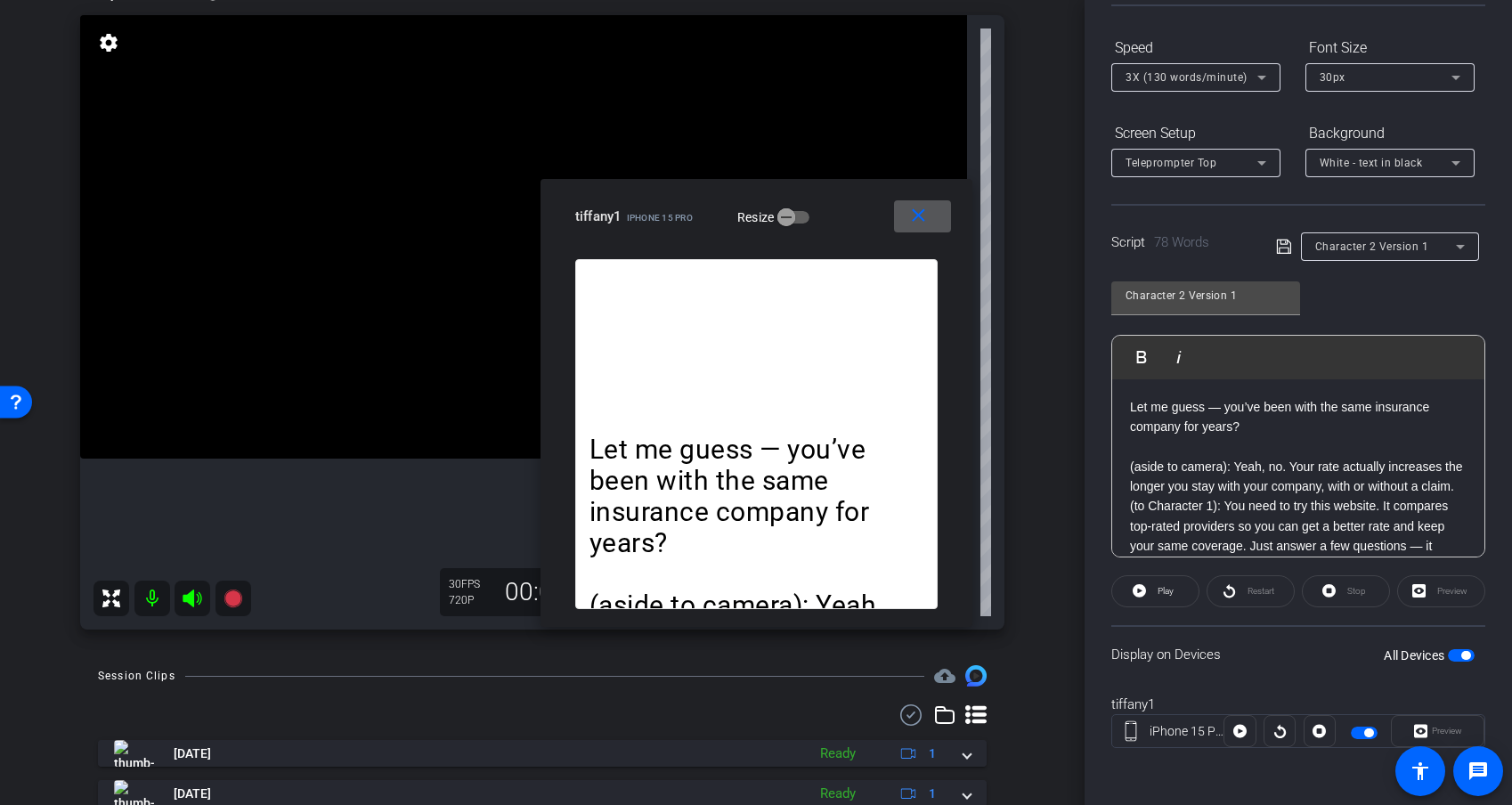
click at [1311, 706] on div at bounding box center [1320, 730] width 32 height 32
click at [1287, 706] on div at bounding box center [1280, 730] width 32 height 32
click at [1250, 706] on span at bounding box center [1240, 731] width 30 height 43
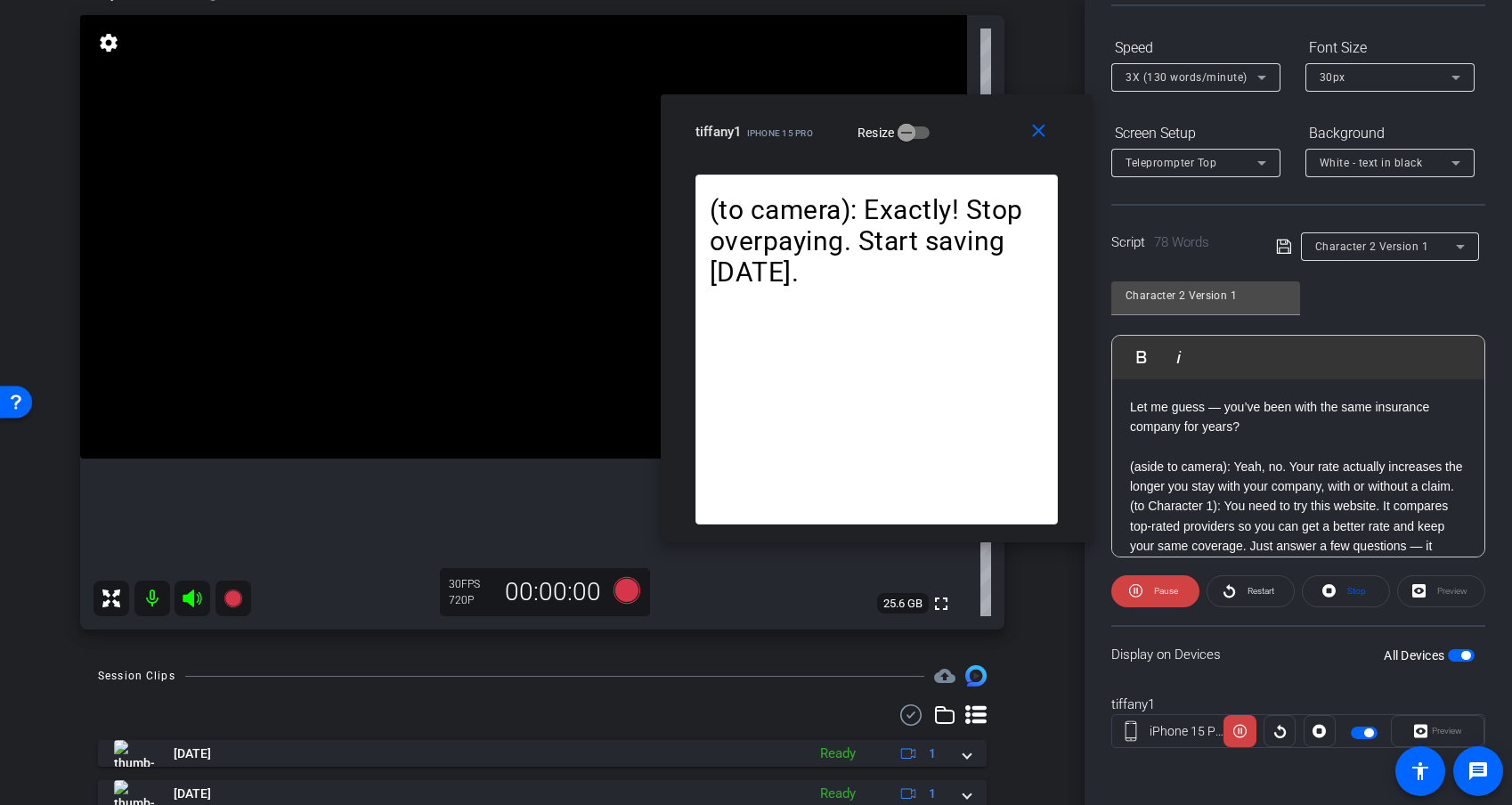
drag, startPoint x: 885, startPoint y: 206, endPoint x: 1005, endPoint y: 120, distance: 147.6
click at [1005, 120] on div "tiffany1 iPhone 15 Pro Resize" at bounding box center [883, 131] width 376 height 32
click at [1026, 138] on span at bounding box center [1042, 131] width 57 height 43
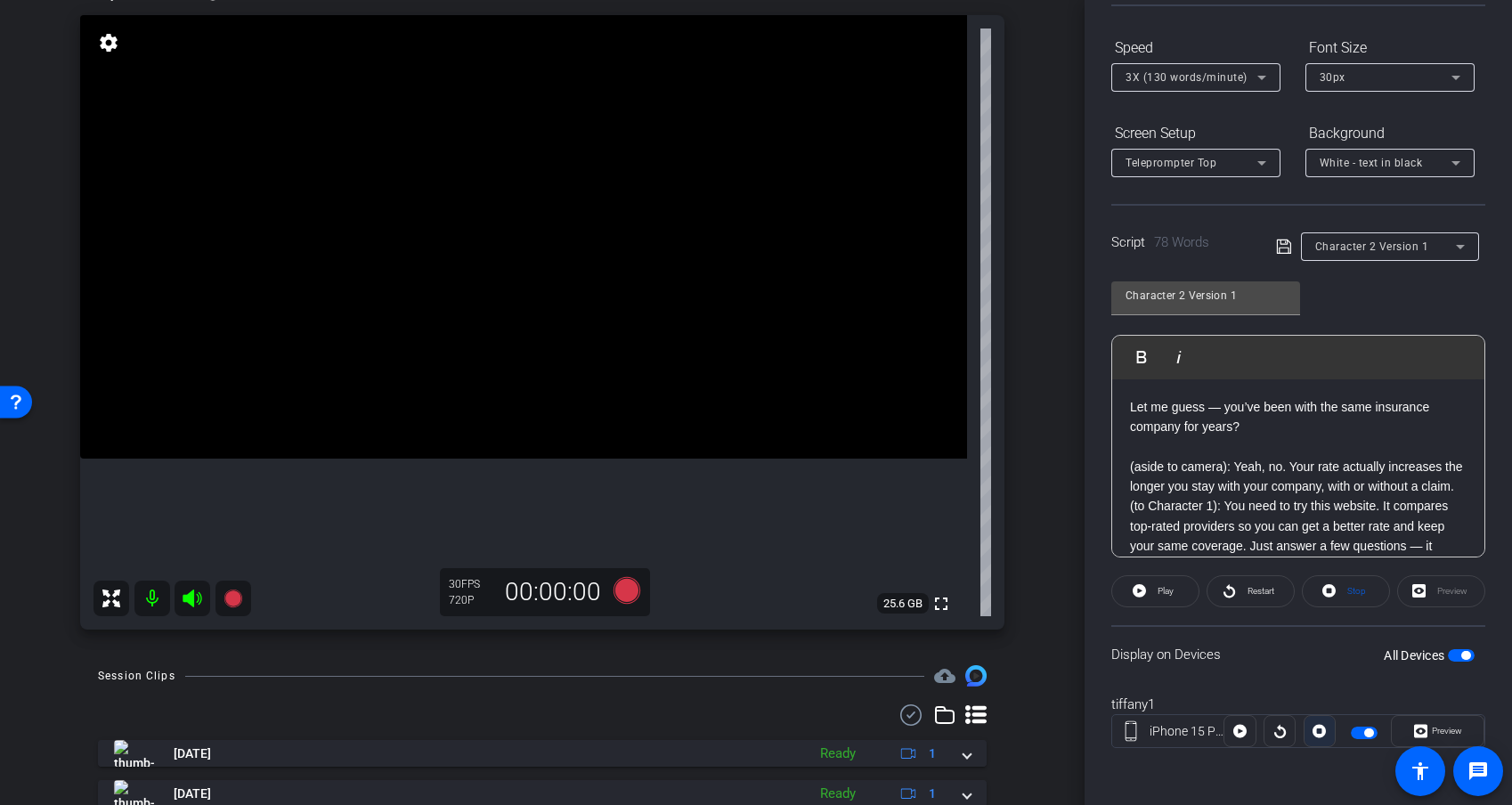
click at [1316, 706] on icon at bounding box center [1319, 730] width 13 height 27
click at [1316, 706] on div at bounding box center [1320, 730] width 32 height 32
click at [628, 592] on icon at bounding box center [626, 590] width 27 height 27
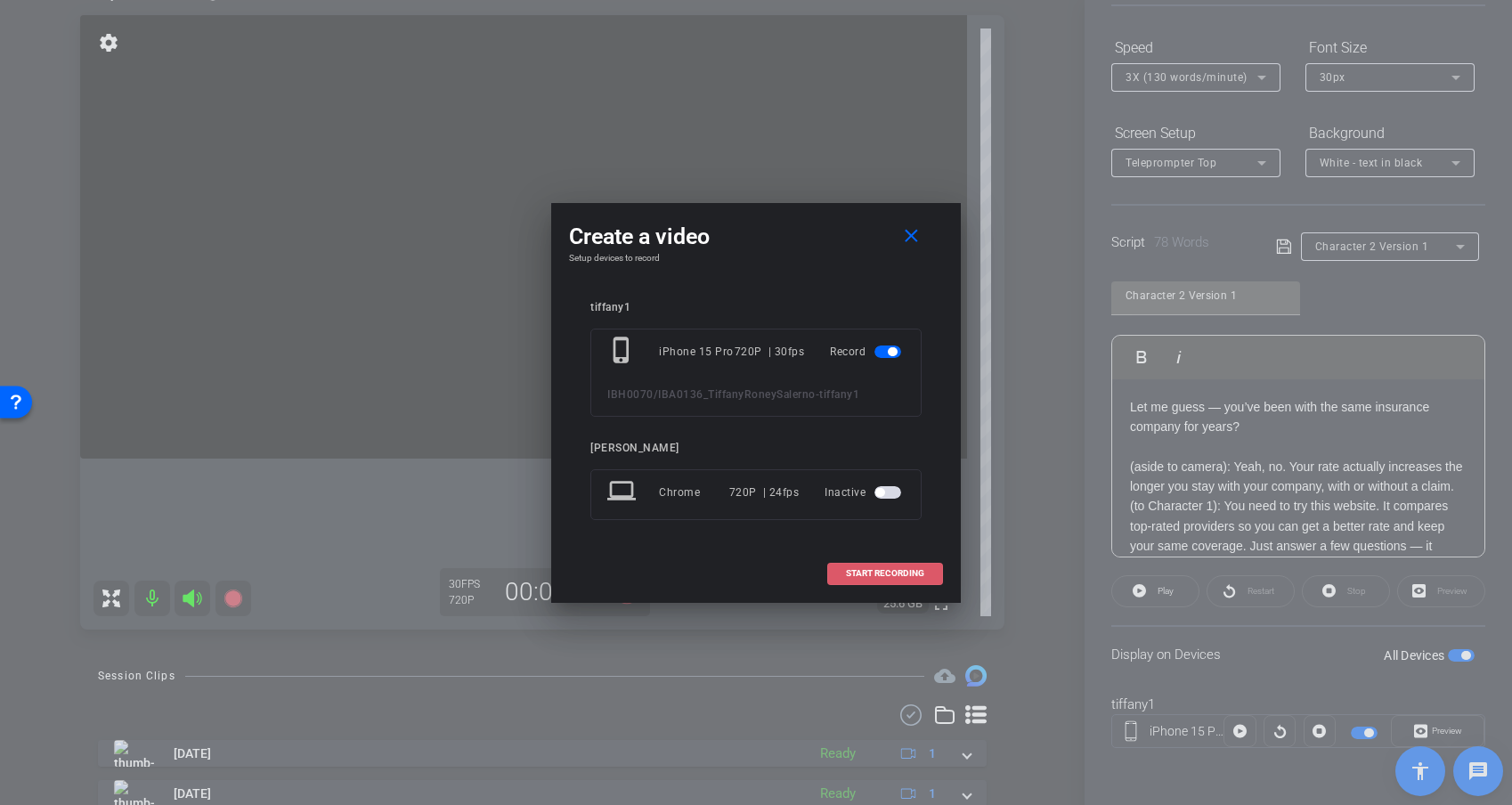
click at [890, 572] on span "START RECORDING" at bounding box center [886, 574] width 78 height 9
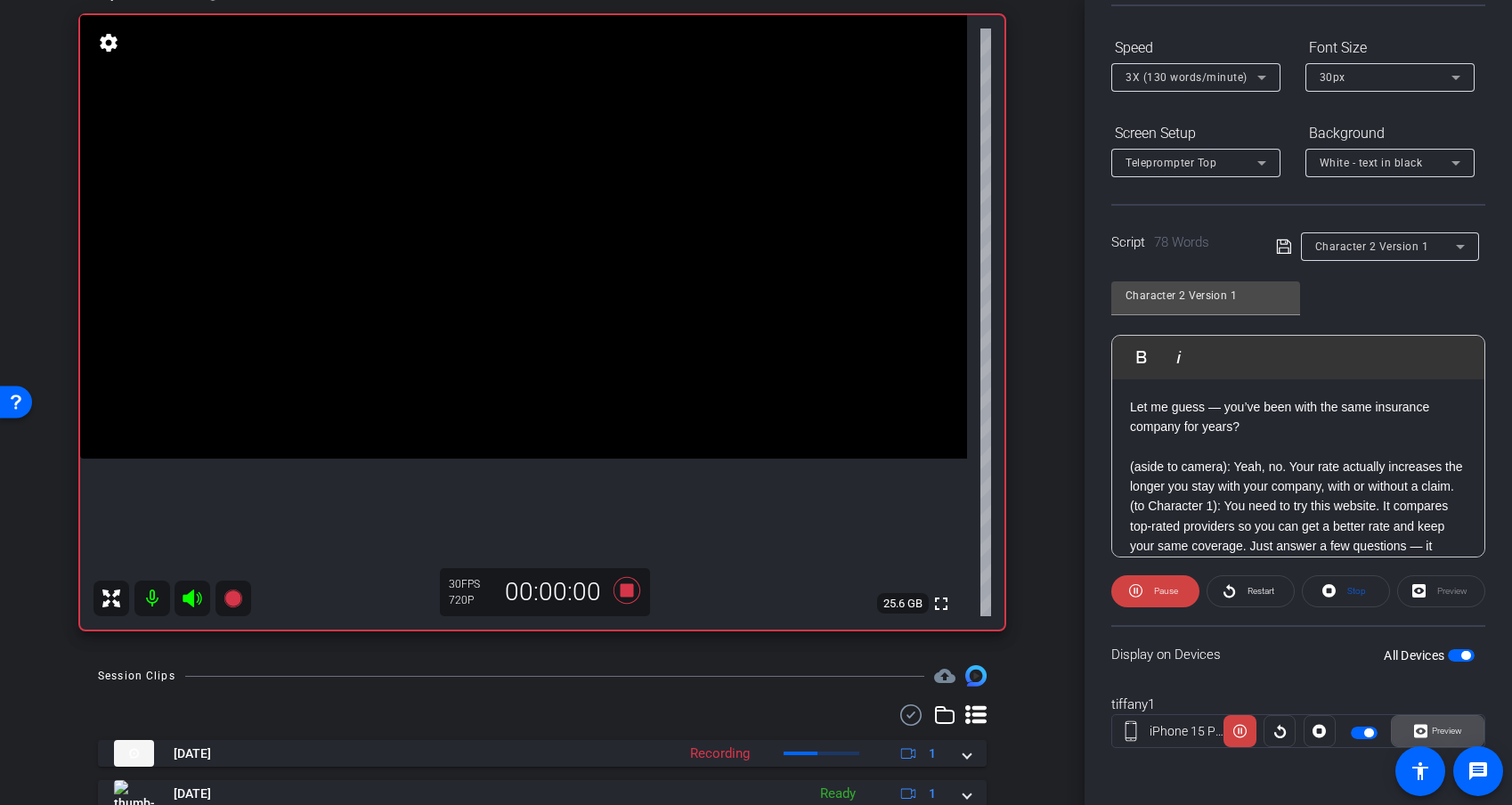
click at [1351, 706] on span "Preview" at bounding box center [1447, 730] width 30 height 10
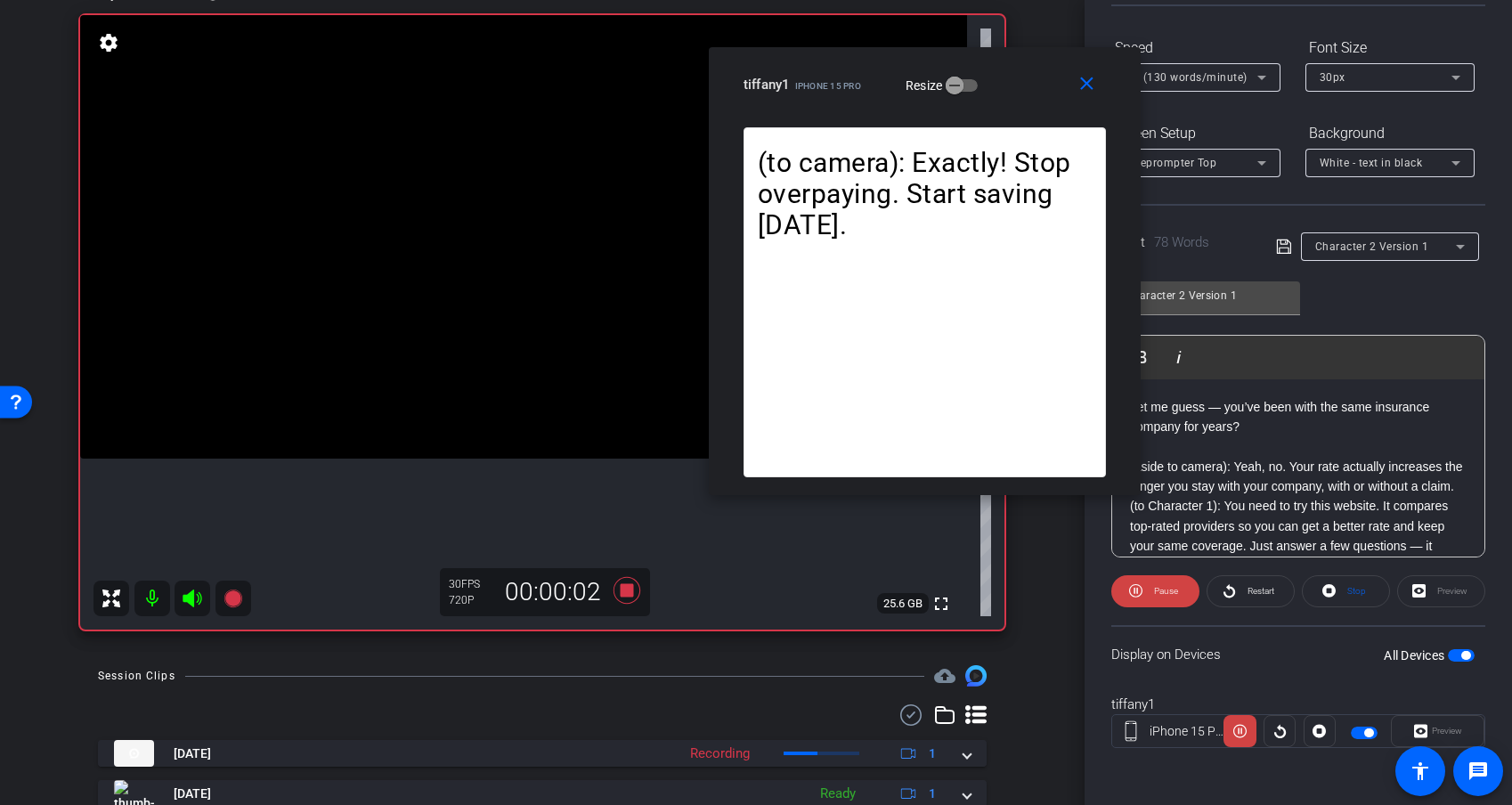
drag, startPoint x: 856, startPoint y: 201, endPoint x: 1024, endPoint y: 70, distance: 213.0
click at [1024, 70] on div "tiffany1 iPhone 15 Pro Resize" at bounding box center [931, 85] width 376 height 32
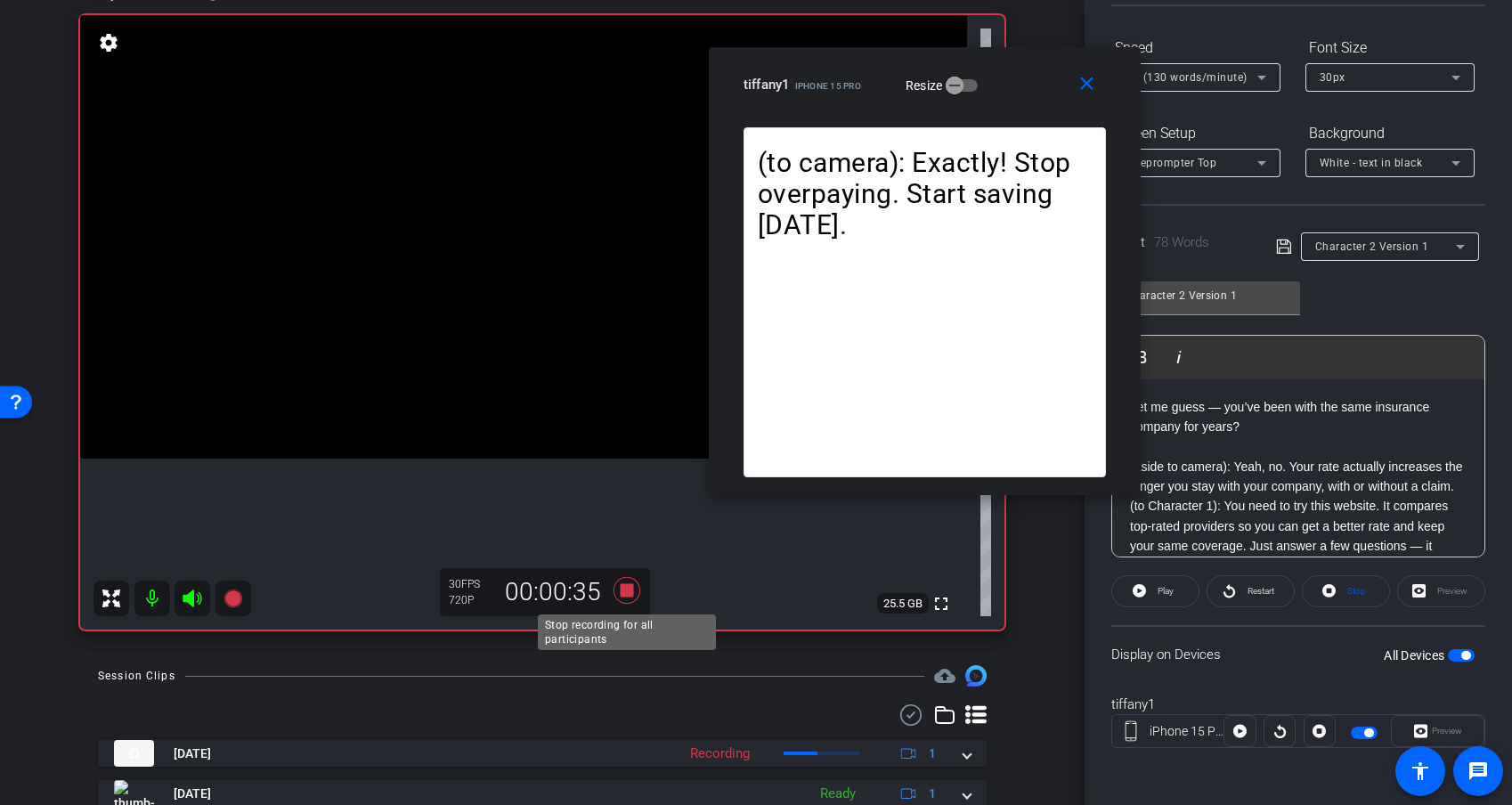
click at [627, 596] on icon at bounding box center [626, 590] width 27 height 27
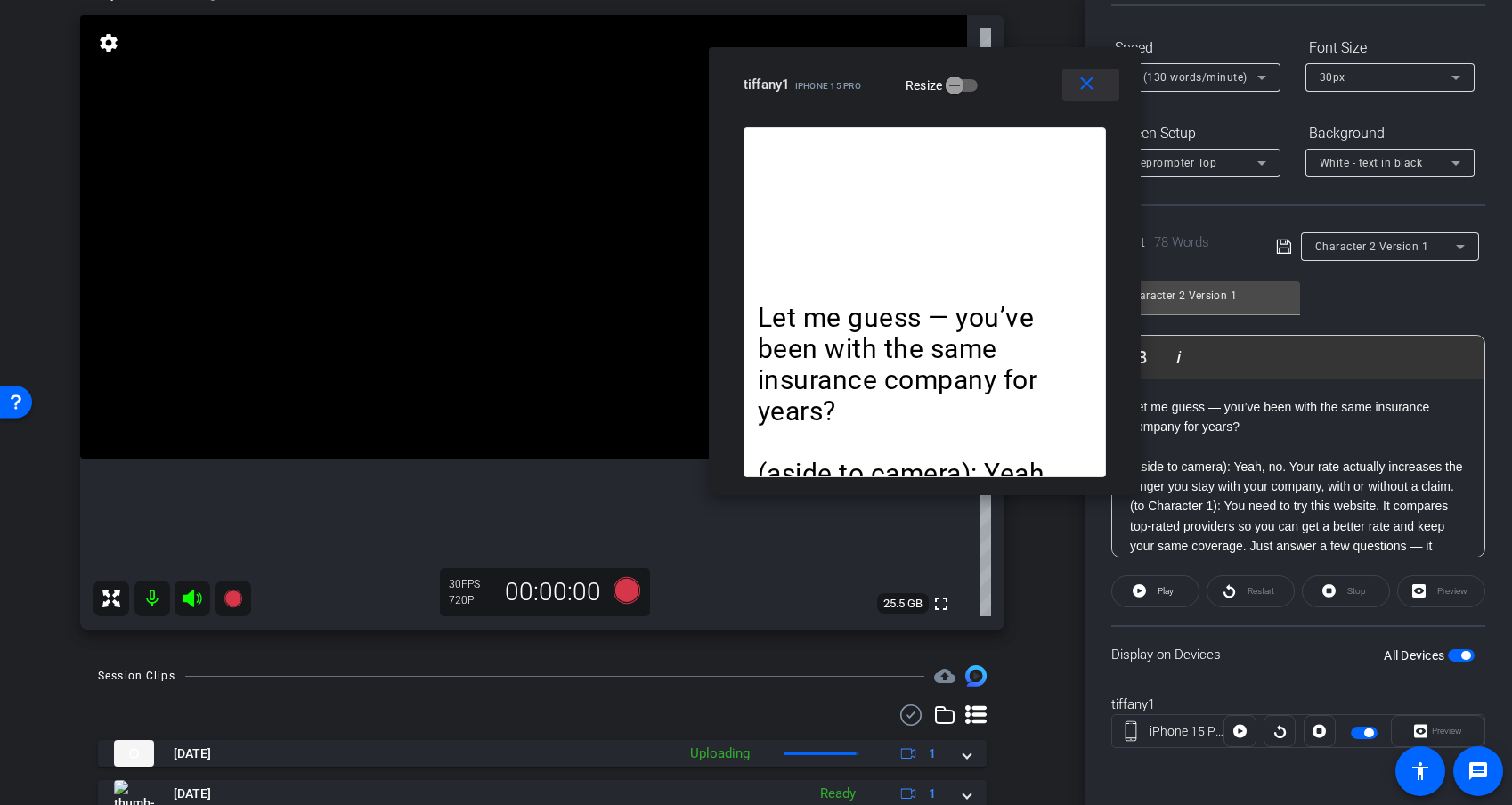
click at [1082, 80] on mat-icon "close" at bounding box center [1087, 84] width 22 height 22
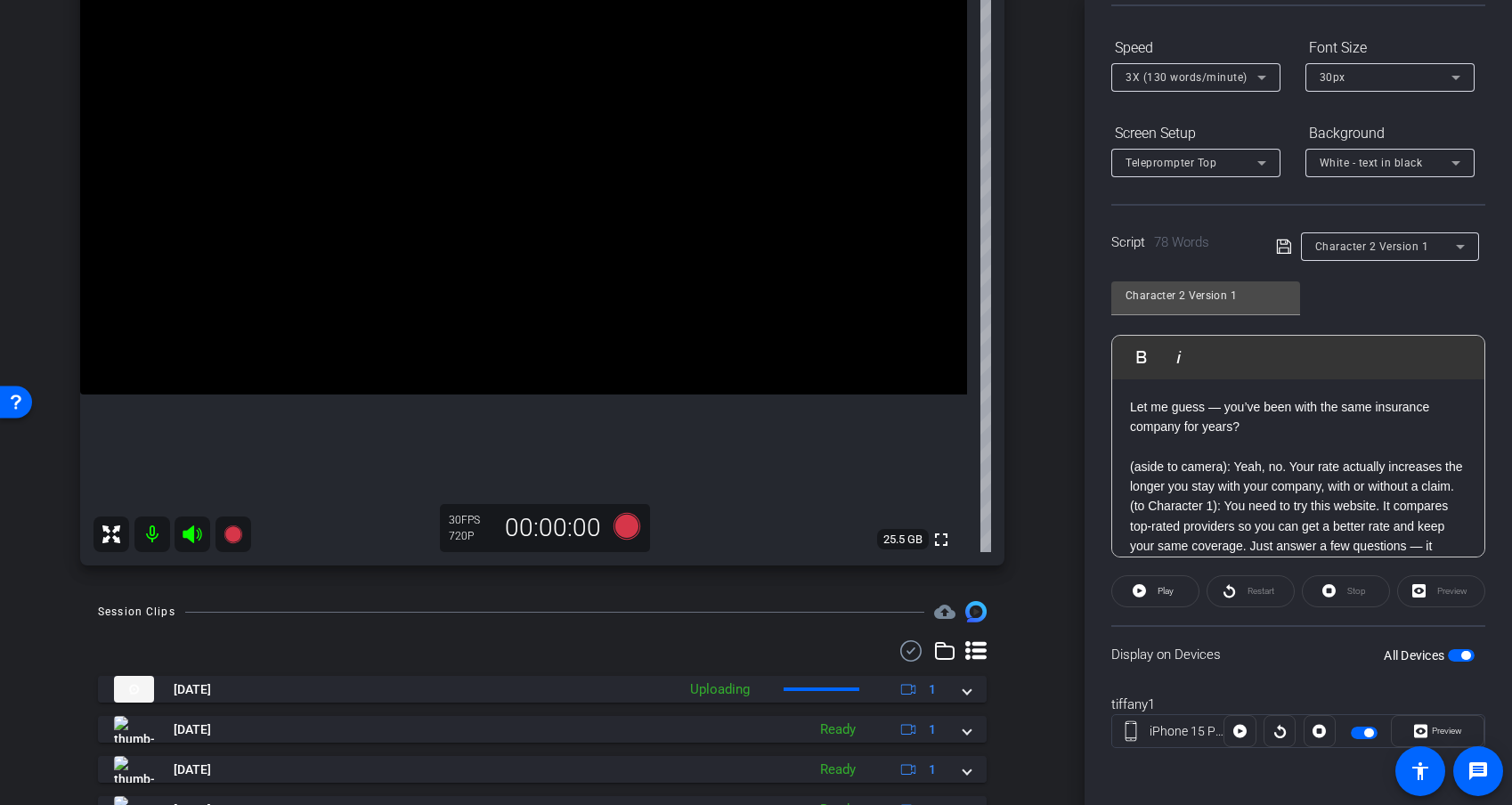
scroll to position [198, 0]
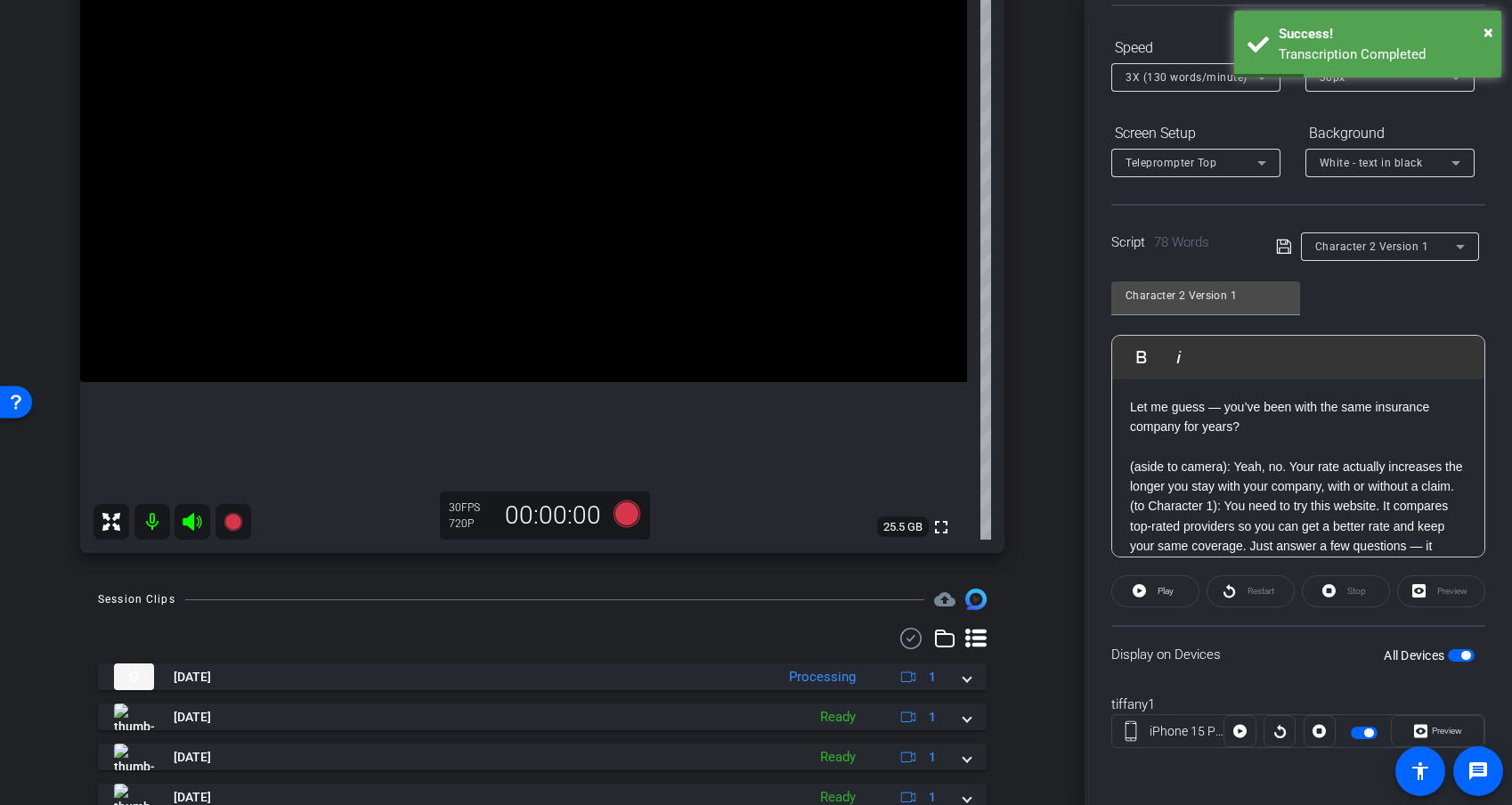
click at [1271, 670] on div "Display on Devices All Devices" at bounding box center [1298, 654] width 374 height 58
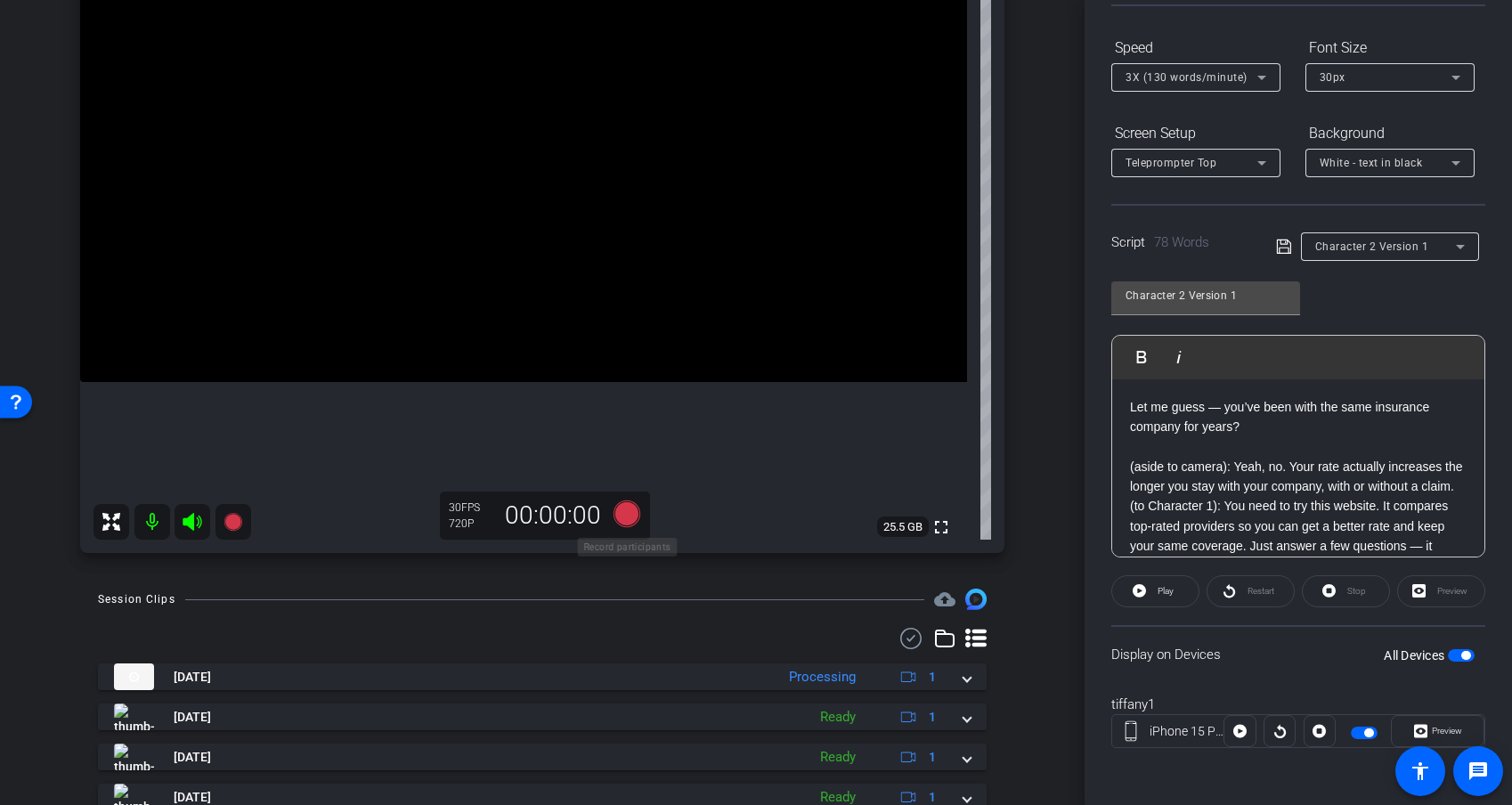
click at [627, 521] on icon at bounding box center [626, 513] width 27 height 27
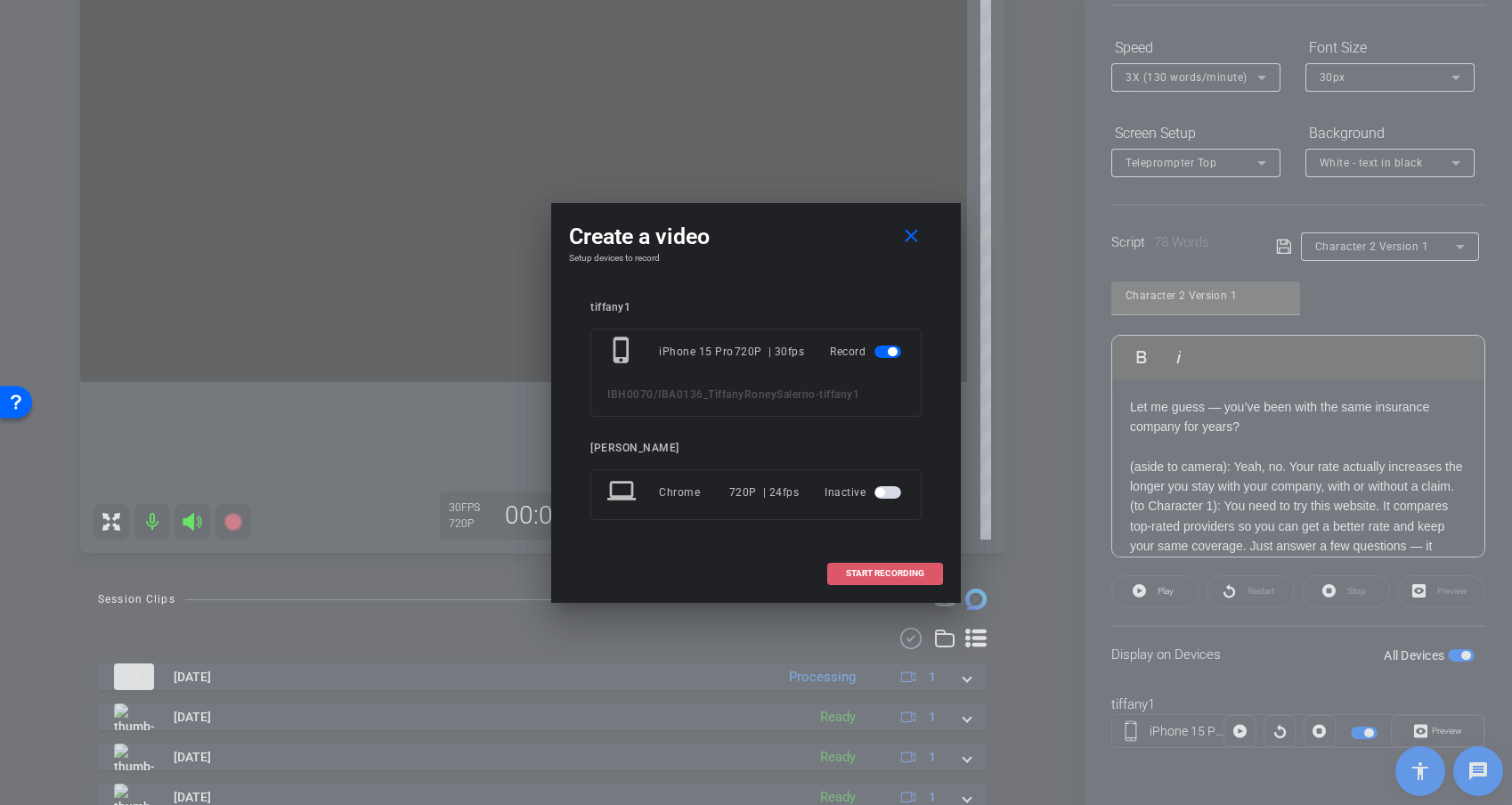
click at [871, 570] on span "START RECORDING" at bounding box center [886, 574] width 78 height 9
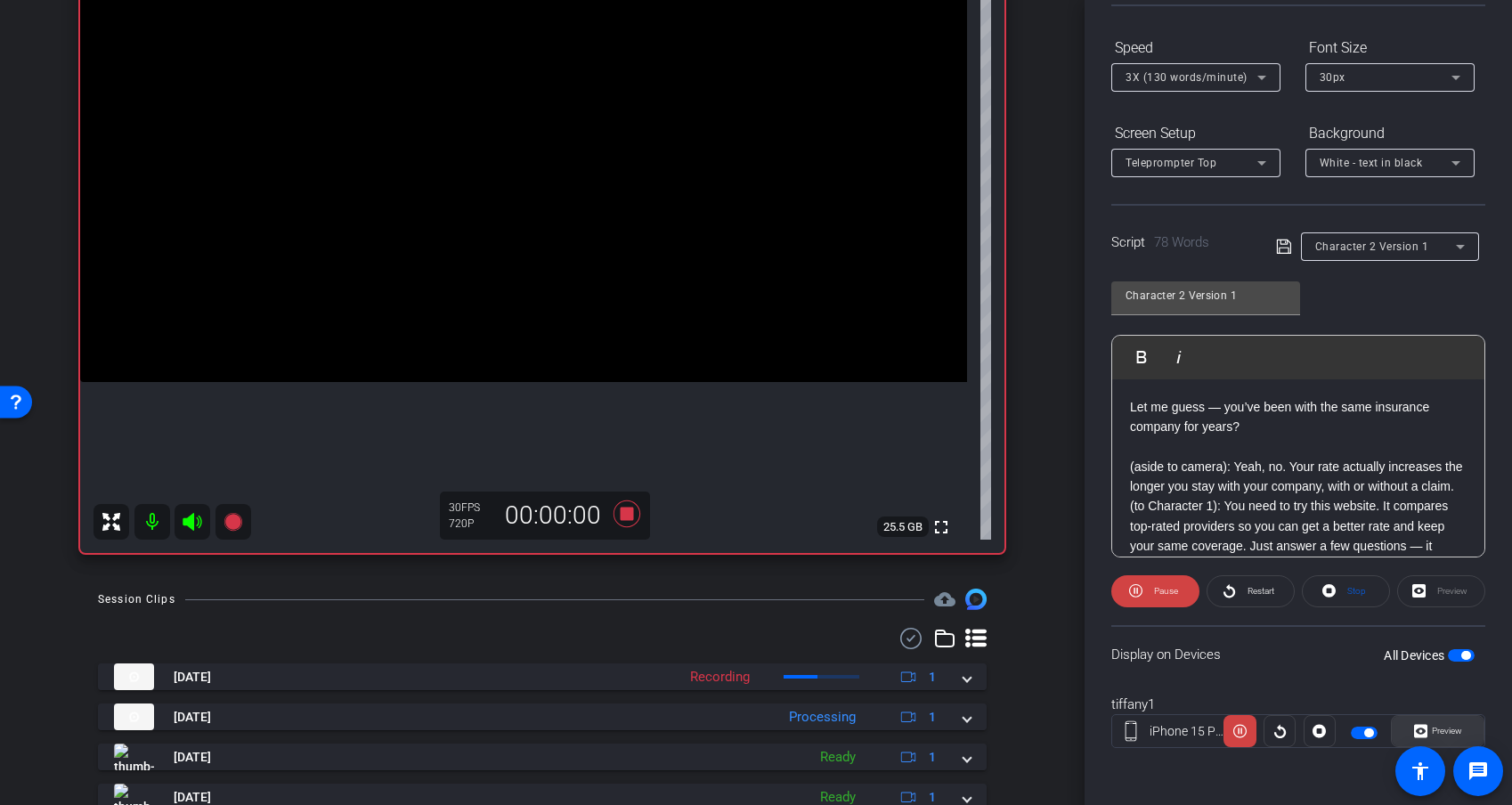
click at [1351, 706] on span "Preview" at bounding box center [1445, 730] width 34 height 25
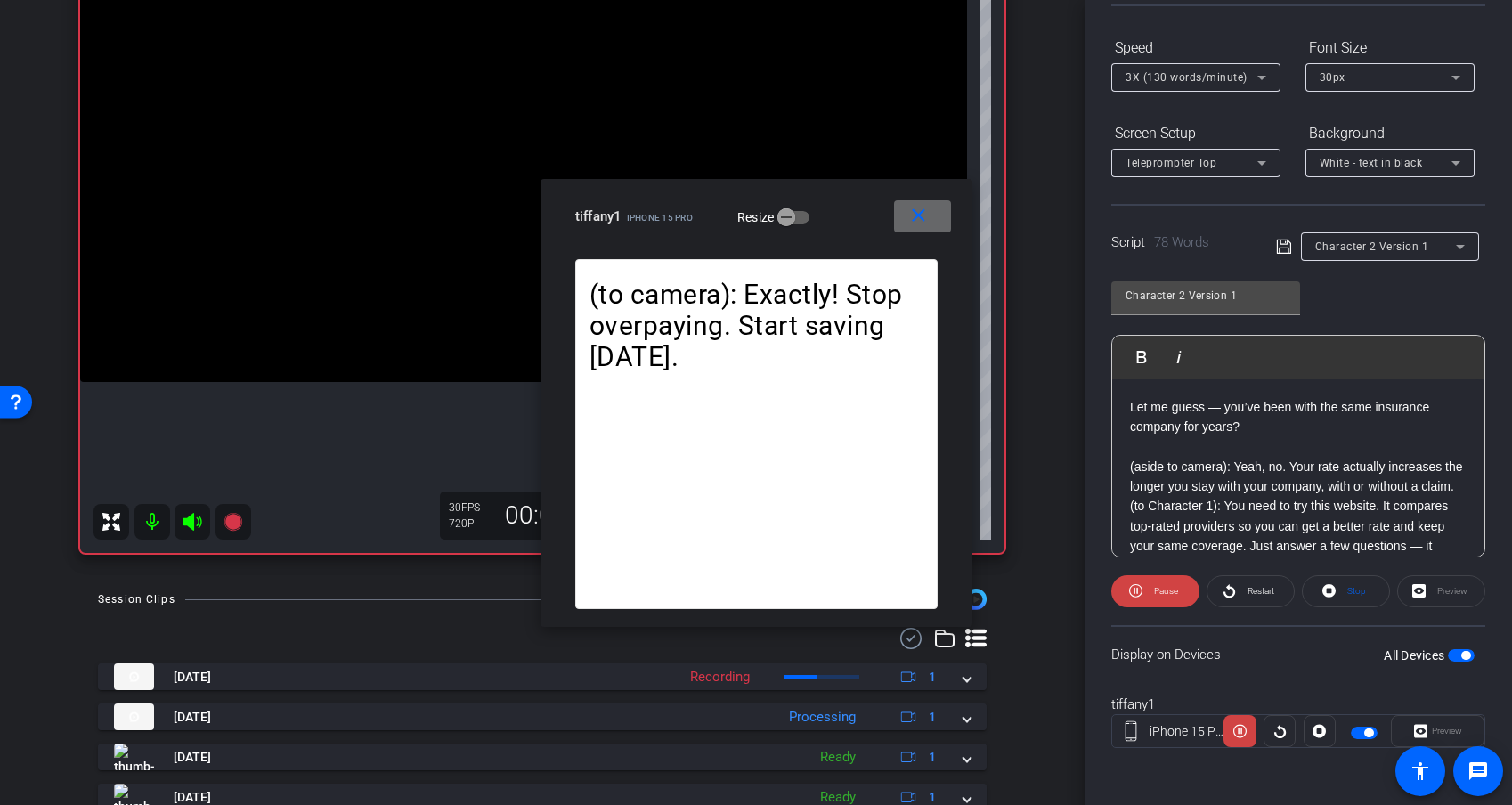
click at [928, 211] on mat-icon "close" at bounding box center [919, 216] width 22 height 22
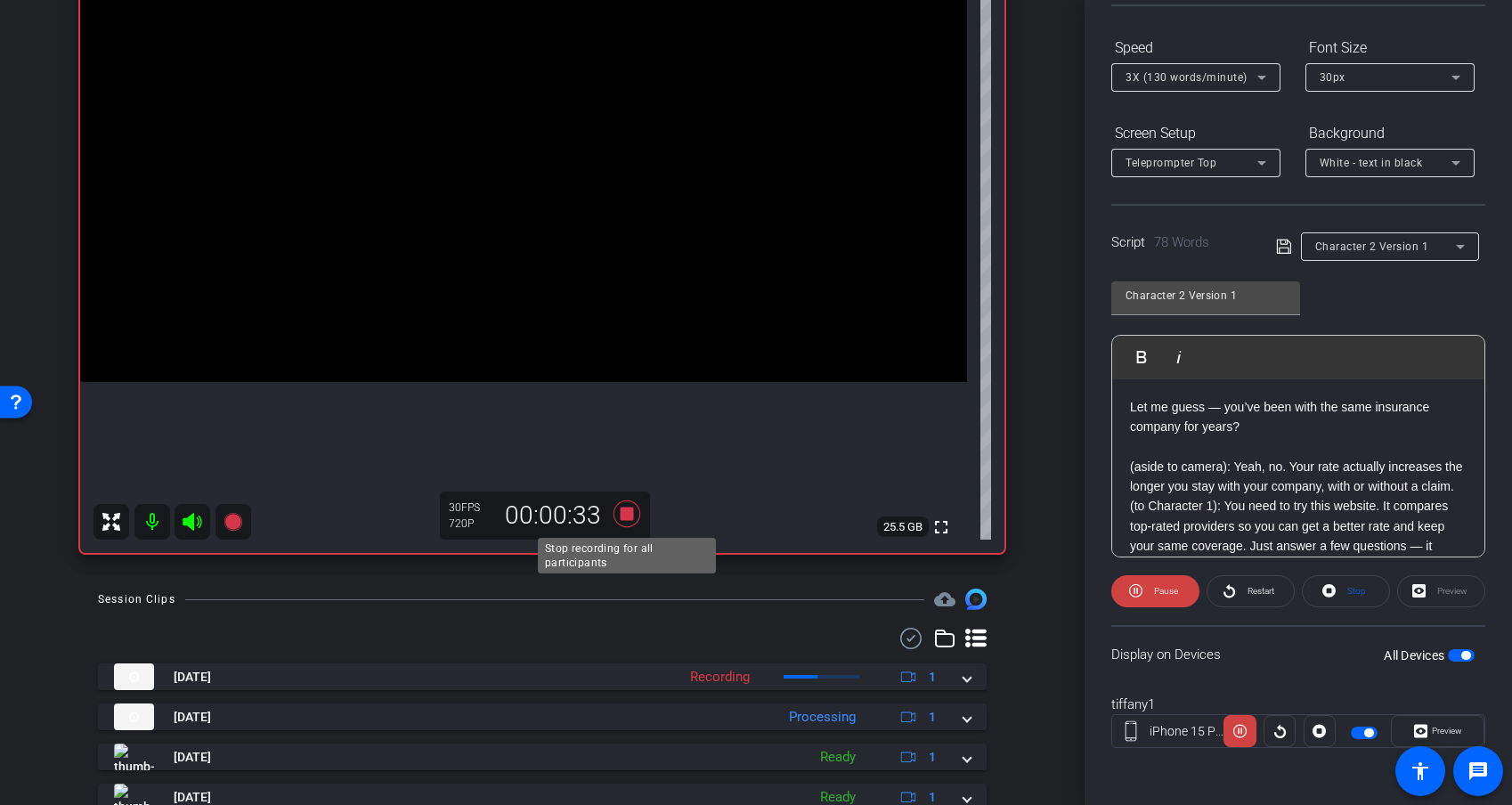
click at [630, 515] on icon at bounding box center [626, 513] width 27 height 27
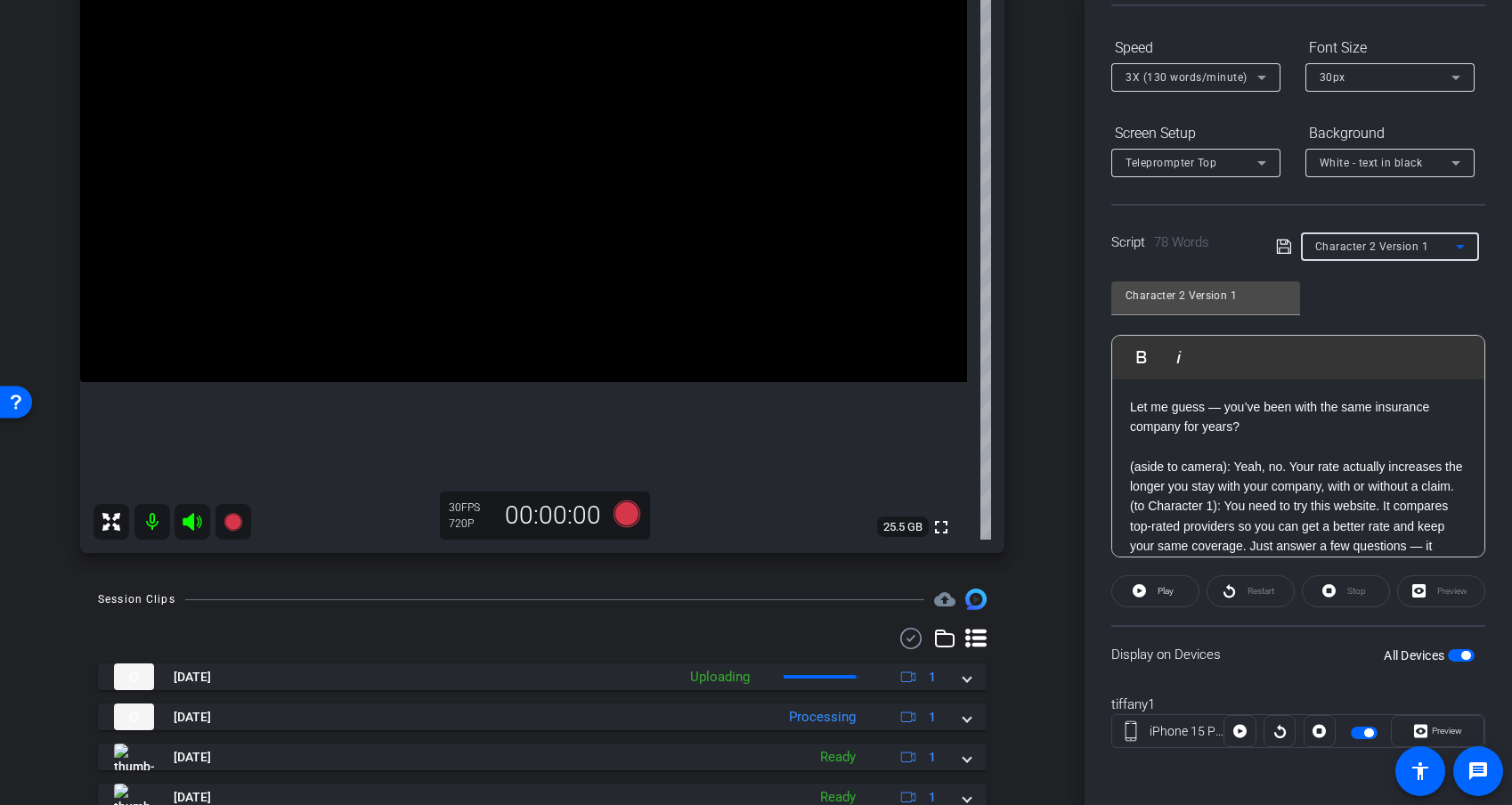
click at [1351, 246] on span "Character 2 Version 1" at bounding box center [1372, 246] width 114 height 12
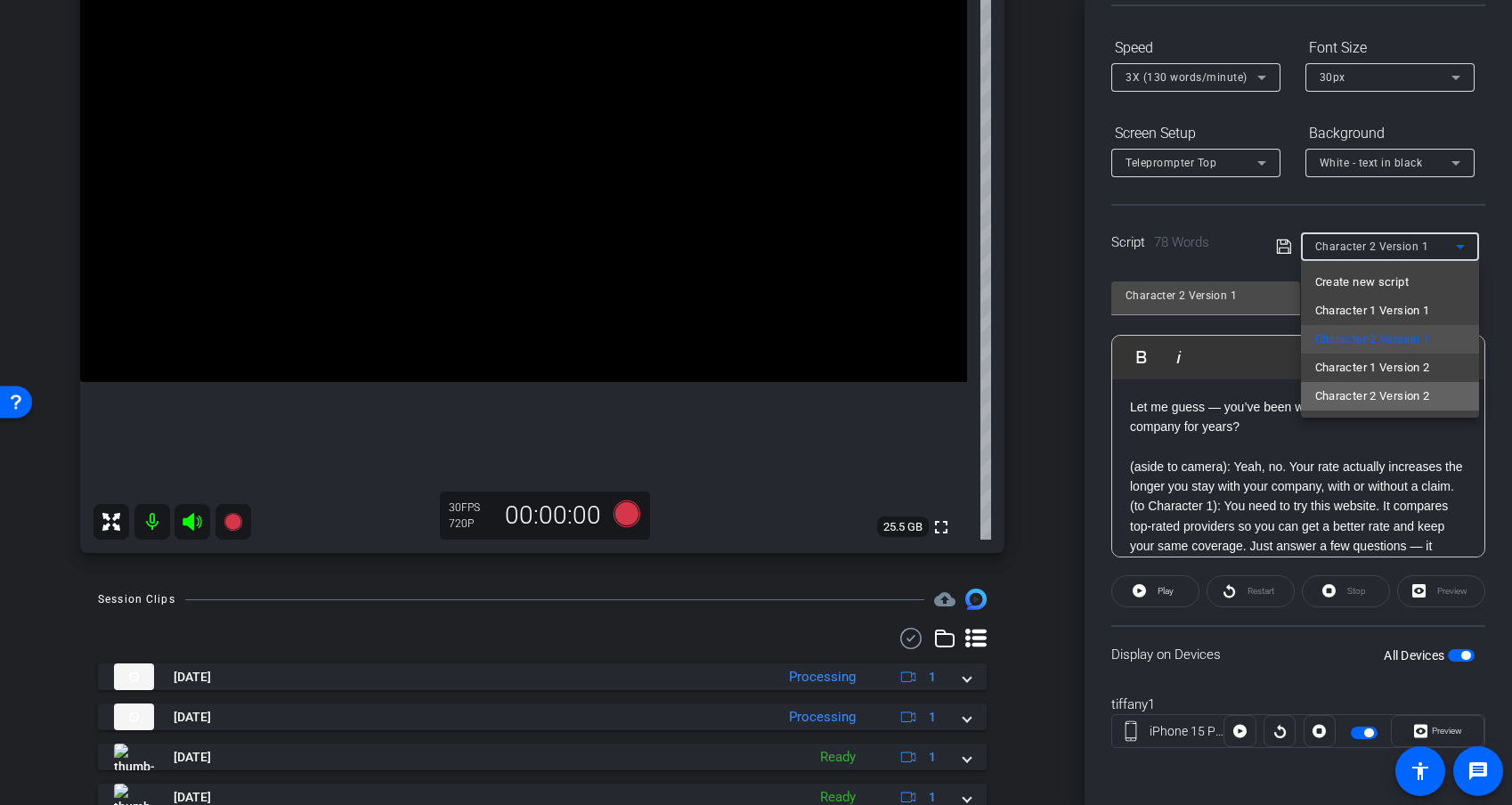
click at [1351, 386] on span "Character 2 Version 2" at bounding box center [1372, 396] width 115 height 21
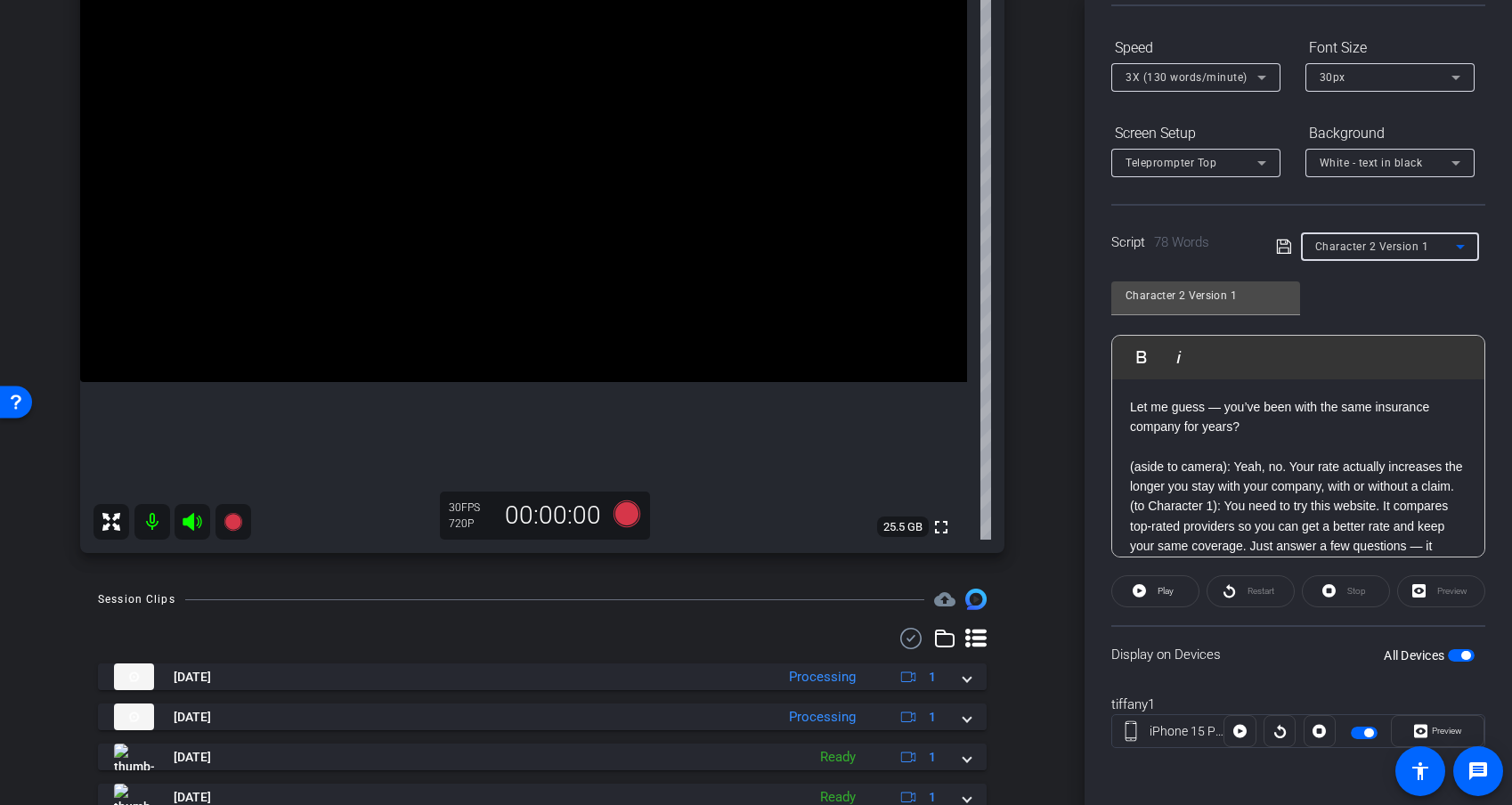
type input "Character 2 Version 2"
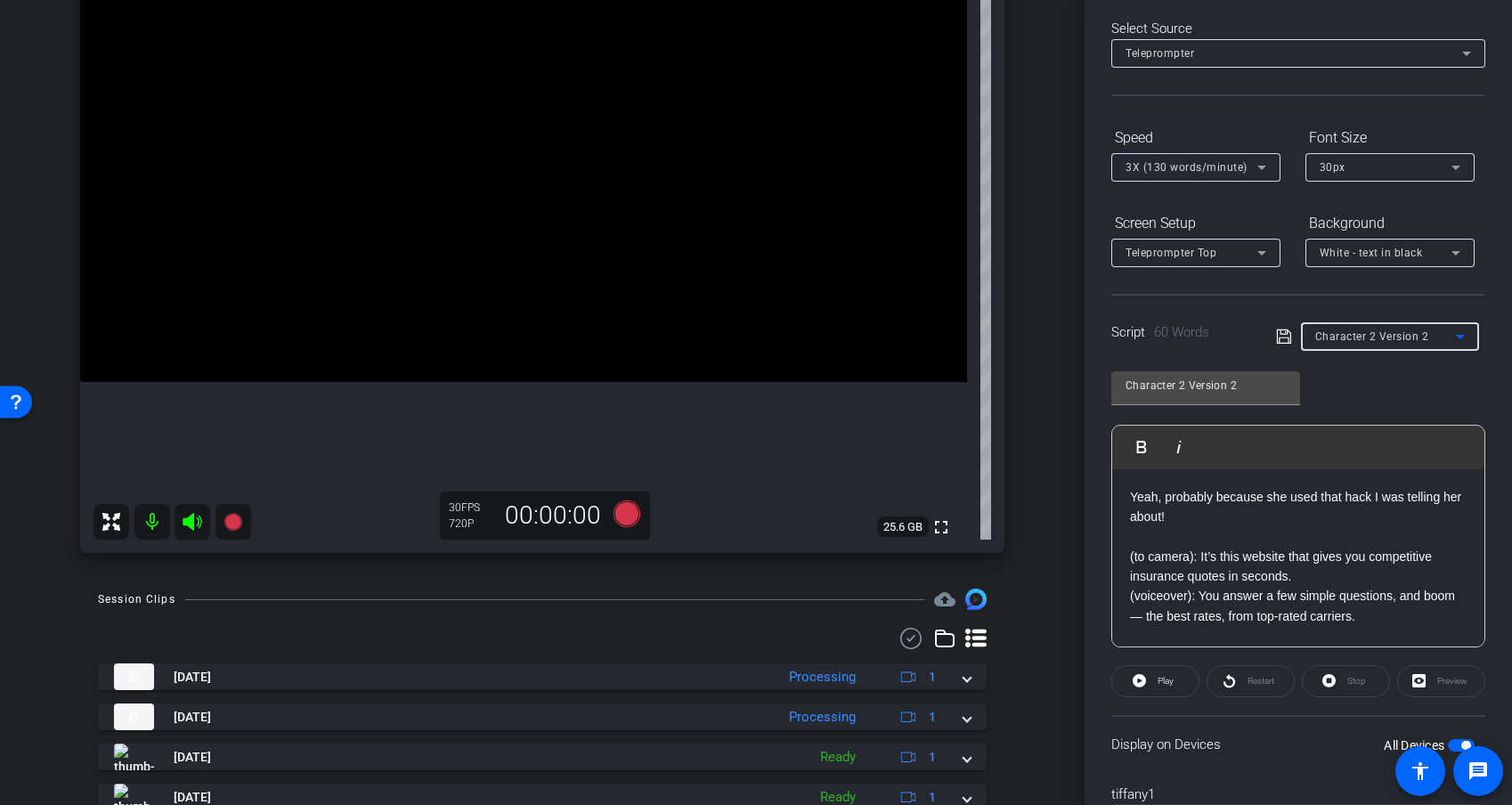
scroll to position [169, 0]
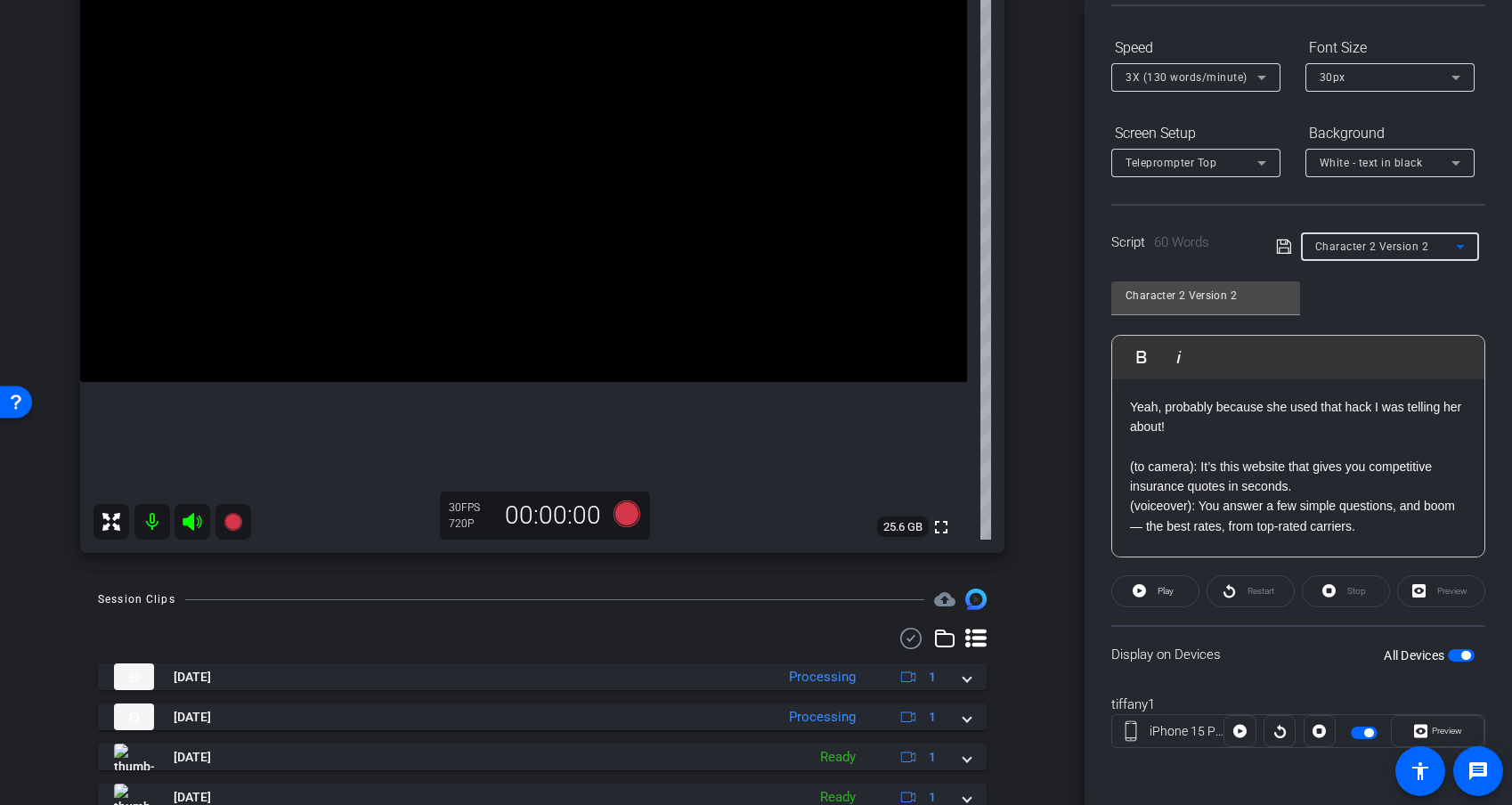
click at [1190, 432] on p "Yeah, probably because she used that hack I was telling her about!" at bounding box center [1299, 416] width 337 height 40
click at [1134, 407] on p "Yeah, probably because she used that hack I was telling her about!" at bounding box center [1299, 416] width 337 height 40
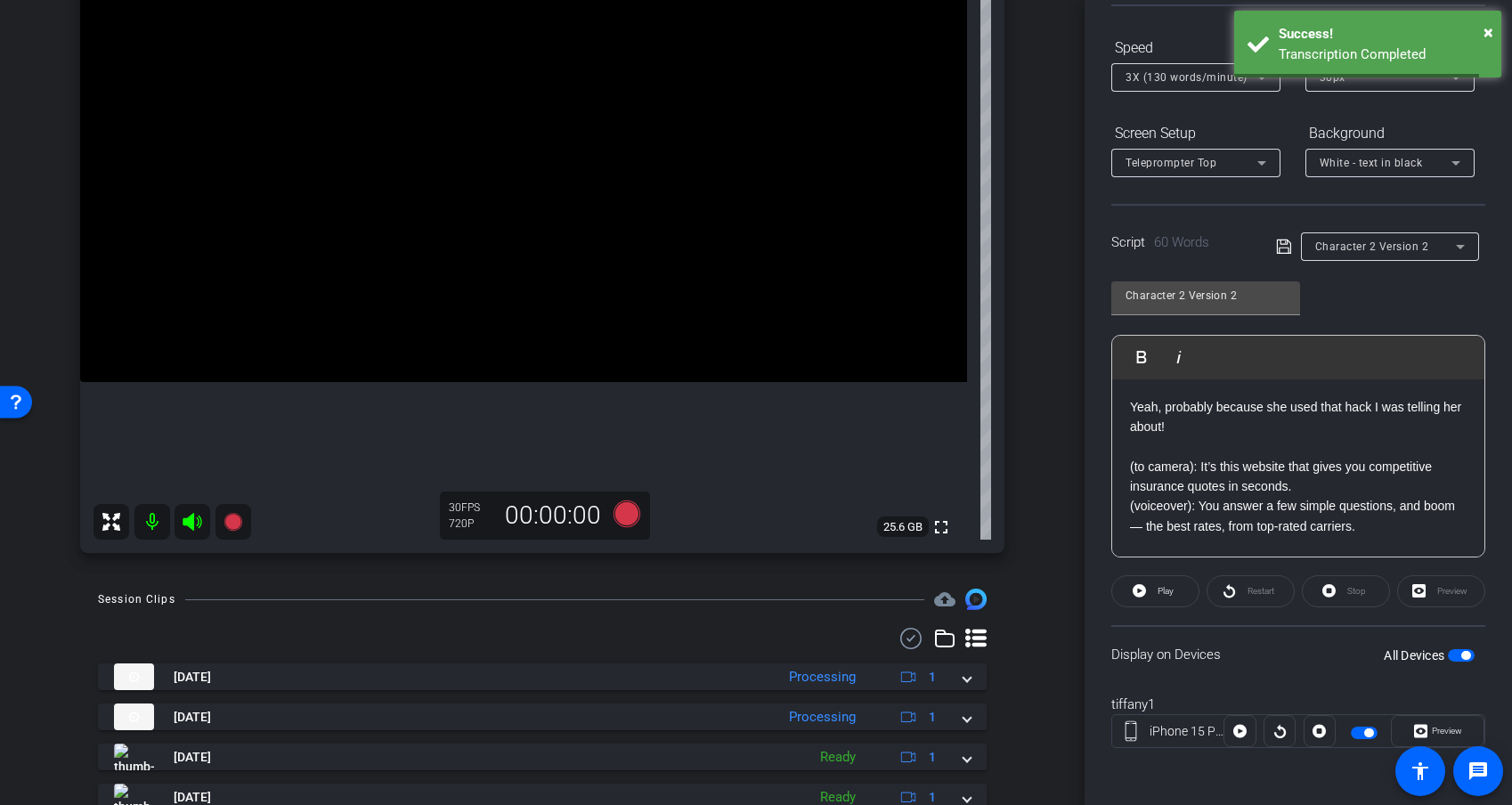
click at [1336, 593] on div "Stop" at bounding box center [1346, 591] width 89 height 32
click at [1243, 706] on icon at bounding box center [1240, 730] width 13 height 27
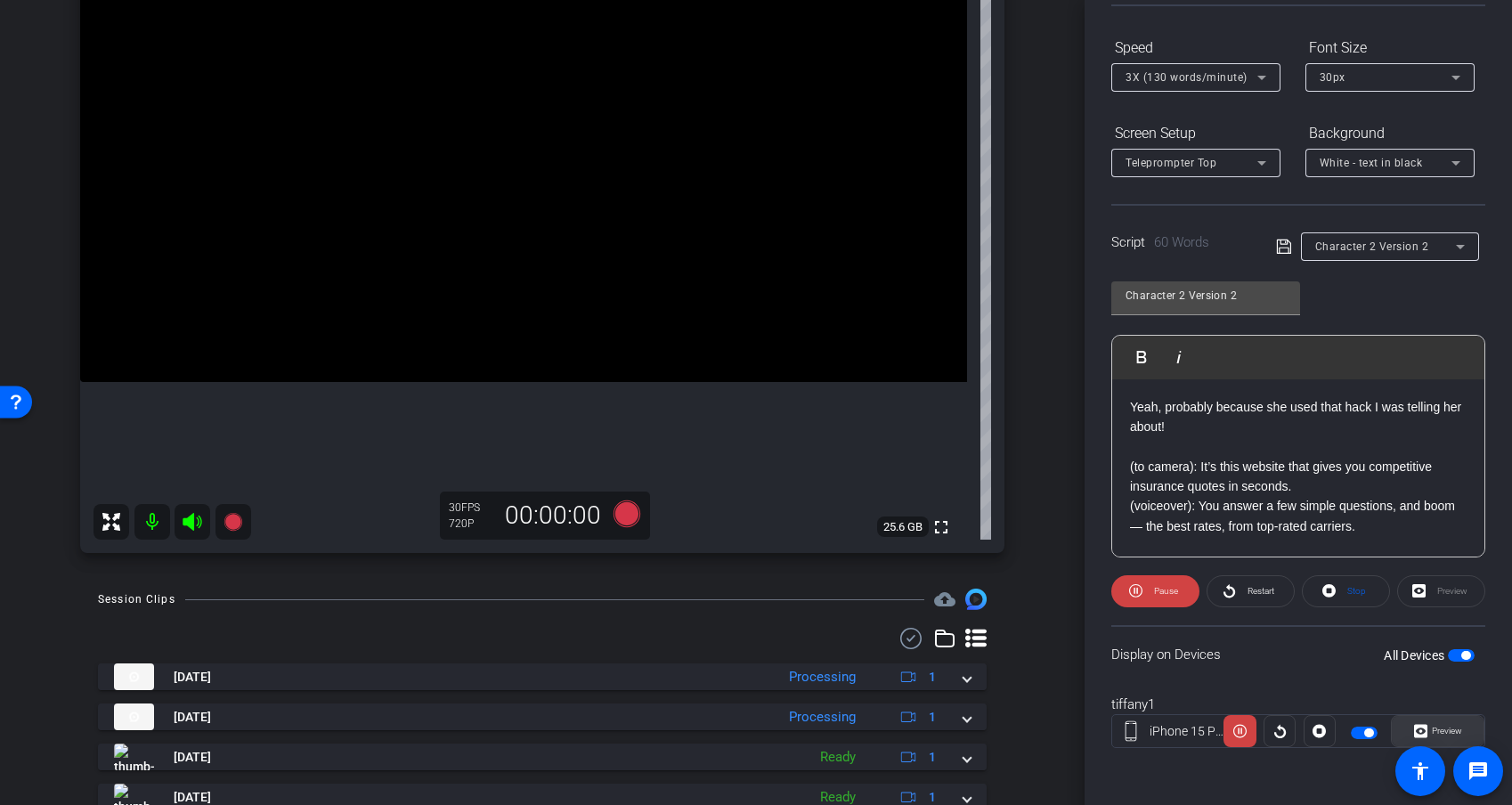
click at [1351, 706] on span "Preview" at bounding box center [1445, 730] width 34 height 25
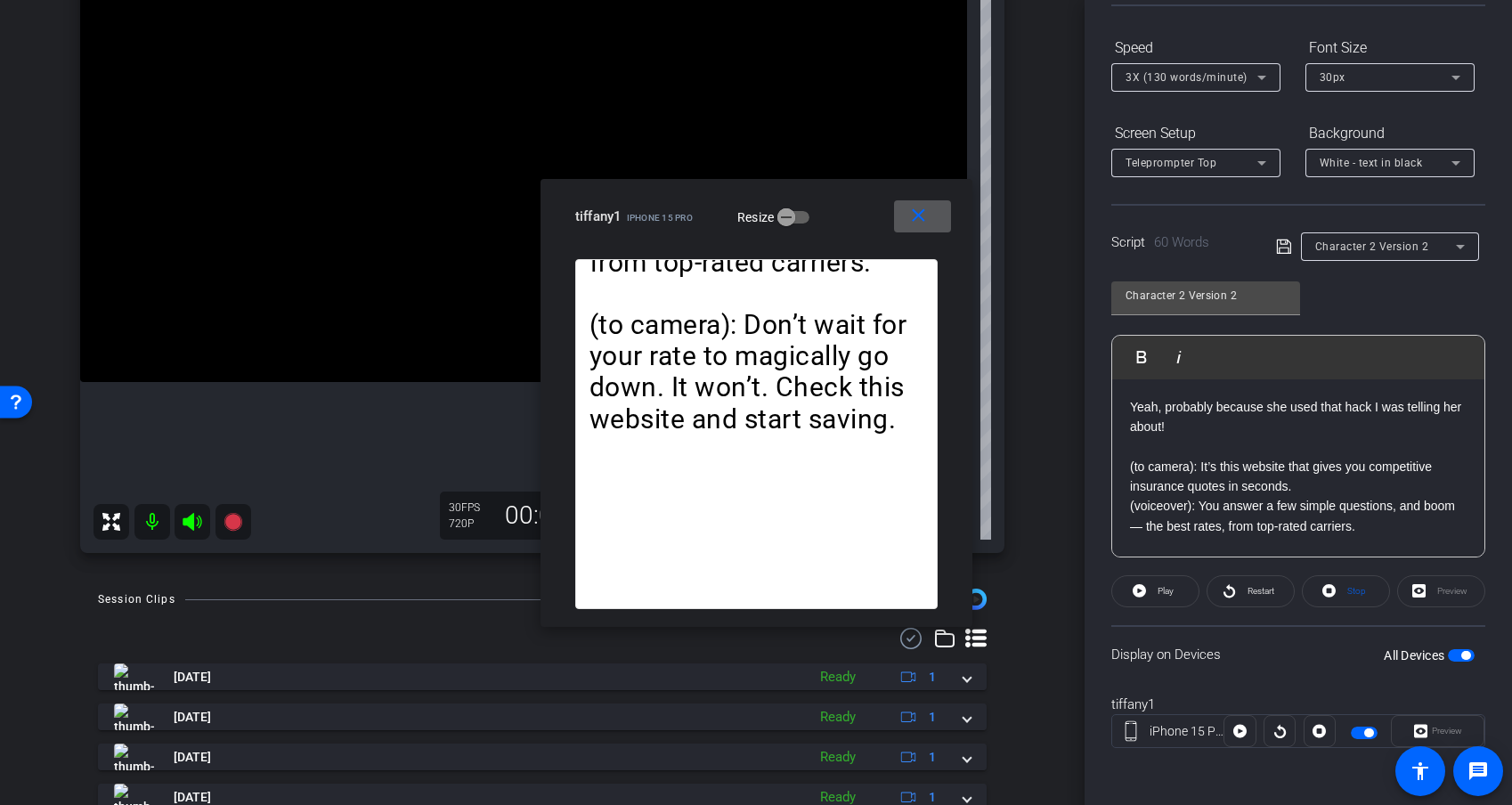
click at [905, 218] on span at bounding box center [922, 216] width 57 height 43
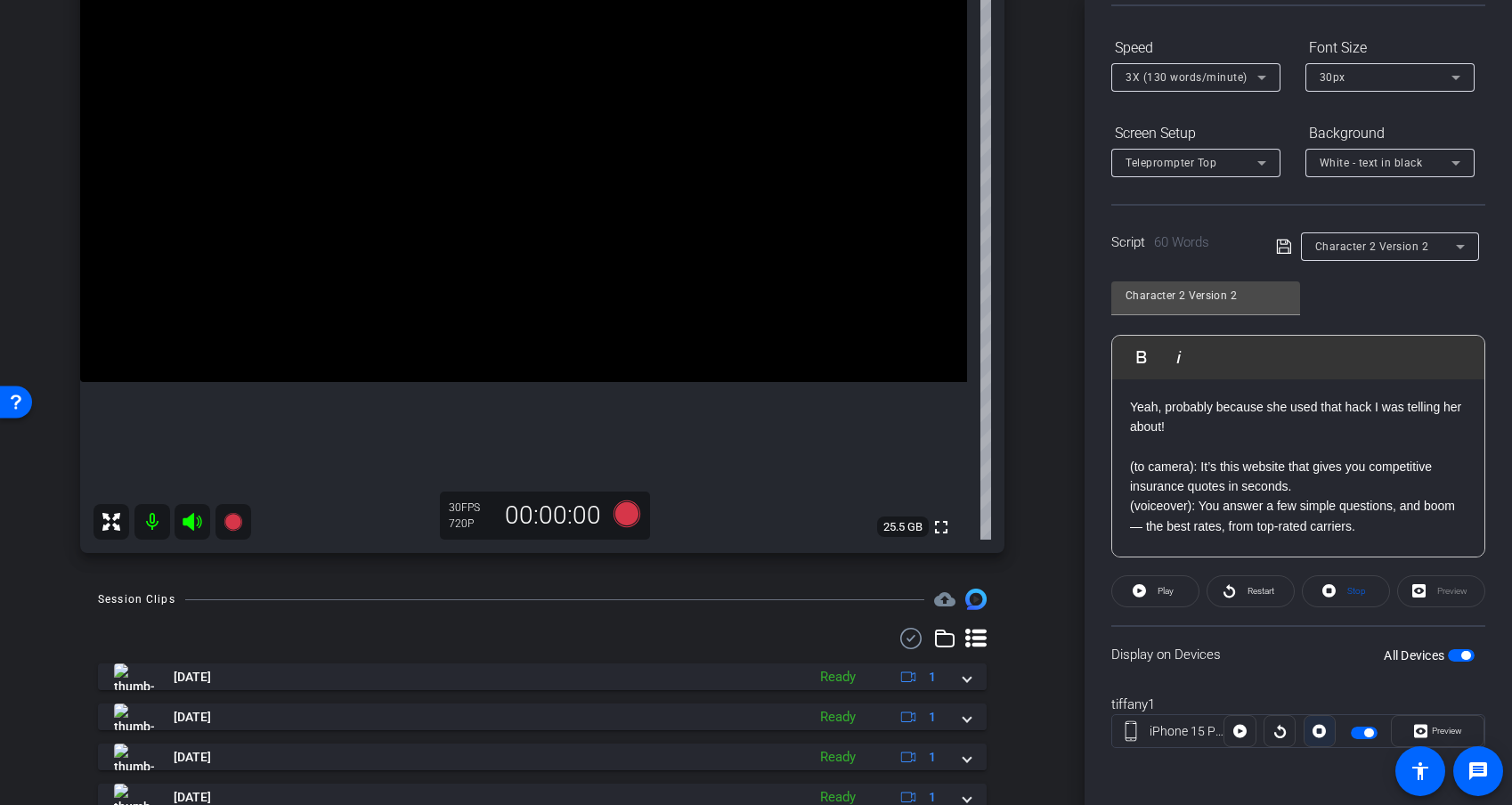
click at [1323, 706] on icon at bounding box center [1319, 731] width 13 height 13
click at [625, 512] on icon at bounding box center [626, 513] width 27 height 27
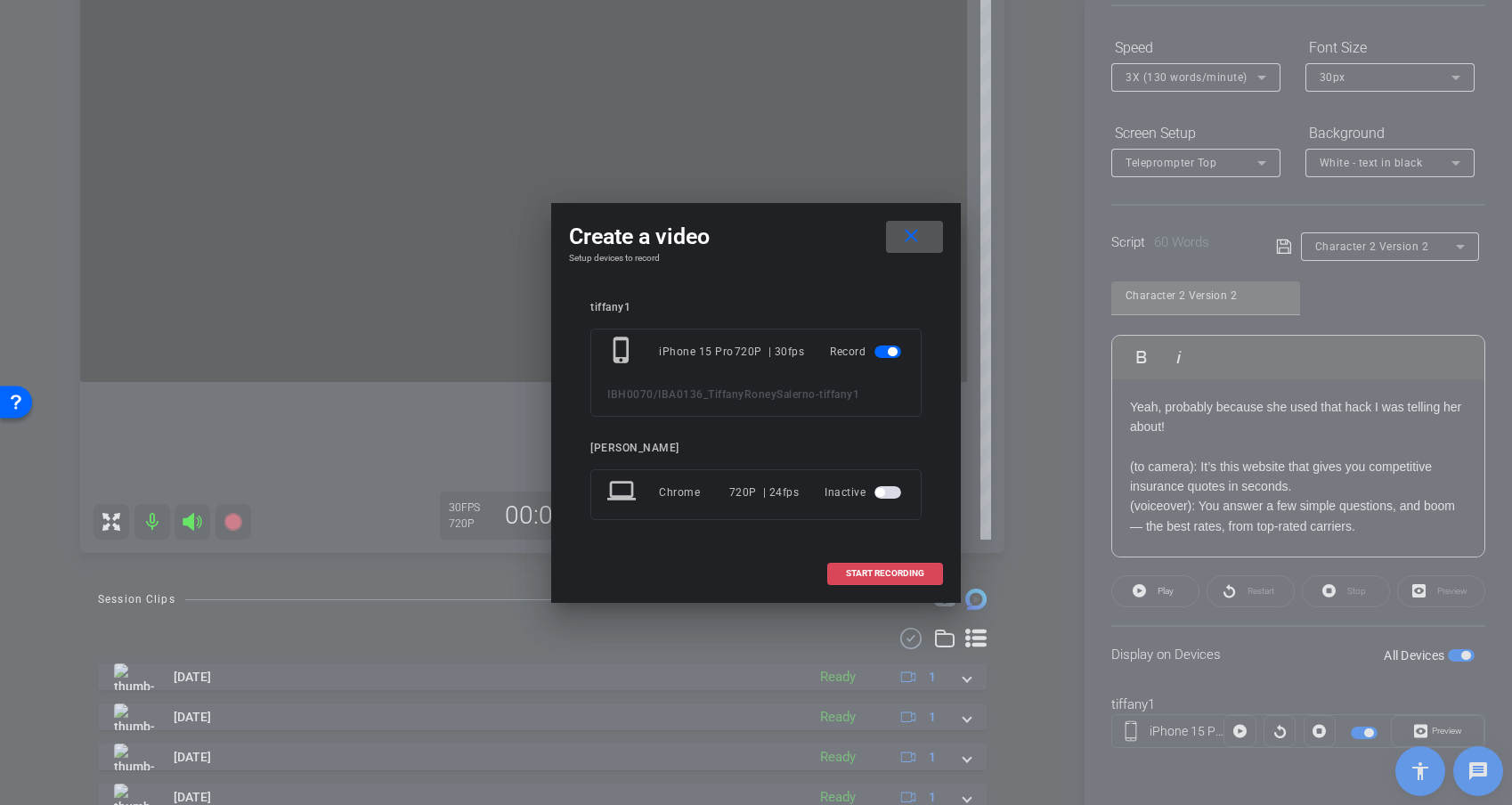
click at [898, 571] on span "START RECORDING" at bounding box center [886, 574] width 78 height 9
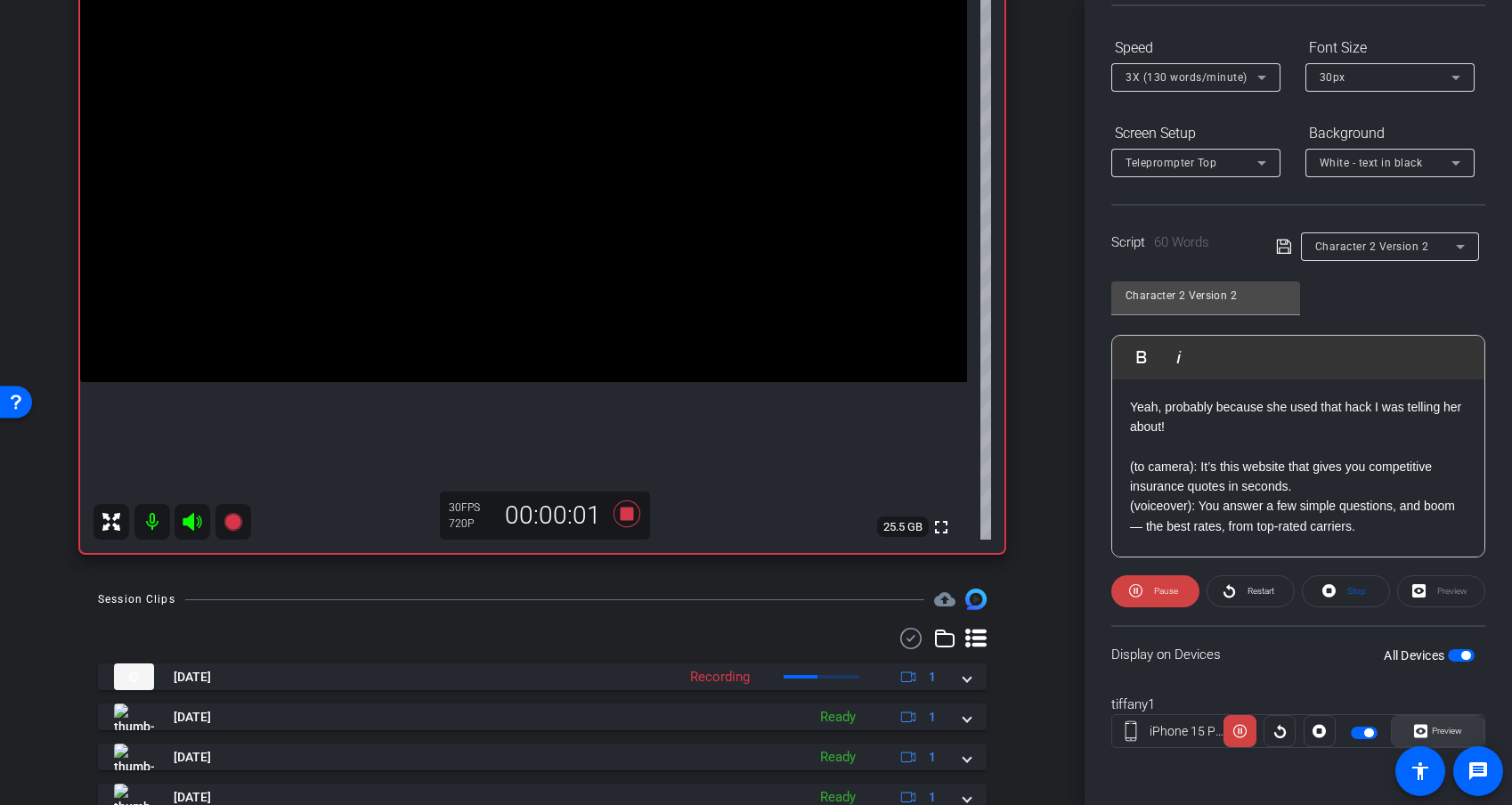
click at [1351, 706] on span "Preview" at bounding box center [1447, 730] width 30 height 10
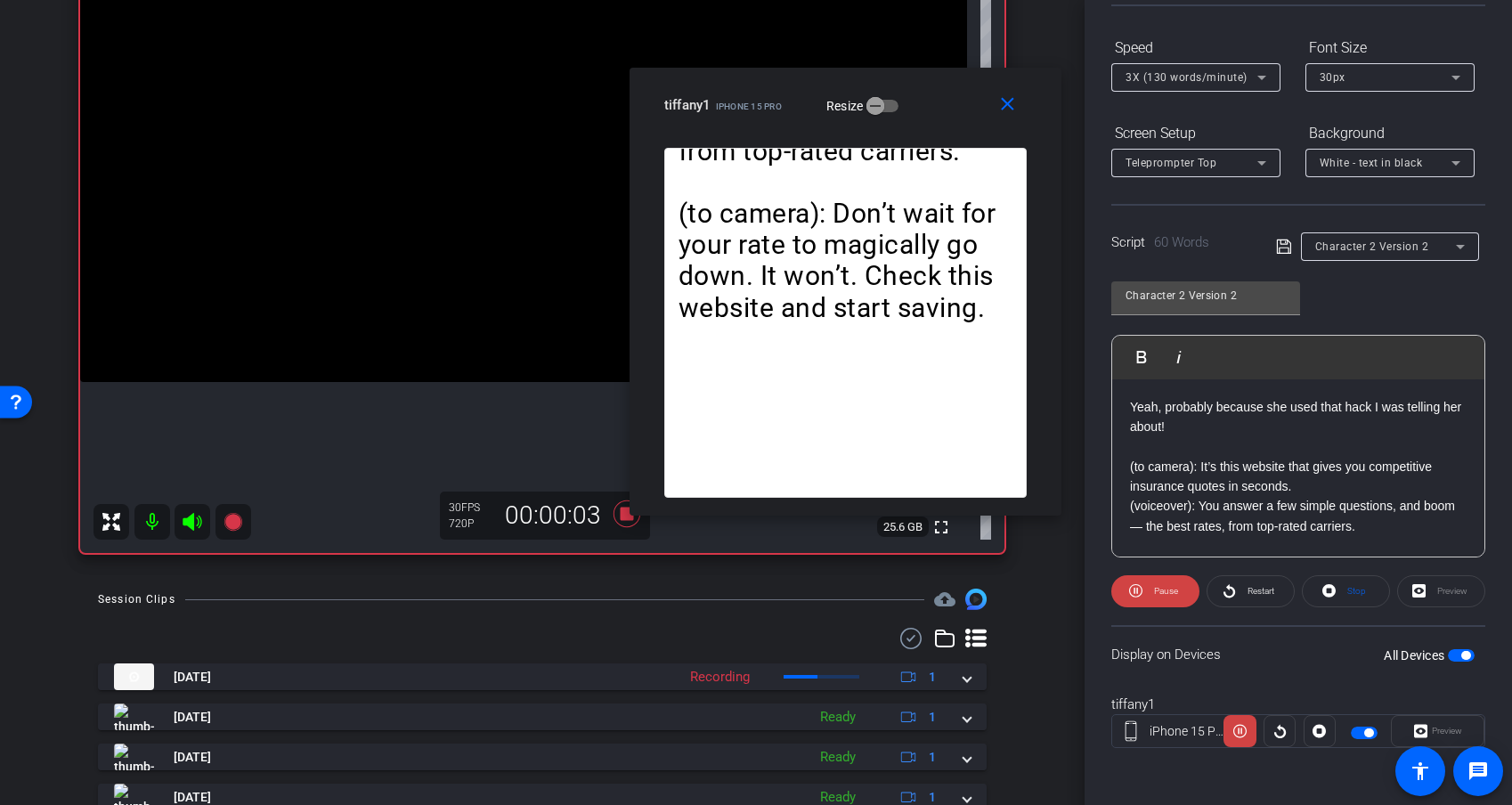
drag, startPoint x: 840, startPoint y: 215, endPoint x: 930, endPoint y: 101, distance: 145.2
click at [930, 102] on div "tiffany1 iPhone 15 Pro Resize" at bounding box center [852, 105] width 376 height 32
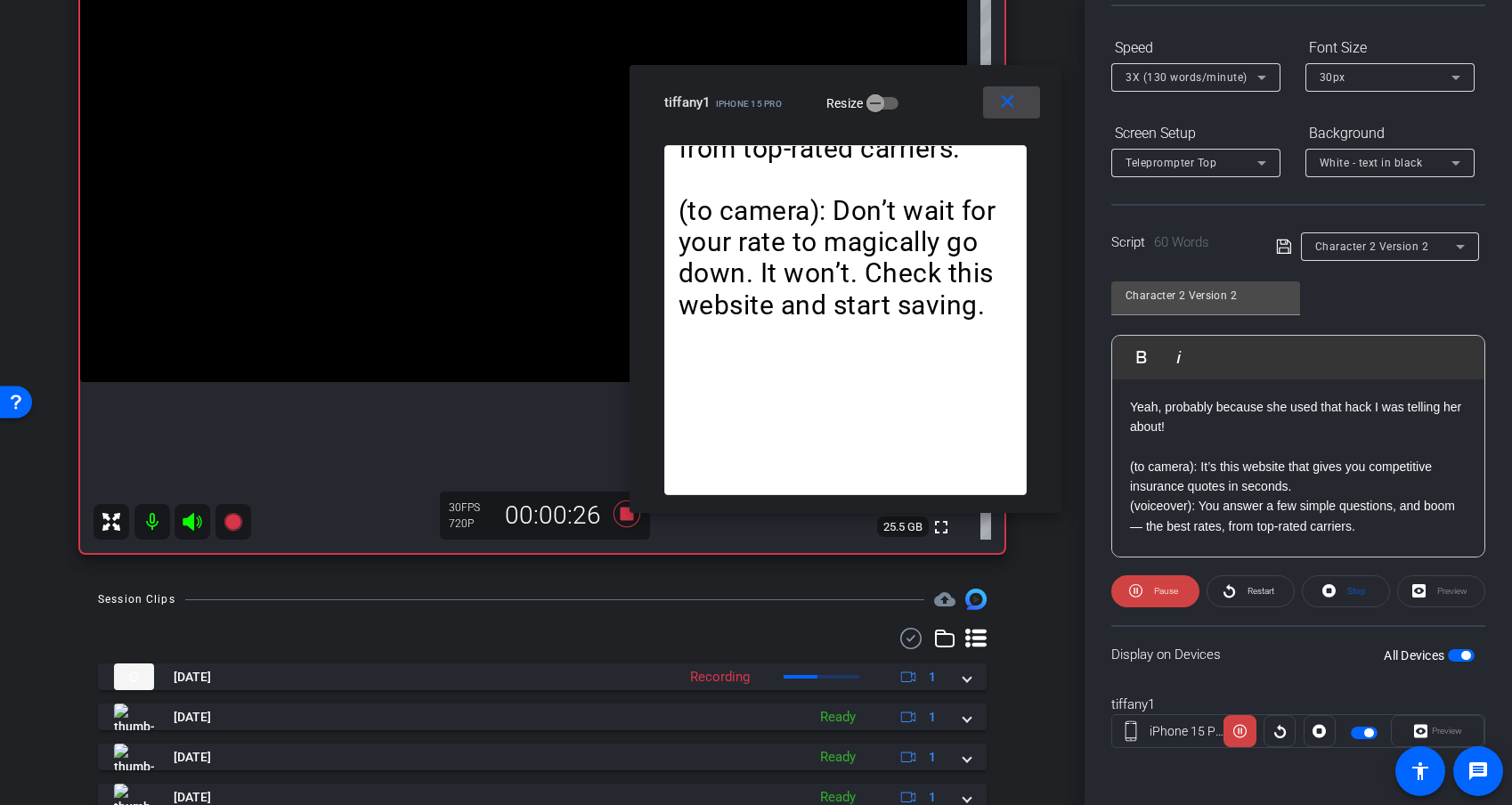
click at [997, 102] on mat-icon "close" at bounding box center [1008, 102] width 22 height 22
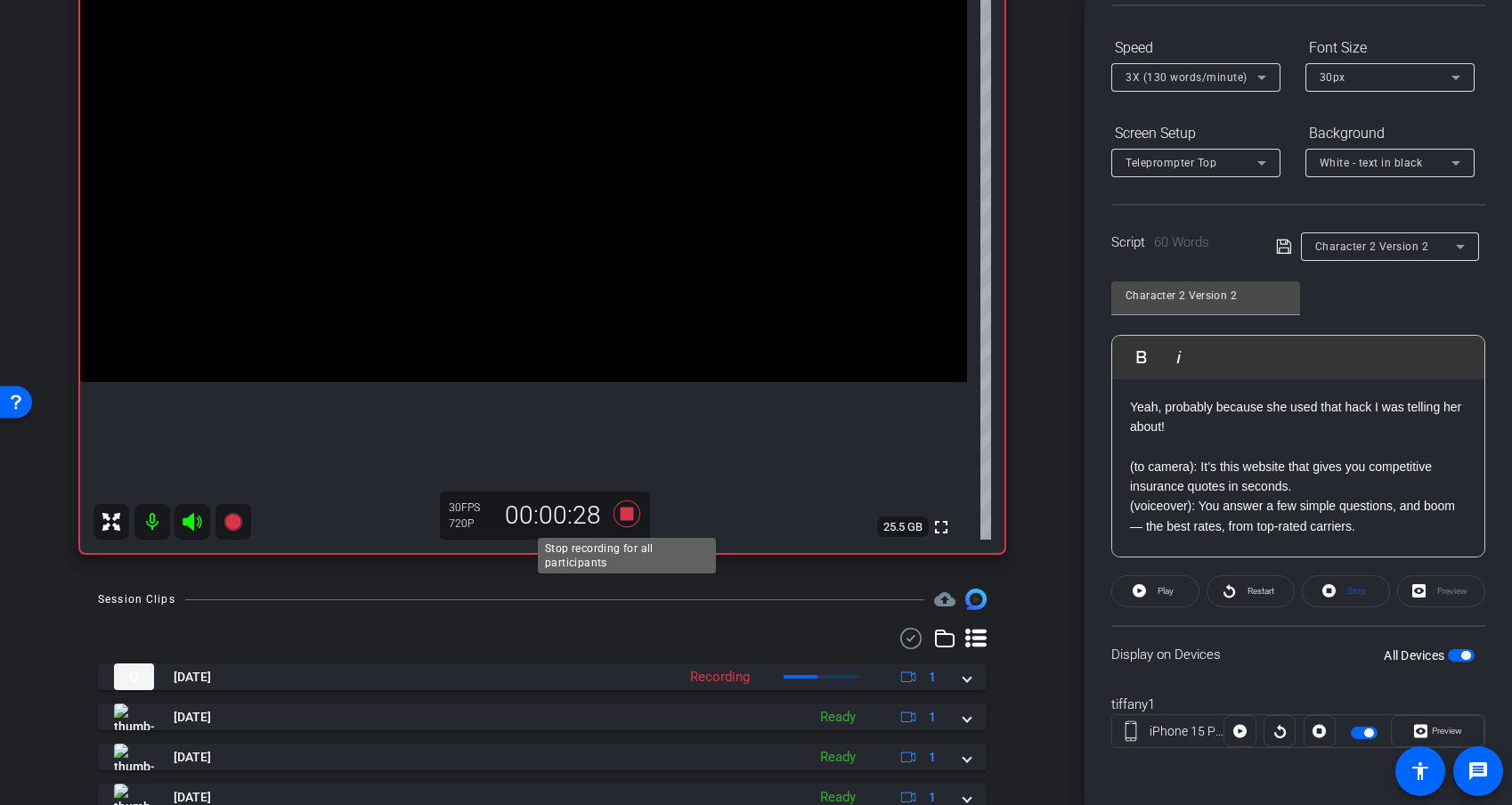
click at [635, 512] on icon at bounding box center [627, 513] width 43 height 32
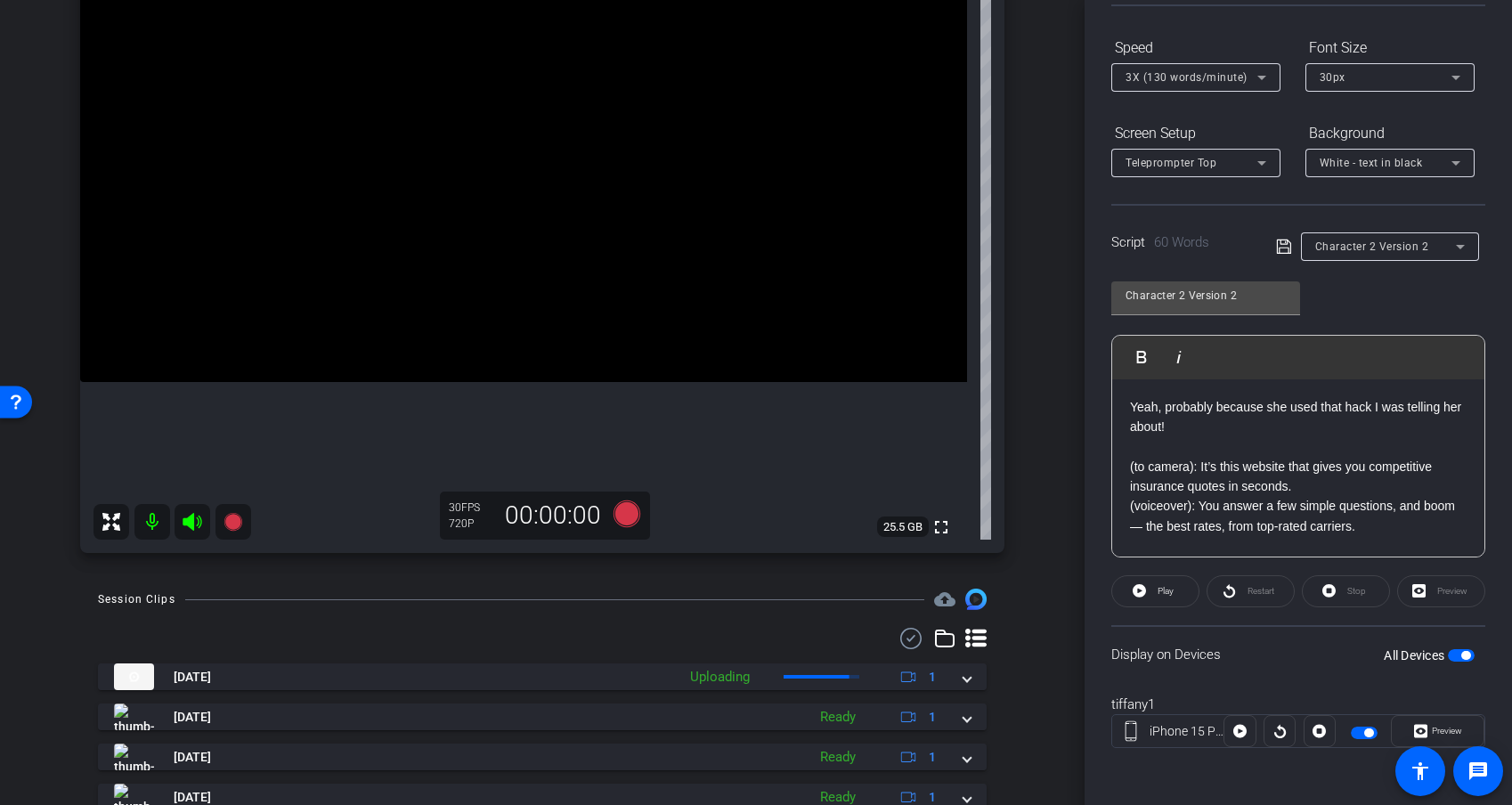
click at [1266, 504] on p "(voiceover): You answer a few simple questions, and boom — the best rates, from…" at bounding box center [1299, 515] width 337 height 40
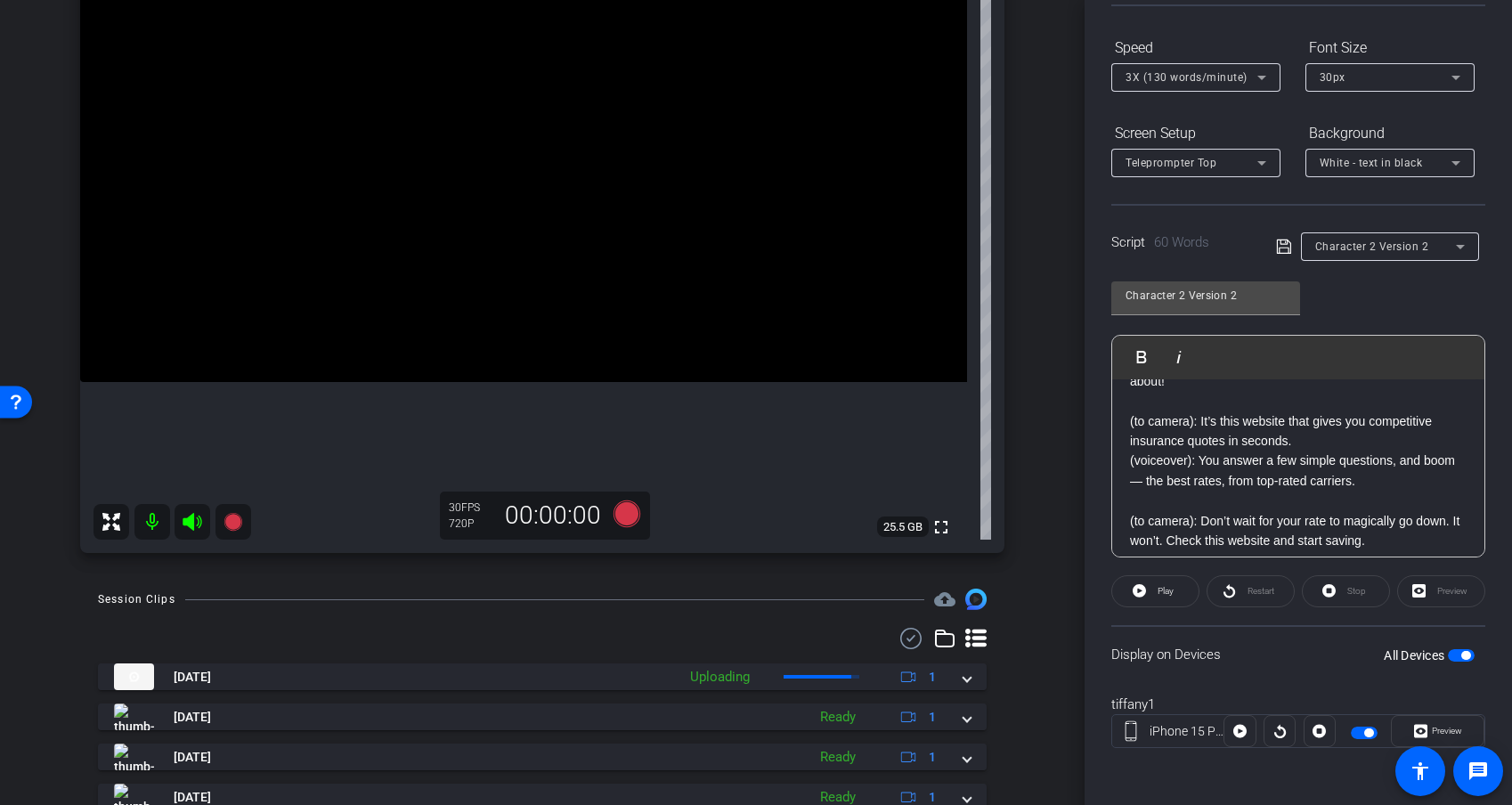
scroll to position [57, 0]
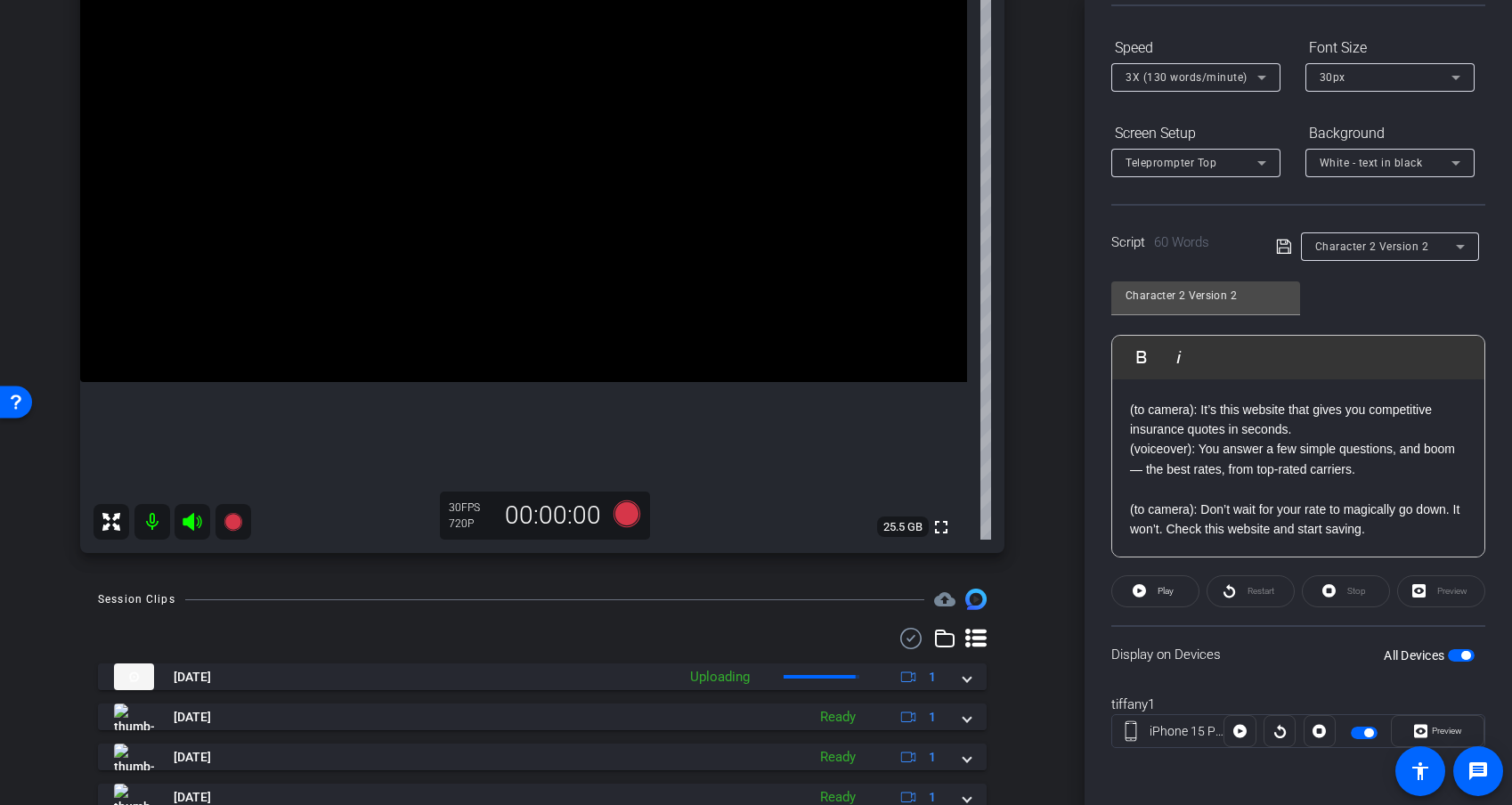
click at [1172, 490] on p at bounding box center [1299, 488] width 337 height 20
click at [1131, 514] on p "(to camera): Don’t wait for your rate to magically go down. It won’t. Check thi…" at bounding box center [1299, 519] width 337 height 40
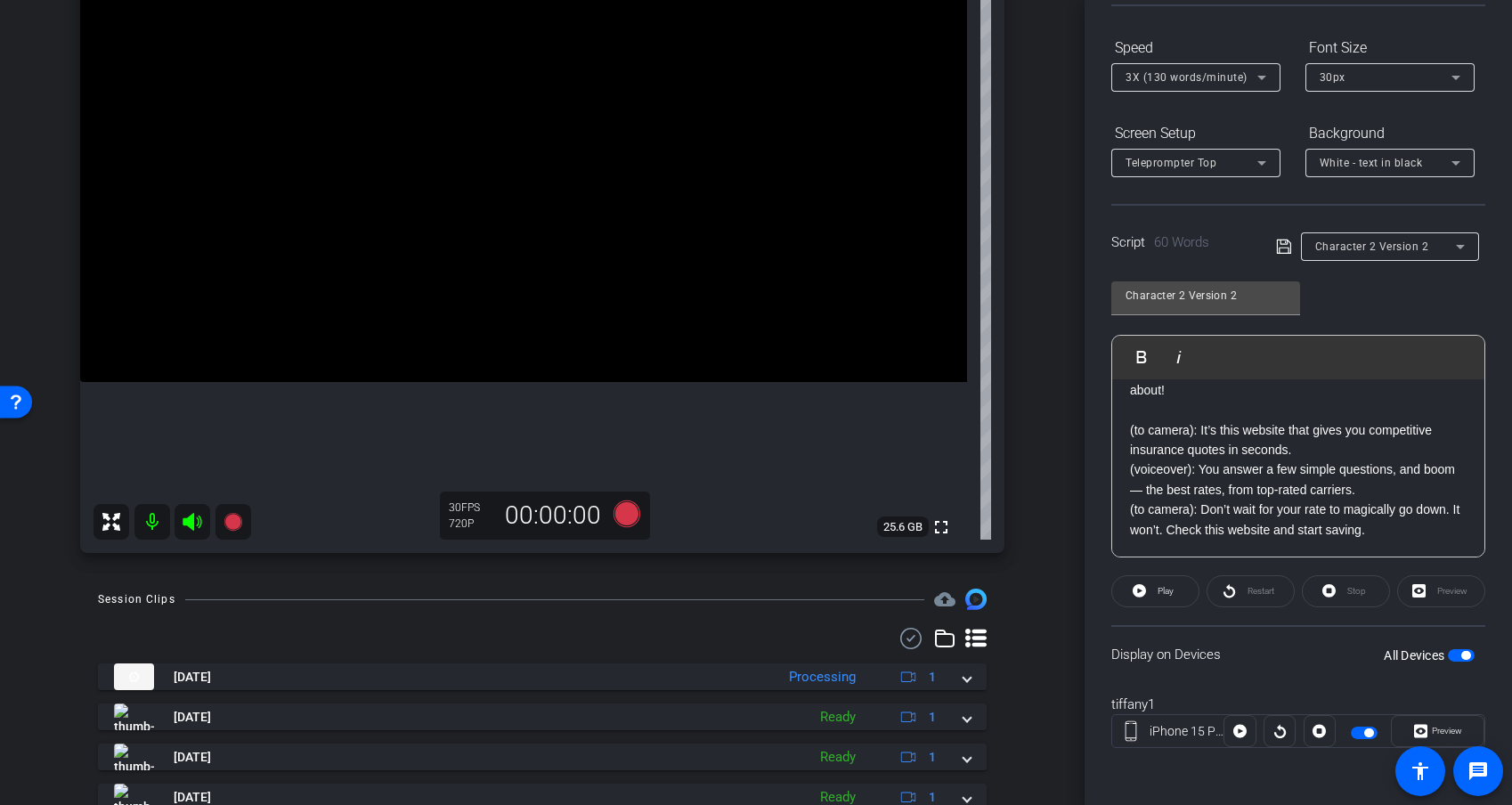
click at [1351, 522] on p "(to camera): Don’t wait for your rate to magically go down. It won’t. Check thi…" at bounding box center [1299, 519] width 337 height 40
click at [1279, 250] on icon at bounding box center [1284, 246] width 16 height 21
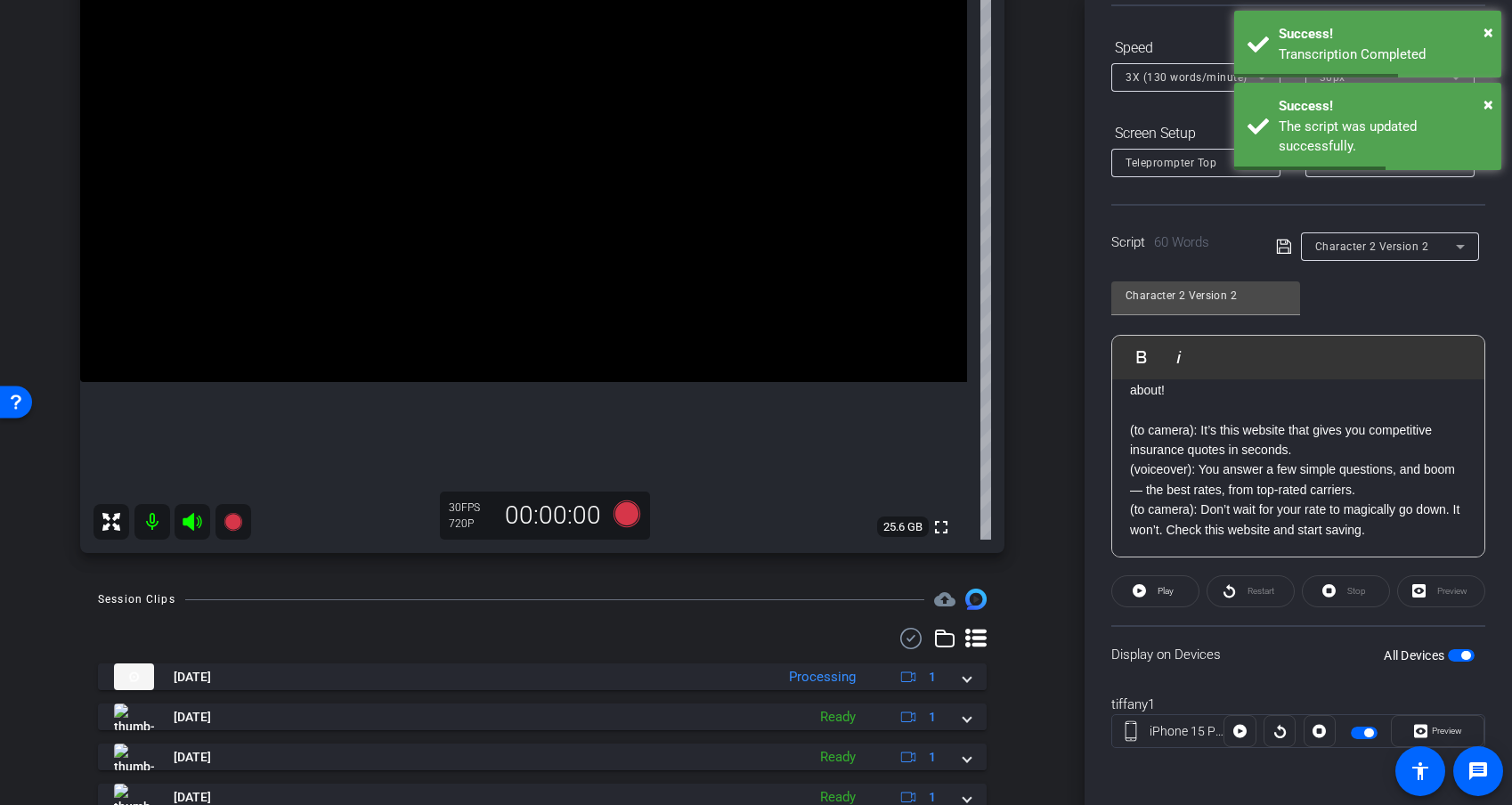
click at [1351, 590] on div "Stop" at bounding box center [1346, 591] width 89 height 32
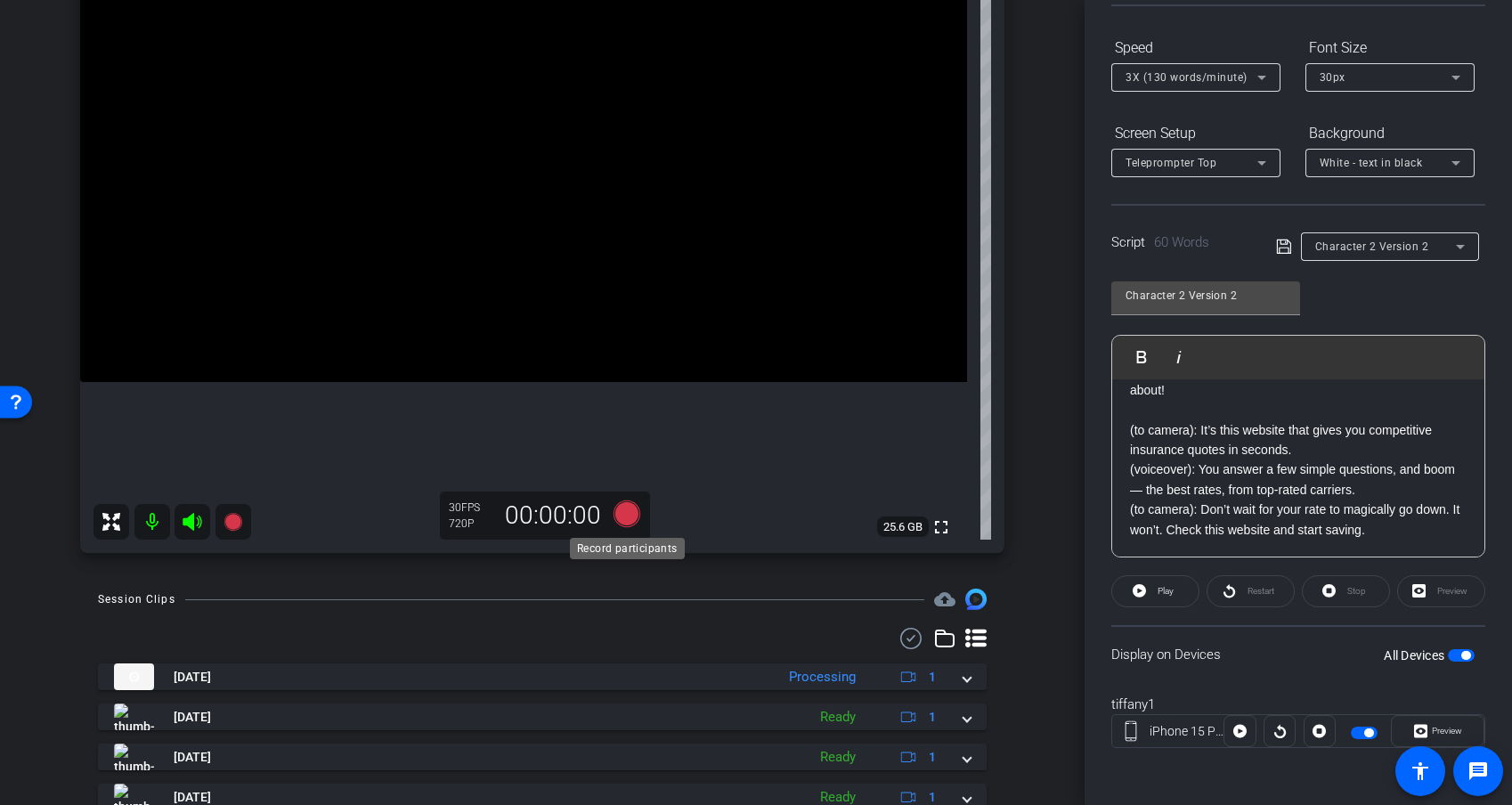
click at [635, 524] on icon at bounding box center [627, 513] width 43 height 32
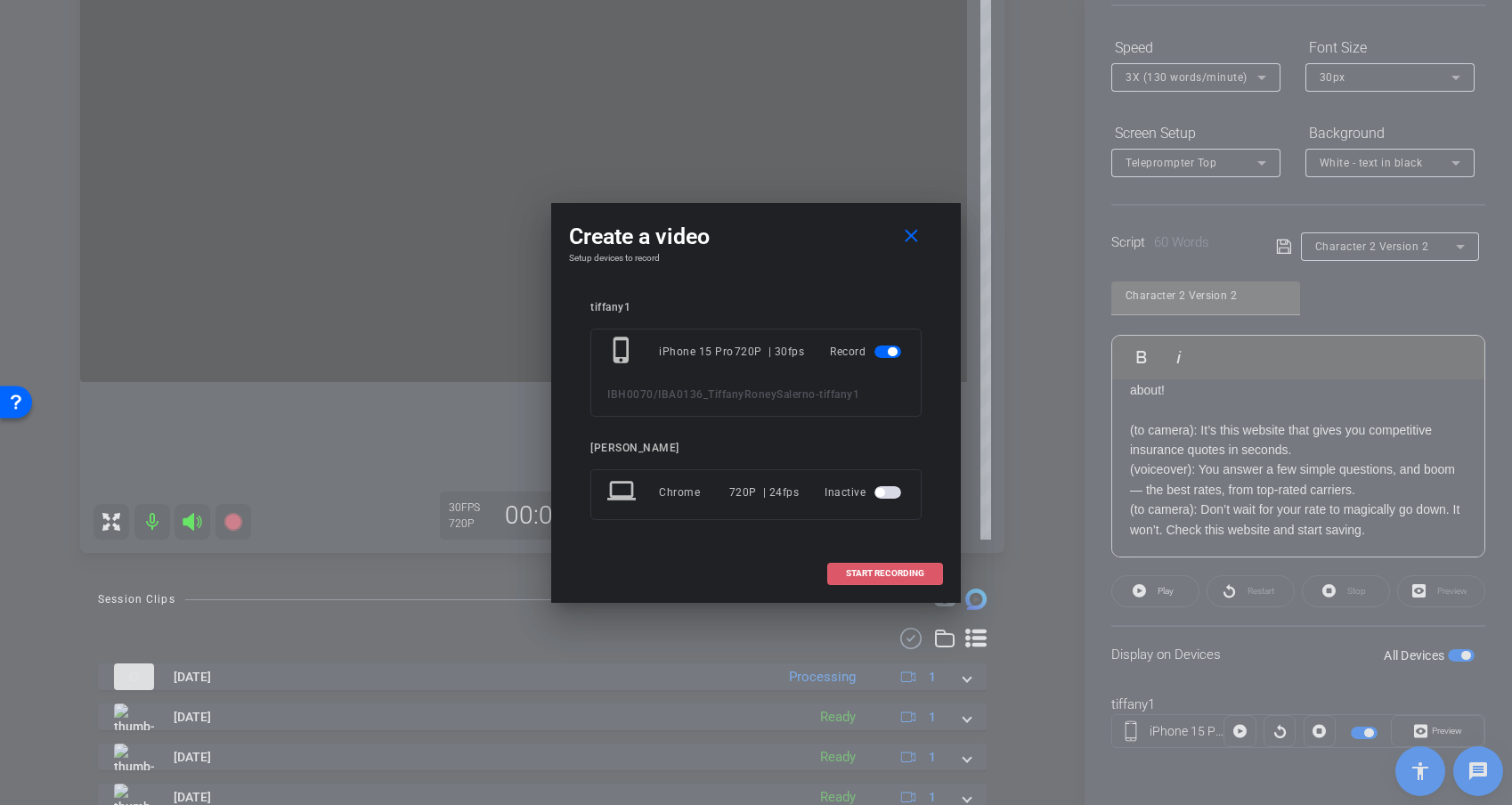
click at [903, 562] on span at bounding box center [886, 573] width 114 height 43
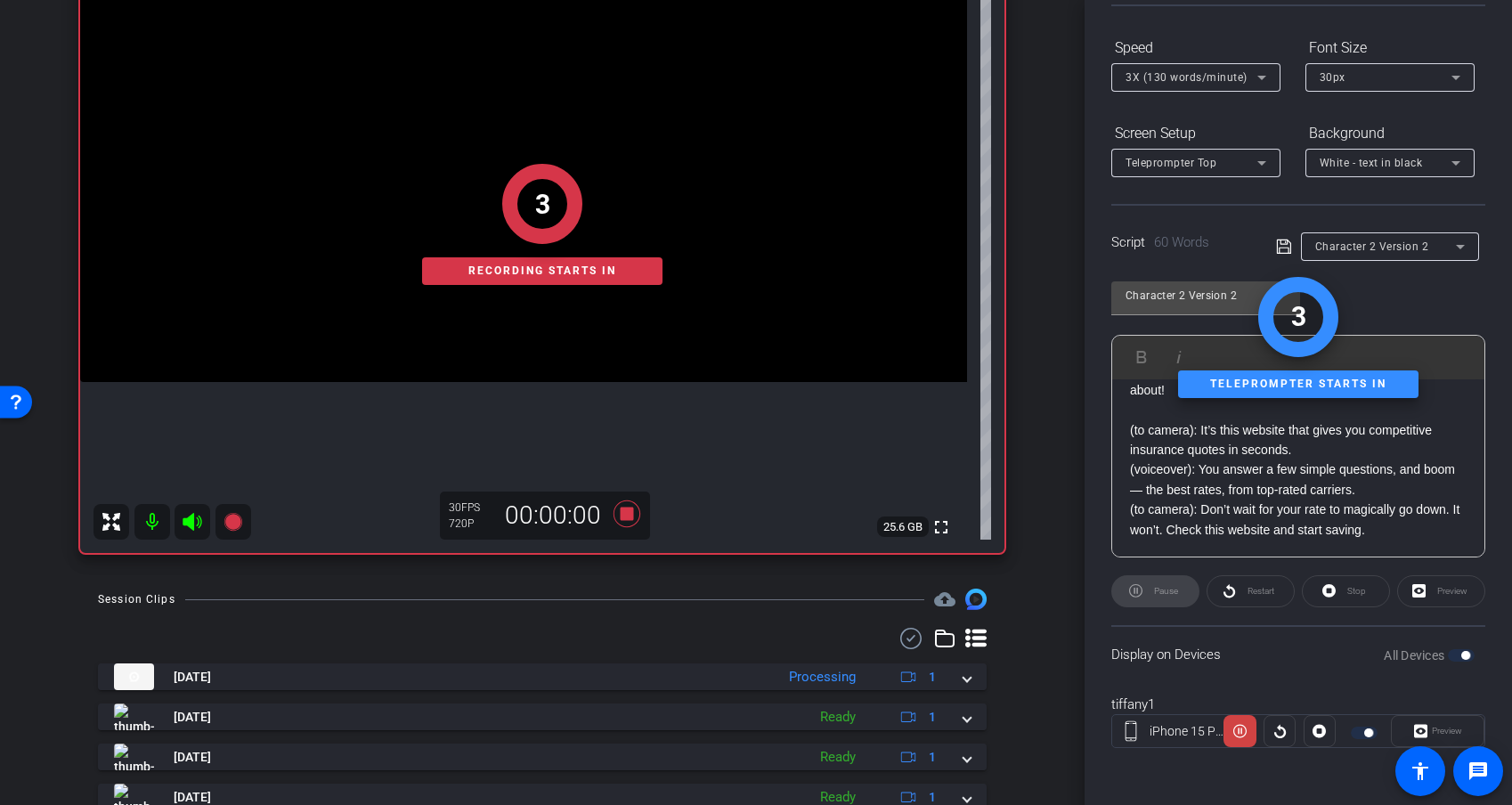
click at [1351, 706] on div "Preview" at bounding box center [1437, 730] width 93 height 32
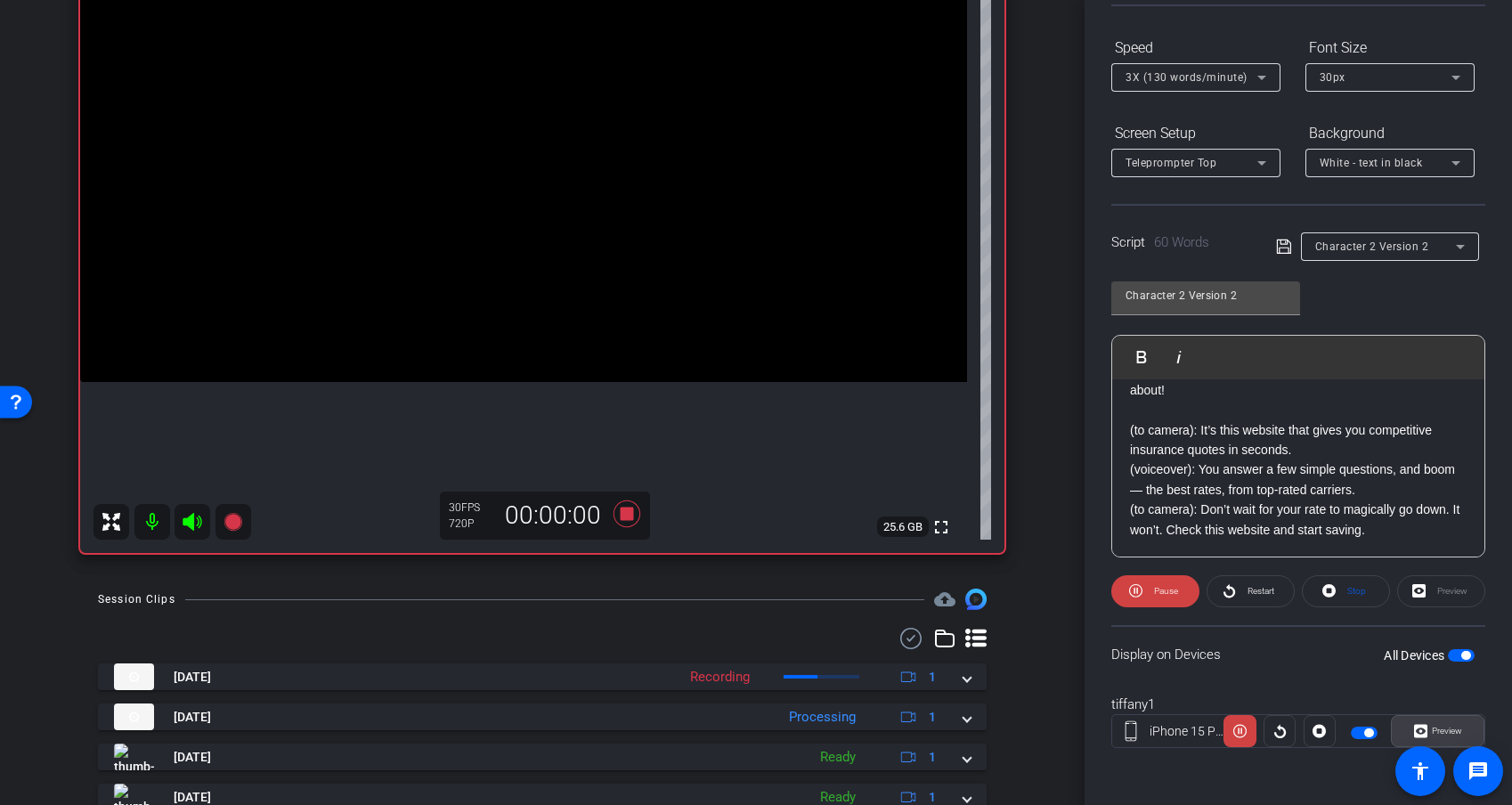
click at [1351, 706] on span "Preview" at bounding box center [1447, 730] width 30 height 10
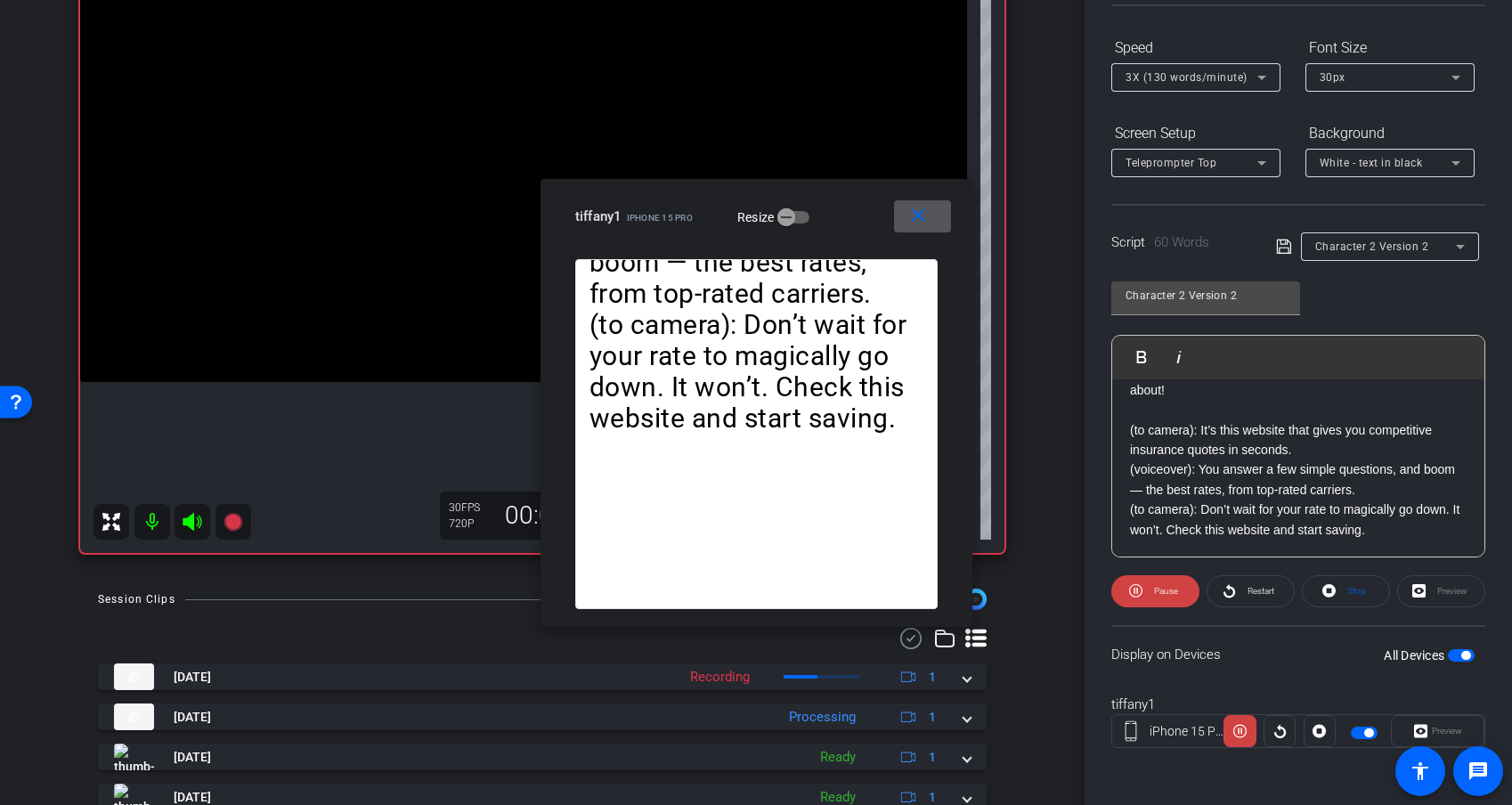
click at [926, 209] on mat-icon "close" at bounding box center [919, 216] width 22 height 22
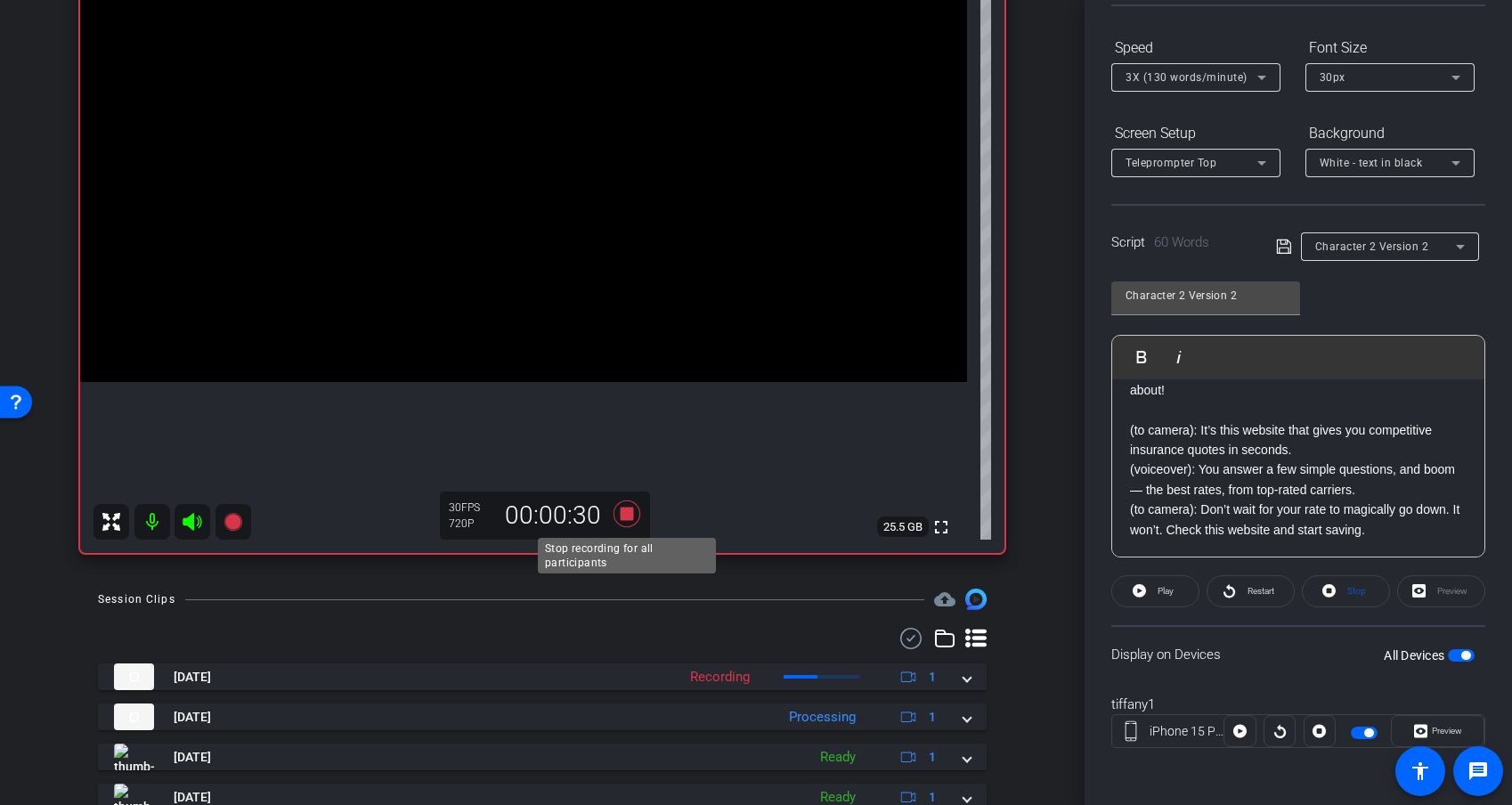
click at [630, 513] on icon at bounding box center [626, 513] width 27 height 27
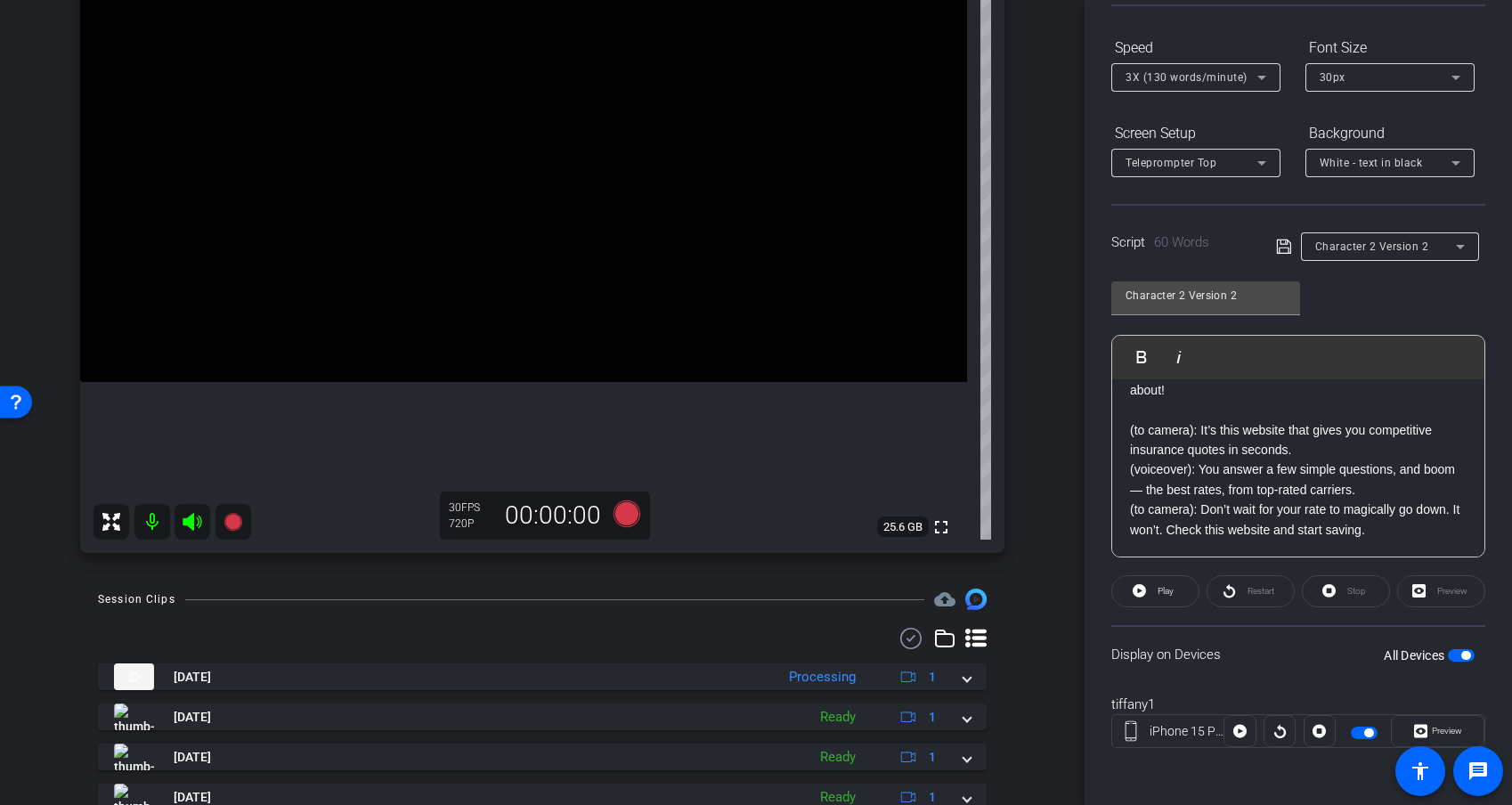
click at [1171, 428] on p "(to camera): It’s this website that gives you competitive insurance quotes in s…" at bounding box center [1299, 440] width 337 height 40
click at [1193, 434] on p "(to camera): It’s this website that gives you competitive insurance quotes in s…" at bounding box center [1299, 440] width 337 height 40
click at [1196, 428] on p "(to camera): It’s this website that gives you competitive insurance quotes in s…" at bounding box center [1299, 440] width 337 height 40
click at [1199, 430] on p "(to camera): It’s this website that gives you competitive insurance quotes in s…" at bounding box center [1299, 440] width 337 height 40
click at [1204, 430] on p "(to camera): It’s this website that gives you competitive insurance quotes in s…" at bounding box center [1299, 440] width 337 height 40
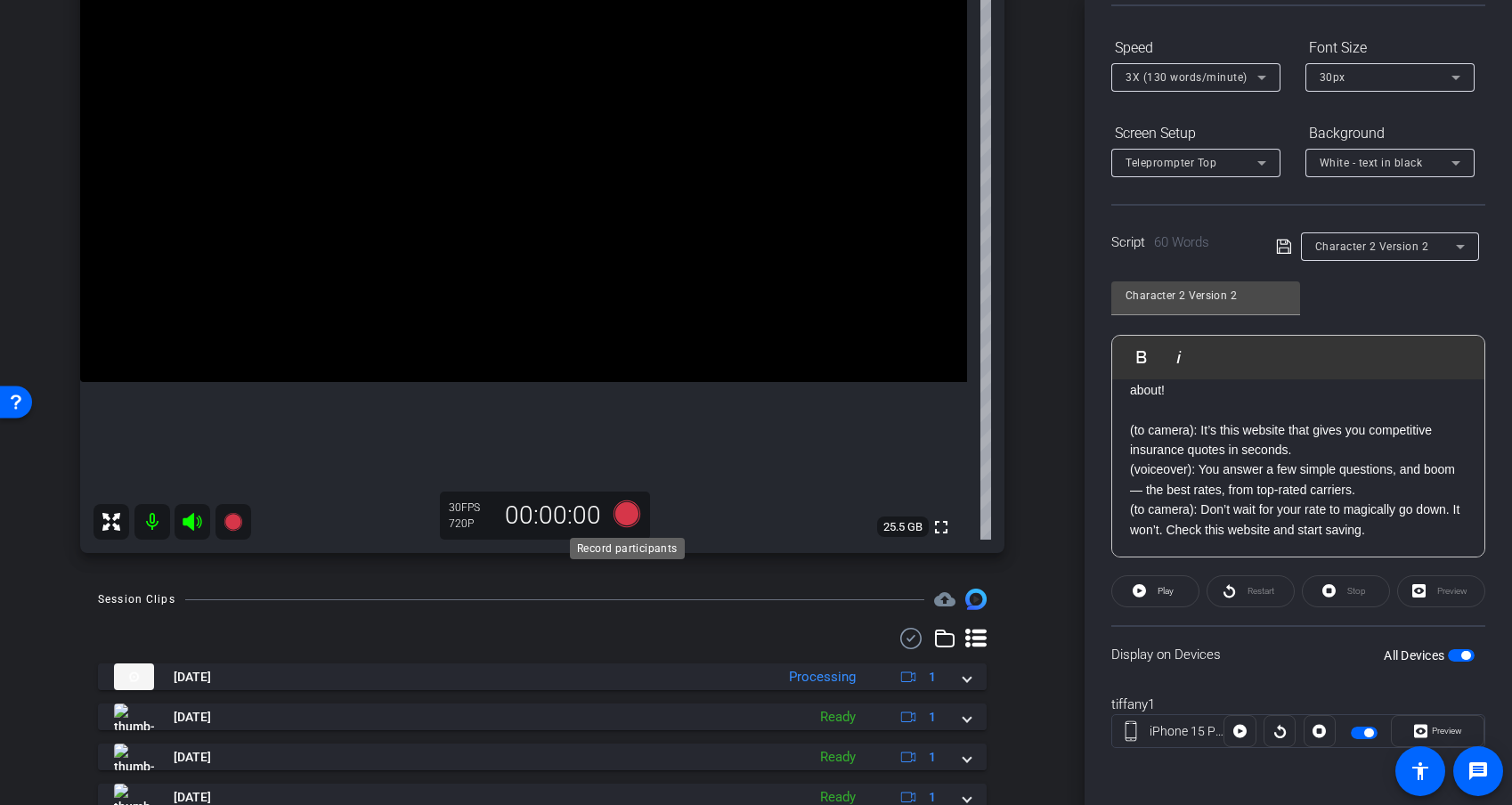
click at [624, 519] on icon at bounding box center [626, 513] width 27 height 27
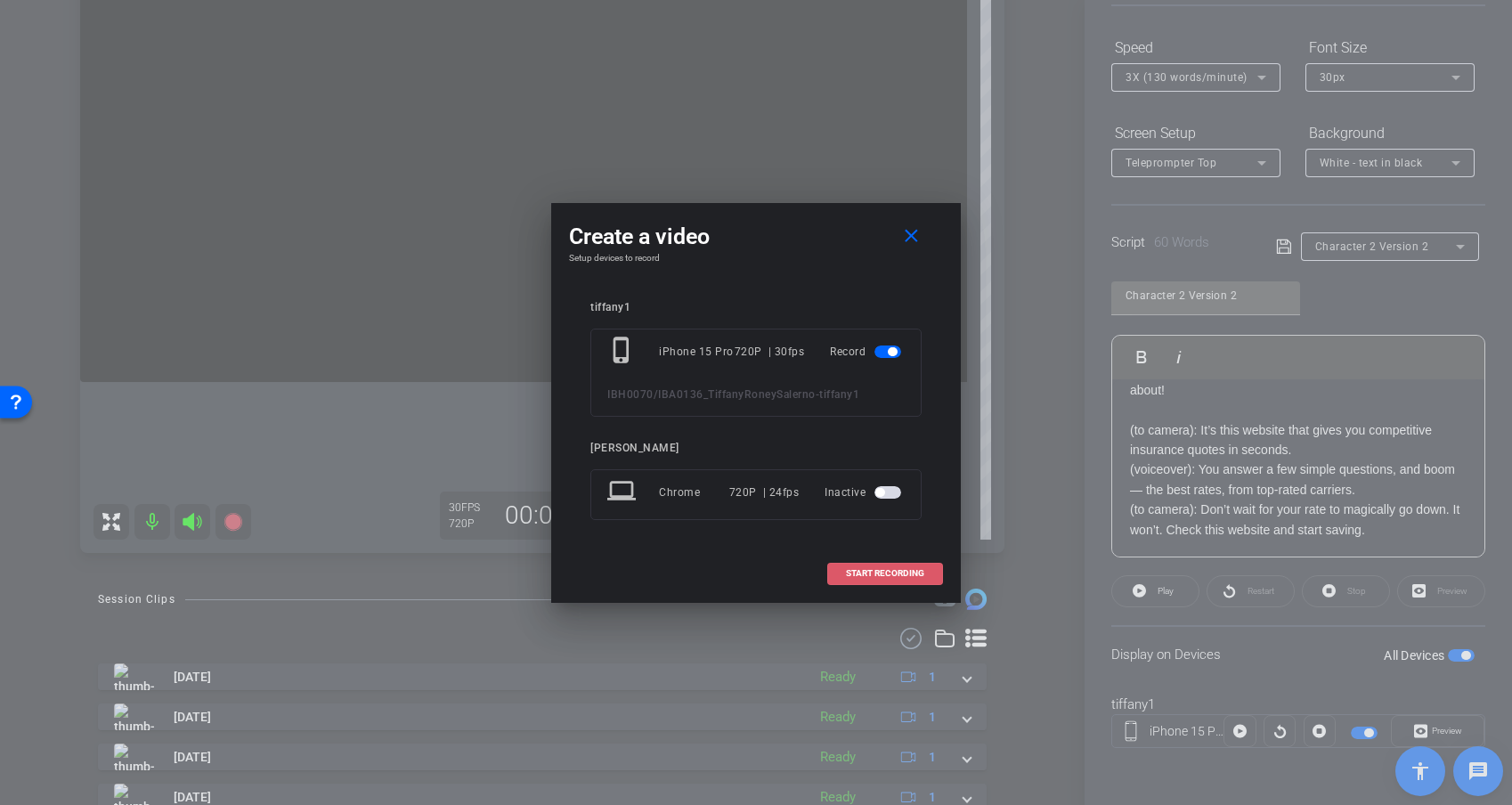
click at [907, 573] on span "START RECORDING" at bounding box center [886, 574] width 78 height 9
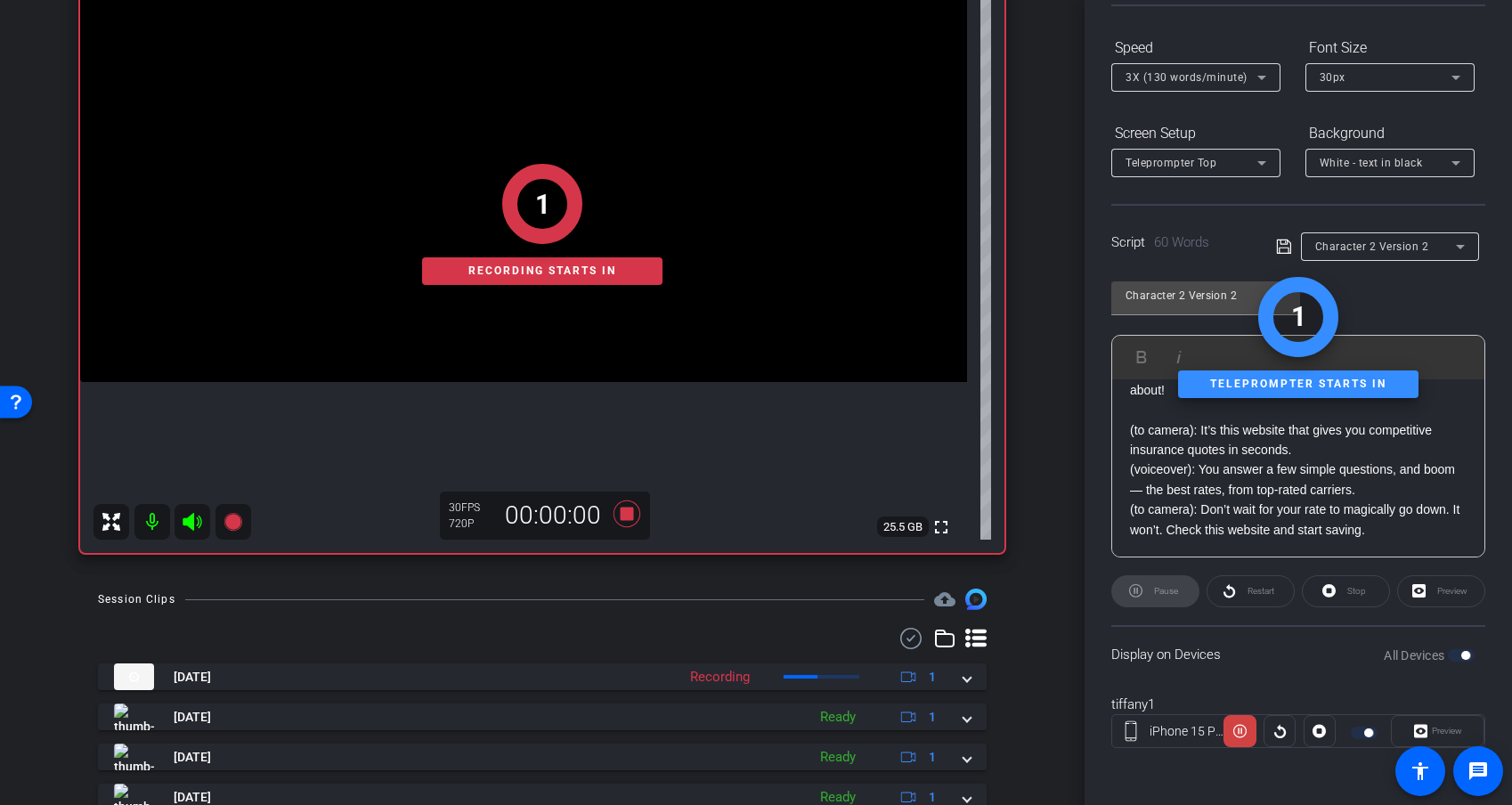
click at [1351, 706] on div "Preview" at bounding box center [1437, 730] width 93 height 32
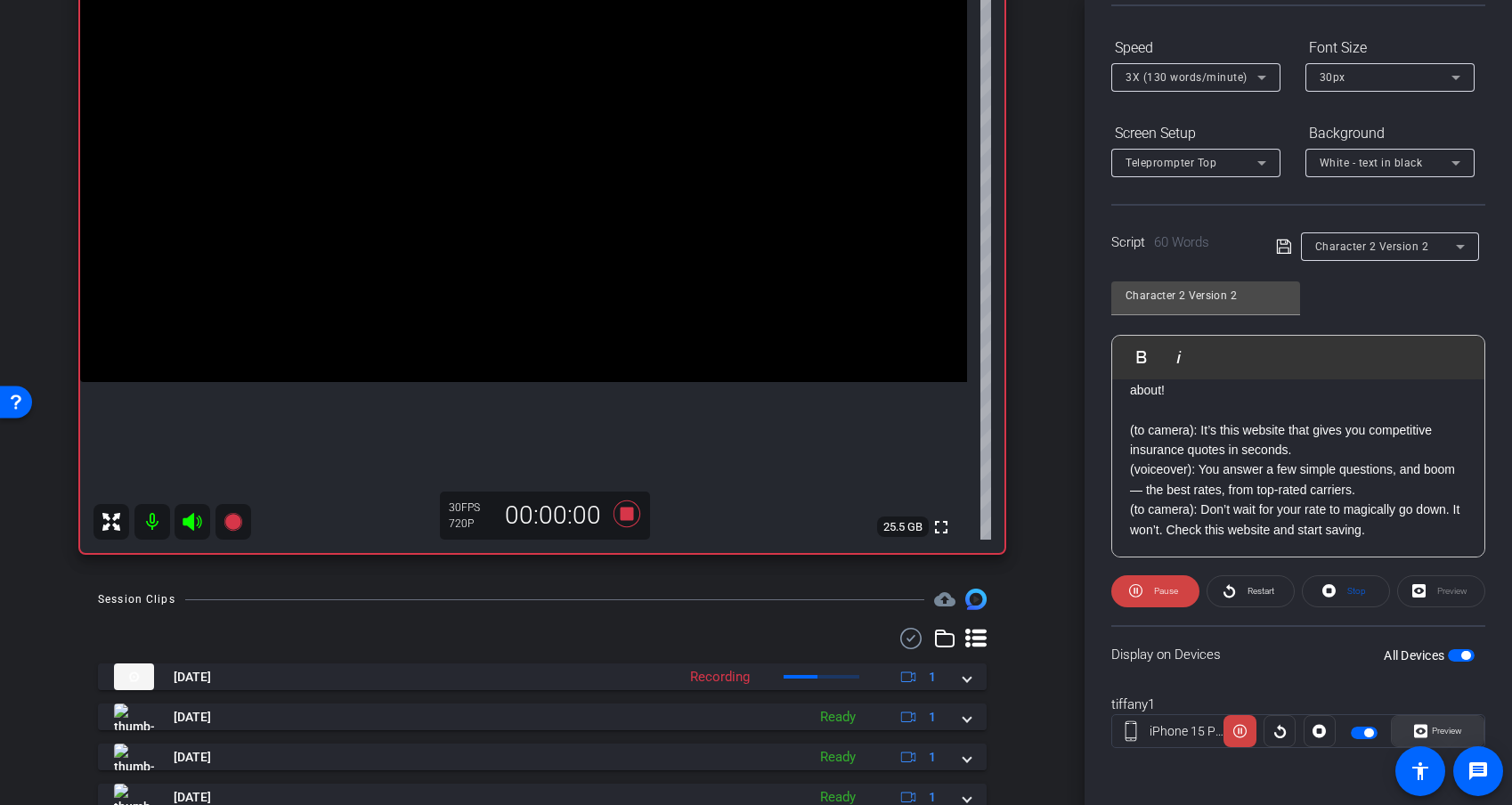
click at [1351, 706] on span "Preview" at bounding box center [1447, 730] width 30 height 10
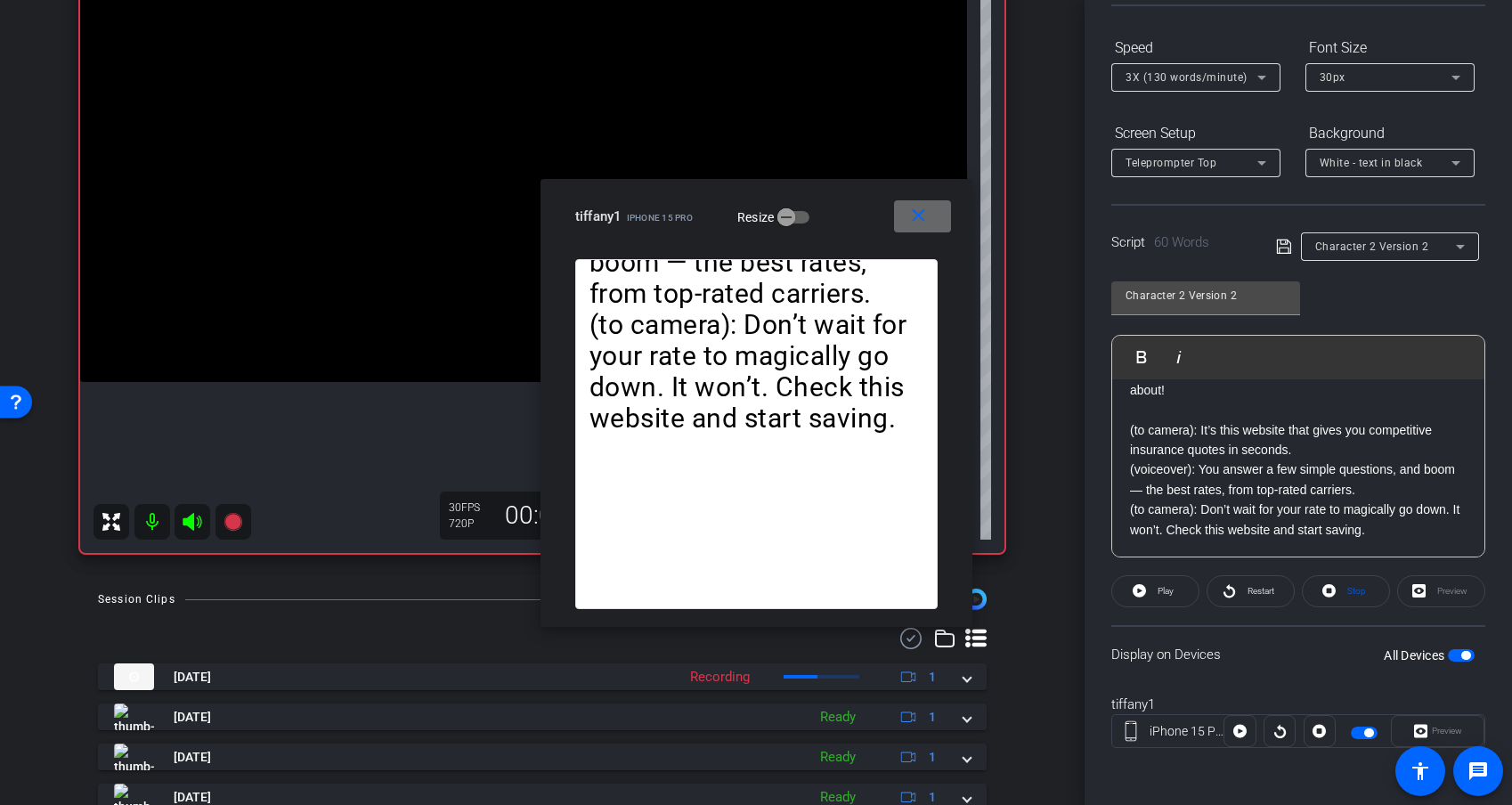
click at [940, 225] on span at bounding box center [922, 216] width 57 height 43
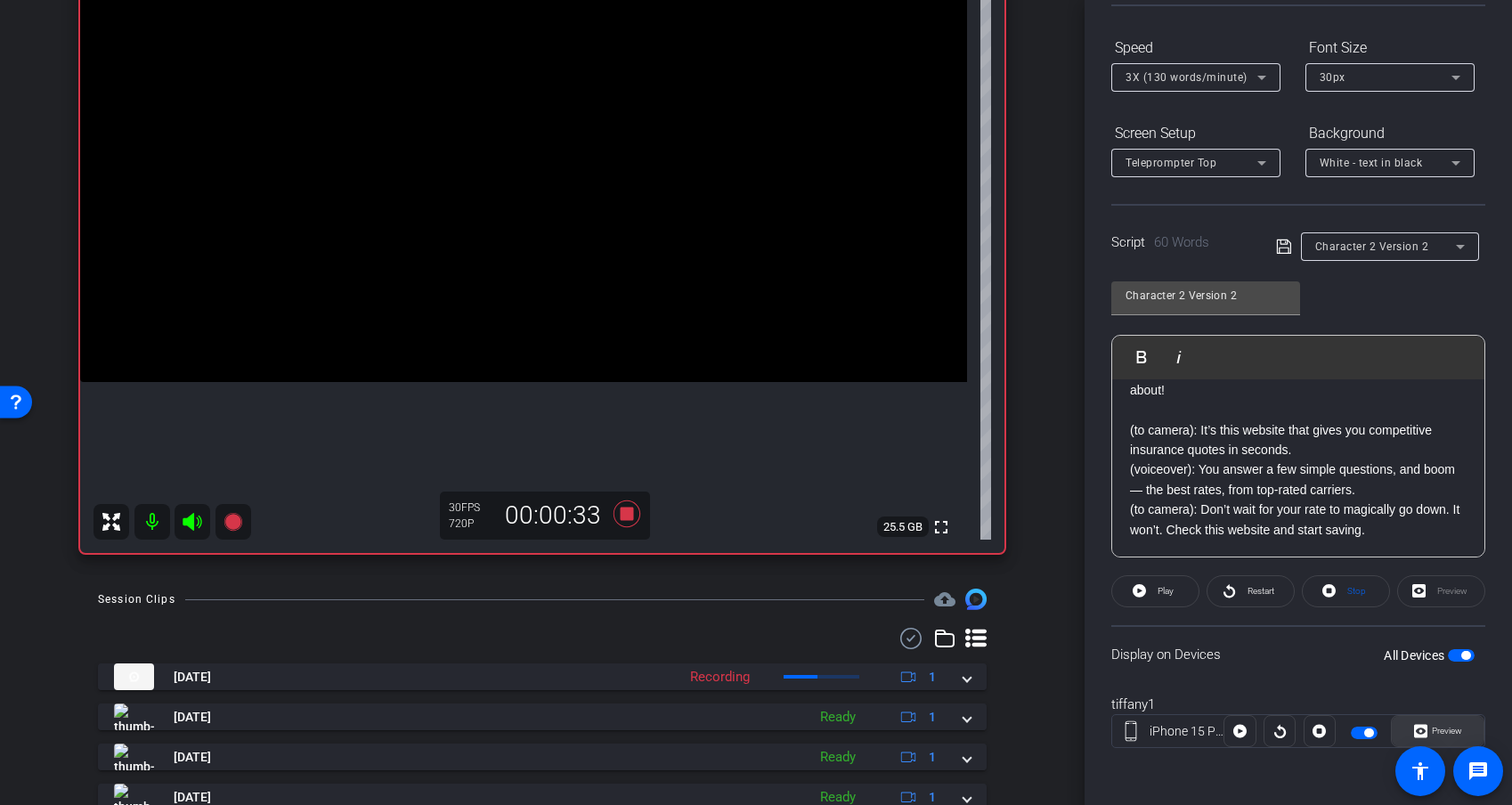
click at [1351, 706] on span "Preview" at bounding box center [1445, 730] width 34 height 25
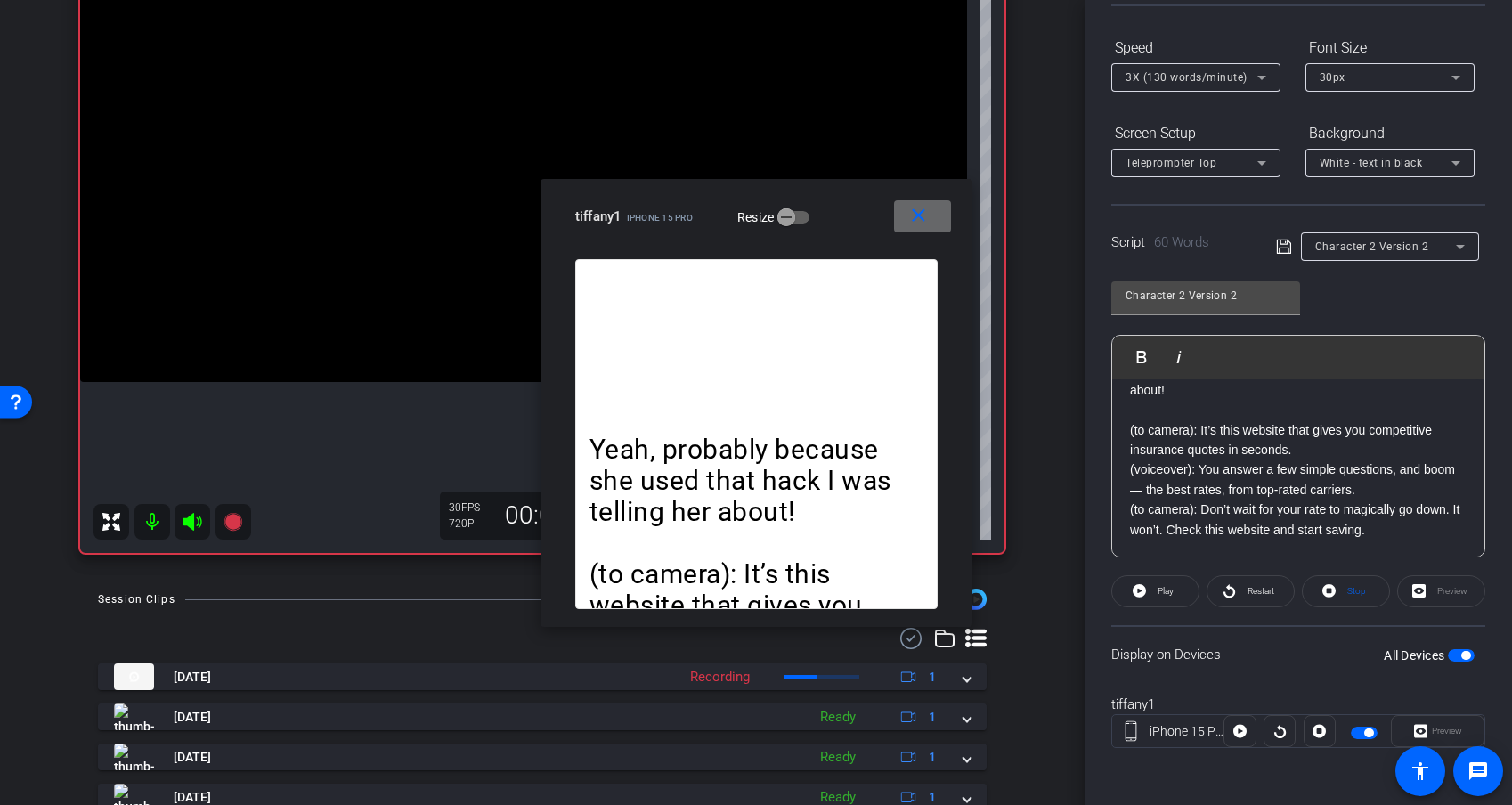
click at [932, 214] on span at bounding box center [922, 216] width 57 height 43
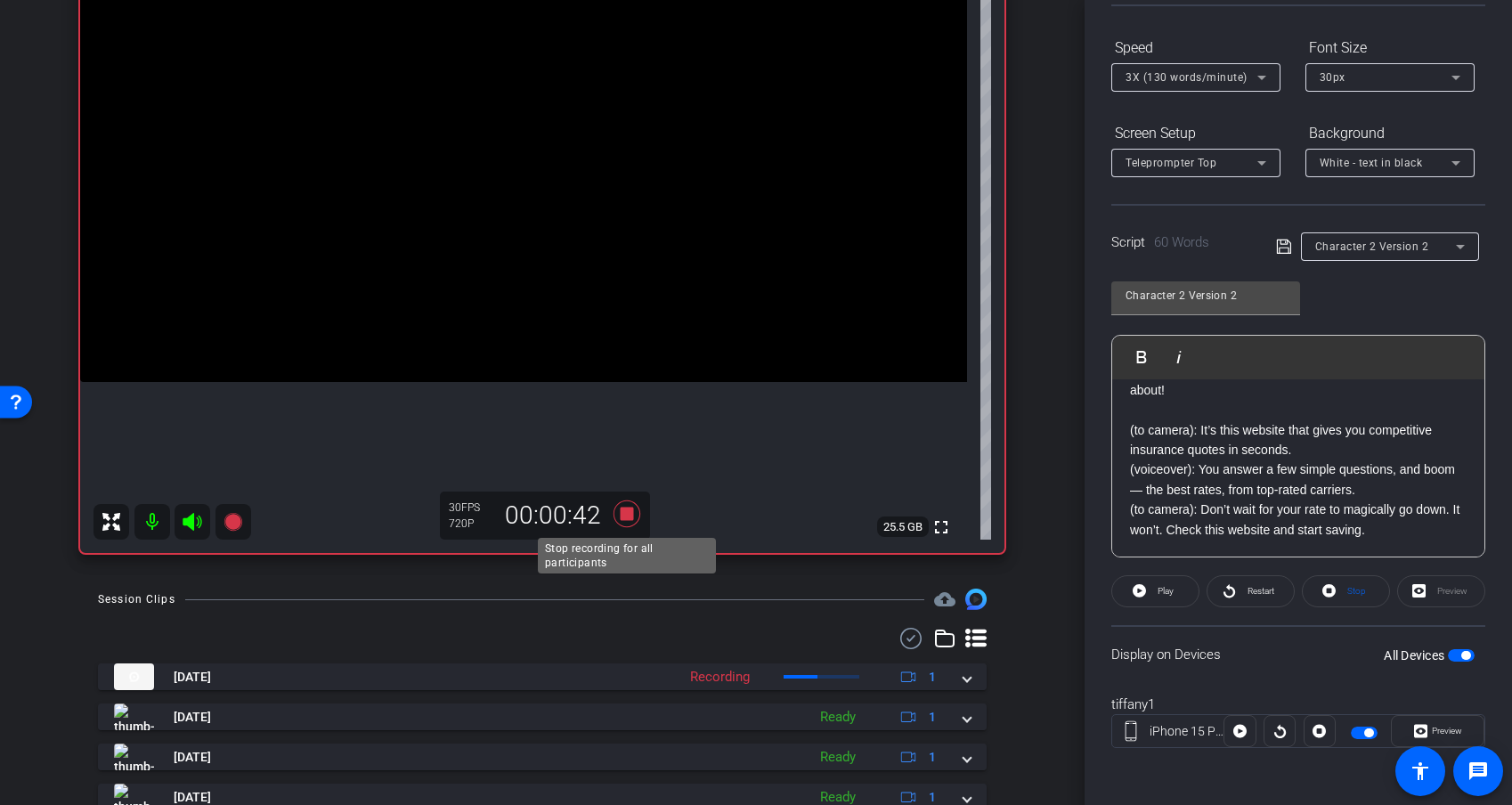
click at [625, 511] on icon at bounding box center [626, 513] width 27 height 27
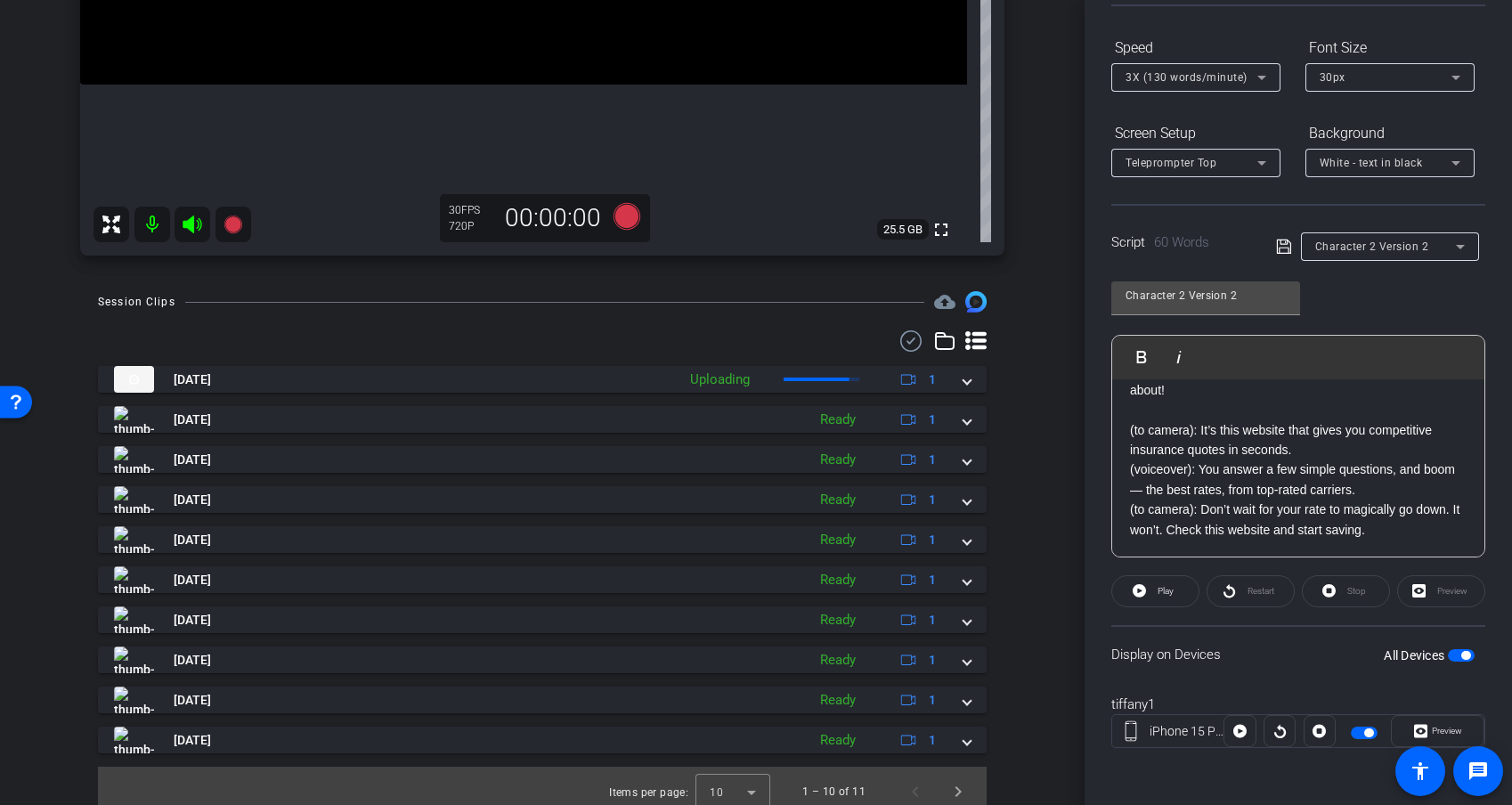
scroll to position [508, 0]
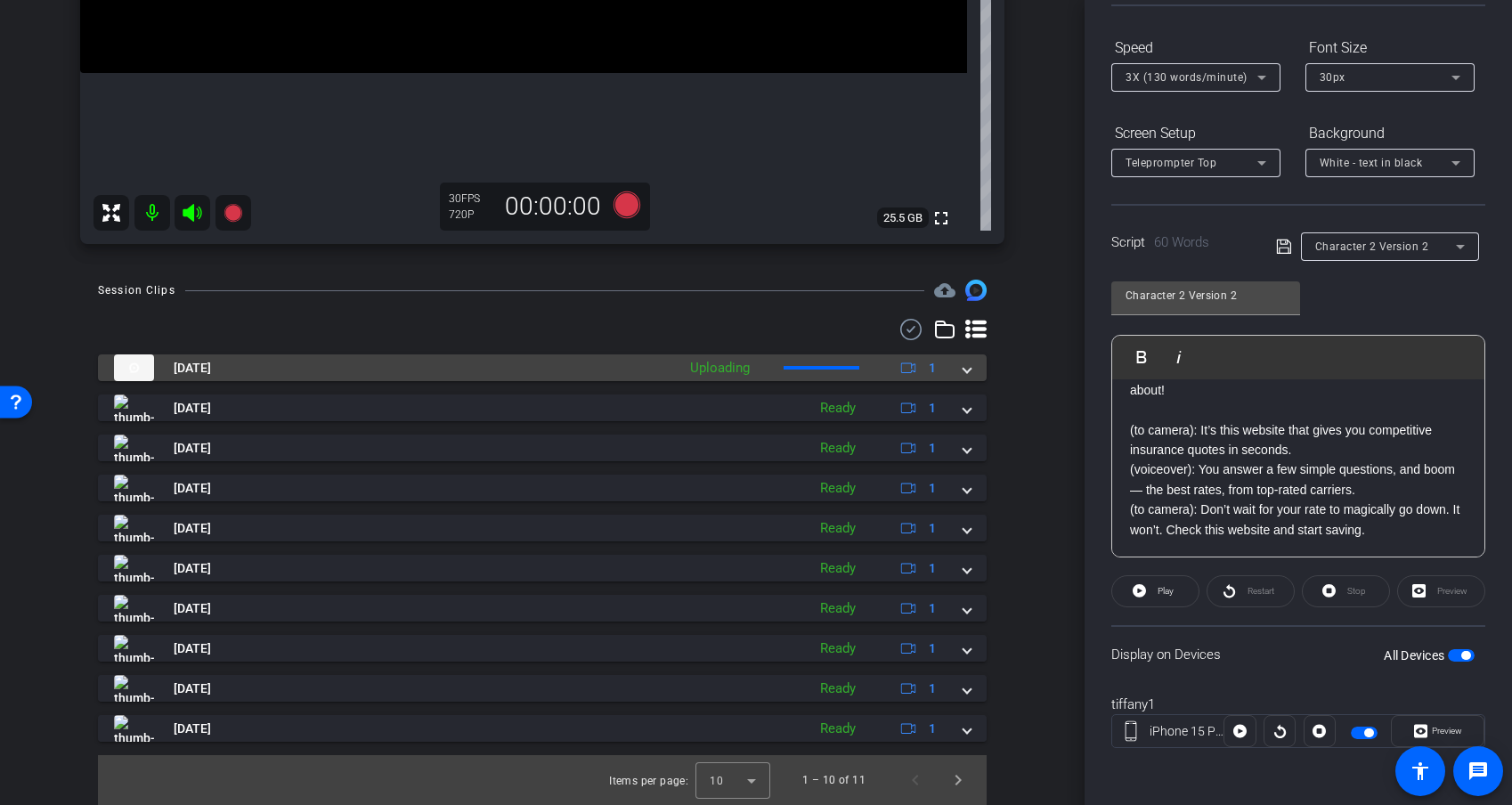
click at [966, 373] on span at bounding box center [968, 368] width 7 height 19
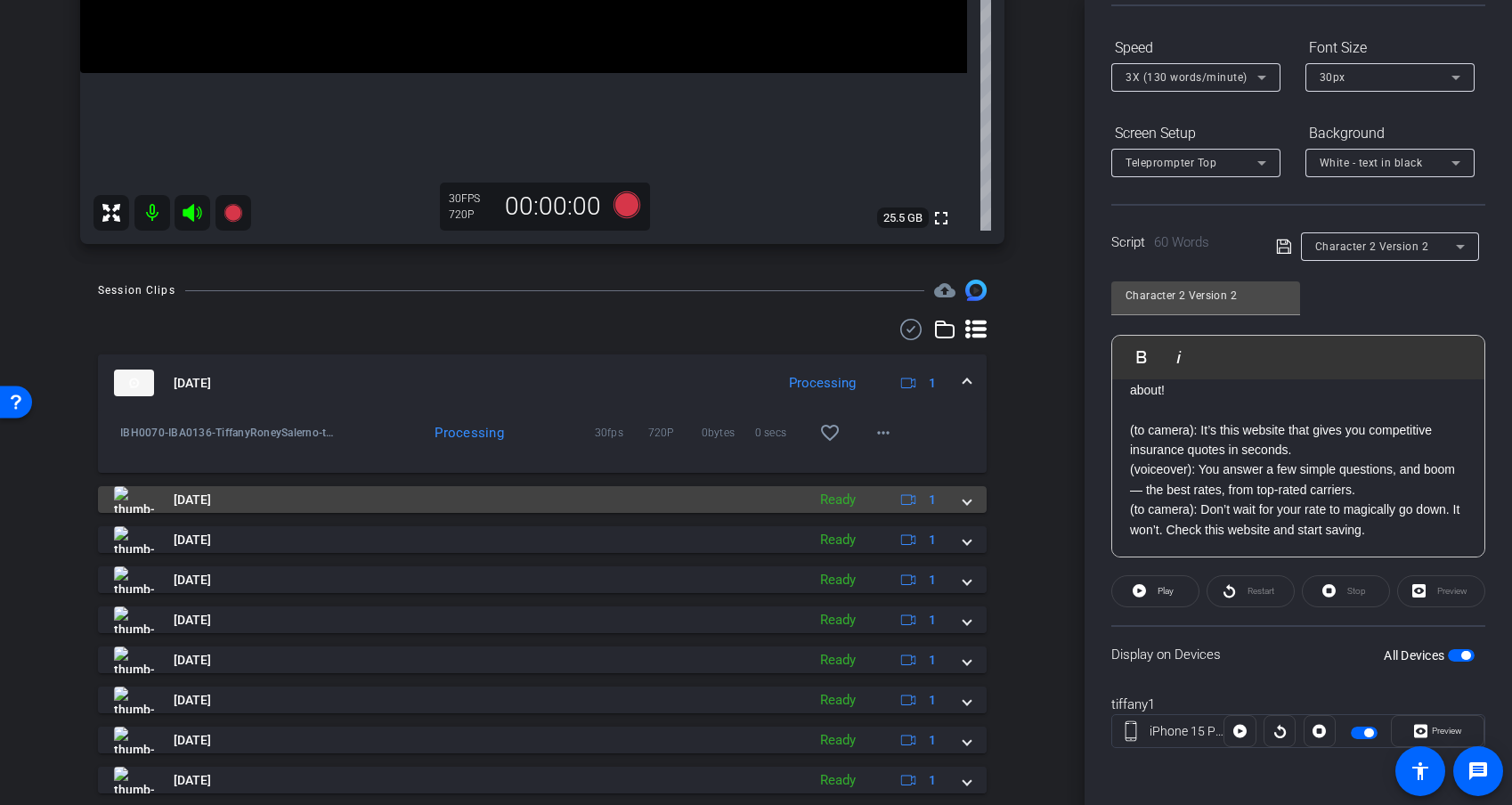
click at [966, 504] on span at bounding box center [968, 499] width 7 height 19
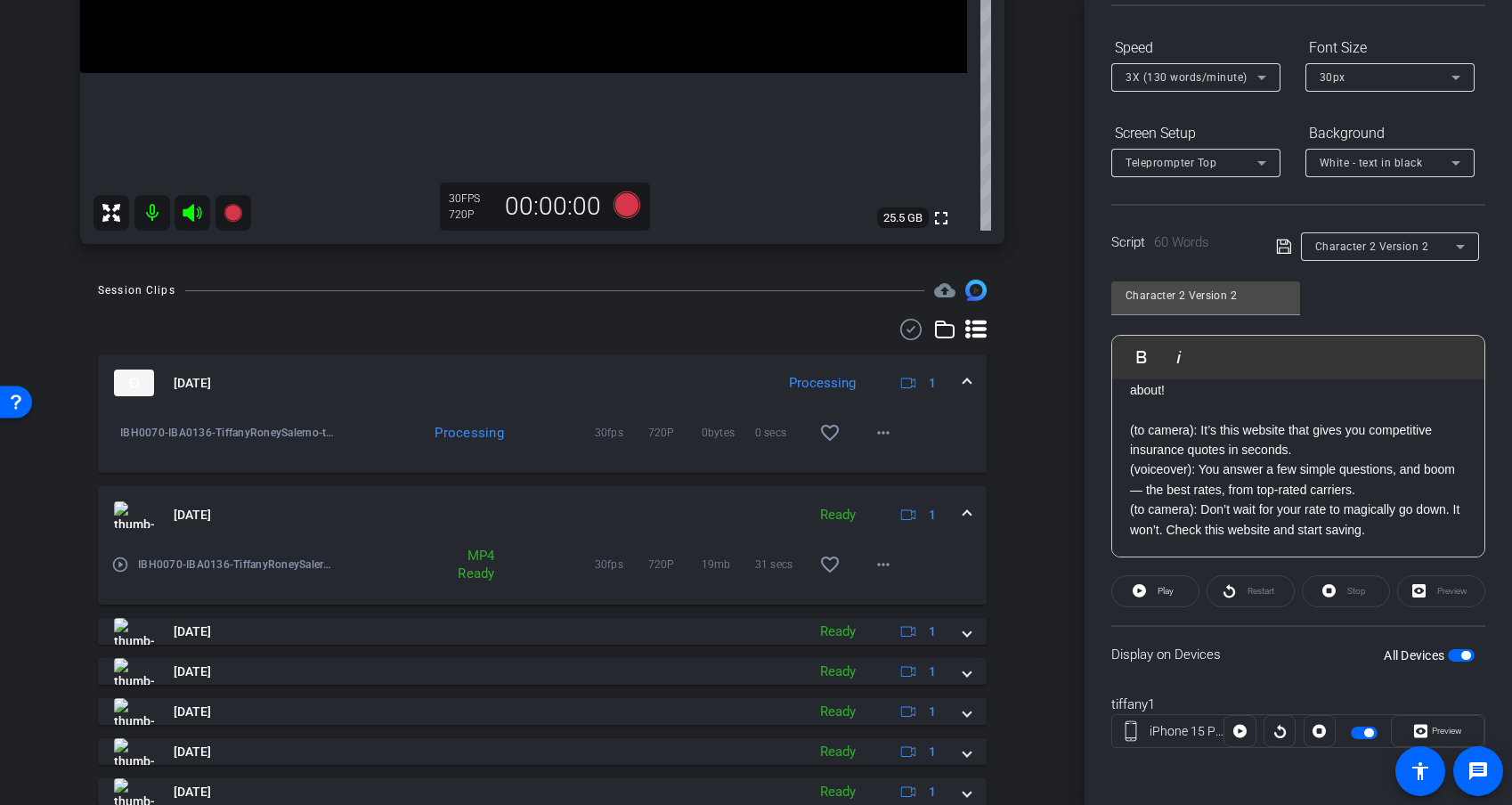
click at [127, 566] on mat-icon "play_circle_outline" at bounding box center [119, 564] width 18 height 18
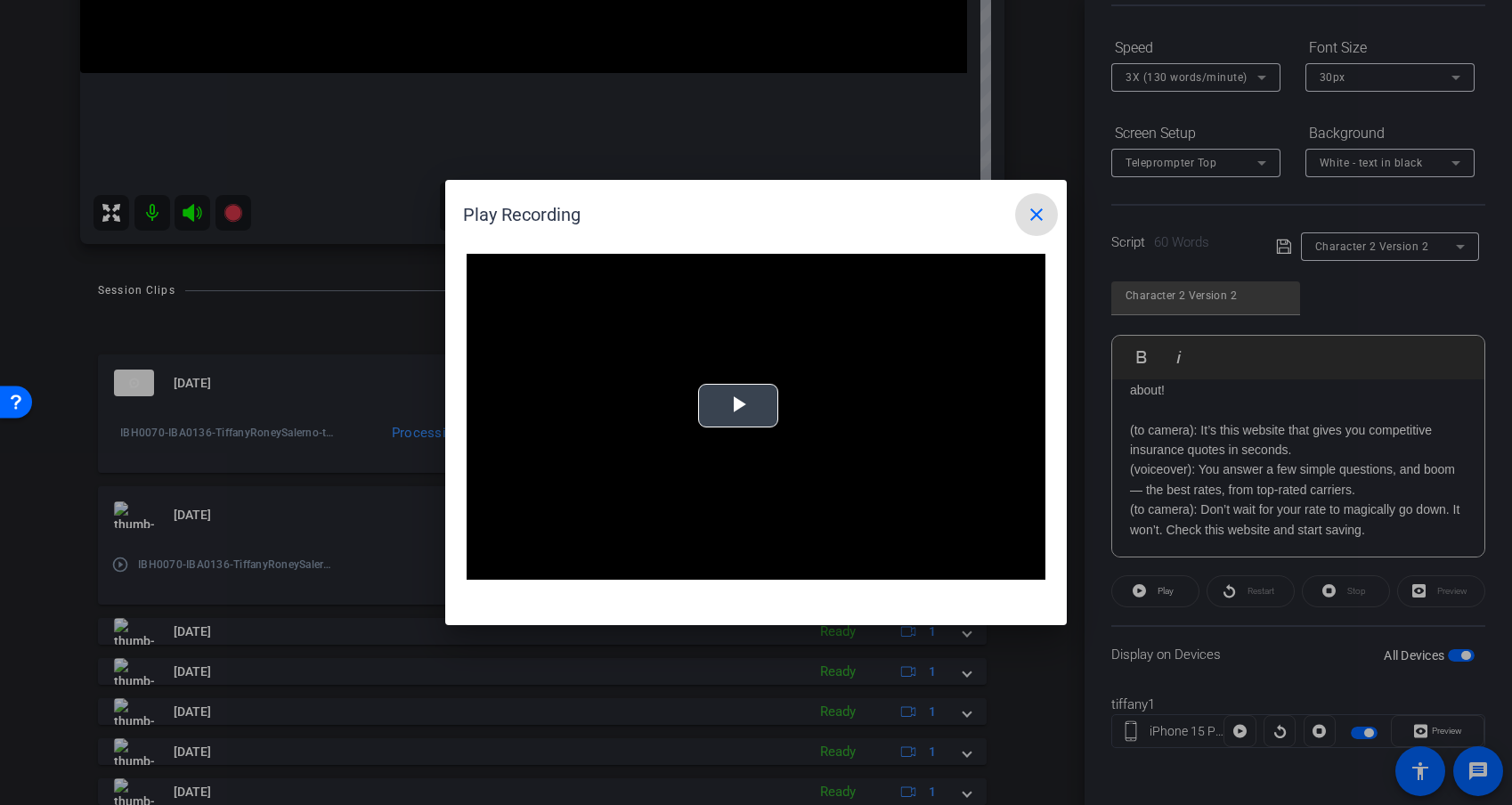
click at [738, 406] on span "Video Player" at bounding box center [738, 406] width 0 height 0
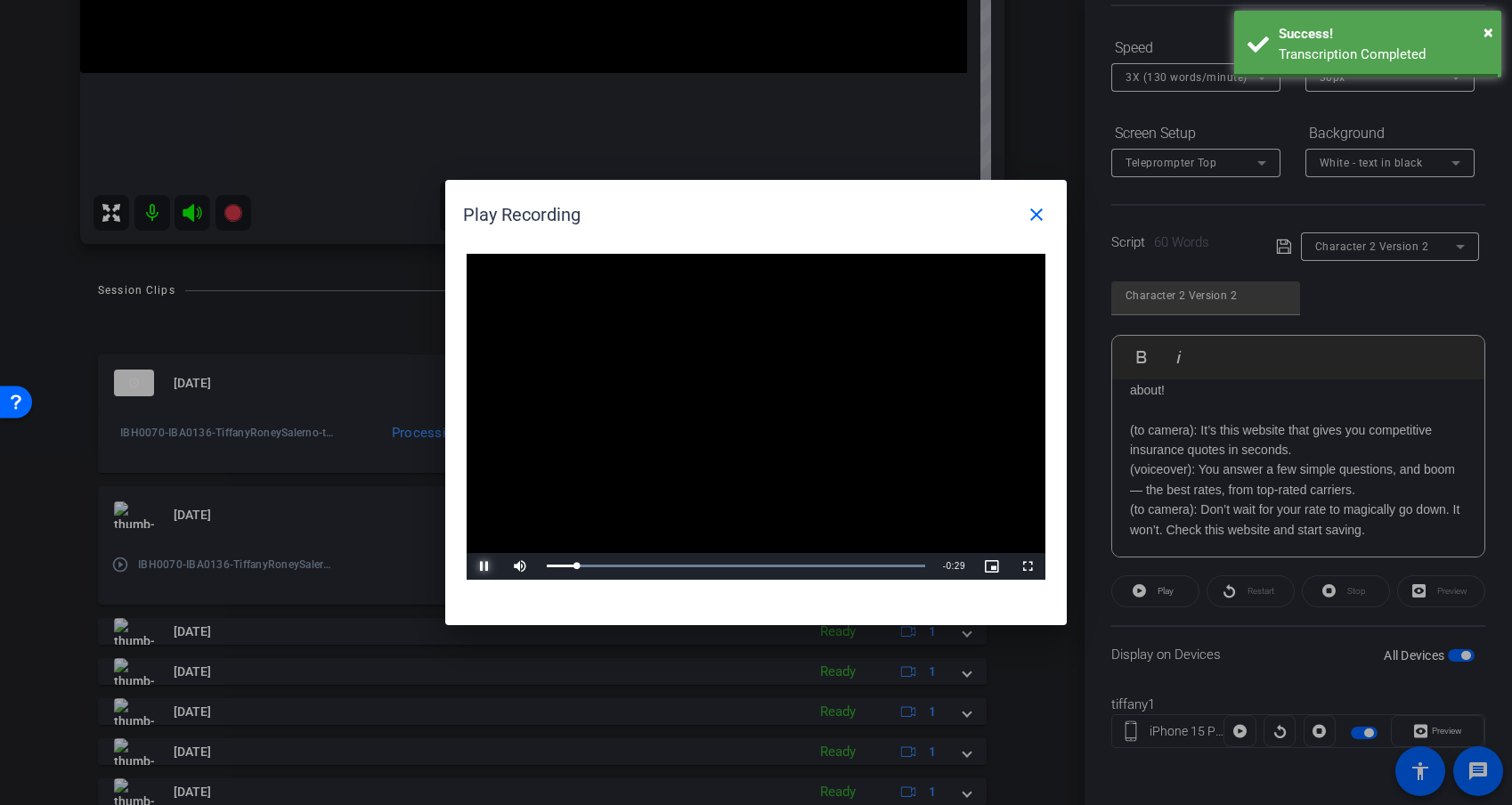
click at [486, 566] on span "Video Player" at bounding box center [485, 566] width 35 height 0
click at [909, 565] on div "0:29" at bounding box center [909, 566] width 1 height 5
click at [480, 566] on span "Video Player" at bounding box center [485, 566] width 35 height 0
click at [1041, 217] on mat-icon "close" at bounding box center [1037, 214] width 21 height 21
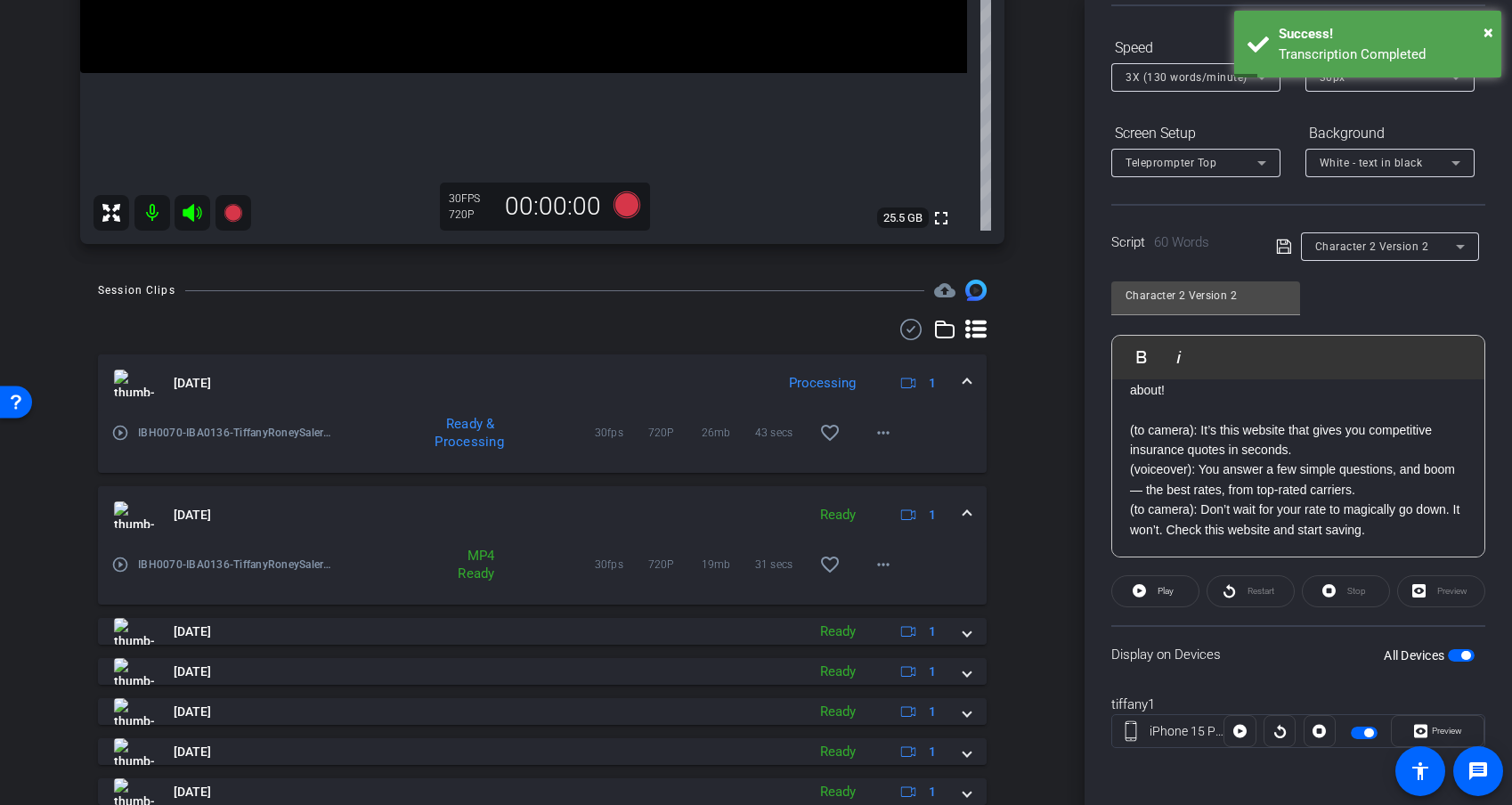
scroll to position [593, 0]
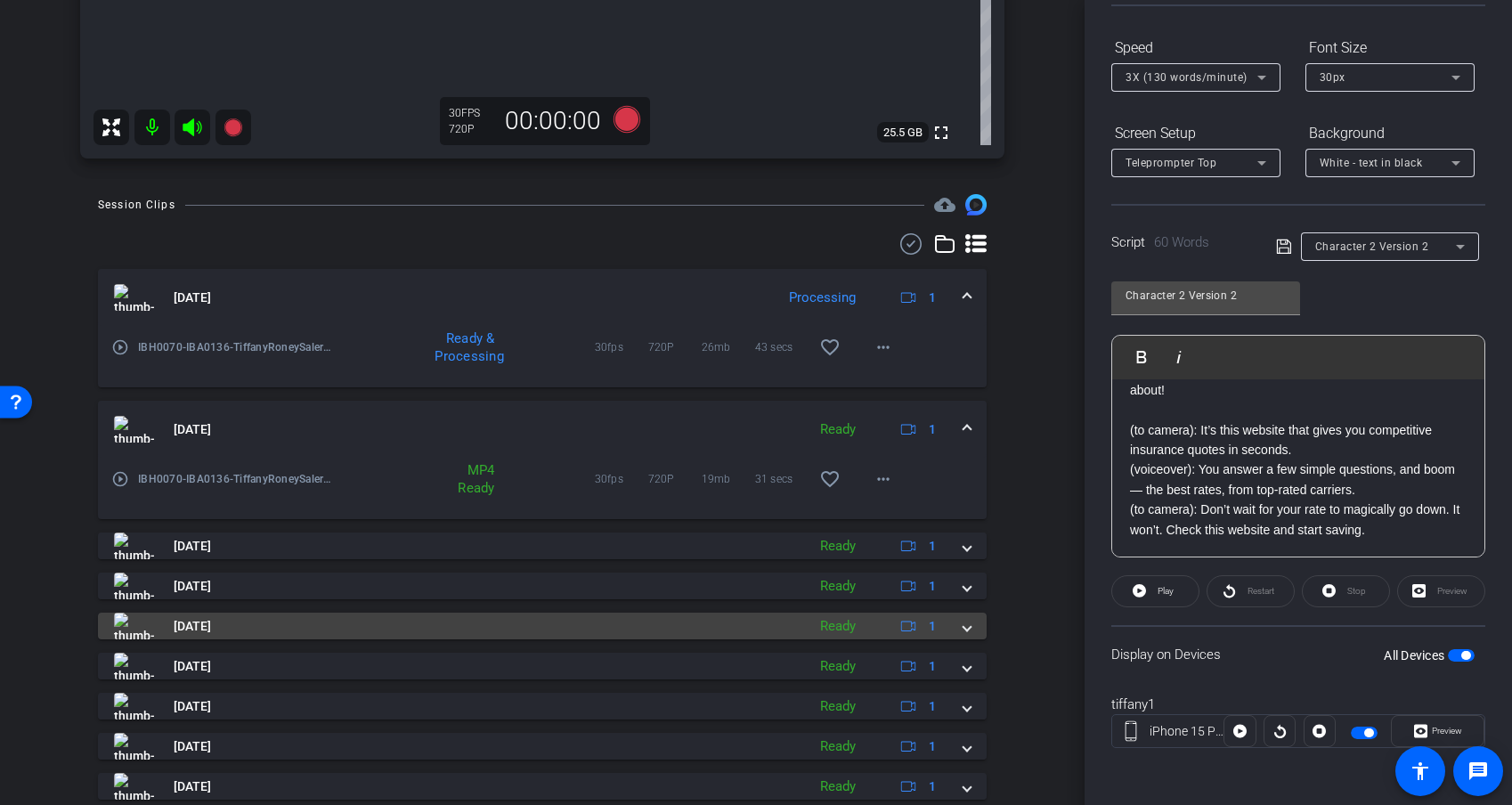
click at [263, 629] on mat-panel-title "Sep 25, 2025" at bounding box center [455, 625] width 683 height 27
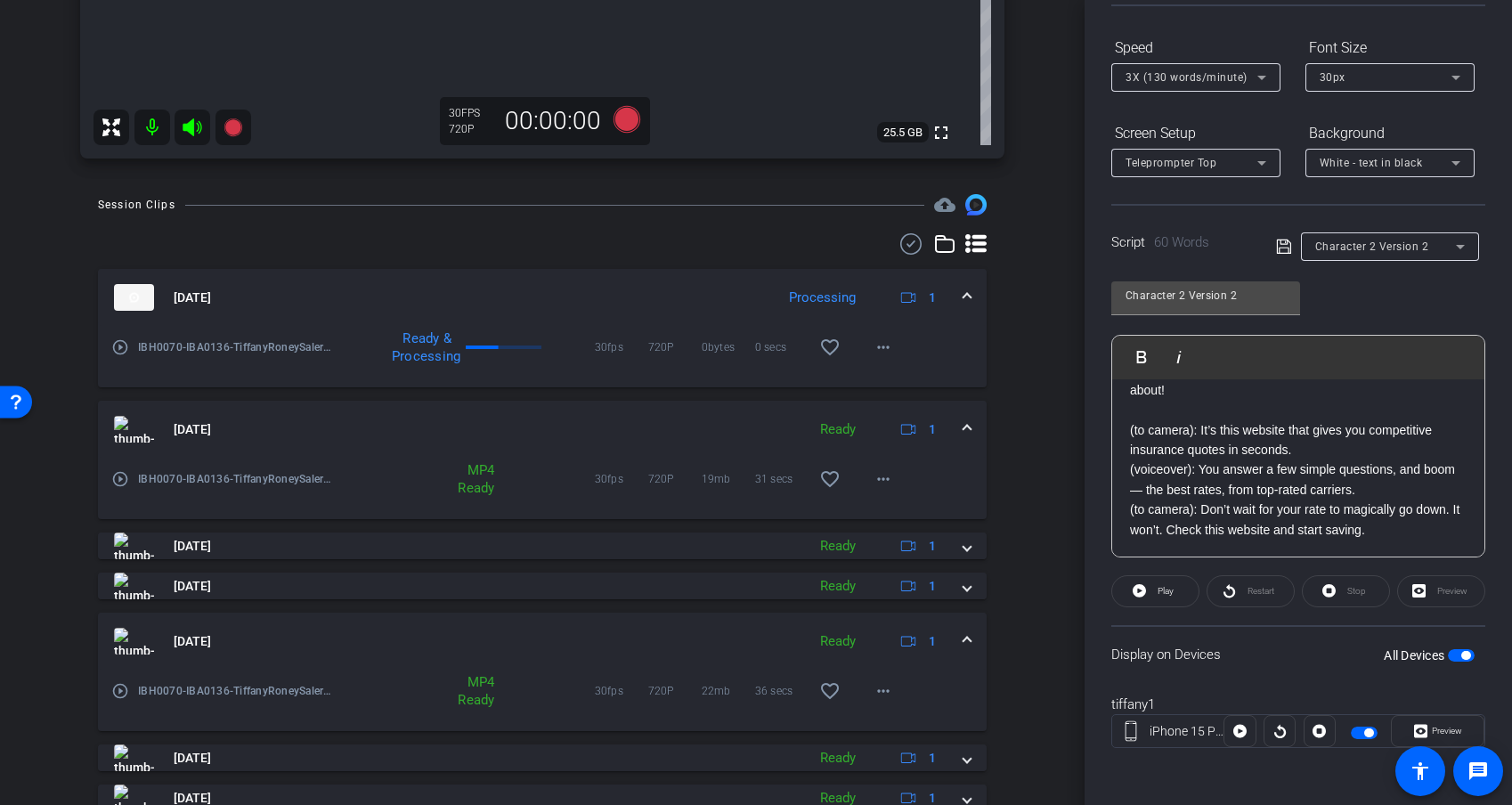
click at [115, 690] on mat-icon "play_circle_outline" at bounding box center [119, 690] width 18 height 18
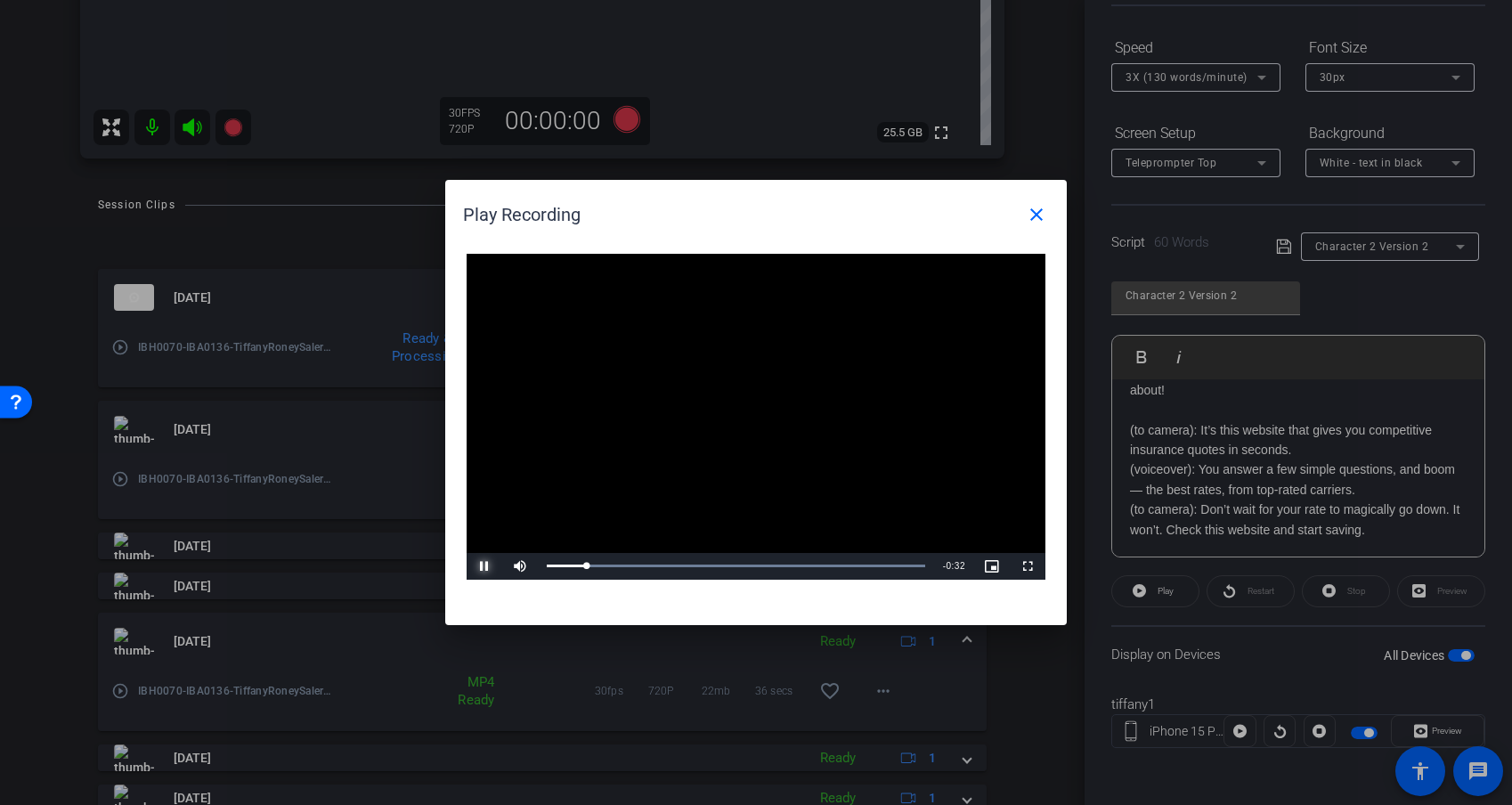
click at [482, 566] on span "Video Player" at bounding box center [485, 566] width 35 height 0
click at [1031, 216] on mat-icon "close" at bounding box center [1037, 214] width 21 height 21
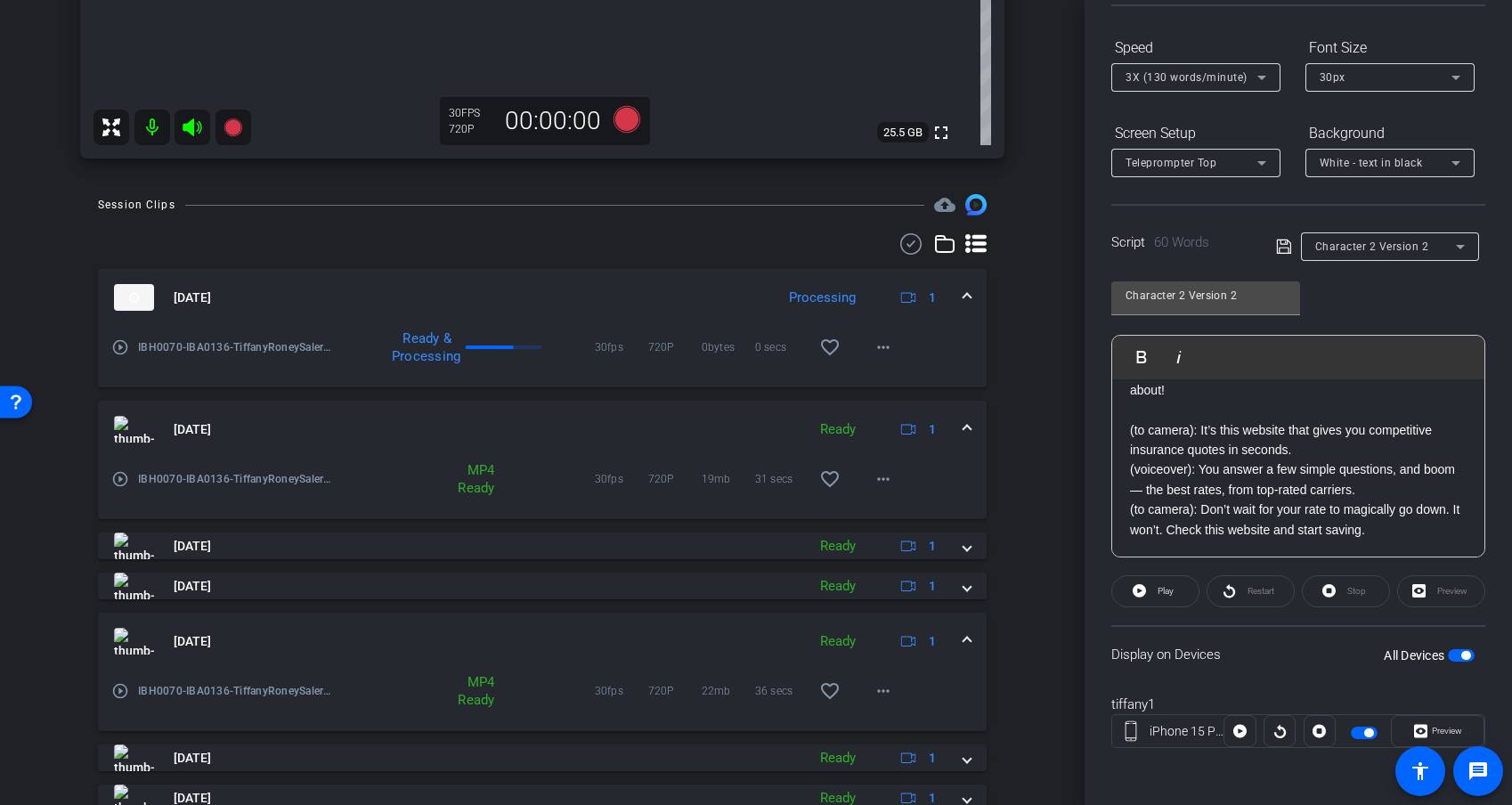
click at [126, 688] on mat-icon "play_circle_outline" at bounding box center [119, 690] width 18 height 18
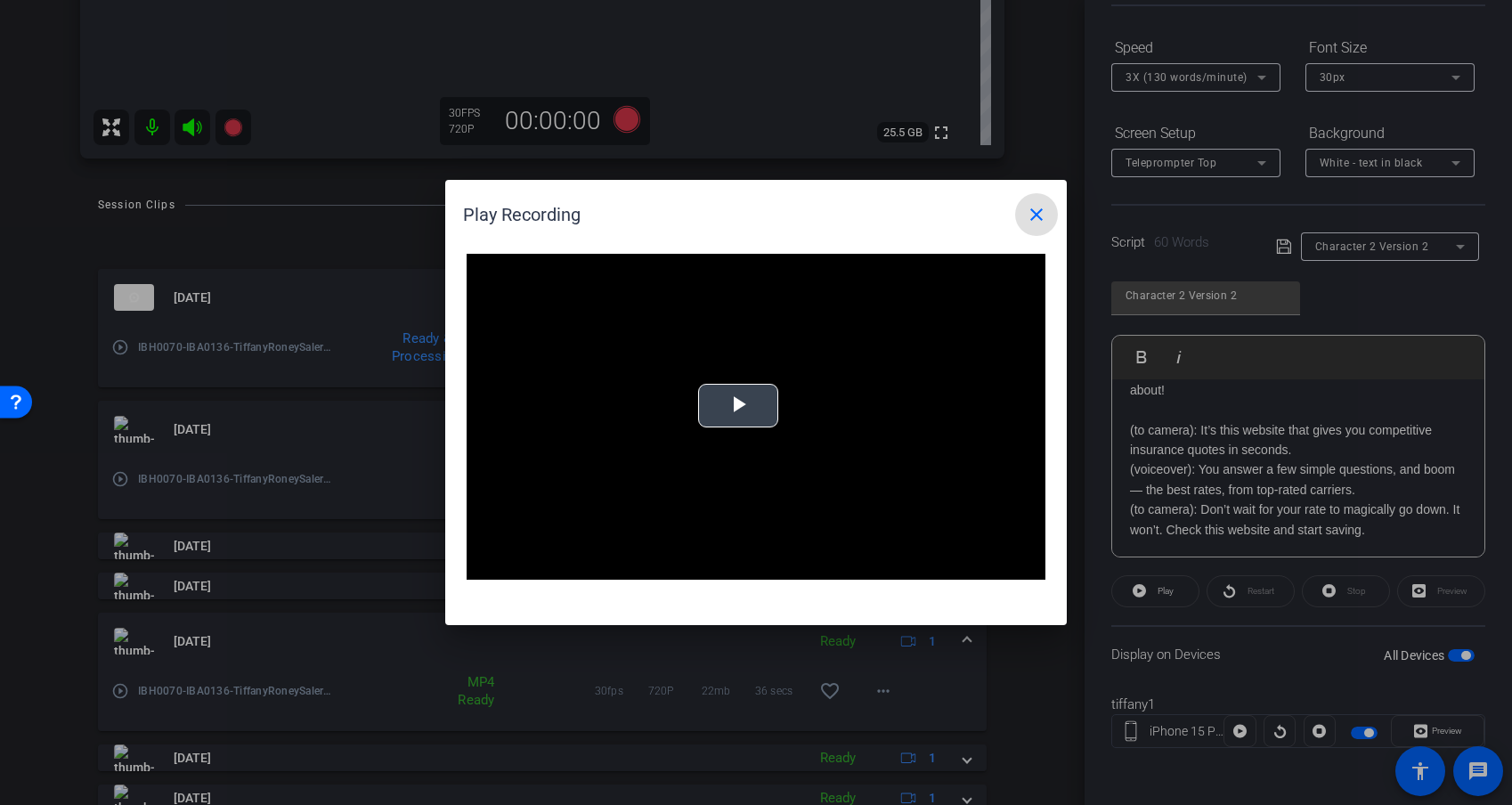
click at [738, 406] on span "Video Player" at bounding box center [738, 406] width 0 height 0
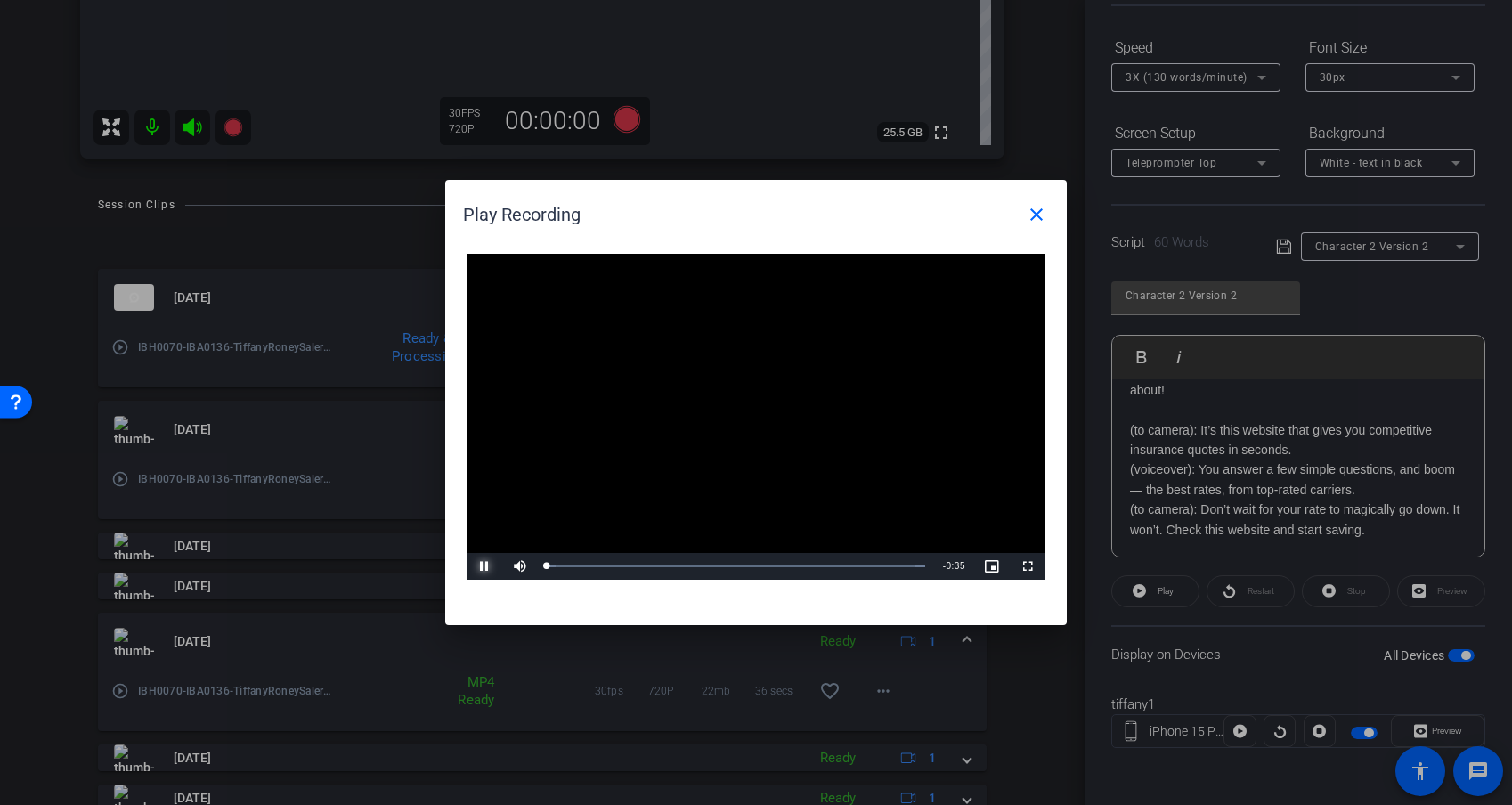
click at [481, 566] on span "Video Player" at bounding box center [485, 566] width 35 height 0
click at [881, 568] on div "Loaded : 100.00% 0:31 0:00" at bounding box center [735, 566] width 396 height 27
click at [485, 566] on span "Video Player" at bounding box center [485, 566] width 35 height 0
click at [1031, 207] on mat-icon "close" at bounding box center [1037, 214] width 21 height 21
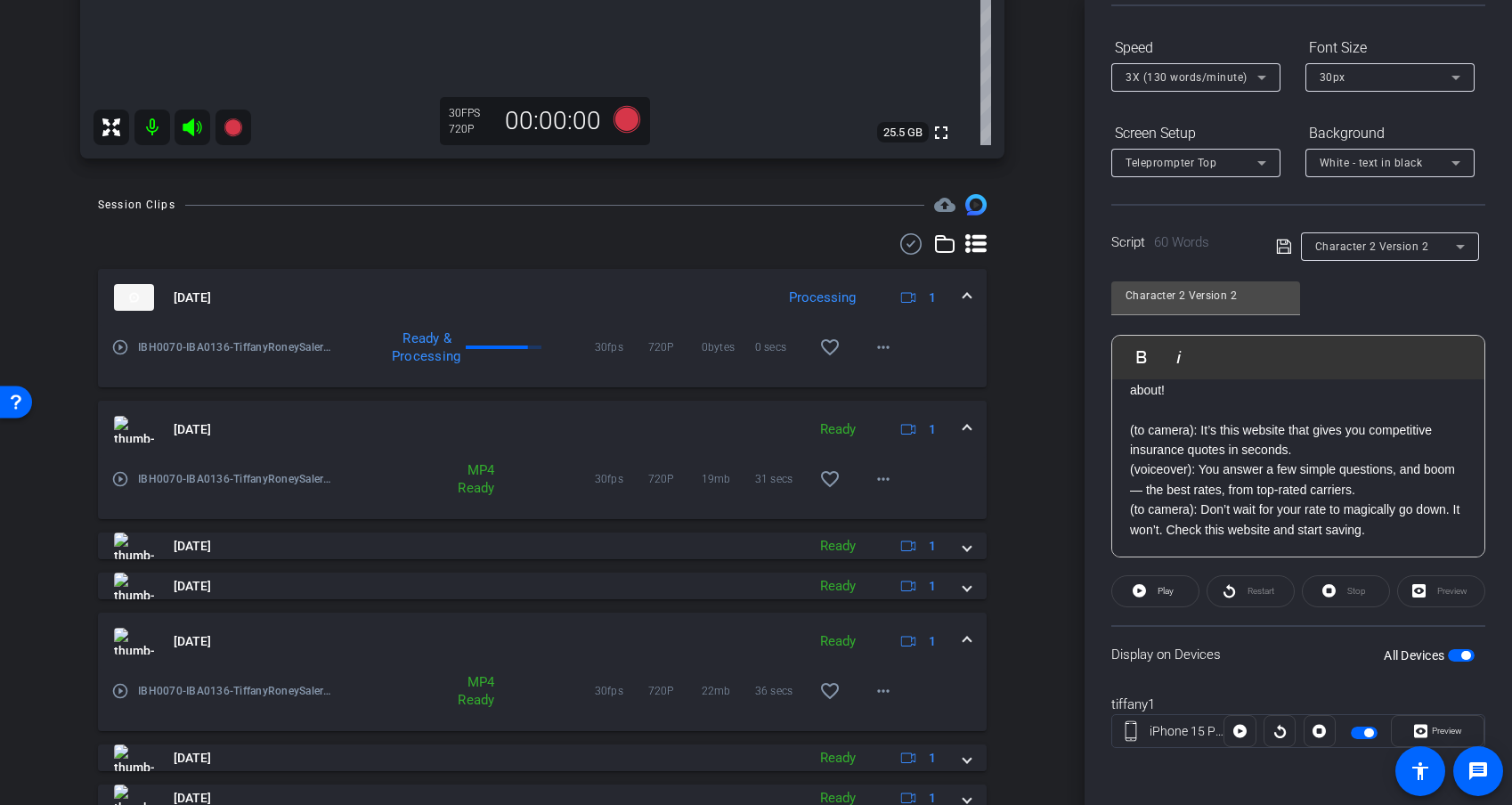
click at [969, 424] on span at bounding box center [968, 430] width 7 height 19
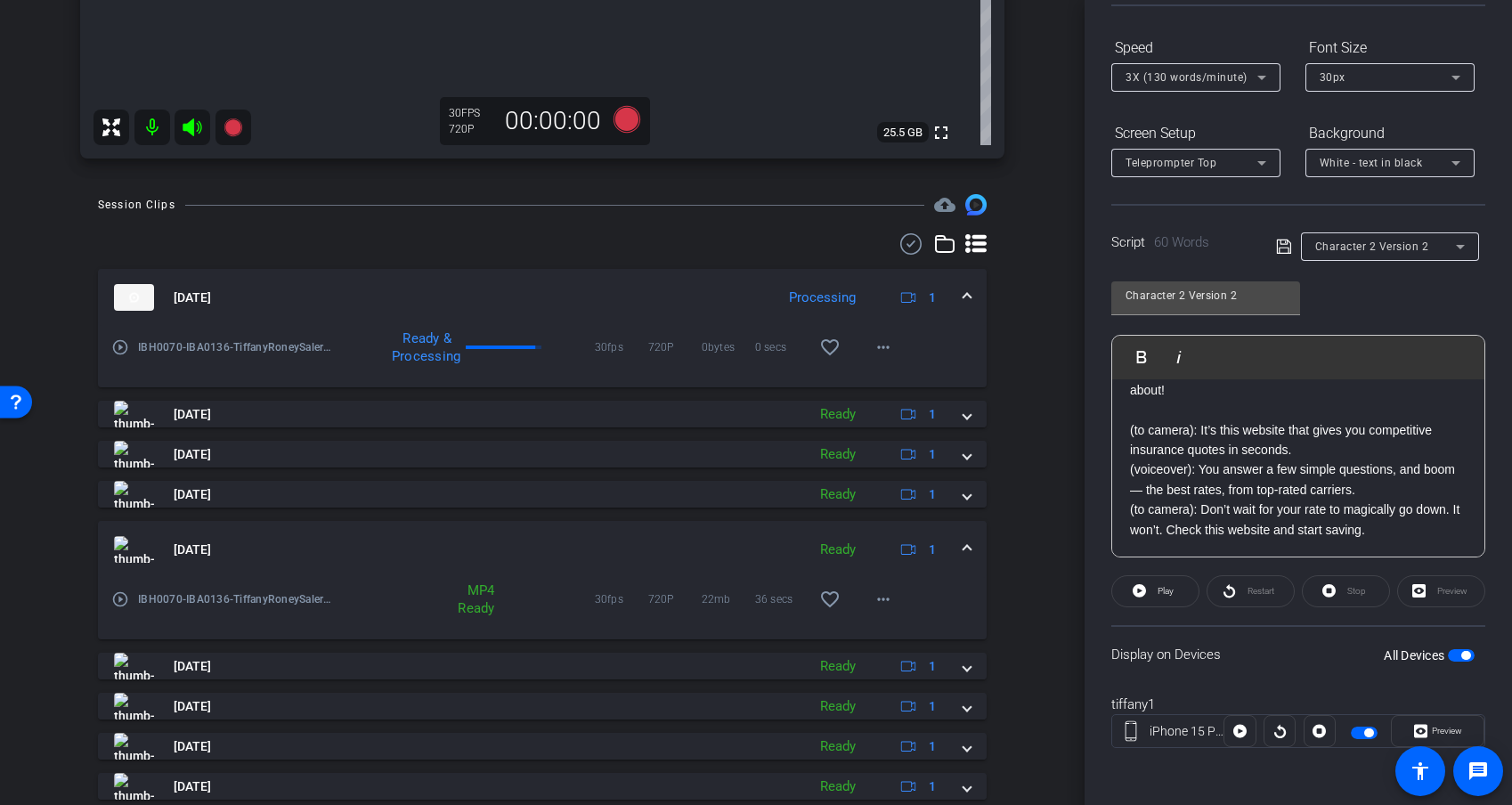
click at [967, 551] on span at bounding box center [968, 550] width 7 height 19
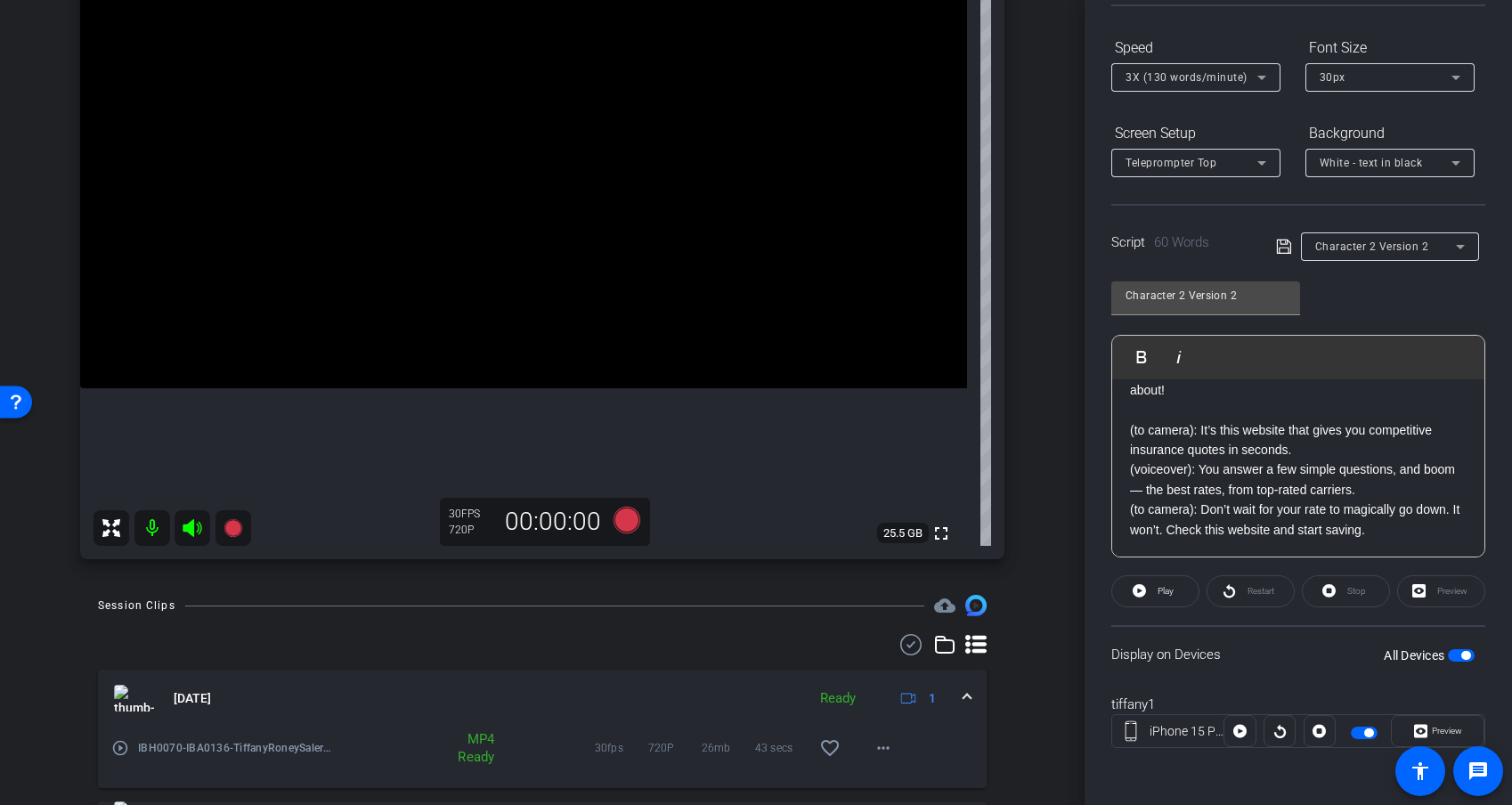
scroll to position [204, 0]
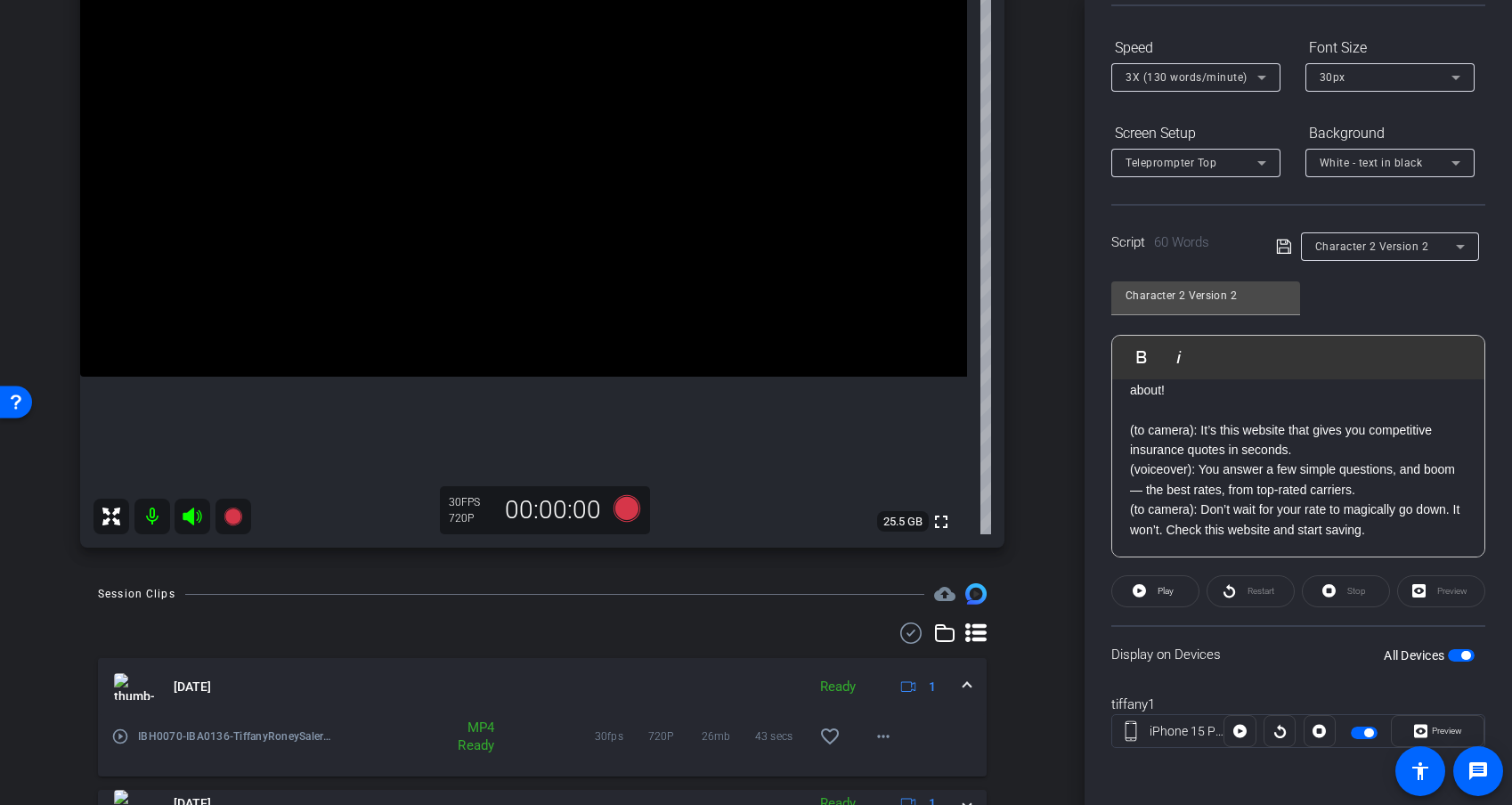
click at [969, 680] on span at bounding box center [968, 687] width 7 height 19
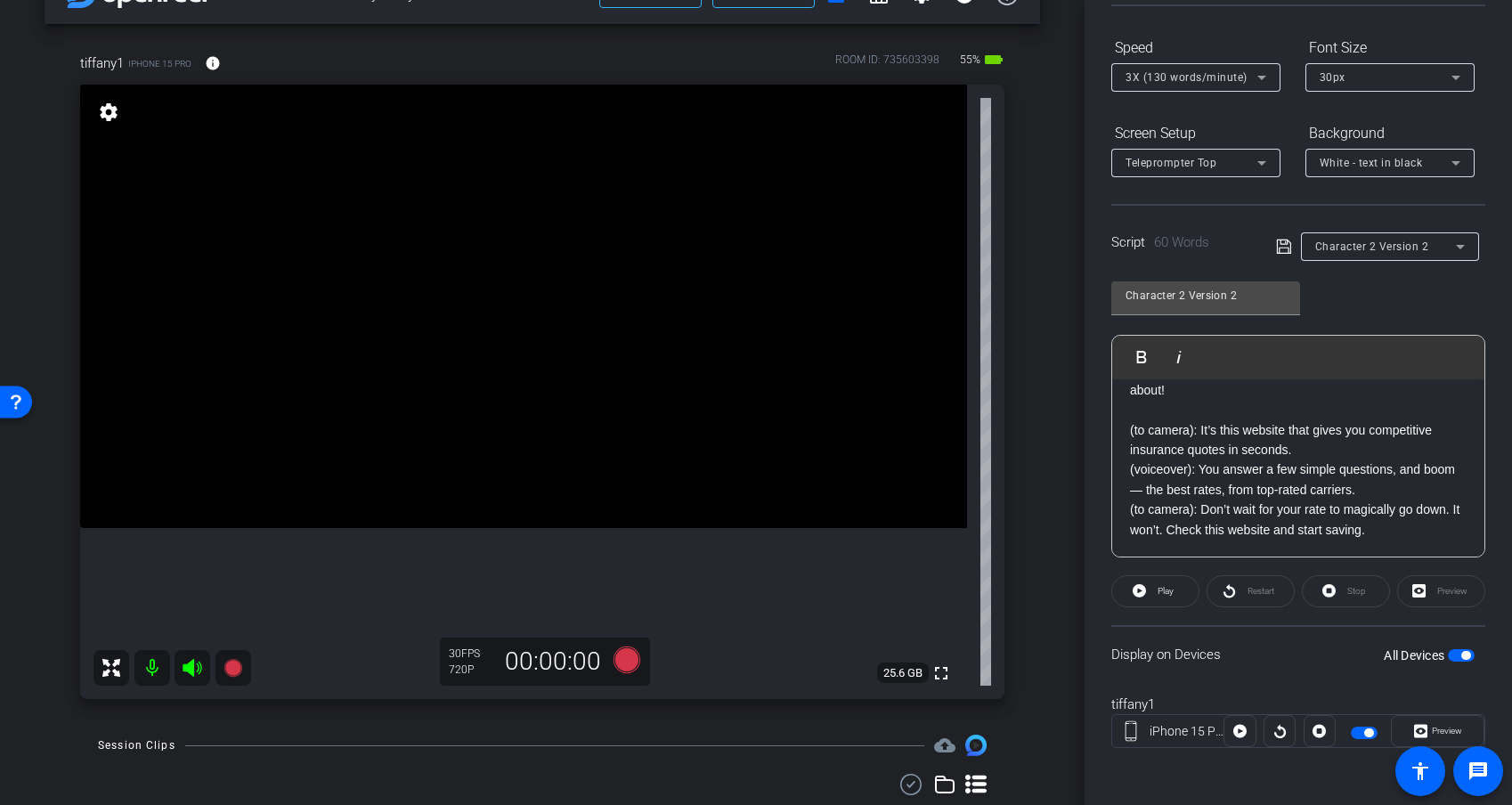
scroll to position [0, 0]
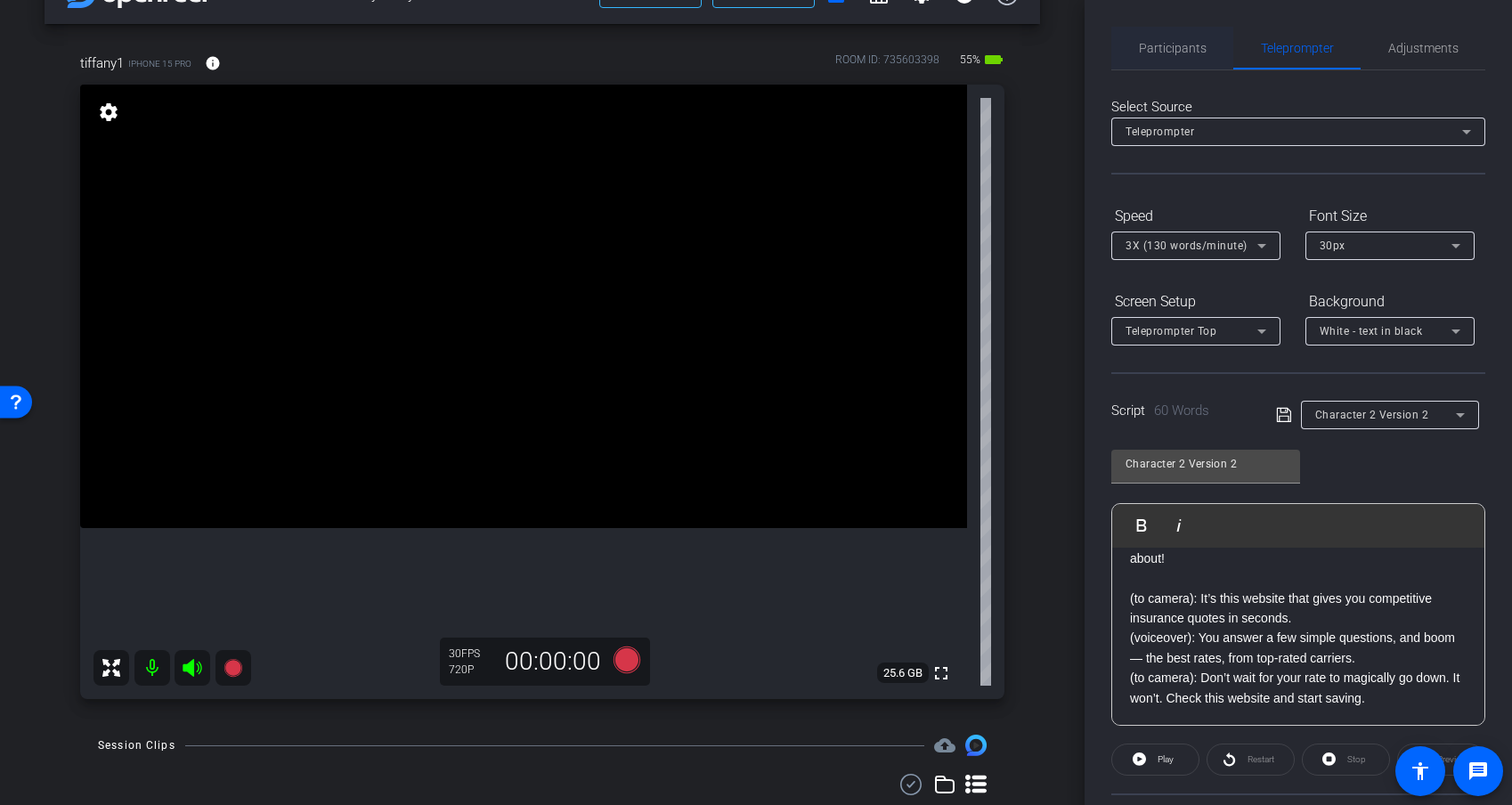
click at [1178, 46] on span "Participants" at bounding box center [1173, 48] width 68 height 12
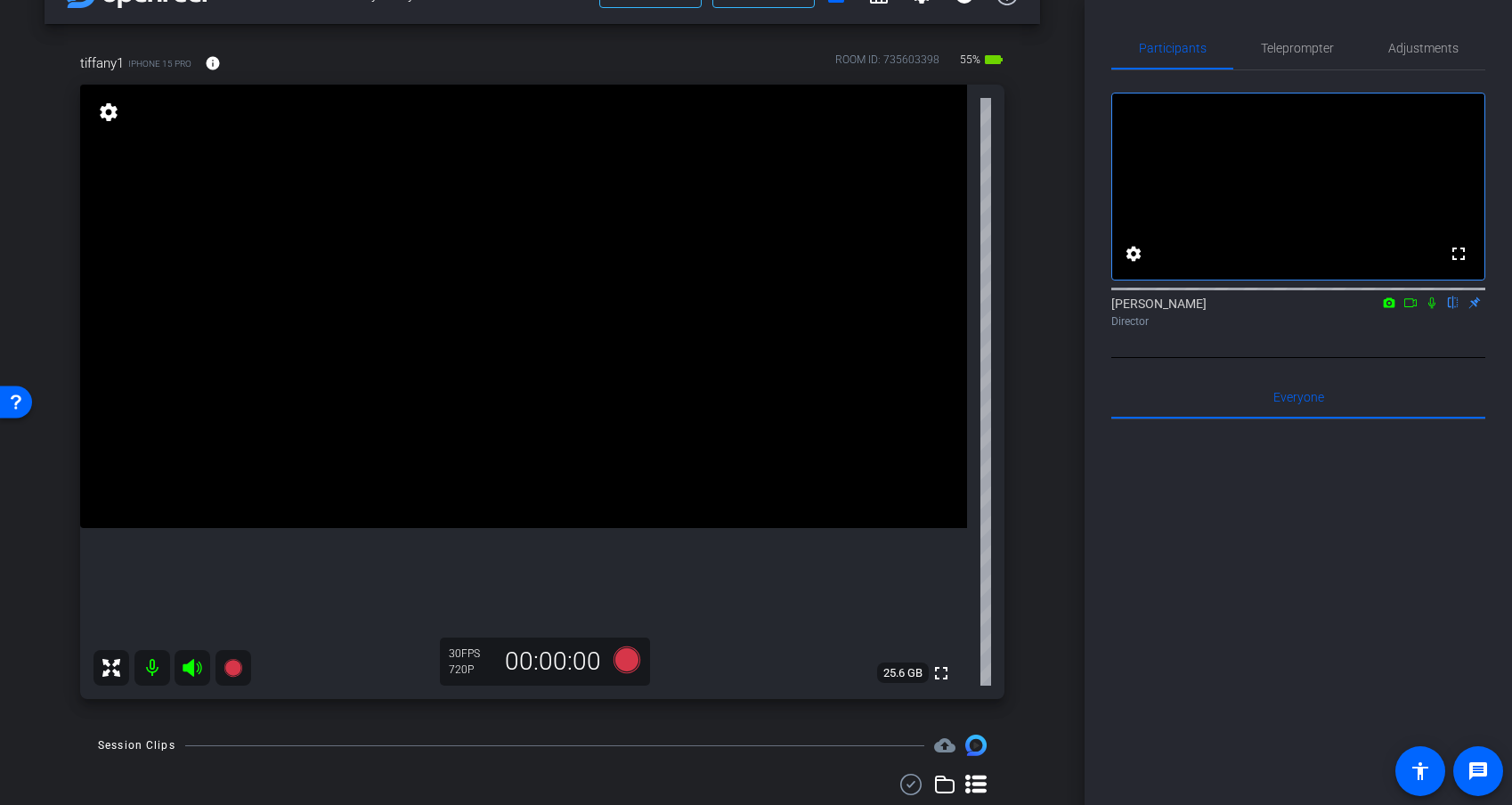
click at [1033, 362] on div "tiffany1 iPhone 15 Pro info ROOM ID: 735603398 55% battery_std fullscreen setti…" at bounding box center [543, 370] width 996 height 692
